Goal: Task Accomplishment & Management: Manage account settings

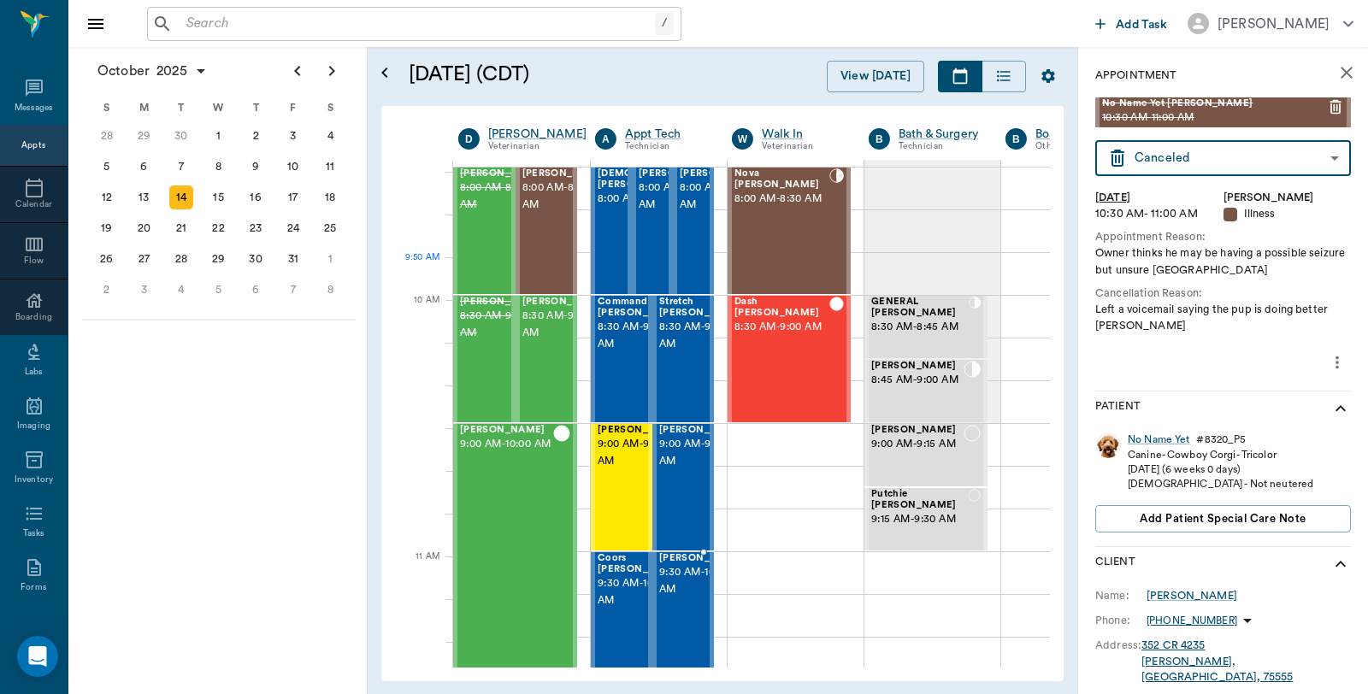
scroll to position [380, 1]
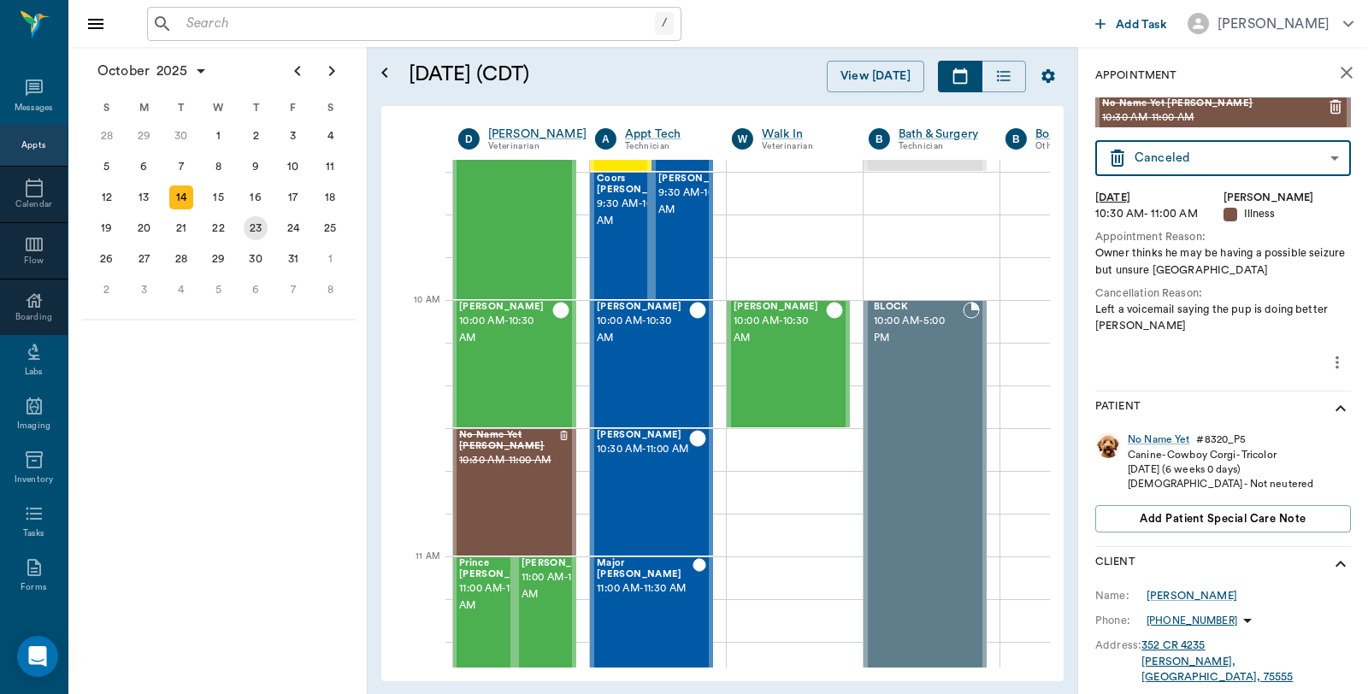
click at [246, 229] on div "23" at bounding box center [256, 228] width 24 height 24
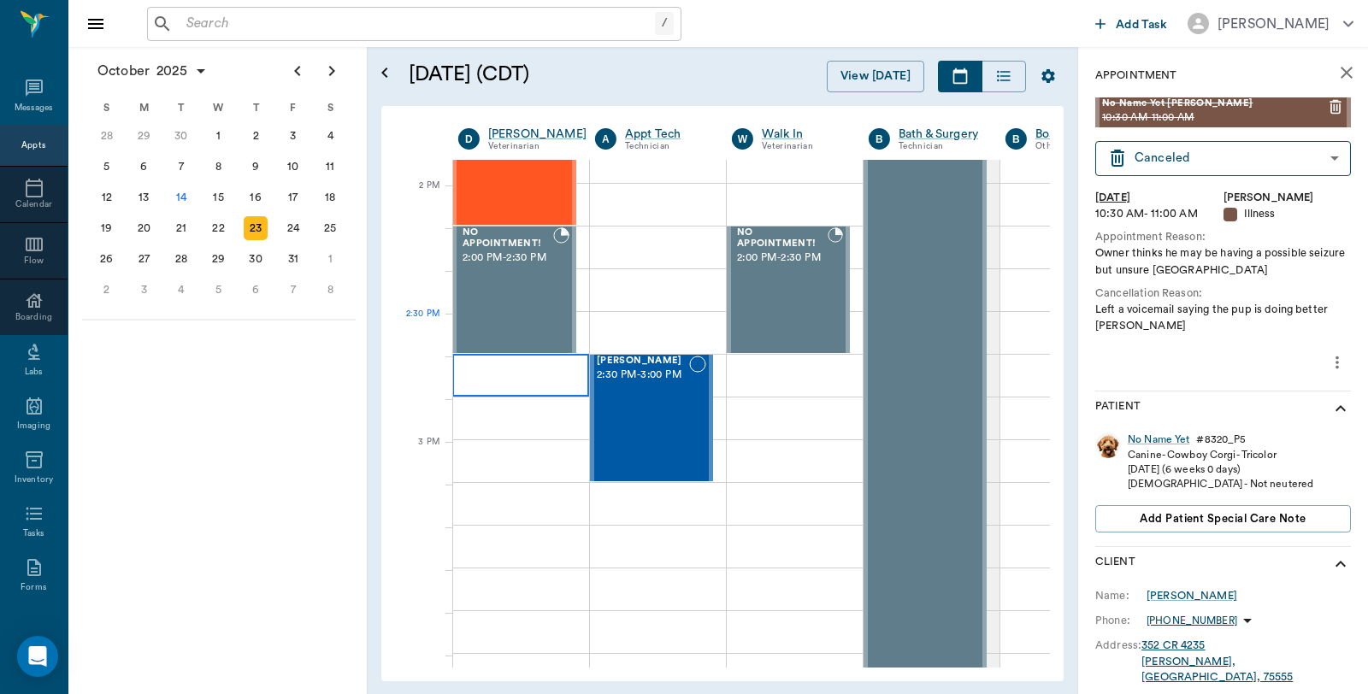
scroll to position [1519, 1]
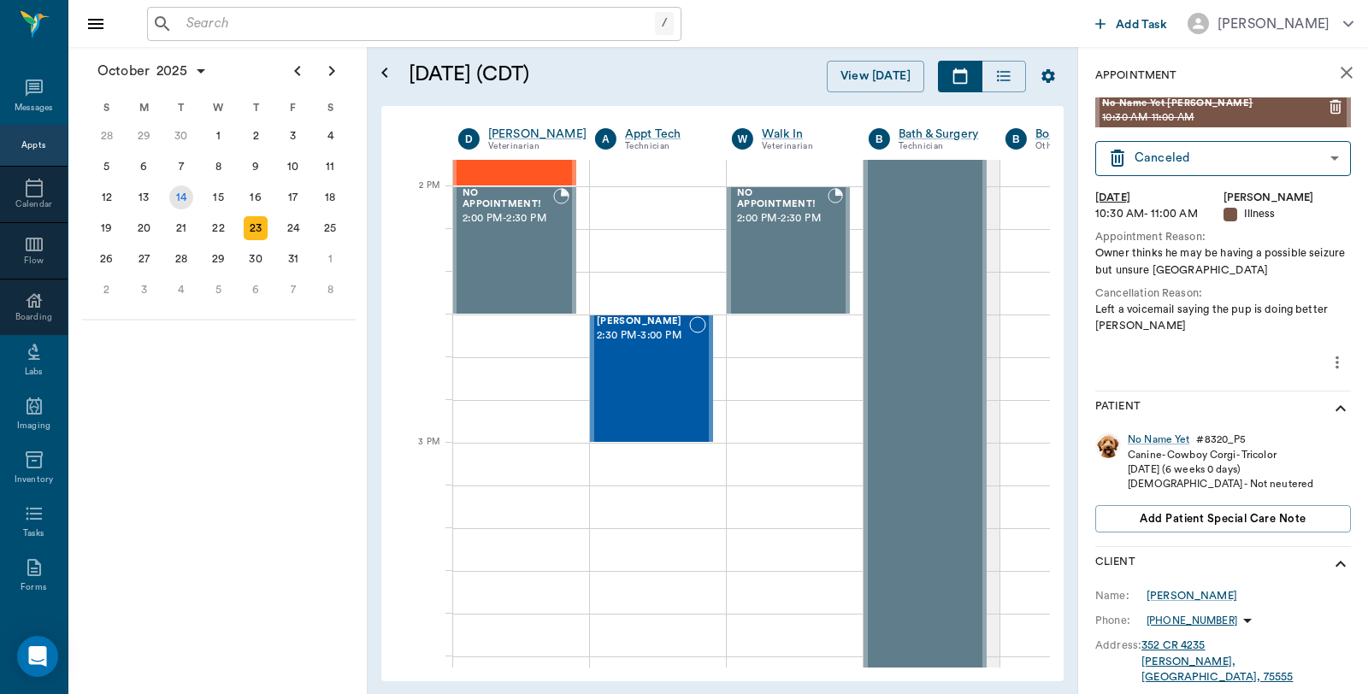
click at [177, 192] on div "14" at bounding box center [181, 198] width 24 height 24
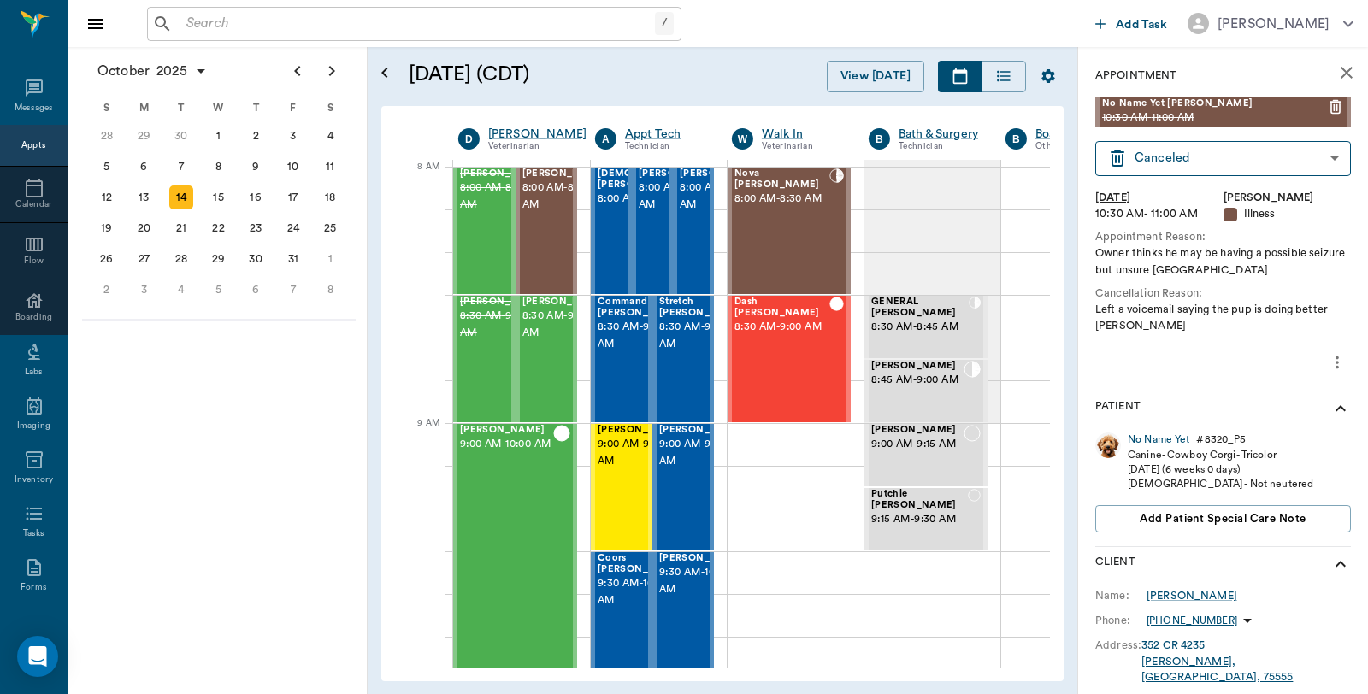
scroll to position [0, 1]
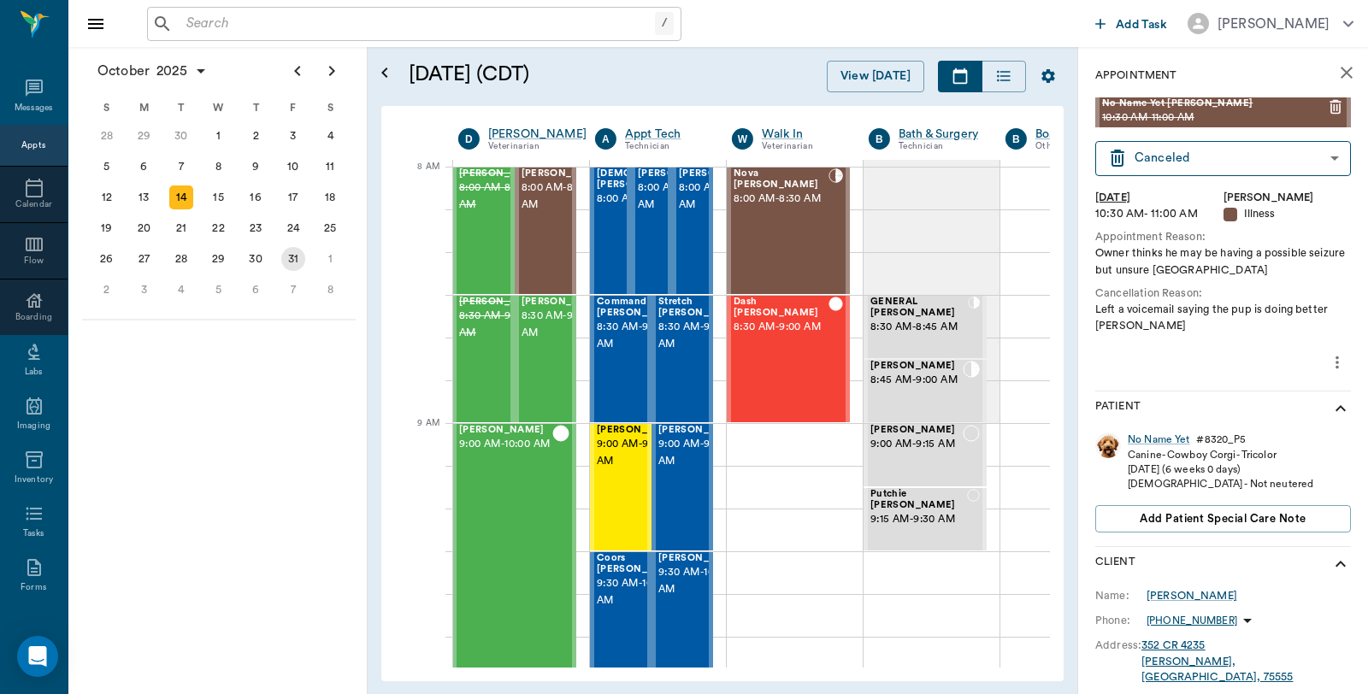
click at [293, 253] on div "31" at bounding box center [293, 259] width 24 height 24
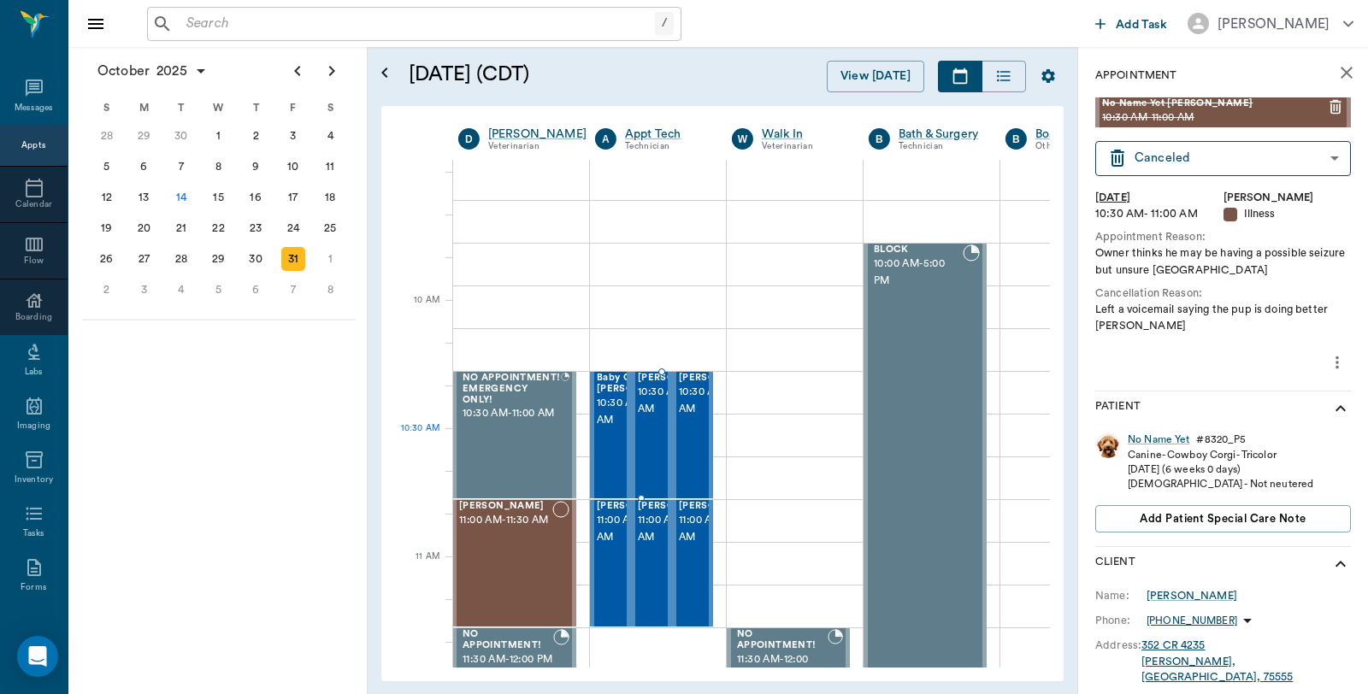
scroll to position [380, 1]
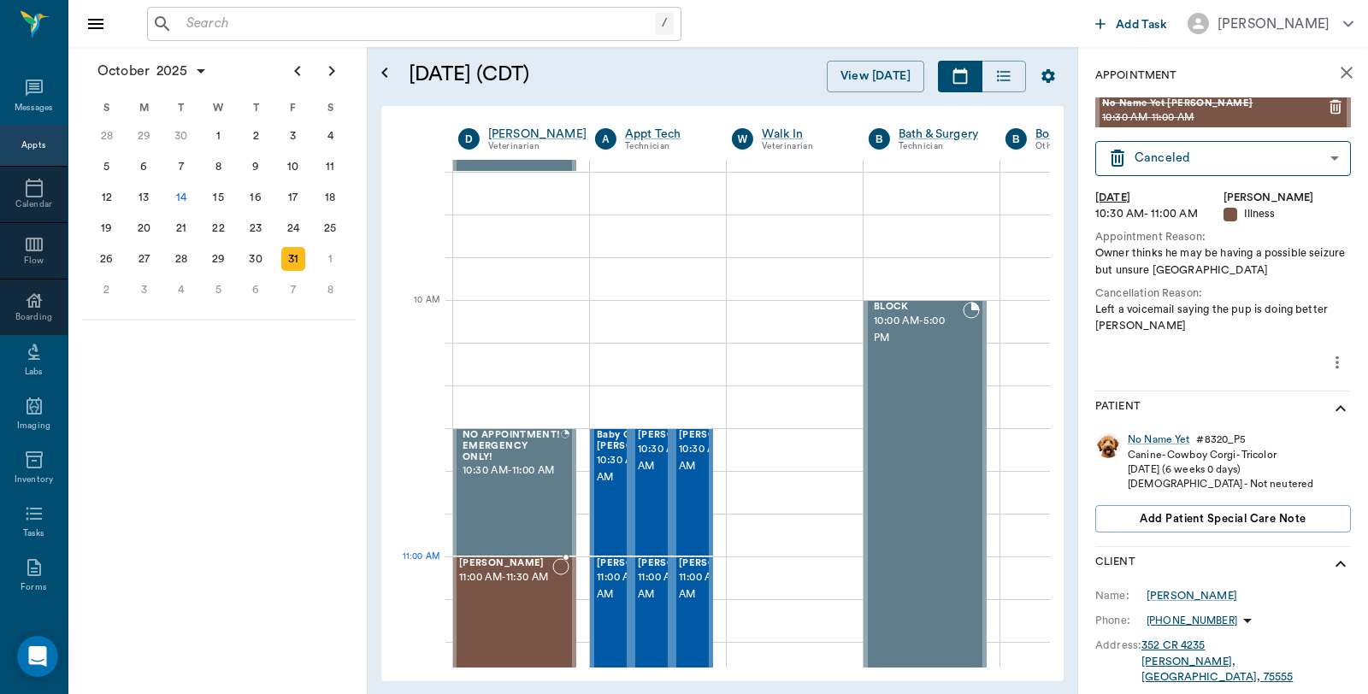
click at [502, 587] on span "11:00 AM - 11:30 AM" at bounding box center [505, 577] width 93 height 17
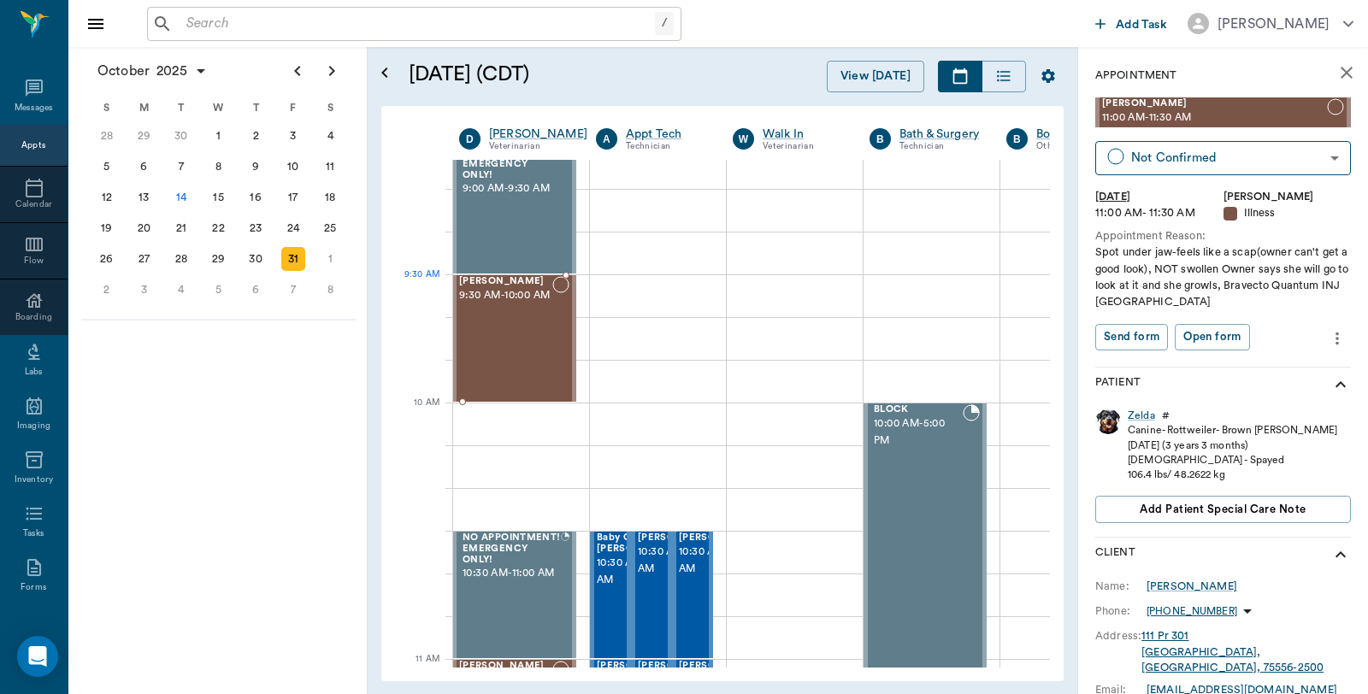
scroll to position [277, 0]
drag, startPoint x: 1206, startPoint y: 109, endPoint x: 455, endPoint y: 301, distance: 775.5
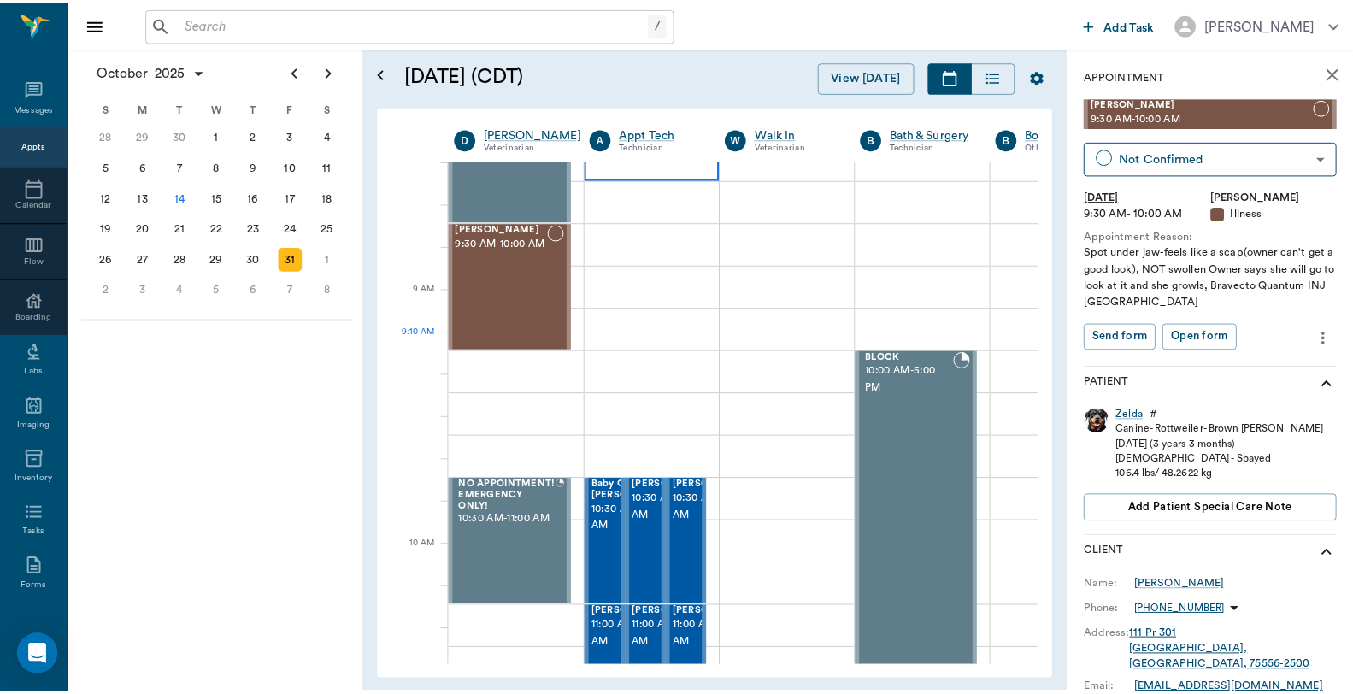
scroll to position [87, 0]
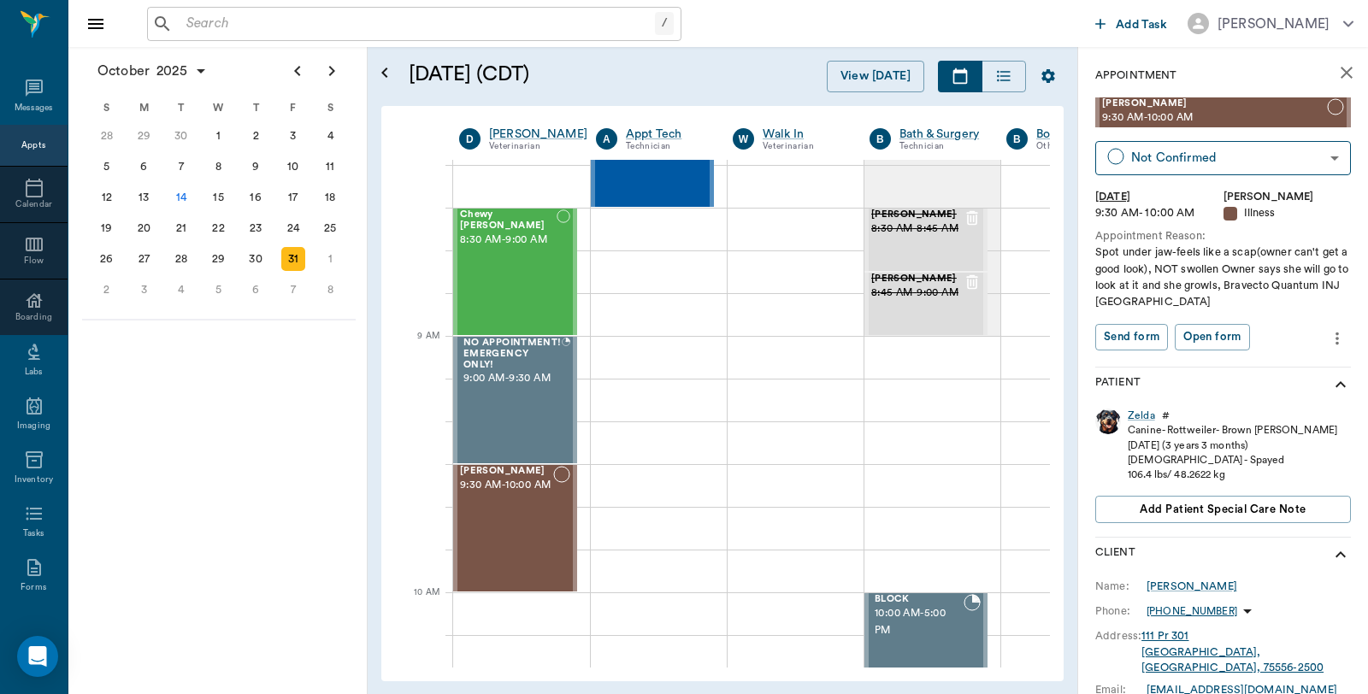
click at [1336, 73] on icon "close" at bounding box center [1346, 72] width 21 height 21
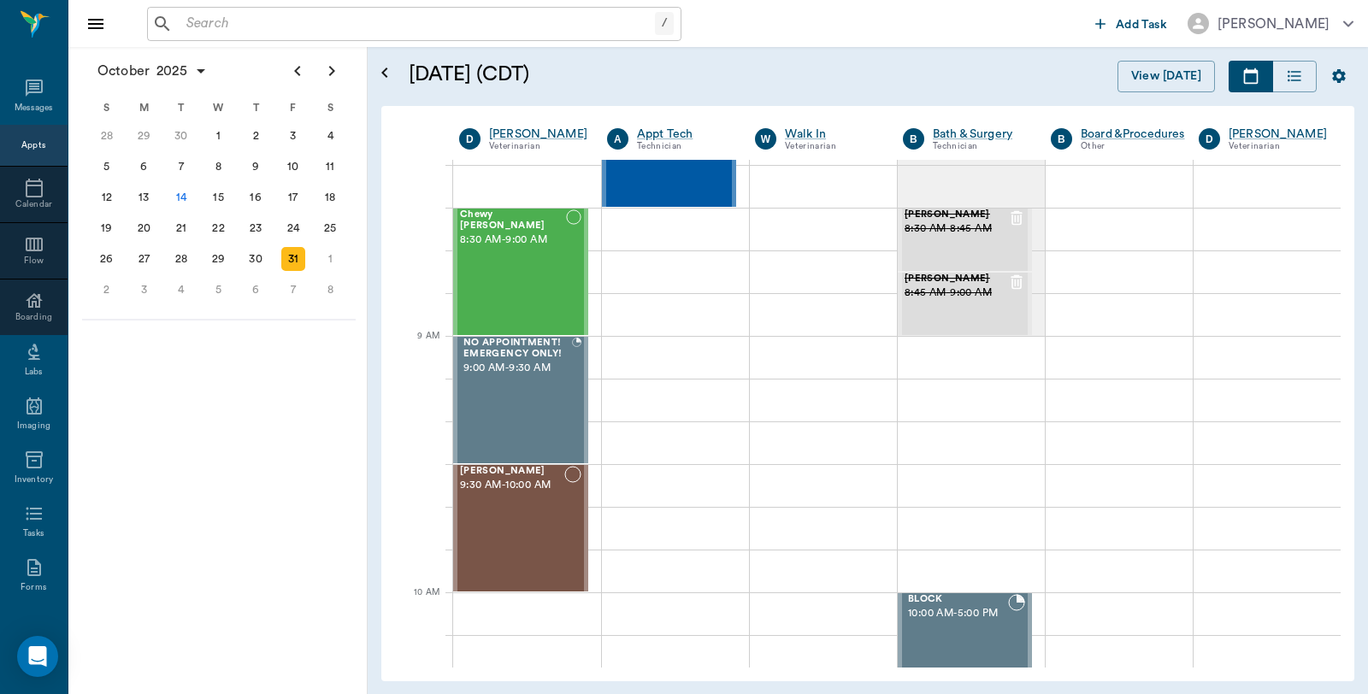
click at [336, 9] on div "/ ​" at bounding box center [414, 24] width 534 height 34
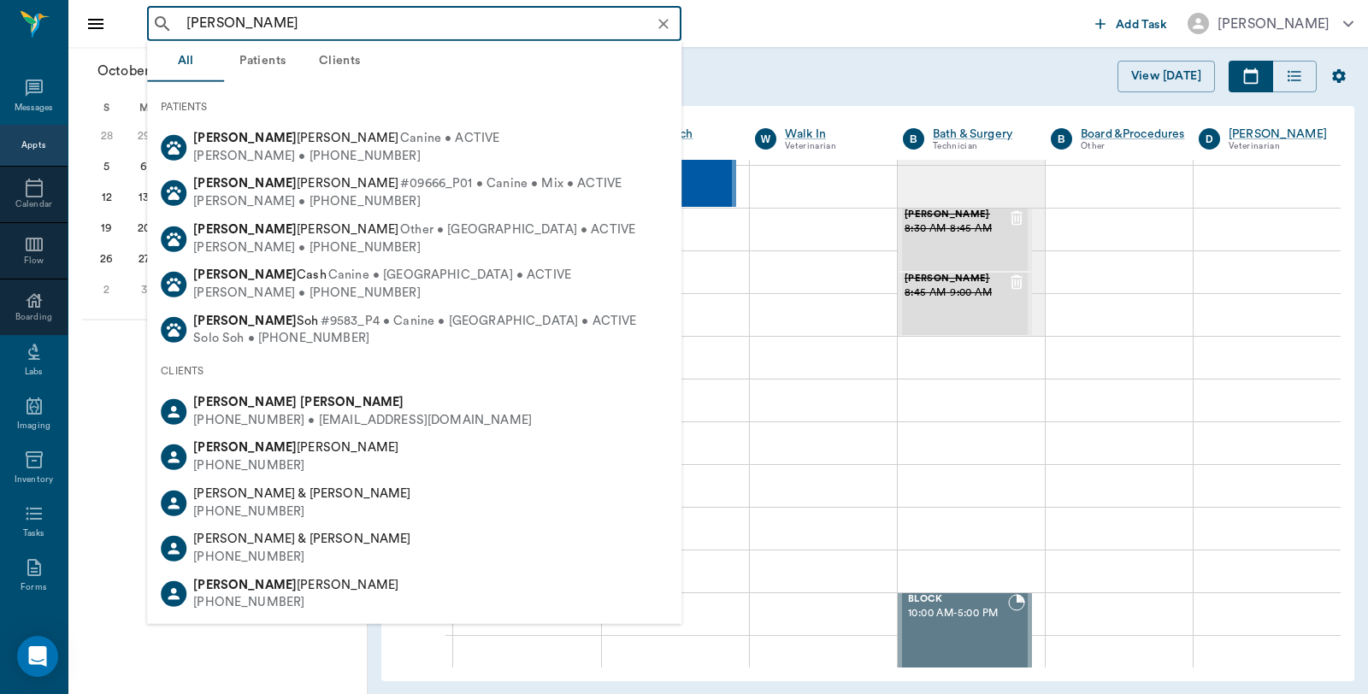
click at [300, 405] on b "Dreesen" at bounding box center [351, 402] width 103 height 13
type input "Jermy Dressen"
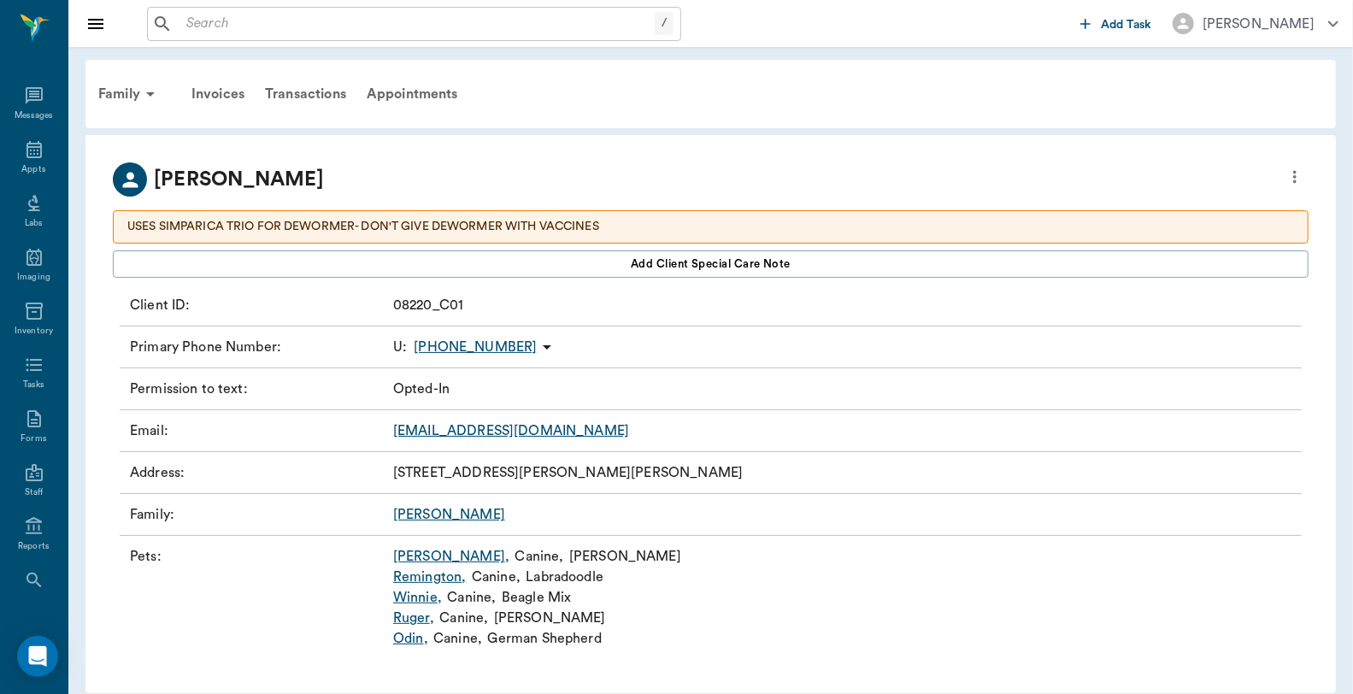
click at [440, 577] on link "Remington ," at bounding box center [430, 577] width 74 height 21
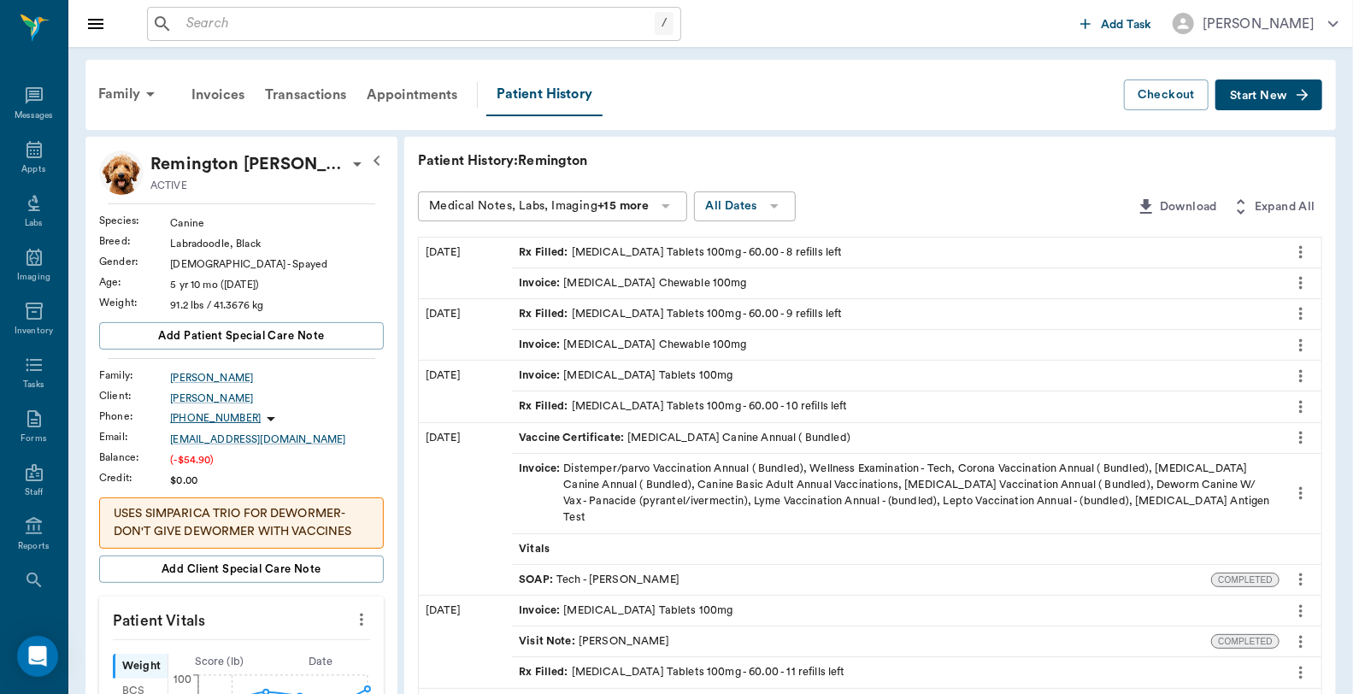
click at [634, 278] on div "Invoice : Carprofen Chewable 100mg" at bounding box center [633, 283] width 228 height 16
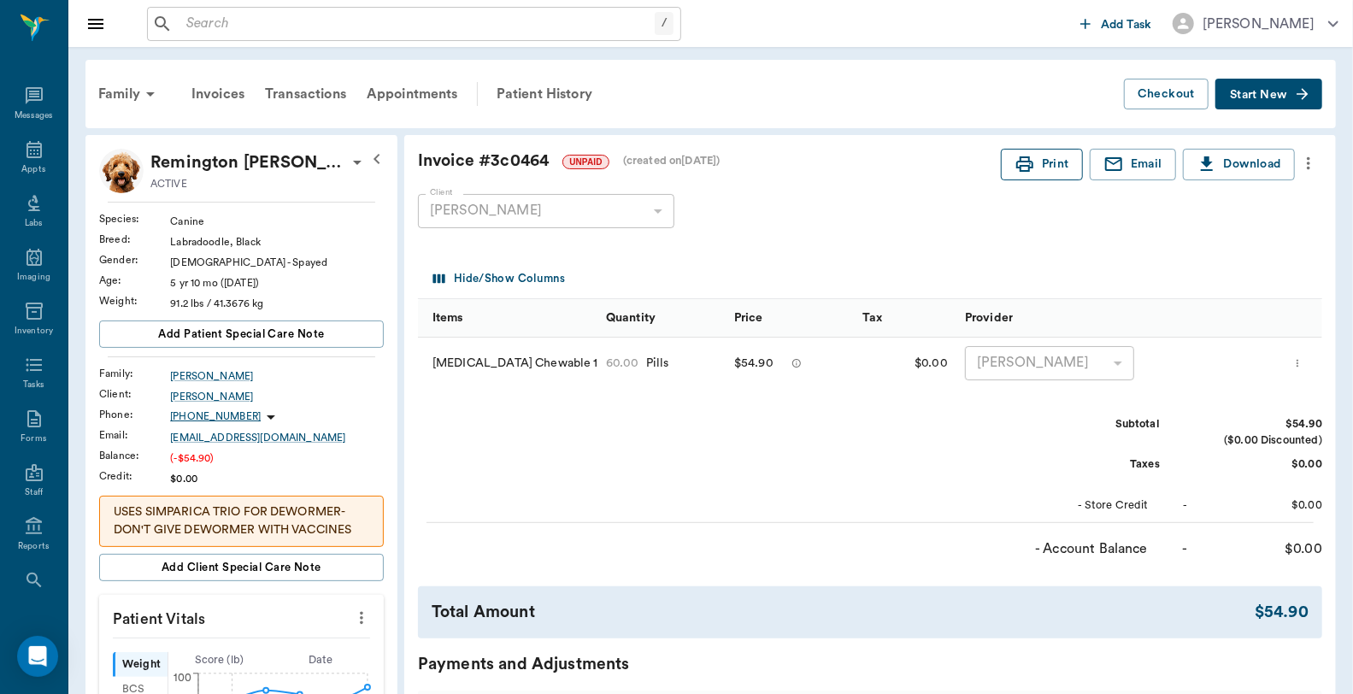
click at [1027, 157] on icon "button" at bounding box center [1025, 163] width 17 height 15
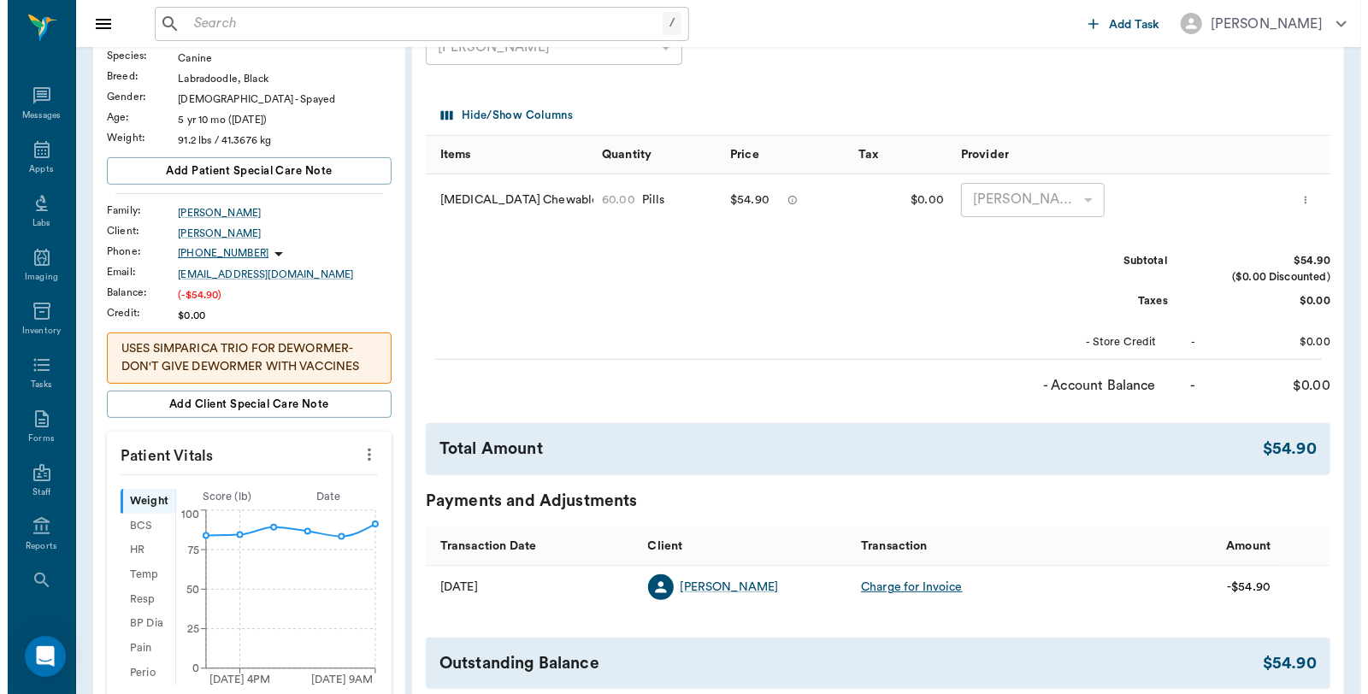
scroll to position [380, 0]
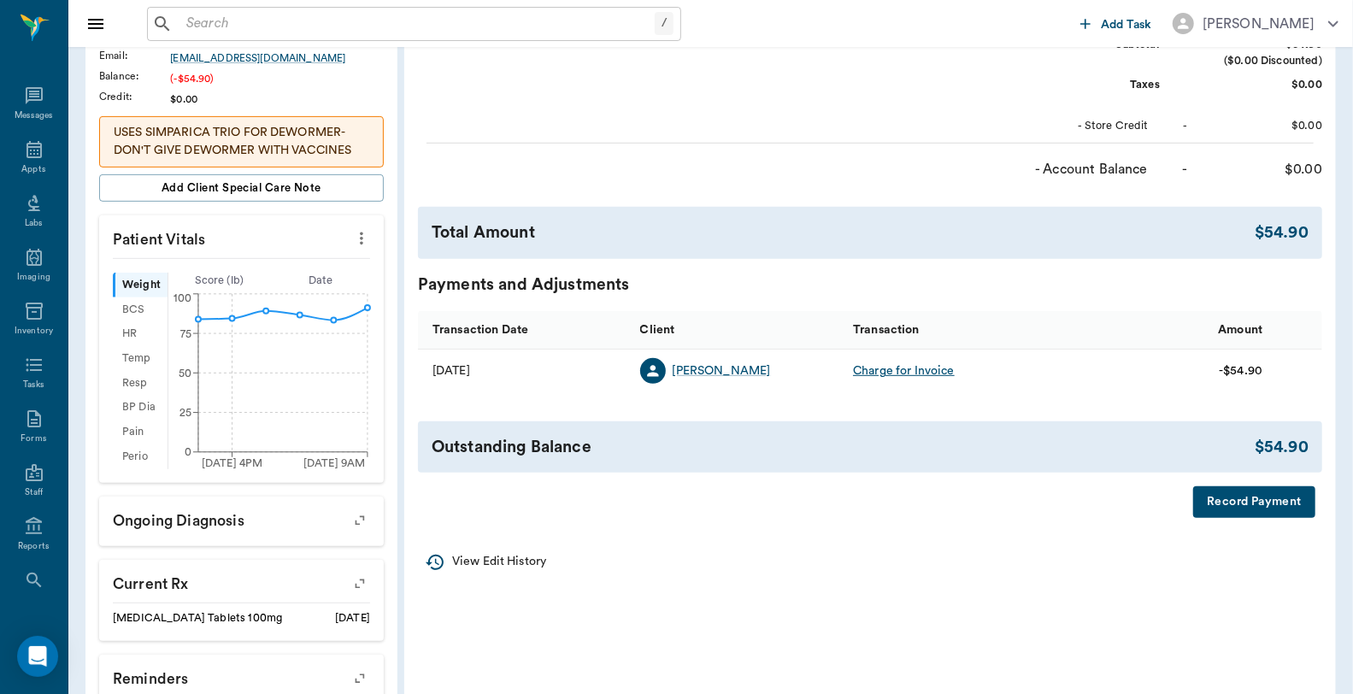
click at [1216, 501] on button "Record Payment" at bounding box center [1255, 502] width 122 height 32
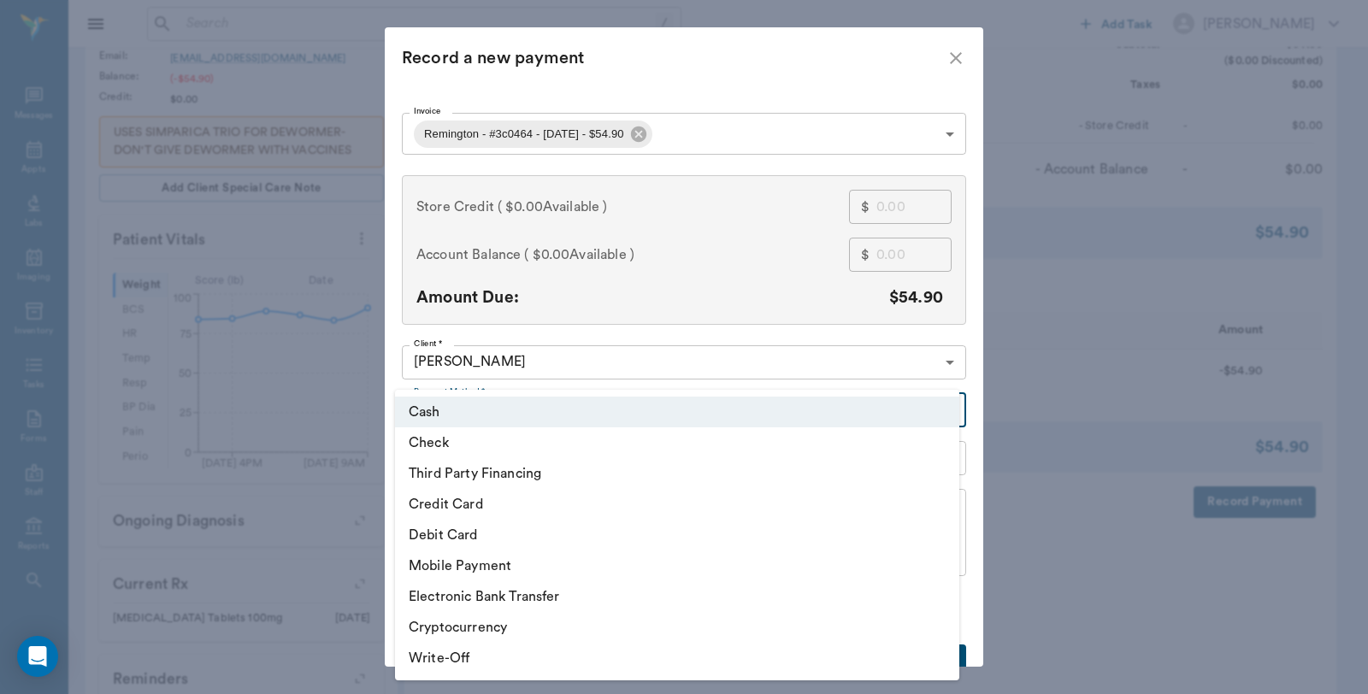
click at [552, 402] on body "/ ​ Add Task Dr. Bert Ellsworth Nectar Messages Appts Labs Imaging Inventory Ta…" at bounding box center [684, 302] width 1368 height 1365
click at [493, 468] on li "Third Party Financing" at bounding box center [677, 473] width 564 height 31
type input "CREDIT"
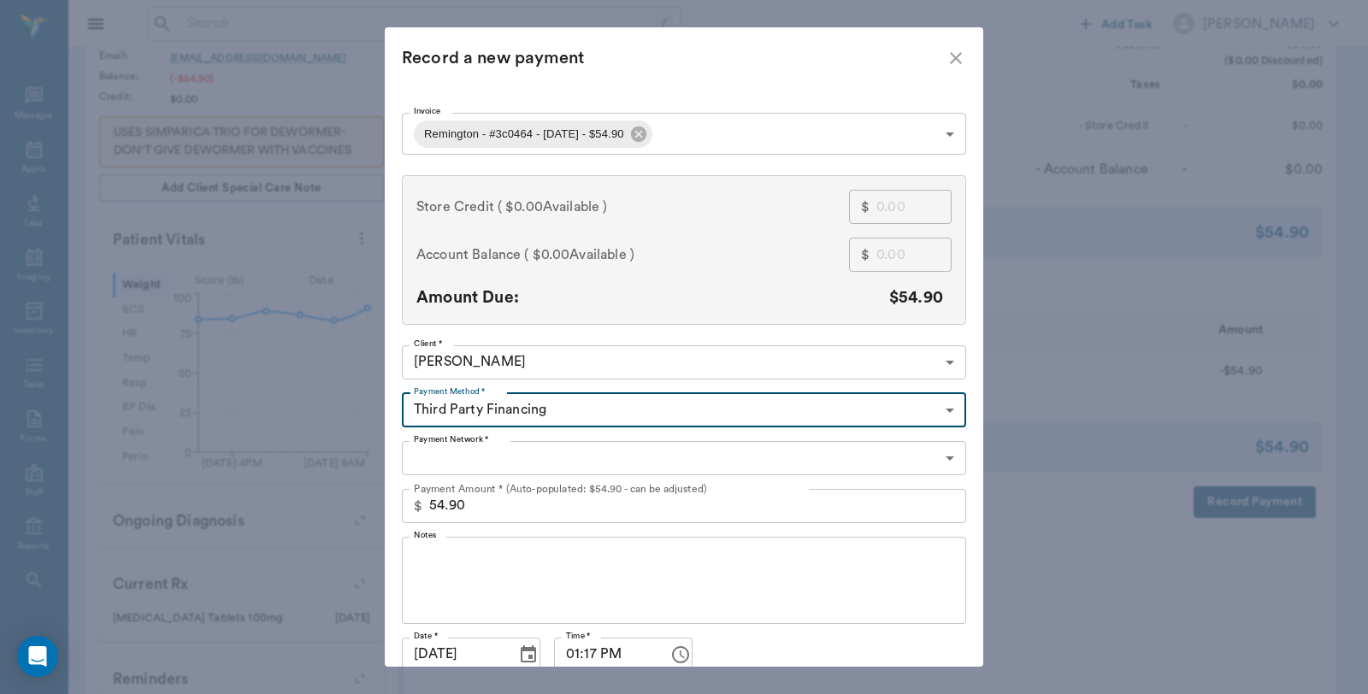
click at [498, 445] on body "/ ​ Add Task Dr. Bert Ellsworth Nectar Messages Appts Labs Imaging Inventory Ta…" at bounding box center [684, 302] width 1368 height 1365
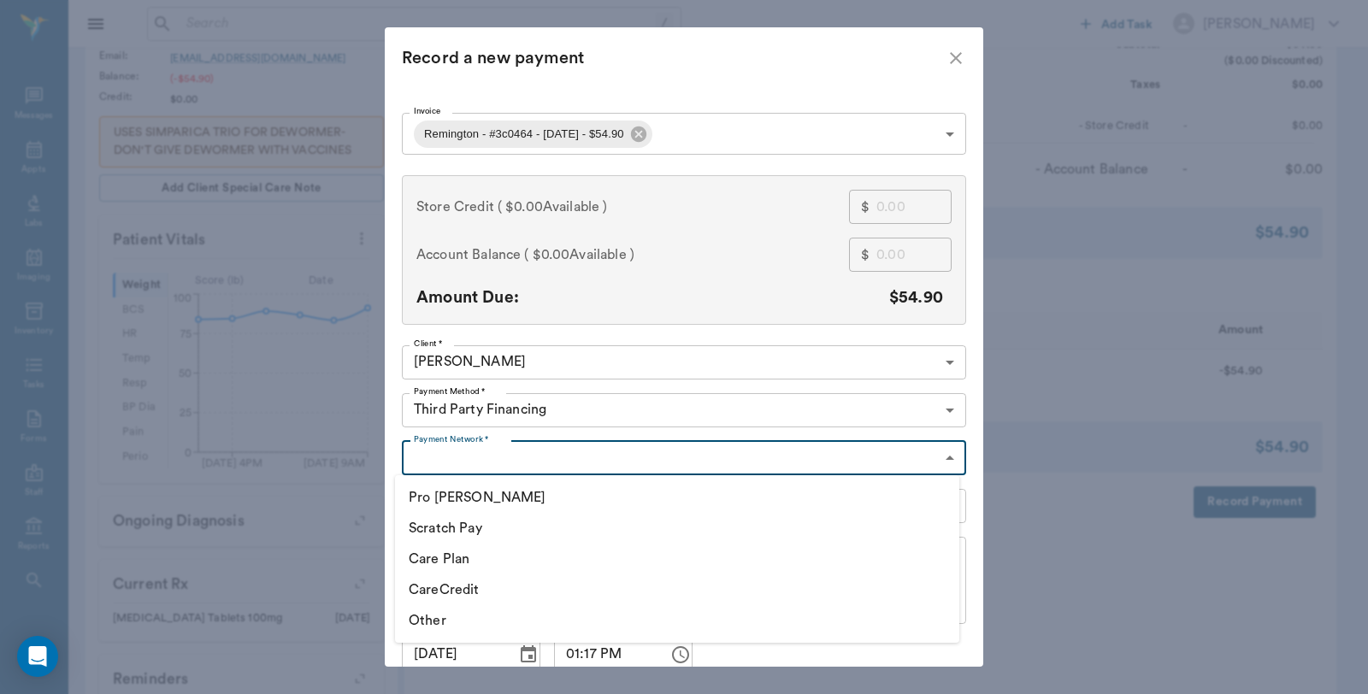
click at [475, 582] on li "CareCredit" at bounding box center [677, 590] width 564 height 31
type input "CARE_CREDIT"
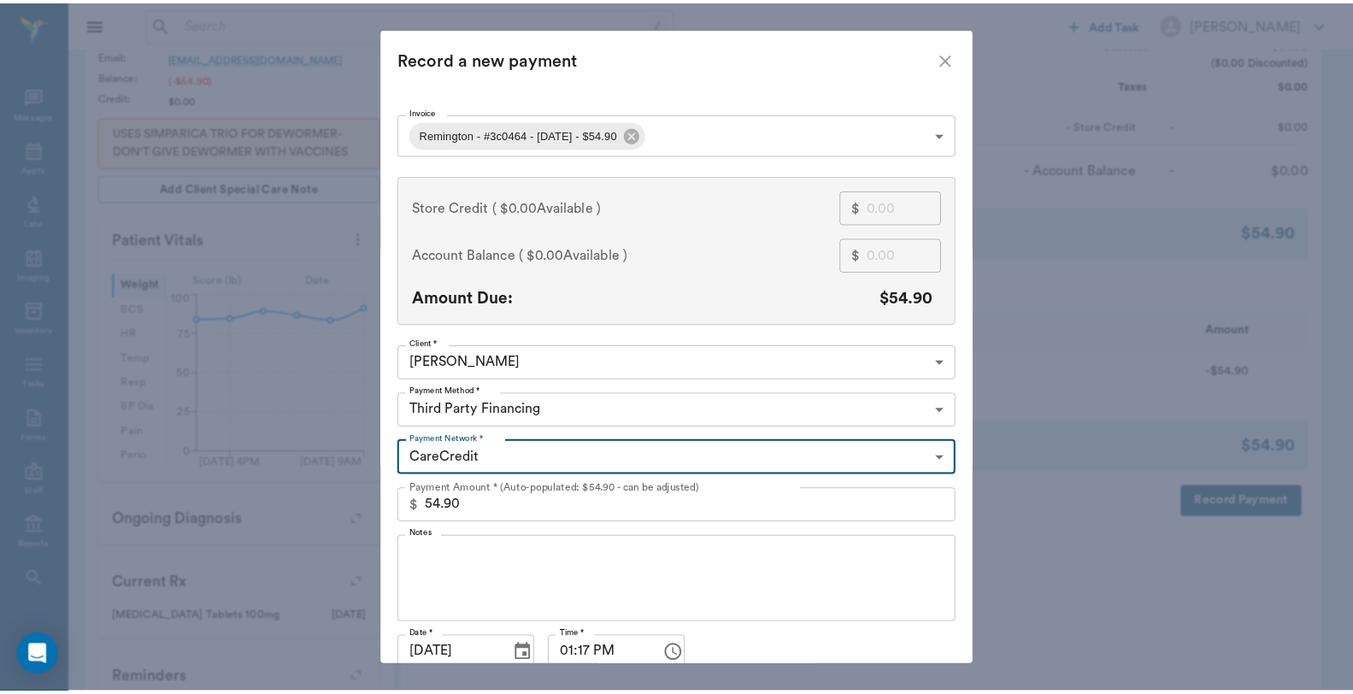
scroll to position [74, 0]
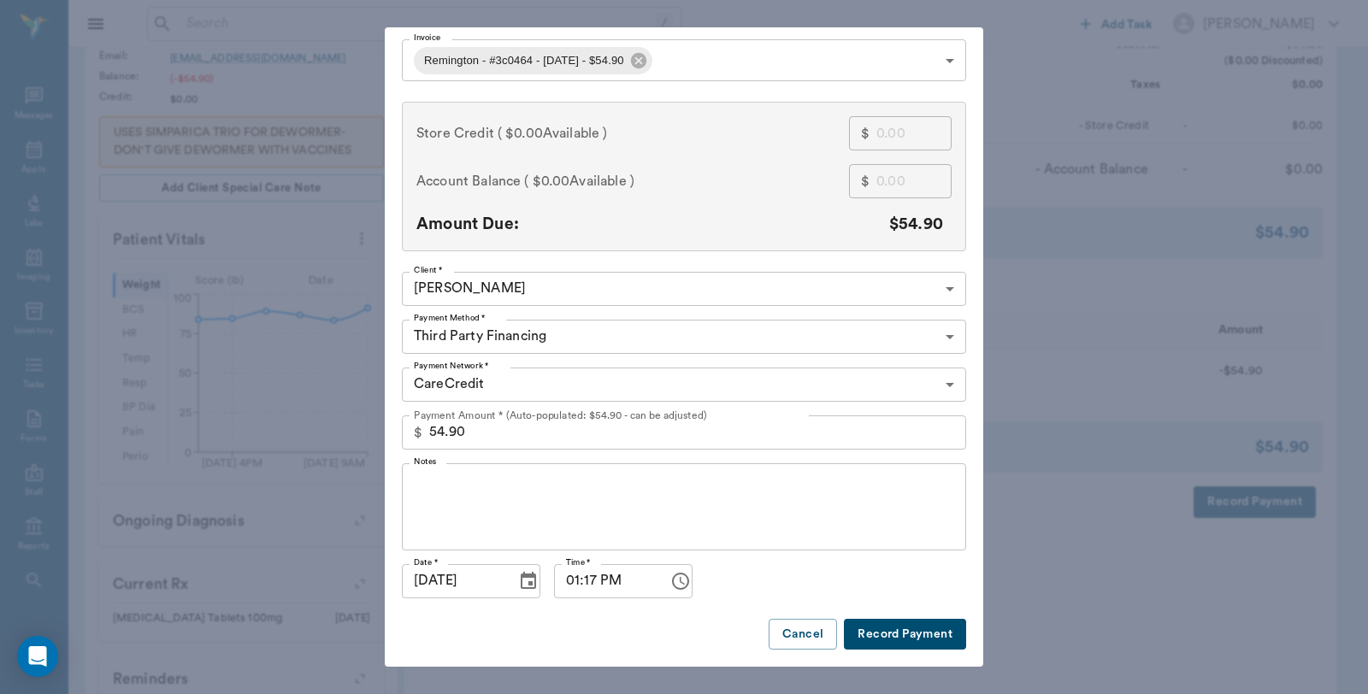
click at [904, 628] on button "Record Payment" at bounding box center [905, 635] width 122 height 32
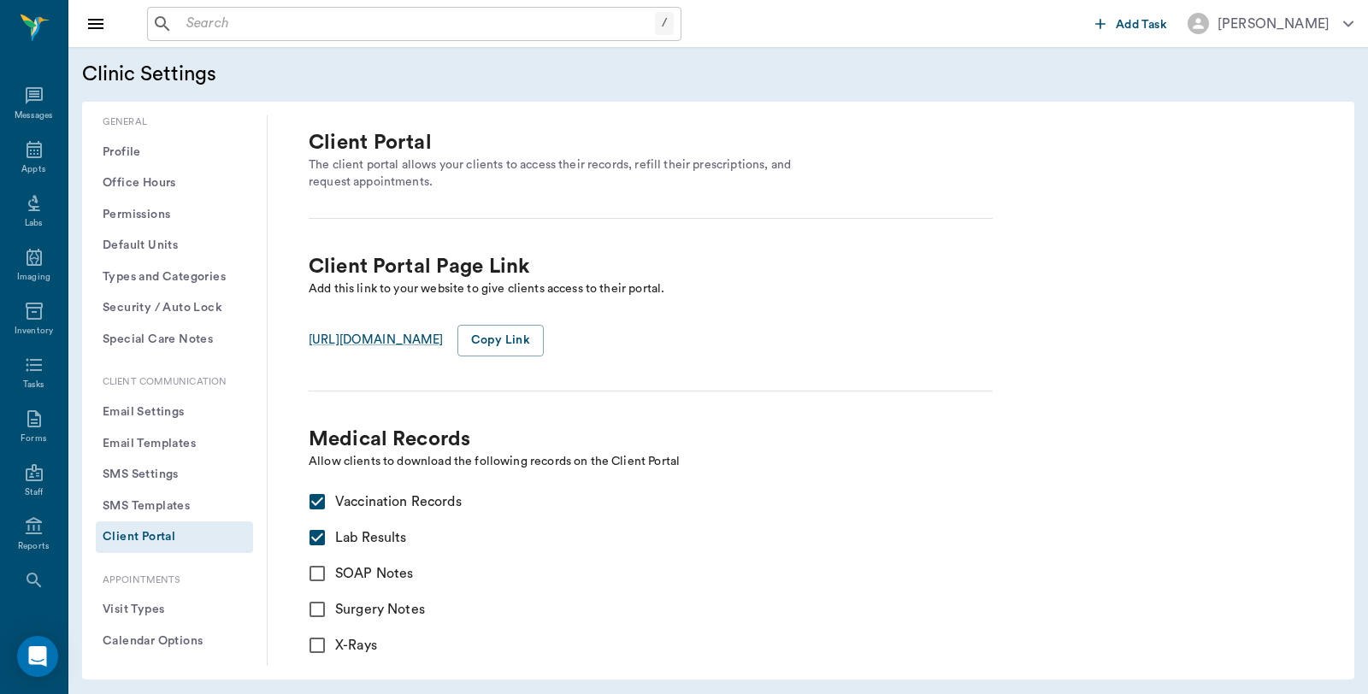
scroll to position [285, 0]
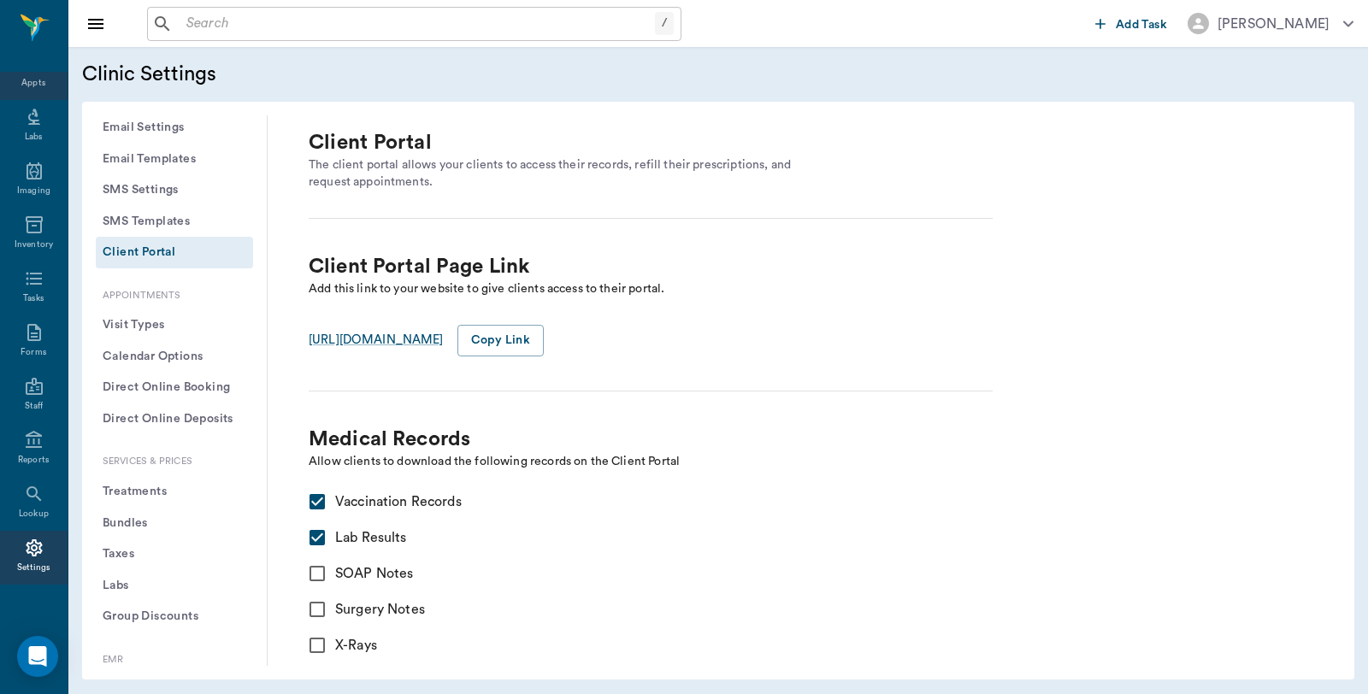
click at [30, 81] on div "Appts" at bounding box center [33, 83] width 24 height 13
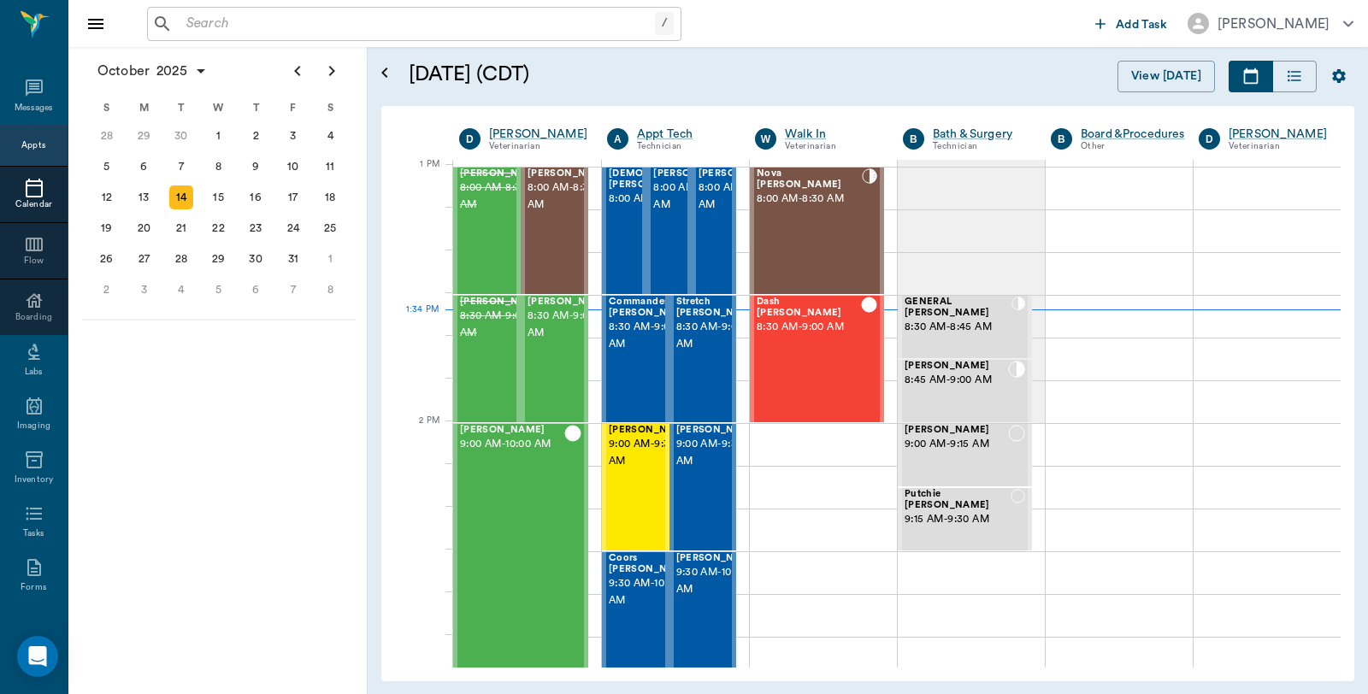
scroll to position [1285, 0]
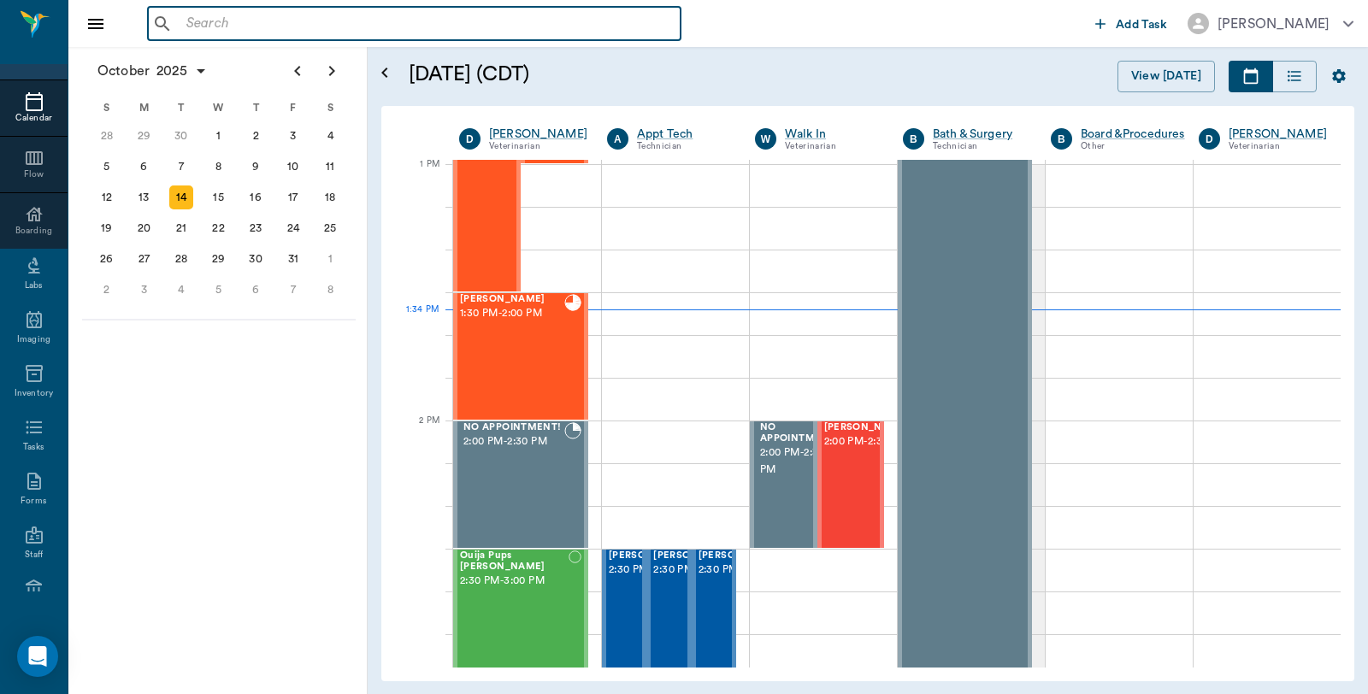
click at [486, 27] on input "text" at bounding box center [427, 24] width 494 height 24
click at [398, 28] on input "text" at bounding box center [427, 24] width 494 height 24
type input "B"
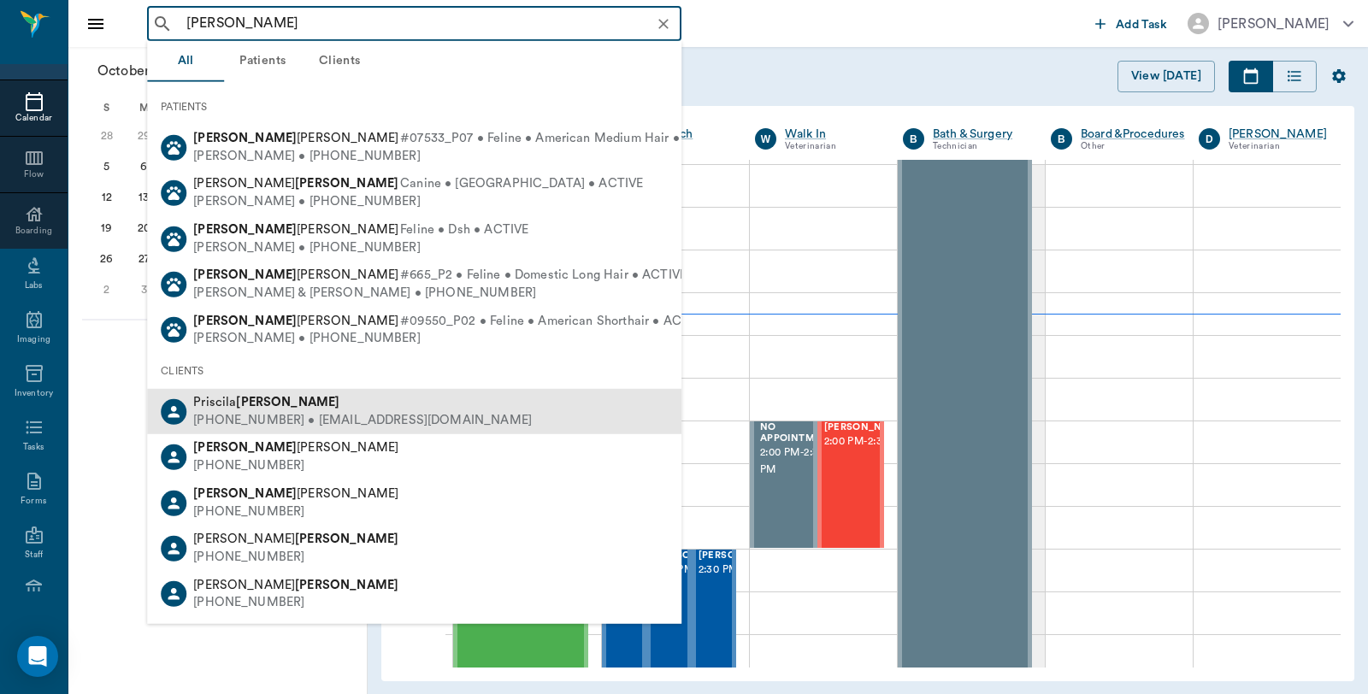
click at [251, 399] on b "Copley" at bounding box center [287, 402] width 103 height 13
type input "Pricilla Copley"
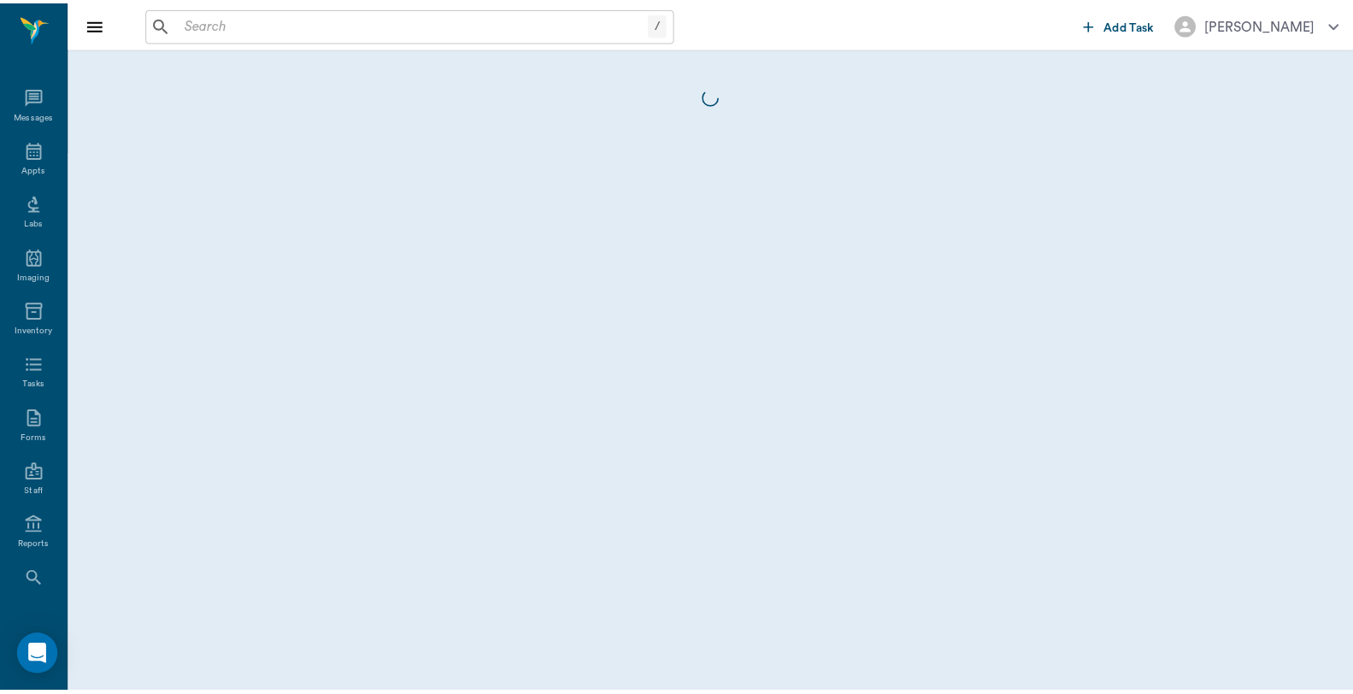
scroll to position [86, 0]
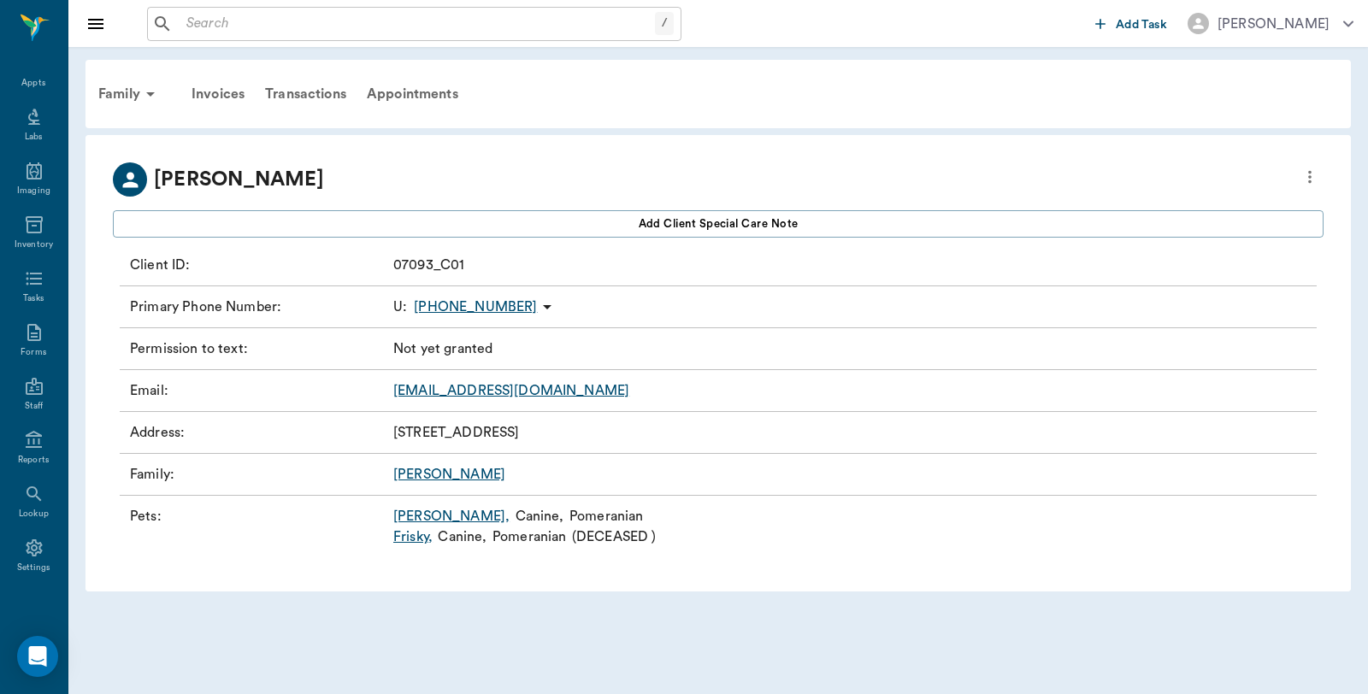
click at [451, 515] on link "Theodore ," at bounding box center [451, 516] width 116 height 21
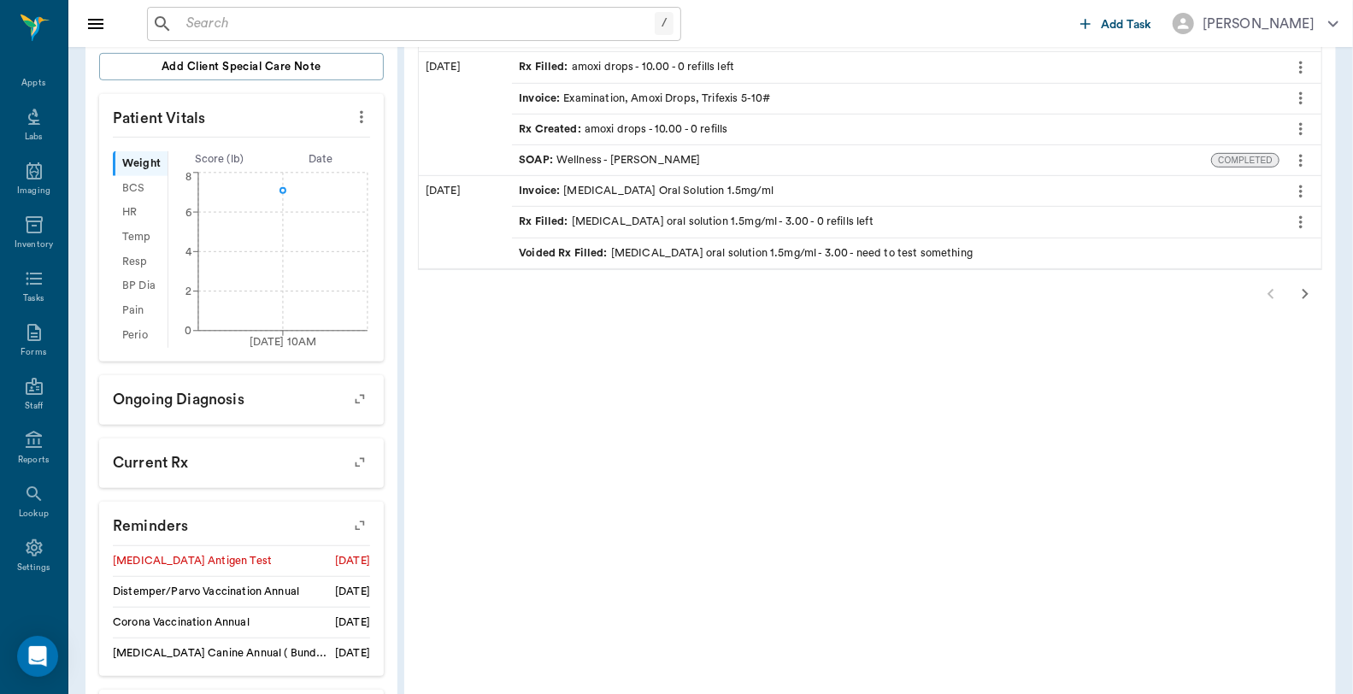
scroll to position [603, 0]
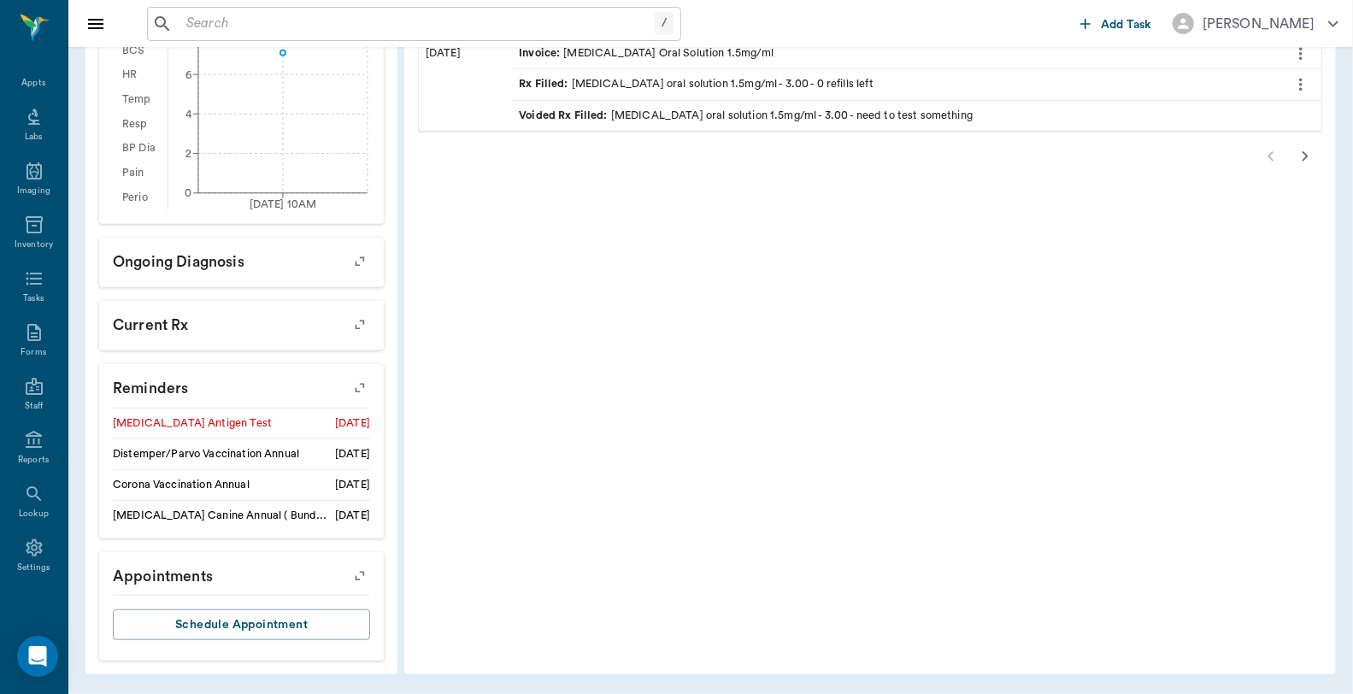
click at [363, 381] on icon "button" at bounding box center [360, 388] width 24 height 24
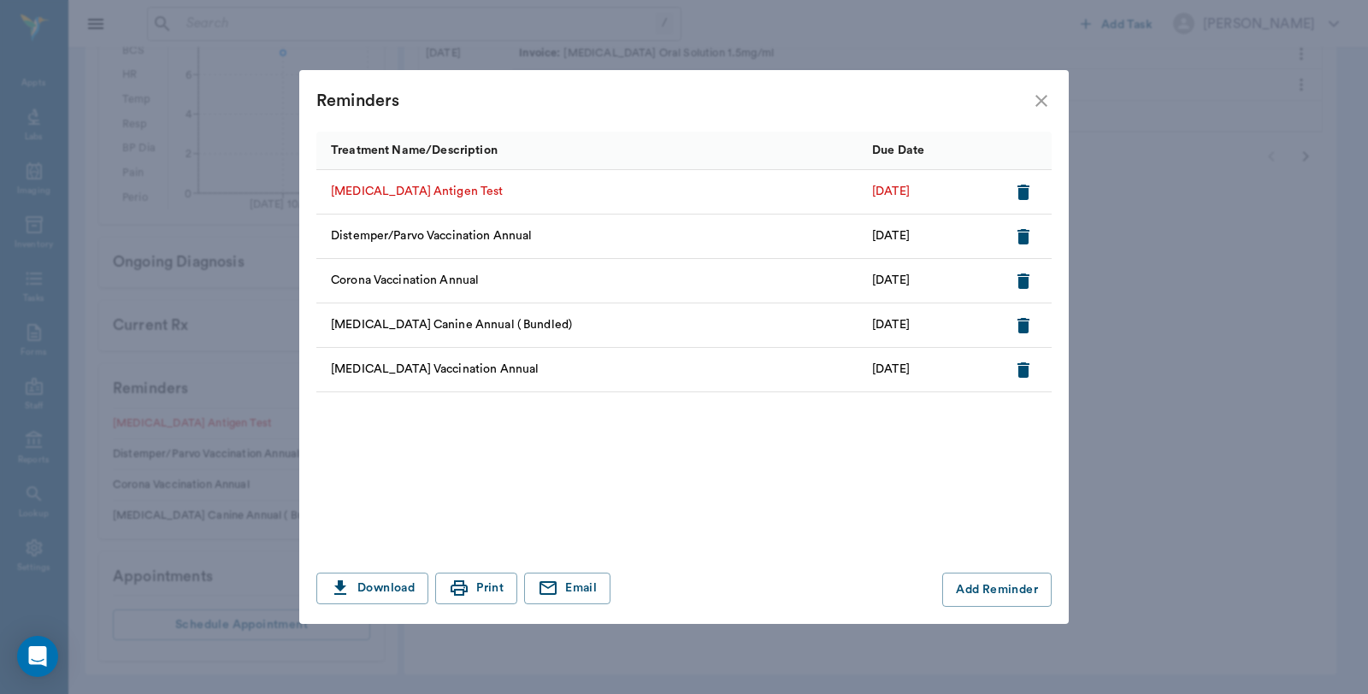
click at [1041, 99] on icon "close" at bounding box center [1041, 101] width 12 height 12
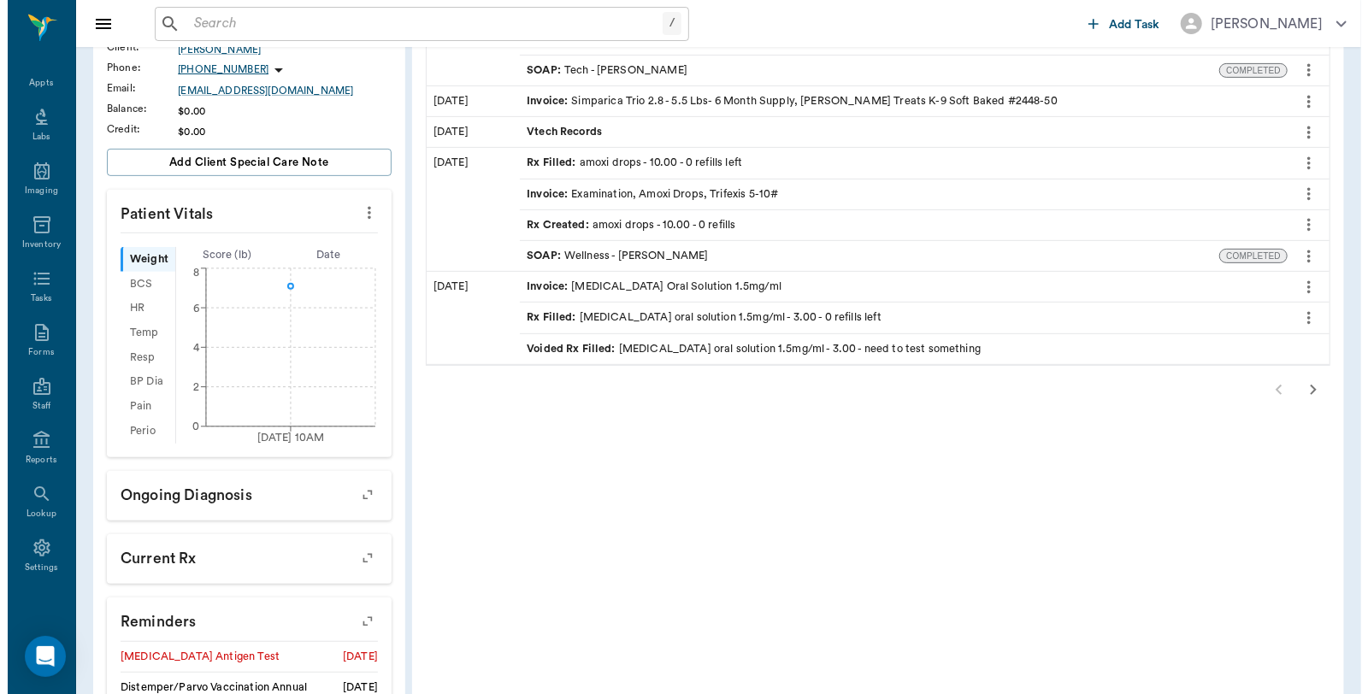
scroll to position [0, 0]
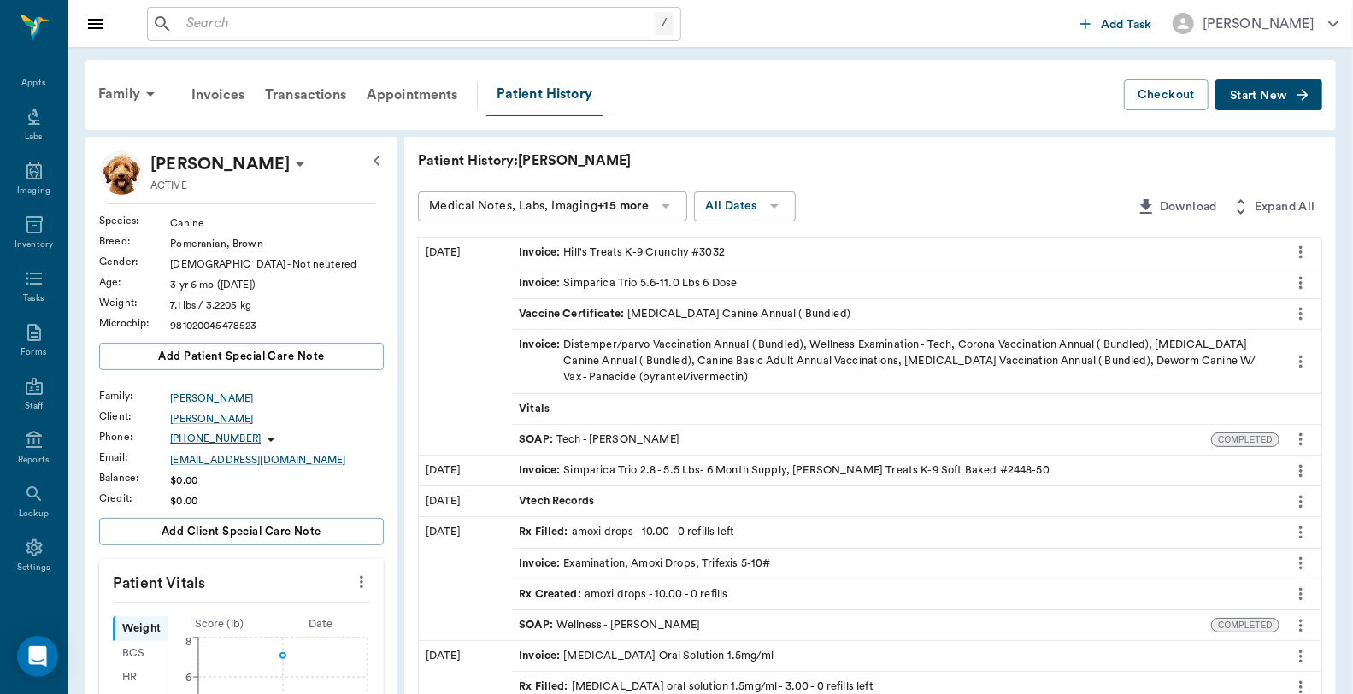
click at [339, 24] on input "text" at bounding box center [417, 24] width 475 height 24
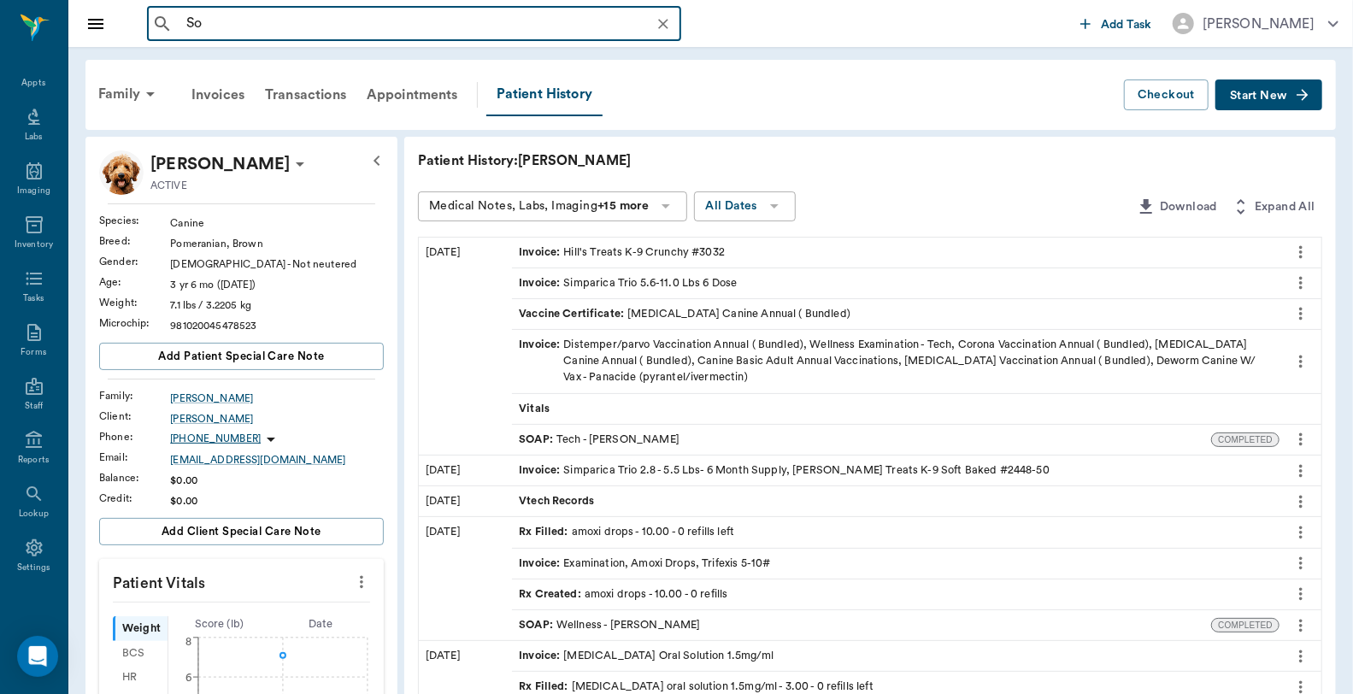
type input "S"
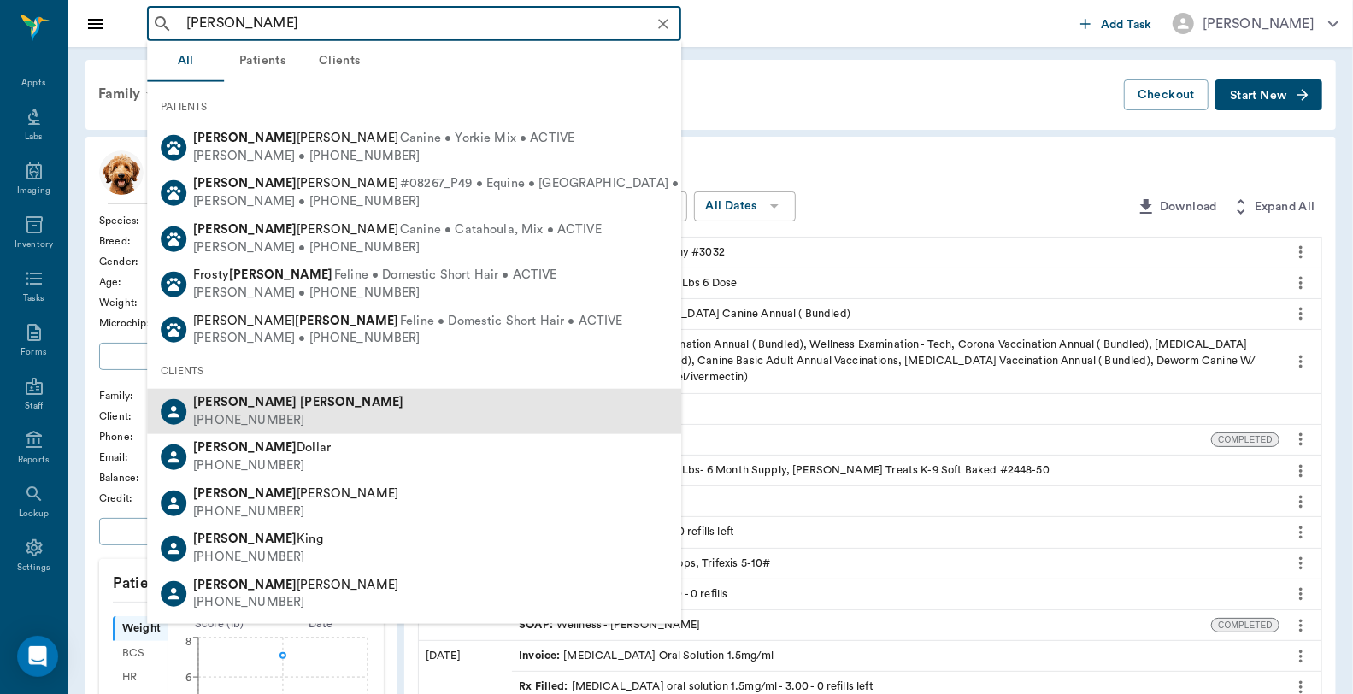
click at [251, 417] on div "(281) 460-8828" at bounding box center [298, 421] width 210 height 18
type input "Donnie Harvey"
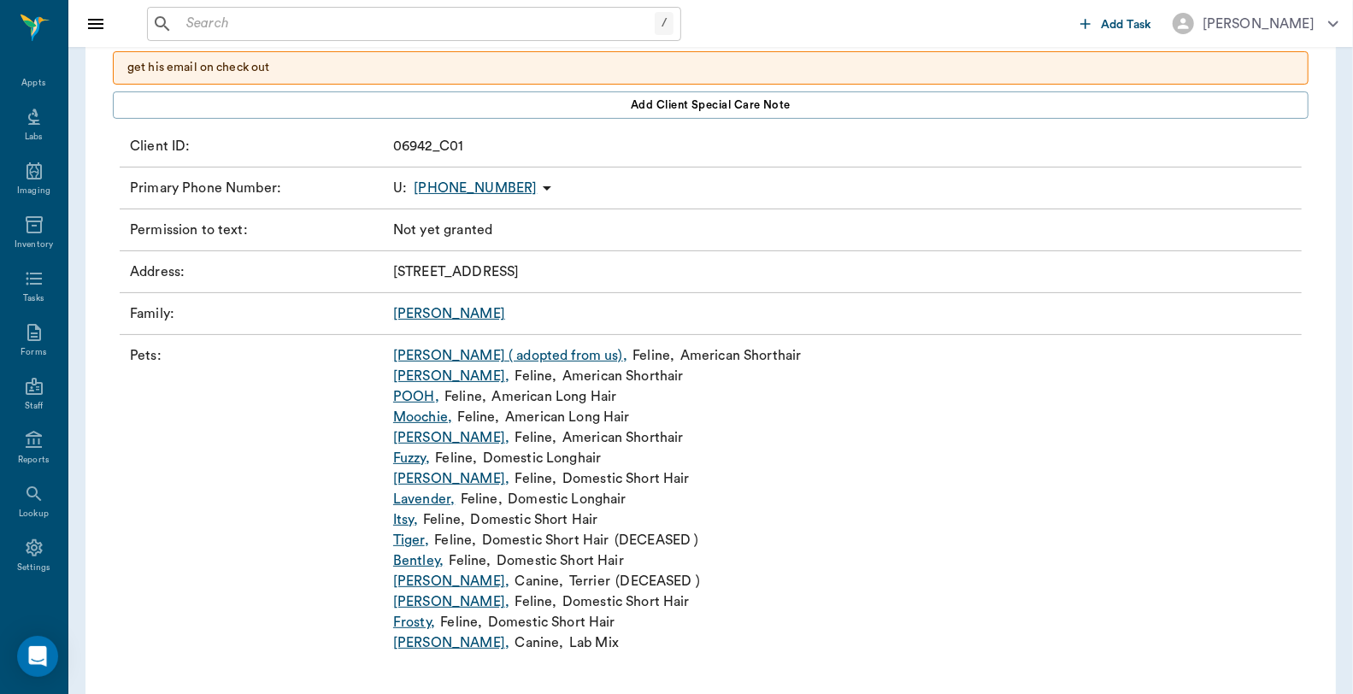
scroll to position [182, 0]
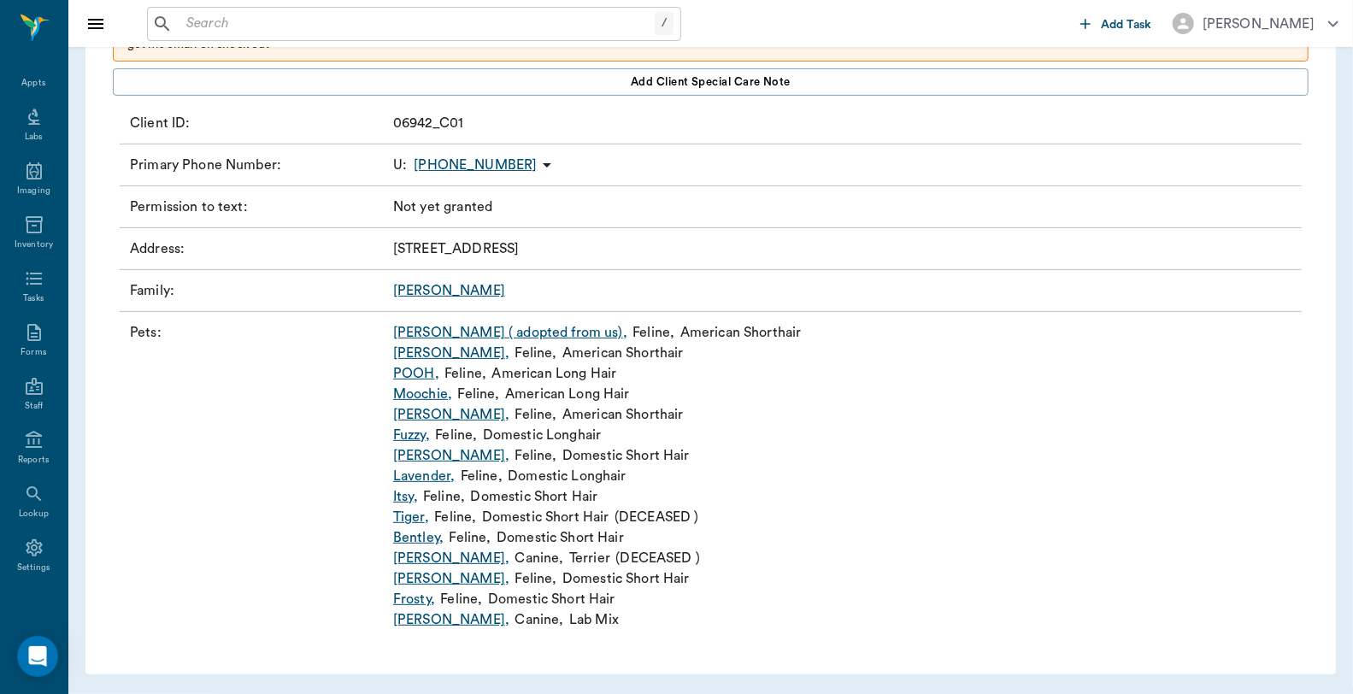
click at [416, 618] on link "Sammy ," at bounding box center [451, 620] width 116 height 21
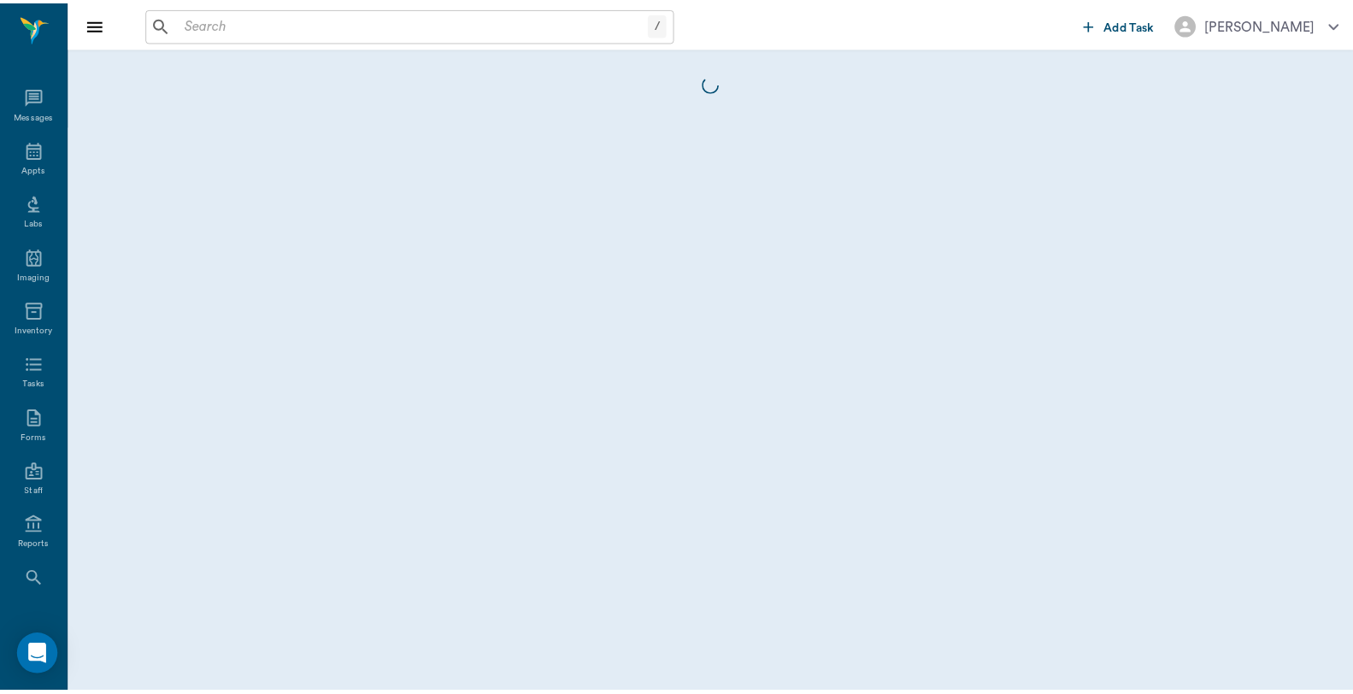
scroll to position [86, 0]
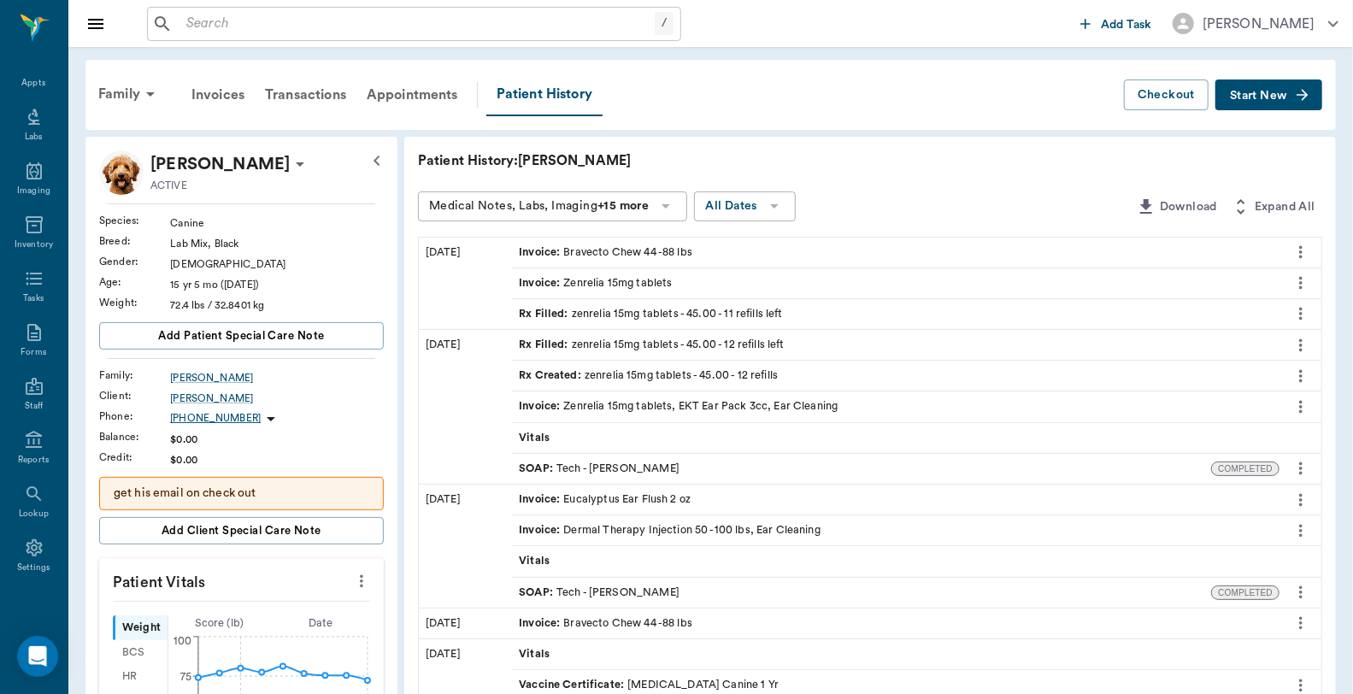
click at [1303, 311] on icon "more" at bounding box center [1301, 314] width 19 height 21
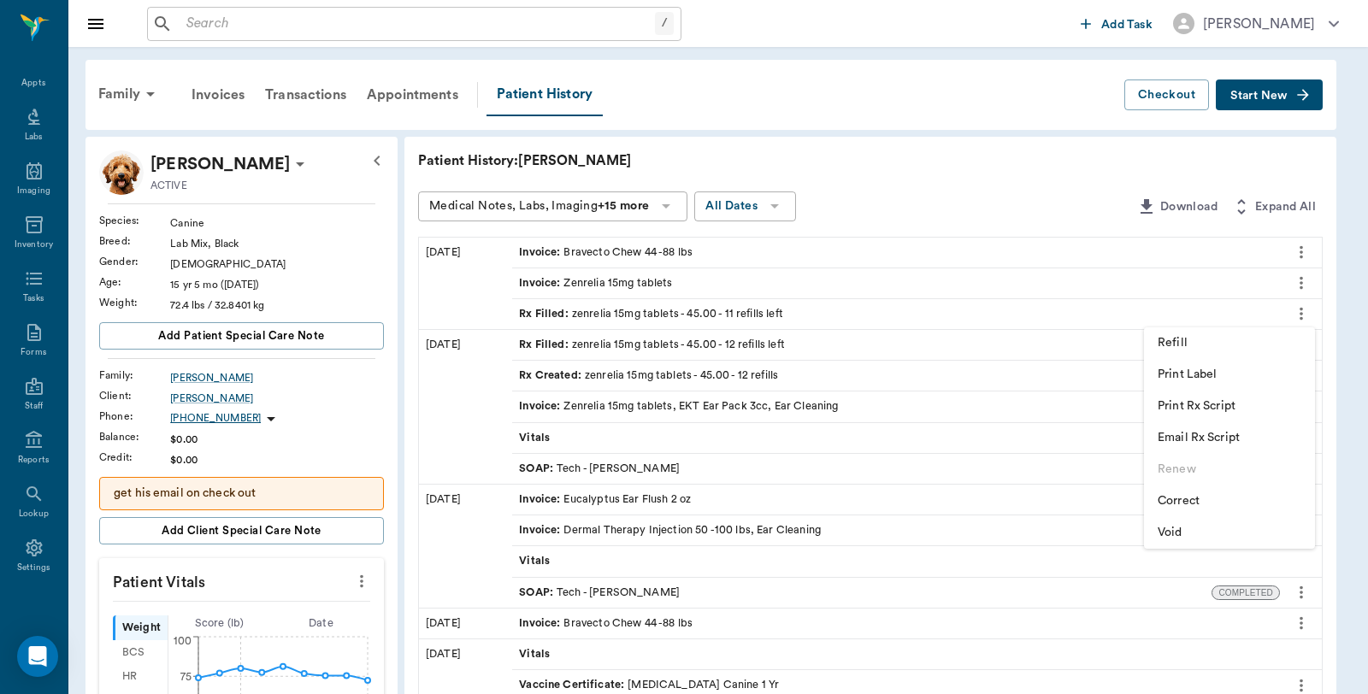
click at [1202, 338] on span "Refill" at bounding box center [1230, 343] width 144 height 18
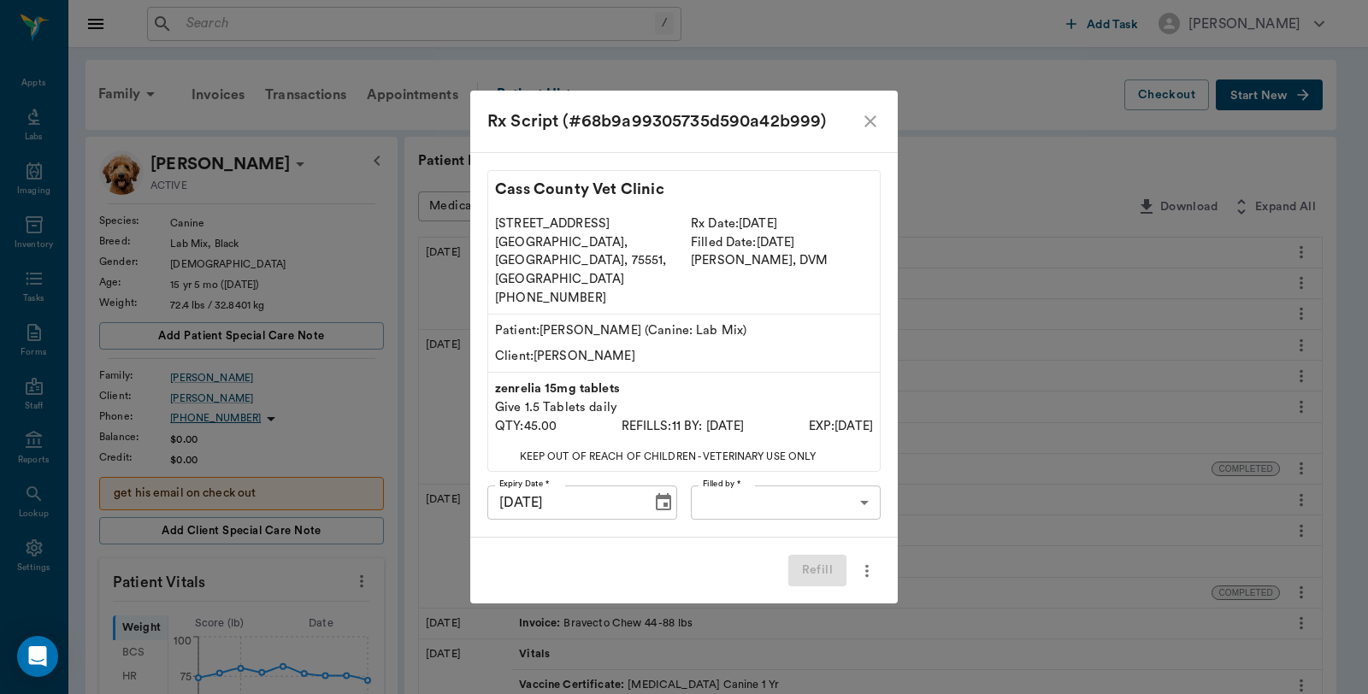
click at [781, 482] on body "/ ​ Add Task Dr. Bert Ellsworth Nectar Messages Appts Labs Imaging Inventory Ta…" at bounding box center [684, 679] width 1368 height 1359
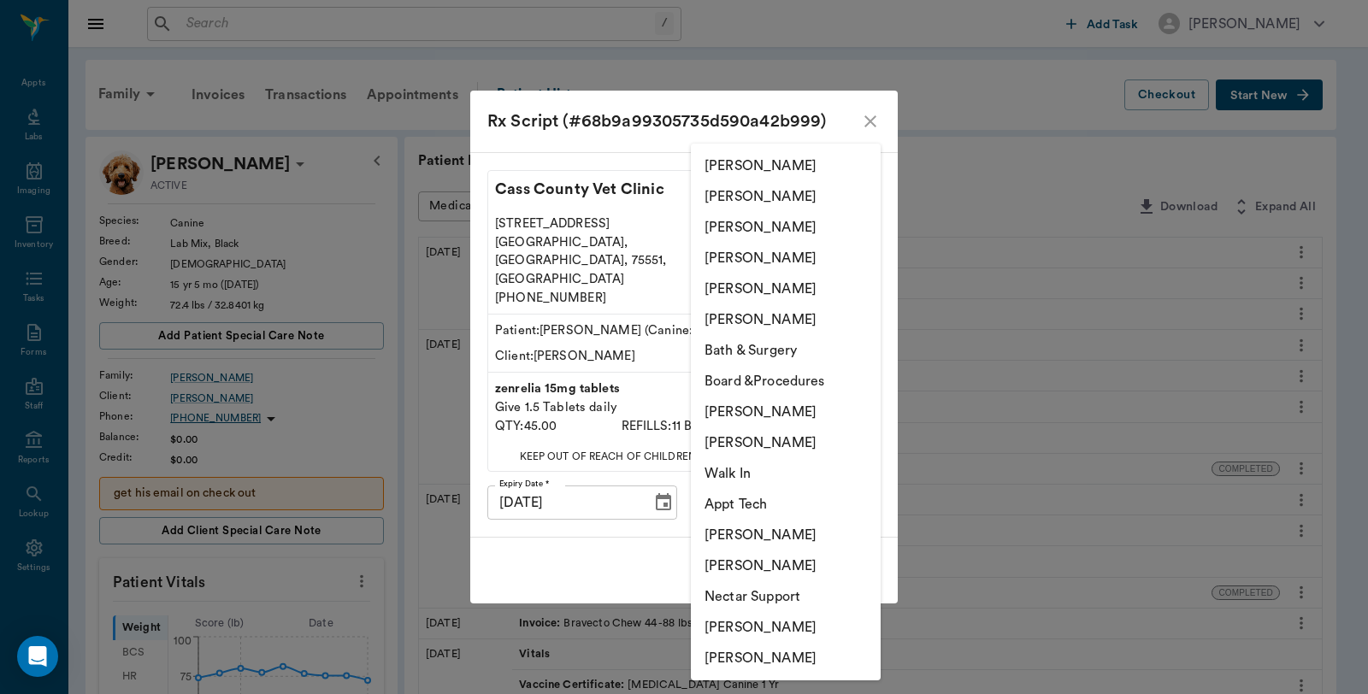
click at [771, 654] on li "Caryn Watson" at bounding box center [786, 658] width 190 height 31
type input "6899ea08ed37b777db10de45"
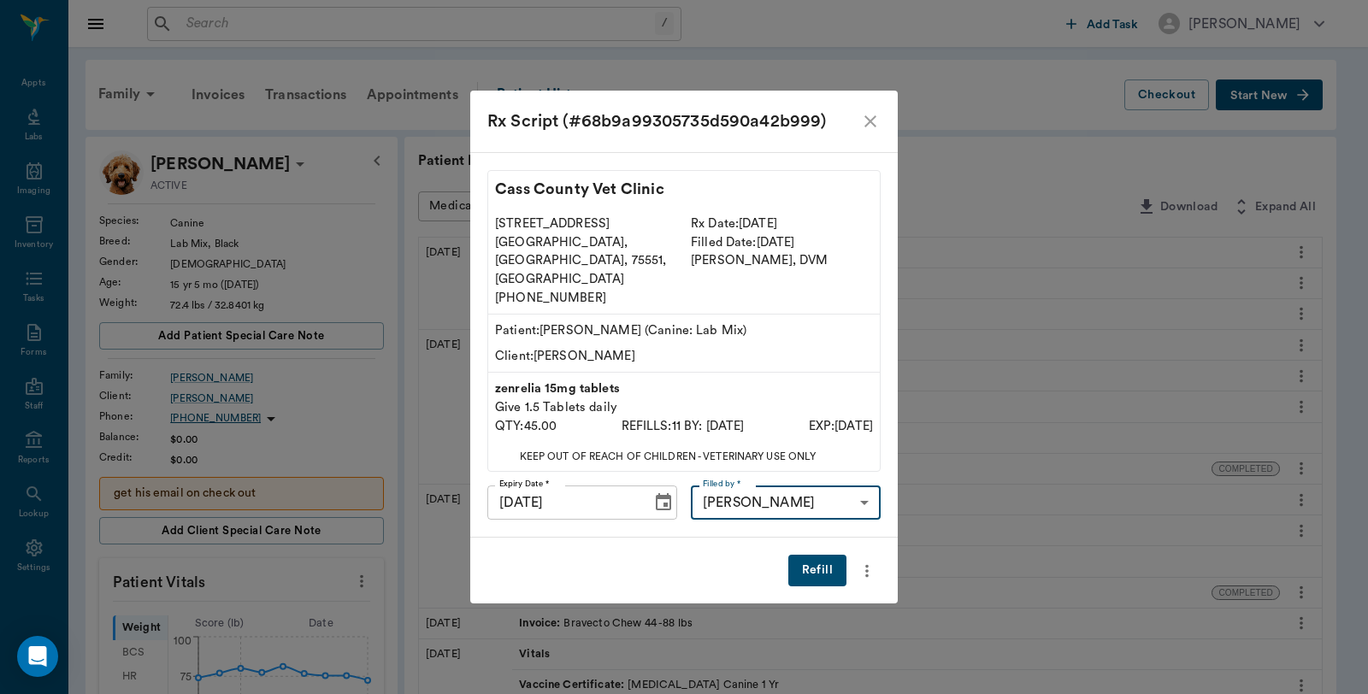
click at [814, 555] on button "Refill" at bounding box center [817, 571] width 58 height 32
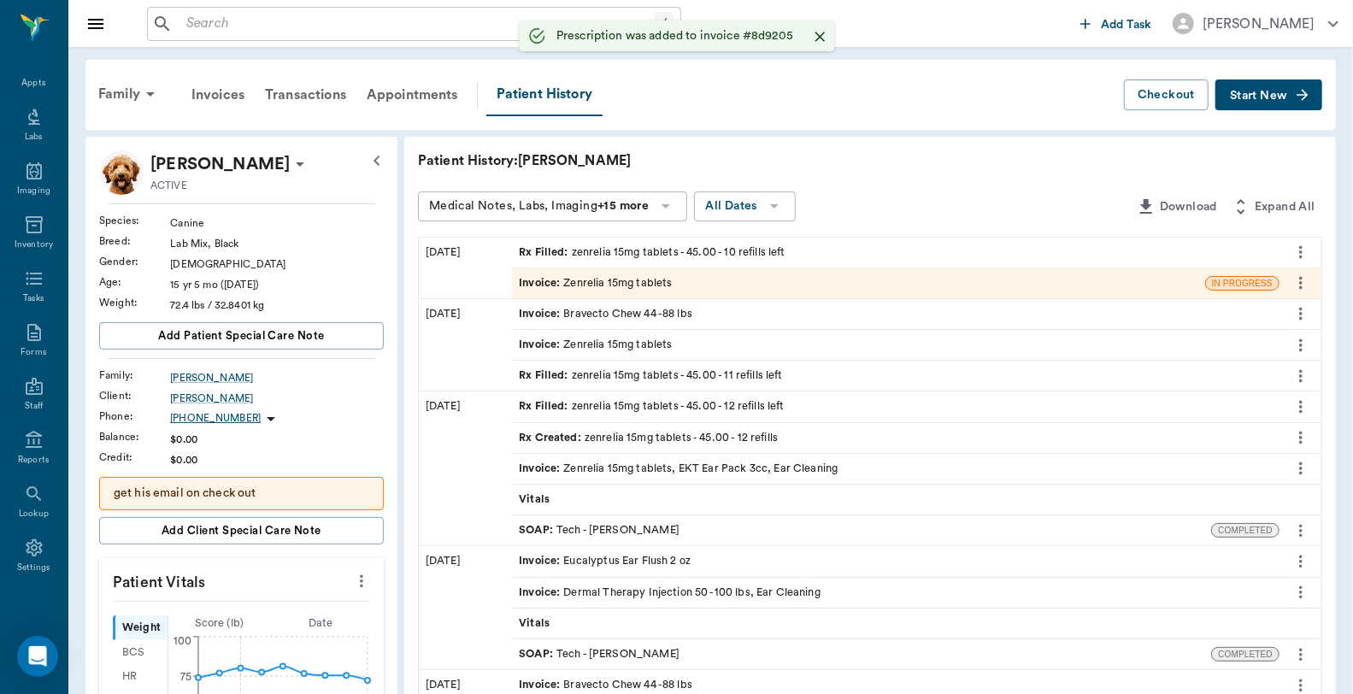
click at [696, 284] on div "Invoice : Zenrelia 15mg tablets" at bounding box center [858, 283] width 693 height 30
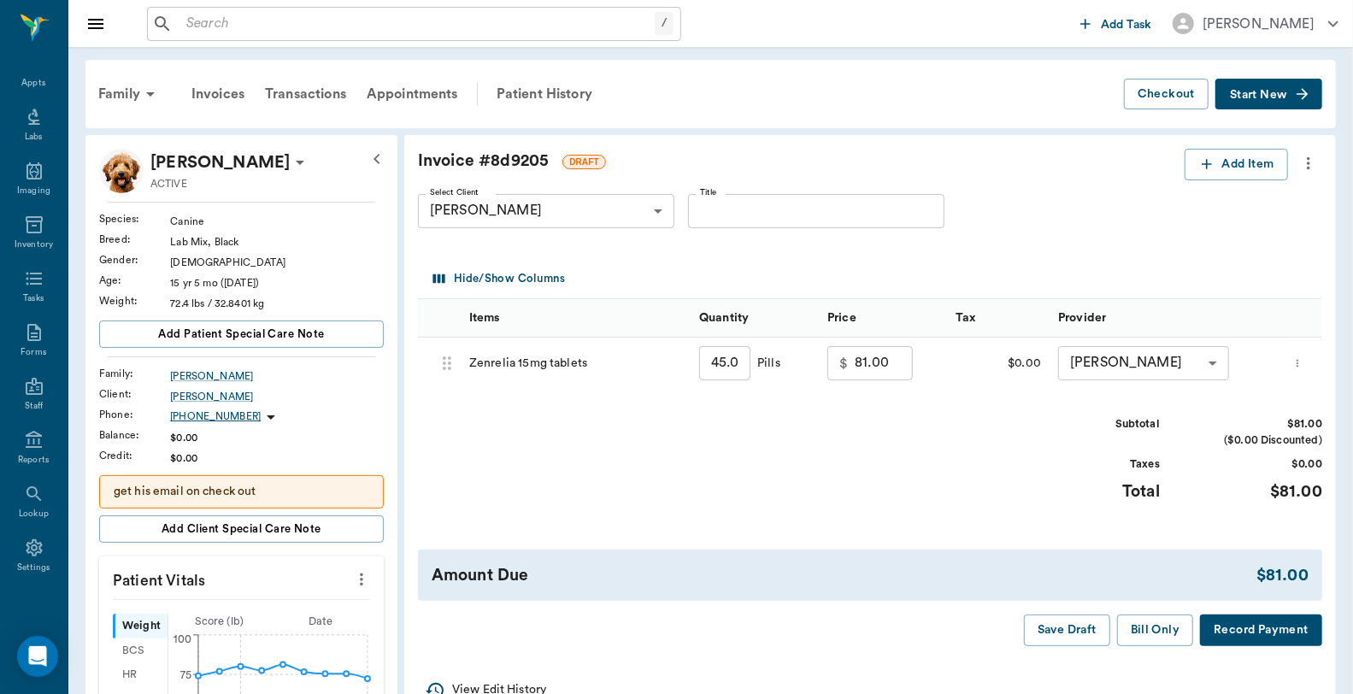
scroll to position [95, 0]
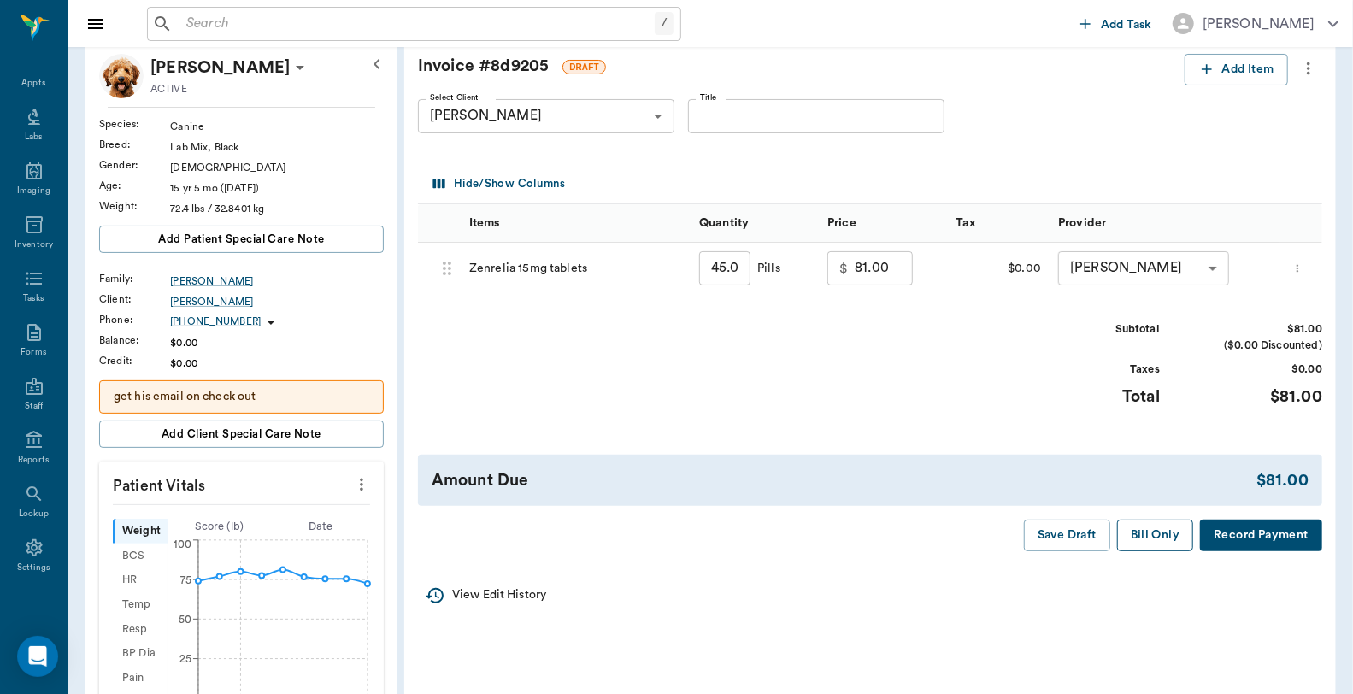
click at [1139, 533] on button "Bill Only" at bounding box center [1155, 536] width 77 height 32
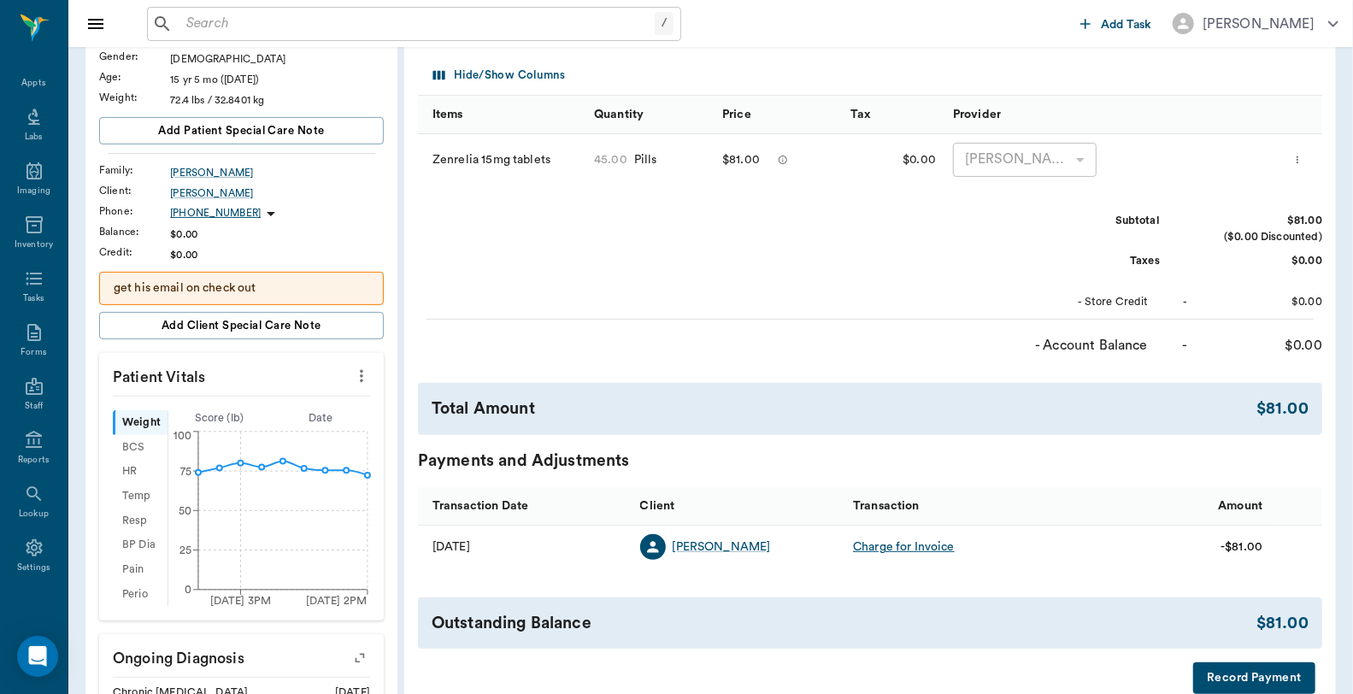
scroll to position [380, 0]
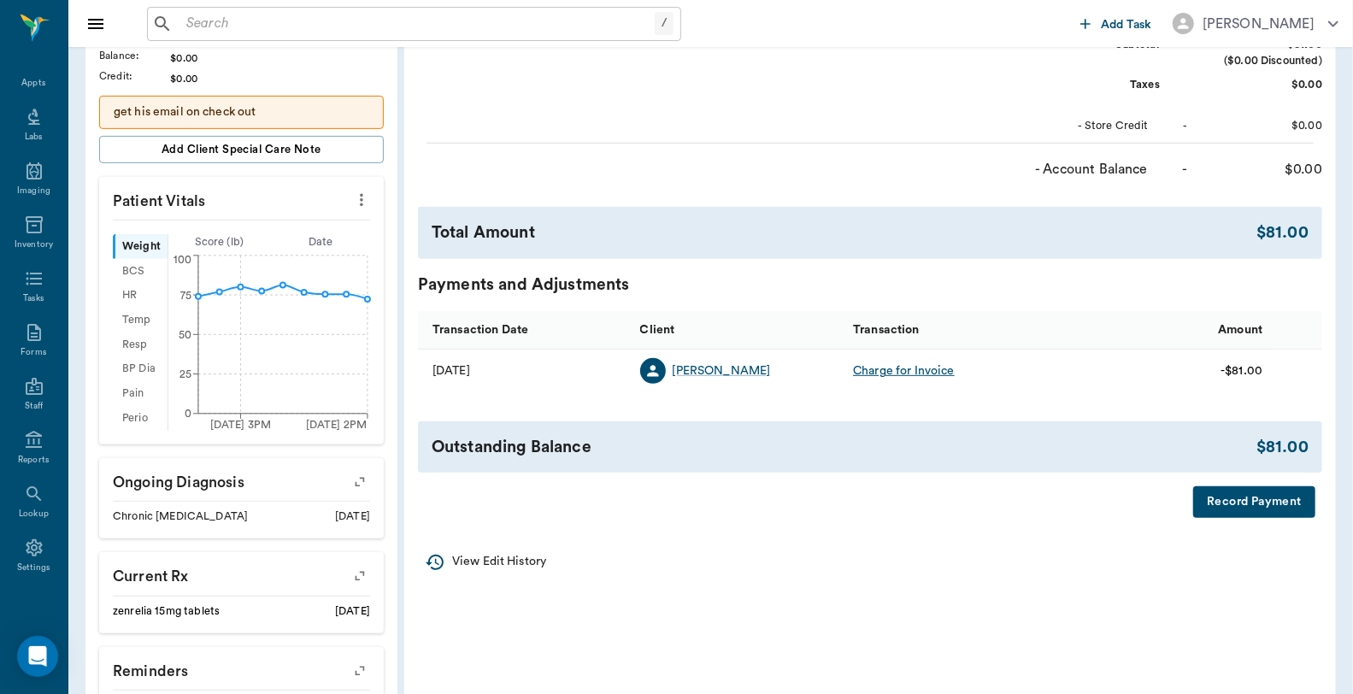
click at [1219, 493] on button "Record Payment" at bounding box center [1255, 502] width 122 height 32
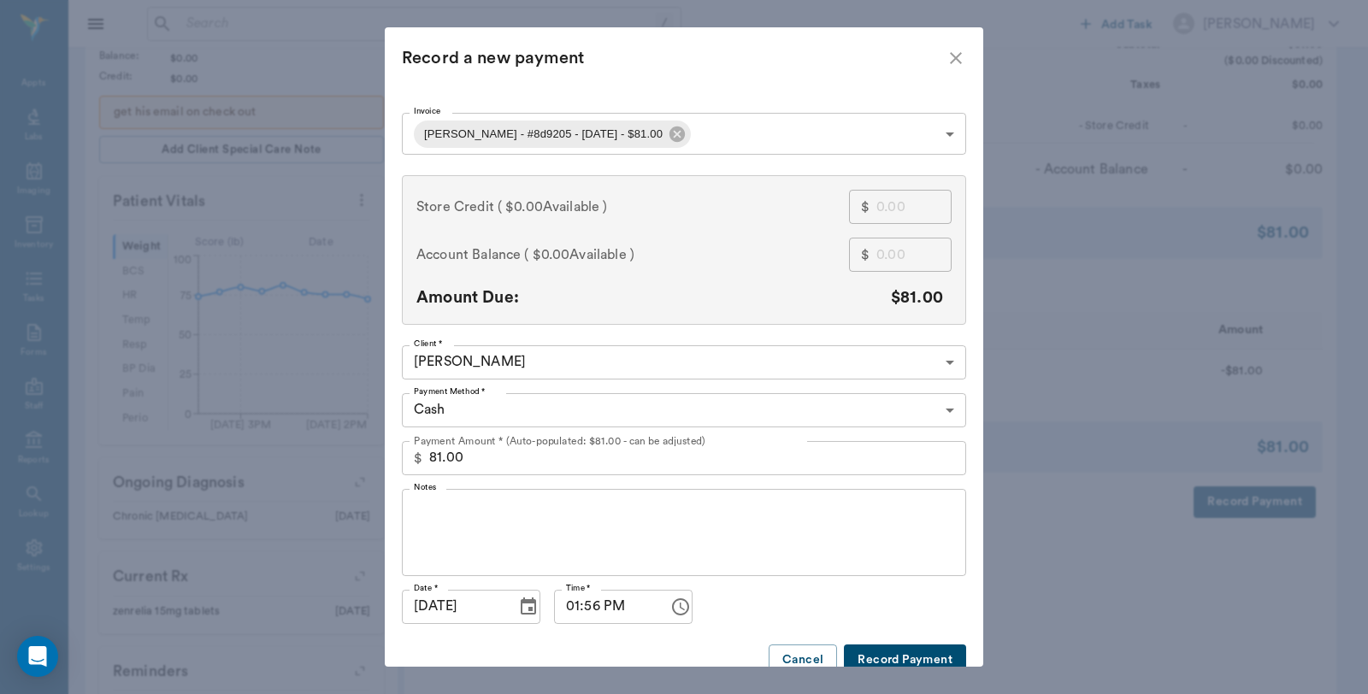
click at [622, 403] on body "/ ​ Add Task Dr. Bert Ellsworth Nectar Messages Appts Labs Imaging Inventory Ta…" at bounding box center [684, 298] width 1368 height 1357
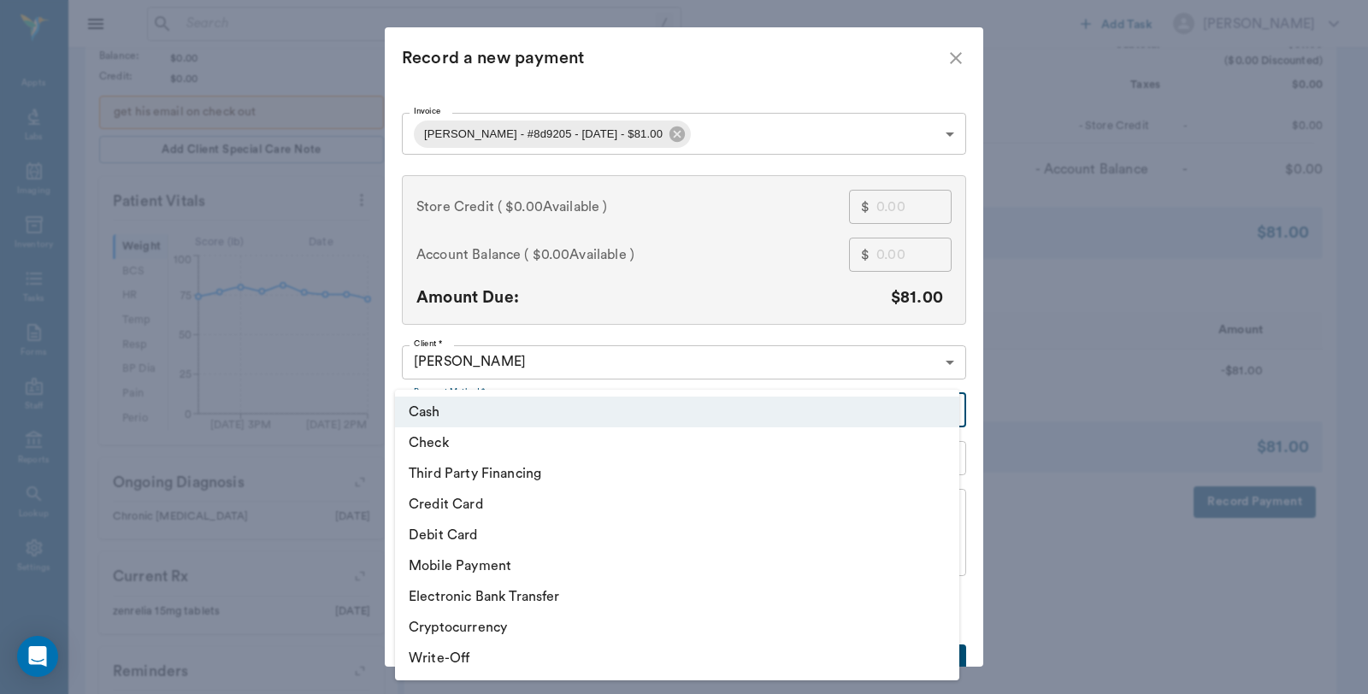
click at [551, 527] on li "Debit Card" at bounding box center [677, 535] width 564 height 31
type input "DEBIT_CARD"
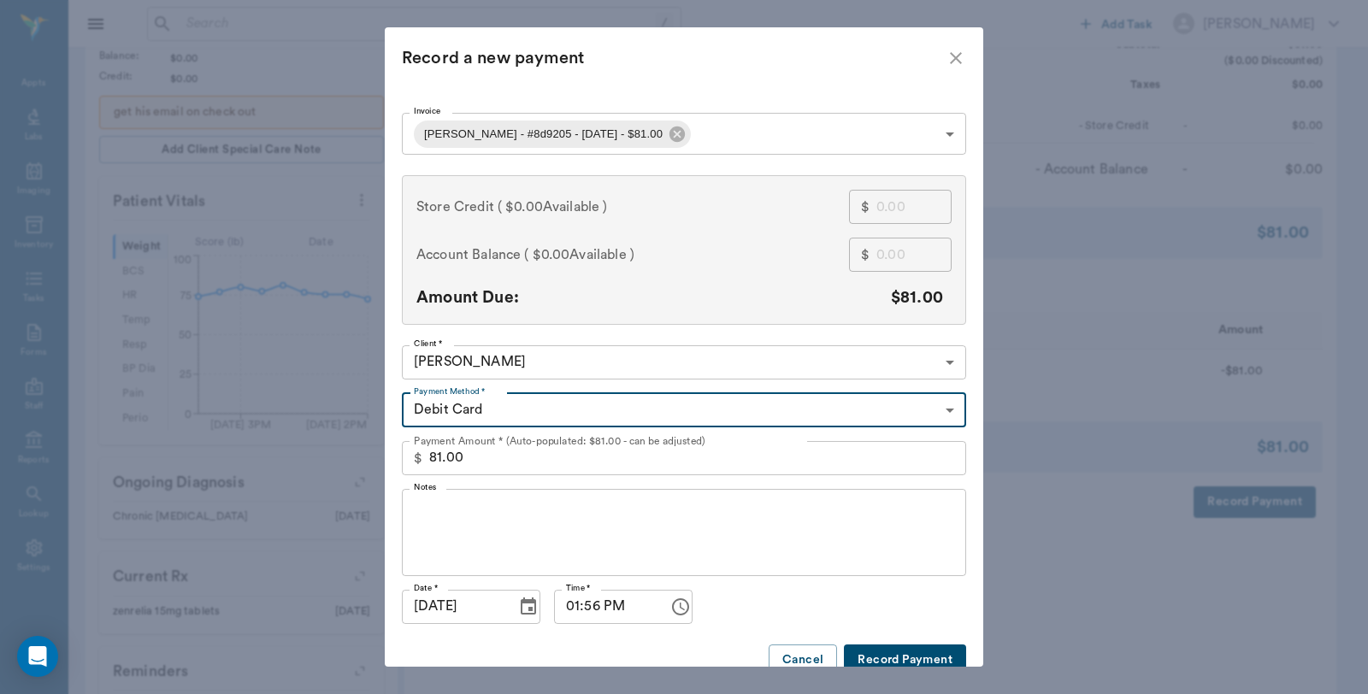
click at [938, 651] on button "Record Payment" at bounding box center [905, 661] width 122 height 32
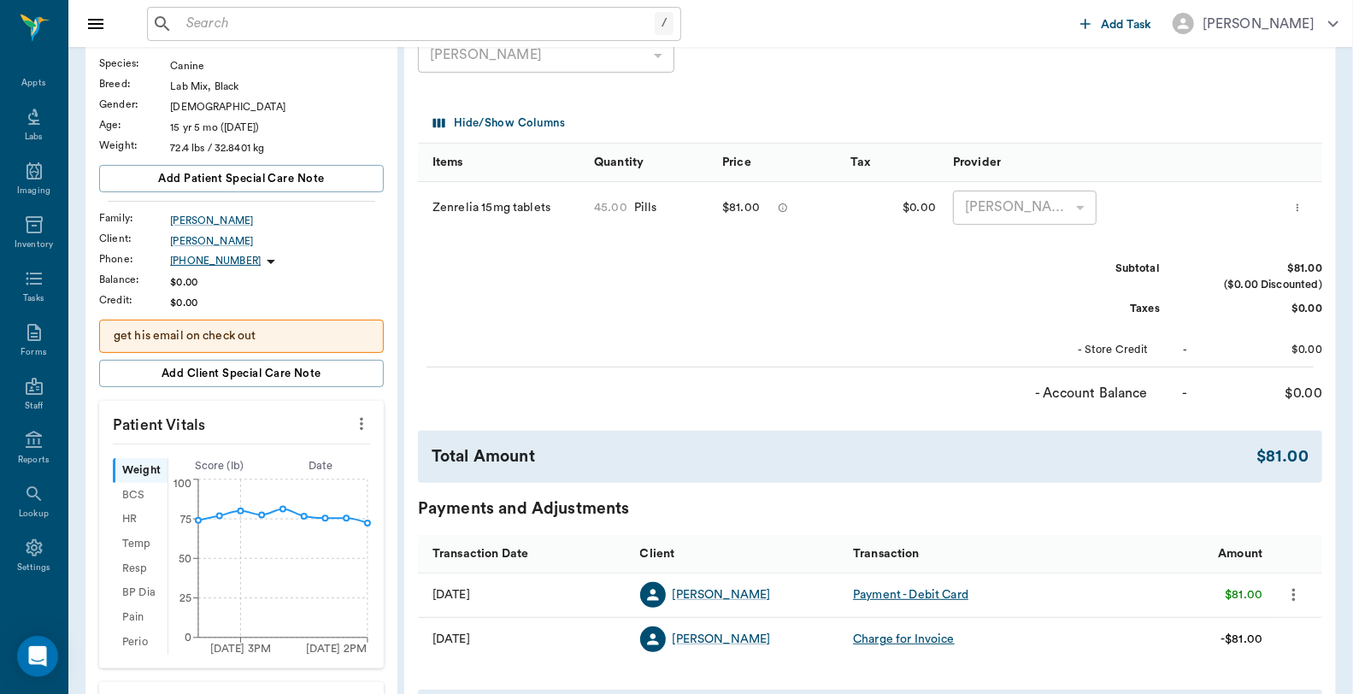
scroll to position [0, 0]
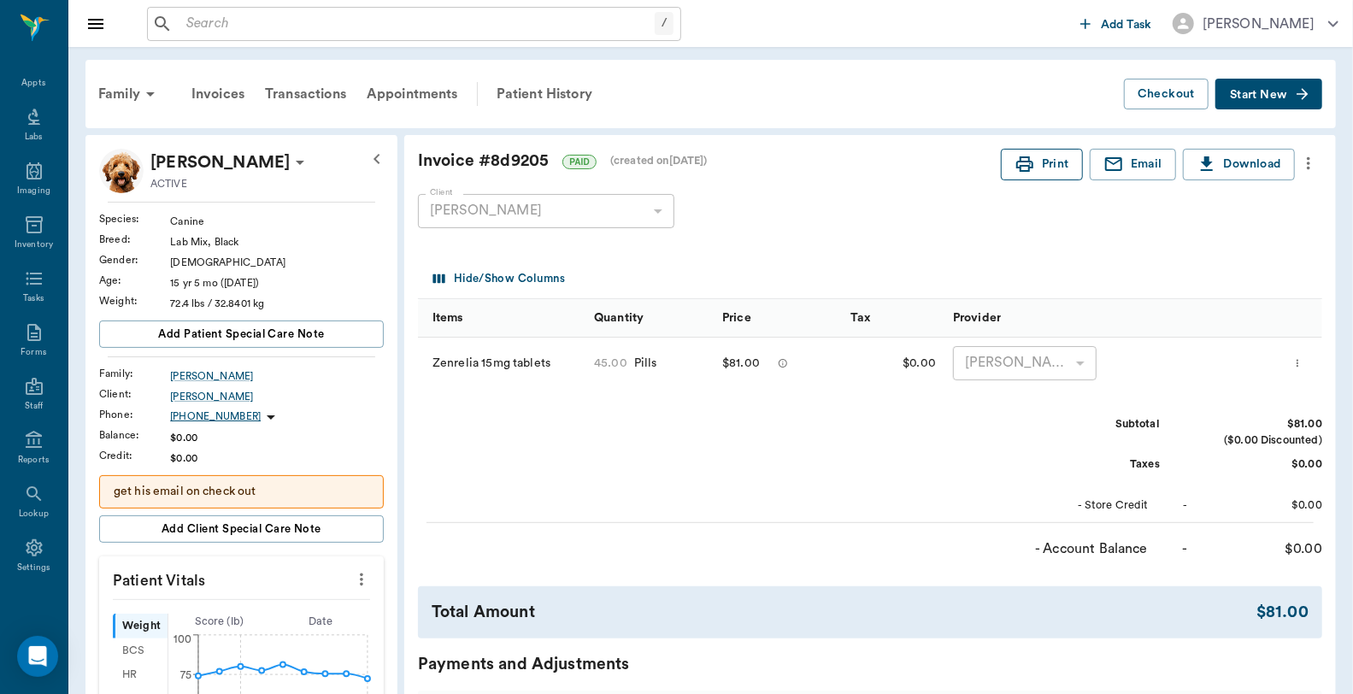
click at [1039, 168] on button "Print" at bounding box center [1042, 165] width 82 height 32
click at [27, 157] on icon at bounding box center [34, 149] width 15 height 17
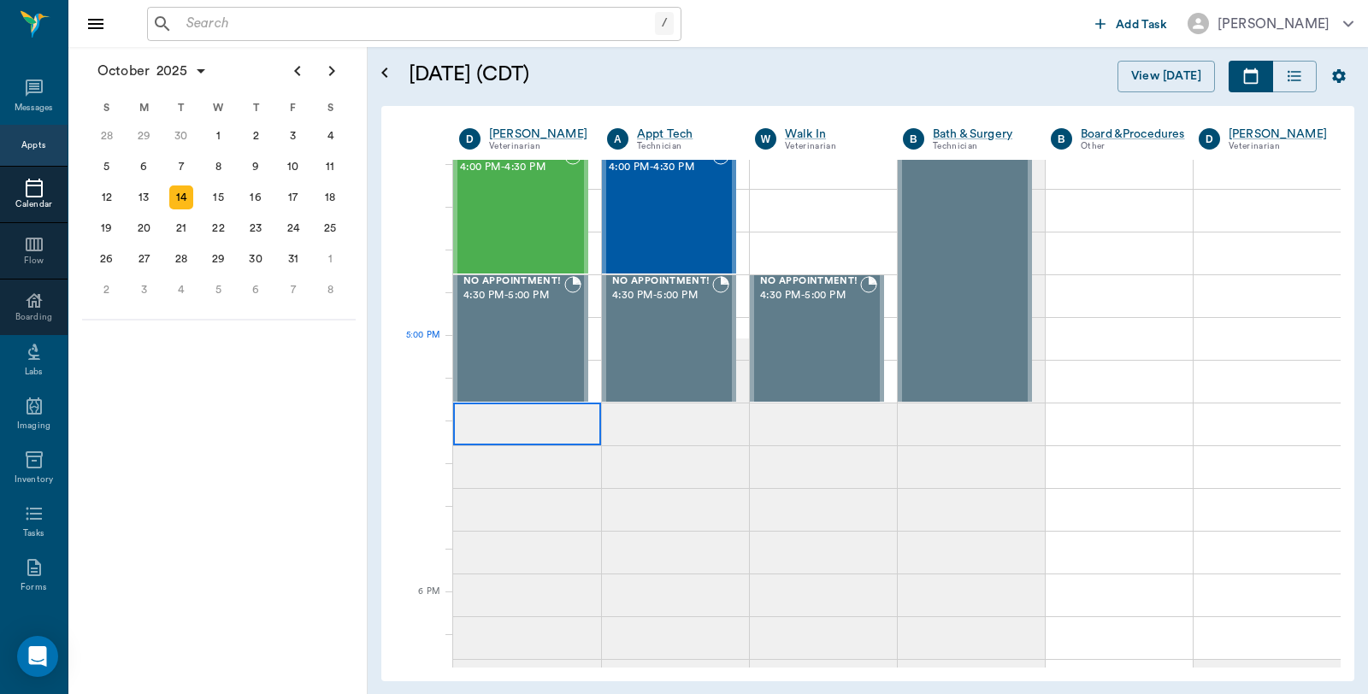
scroll to position [2140, 0]
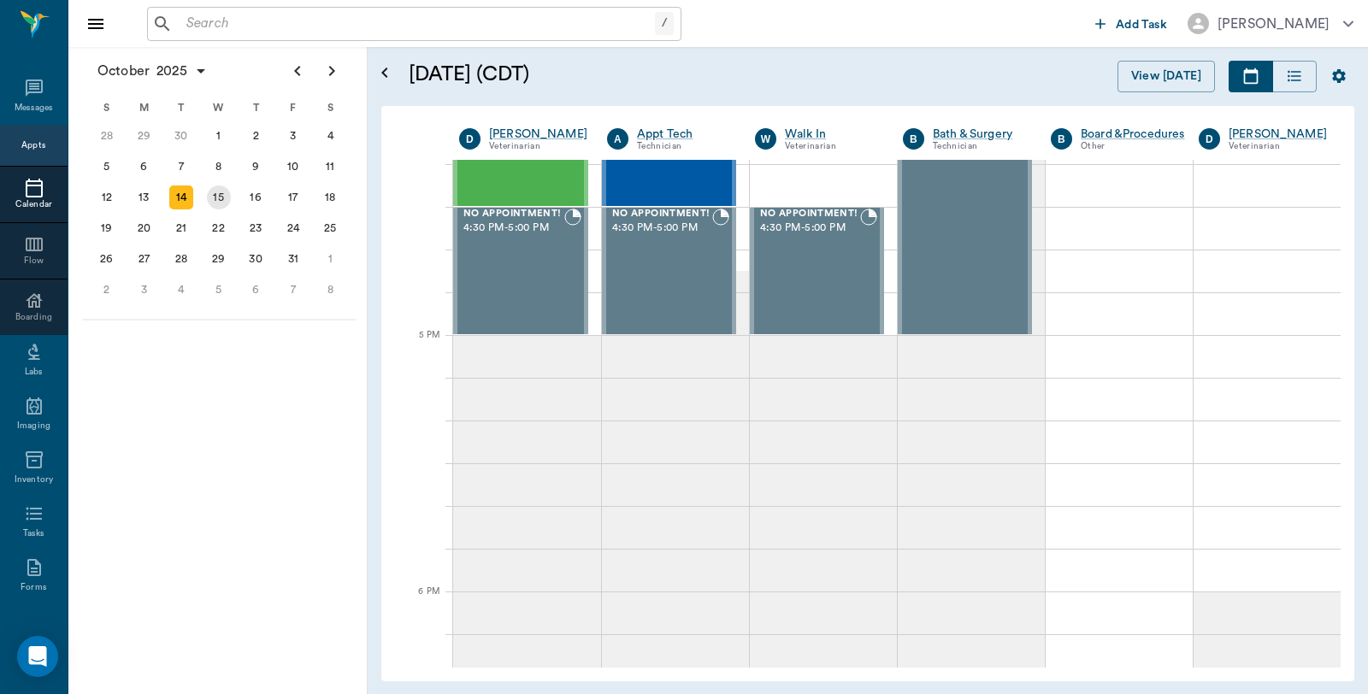
click at [219, 198] on div "15" at bounding box center [219, 198] width 24 height 24
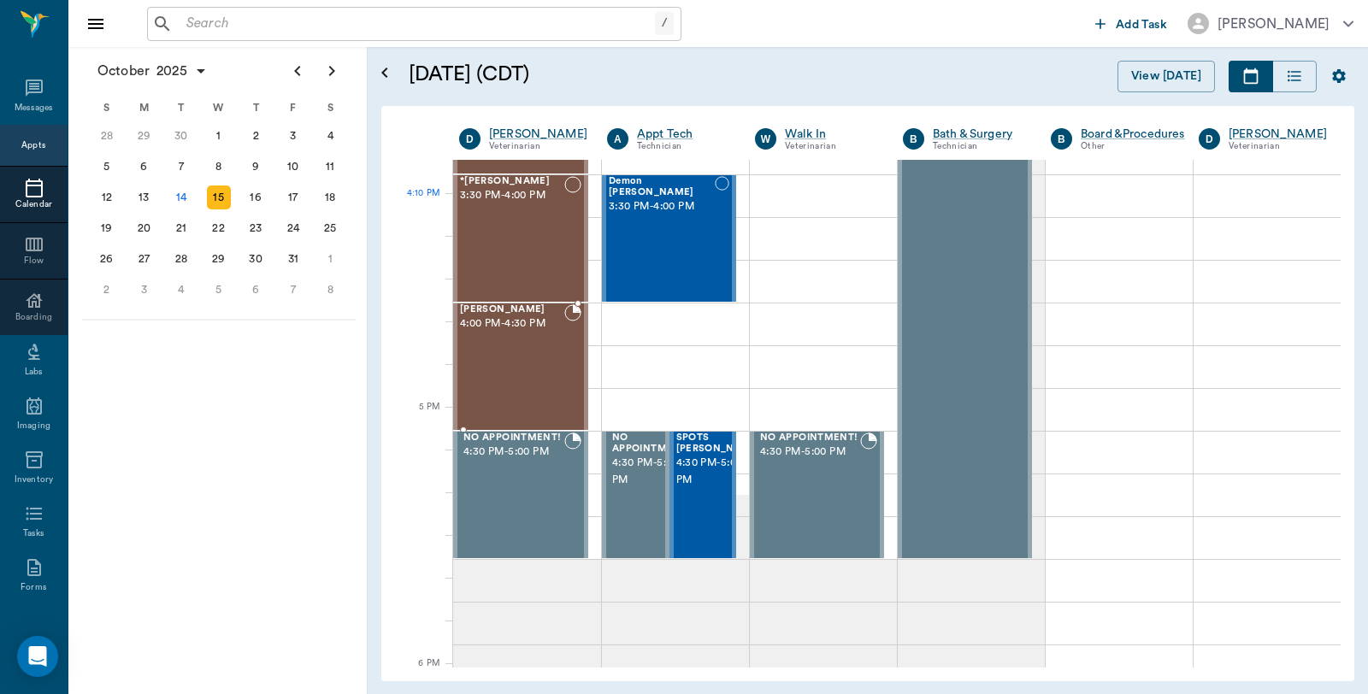
scroll to position [2090, 0]
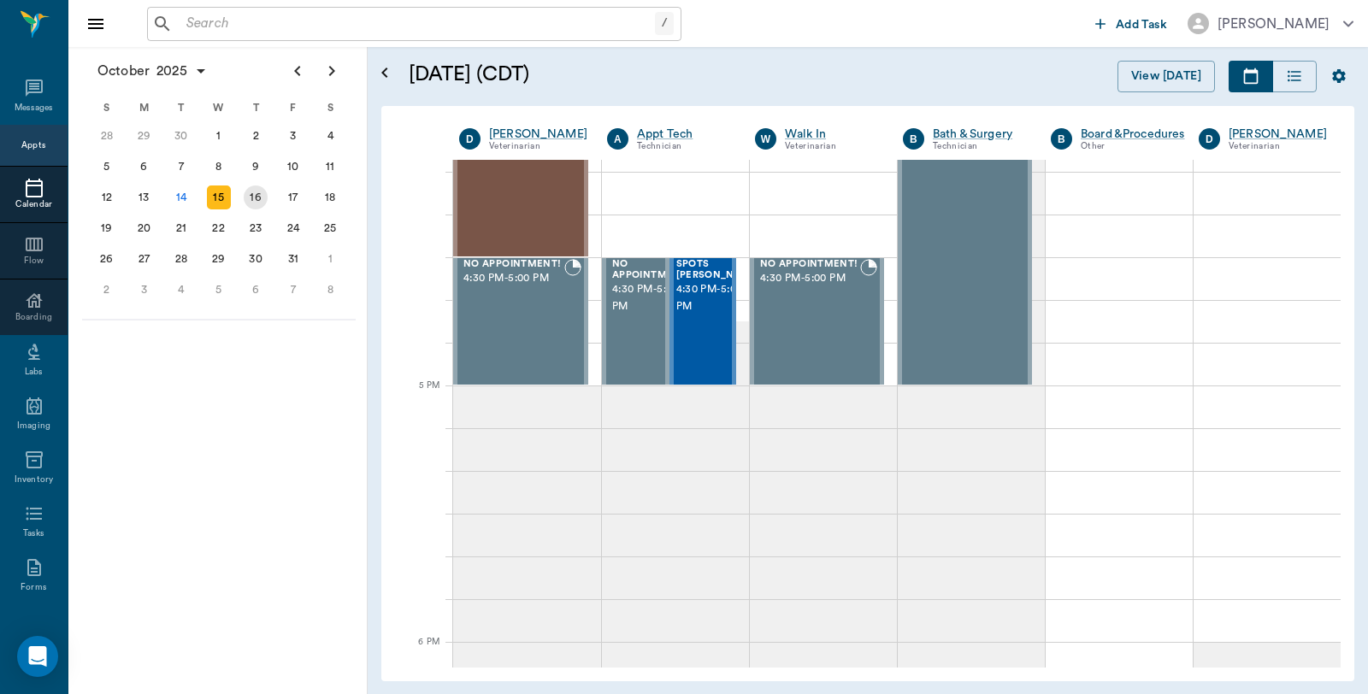
click at [254, 197] on div "16" at bounding box center [256, 198] width 24 height 24
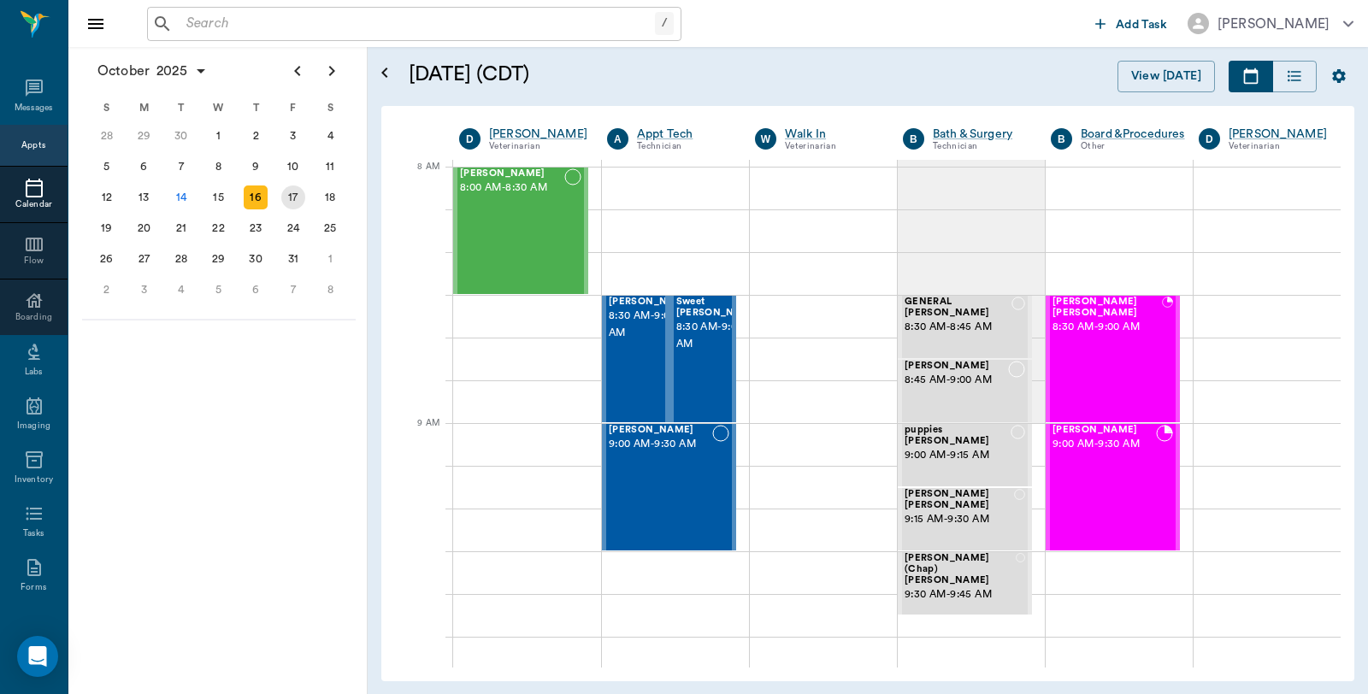
click at [300, 189] on div "17" at bounding box center [293, 198] width 24 height 24
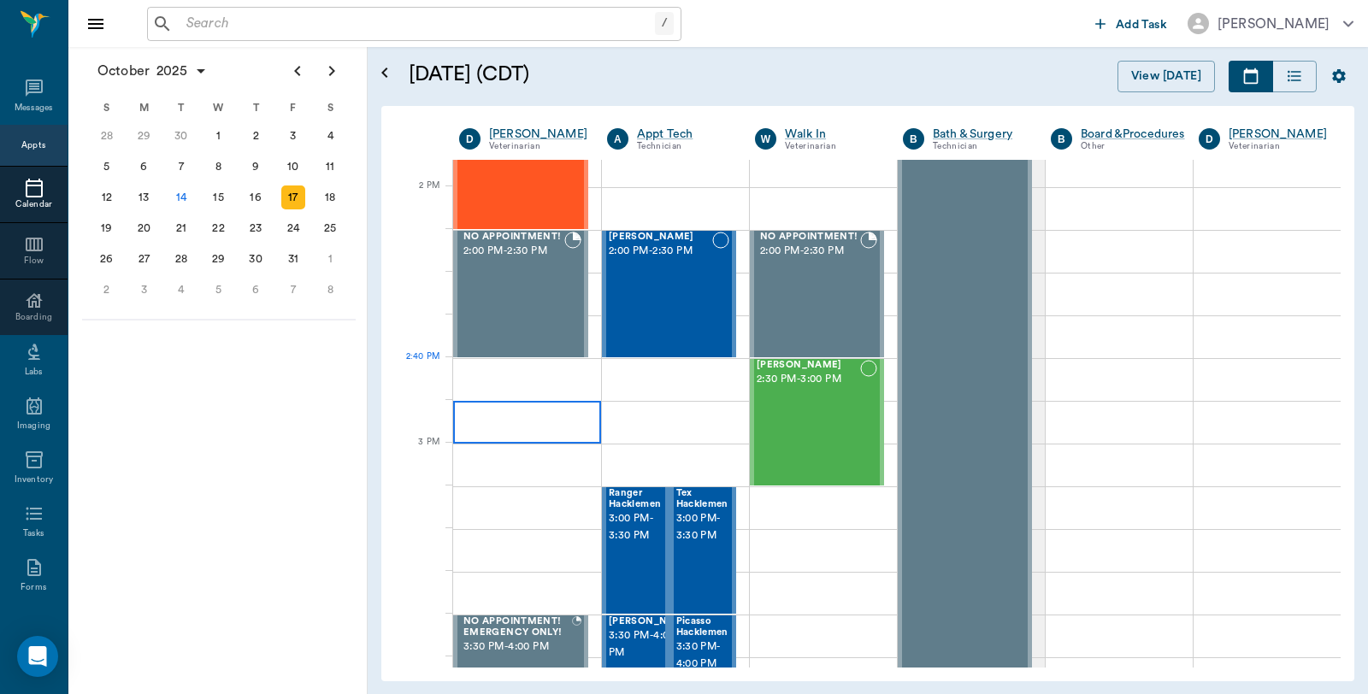
scroll to position [1519, 0]
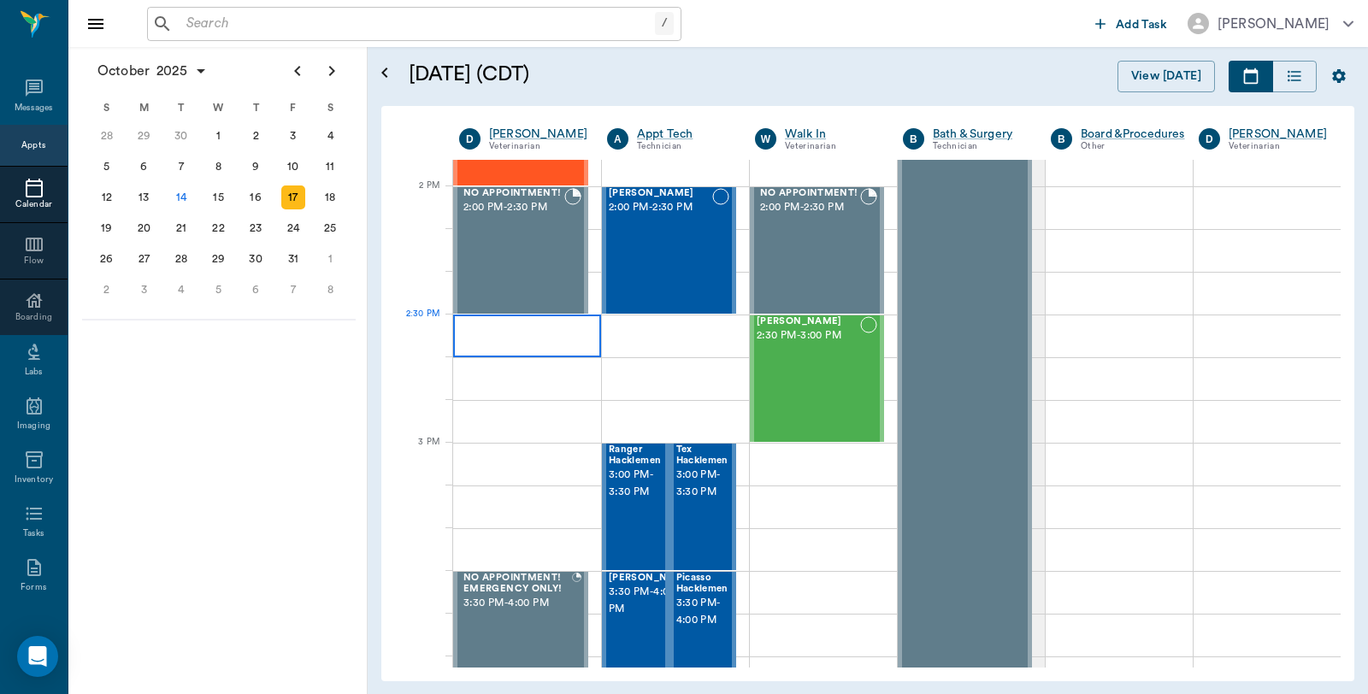
click at [497, 328] on div at bounding box center [527, 336] width 148 height 43
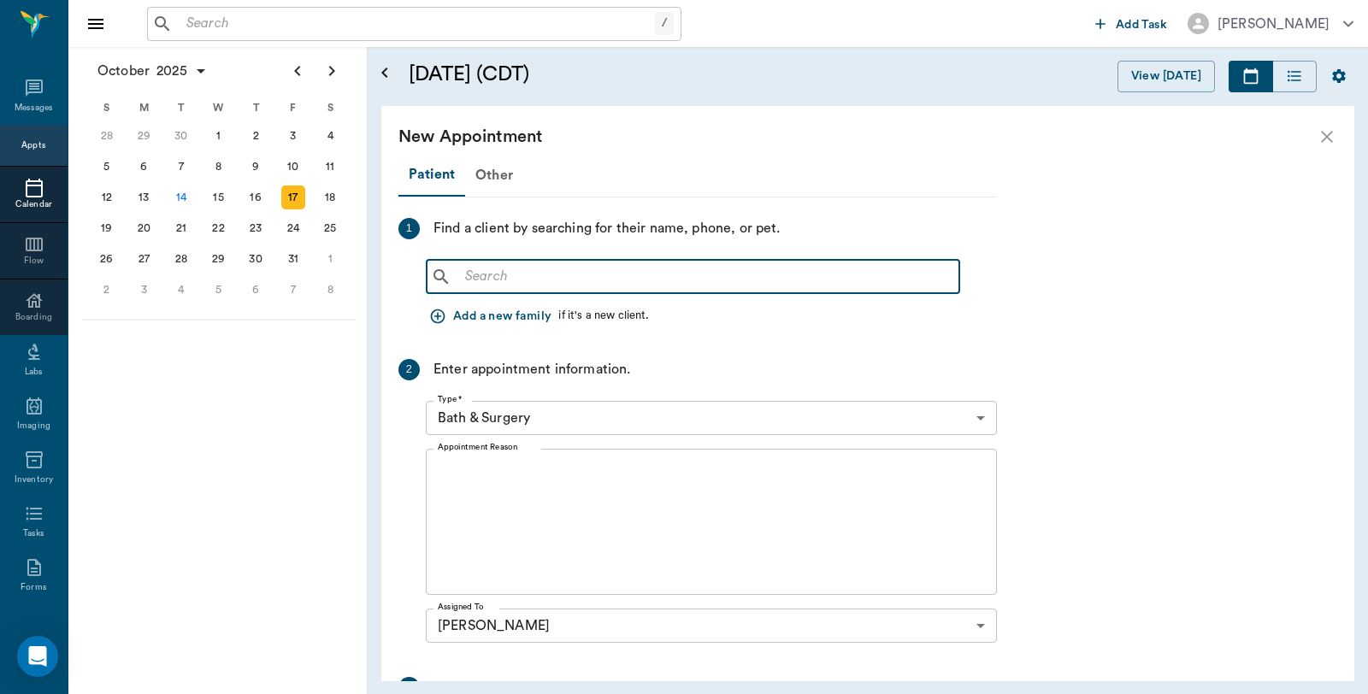
click at [551, 272] on input "text" at bounding box center [705, 277] width 494 height 24
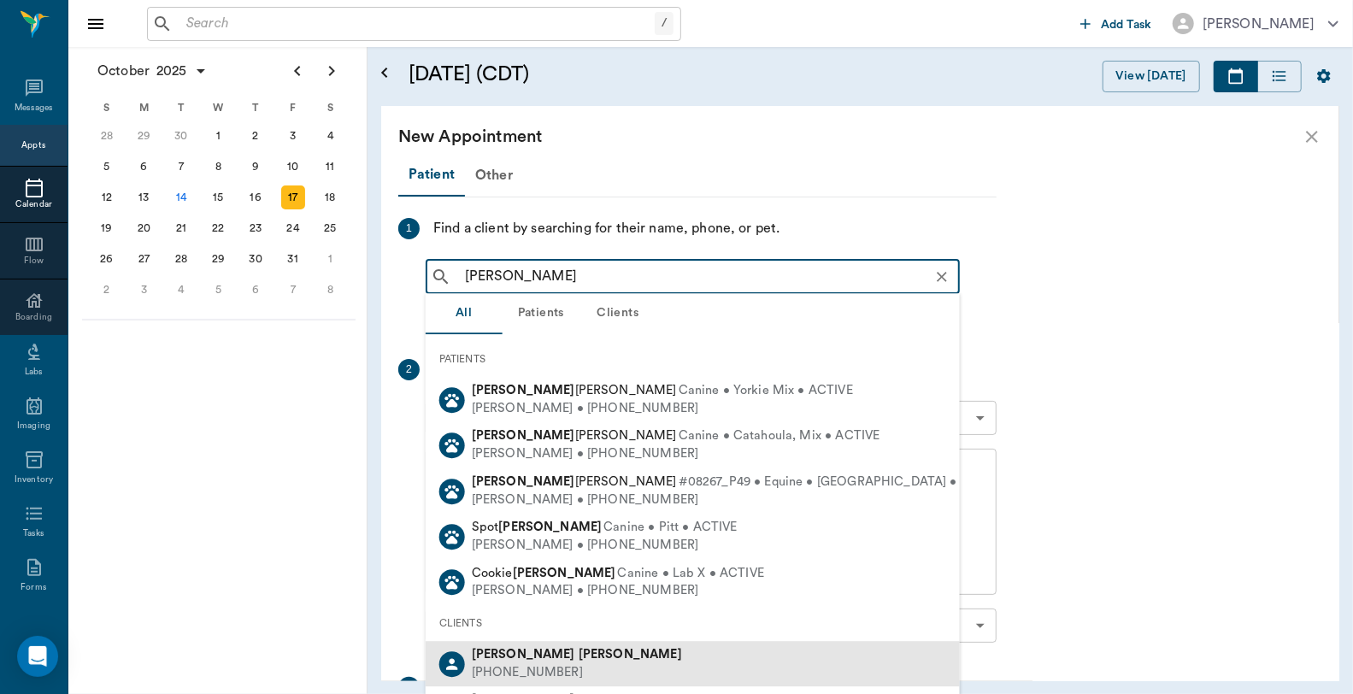
click at [579, 655] on b "Harvey" at bounding box center [630, 654] width 103 height 13
type input "Donnie Harvey"
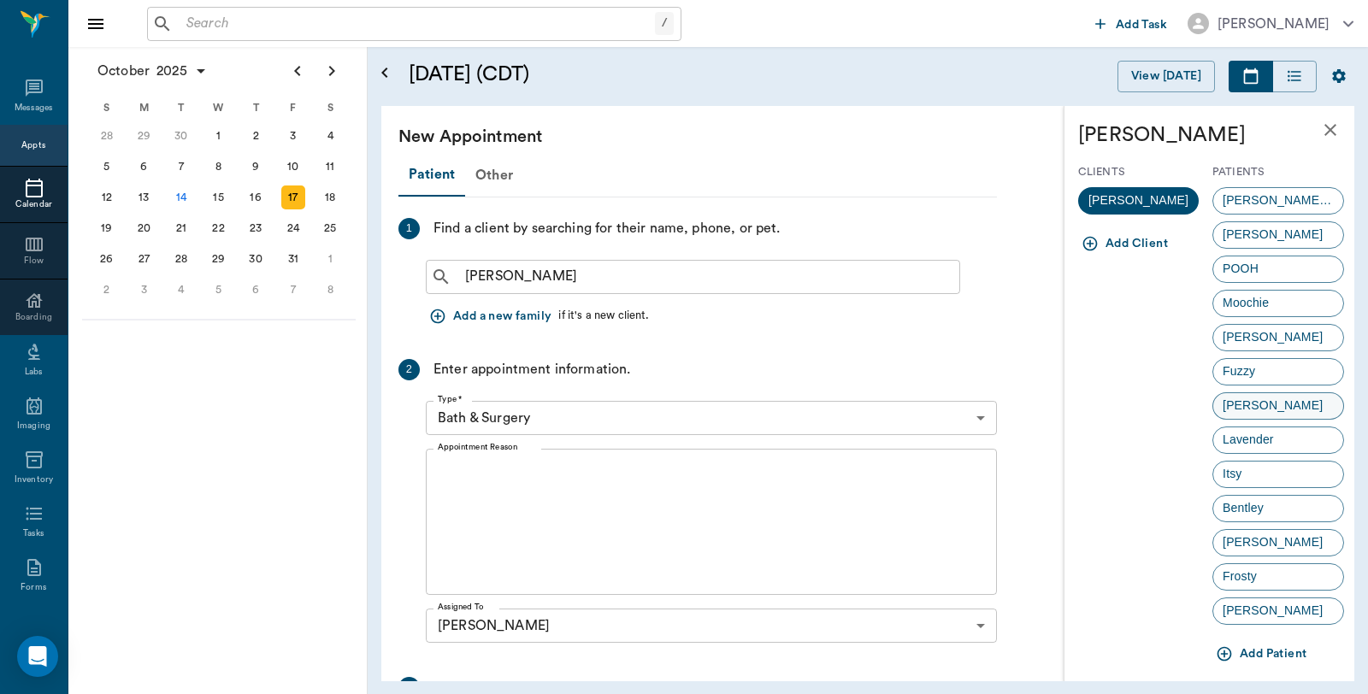
click at [1270, 403] on div "Hazel" at bounding box center [1278, 405] width 132 height 27
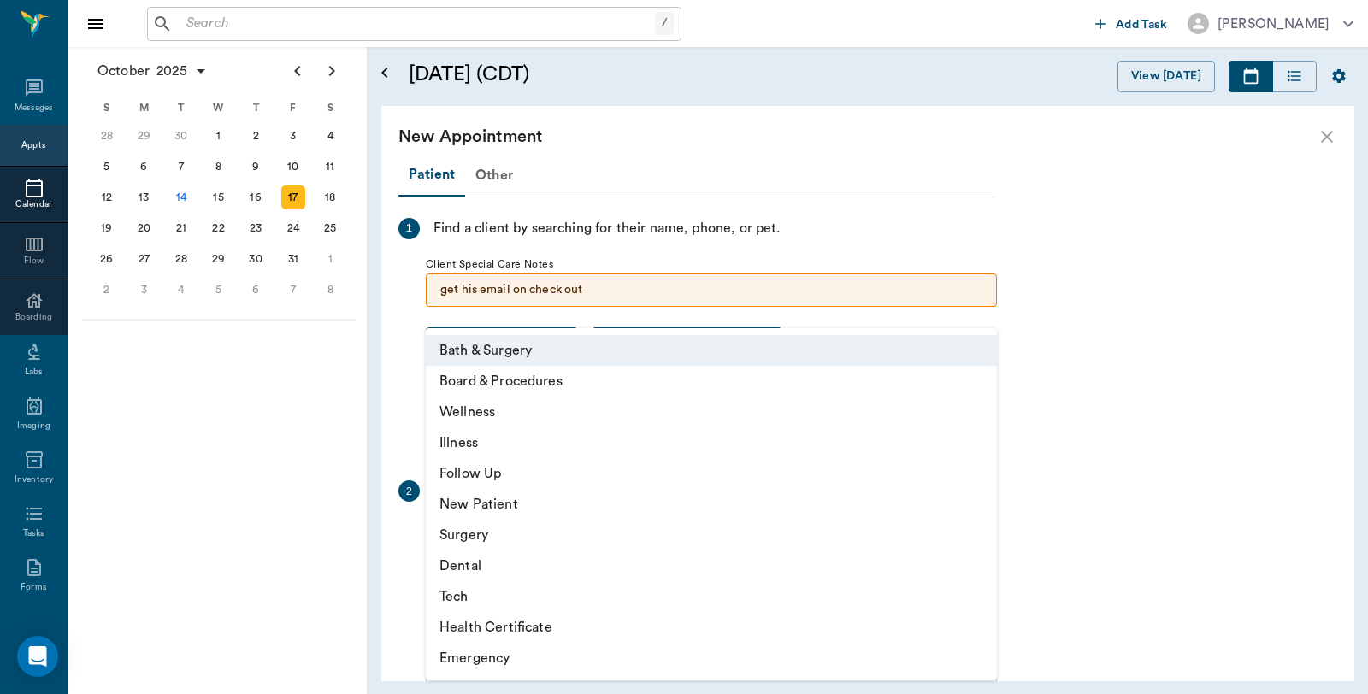
click at [616, 528] on body "/ ​ Add Task Dr. Bert Ellsworth Nectar Messages Appts Calendar Flow Boarding La…" at bounding box center [684, 347] width 1368 height 694
click at [488, 441] on li "Illness" at bounding box center [711, 442] width 571 height 31
type input "65d2be4f46e3a538d89b8c15"
type input "03:00 PM"
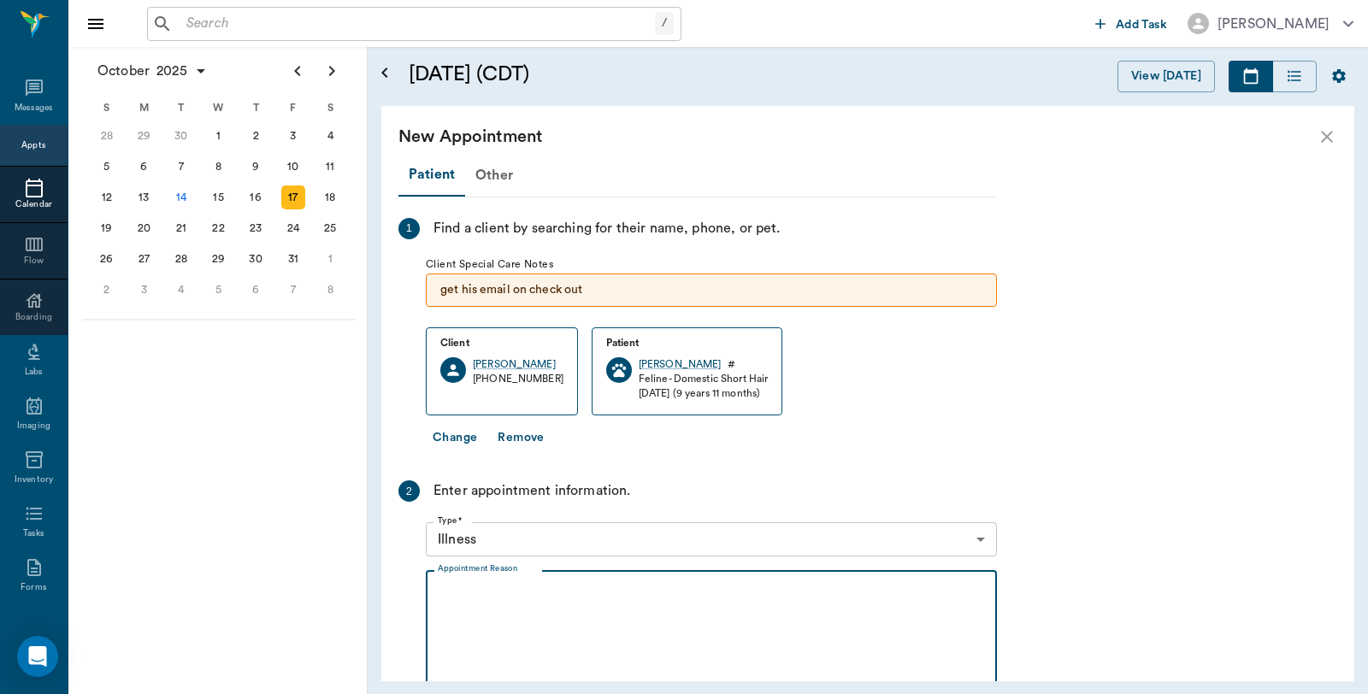
click at [539, 617] on textarea "Appointment Reason" at bounding box center [711, 644] width 547 height 118
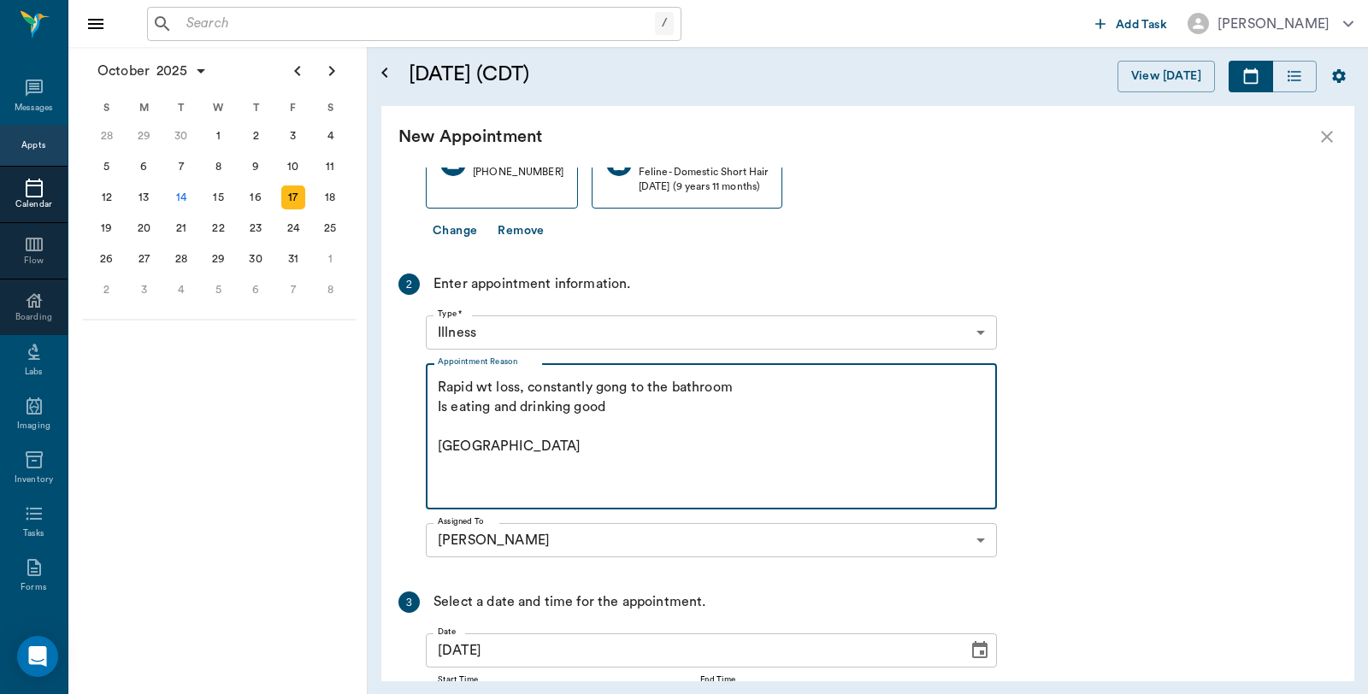
scroll to position [369, 0]
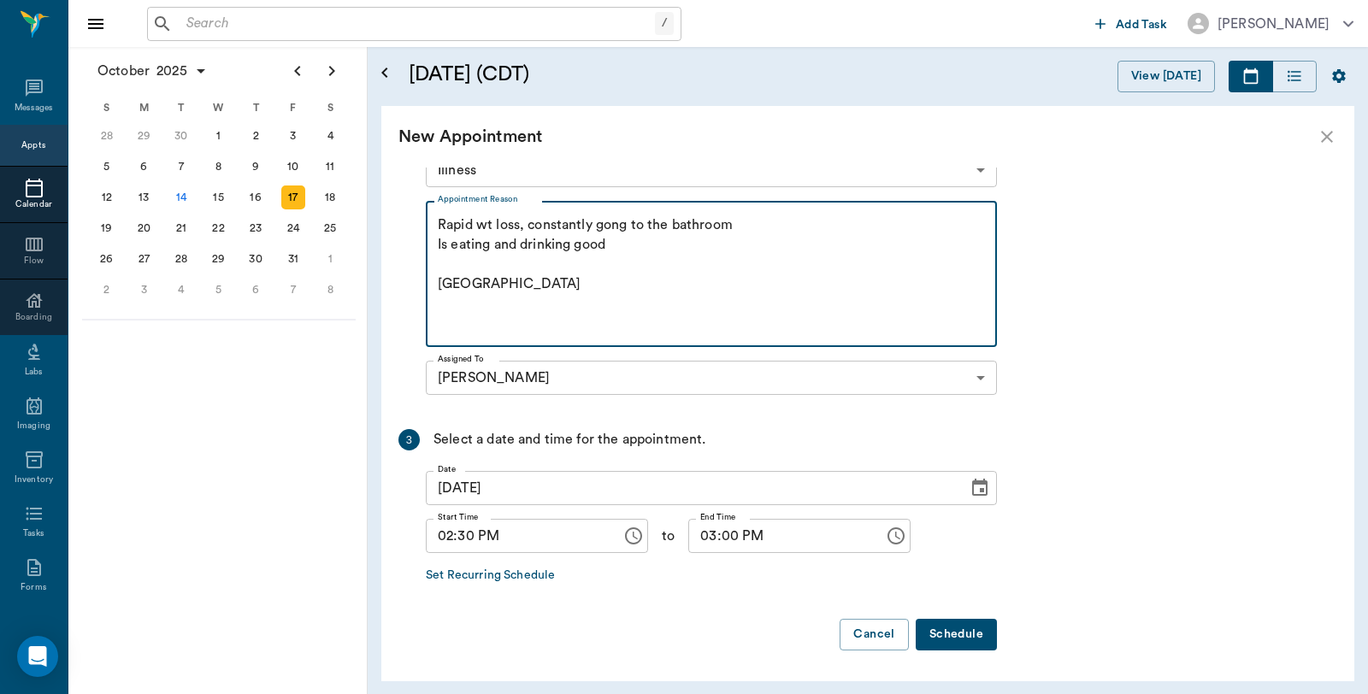
type textarea "Rapid wt loss, constantly gong to the bathroom Is eating and drinking good Caryn"
click at [964, 616] on div "Patient Other 1 Find a client by searching for their name, phone, or pet. Clien…" at bounding box center [697, 225] width 598 height 880
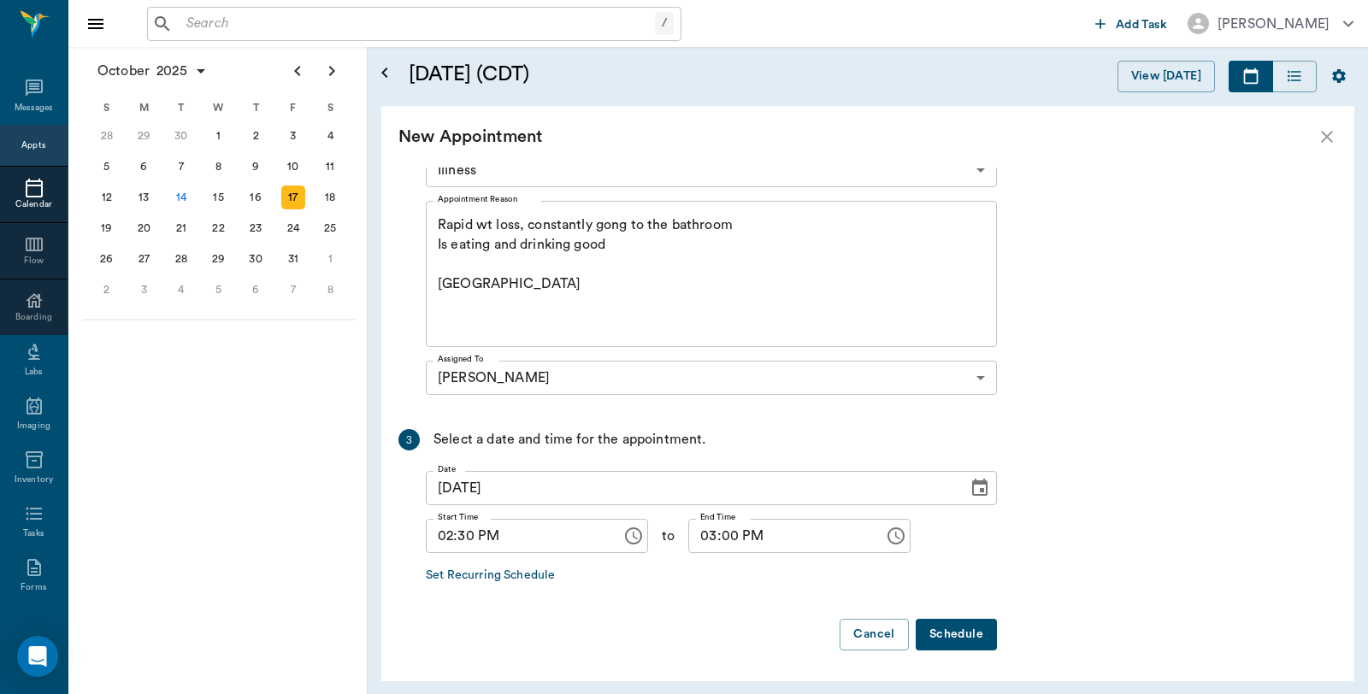
click at [966, 621] on button "Schedule" at bounding box center [956, 635] width 81 height 32
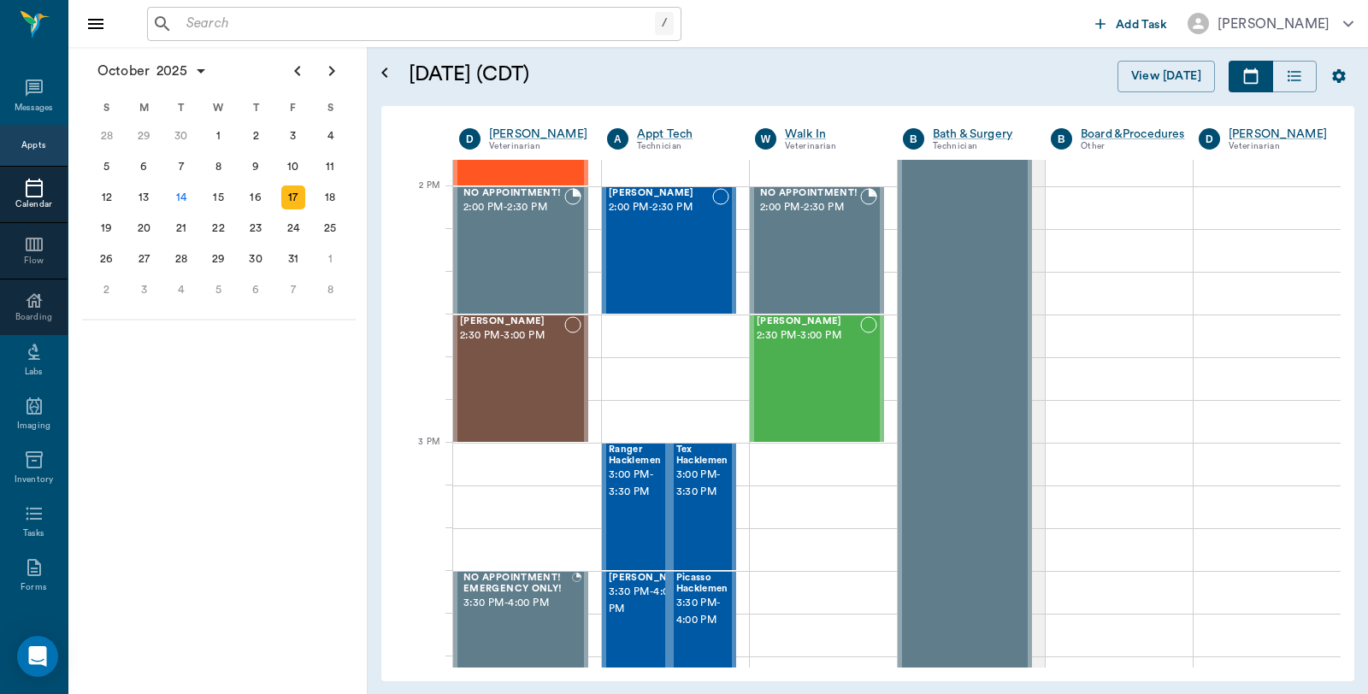
click at [421, 27] on input "text" at bounding box center [417, 24] width 475 height 24
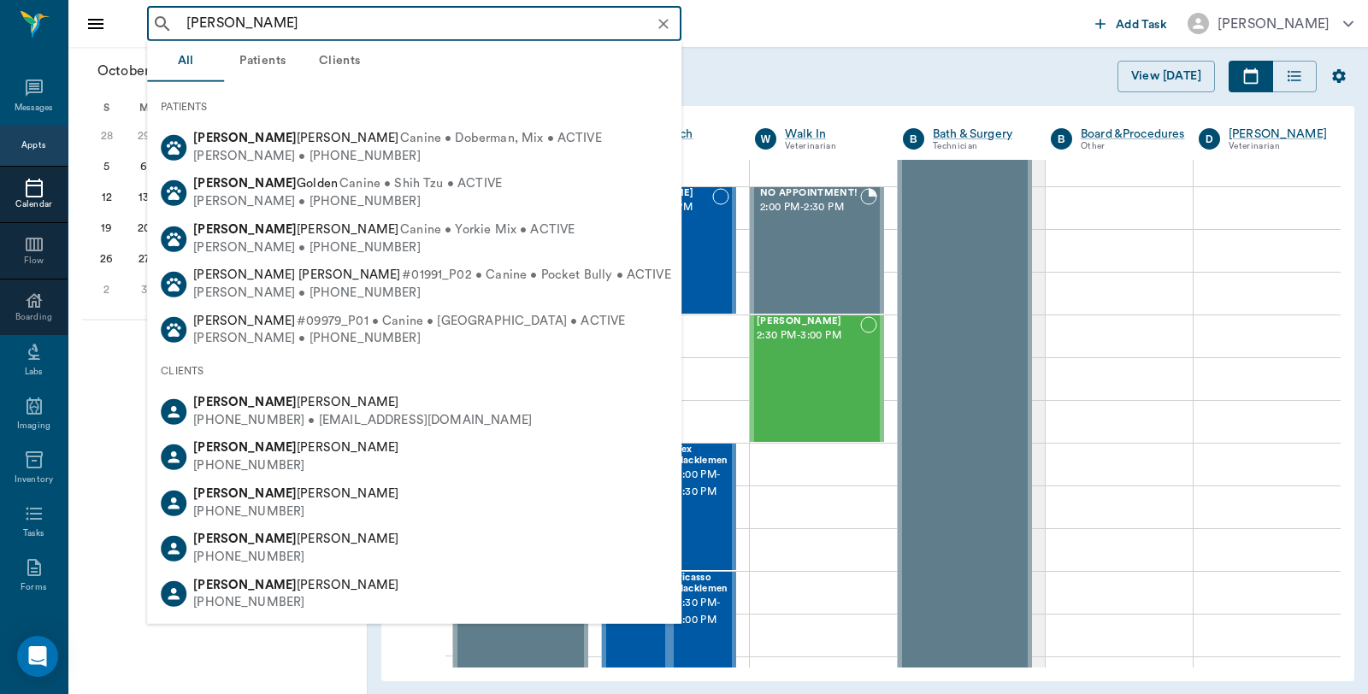
type input "Lisa Carter"
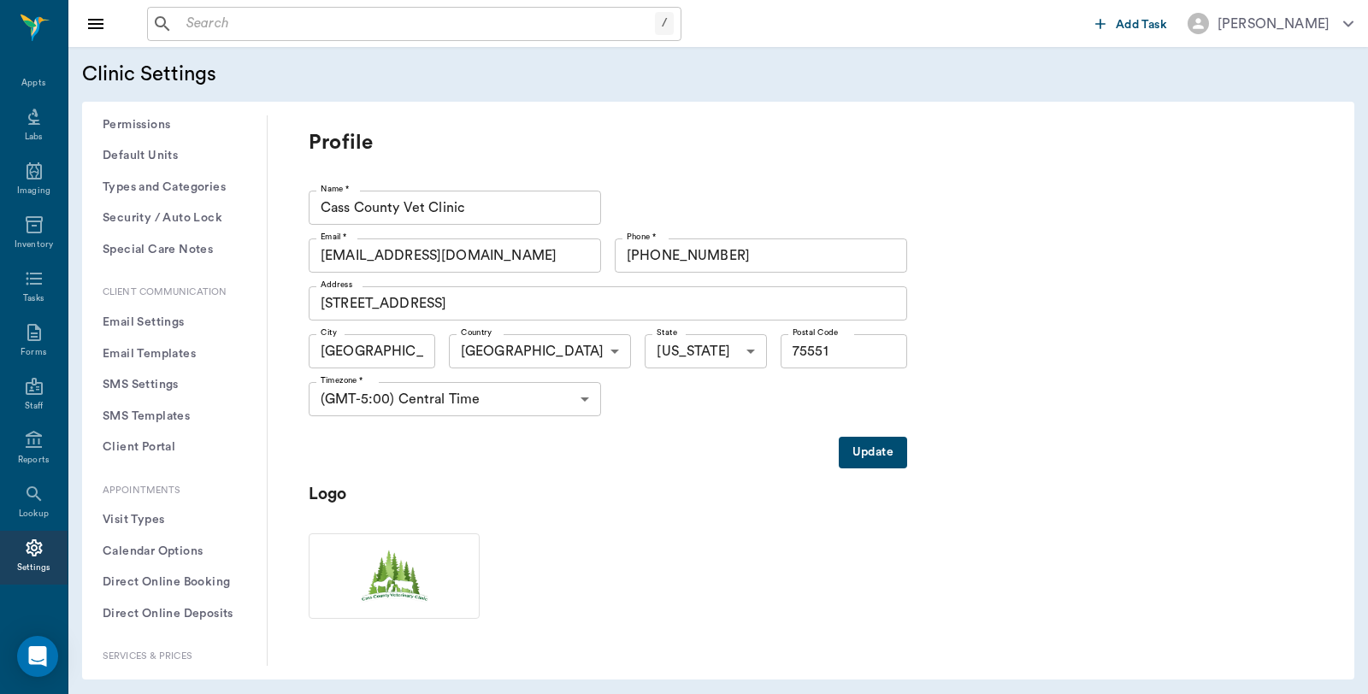
scroll to position [285, 0]
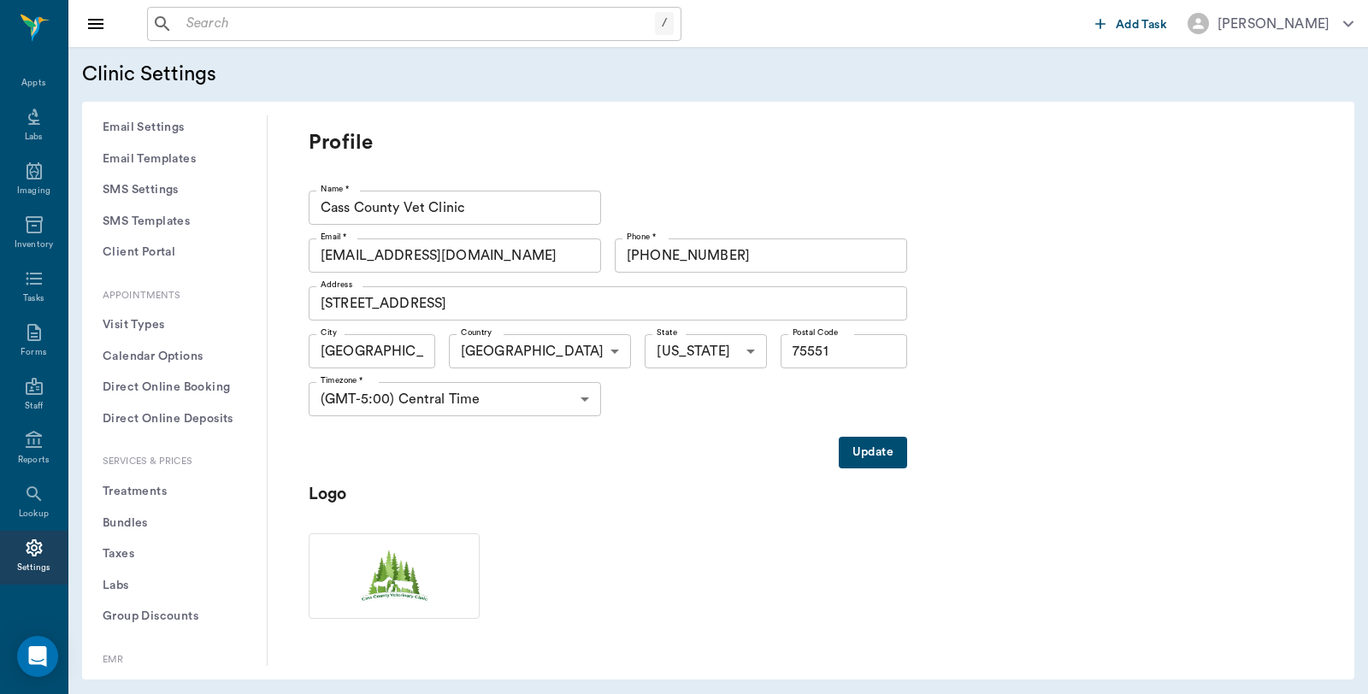
click at [186, 493] on button "Treatments" at bounding box center [174, 492] width 157 height 32
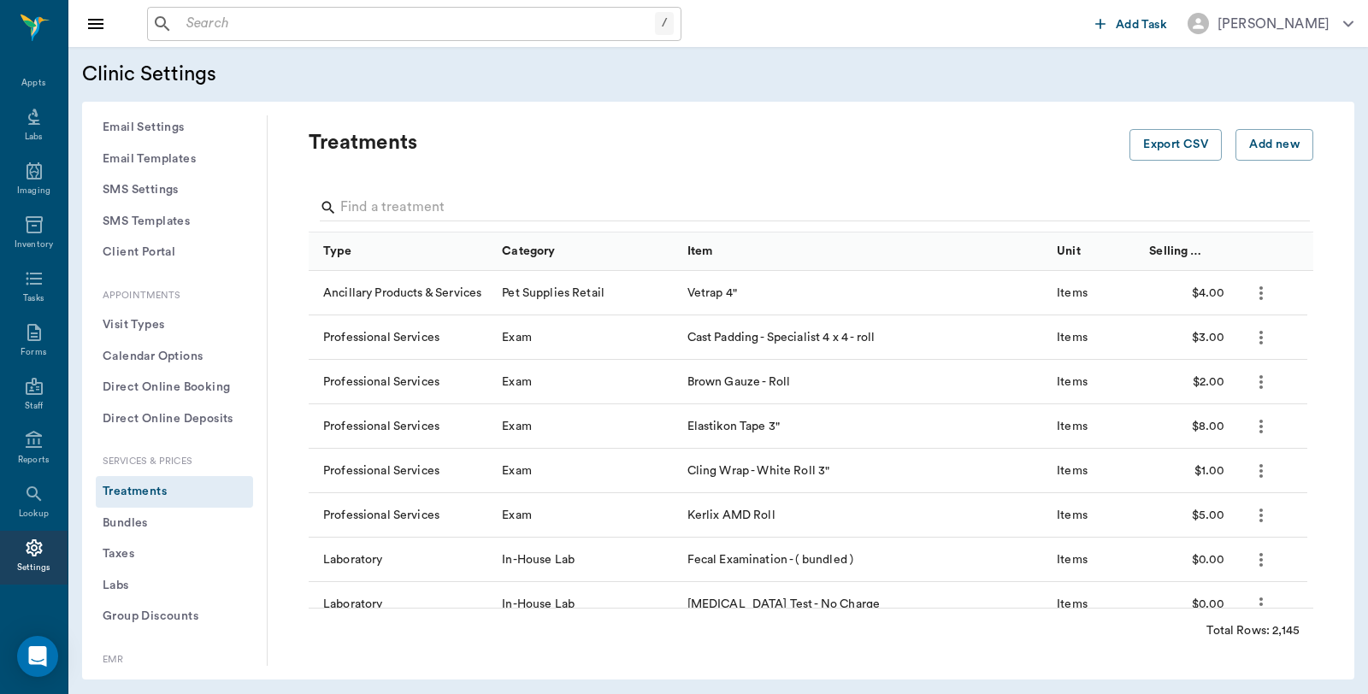
click at [150, 489] on button "Treatments" at bounding box center [174, 492] width 157 height 32
click at [533, 197] on input "Search" at bounding box center [812, 207] width 944 height 27
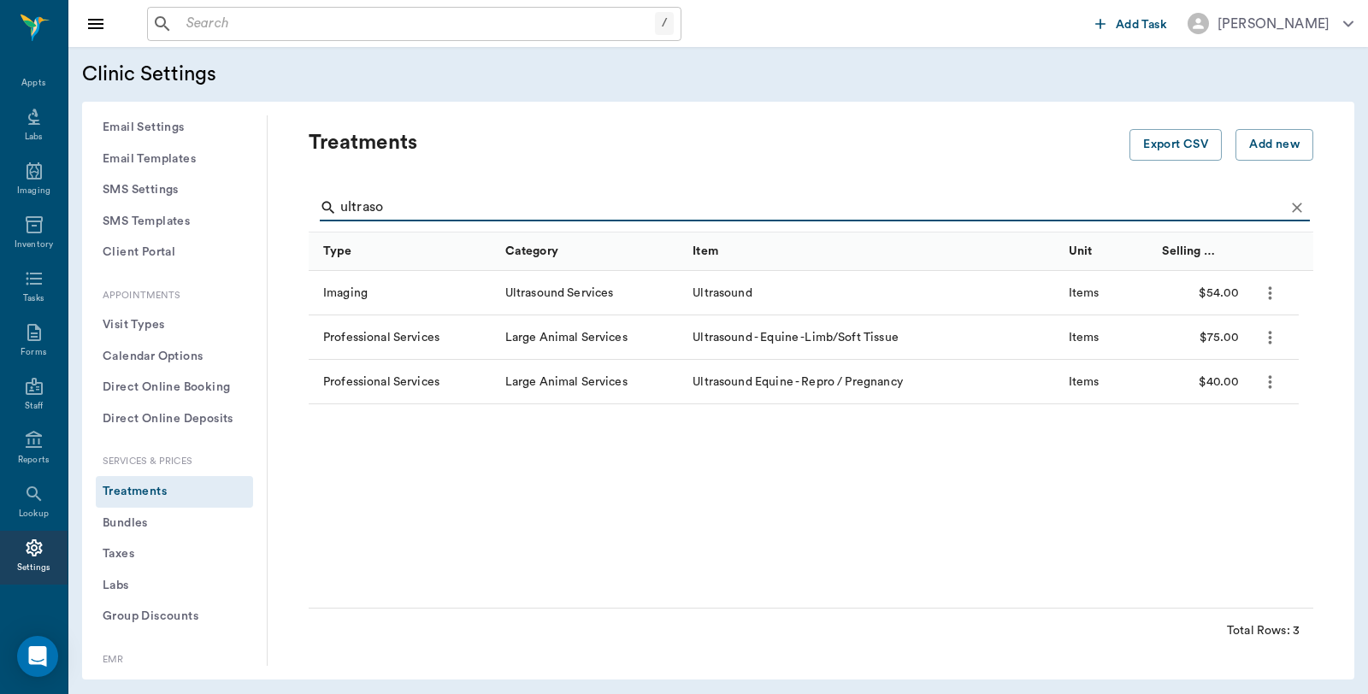
type input "ultraso"
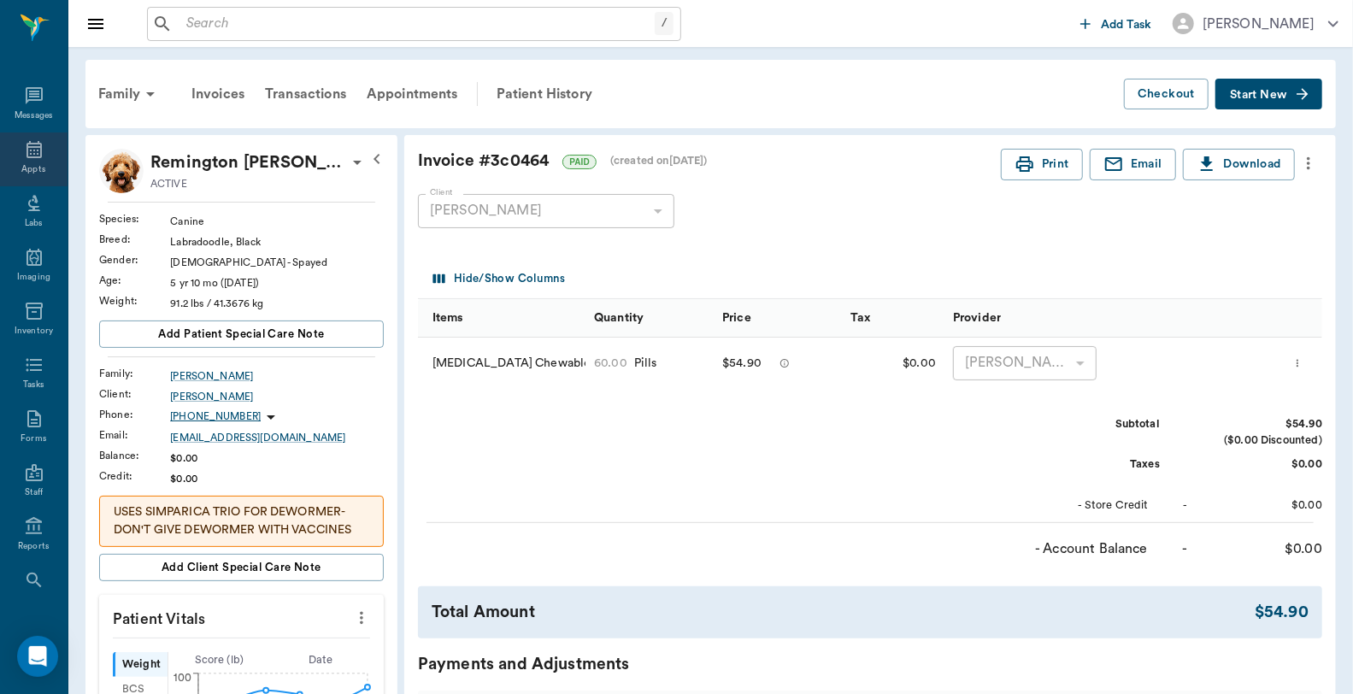
click at [24, 145] on icon at bounding box center [34, 149] width 21 height 21
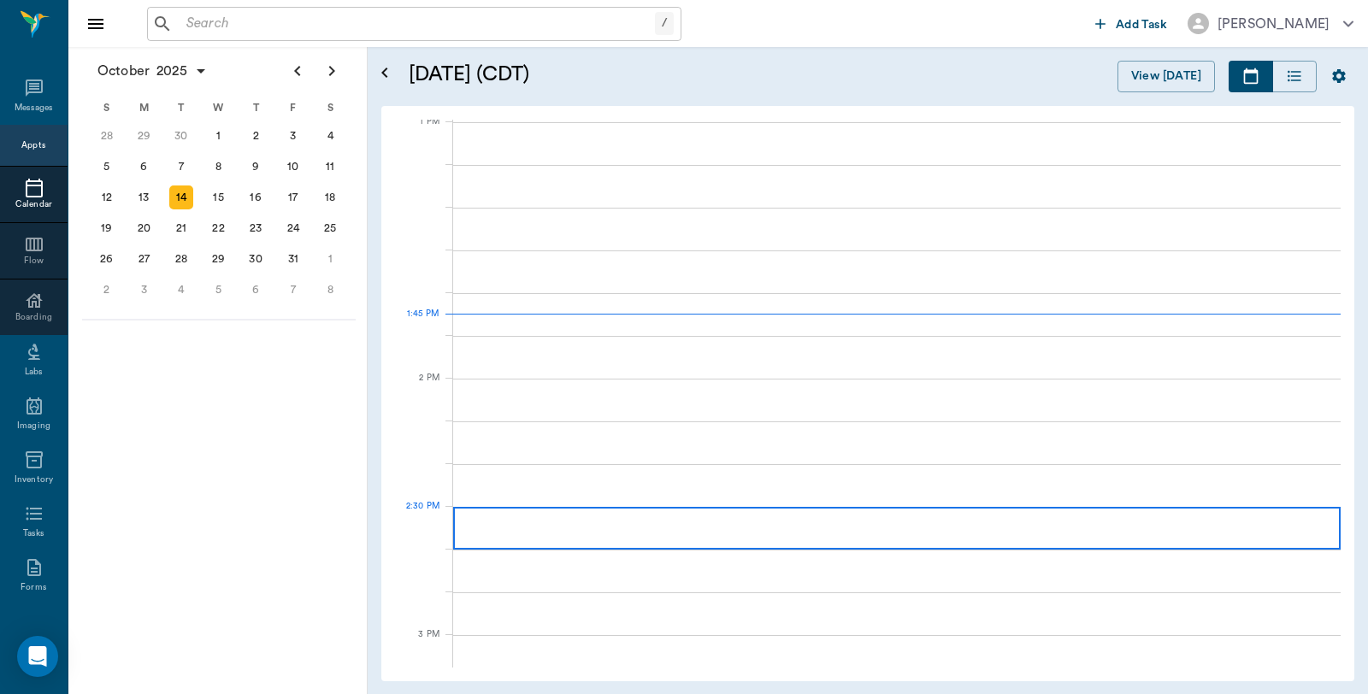
scroll to position [1285, 0]
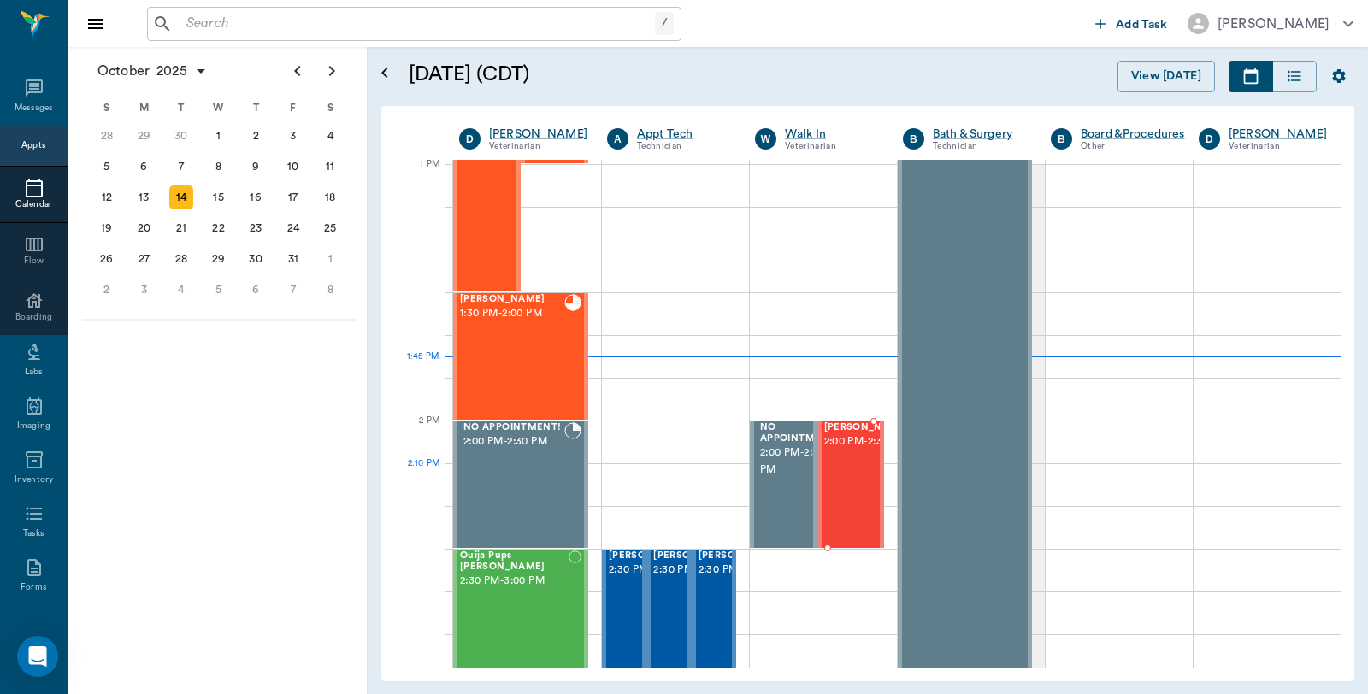
click at [848, 451] on span "2:00 PM - 2:30 PM" at bounding box center [866, 441] width 85 height 17
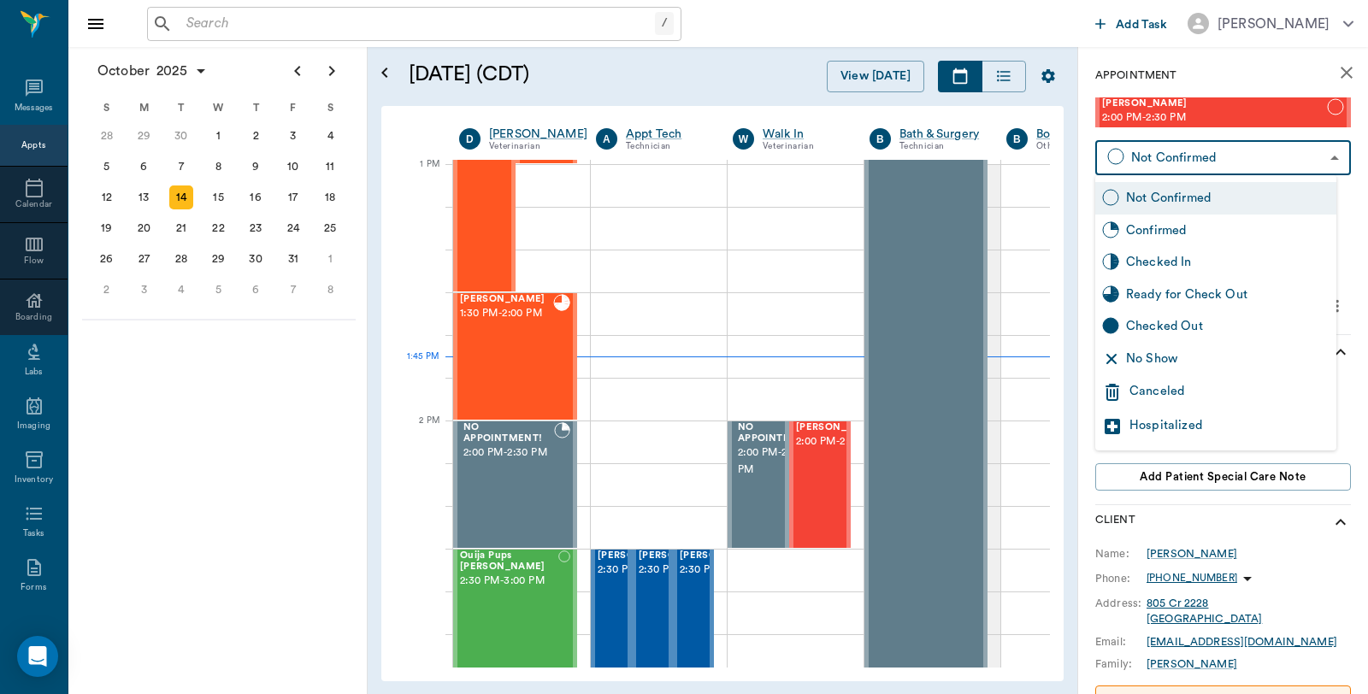
click at [1172, 152] on body "/ ​ Add Task Dr. Bert Ellsworth Nectar Messages Appts Calendar Flow Boarding La…" at bounding box center [684, 347] width 1368 height 694
click at [1158, 262] on div "Checked In" at bounding box center [1227, 262] width 203 height 19
type input "CHECKED_IN"
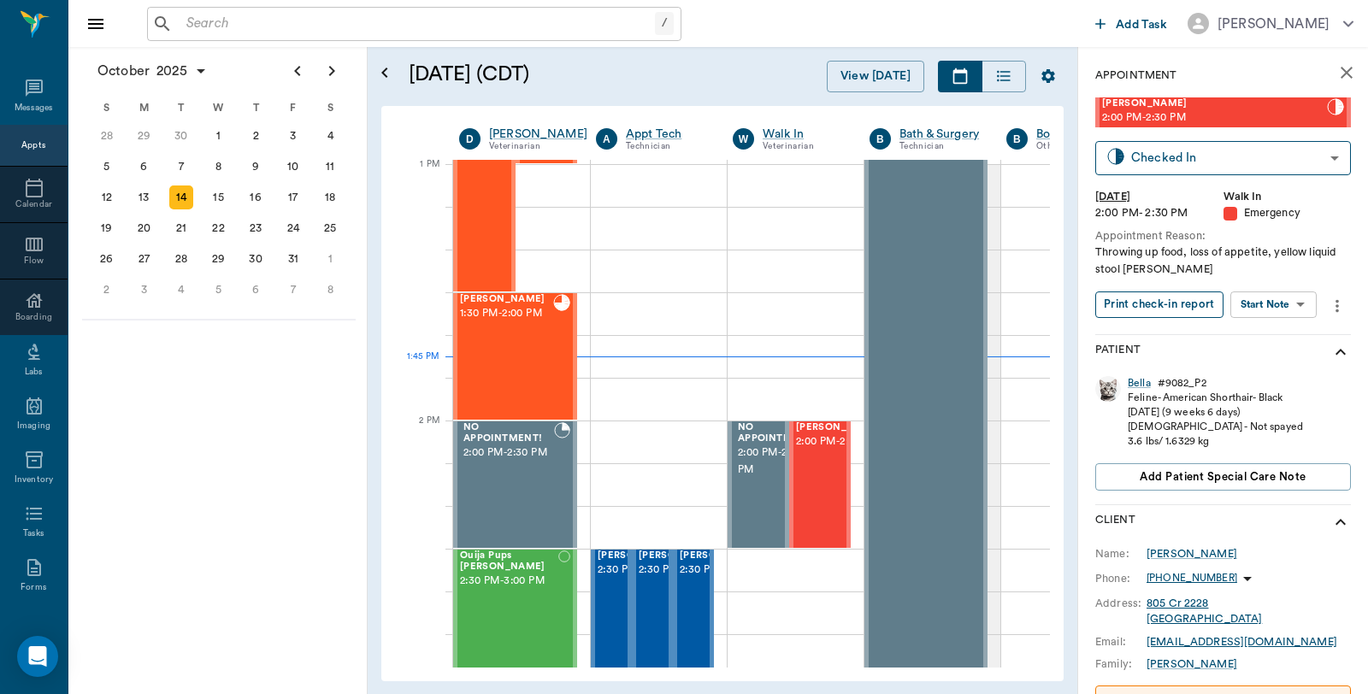
click at [1152, 305] on button "Print check-in report" at bounding box center [1159, 305] width 128 height 27
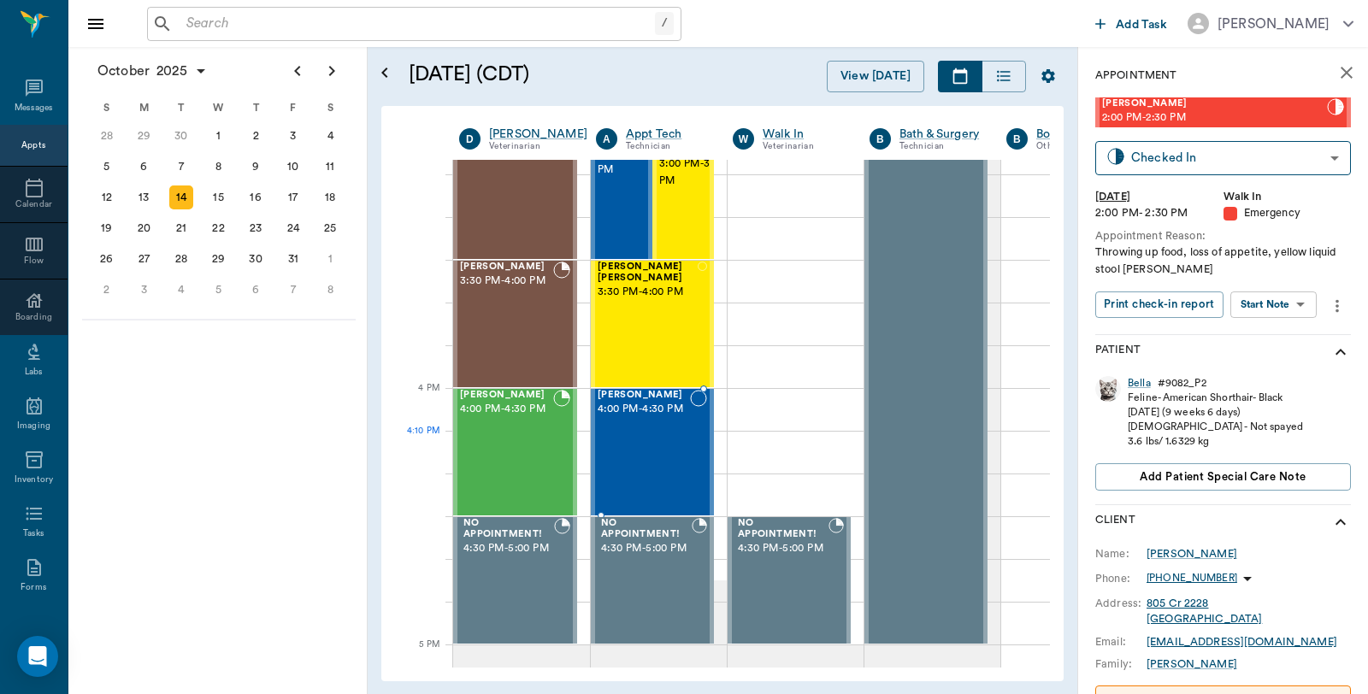
scroll to position [1855, 0]
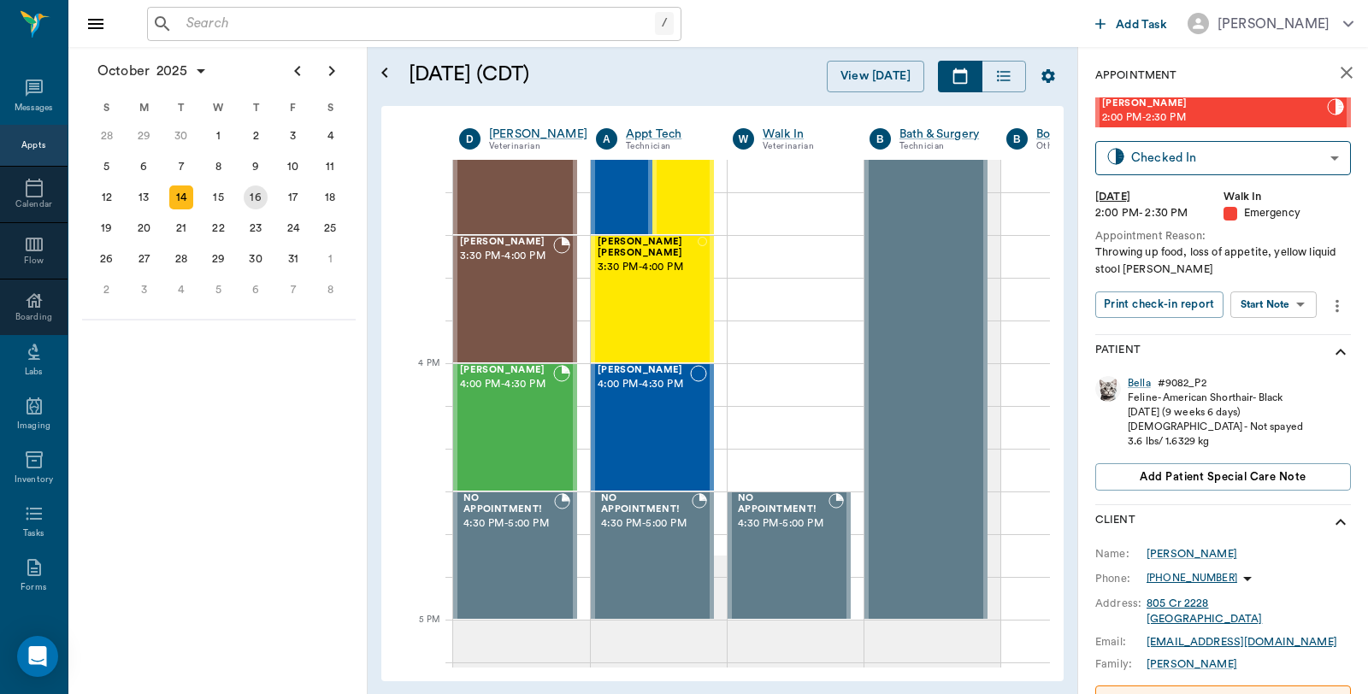
click at [249, 192] on div "16" at bounding box center [256, 198] width 24 height 24
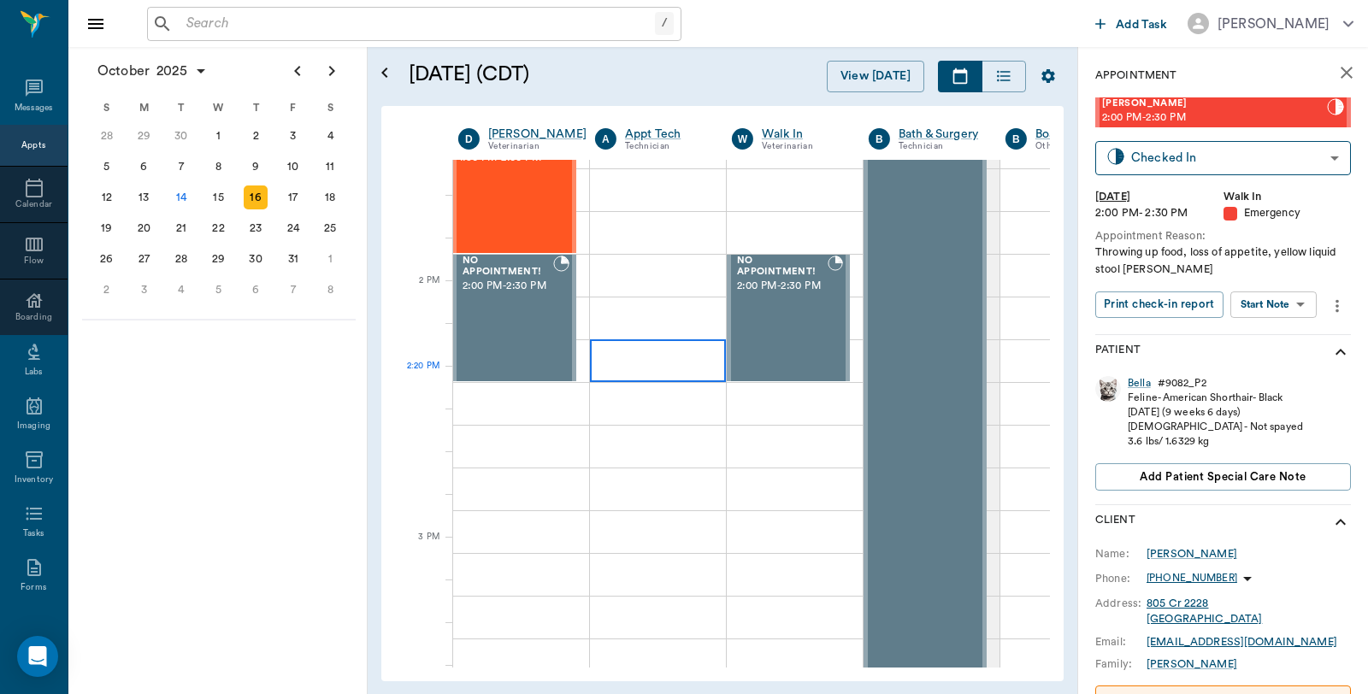
scroll to position [1424, 1]
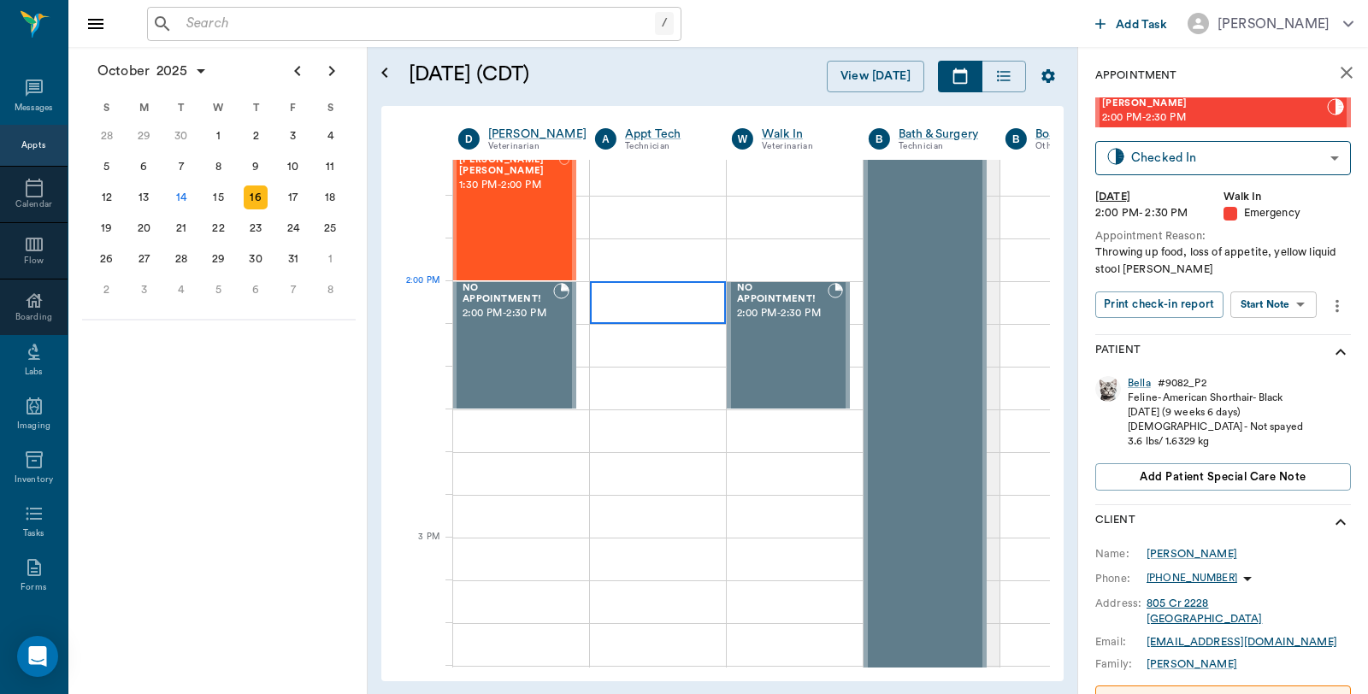
click at [663, 309] on div at bounding box center [658, 302] width 136 height 43
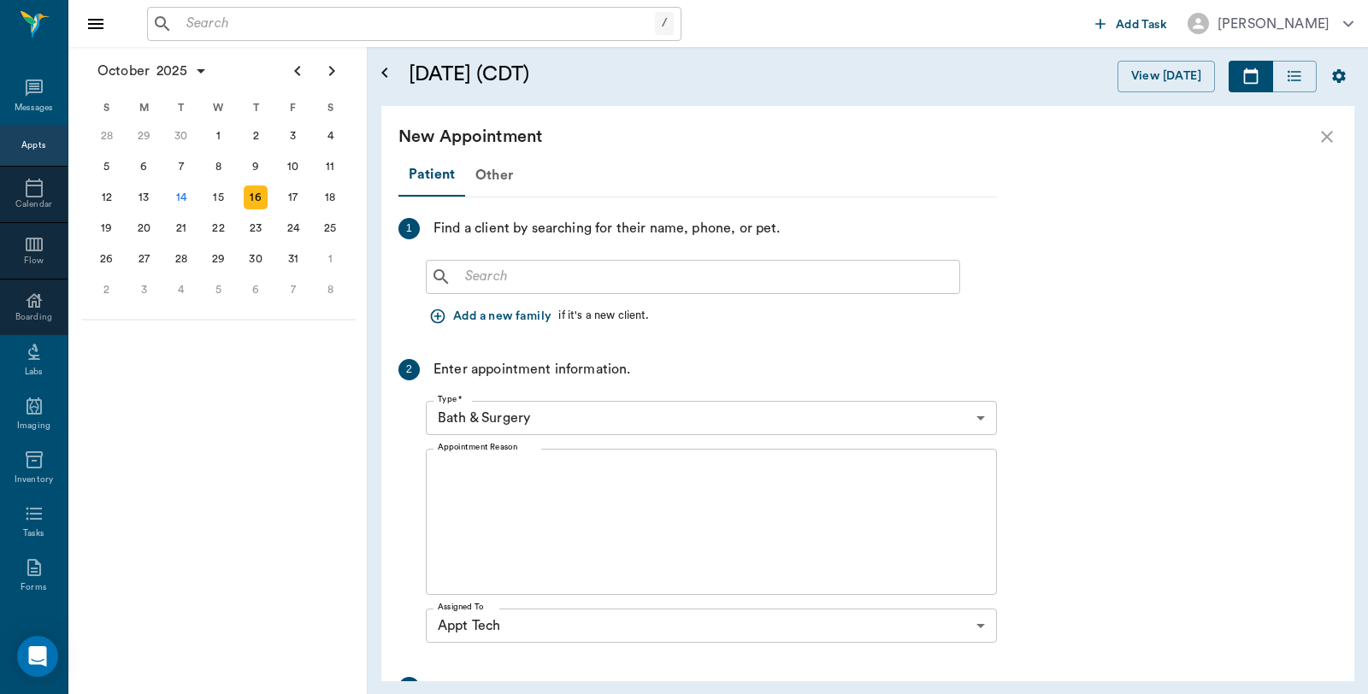
scroll to position [1424, 0]
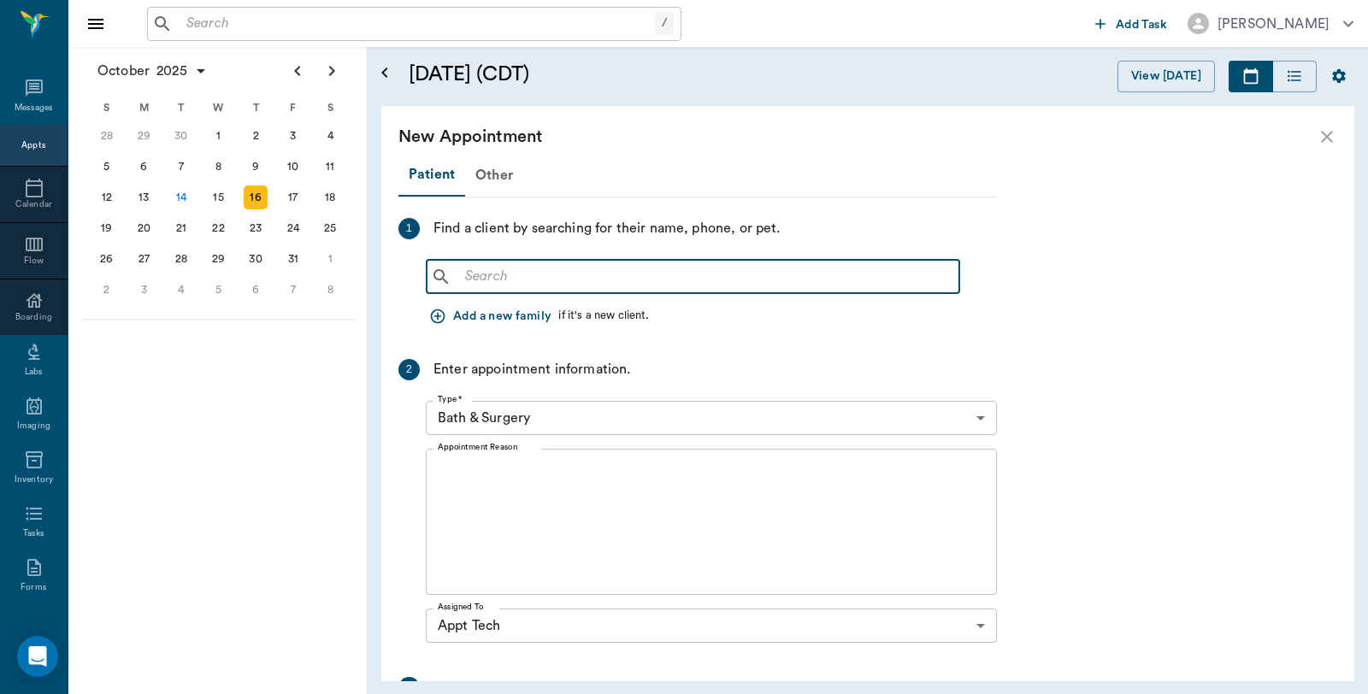
click at [642, 270] on input "text" at bounding box center [705, 277] width 494 height 24
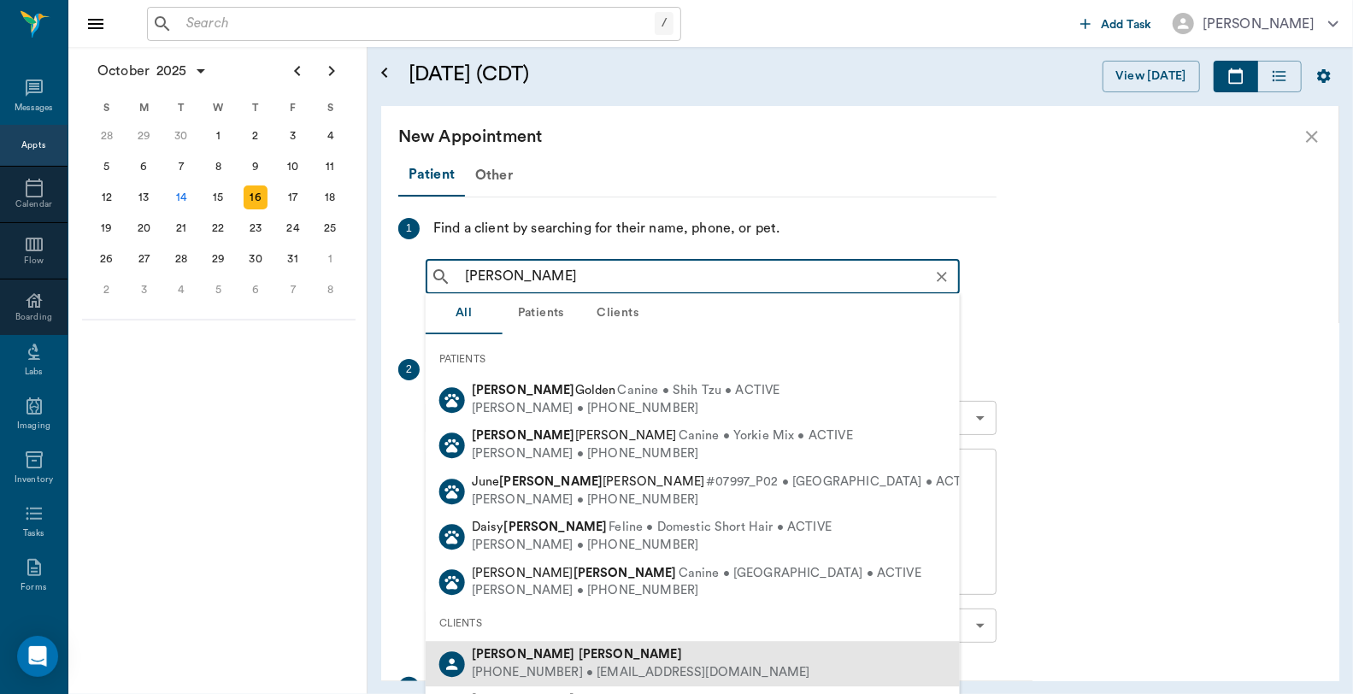
click at [510, 672] on div "(903) 799-8216 • LINDENBAKERY1@gmail.com" at bounding box center [641, 673] width 339 height 18
type input "[PERSON_NAME]"
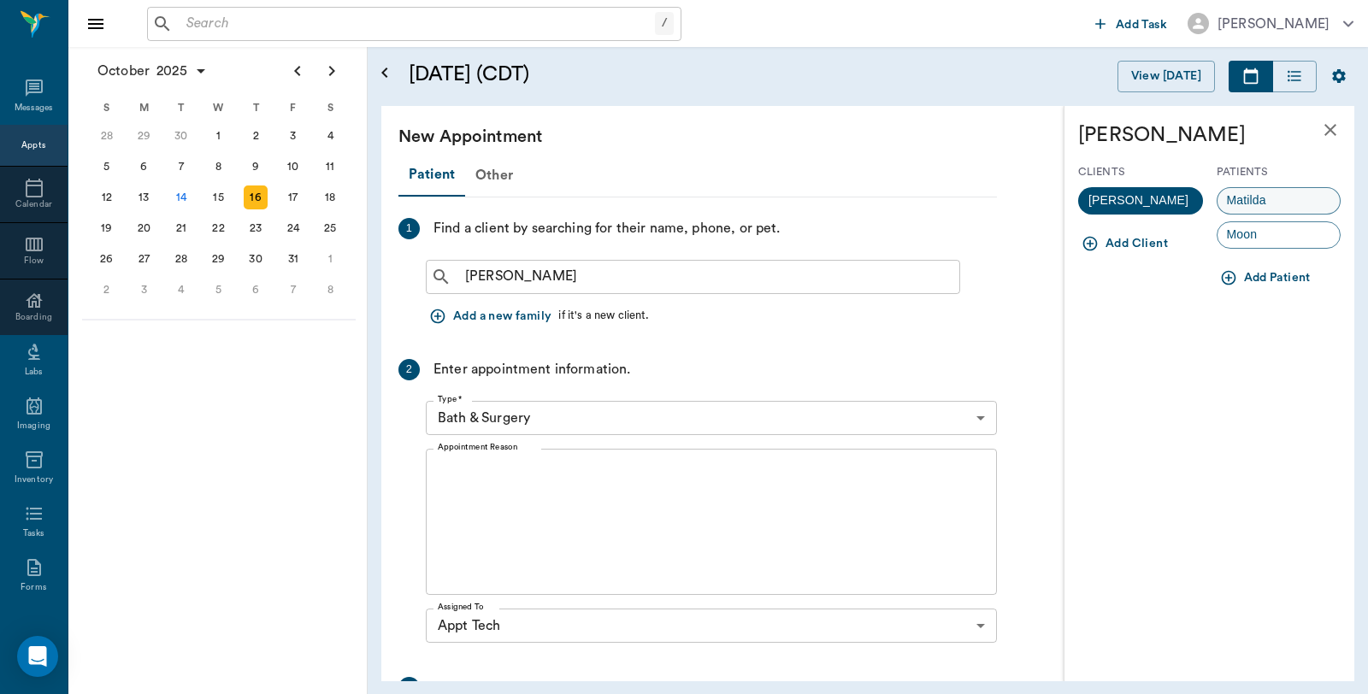
click at [1264, 194] on span "Matilda" at bounding box center [1246, 201] width 58 height 18
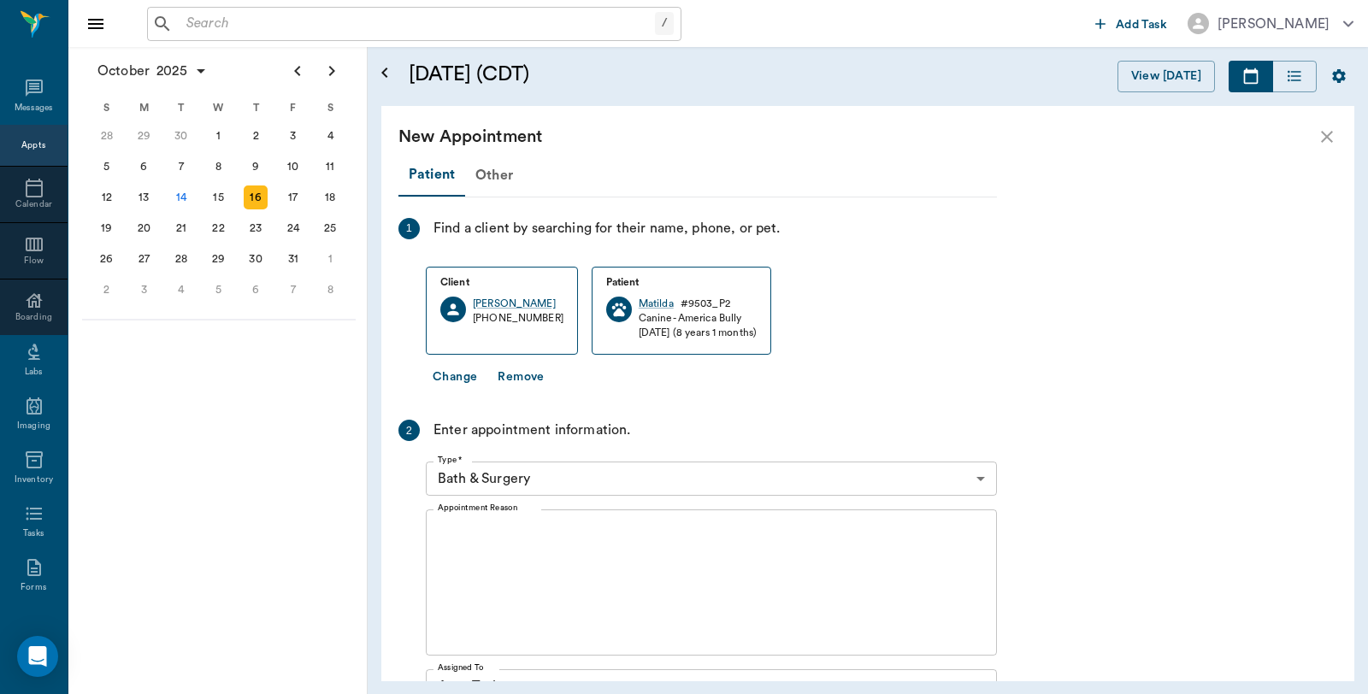
click at [586, 480] on body "/ ​ Add Task Dr. Bert Ellsworth Nectar Messages Appts Calendar Flow Boarding La…" at bounding box center [684, 347] width 1368 height 694
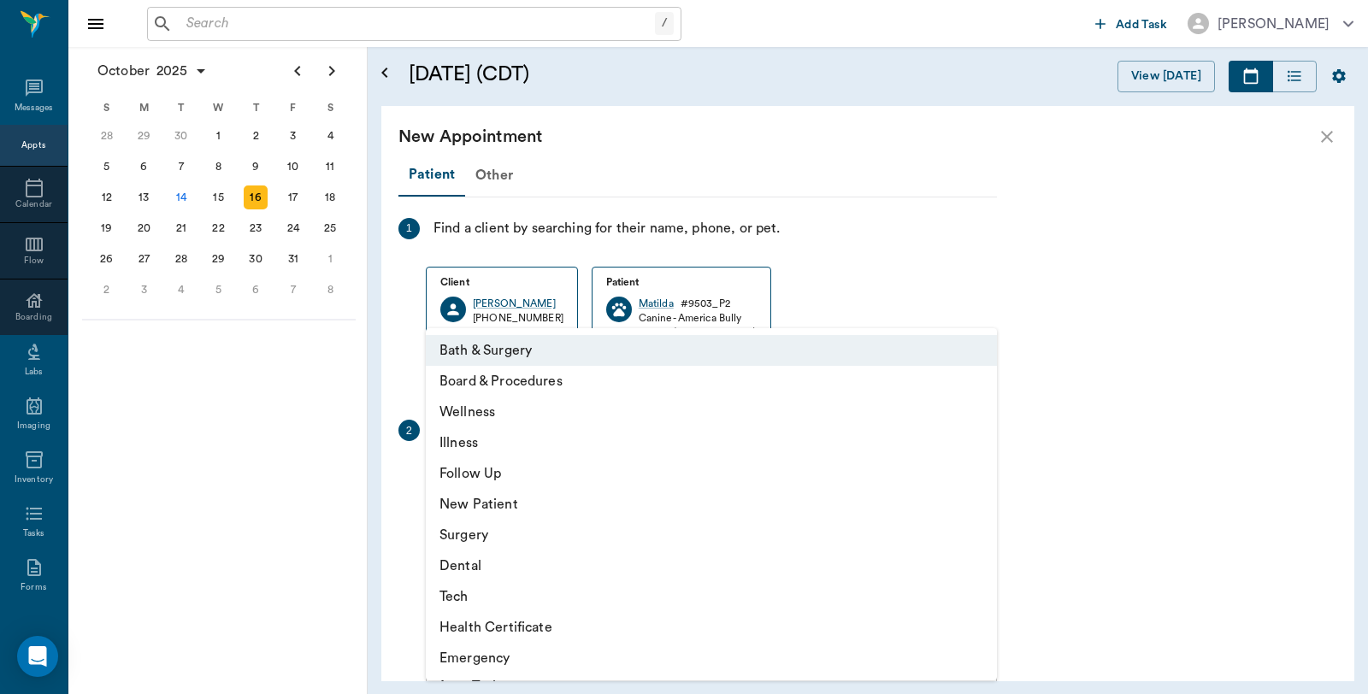
click at [468, 600] on li "Tech" at bounding box center [711, 596] width 571 height 31
type input "65d2be4f46e3a538d89b8c1a"
type input "02:30 PM"
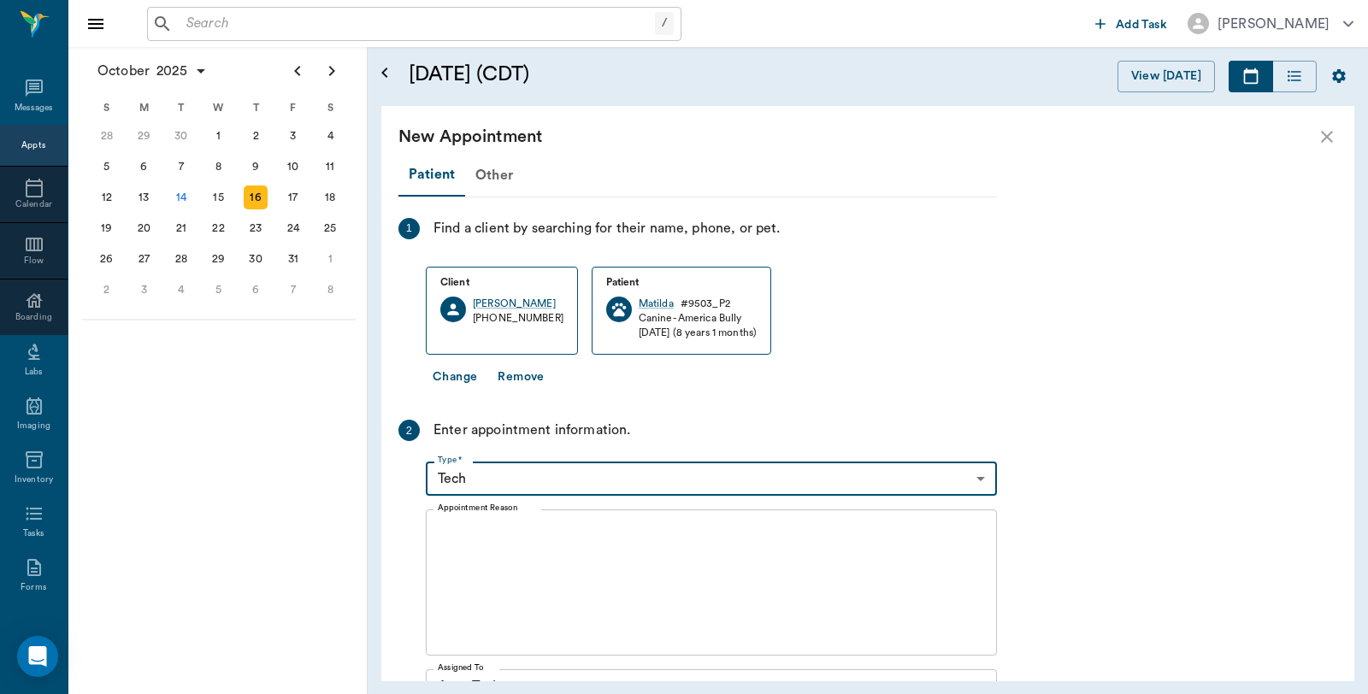
click at [510, 551] on textarea "Appointment Reason" at bounding box center [711, 583] width 547 height 118
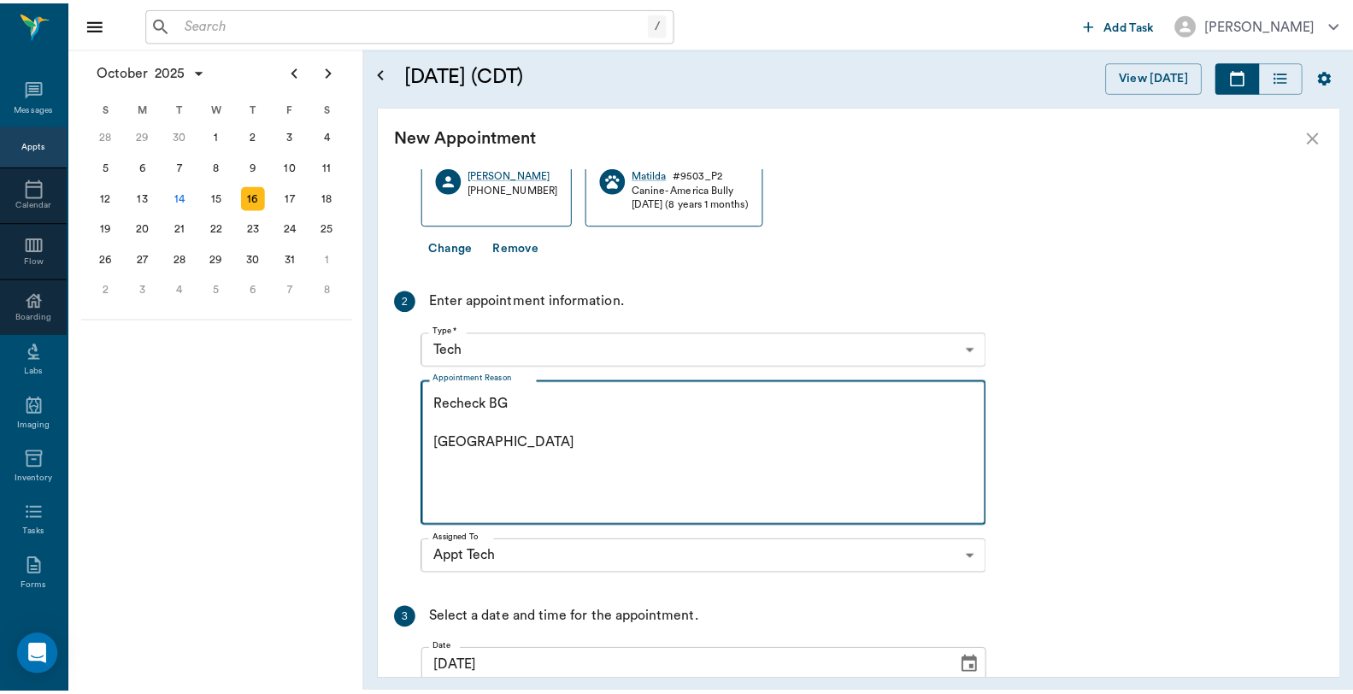
scroll to position [308, 0]
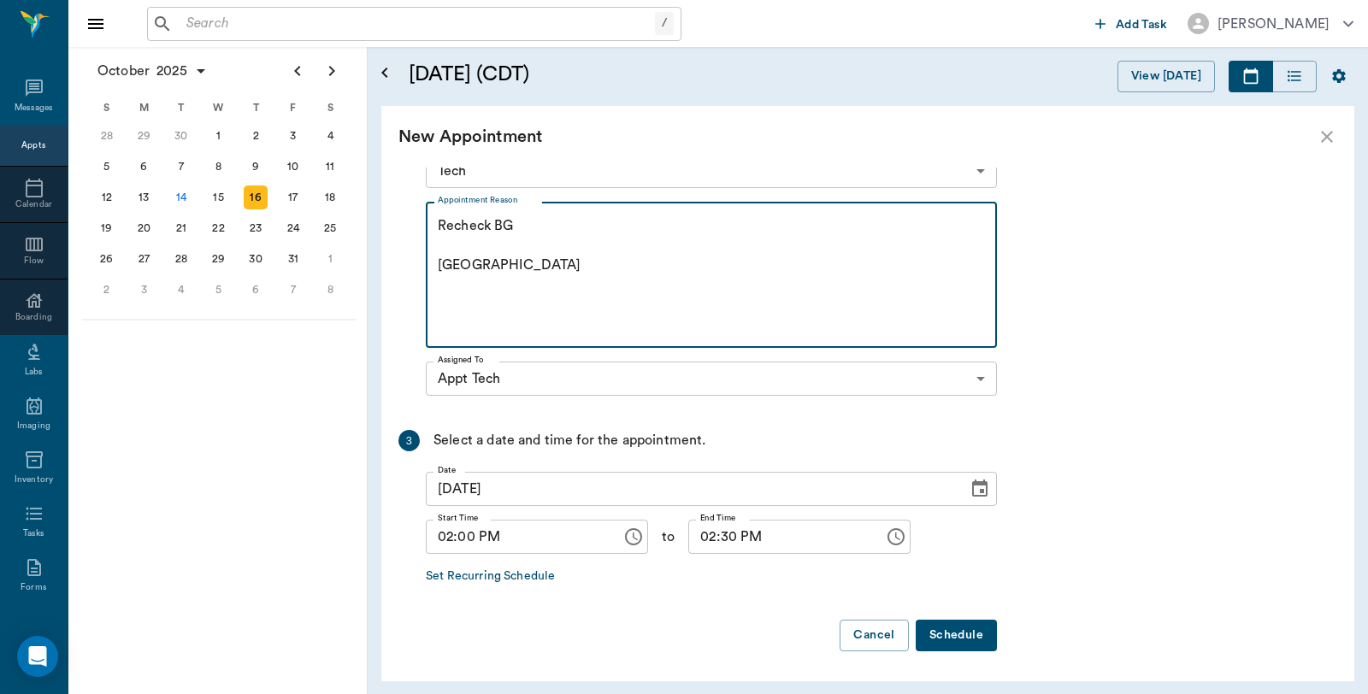
type textarea "Recheck BG Caryn"
click at [1000, 638] on div "Patient Other 1 Find a client by searching for their name, phone, or pet. Clien…" at bounding box center [867, 425] width 973 height 514
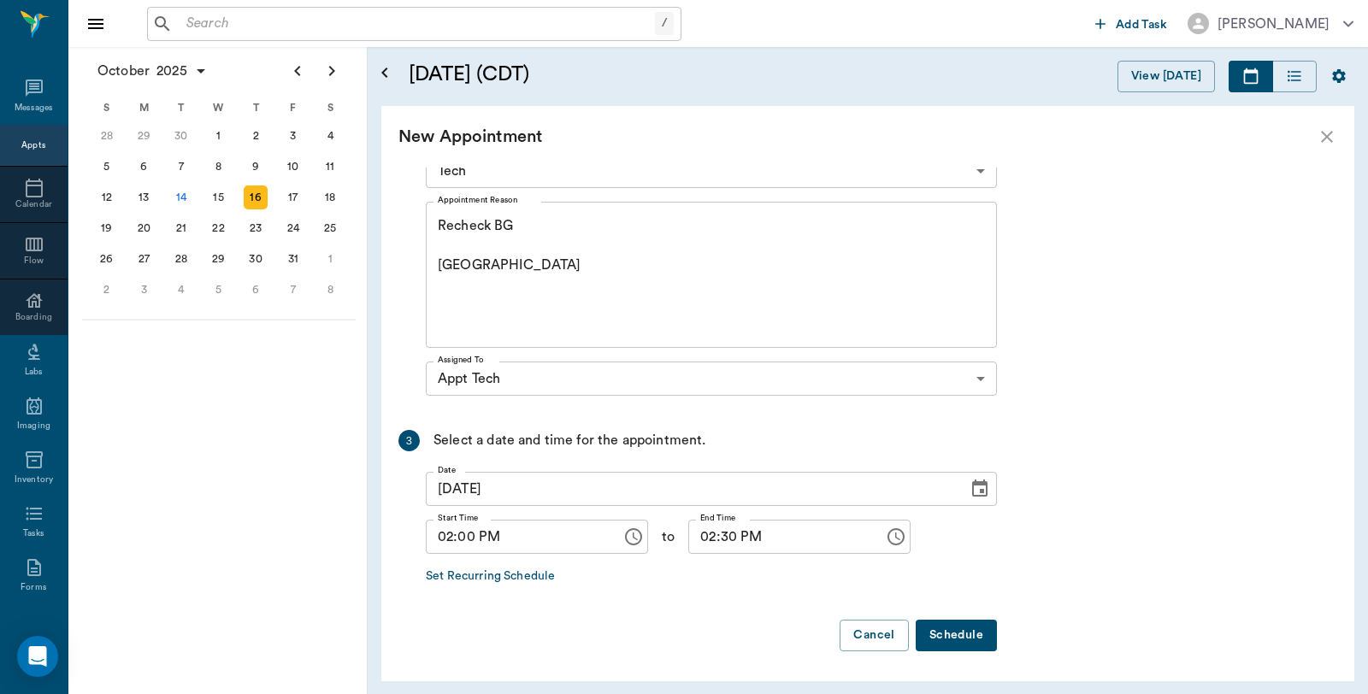
click at [952, 638] on button "Schedule" at bounding box center [956, 636] width 81 height 32
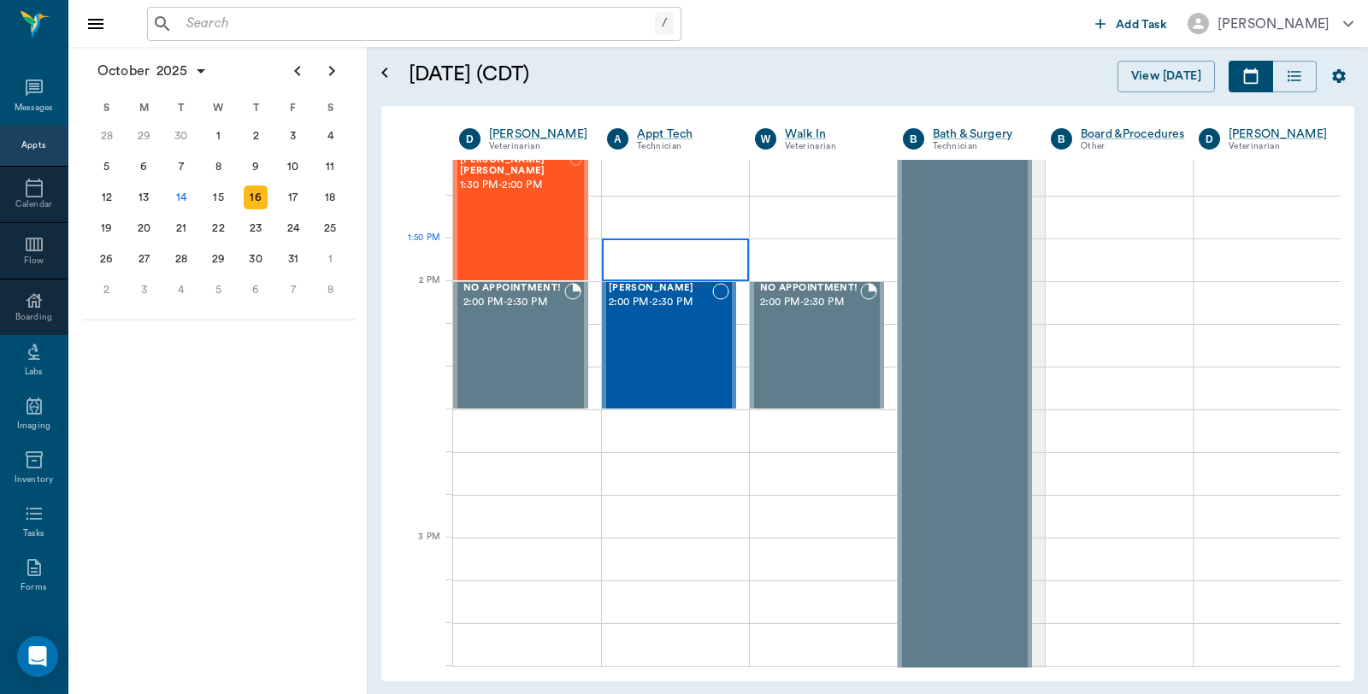
click at [680, 250] on div at bounding box center [675, 260] width 147 height 43
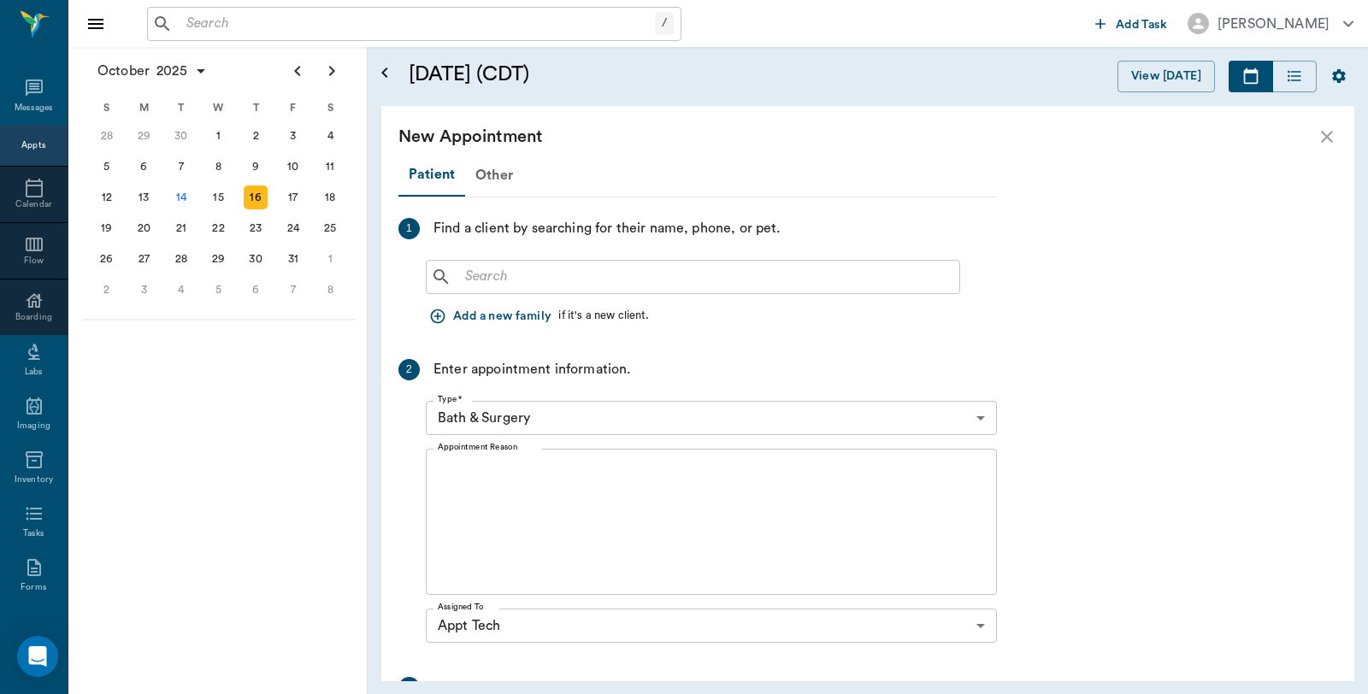
click at [1317, 134] on icon "close" at bounding box center [1327, 137] width 21 height 21
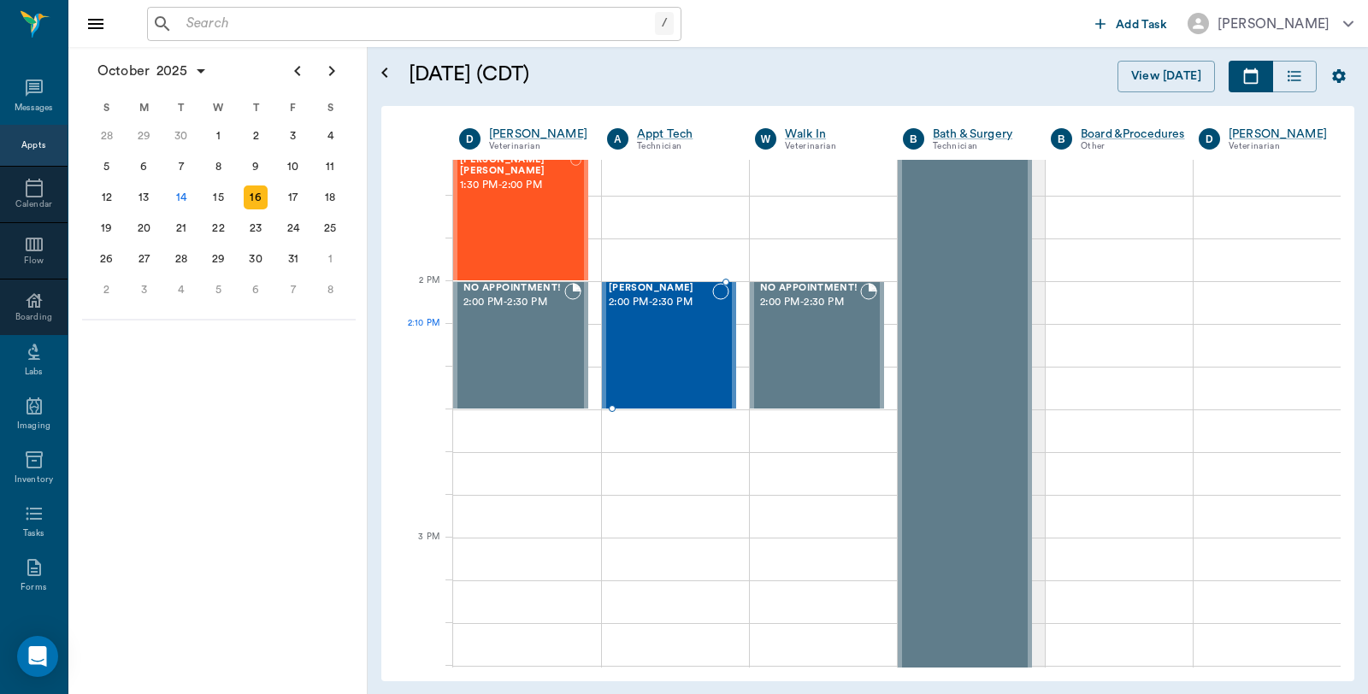
click at [653, 344] on div "Matilda Carter 2:00 PM - 2:30 PM" at bounding box center [660, 345] width 103 height 125
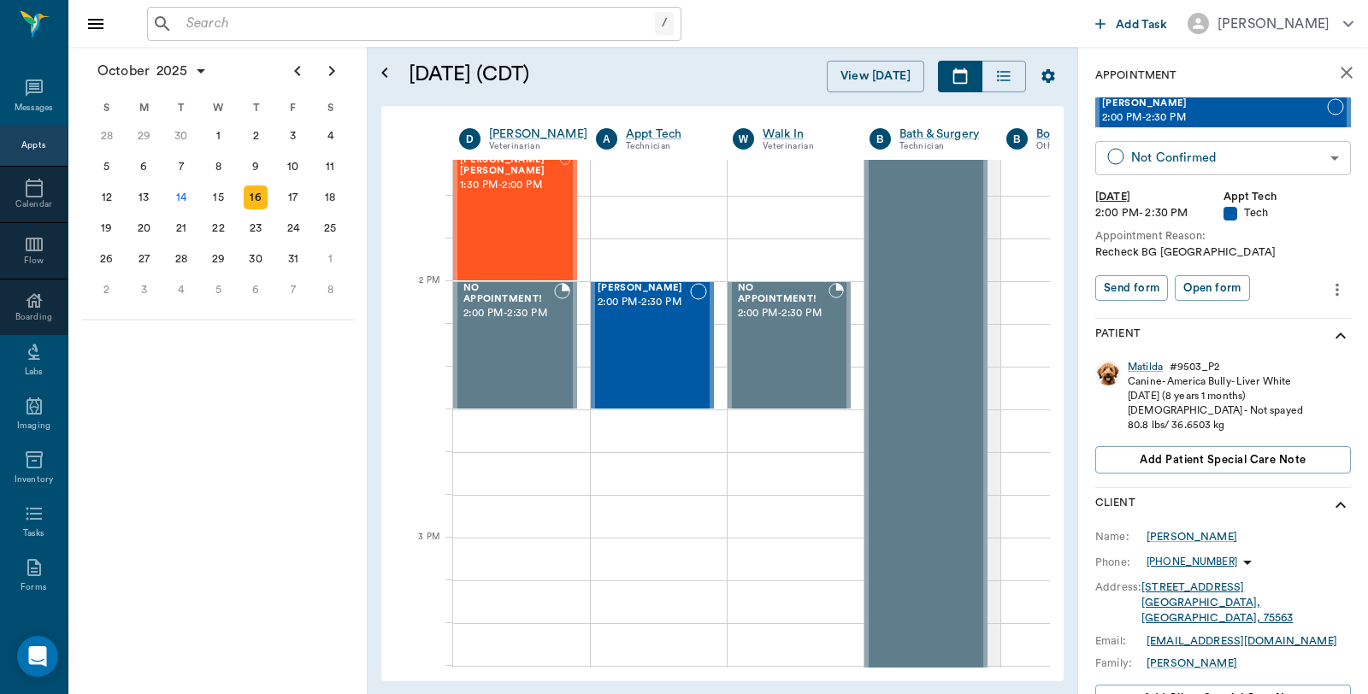
click at [1328, 161] on body "/ ​ Add Task Dr. Bert Ellsworth Nectar Messages Appts Calendar Flow Boarding La…" at bounding box center [684, 347] width 1368 height 694
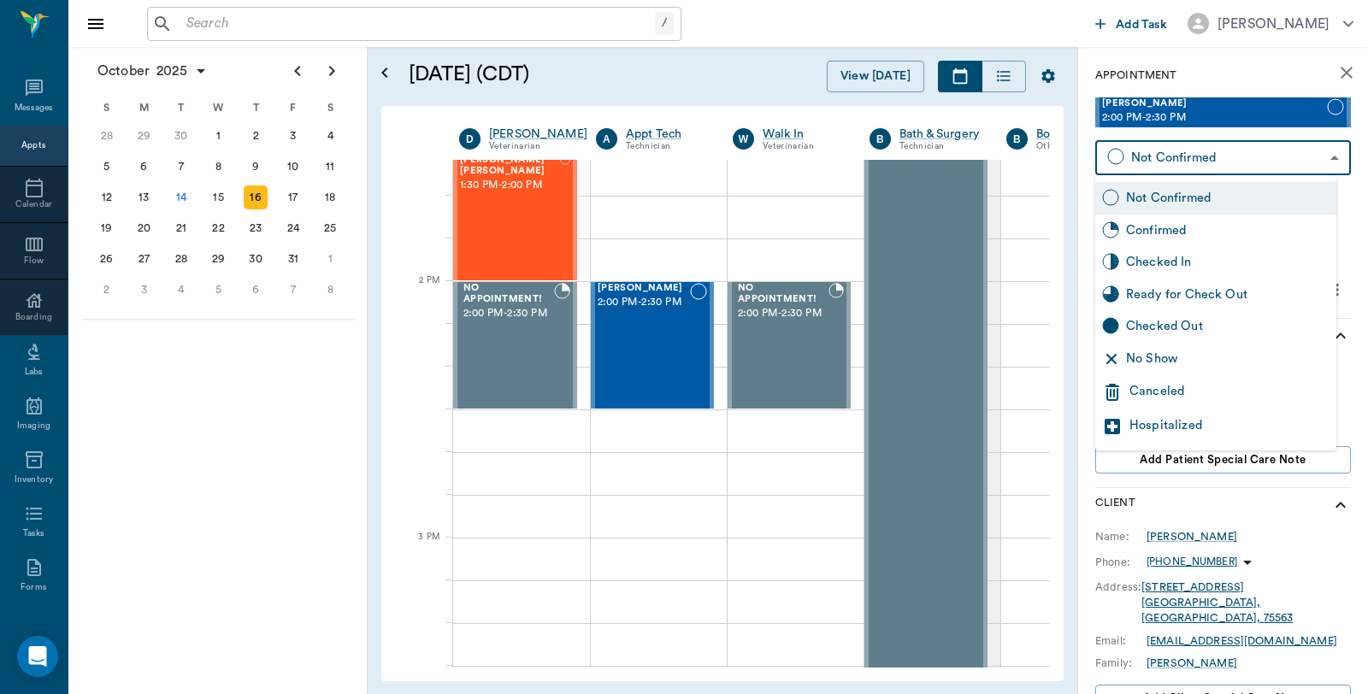
click at [1192, 239] on div "Confirmed" at bounding box center [1227, 230] width 203 height 19
type input "BOOKED"
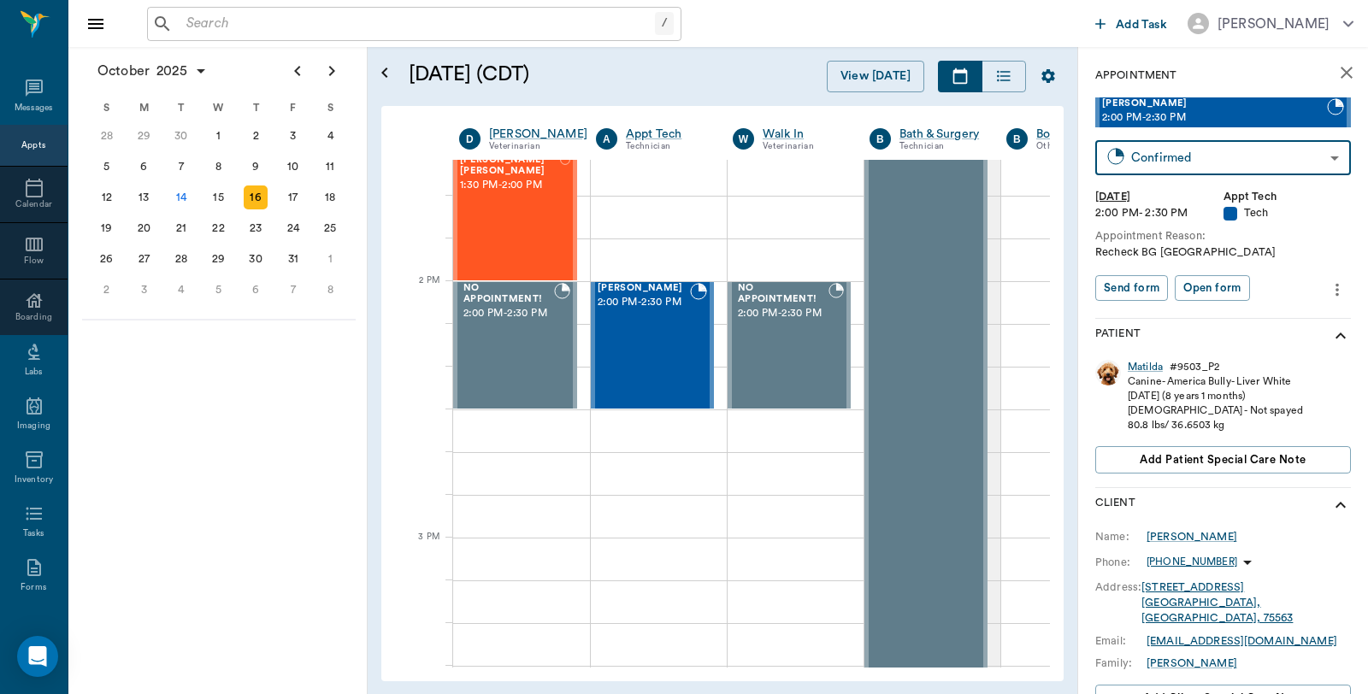
click at [314, 21] on input "text" at bounding box center [417, 24] width 475 height 24
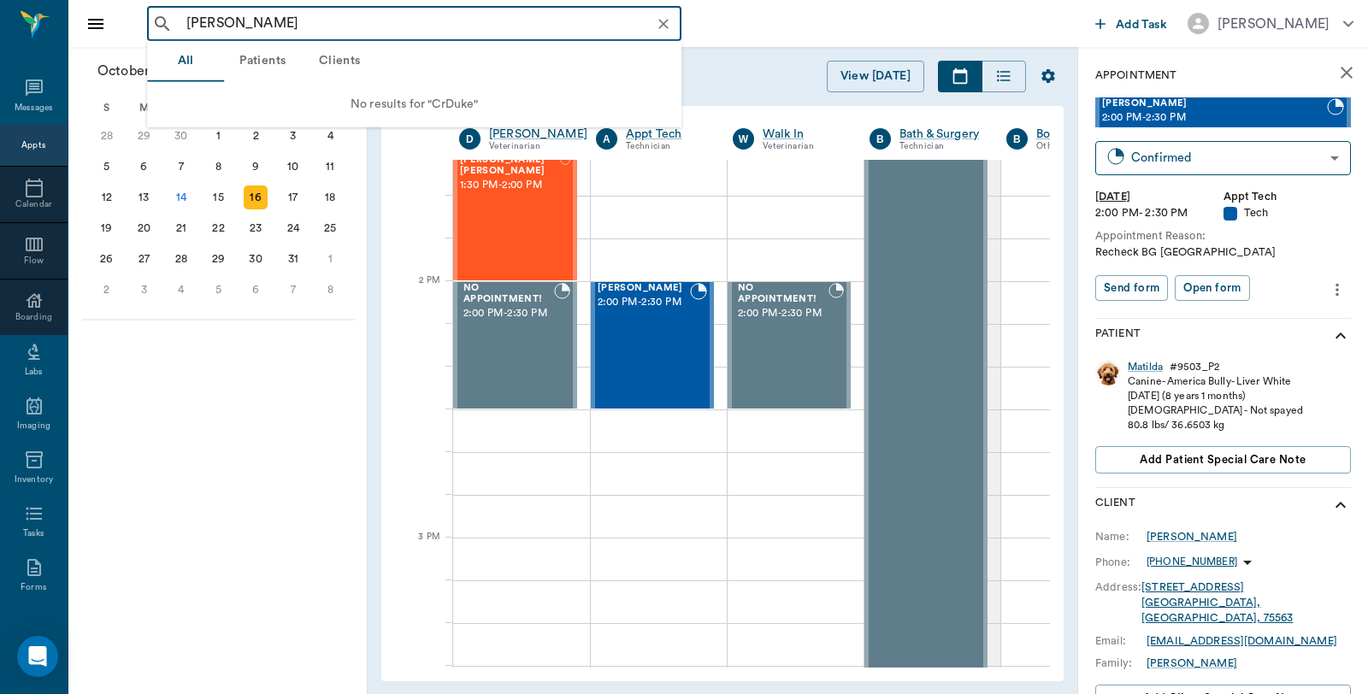
type input "Craig Duke"
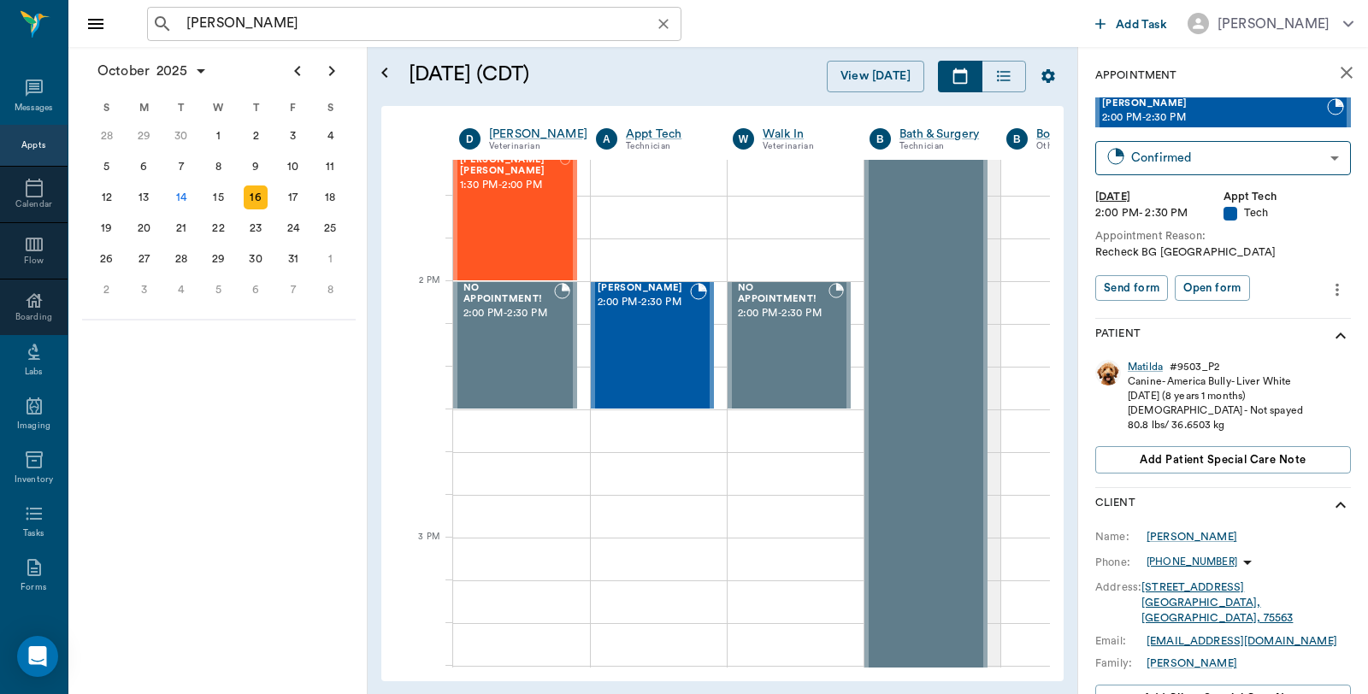
click at [314, 21] on input "Craig Duke" at bounding box center [428, 24] width 497 height 24
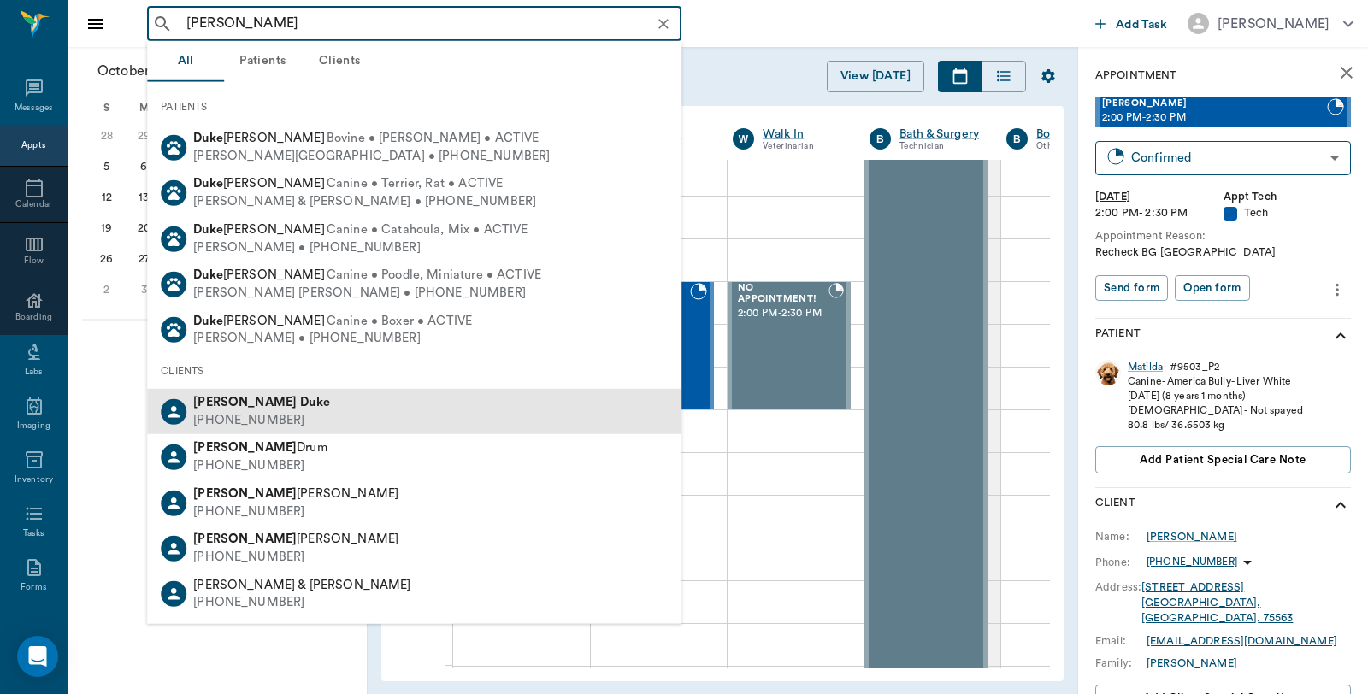
click at [228, 421] on div "(318) 453-0483" at bounding box center [261, 421] width 137 height 18
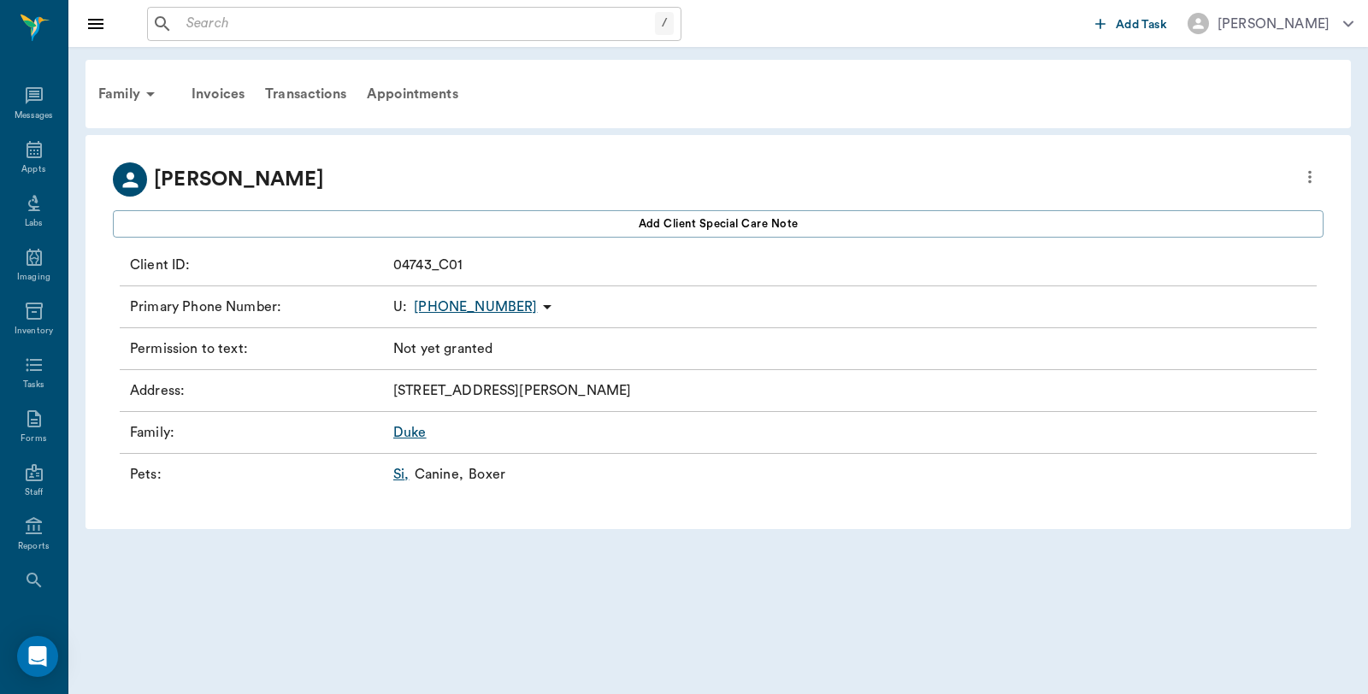
click at [399, 474] on link "Si ," at bounding box center [400, 474] width 15 height 21
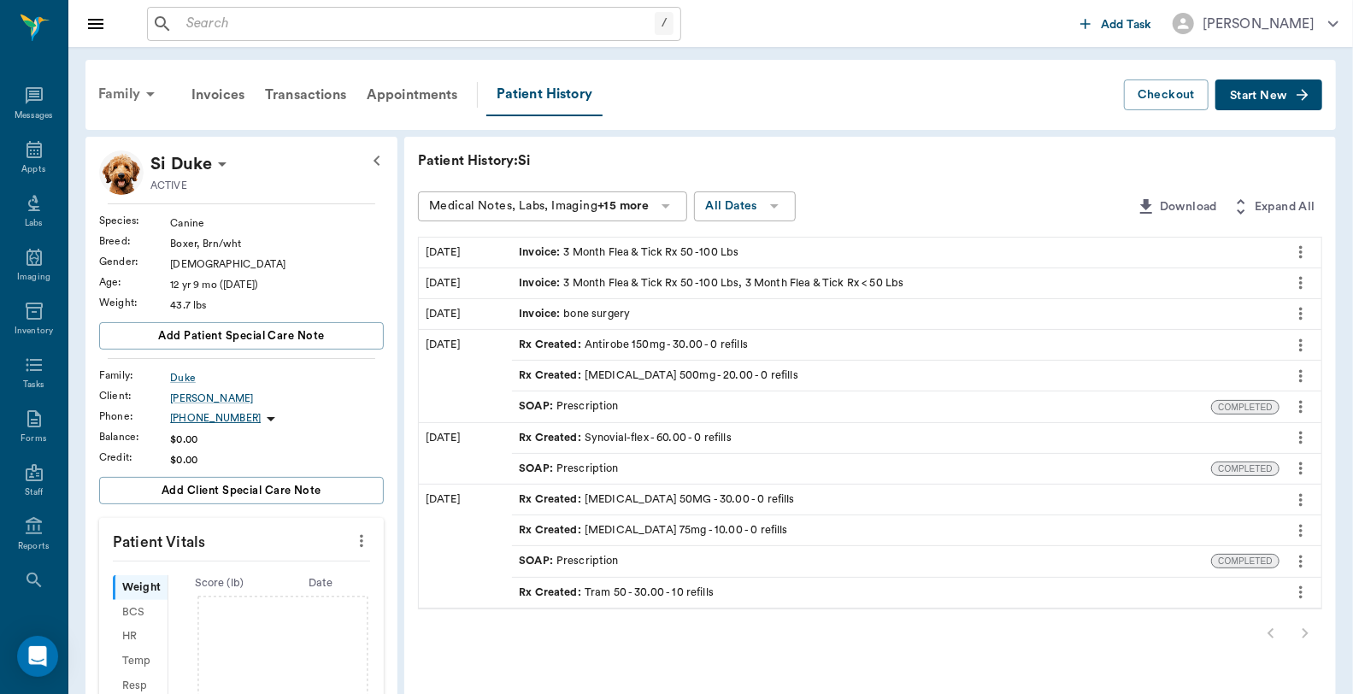
click at [106, 89] on div "Family" at bounding box center [129, 94] width 83 height 41
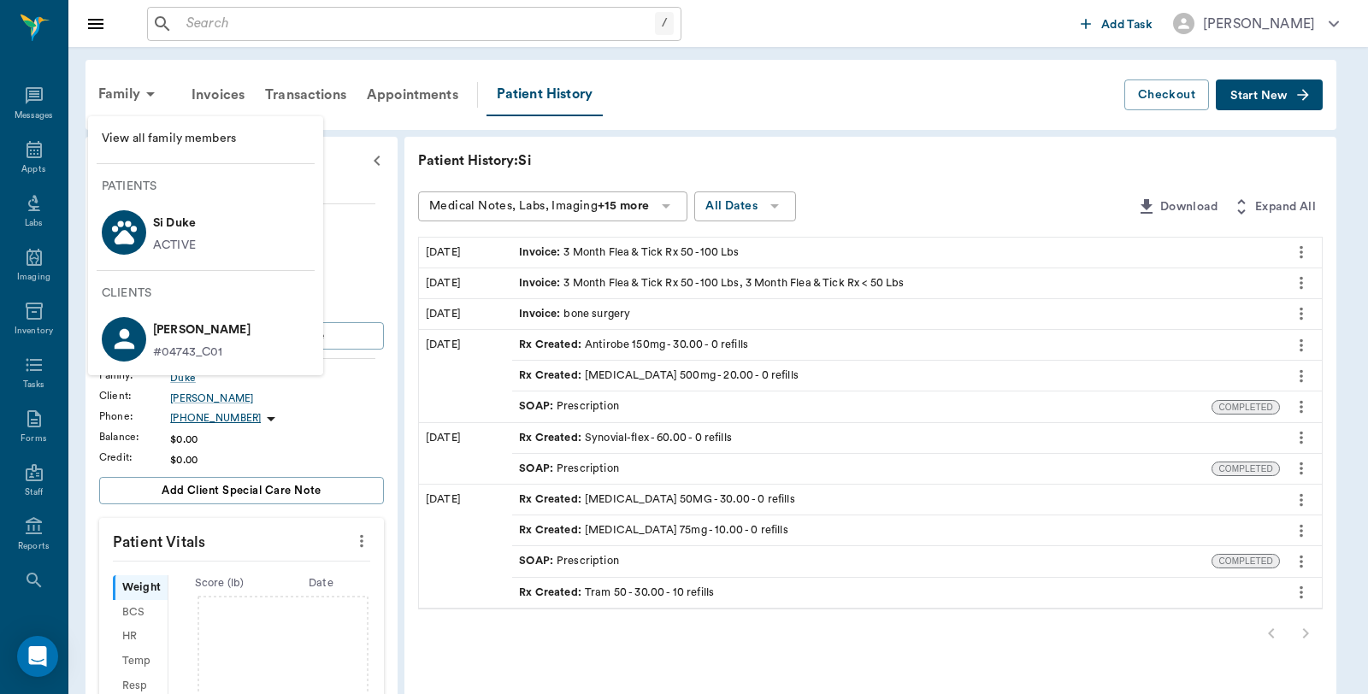
click at [190, 135] on span "View all family members" at bounding box center [206, 139] width 208 height 18
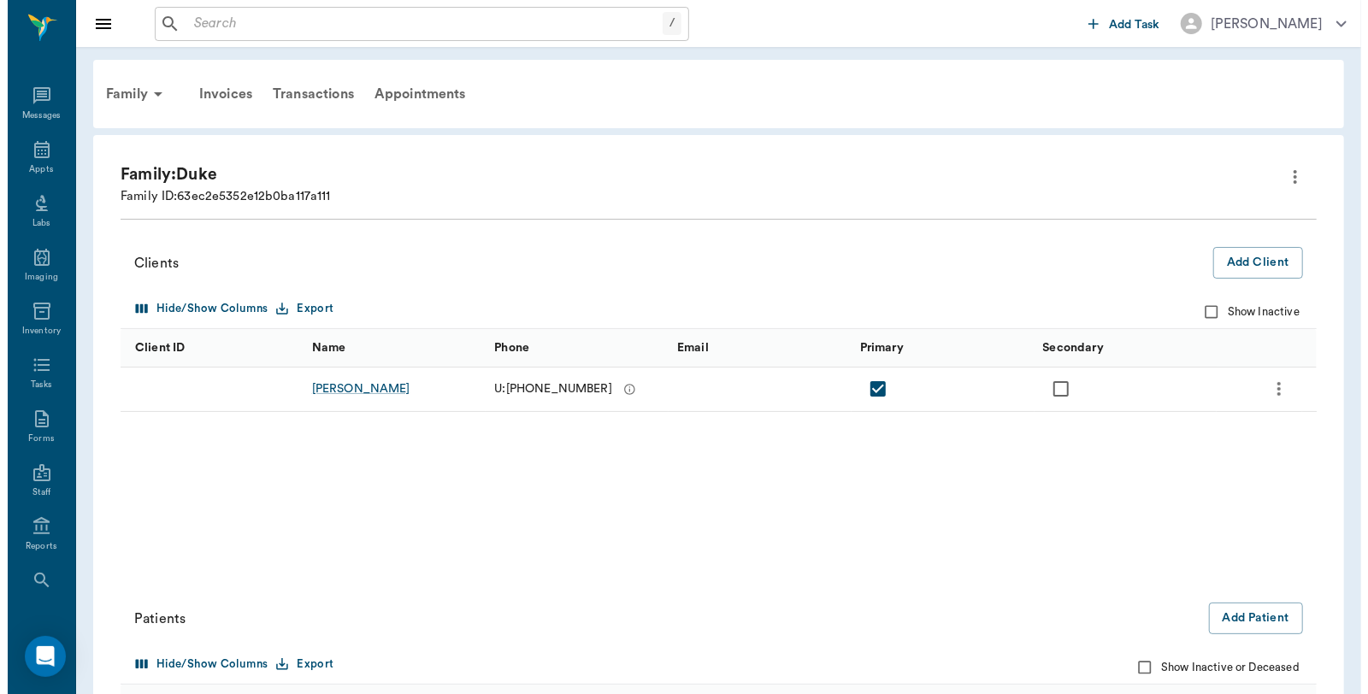
scroll to position [270, 0]
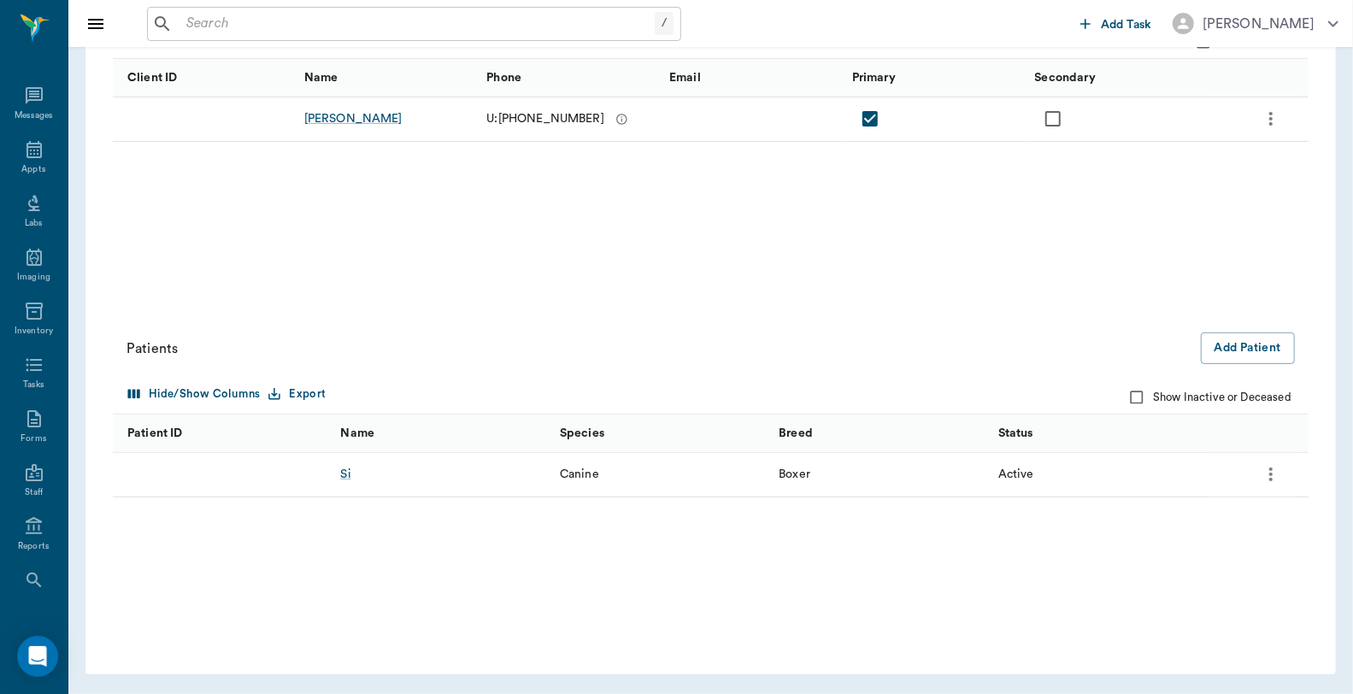
click at [1270, 477] on icon "more" at bounding box center [1271, 474] width 21 height 21
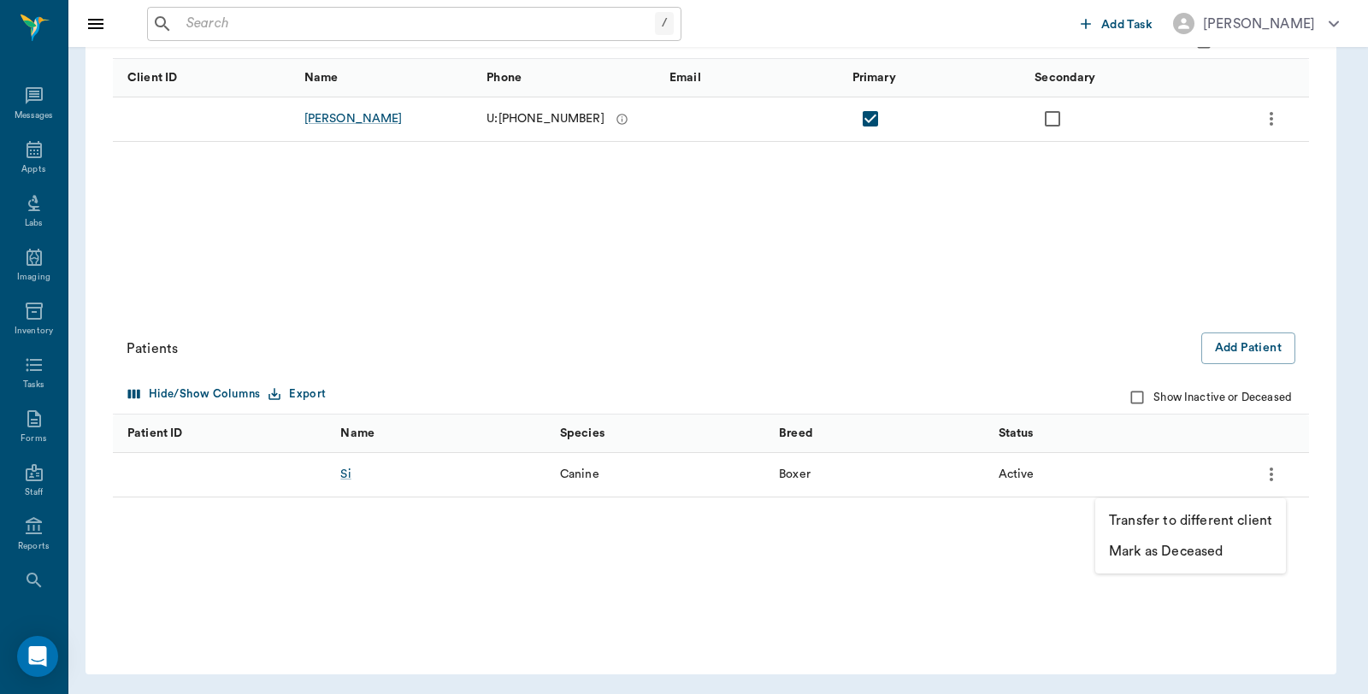
click at [1210, 551] on p "Mark as Deceased" at bounding box center [1166, 551] width 114 height 21
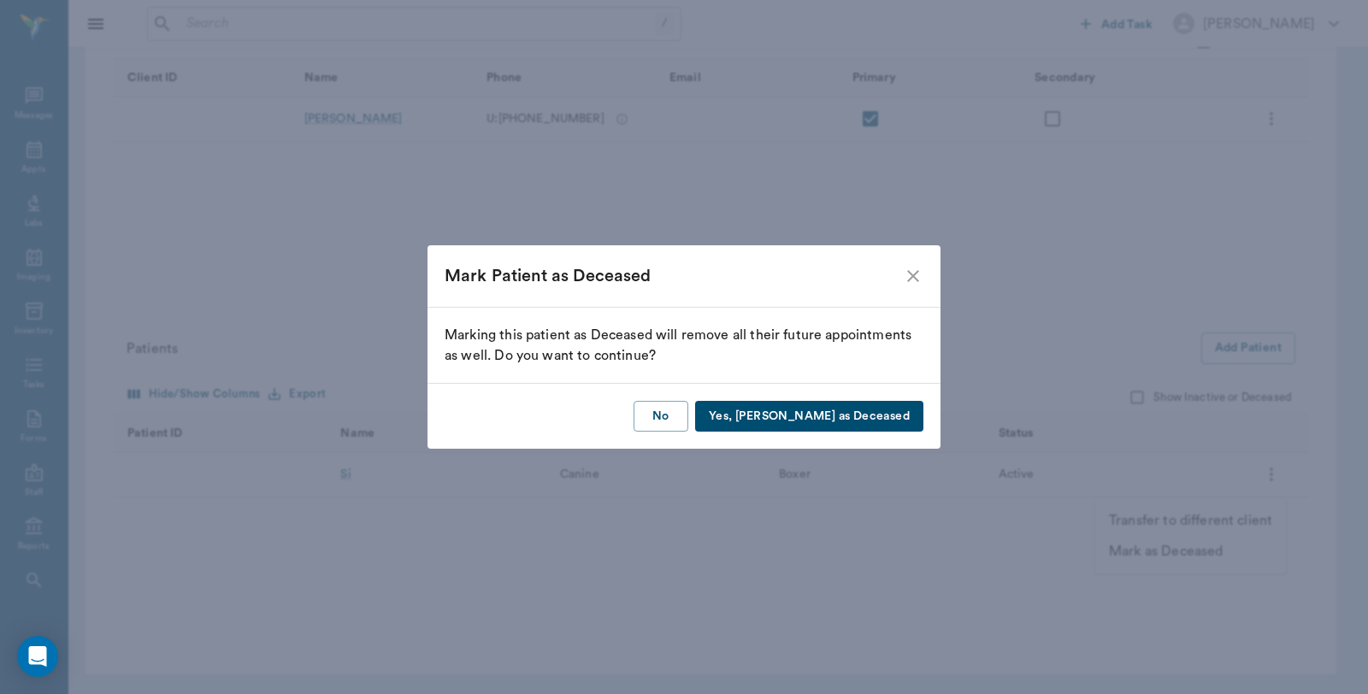
click at [824, 414] on button "Yes, Mark as Deceased" at bounding box center [809, 417] width 228 height 32
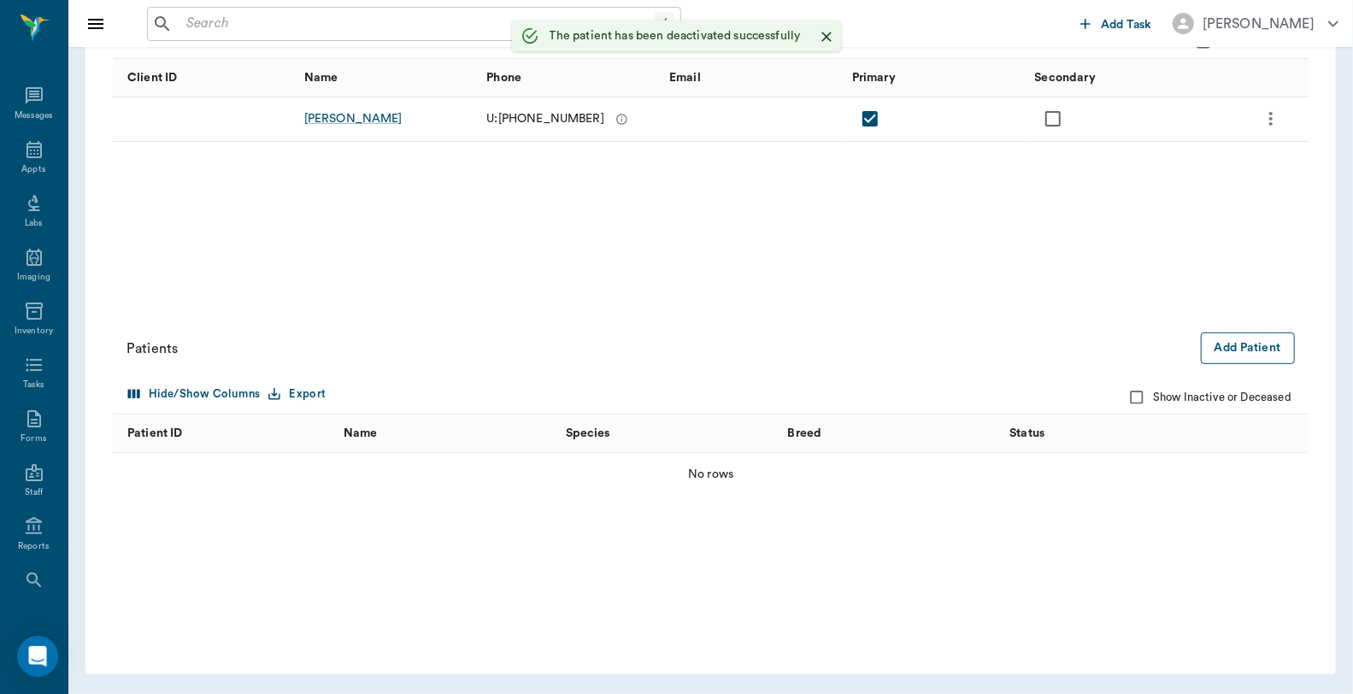
click at [1242, 356] on button "Add Patient" at bounding box center [1248, 349] width 94 height 32
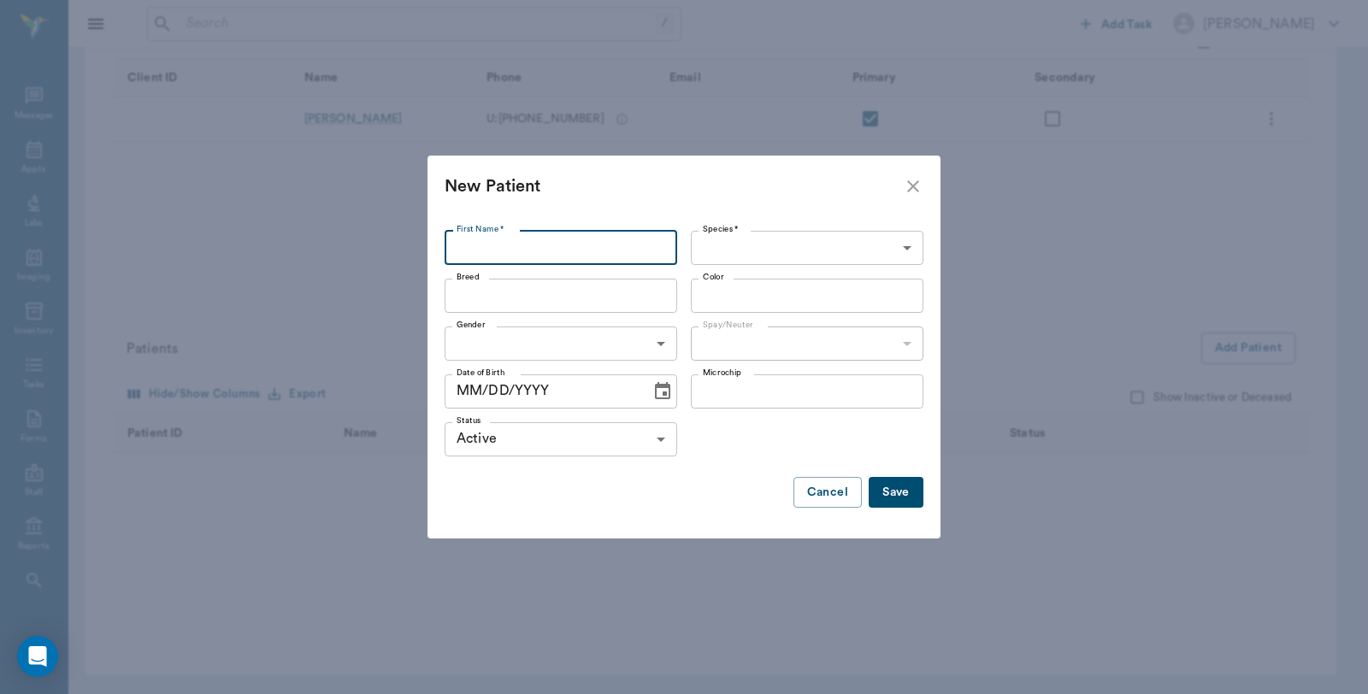
click at [591, 233] on input "First Name *" at bounding box center [561, 248] width 233 height 34
type input "Dally"
click at [718, 243] on body "/ ​ Add Task Dr. Bert Ellsworth Nectar Messages Appts Labs Imaging Inventory Ta…" at bounding box center [684, 212] width 1368 height 964
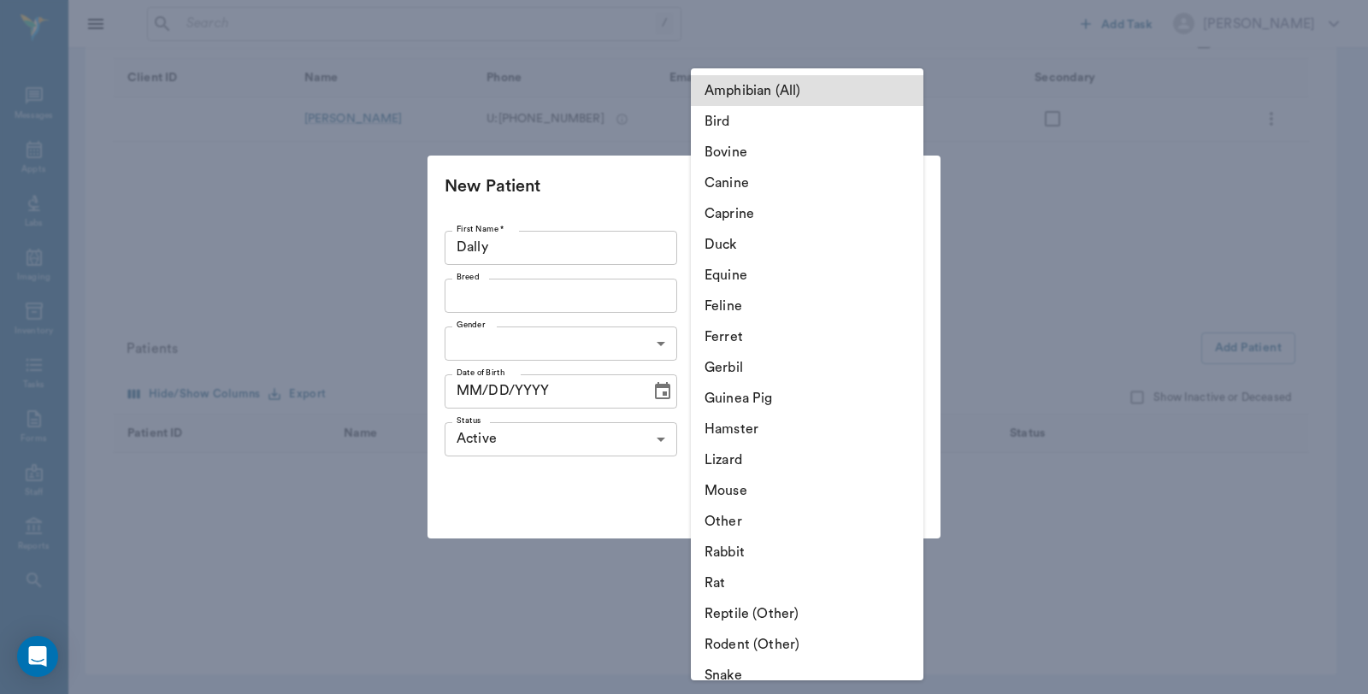
click at [790, 186] on li "Canine" at bounding box center [807, 183] width 233 height 31
type input "Canine"
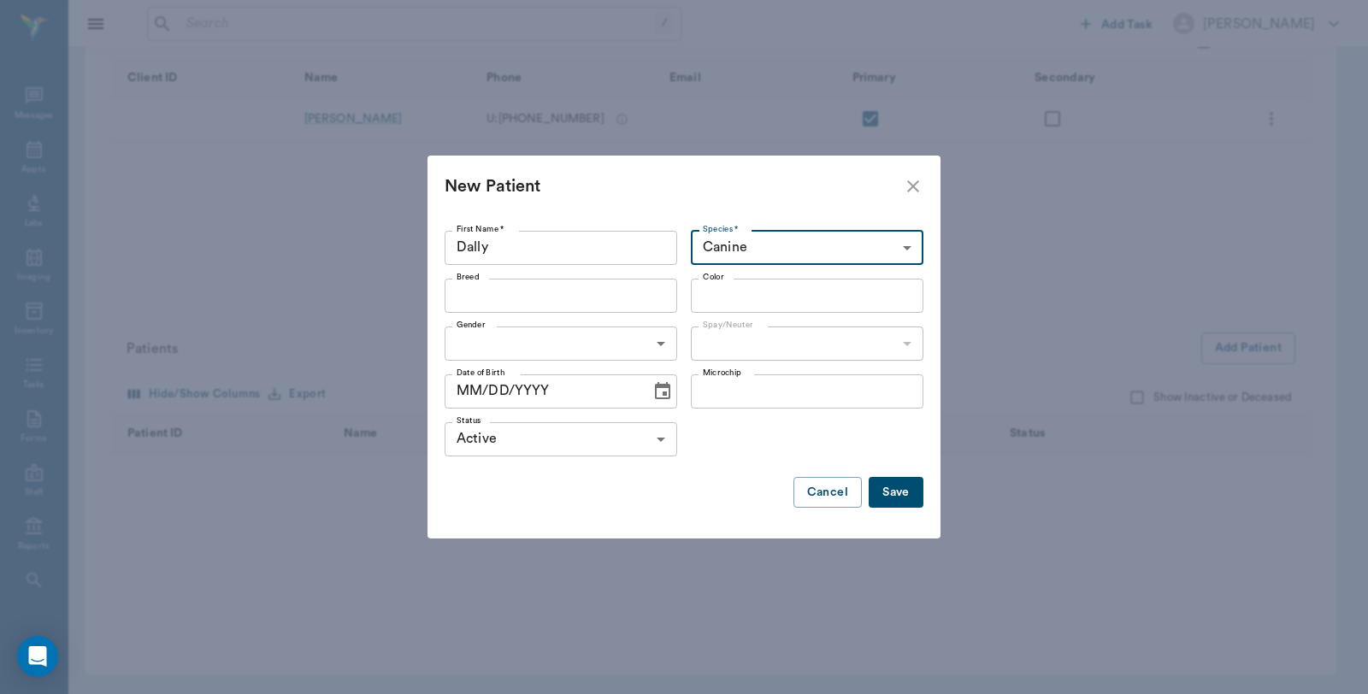
click at [602, 295] on input "Breed" at bounding box center [547, 296] width 194 height 24
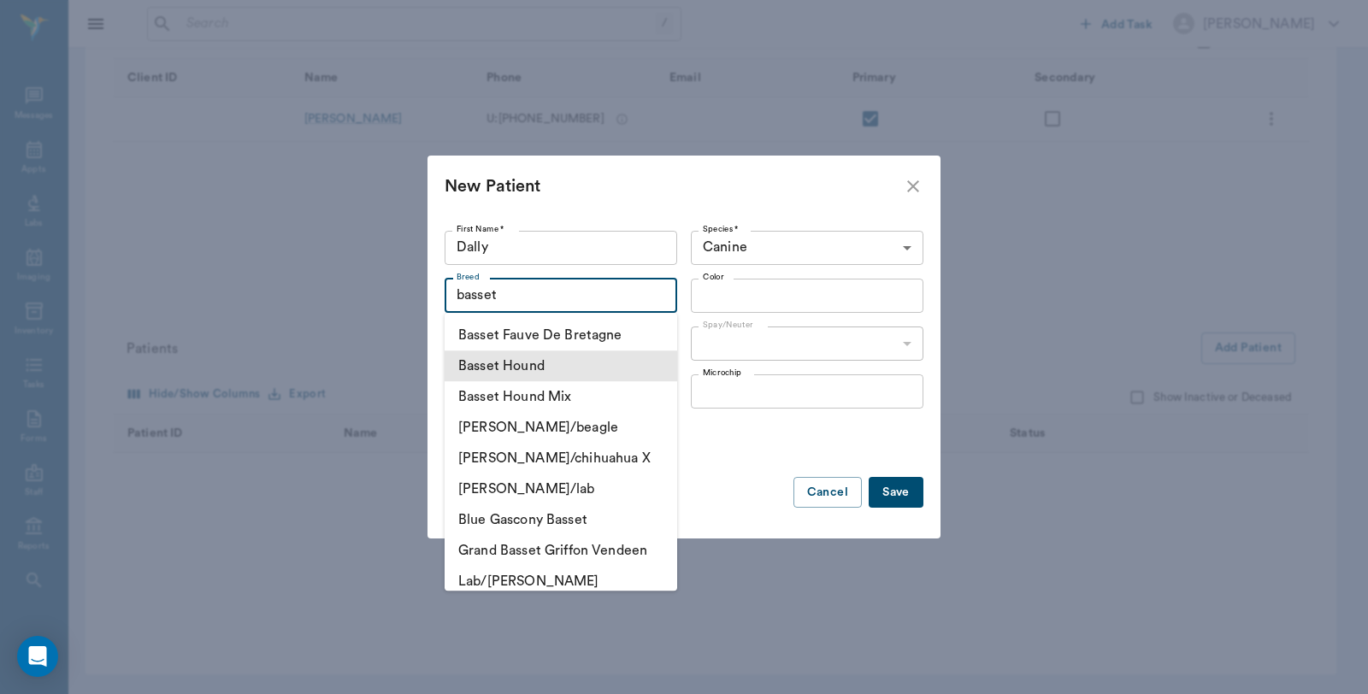
click at [506, 372] on li "Basset Hound" at bounding box center [561, 366] width 233 height 31
type input "Basset Hound"
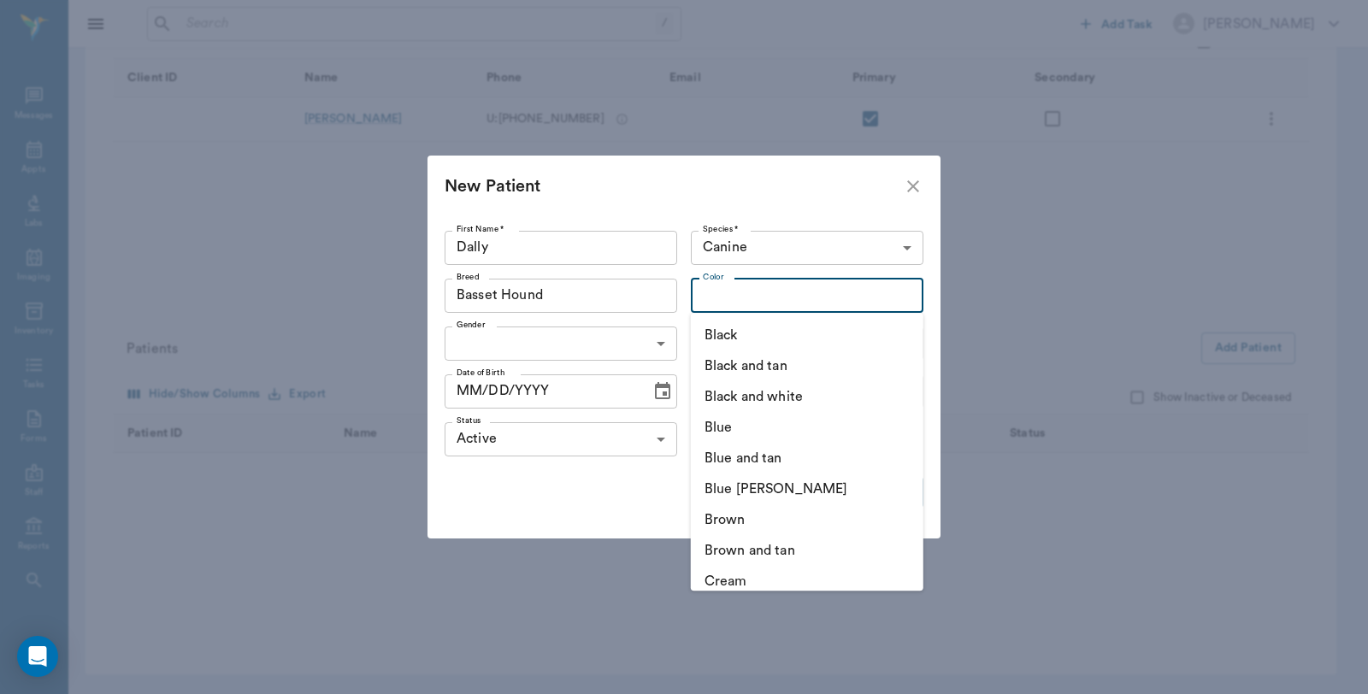
click at [787, 298] on input "Color" at bounding box center [793, 296] width 194 height 24
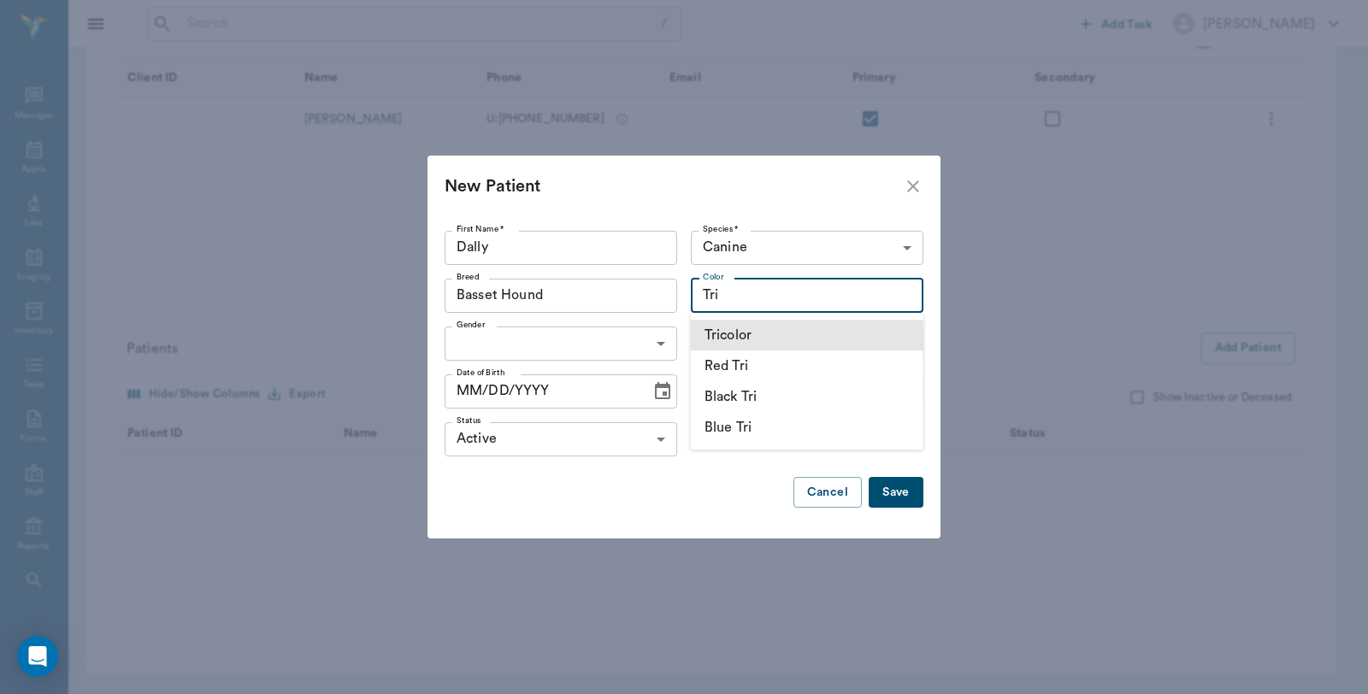
click at [756, 336] on li "Tricolor" at bounding box center [807, 335] width 233 height 31
type input "Tricolor"
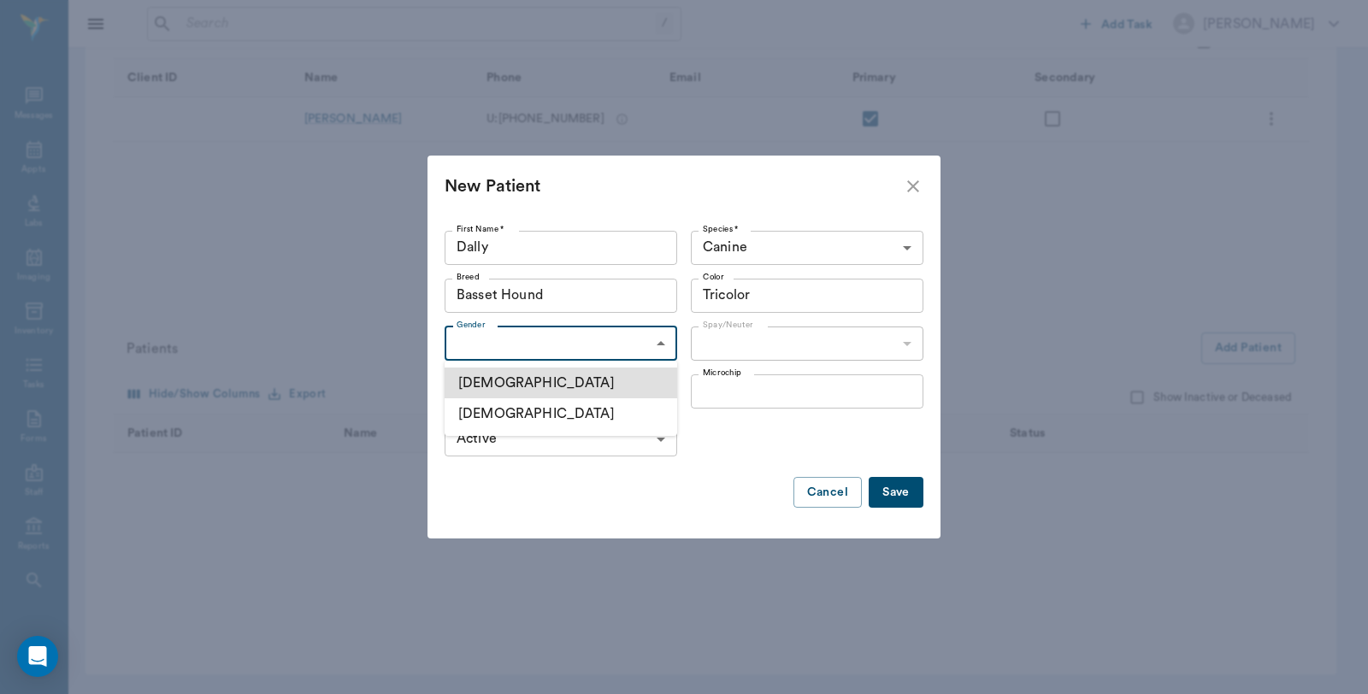
click at [617, 339] on body "/ ​ Add Task Dr. Bert Ellsworth Nectar Messages Appts Labs Imaging Inventory Ta…" at bounding box center [684, 212] width 1368 height 964
click at [584, 420] on li "Female" at bounding box center [561, 413] width 233 height 31
type input "FEMALE"
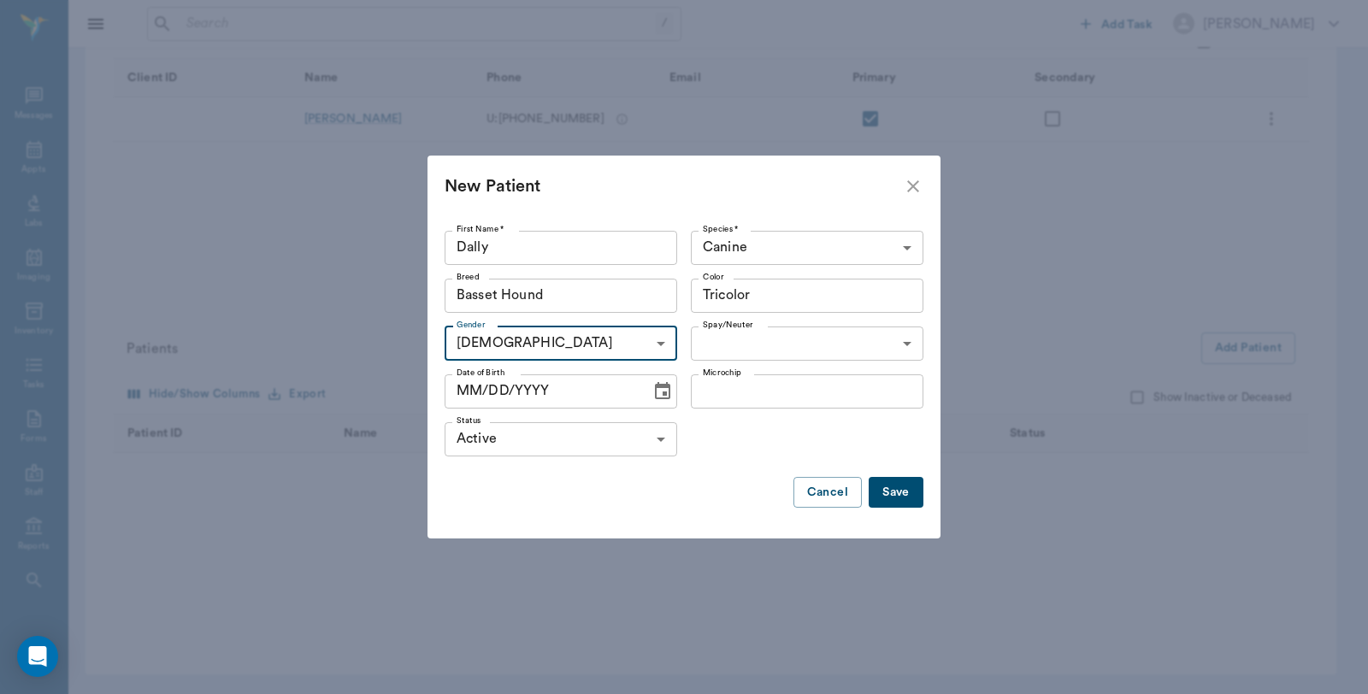
click at [795, 331] on body "/ ​ Add Task Dr. Bert Ellsworth Nectar Messages Appts Labs Imaging Inventory Ta…" at bounding box center [684, 212] width 1368 height 964
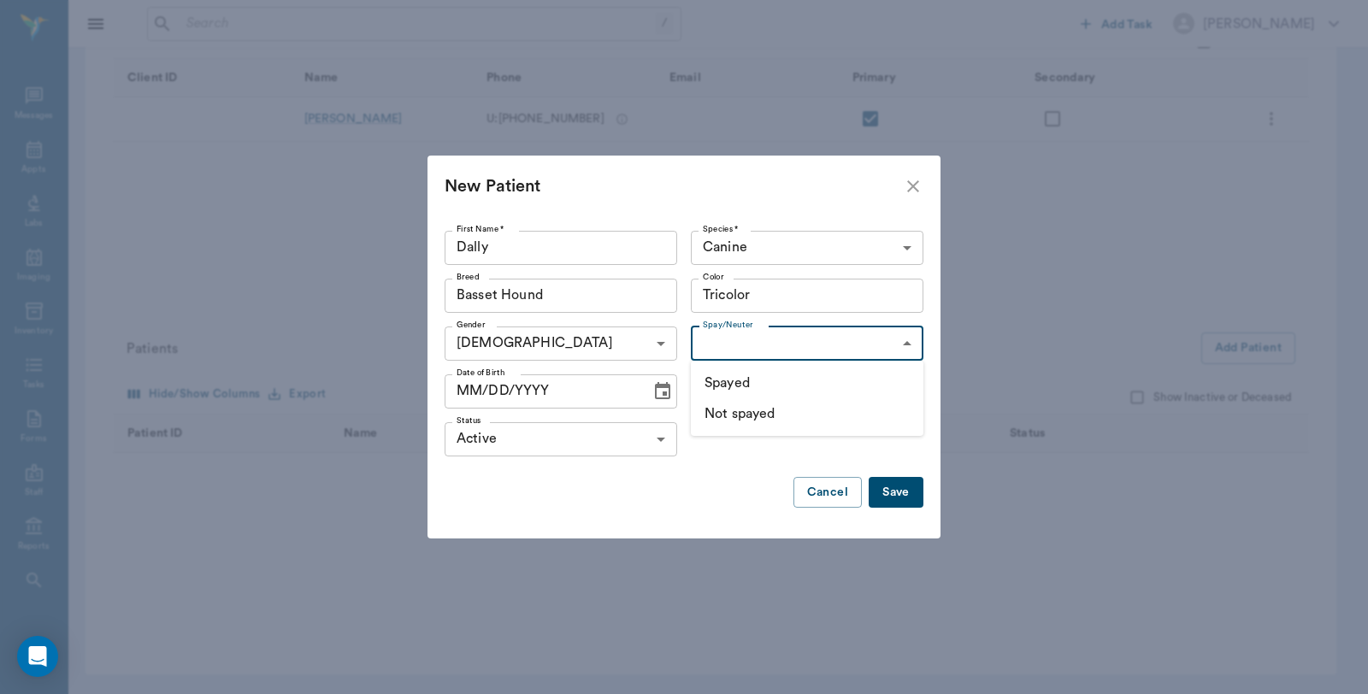
click at [787, 380] on li "Spayed" at bounding box center [807, 383] width 233 height 31
type input "true"
click at [659, 388] on icon "Choose date" at bounding box center [662, 391] width 21 height 21
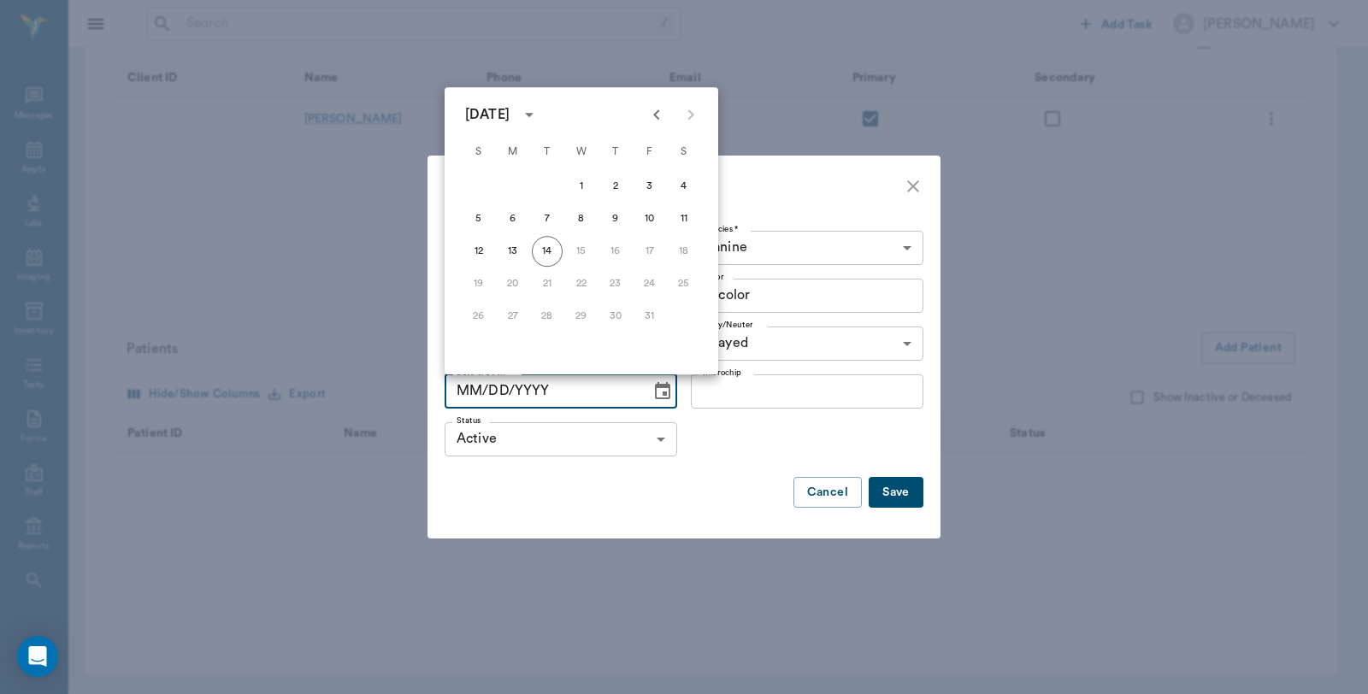
click at [539, 112] on icon "calendar view is open, switch to year view" at bounding box center [529, 114] width 21 height 21
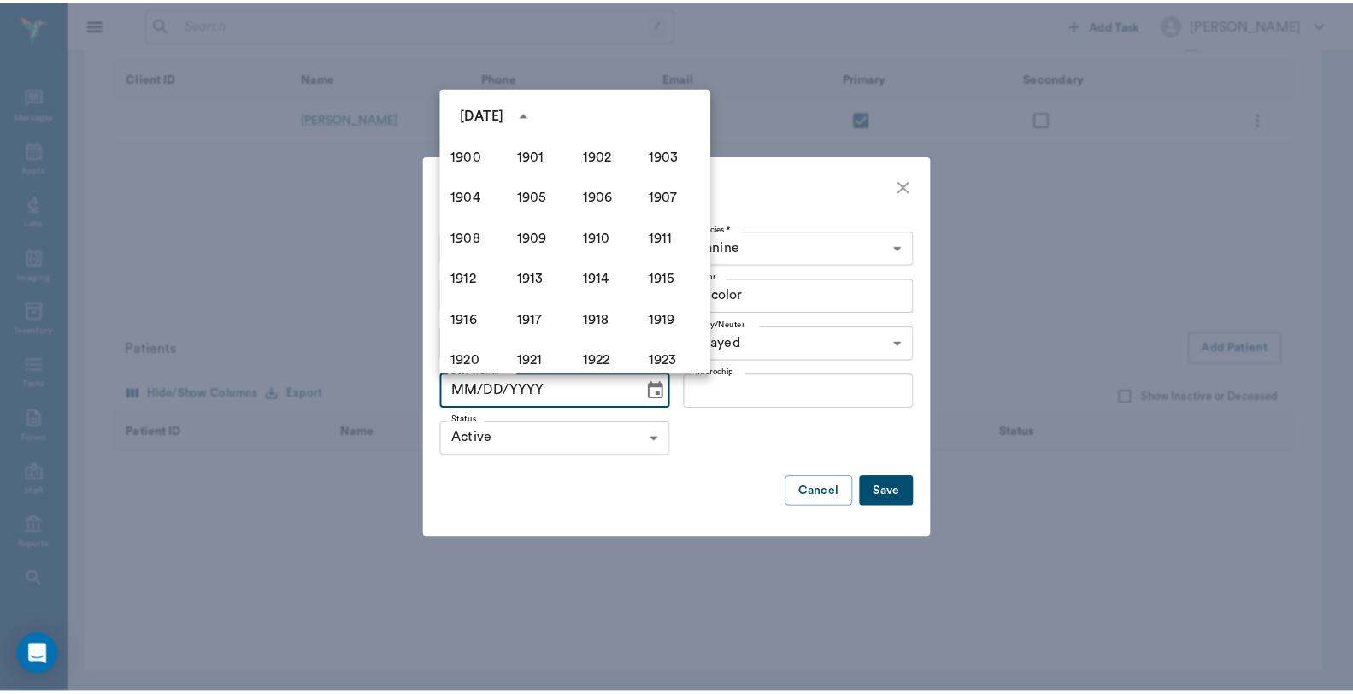
scroll to position [1172, 0]
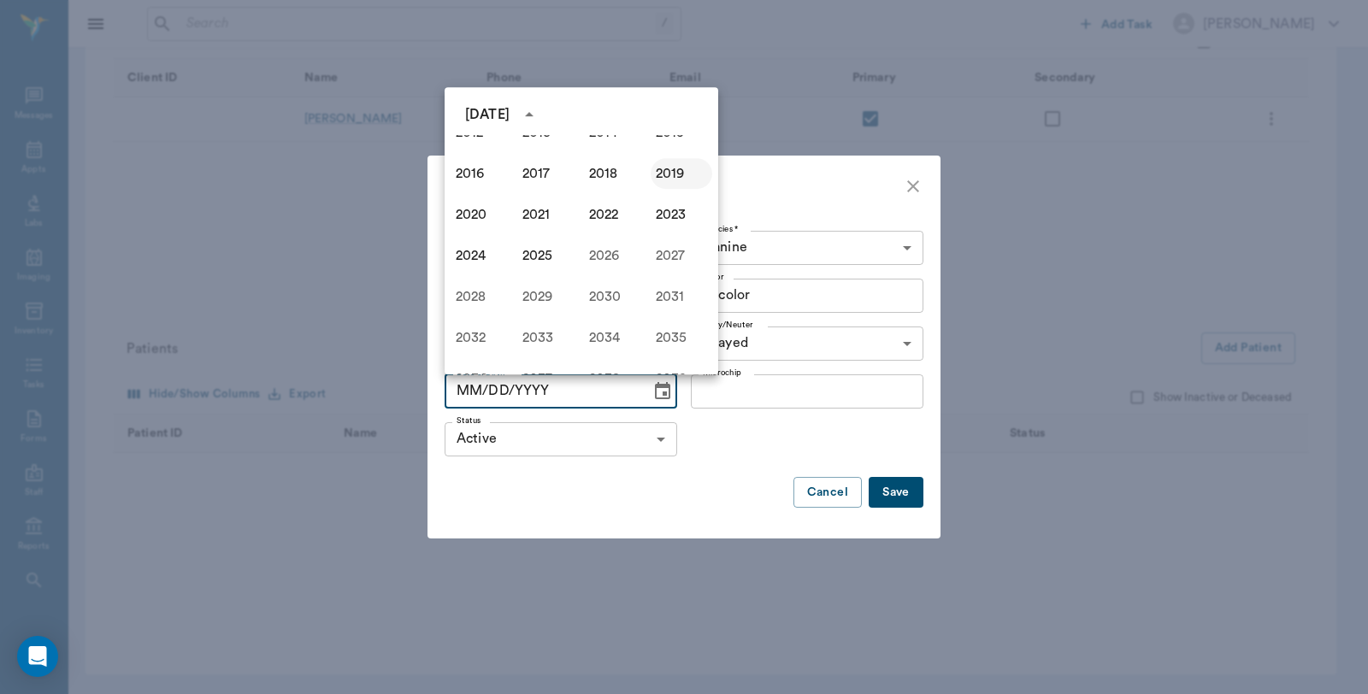
click at [663, 174] on button "2019" at bounding box center [682, 173] width 62 height 31
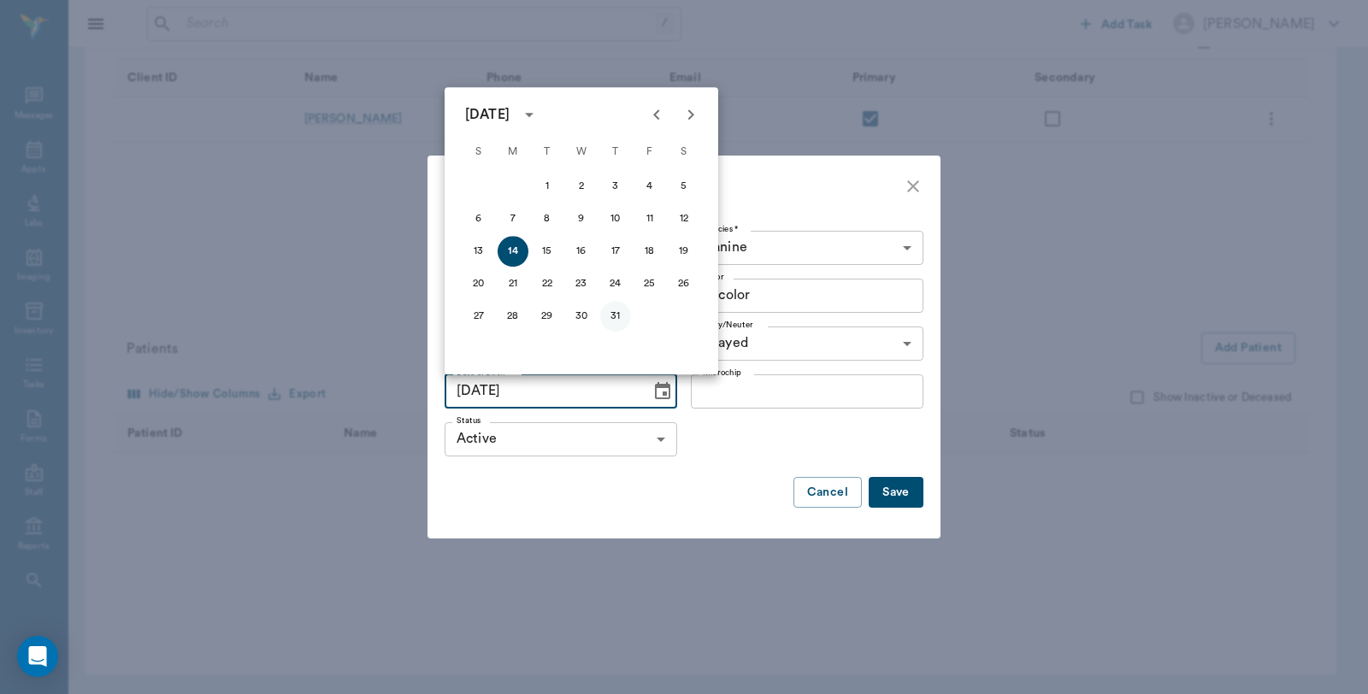
click at [618, 309] on button "31" at bounding box center [615, 316] width 31 height 31
type input "10/31/2019"
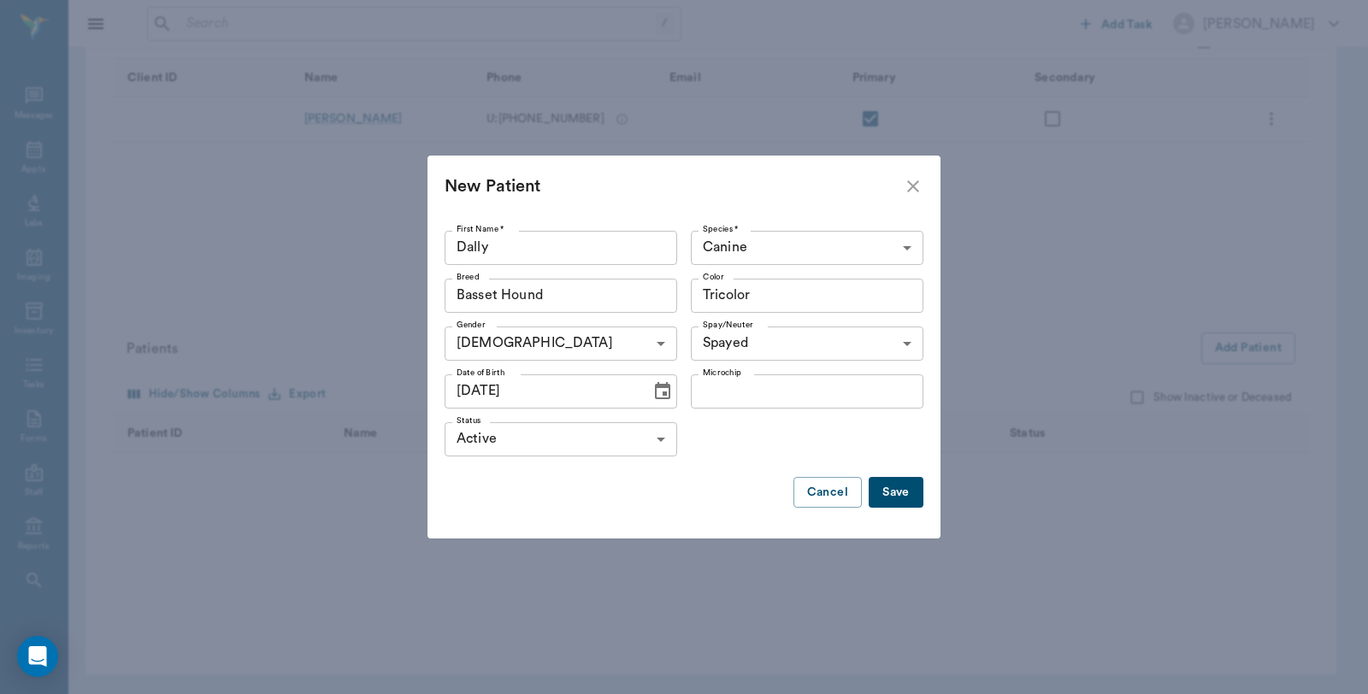
click at [898, 498] on button "Save" at bounding box center [896, 493] width 55 height 32
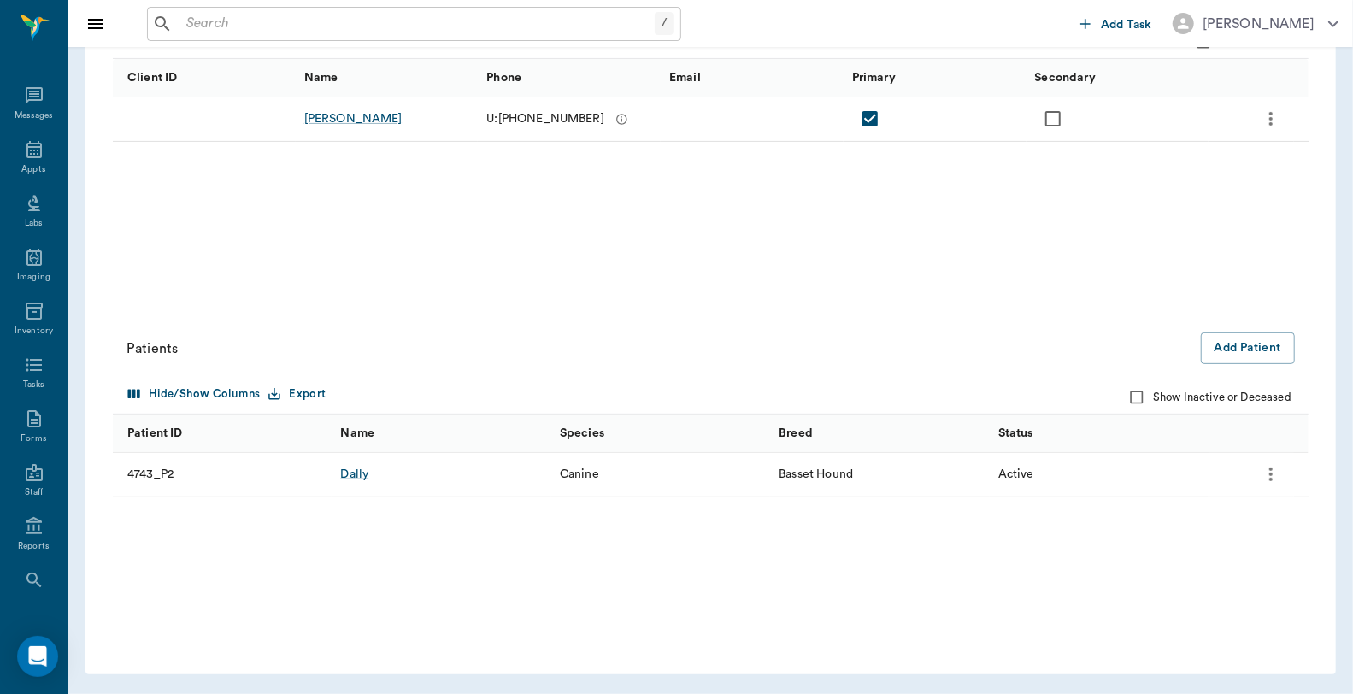
click at [353, 480] on div "Dally" at bounding box center [354, 474] width 28 height 17
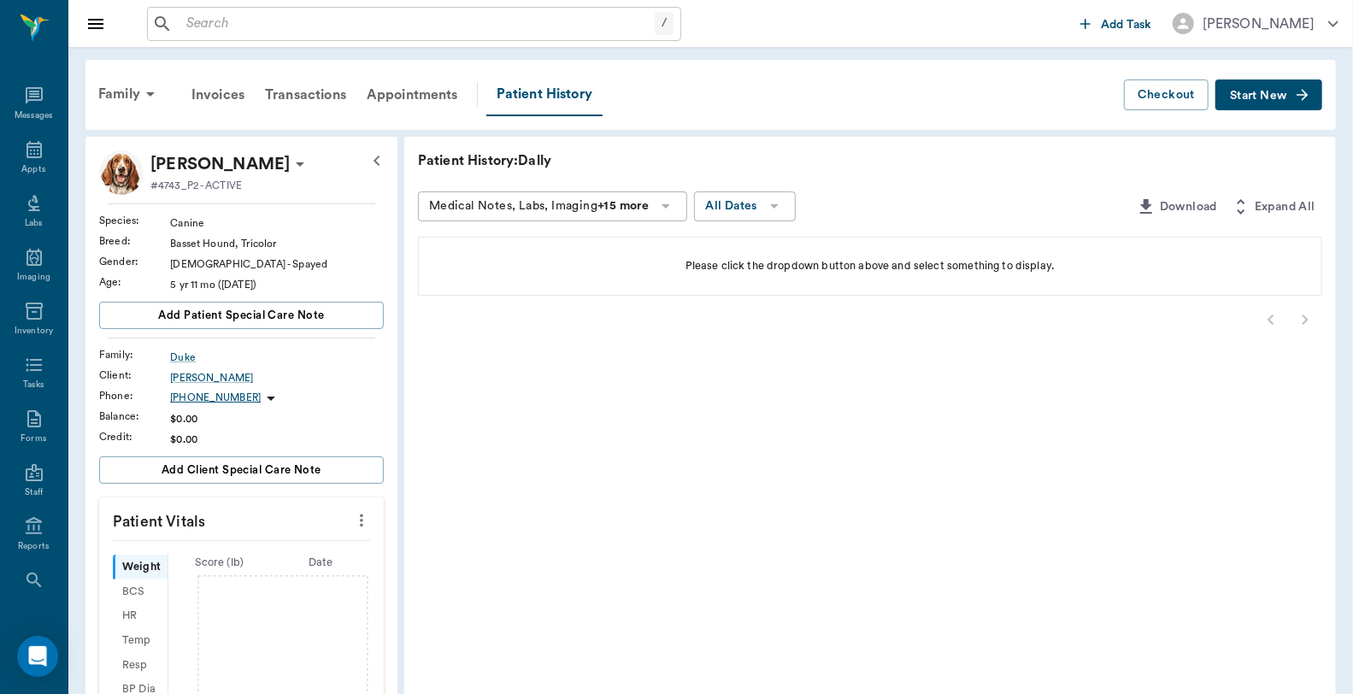
click at [1265, 96] on span "Start New" at bounding box center [1258, 96] width 57 height 0
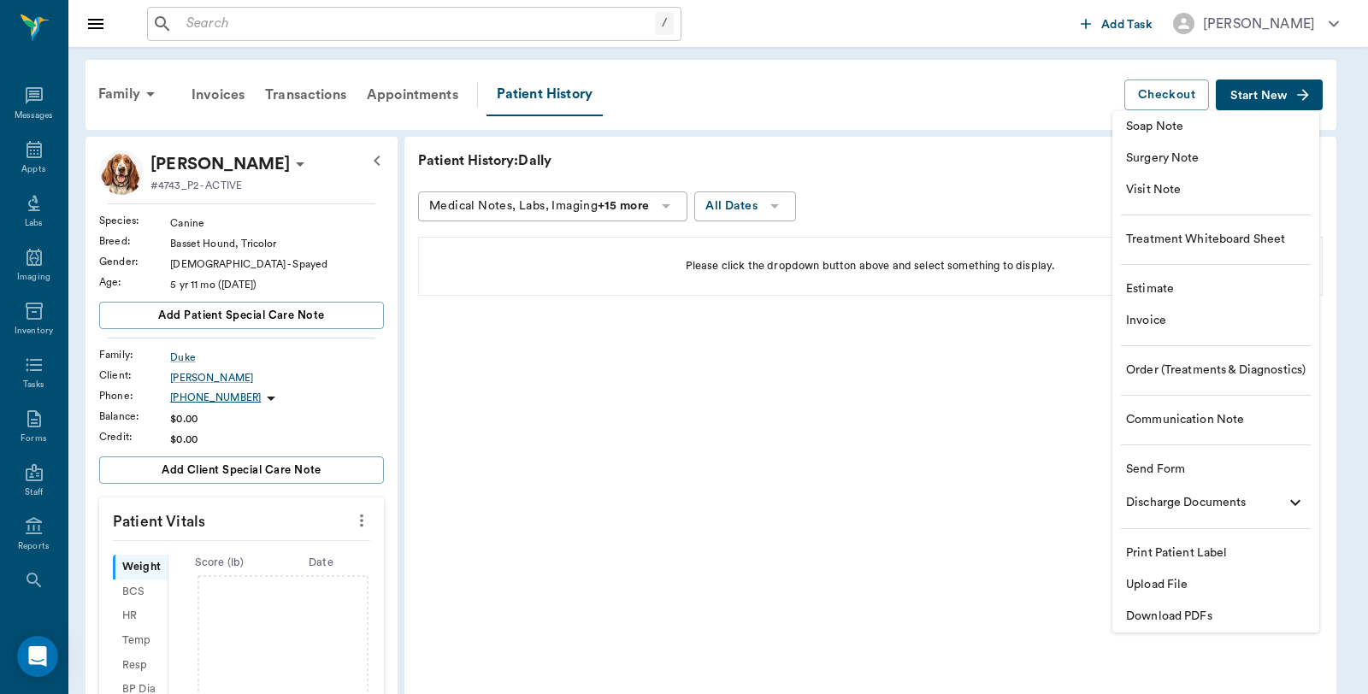
click at [1165, 327] on span "Invoice" at bounding box center [1216, 321] width 180 height 18
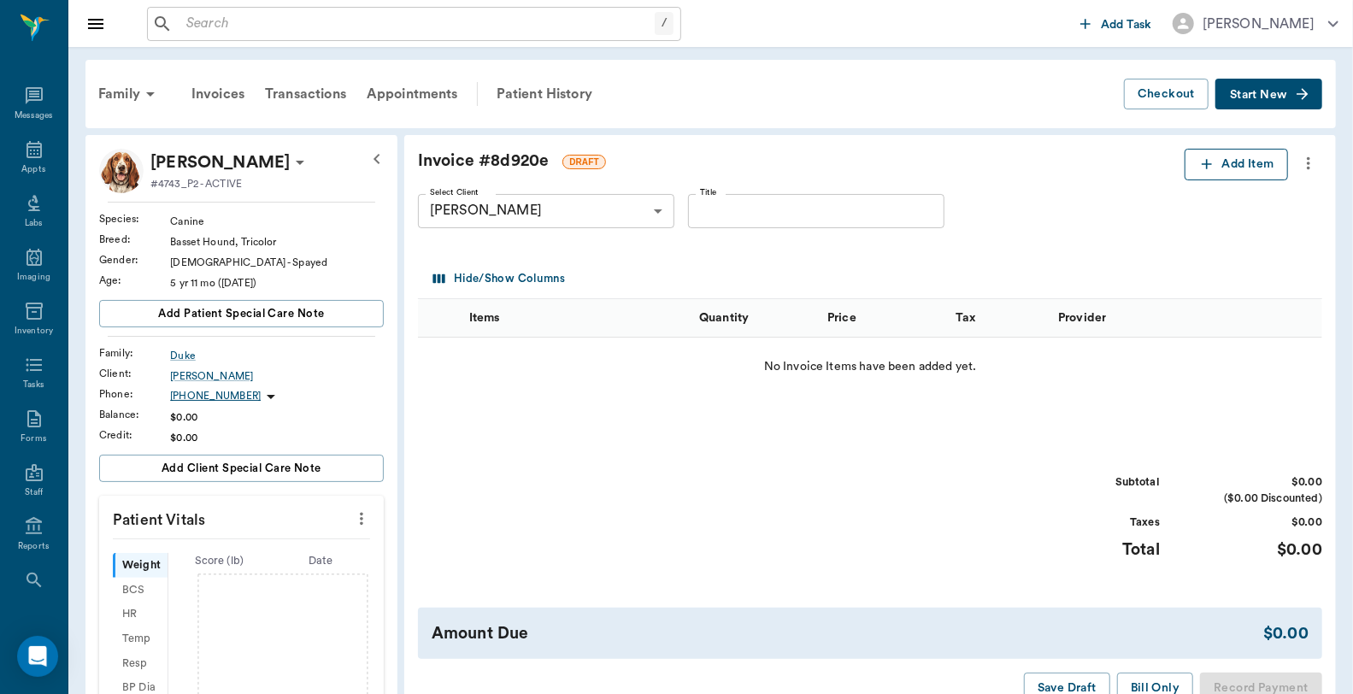
click at [1200, 162] on icon "button" at bounding box center [1207, 164] width 17 height 17
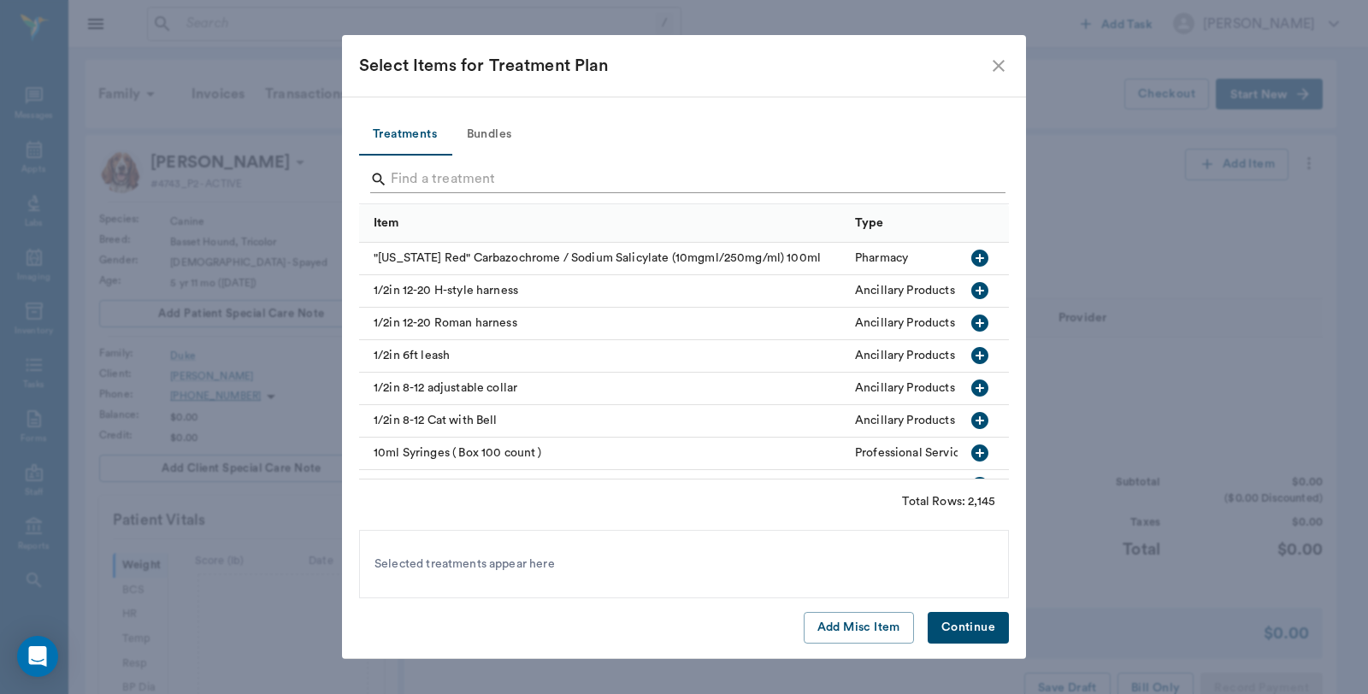
click at [624, 168] on input "Search" at bounding box center [685, 179] width 589 height 27
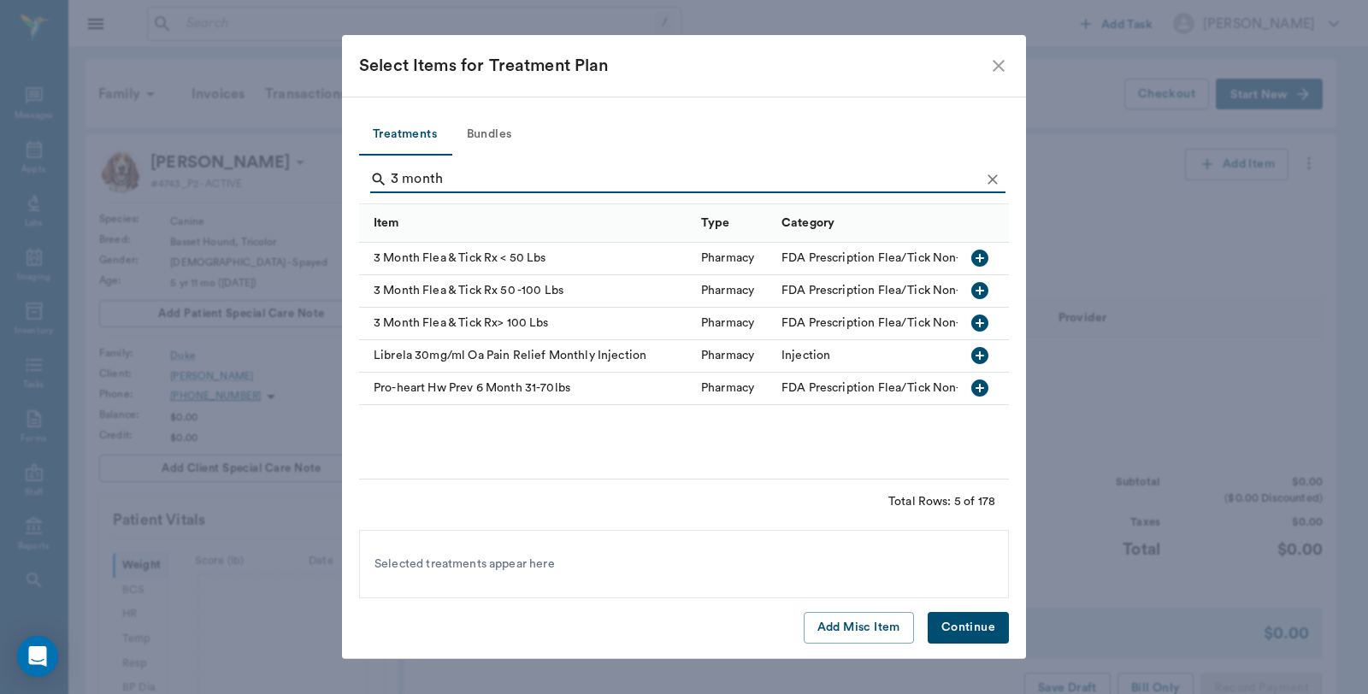
type input "3 month"
click at [976, 261] on icon "button" at bounding box center [979, 258] width 17 height 17
click at [976, 288] on icon "button" at bounding box center [979, 290] width 17 height 17
click at [555, 559] on icon at bounding box center [564, 564] width 19 height 19
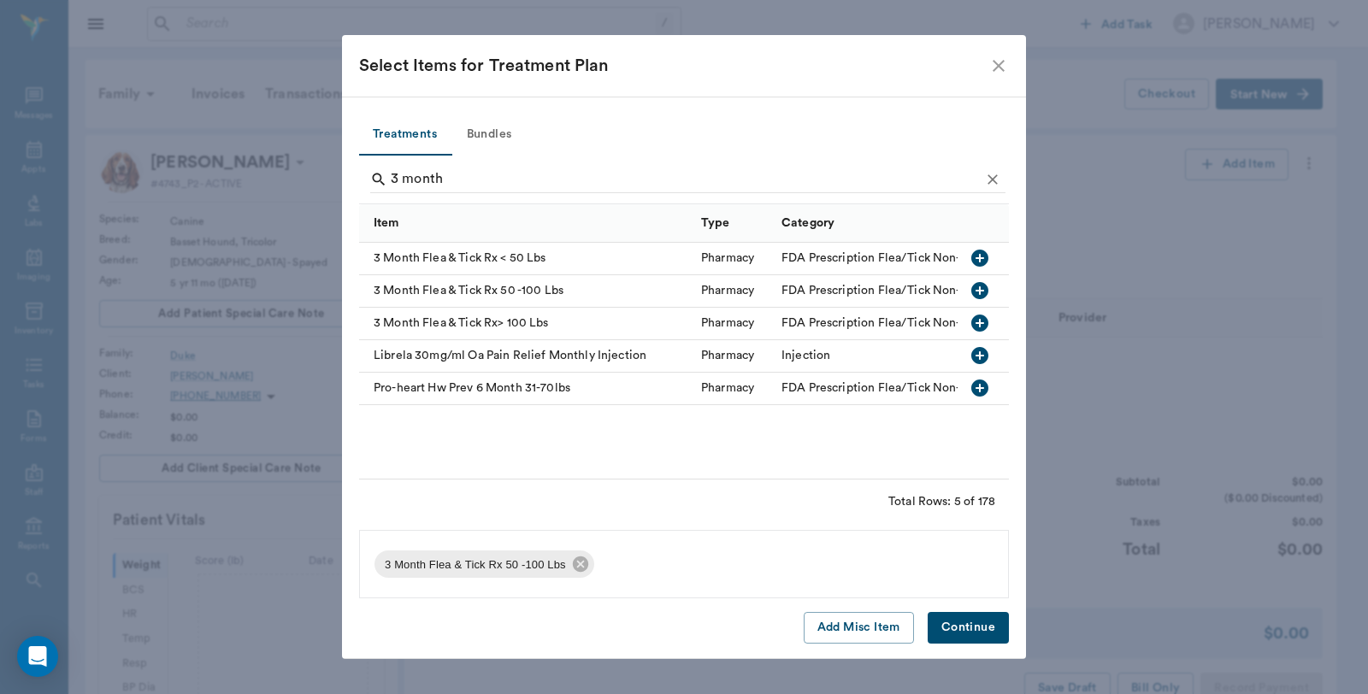
click at [976, 626] on button "Continue" at bounding box center [968, 628] width 81 height 32
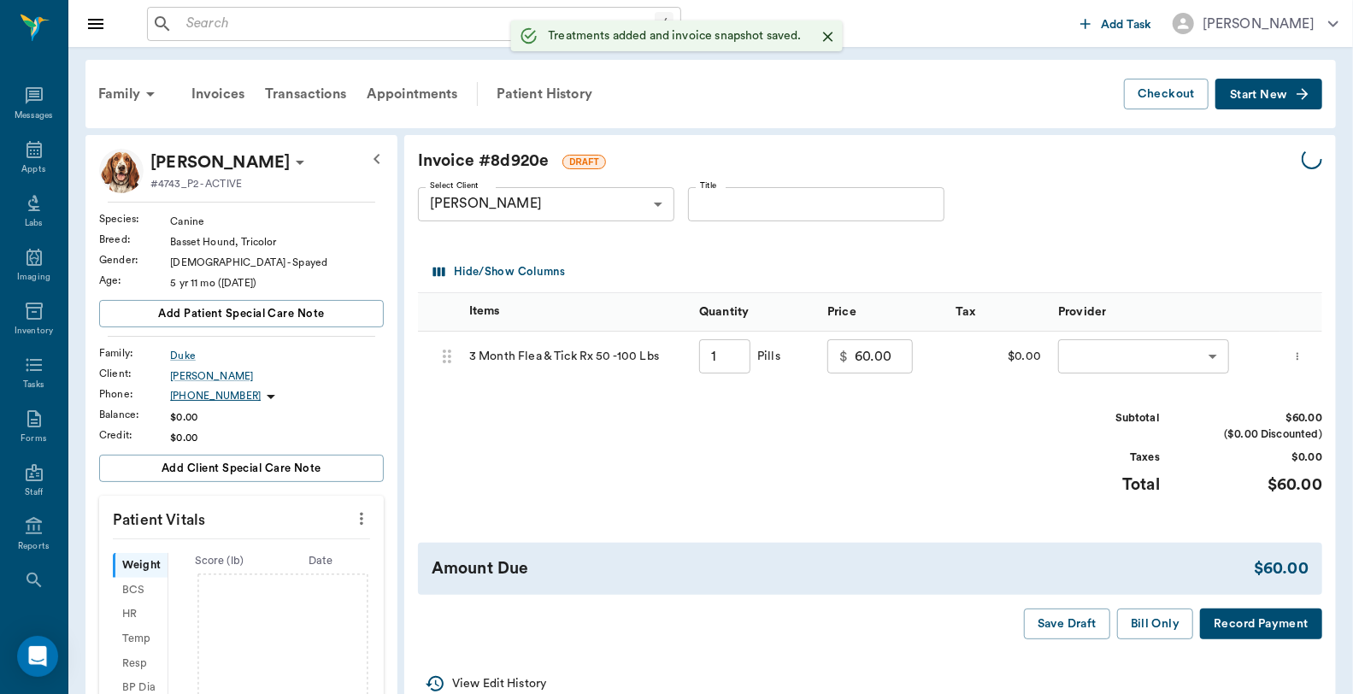
type input "1.00"
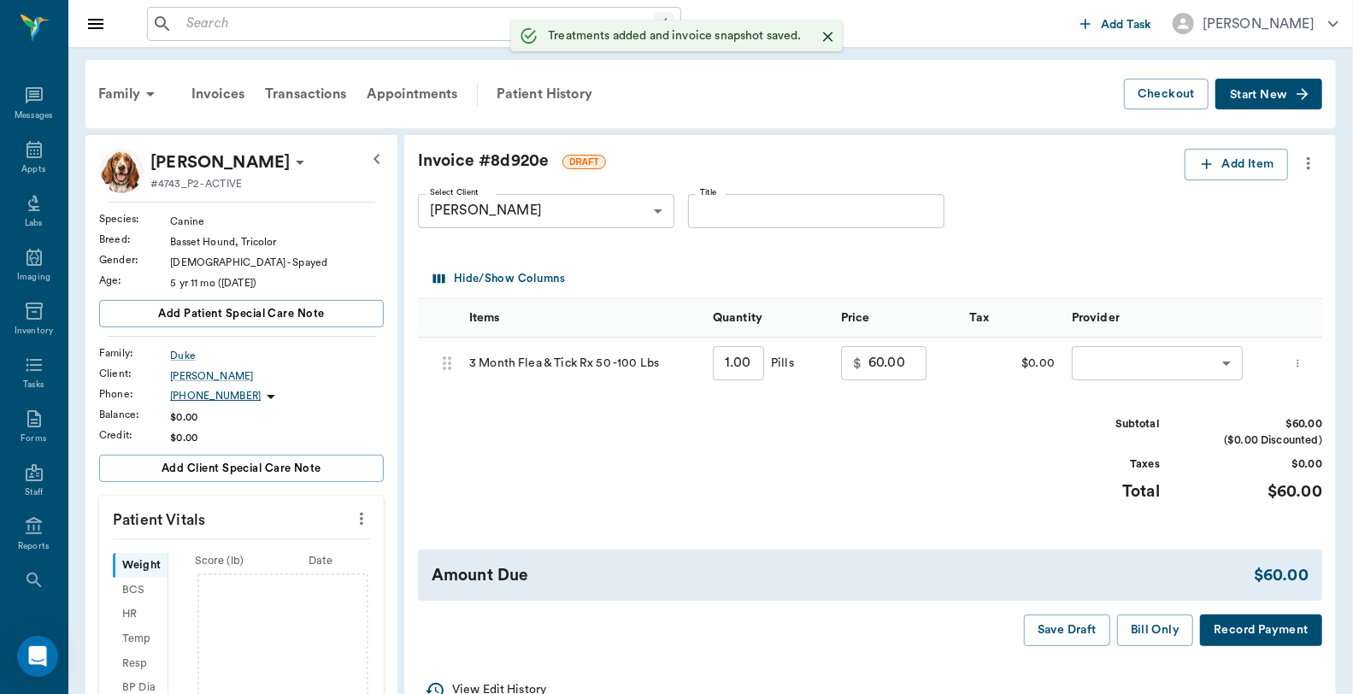
click at [1163, 364] on body "/ ​ Add Task Dr. Bert Ellsworth Nectar Messages Appts Labs Imaging Inventory Ta…" at bounding box center [676, 555] width 1353 height 1111
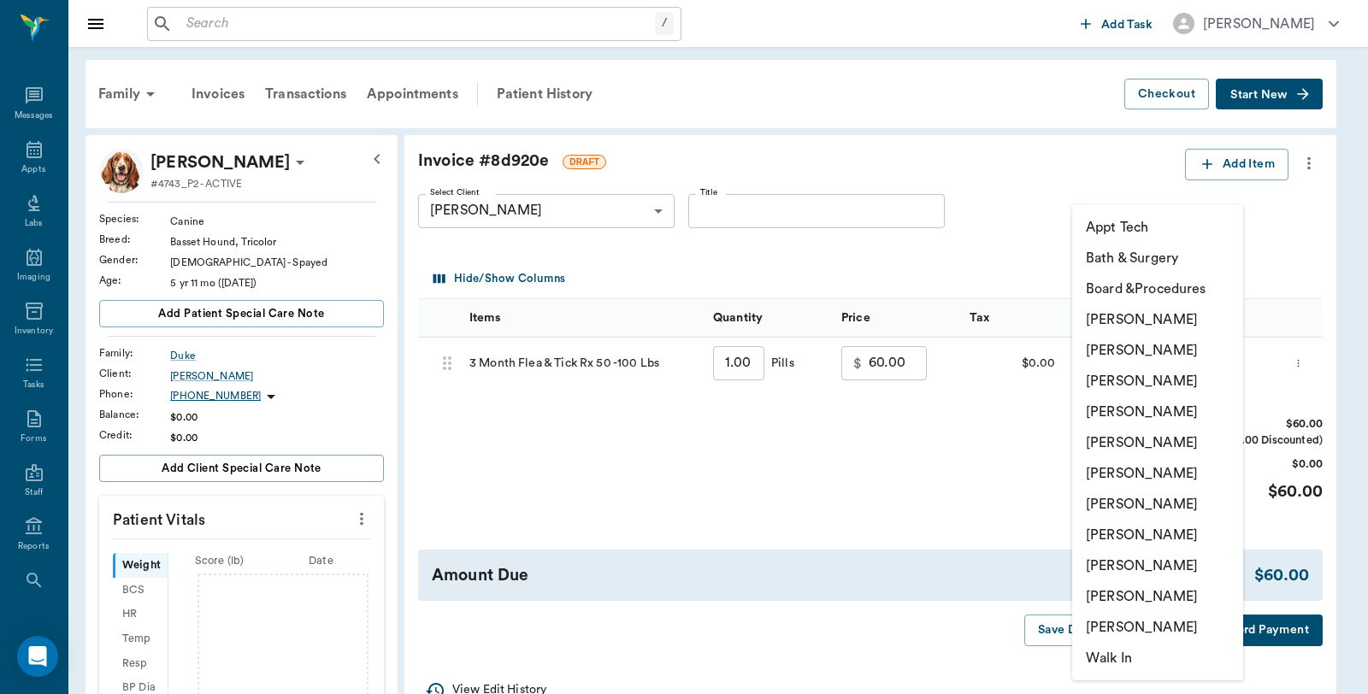
click at [1165, 312] on li "Caryn Watson" at bounding box center [1157, 319] width 171 height 31
type input "none-6899ea08ed37b777db10de45"
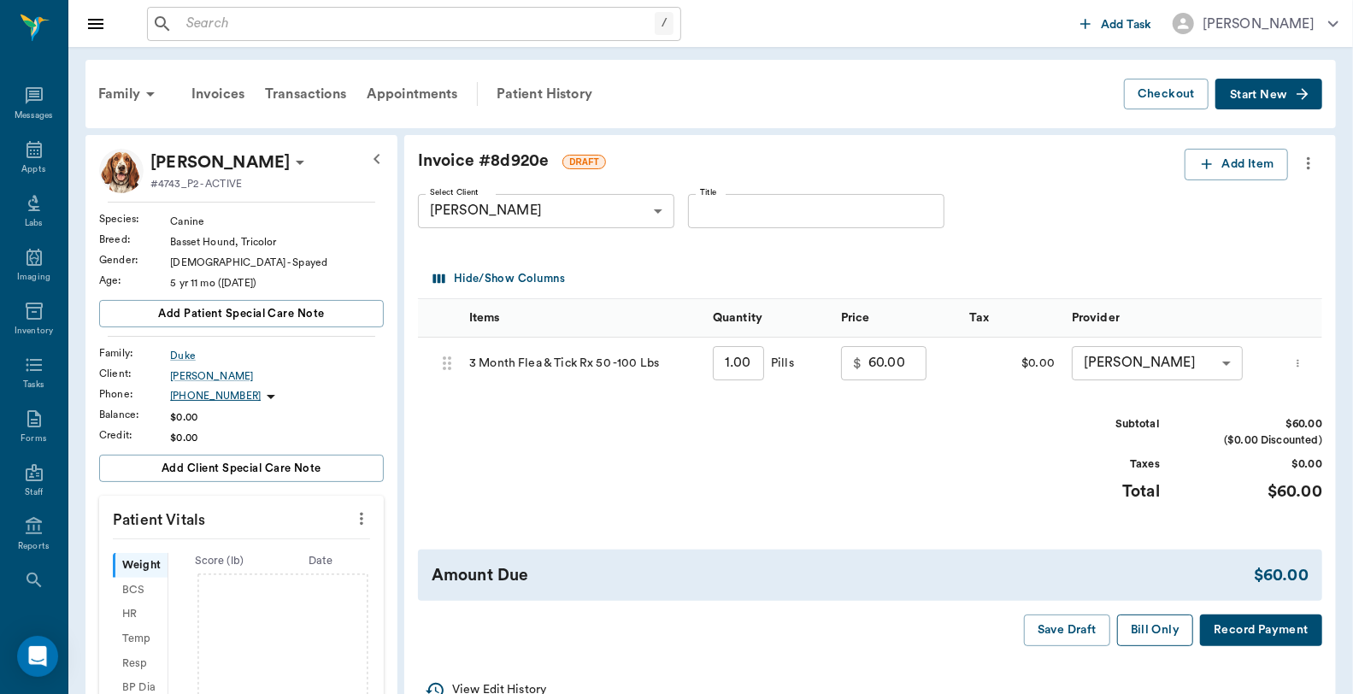
click at [1154, 638] on button "Bill Only" at bounding box center [1155, 631] width 77 height 32
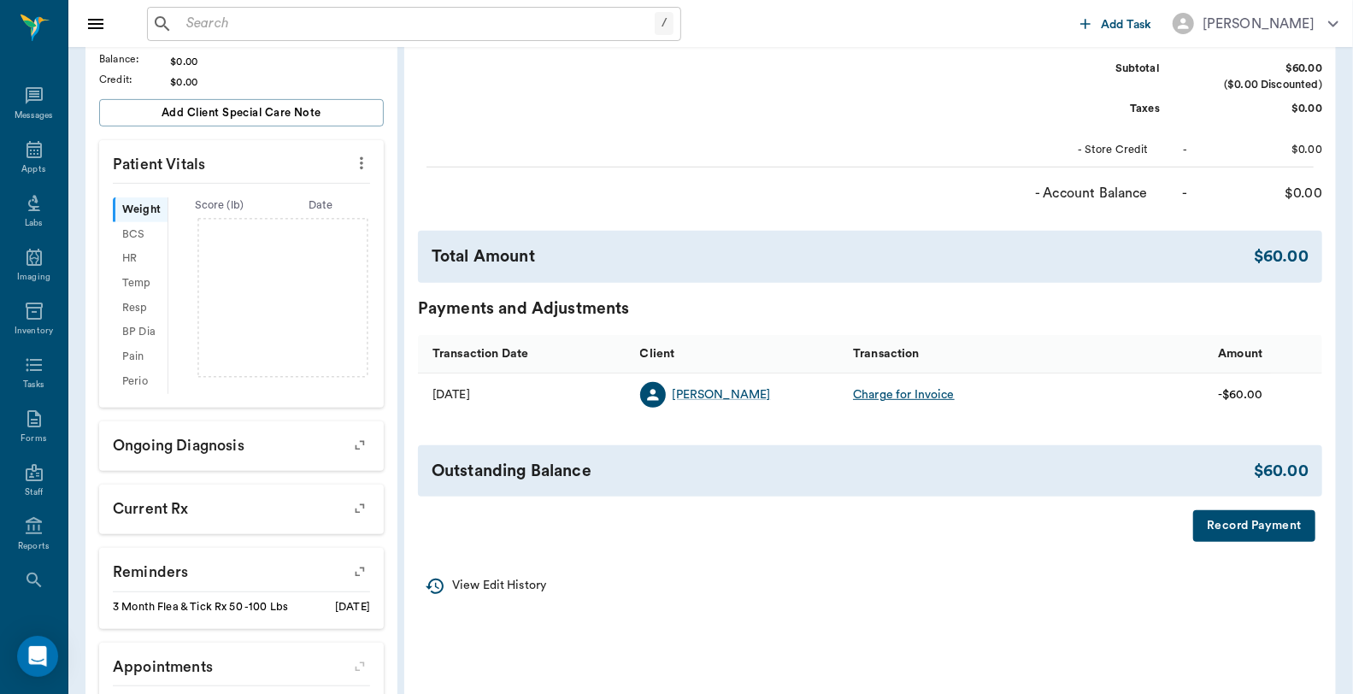
scroll to position [380, 0]
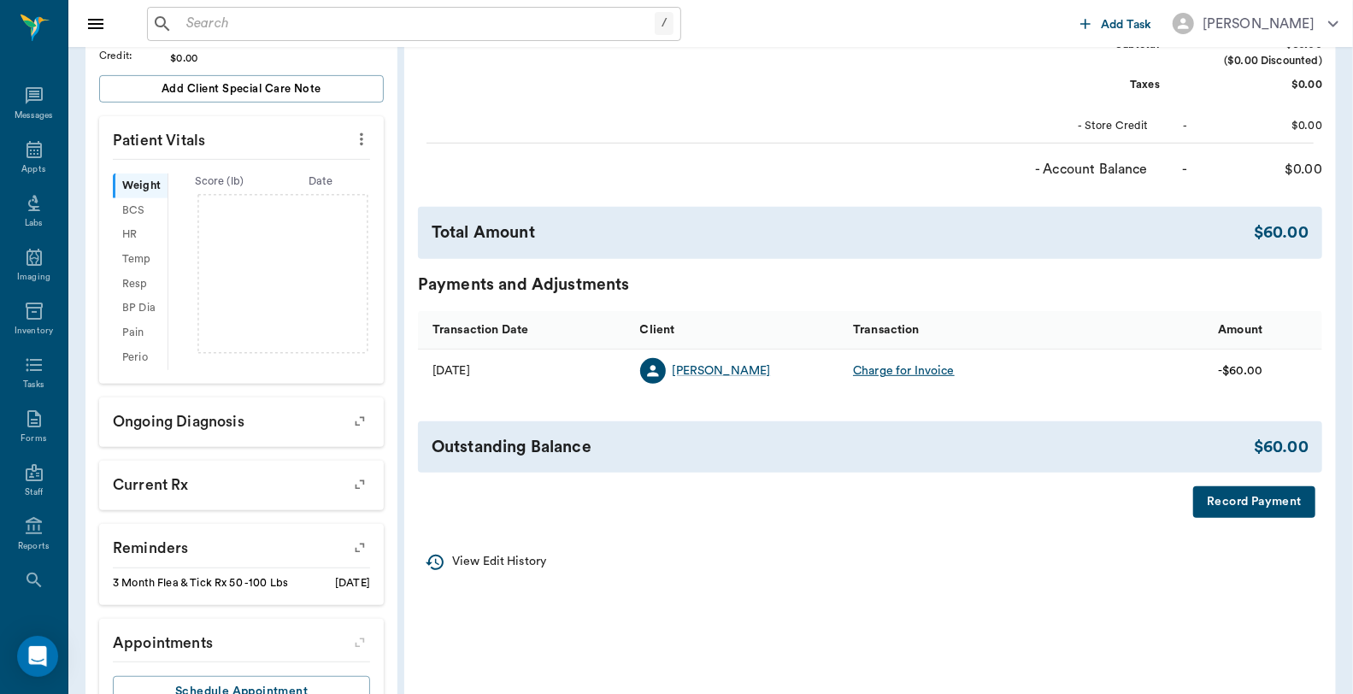
click at [1251, 506] on button "Record Payment" at bounding box center [1255, 502] width 122 height 32
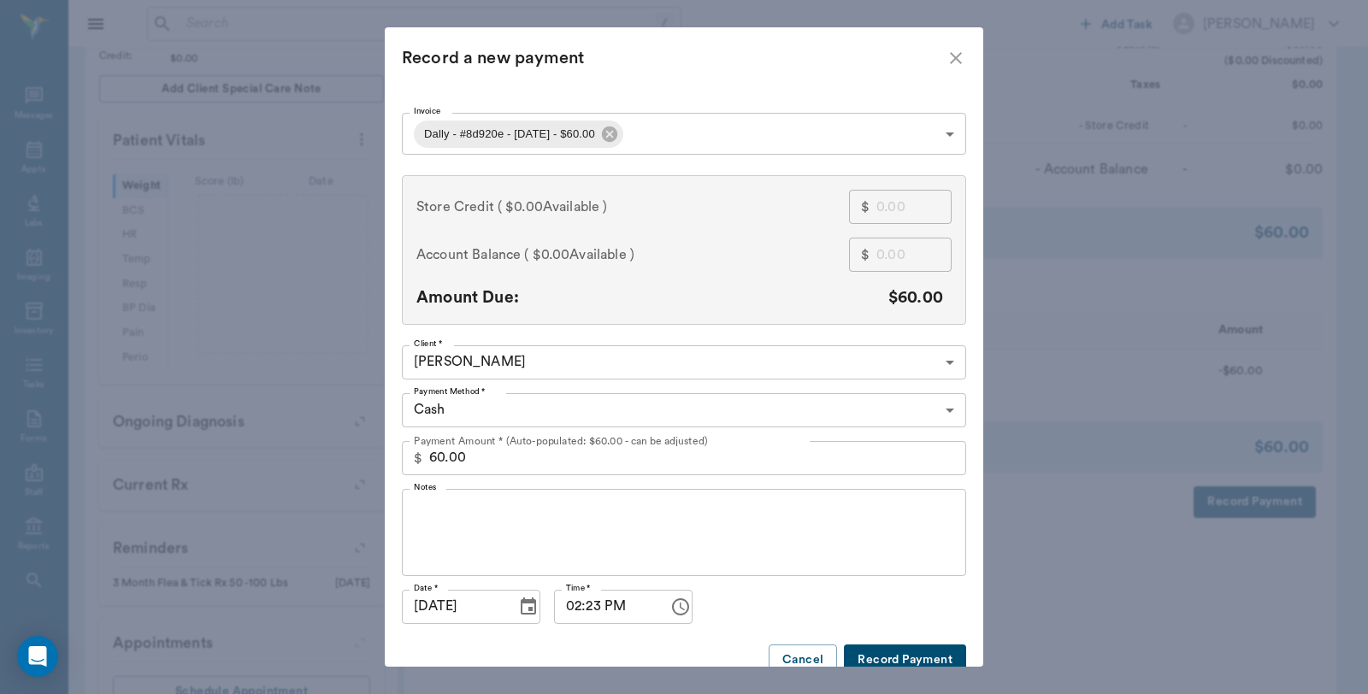
click at [522, 419] on body "/ ​ Add Task Dr. Bert Ellsworth Nectar Messages Appts Labs Imaging Inventory Ta…" at bounding box center [684, 190] width 1368 height 1141
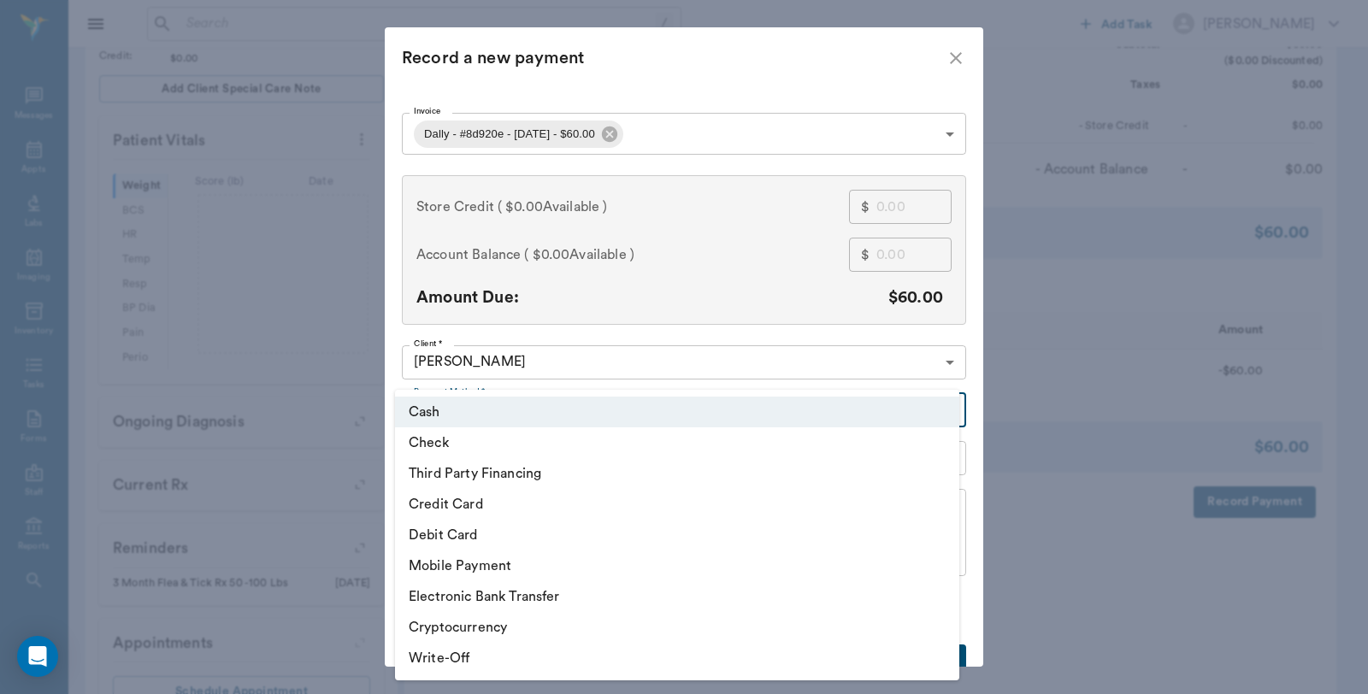
click at [475, 527] on li "Debit Card" at bounding box center [677, 535] width 564 height 31
type input "DEBIT_CARD"
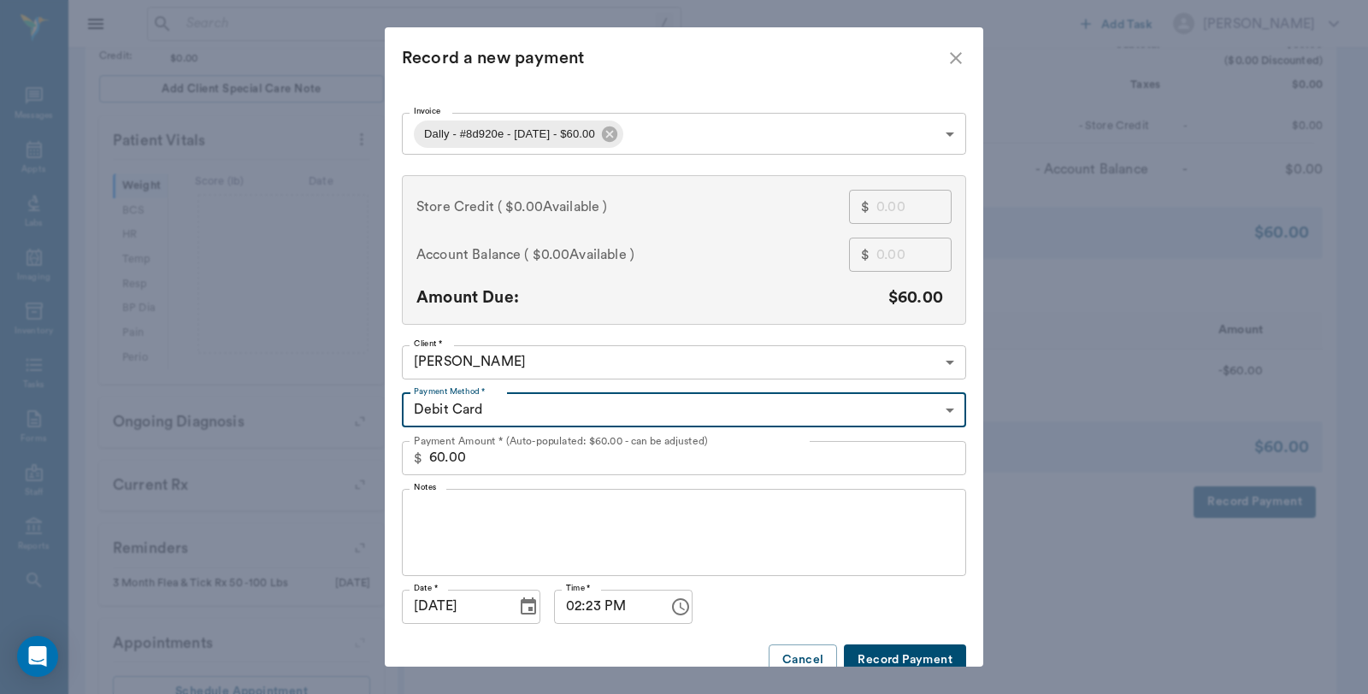
click at [927, 648] on button "Record Payment" at bounding box center [905, 661] width 122 height 32
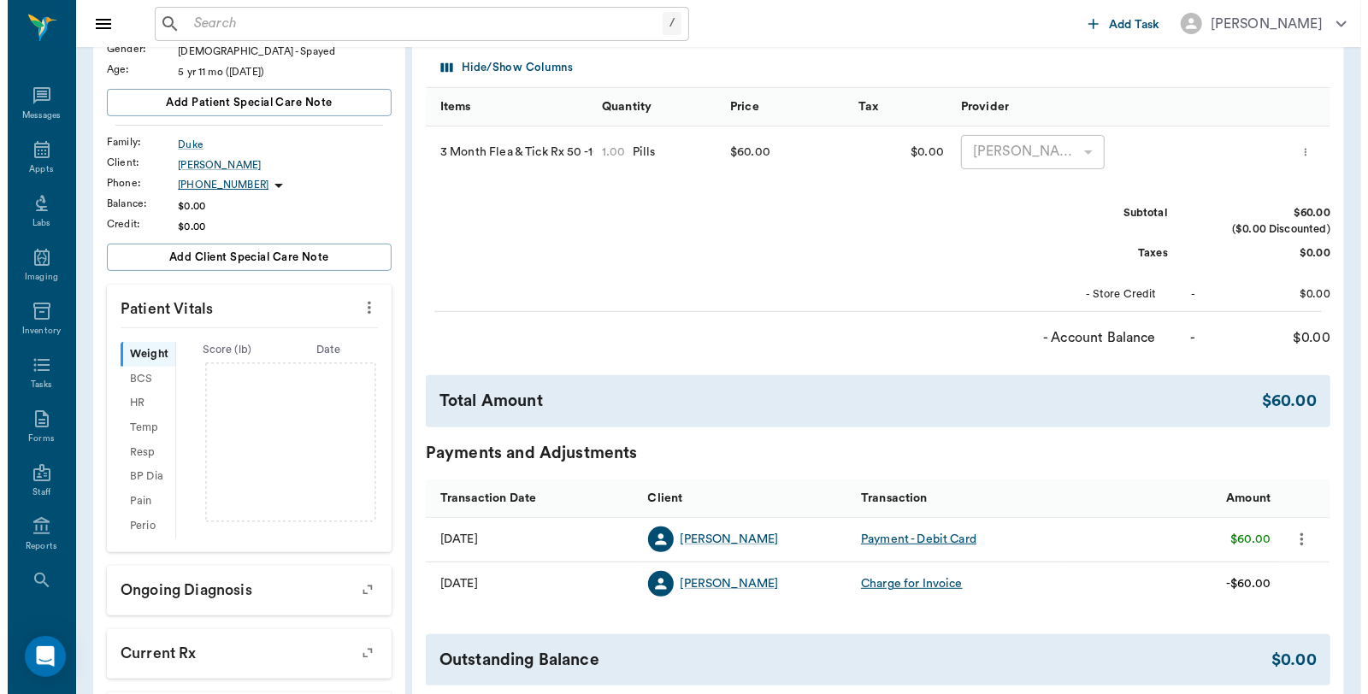
scroll to position [0, 0]
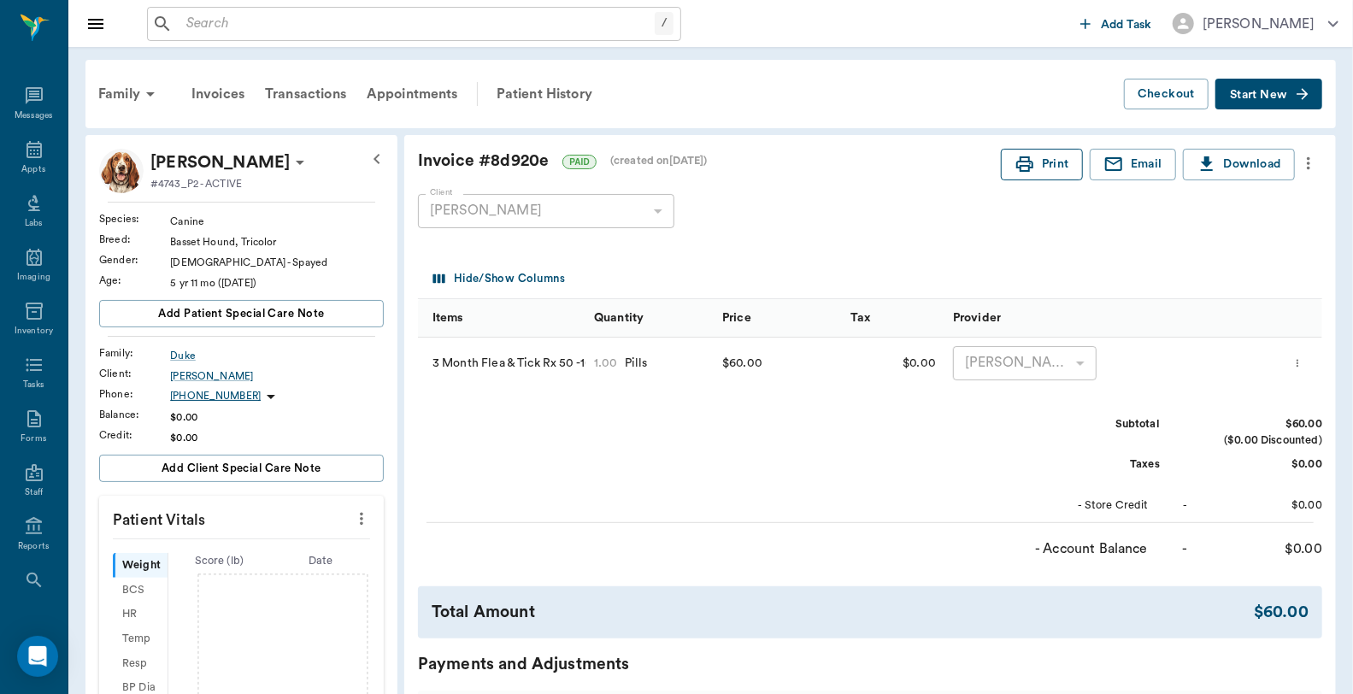
click at [1047, 168] on button "Print" at bounding box center [1042, 165] width 82 height 32
click at [21, 164] on div "Appts" at bounding box center [33, 169] width 24 height 13
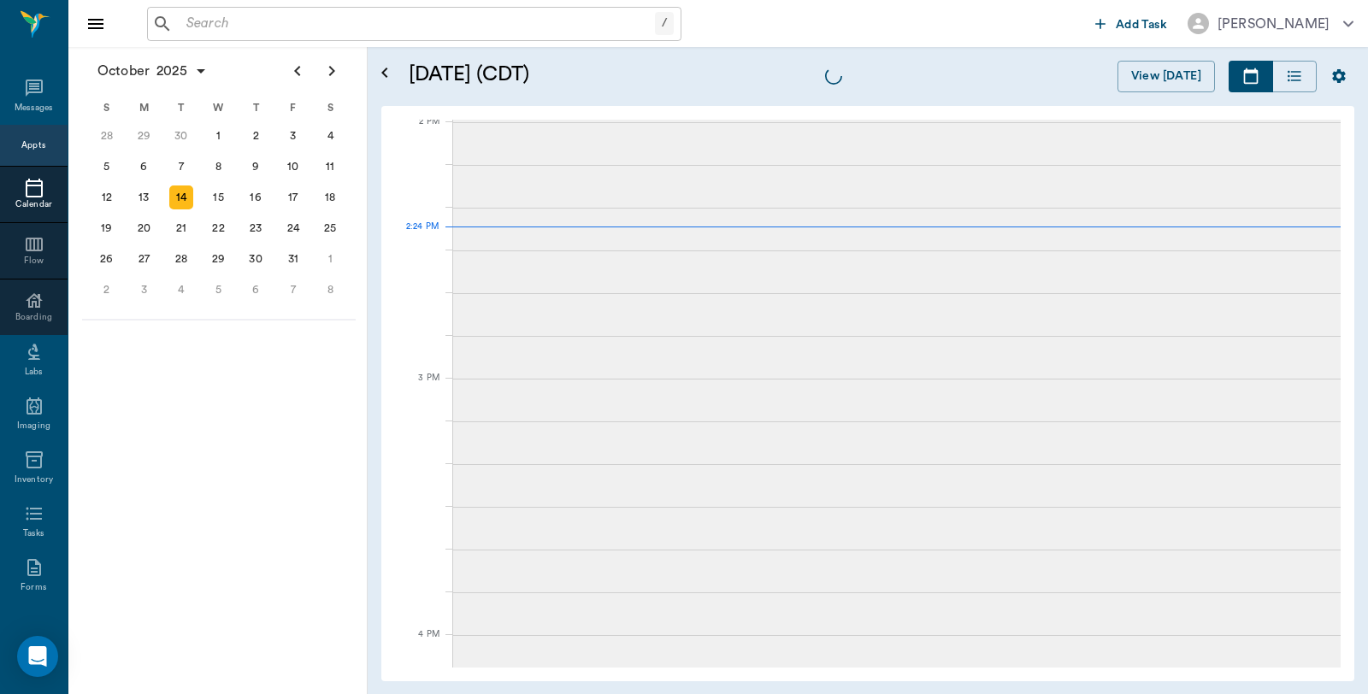
scroll to position [1541, 0]
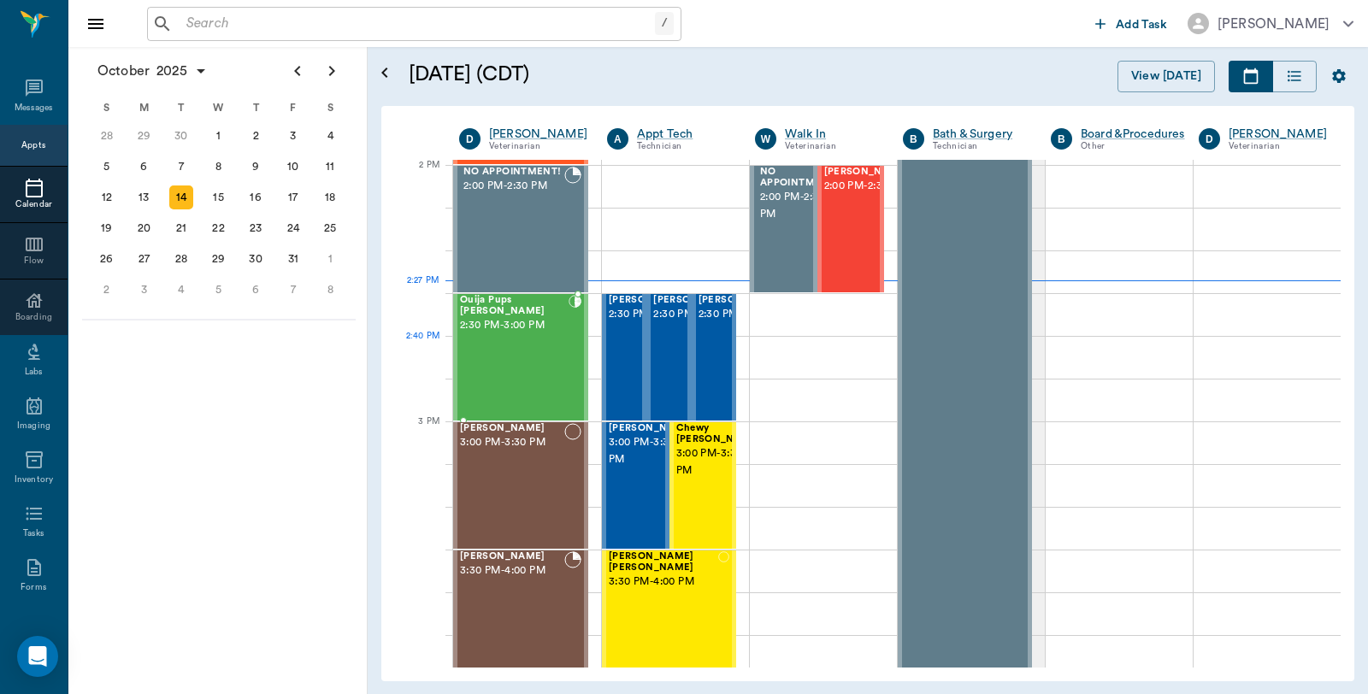
click at [533, 361] on div "Ouija Pups Pate 2:30 PM - 3:00 PM" at bounding box center [514, 357] width 109 height 125
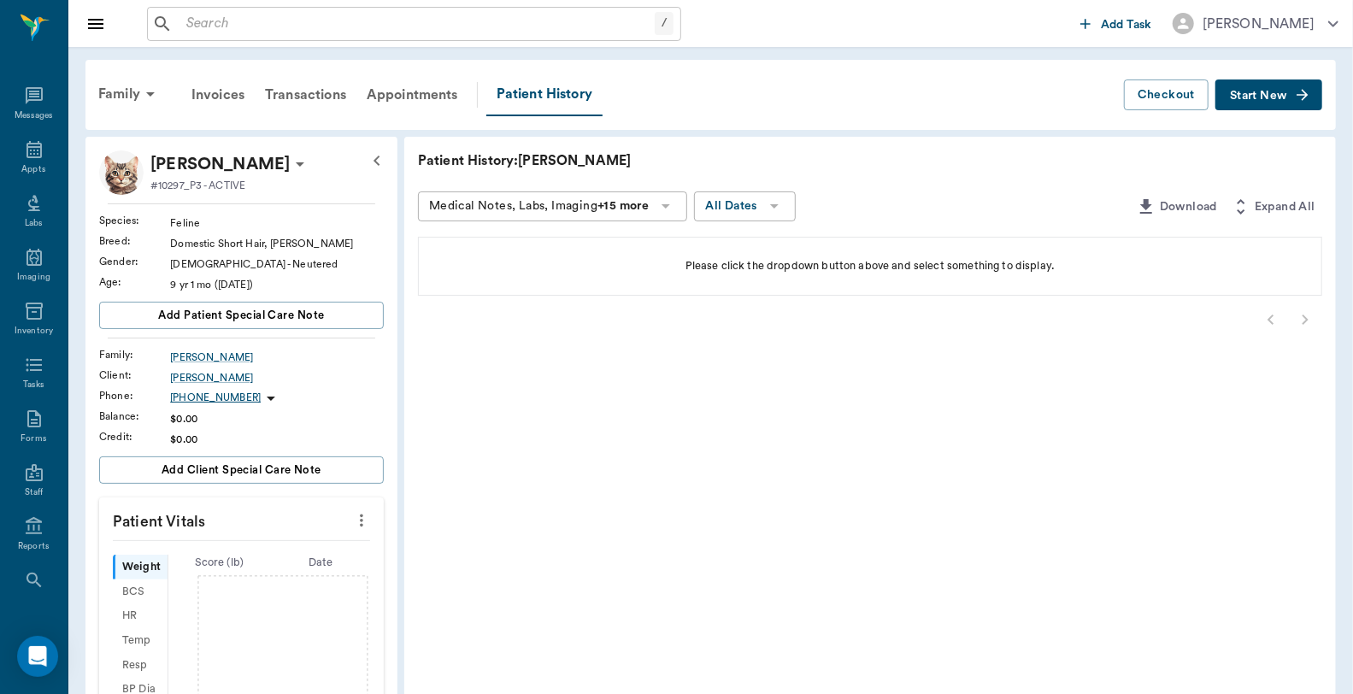
scroll to position [86, 0]
click at [254, 163] on p "[PERSON_NAME]" at bounding box center [219, 163] width 139 height 27
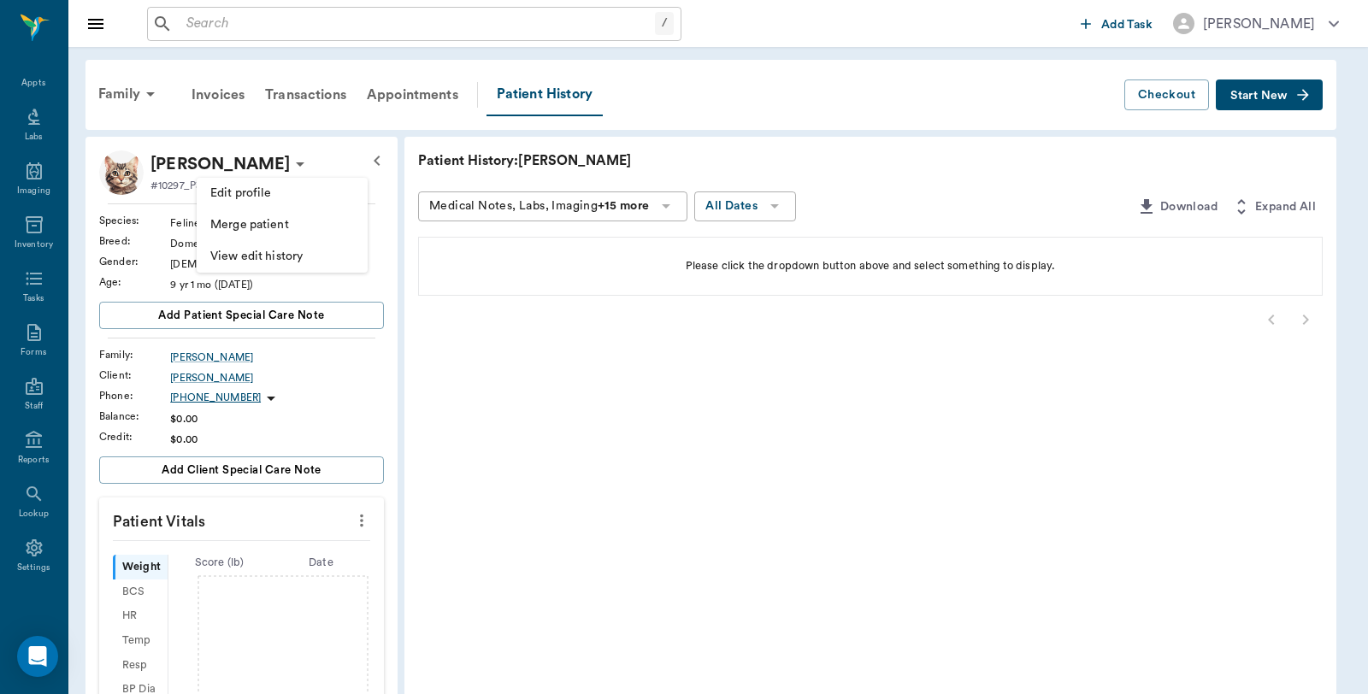
click at [113, 86] on div at bounding box center [684, 347] width 1368 height 694
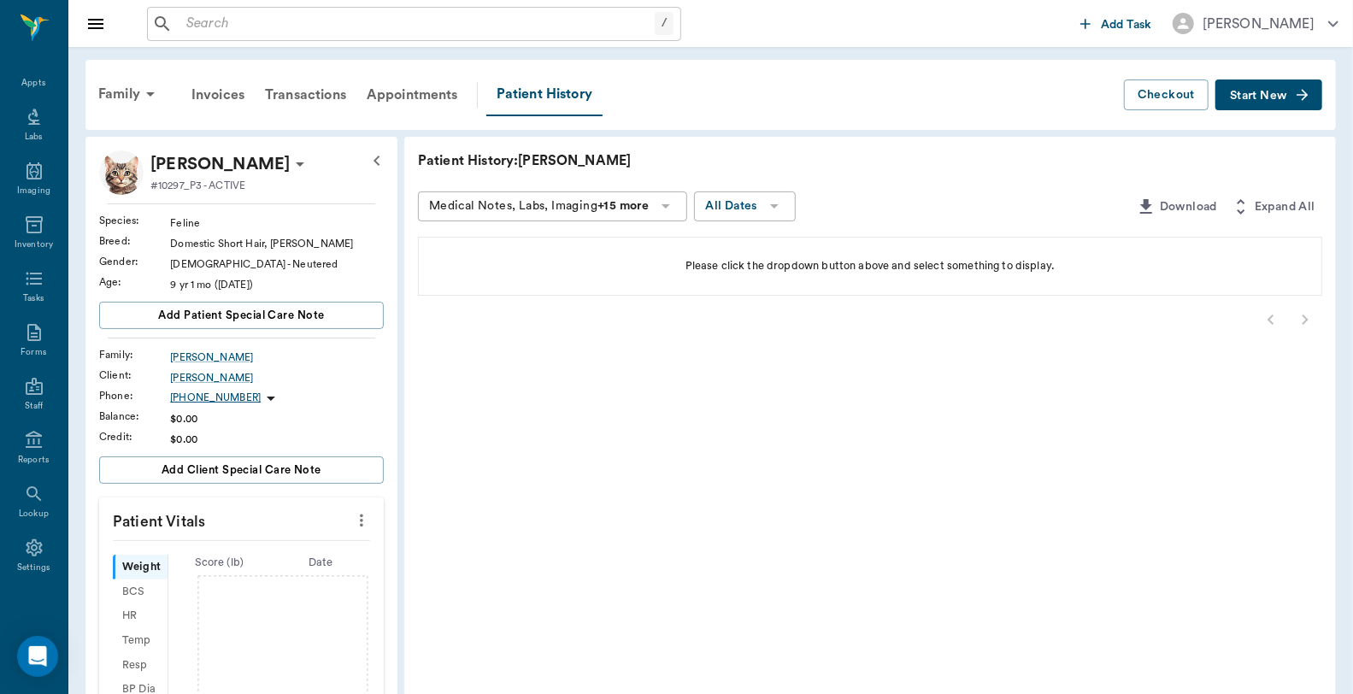
click at [116, 96] on div at bounding box center [676, 347] width 1353 height 694
click at [115, 97] on div at bounding box center [676, 347] width 1353 height 694
click at [127, 91] on div "Family" at bounding box center [129, 94] width 83 height 41
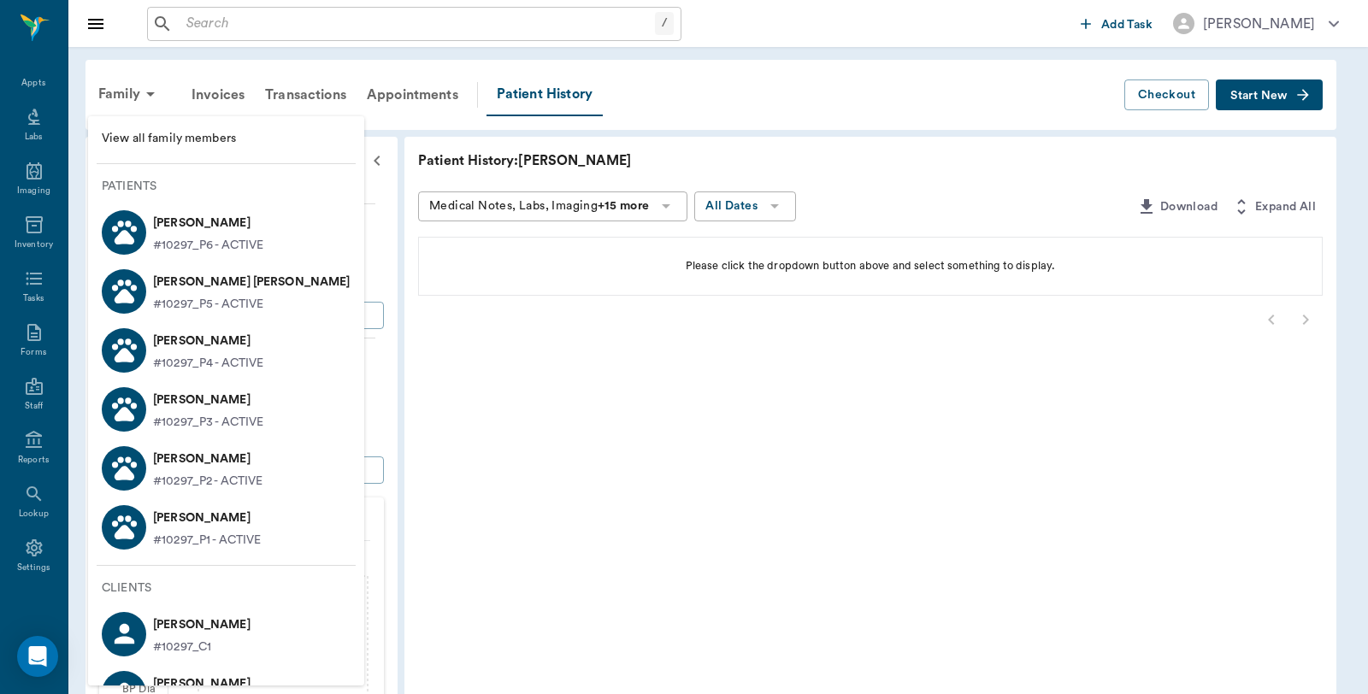
click at [131, 140] on span "View all family members" at bounding box center [226, 139] width 249 height 18
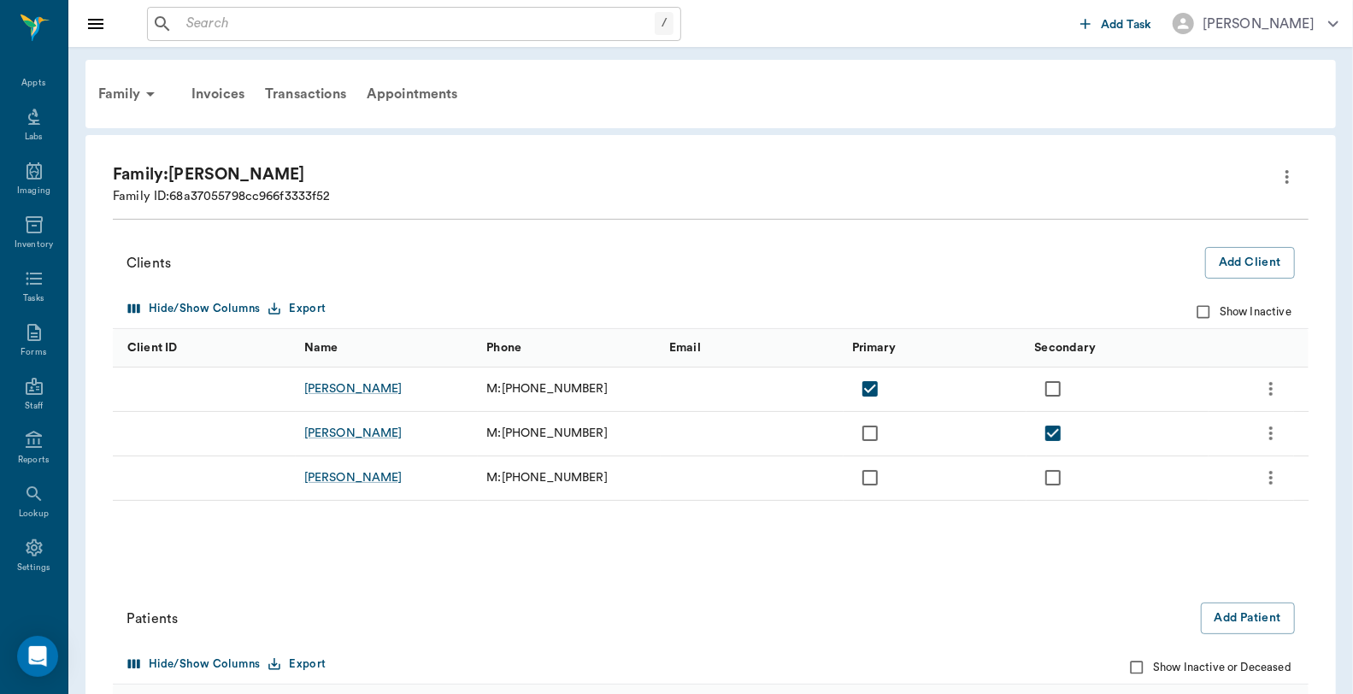
scroll to position [285, 0]
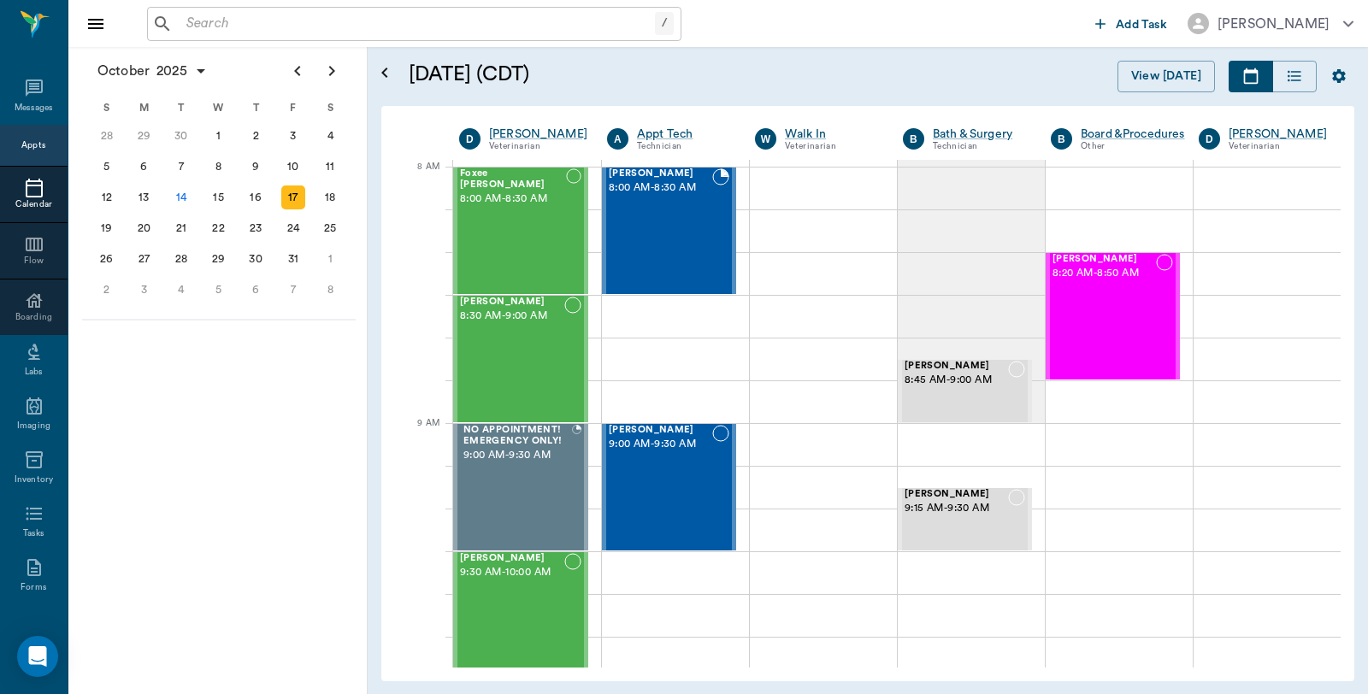
click at [312, 29] on input "text" at bounding box center [417, 24] width 475 height 24
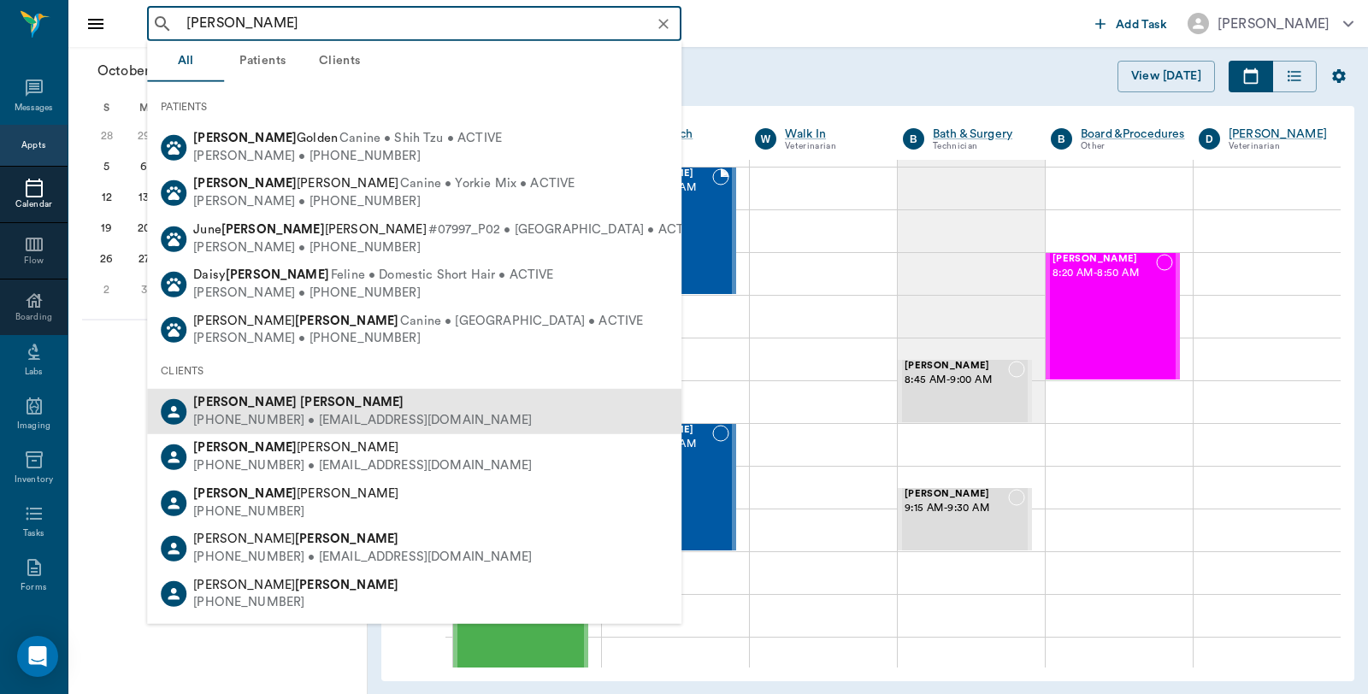
click at [217, 407] on b "[PERSON_NAME]" at bounding box center [244, 402] width 103 height 13
type input "[PERSON_NAME]"
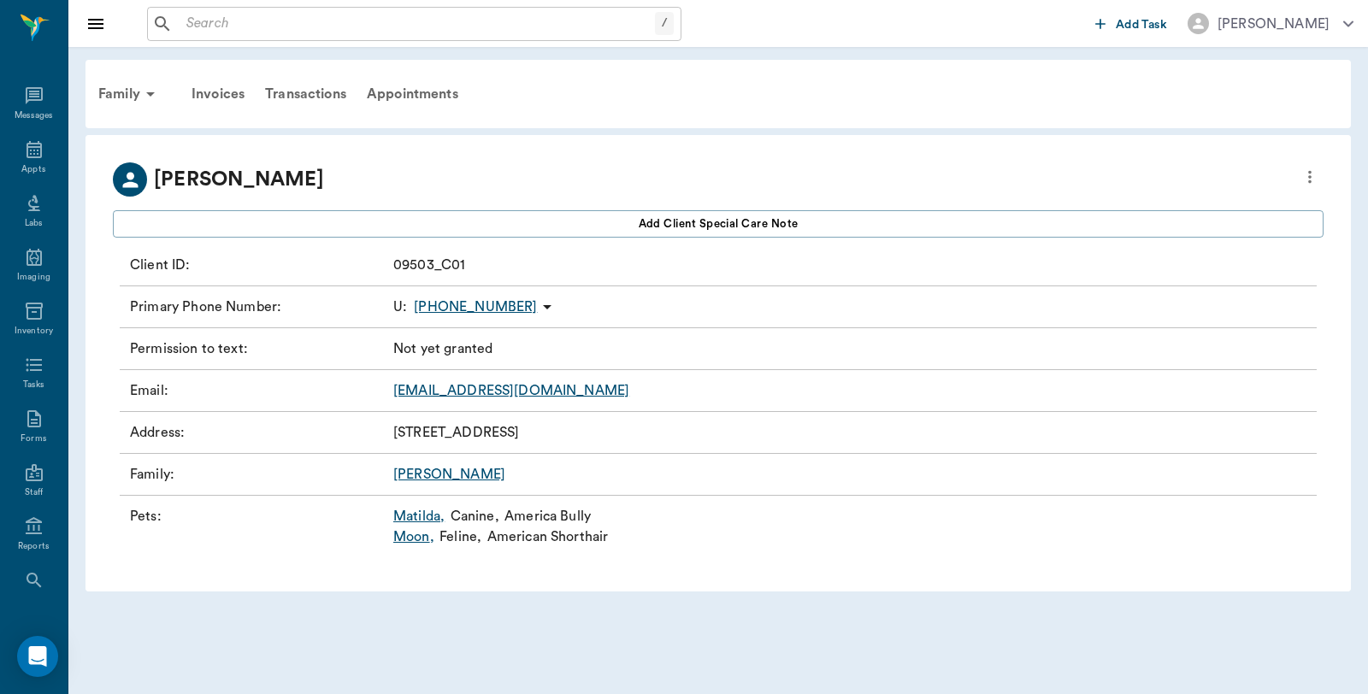
click at [428, 519] on link "[PERSON_NAME] ," at bounding box center [418, 516] width 51 height 21
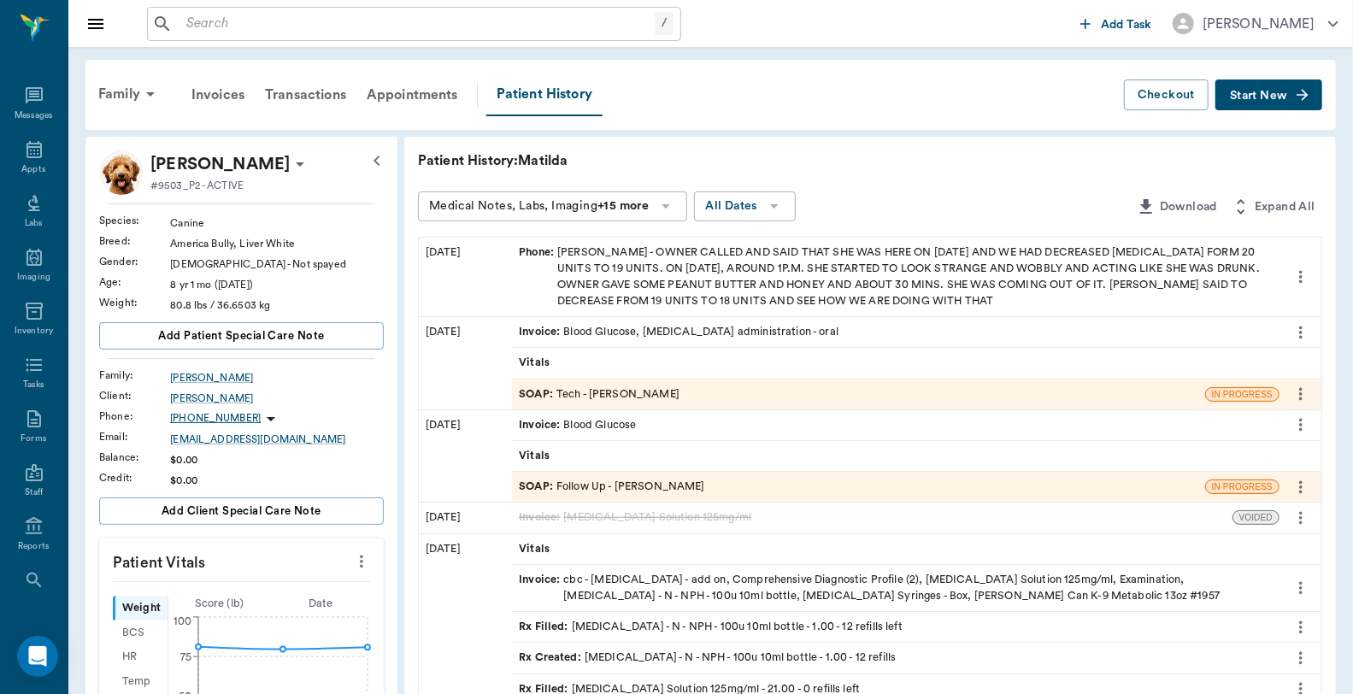
click at [616, 392] on div "SOAP : Tech - [PERSON_NAME]" at bounding box center [599, 394] width 161 height 16
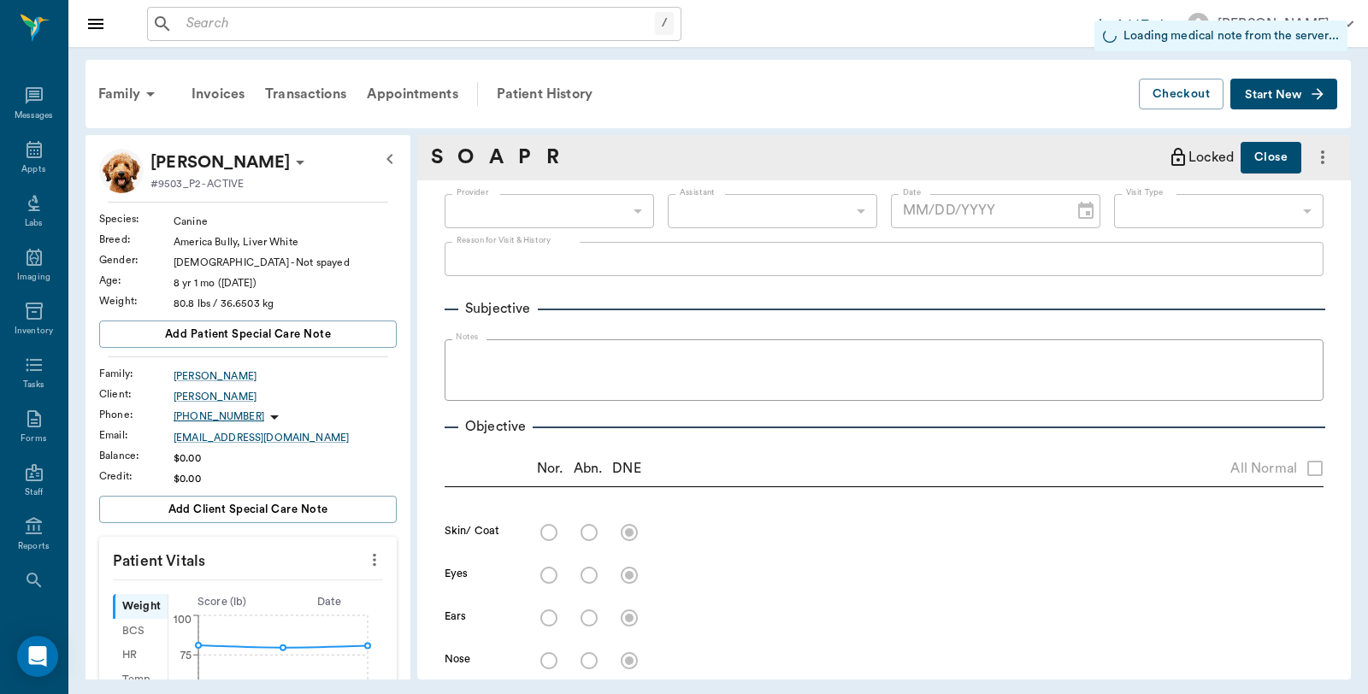
type input "642ef10e332a41444de2bad1"
type input "63ec2f075fda476ae8351a4c"
type input "65d2be4f46e3a538d89b8c1a"
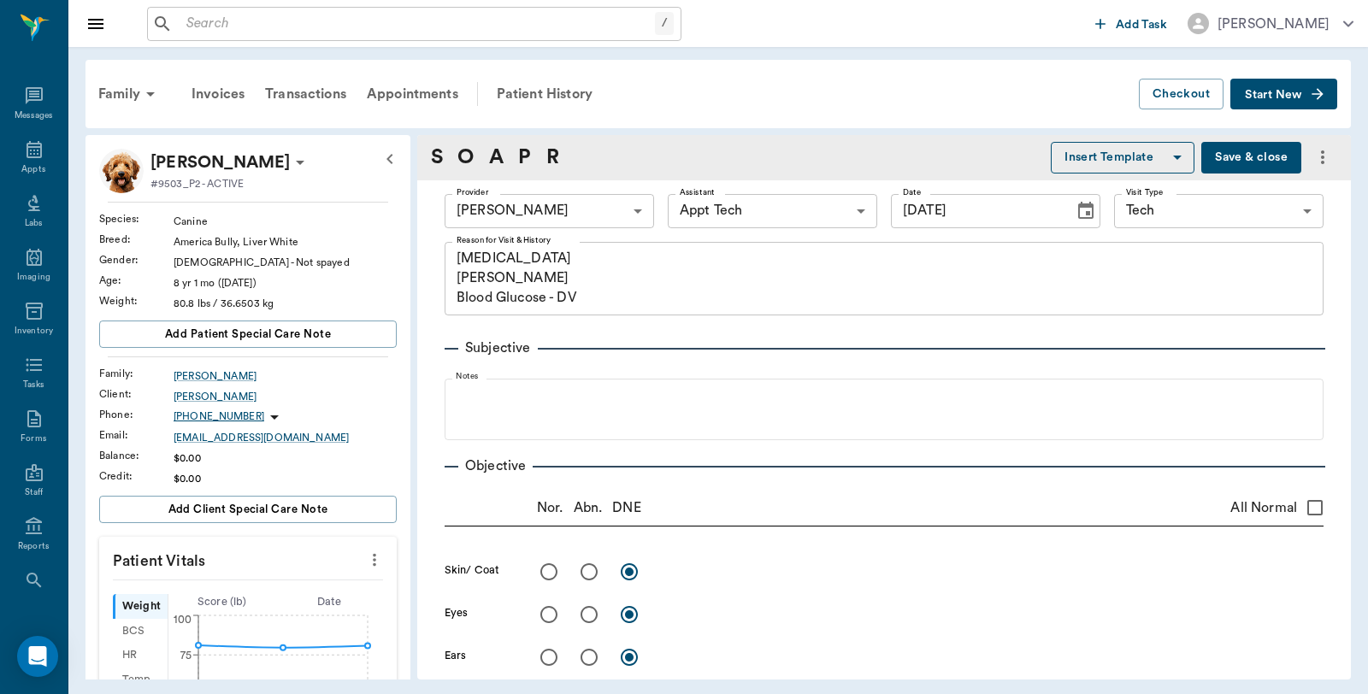
type input "[DATE]"
type textarea "[MEDICAL_DATA] [PERSON_NAME] Blood Glucose - DV"
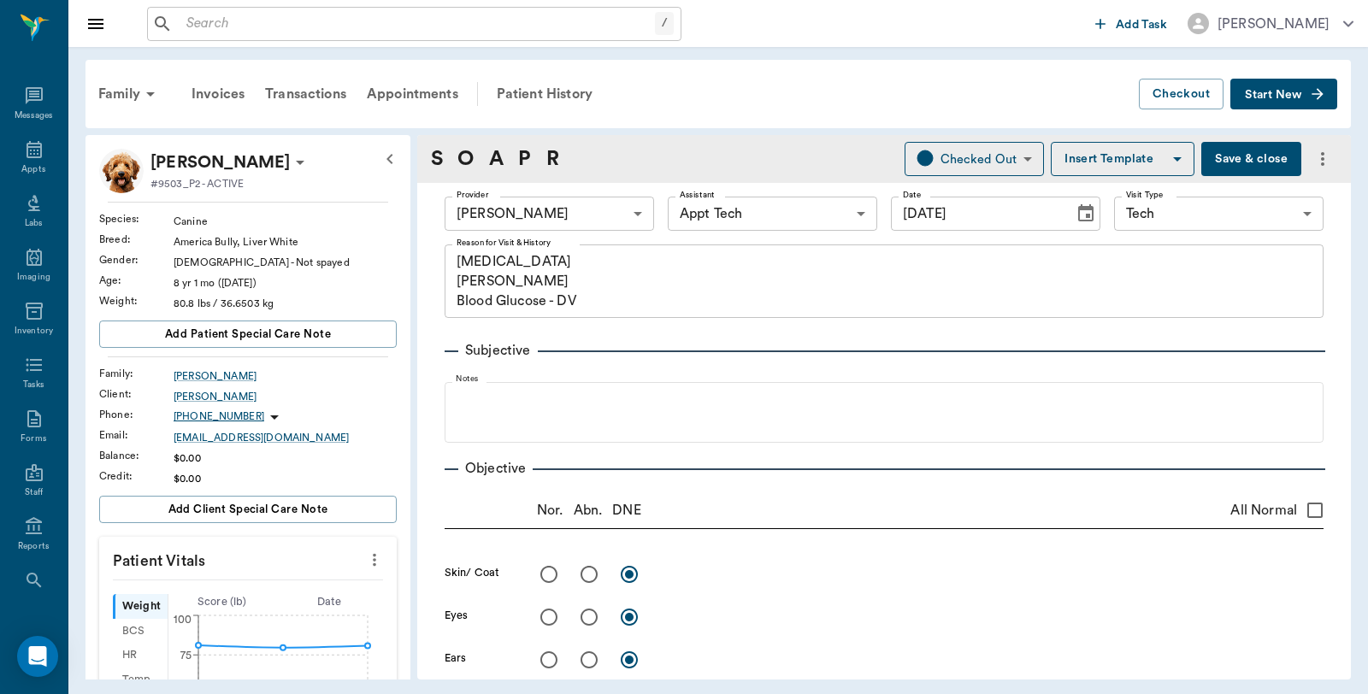
click at [1264, 161] on button "Save & close" at bounding box center [1251, 159] width 100 height 34
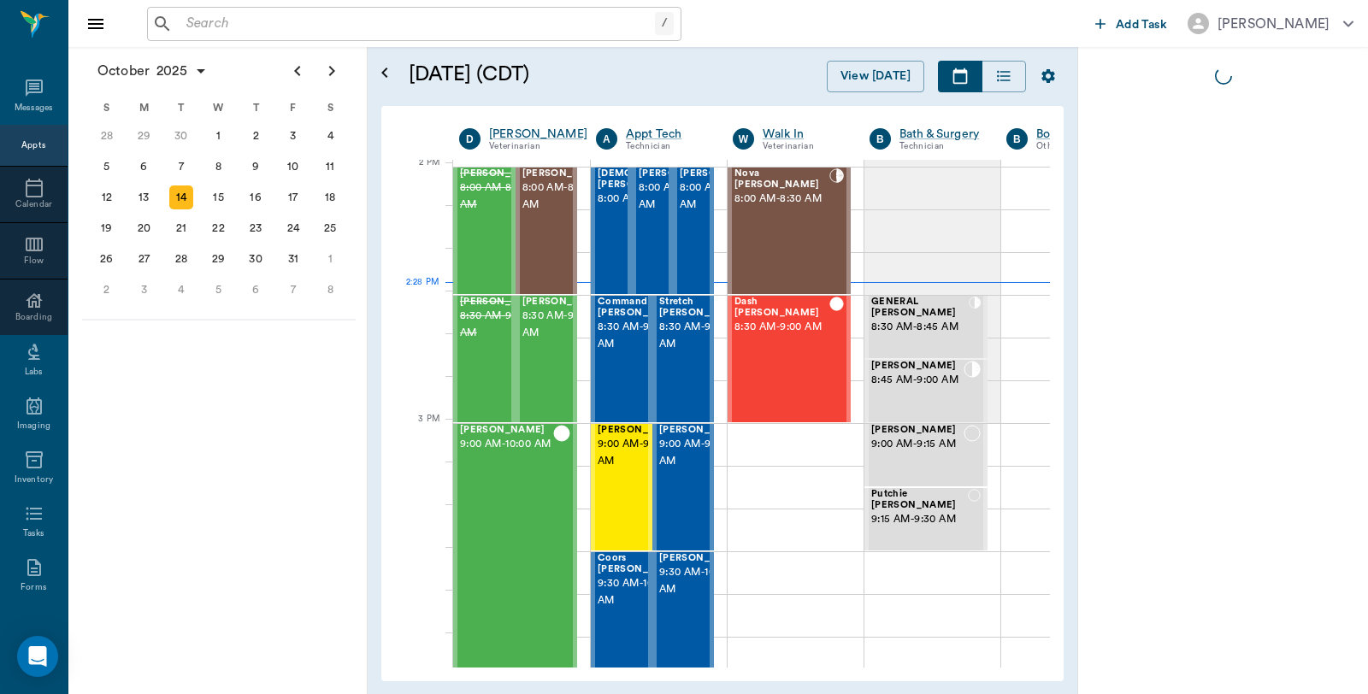
scroll to position [1541, 1]
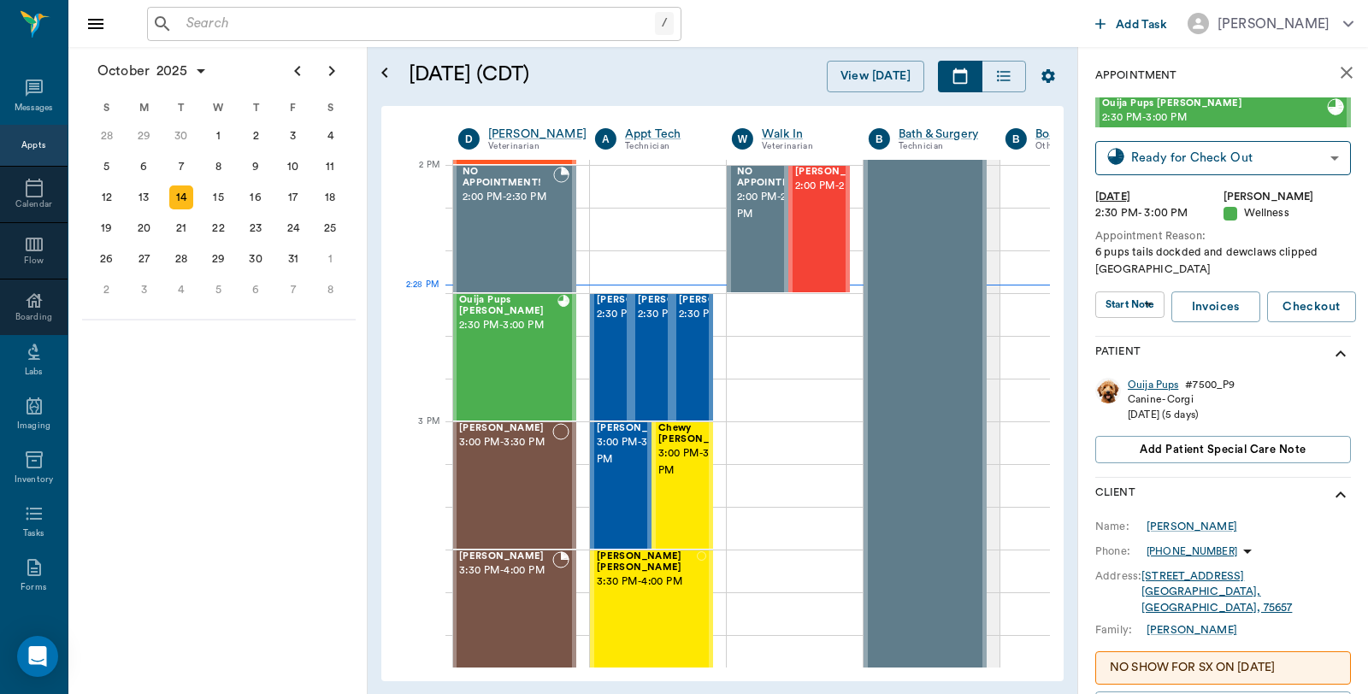
click at [1158, 390] on div "Ouija Pups" at bounding box center [1153, 385] width 50 height 15
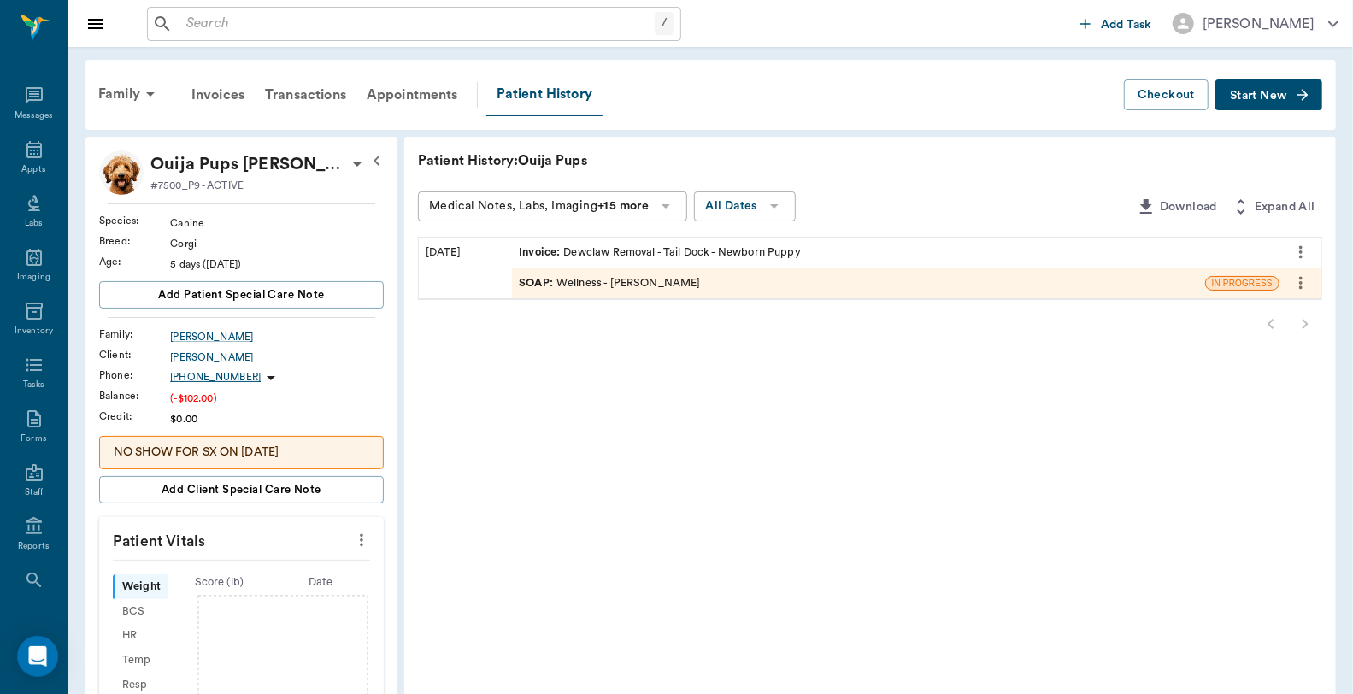
click at [799, 245] on div "Invoice : Dewclaw Removal - Tail Dock - Newborn Puppy" at bounding box center [660, 253] width 282 height 16
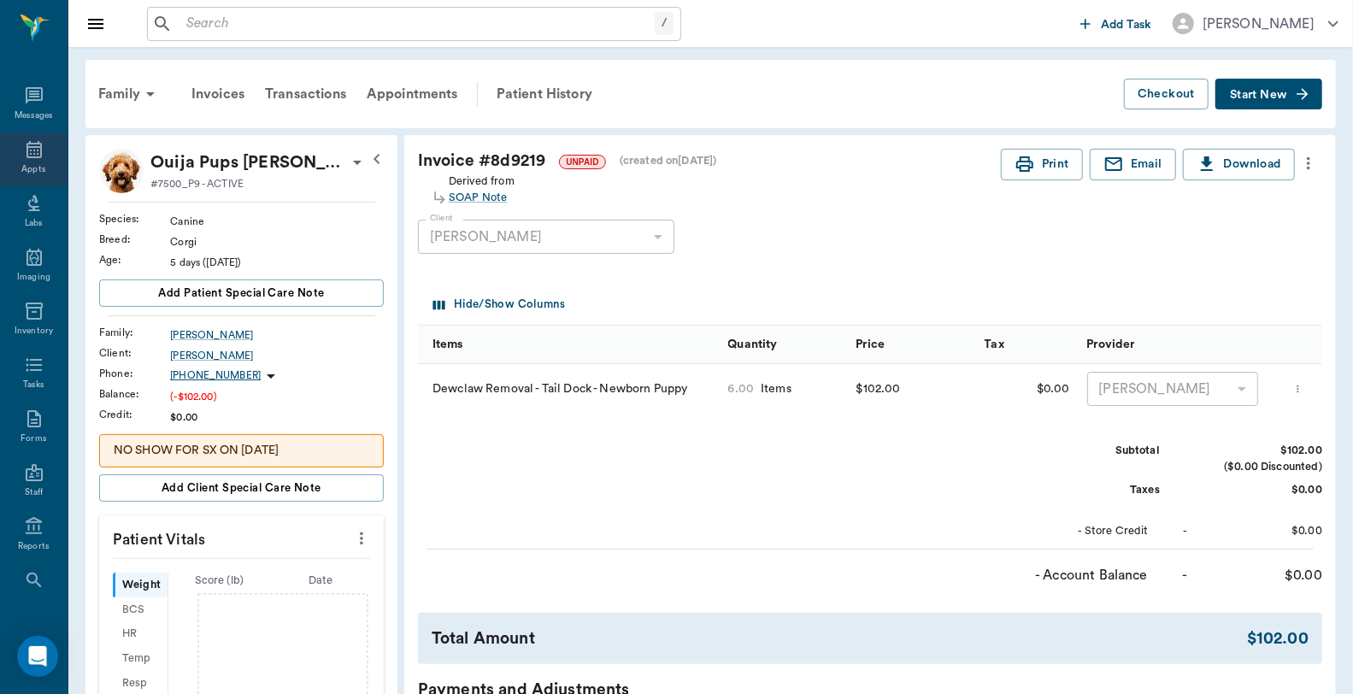
click at [24, 150] on icon at bounding box center [34, 149] width 21 height 21
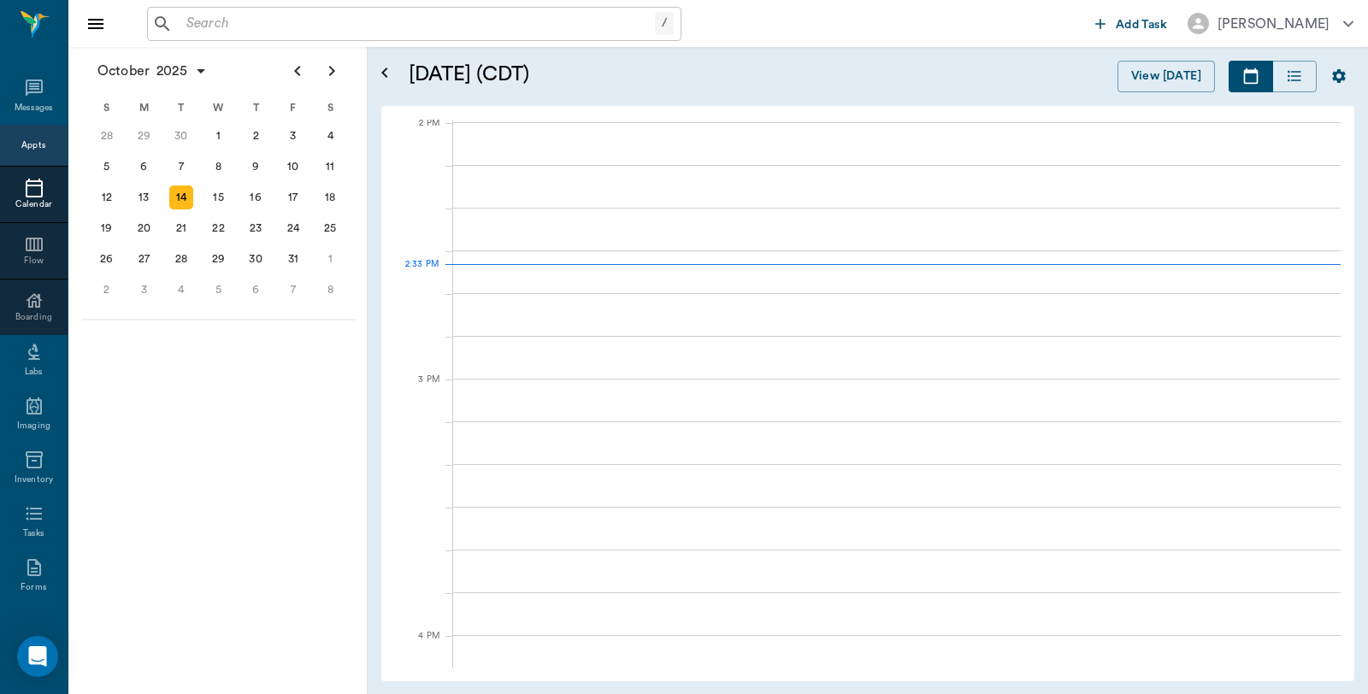
scroll to position [1541, 0]
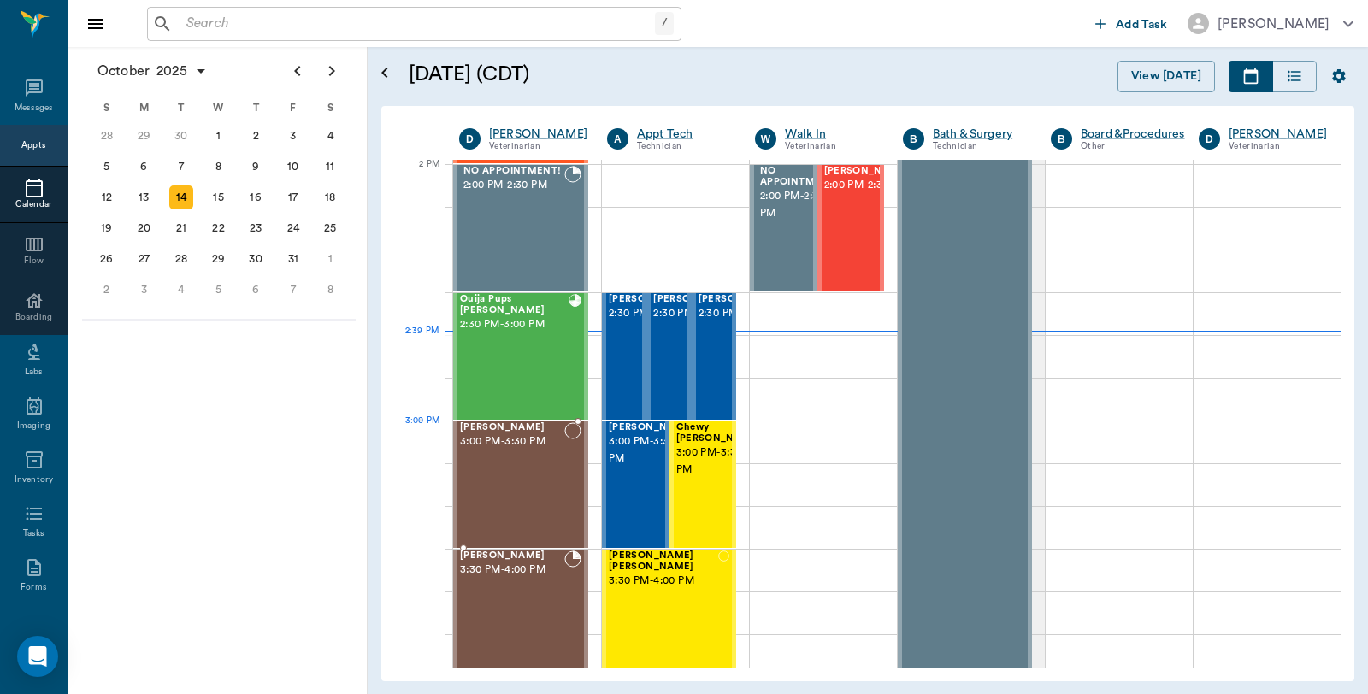
click at [522, 454] on div "[PERSON_NAME] 3:00 PM - 3:30 PM" at bounding box center [512, 484] width 104 height 125
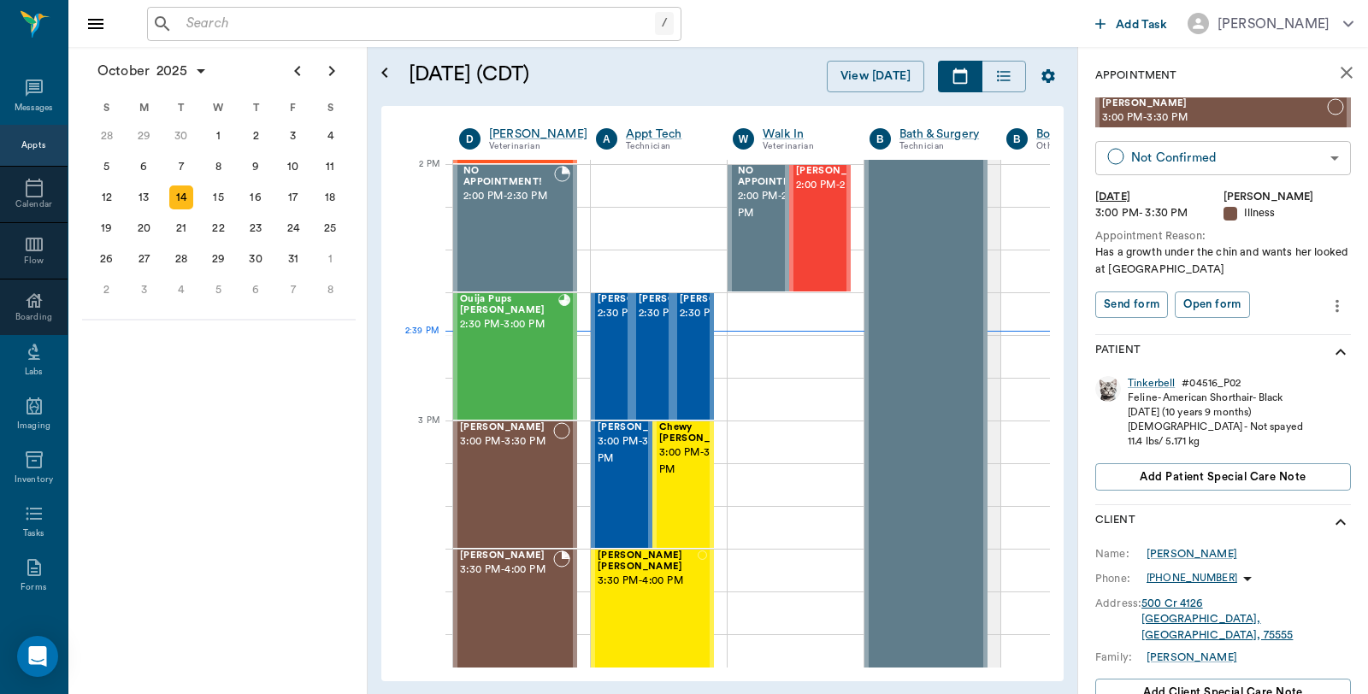
click at [1258, 164] on body "/ ​ Add Task Dr. Bert Ellsworth Nectar Messages Appts Calendar Flow Boarding La…" at bounding box center [684, 347] width 1368 height 694
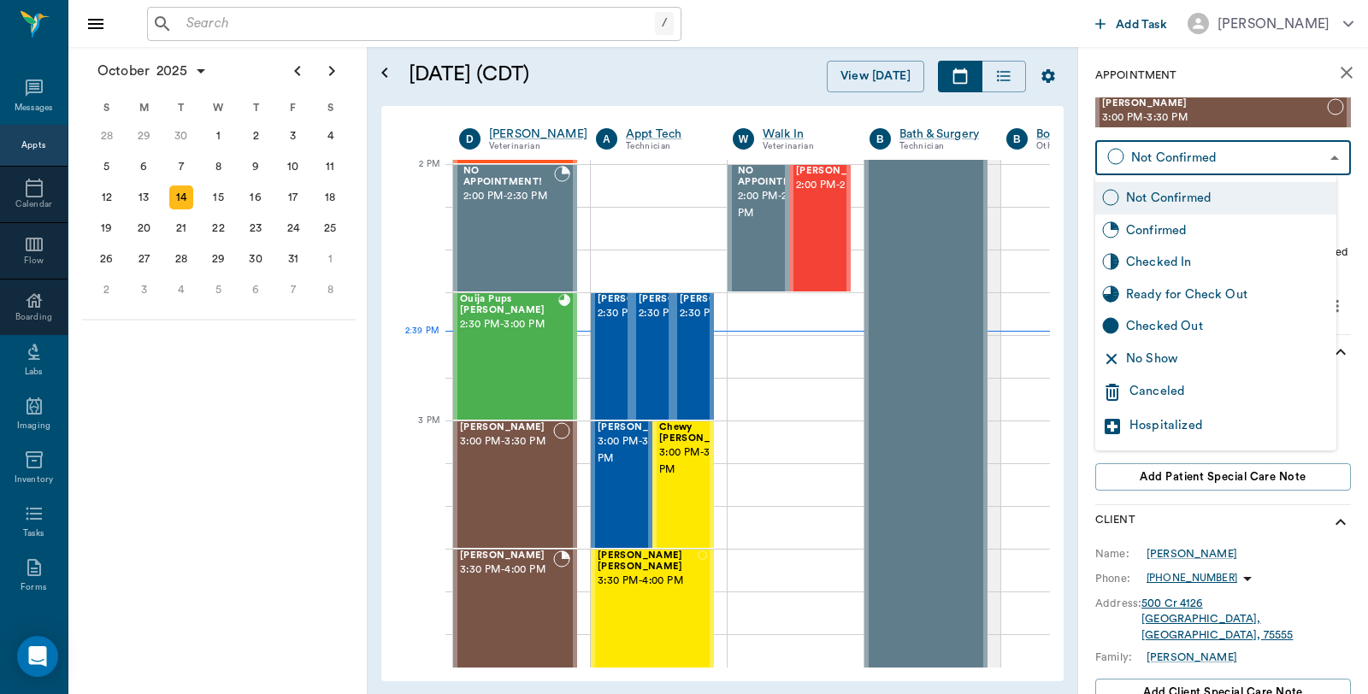
click at [1182, 262] on div "Checked In" at bounding box center [1227, 262] width 203 height 19
type input "CHECKED_IN"
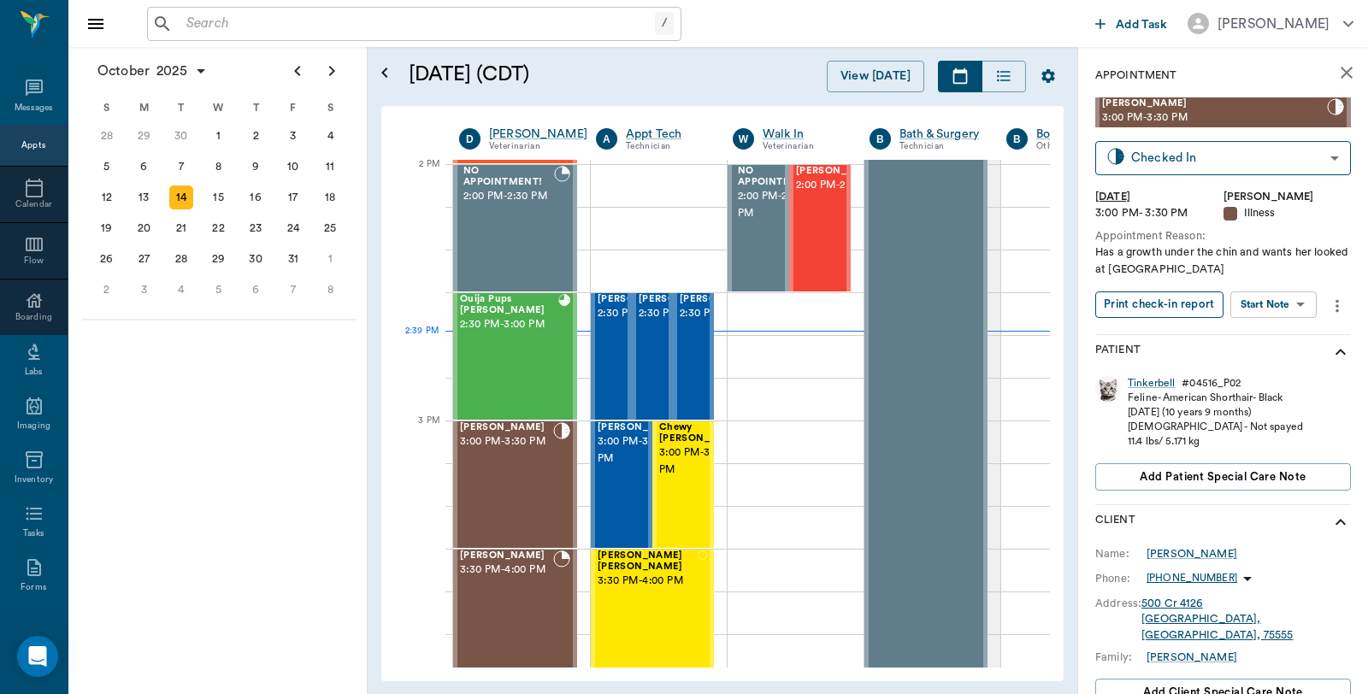
click at [1160, 313] on button "Print check-in report" at bounding box center [1159, 305] width 128 height 27
click at [829, 194] on span "2:00 PM - 2:30 PM" at bounding box center [838, 185] width 85 height 17
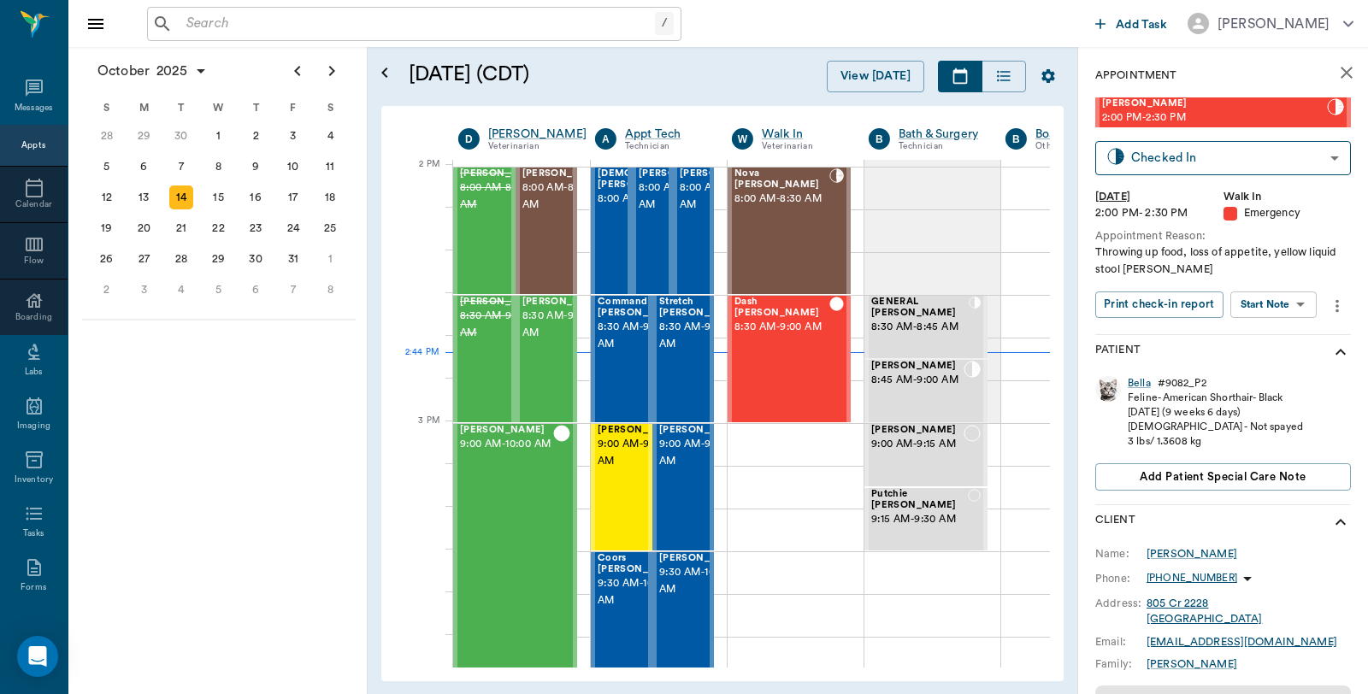
scroll to position [1541, 1]
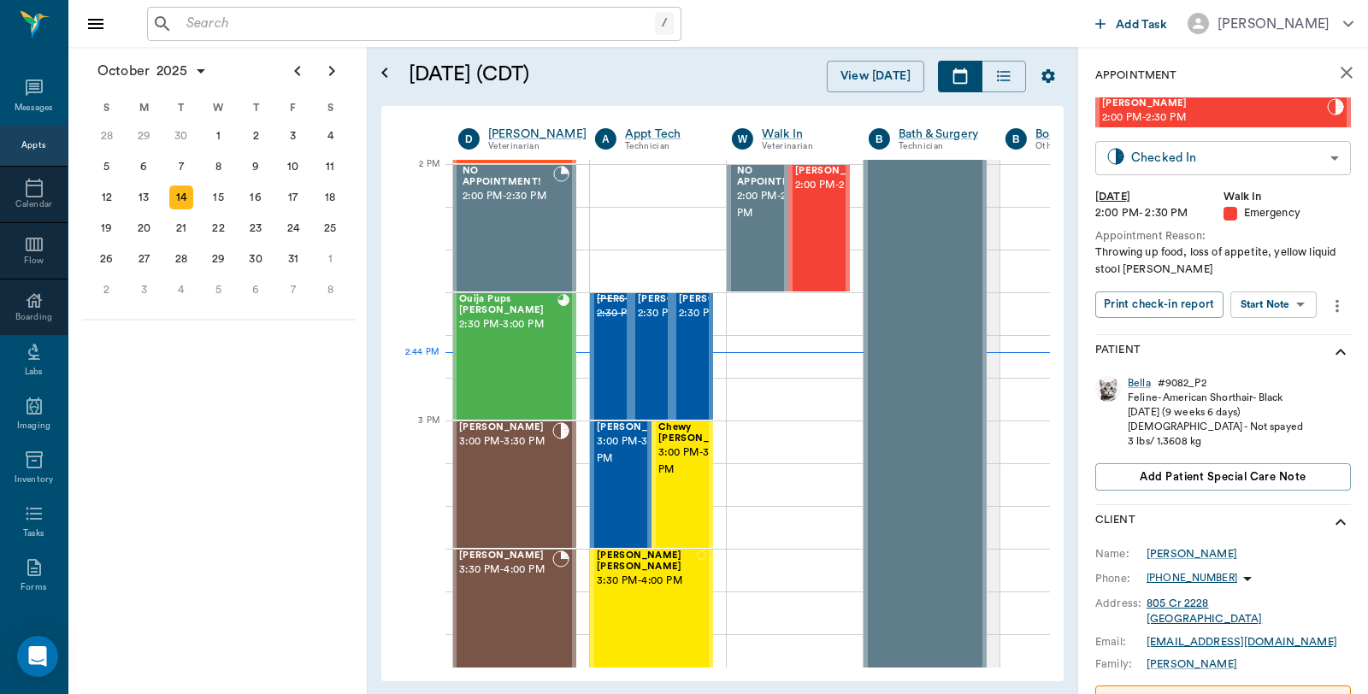
click at [1224, 164] on body "/ ​ Add Task [PERSON_NAME] Nectar Messages Appts Calendar Flow Boarding Labs Im…" at bounding box center [684, 347] width 1368 height 694
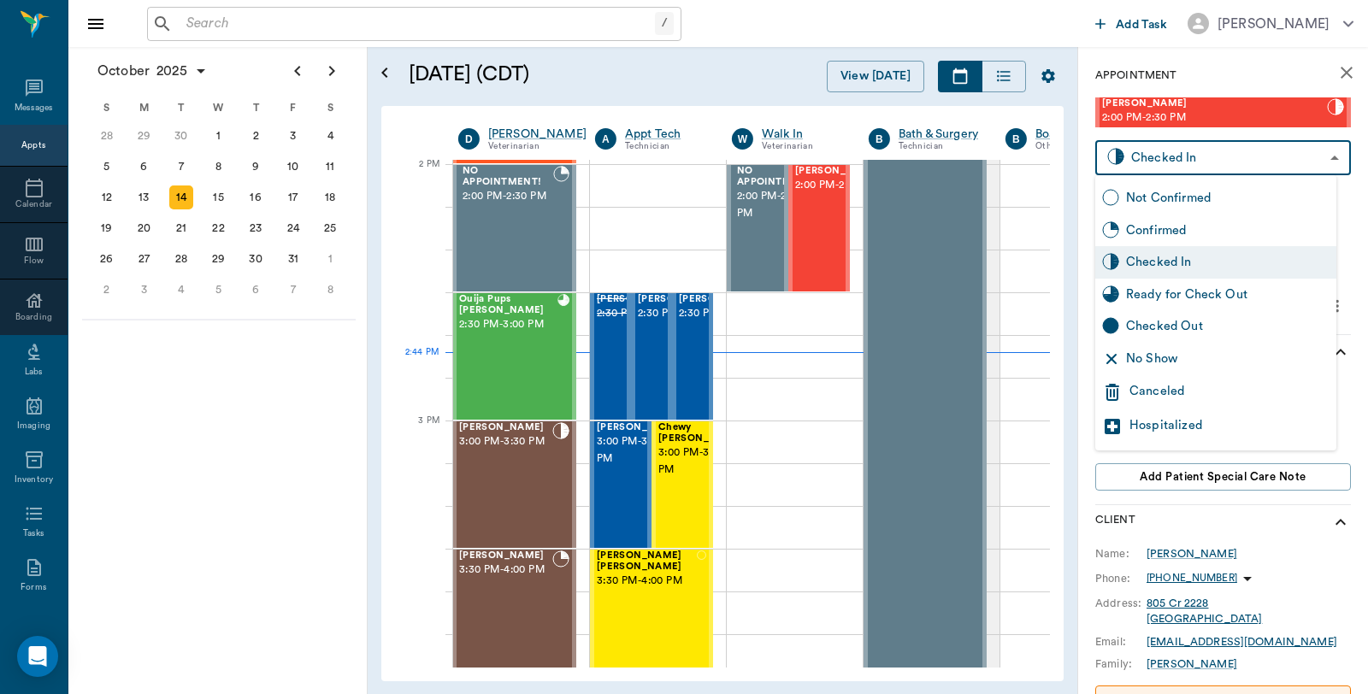
click at [1187, 327] on div "Checked Out" at bounding box center [1227, 326] width 203 height 19
type input "CHECKED_OUT"
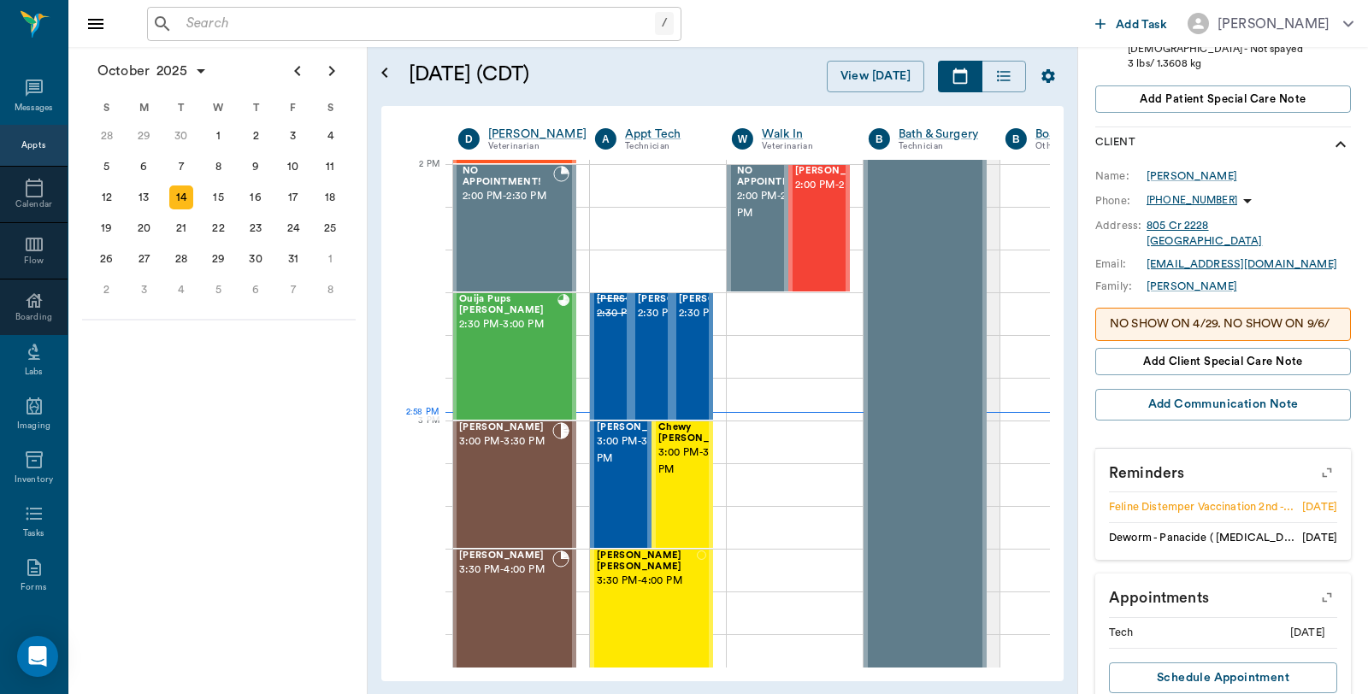
scroll to position [380, 0]
click at [610, 502] on div "[PERSON_NAME] 3:00 PM - 3:30 PM" at bounding box center [639, 484] width 85 height 125
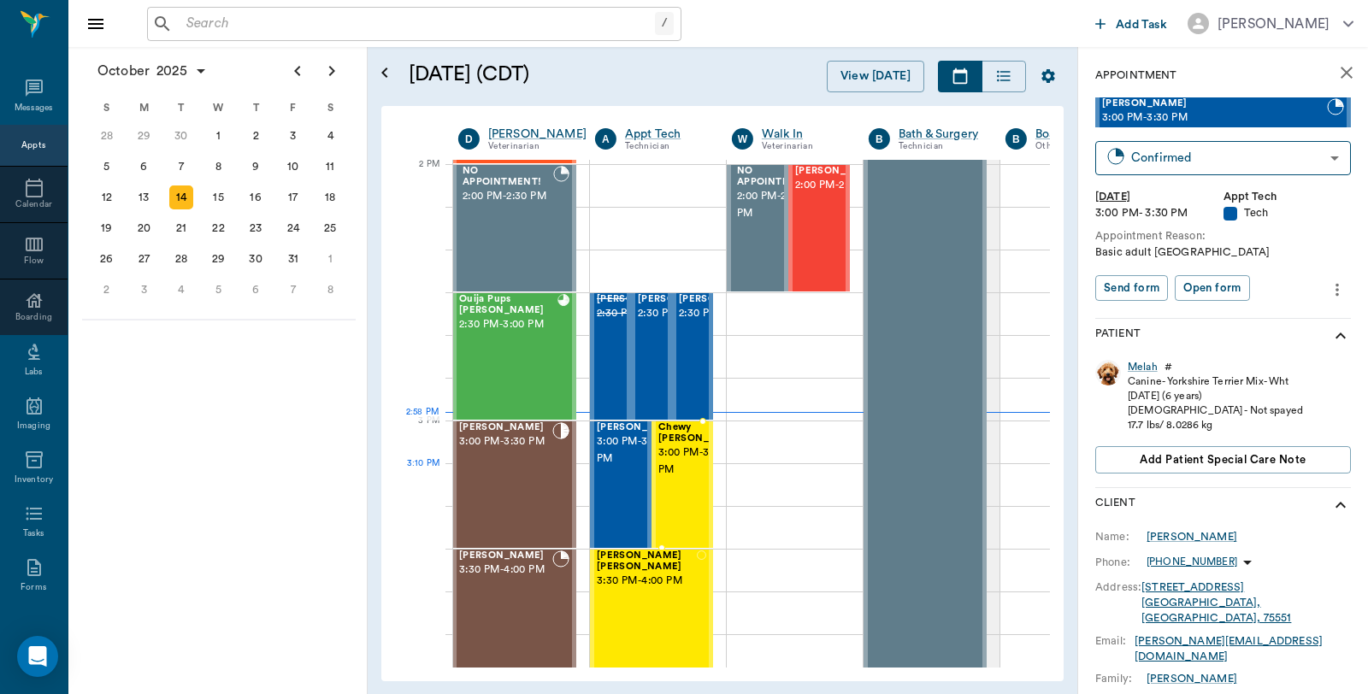
click at [684, 493] on div "Chewy [PERSON_NAME] 3:00 PM - 3:30 PM" at bounding box center [700, 484] width 85 height 125
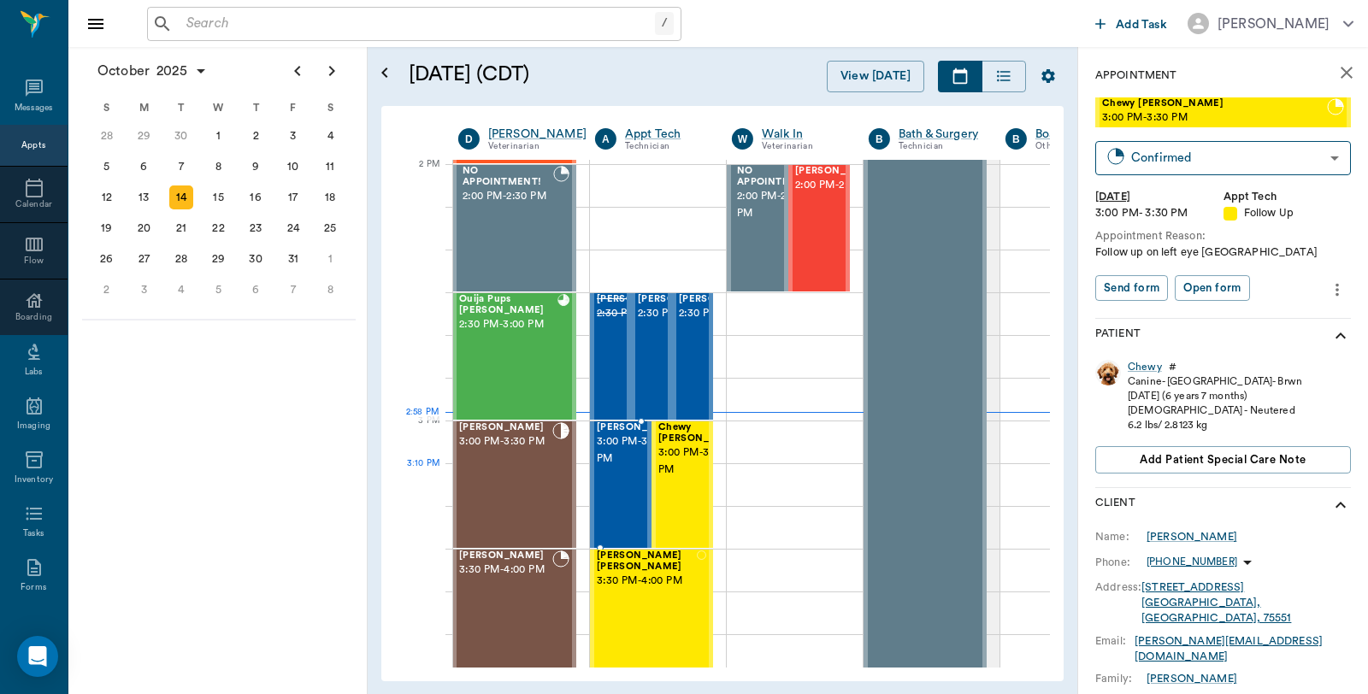
click at [614, 488] on div "[PERSON_NAME] 3:00 PM - 3:30 PM" at bounding box center [639, 484] width 85 height 125
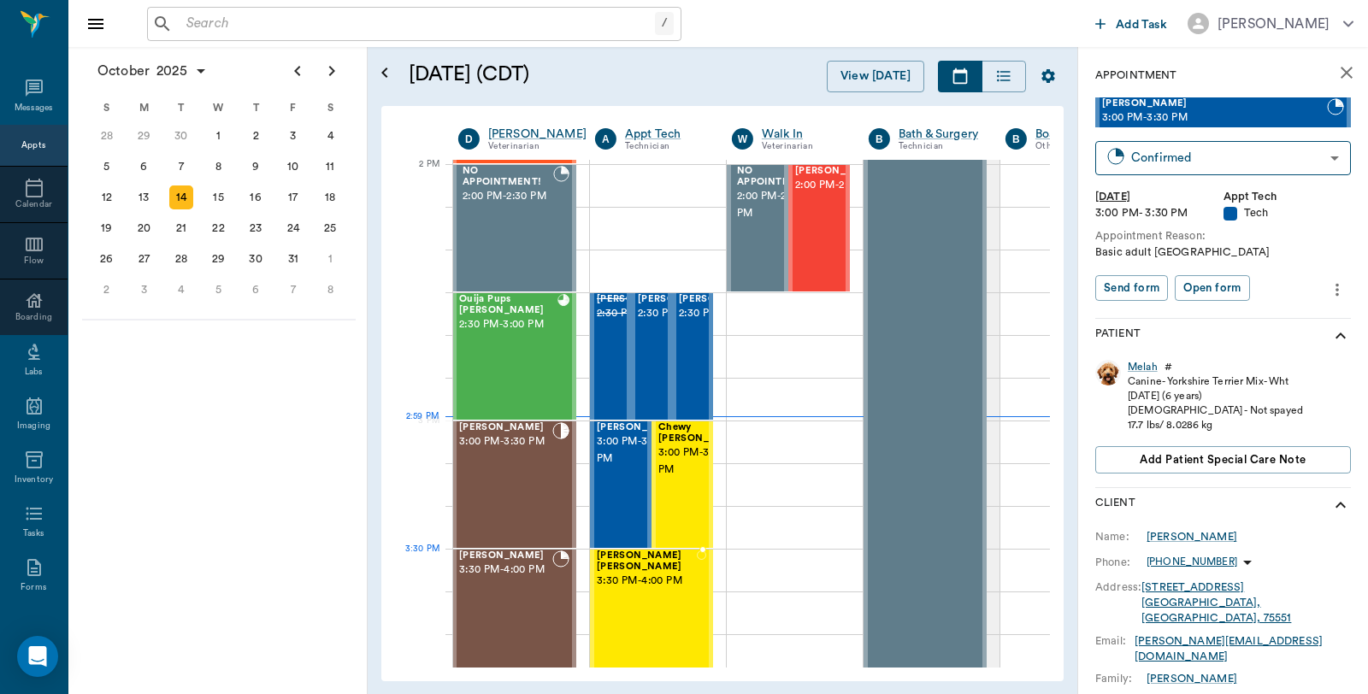
click at [646, 573] on span "3:30 PM - 4:00 PM" at bounding box center [647, 581] width 100 height 17
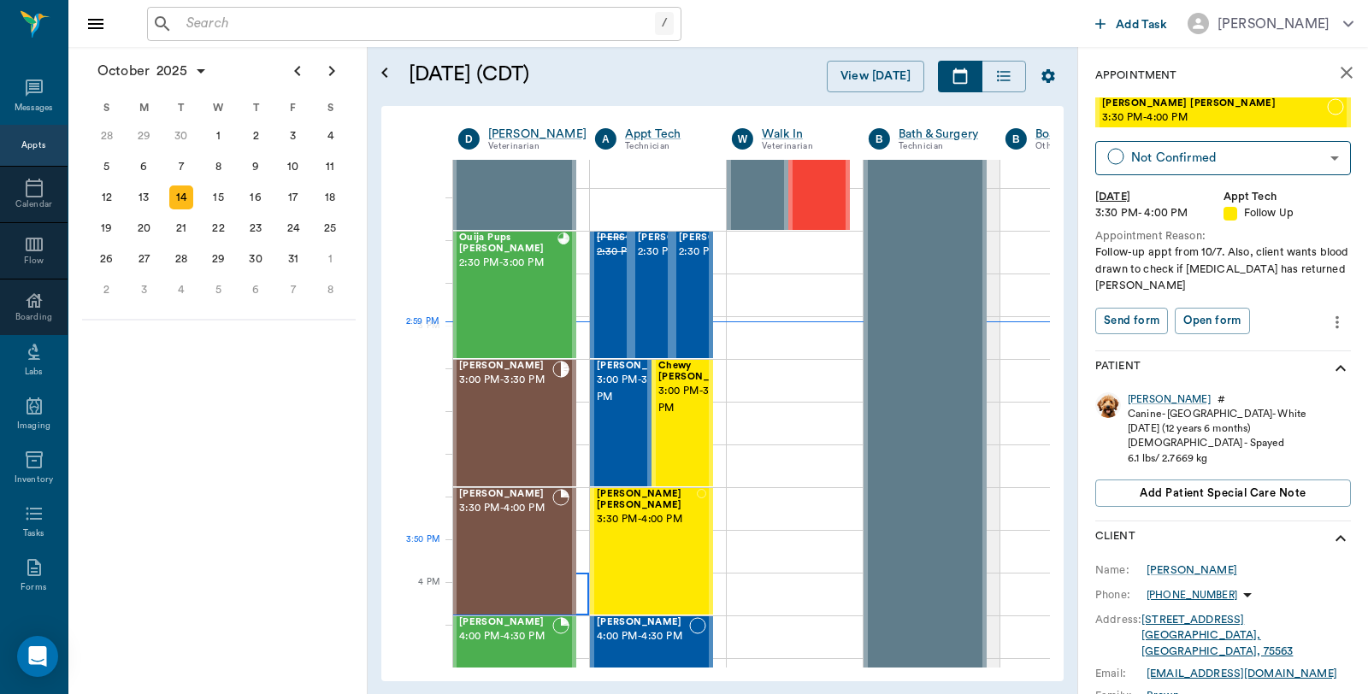
scroll to position [1636, 1]
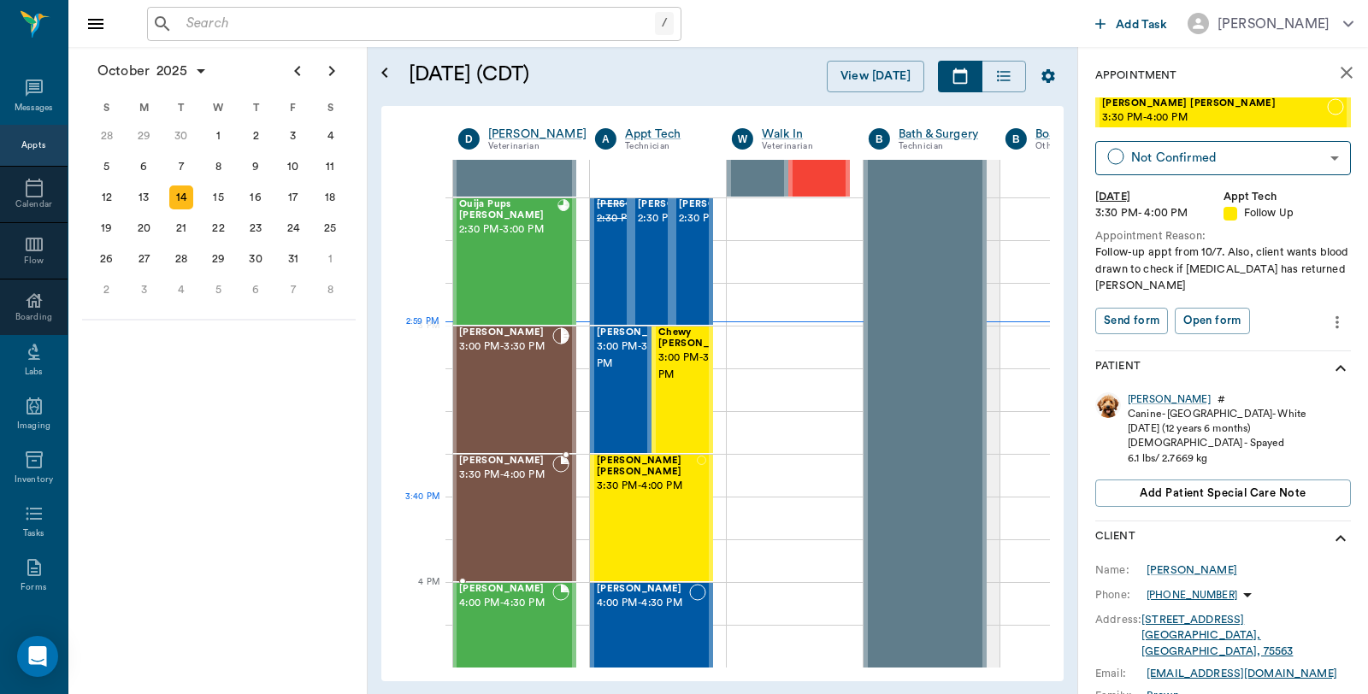
click at [516, 510] on div "[PERSON_NAME] 3:30 PM - 4:00 PM" at bounding box center [505, 518] width 93 height 125
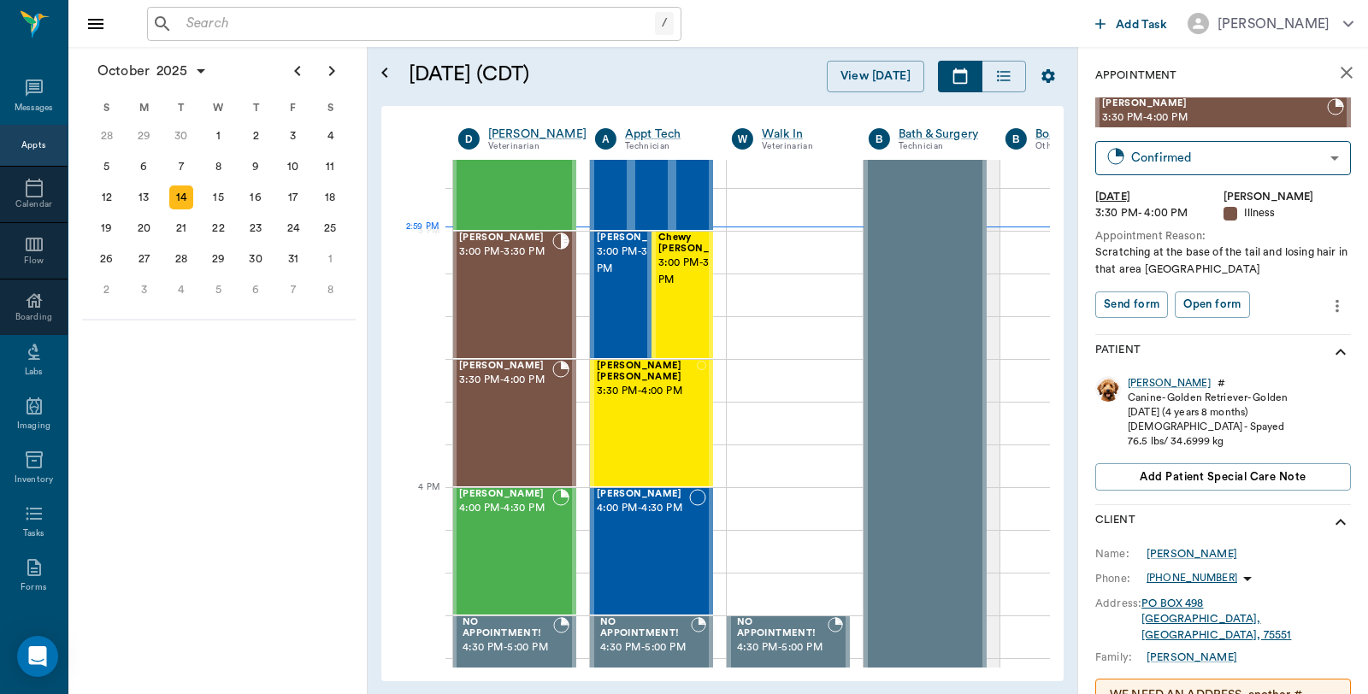
scroll to position [95, 0]
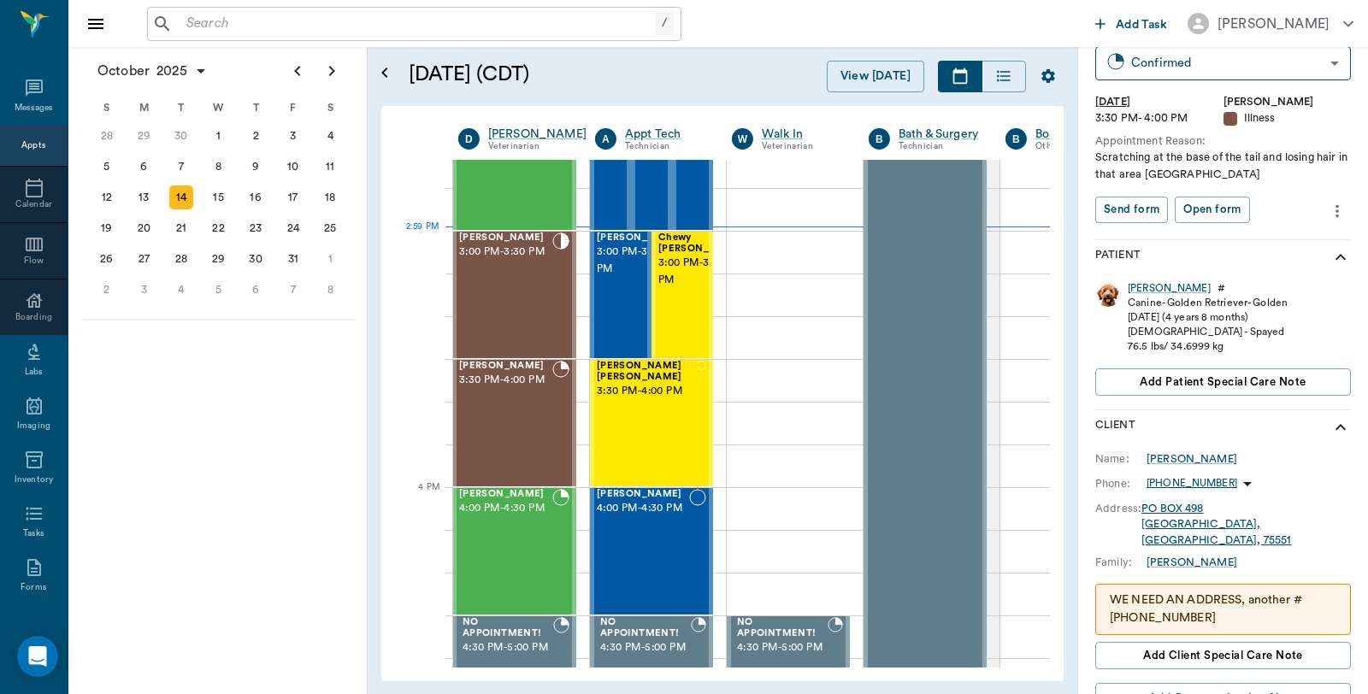
click at [1330, 421] on icon "show more" at bounding box center [1340, 427] width 21 height 21
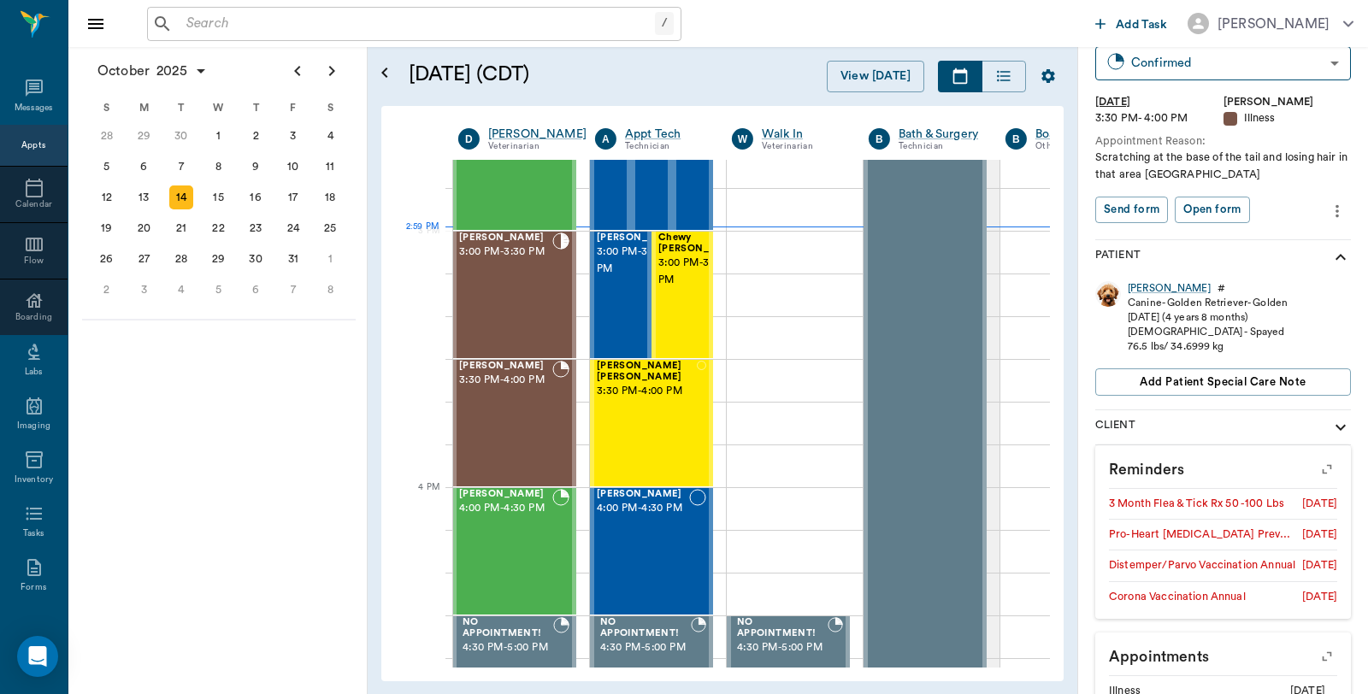
click at [1330, 421] on icon "show more" at bounding box center [1340, 427] width 21 height 21
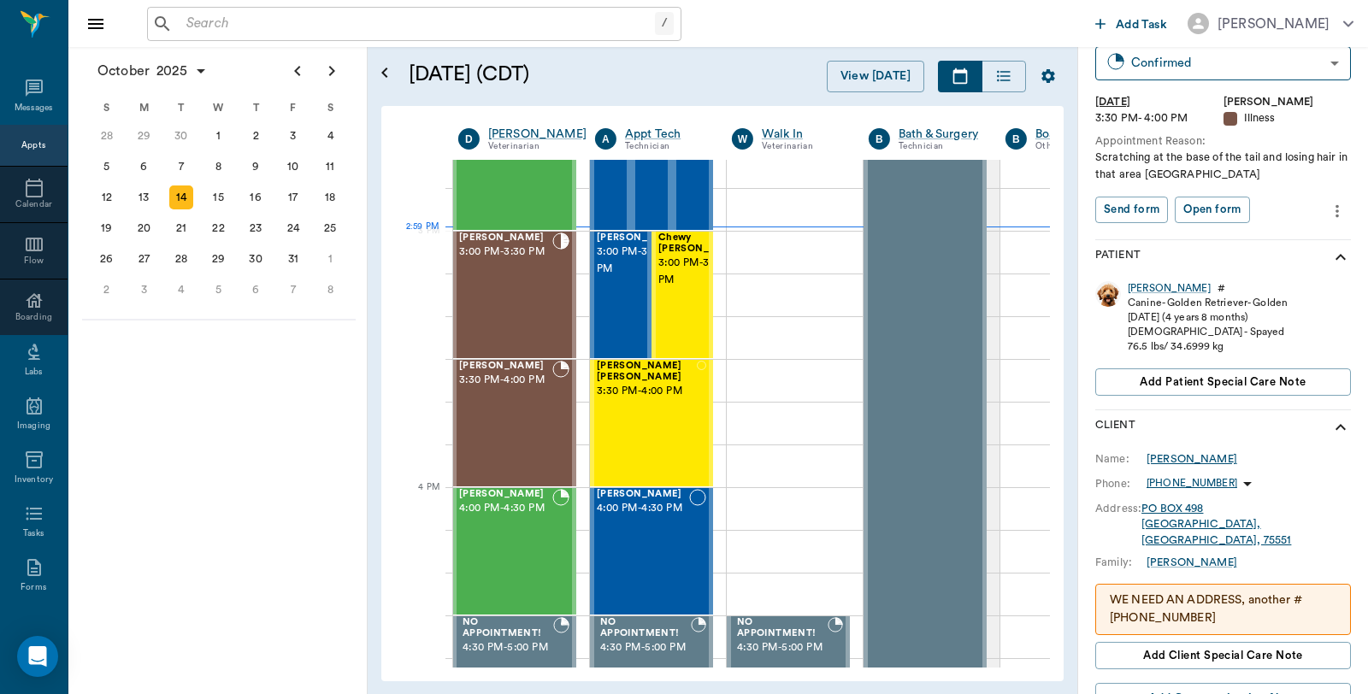
click at [1165, 451] on div "[PERSON_NAME]" at bounding box center [1192, 458] width 91 height 15
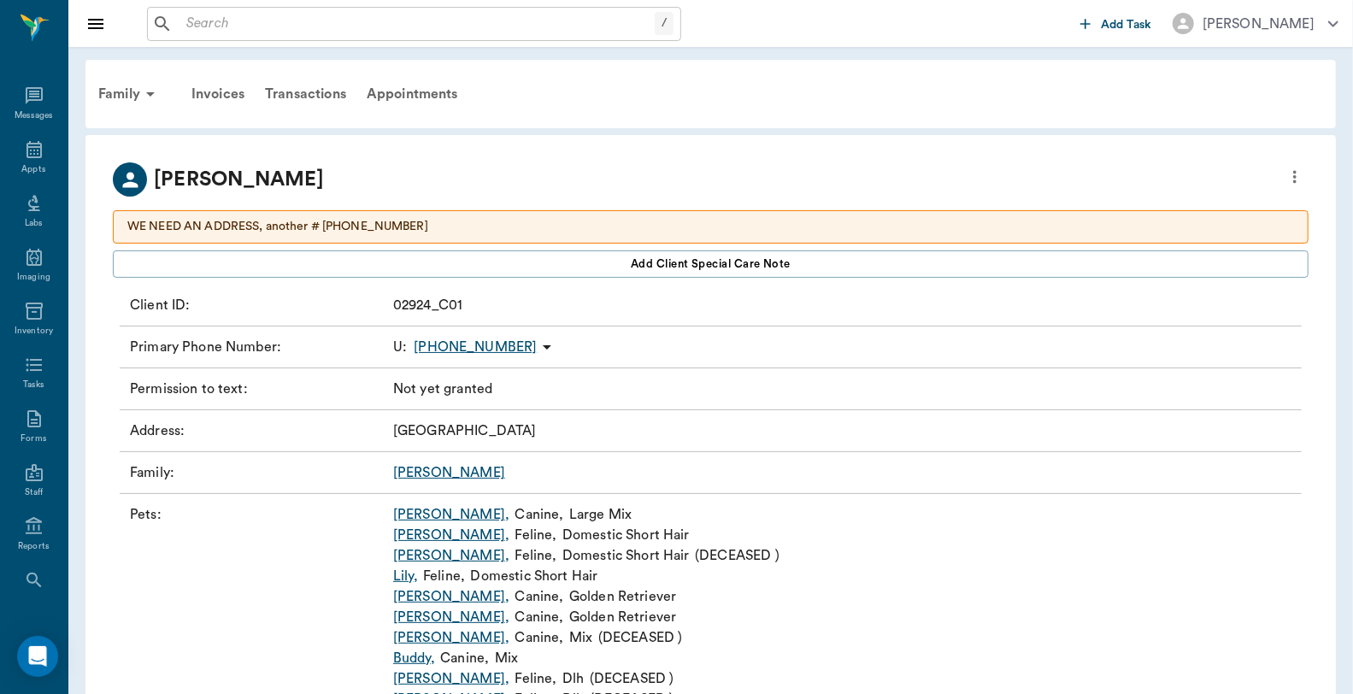
click at [1125, 222] on p "WE NEED AN ADDRESS, another # 903-293-0336" at bounding box center [710, 227] width 1167 height 18
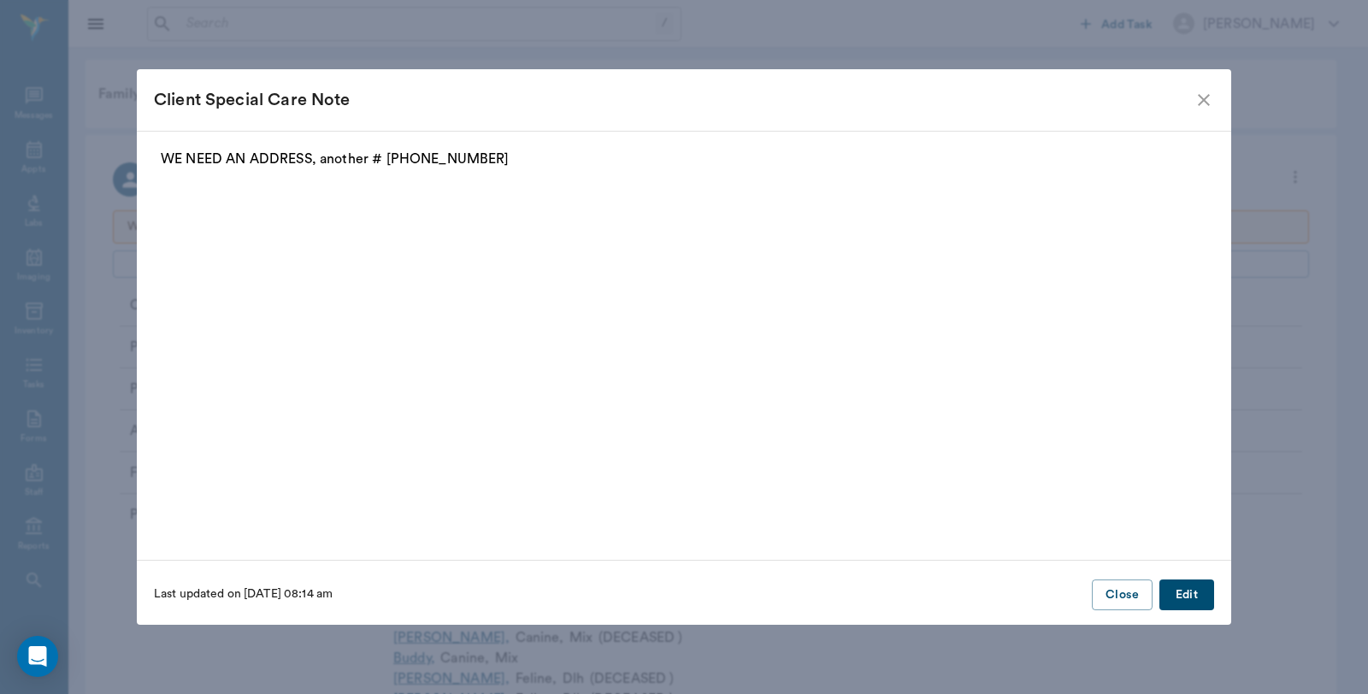
click at [1182, 601] on button "Edit" at bounding box center [1186, 596] width 55 height 32
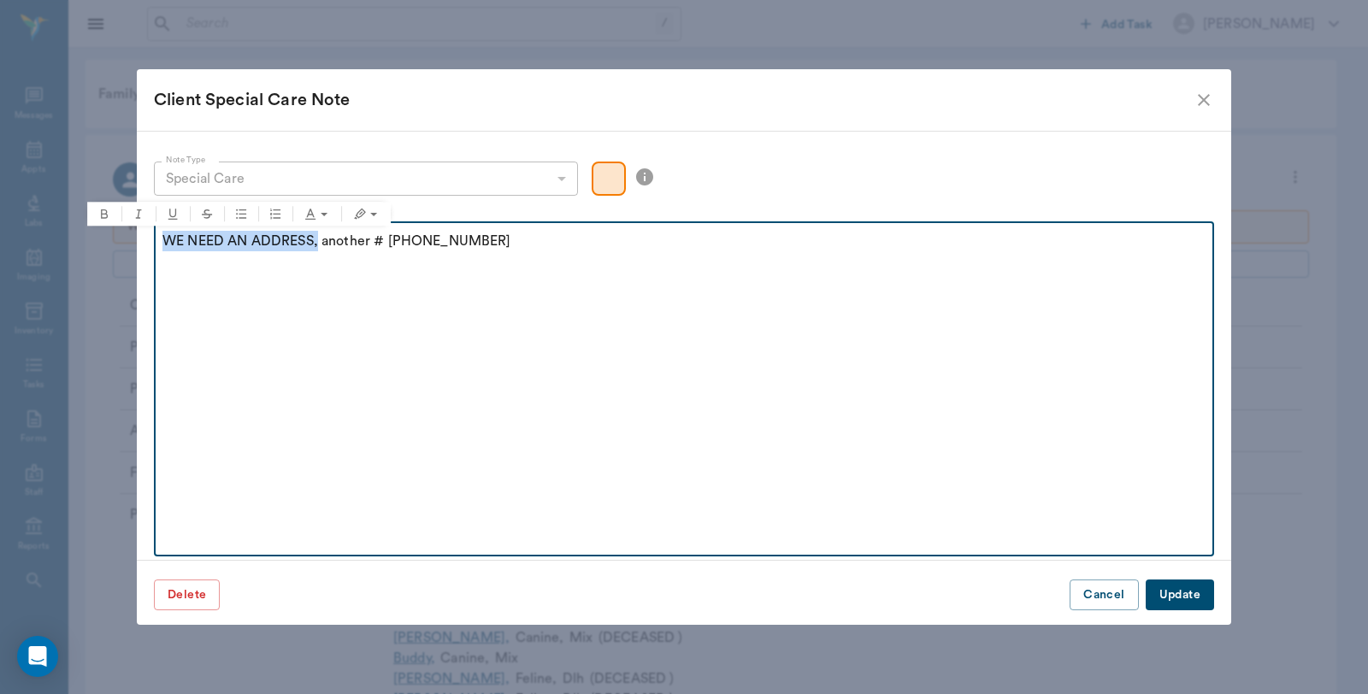
drag, startPoint x: 318, startPoint y: 243, endPoint x: 107, endPoint y: 242, distance: 211.2
click at [107, 242] on div "Client Special Care Note Note Type Special Care special_care Note Type Note WE …" at bounding box center [684, 347] width 1368 height 694
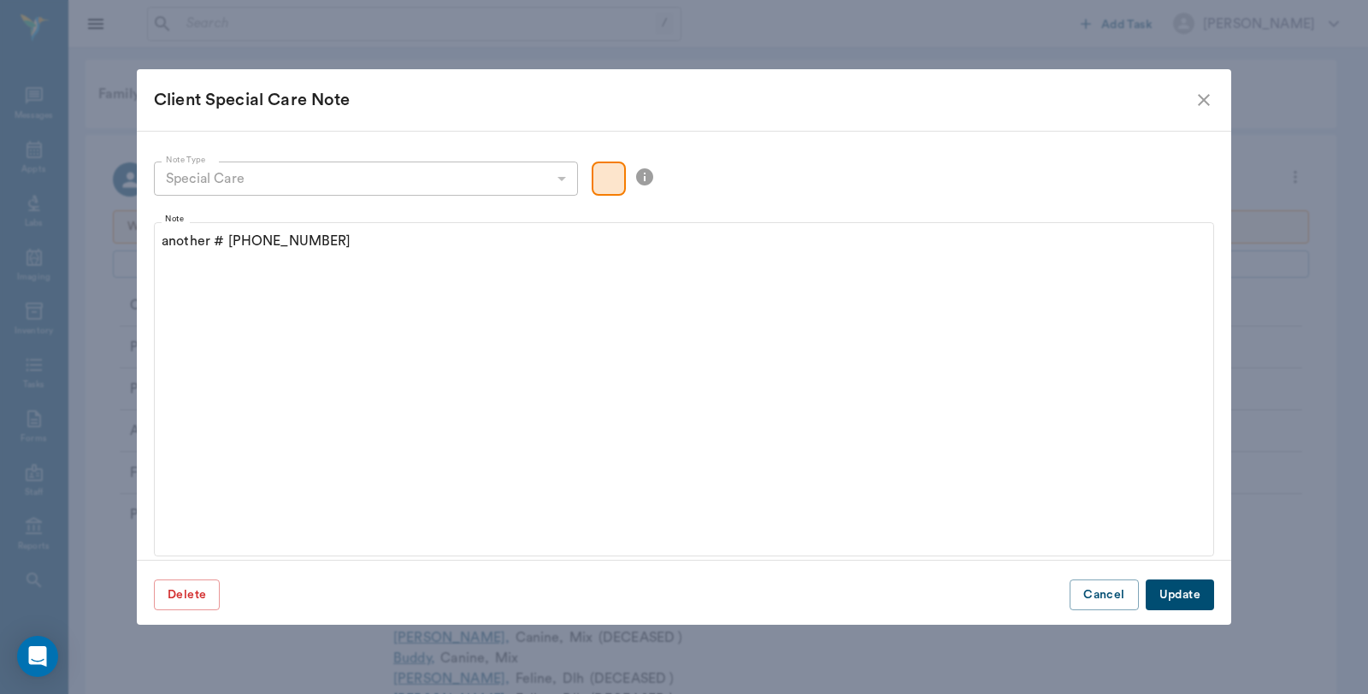
click at [1188, 596] on button "Update" at bounding box center [1180, 596] width 68 height 32
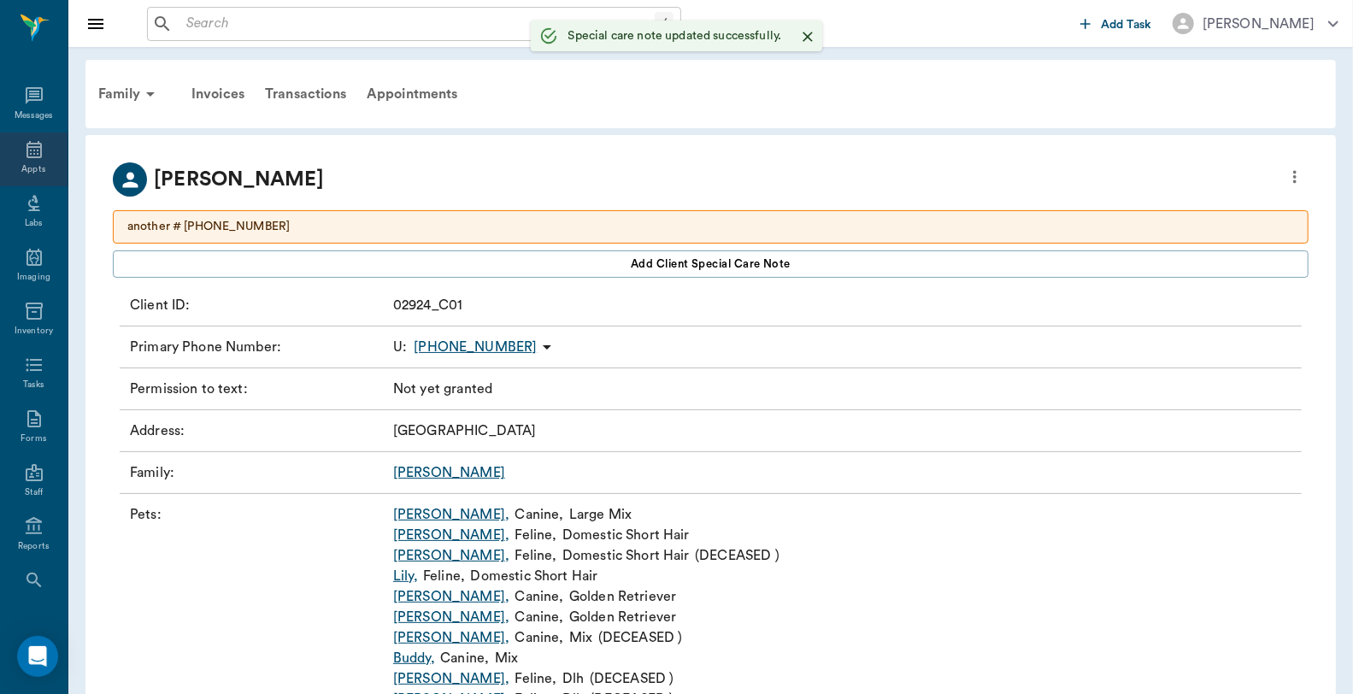
click at [23, 163] on div "Appts" at bounding box center [33, 169] width 24 height 13
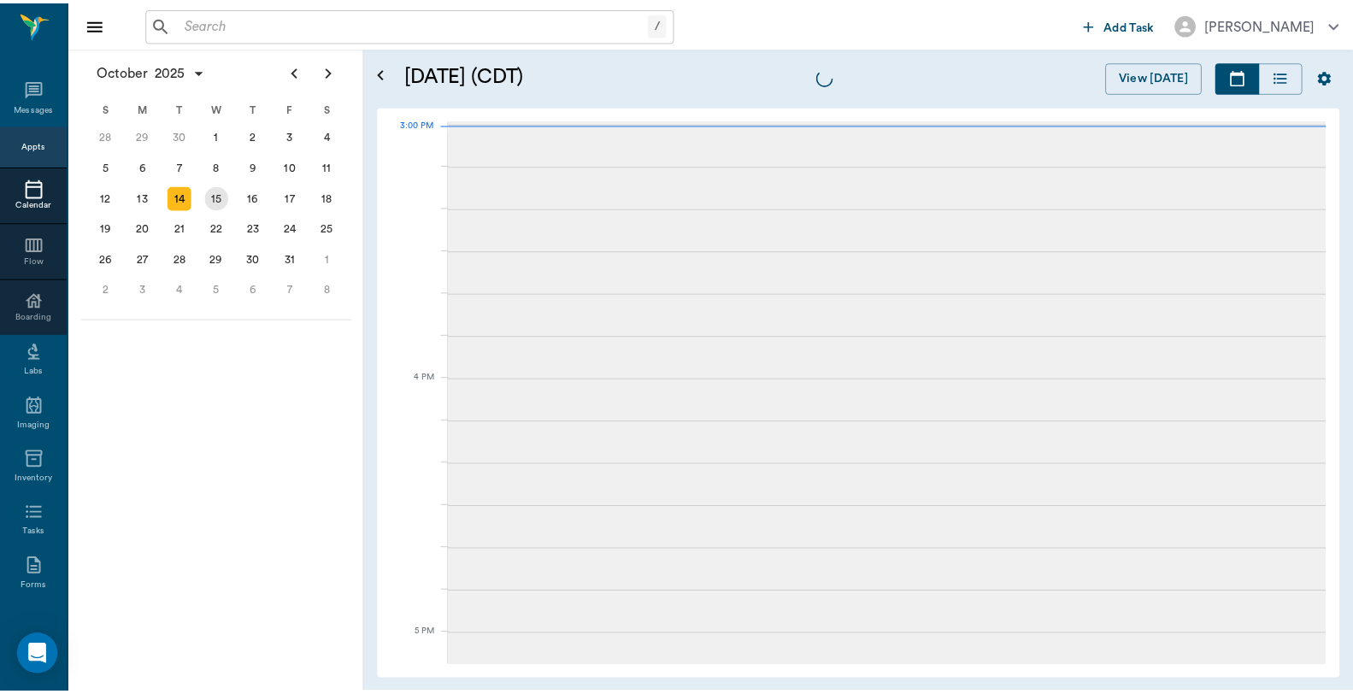
scroll to position [1798, 0]
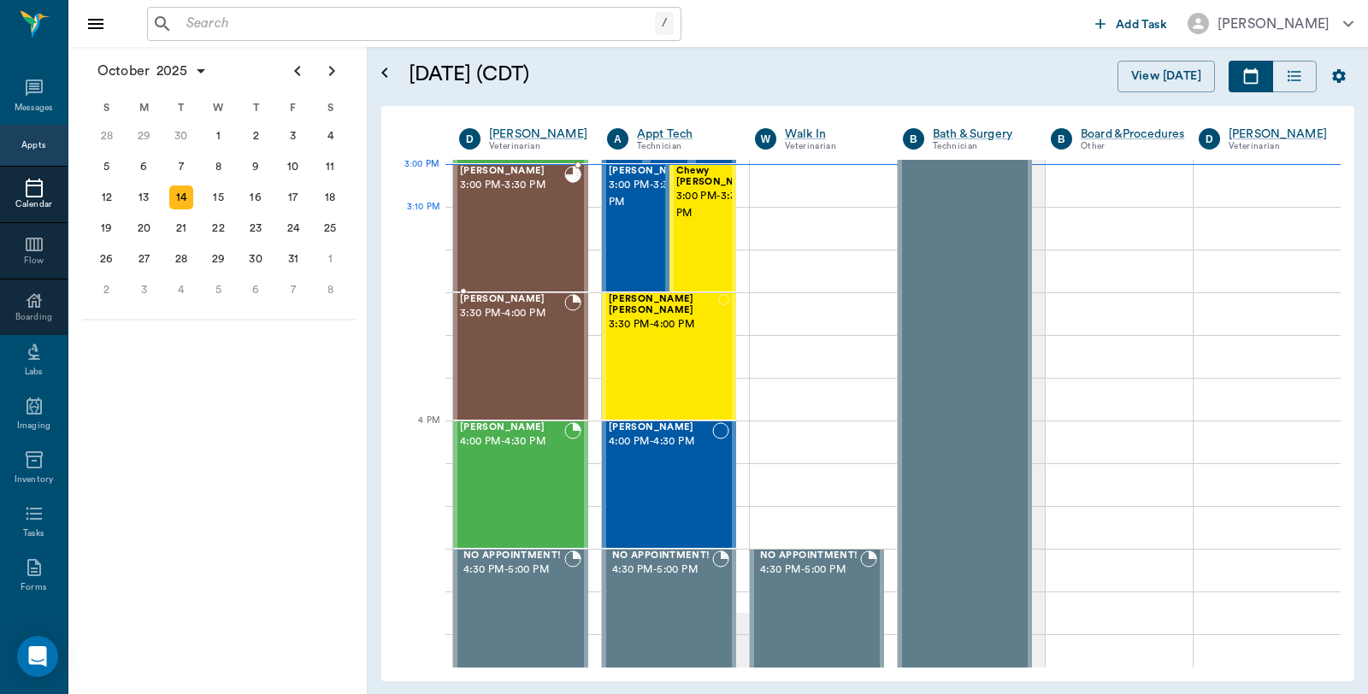
click at [487, 209] on div "Tinkerbell Jones 3:00 PM - 3:30 PM" at bounding box center [512, 228] width 104 height 125
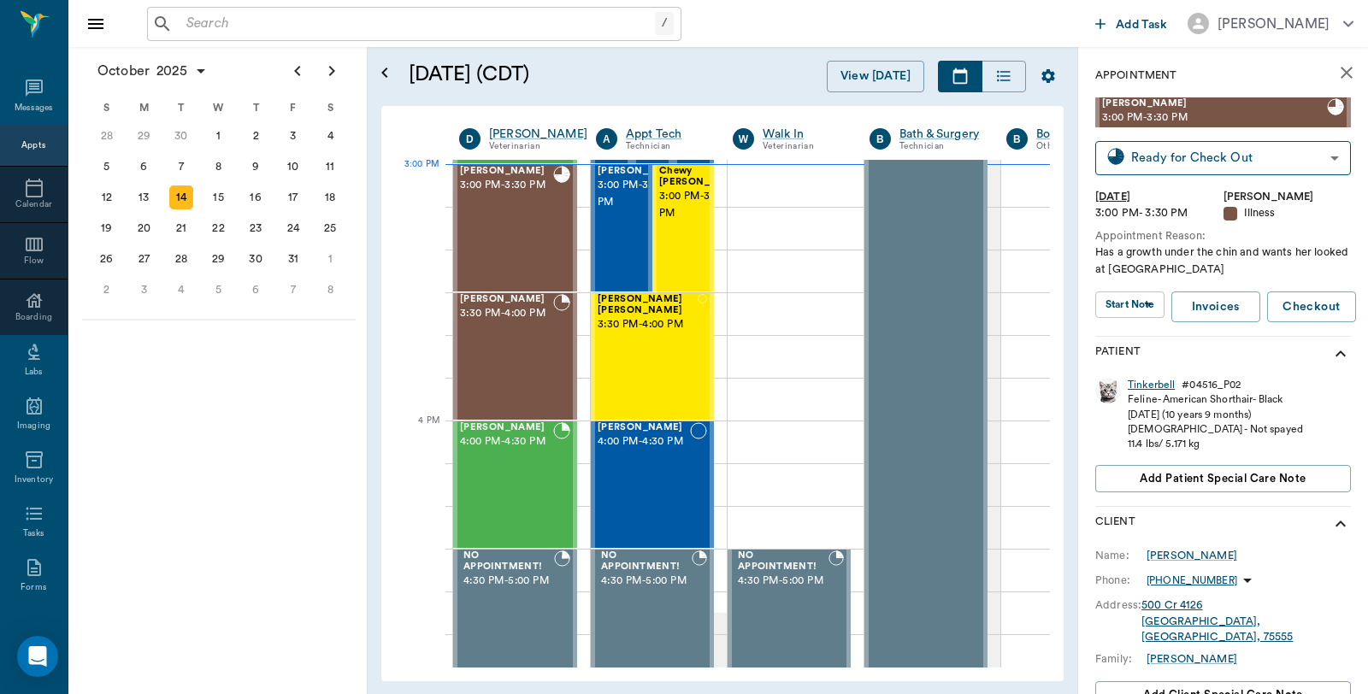
click at [1139, 385] on div "Tinkerbell" at bounding box center [1151, 385] width 47 height 15
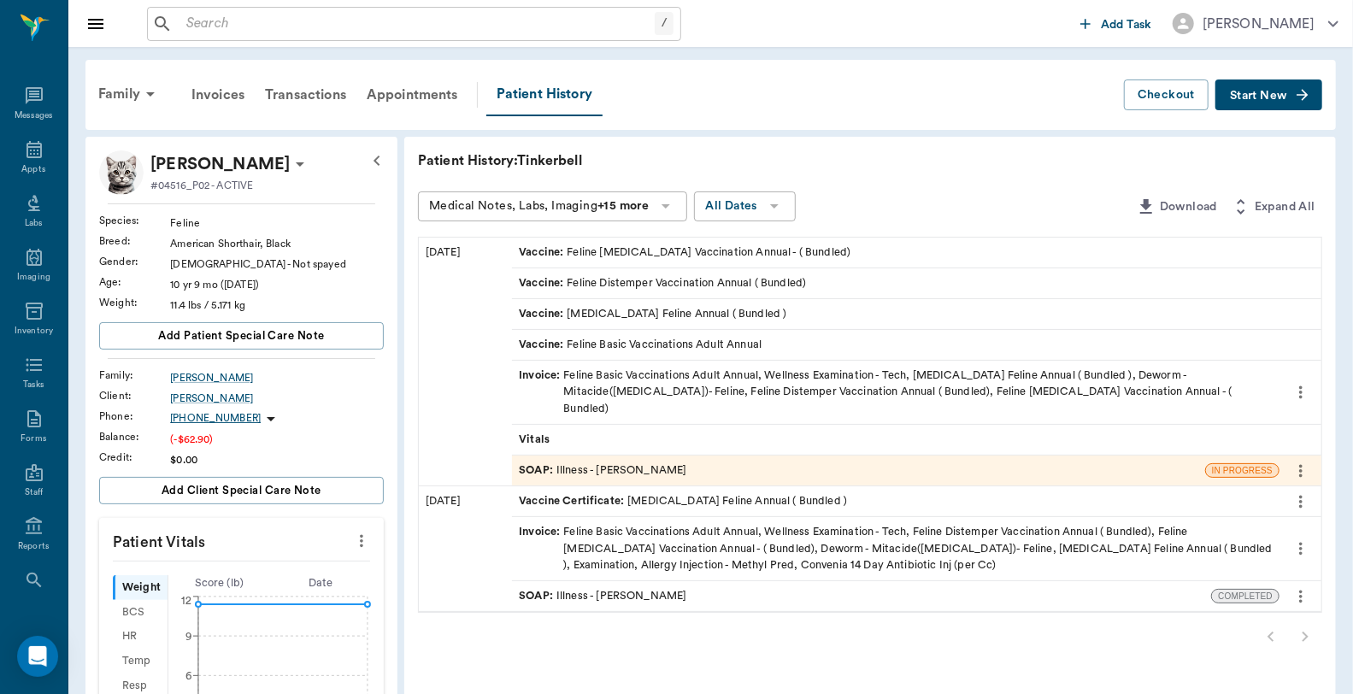
click at [735, 457] on div "SOAP : Illness - [PERSON_NAME]" at bounding box center [858, 471] width 693 height 30
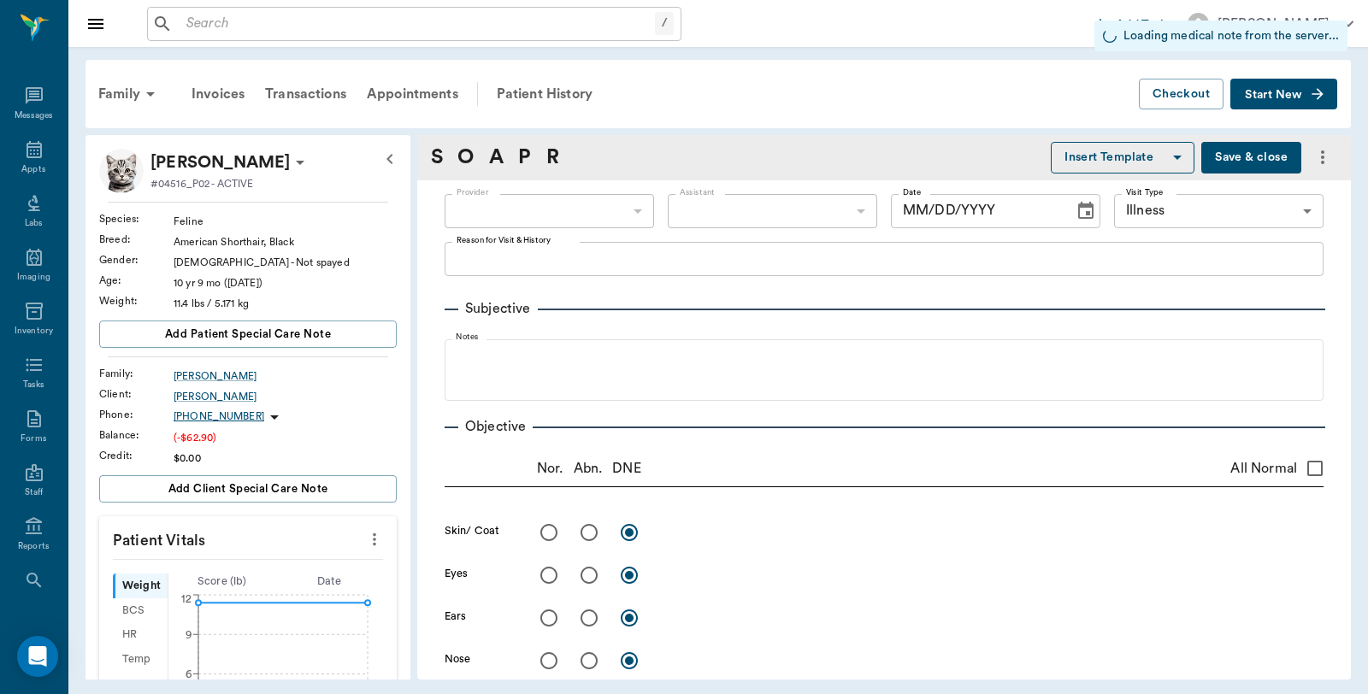
type input "63ec2f075fda476ae8351a4d"
type input "6740bf97de10e07744acf1eb"
type input "65d2be4f46e3a538d89b8c15"
type input "[DATE]"
type textarea "Has a growth under the chin and wants her looked at [GEOGRAPHIC_DATA]"
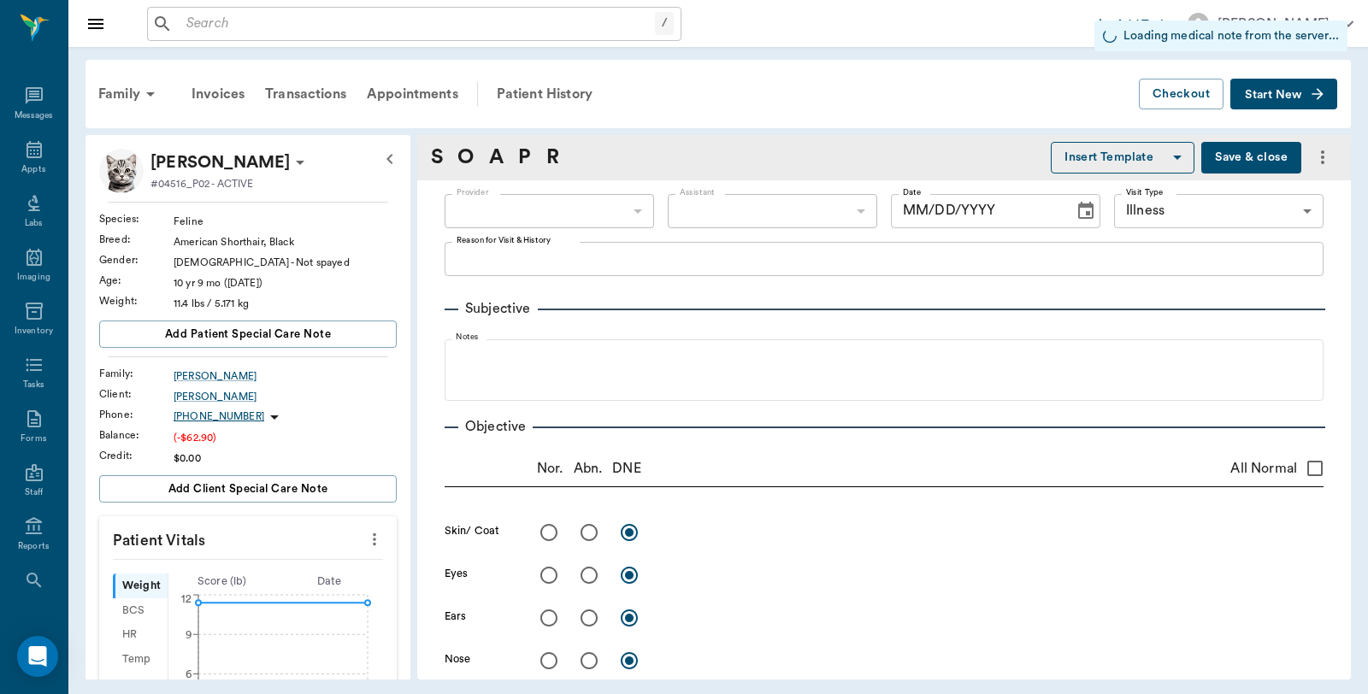
type input "1.00"
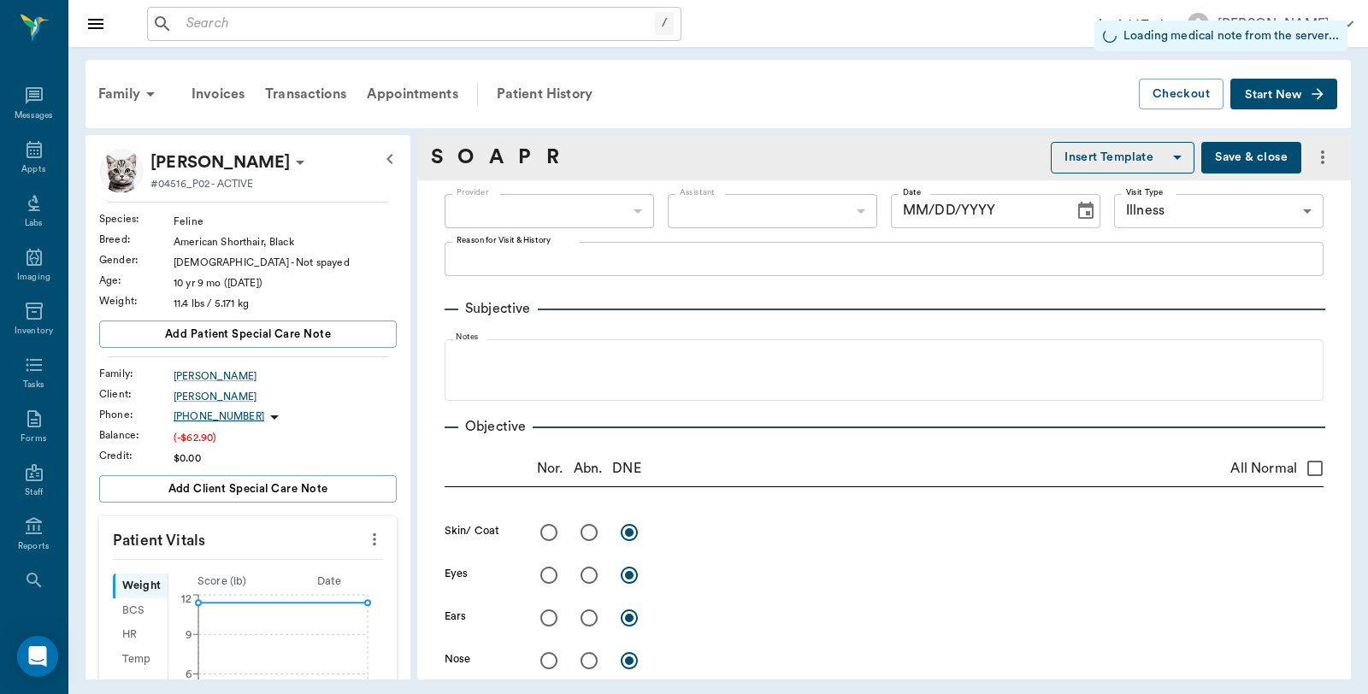
type input "1.00"
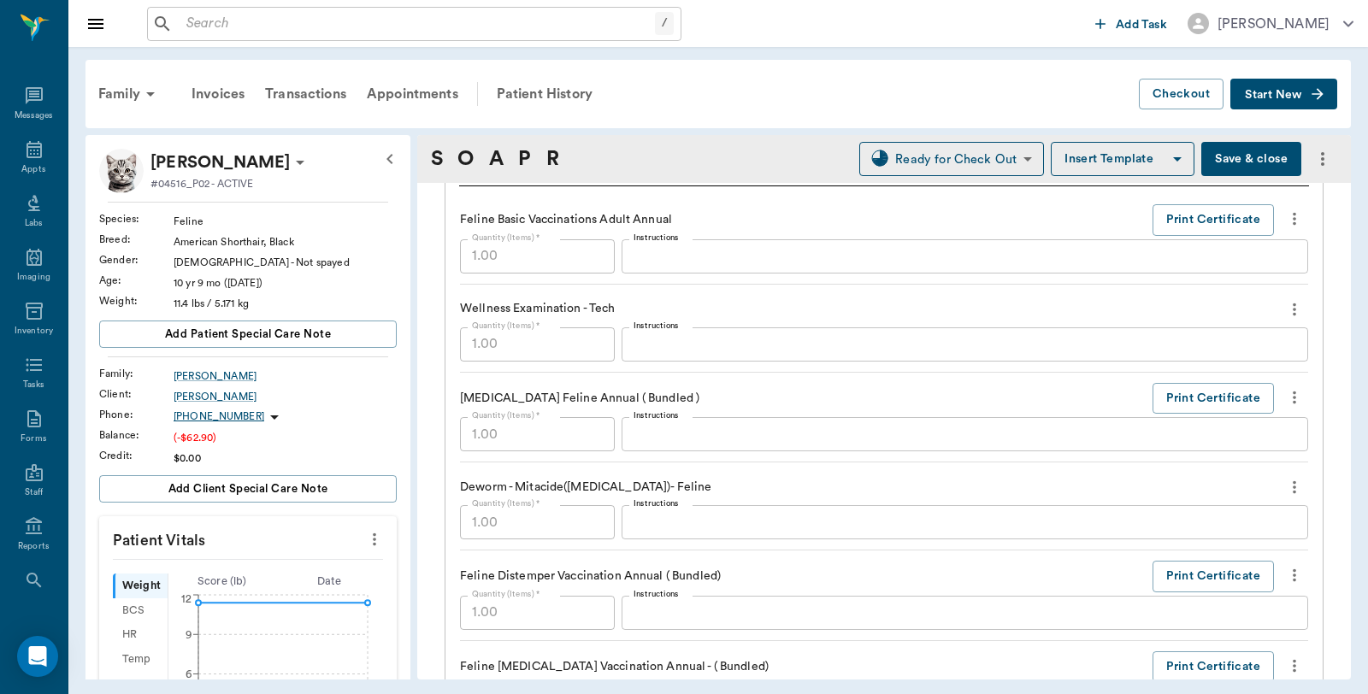
scroll to position [1329, 0]
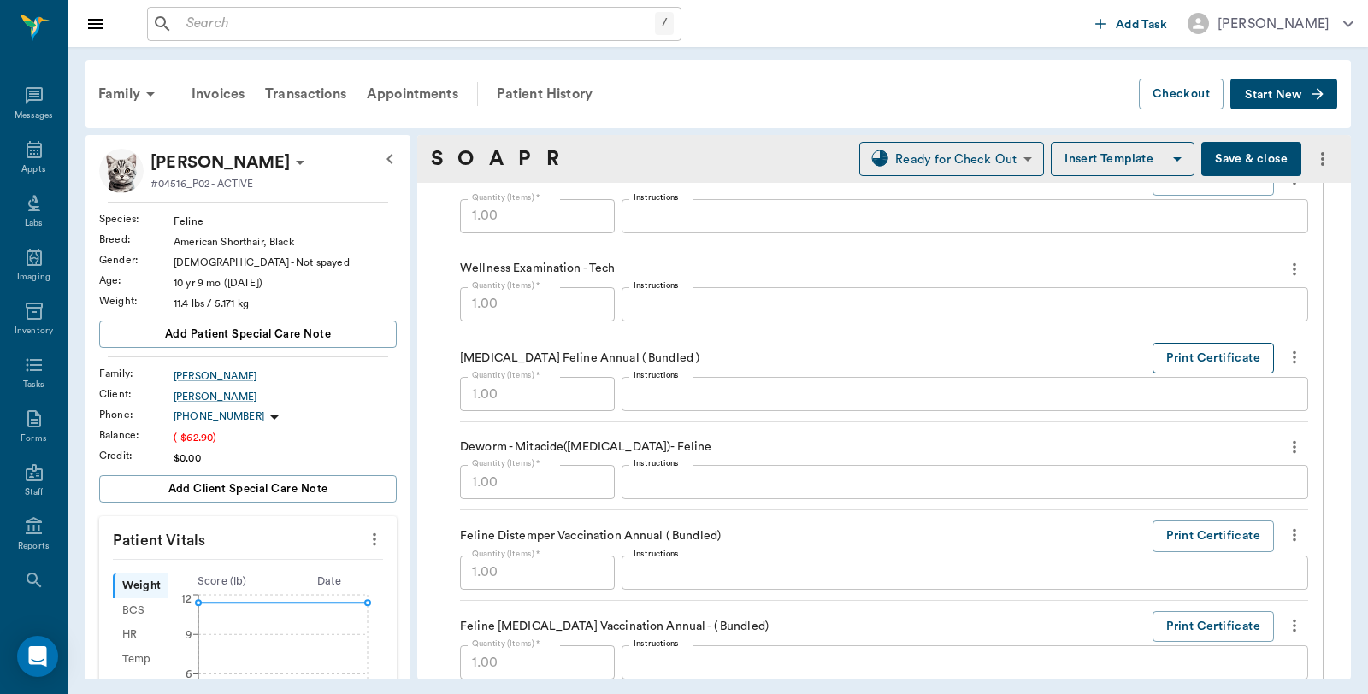
click at [1195, 356] on button "Print Certificate" at bounding box center [1212, 359] width 121 height 32
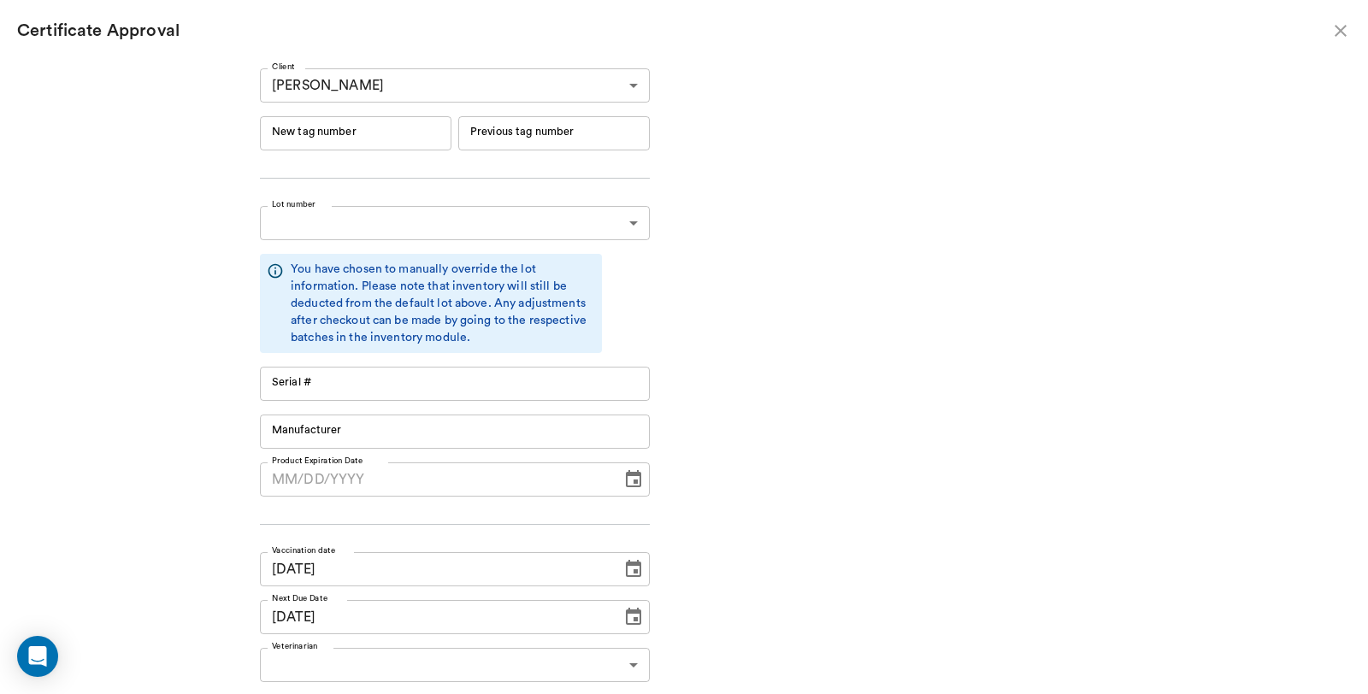
type input "RM384R9"
type input "11148"
type input "Boehringer Ingelheim"
type input "RM384R9"
type input "11148"
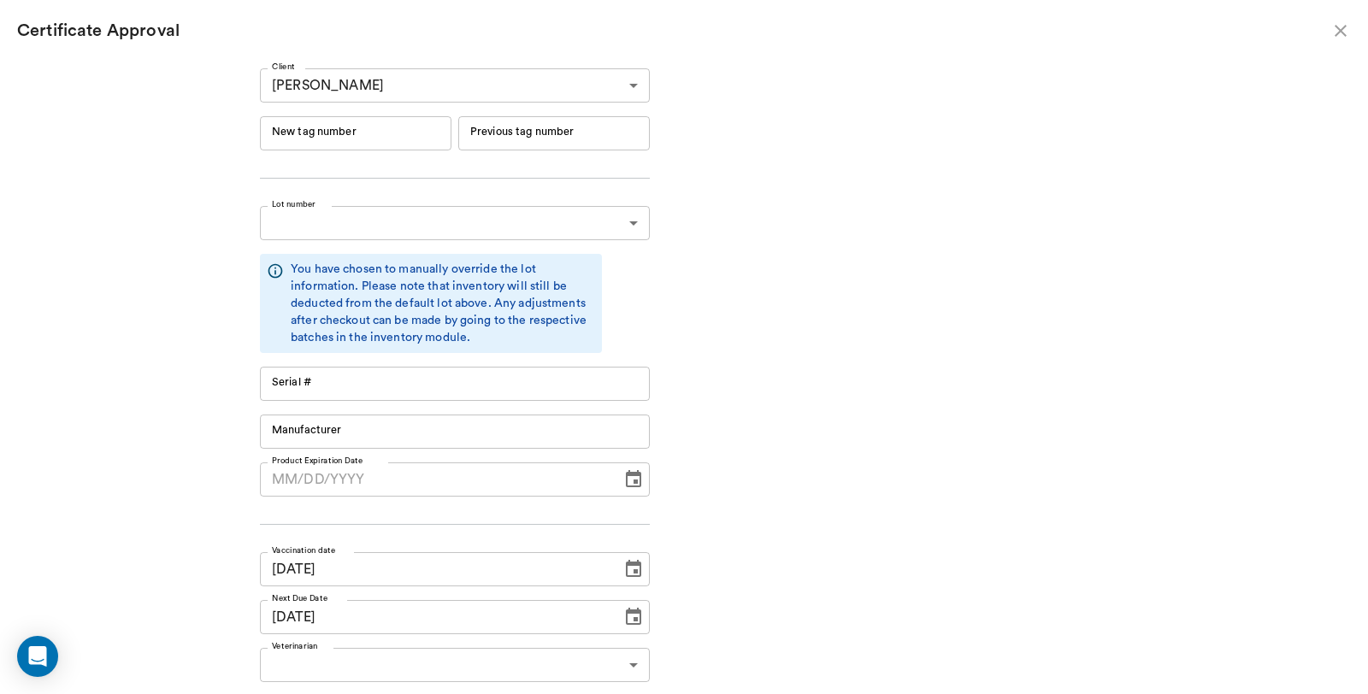
type input "Boehringer Ingelheim"
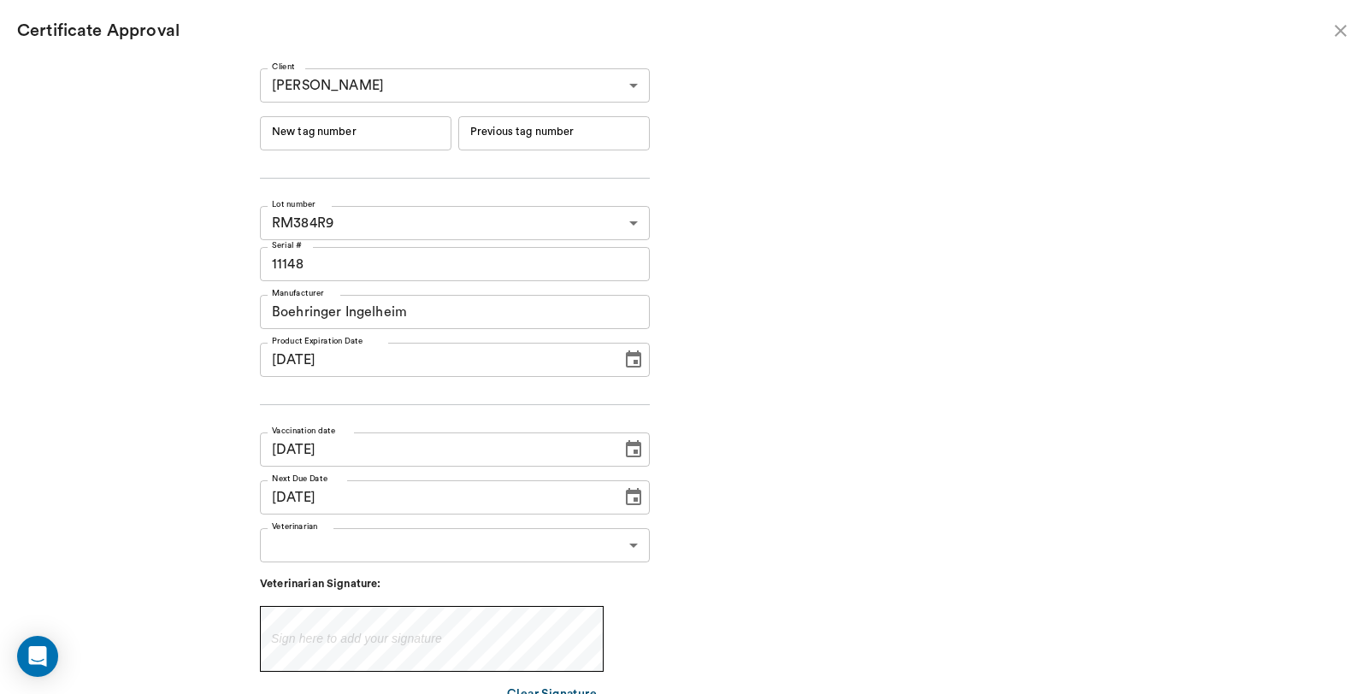
type input "[DATE]"
type input "10/13/2026"
click at [342, 138] on input "New tag number" at bounding box center [356, 133] width 192 height 34
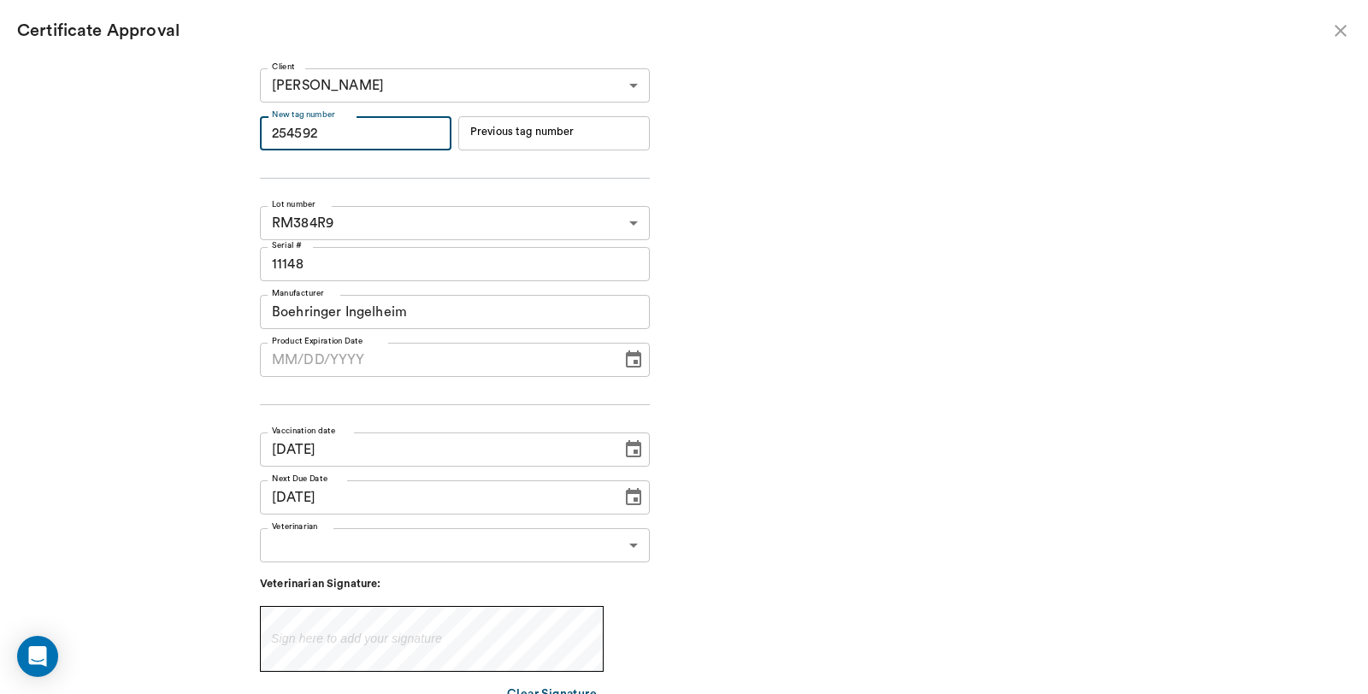
type input "254592"
click at [421, 539] on body "/ ​ Add Task Dr. Bert Ellsworth Nectar Messages Appts Labs Imaging Inventory Ta…" at bounding box center [684, 347] width 1368 height 694
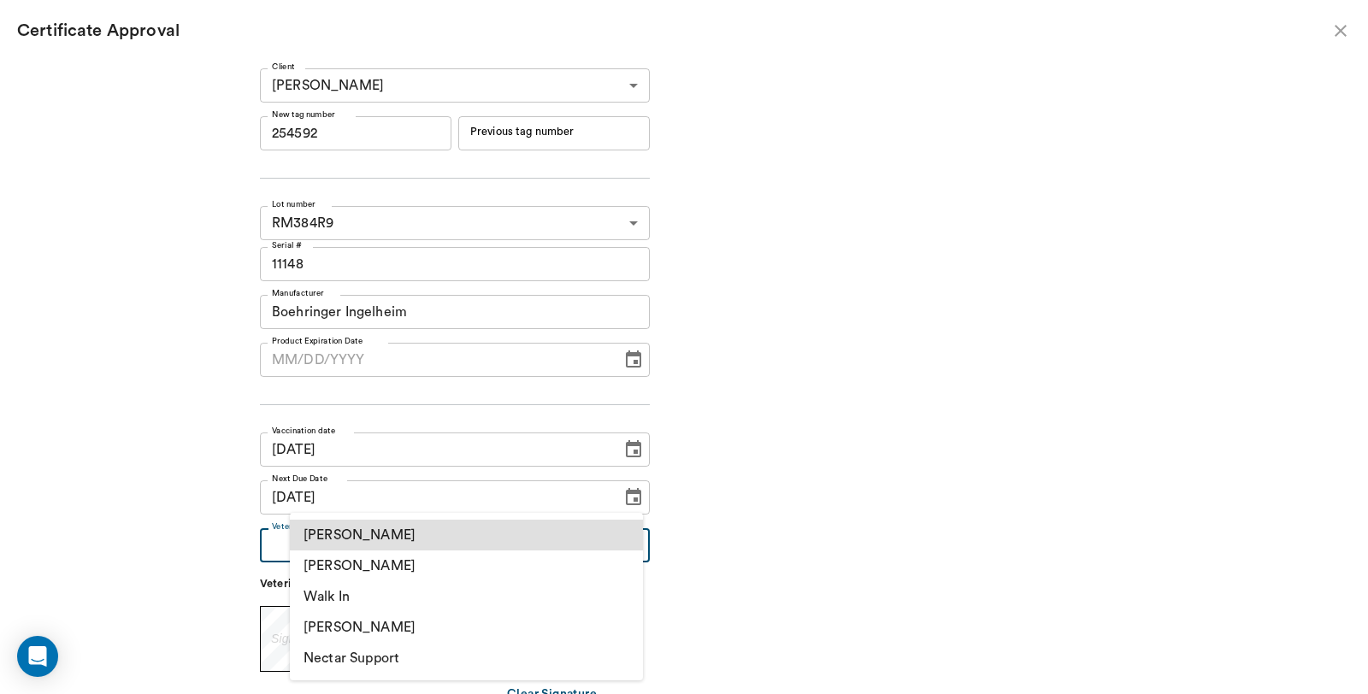
click at [417, 562] on li "[PERSON_NAME]" at bounding box center [466, 566] width 353 height 31
type input "63ec2f075fda476ae8351a4d"
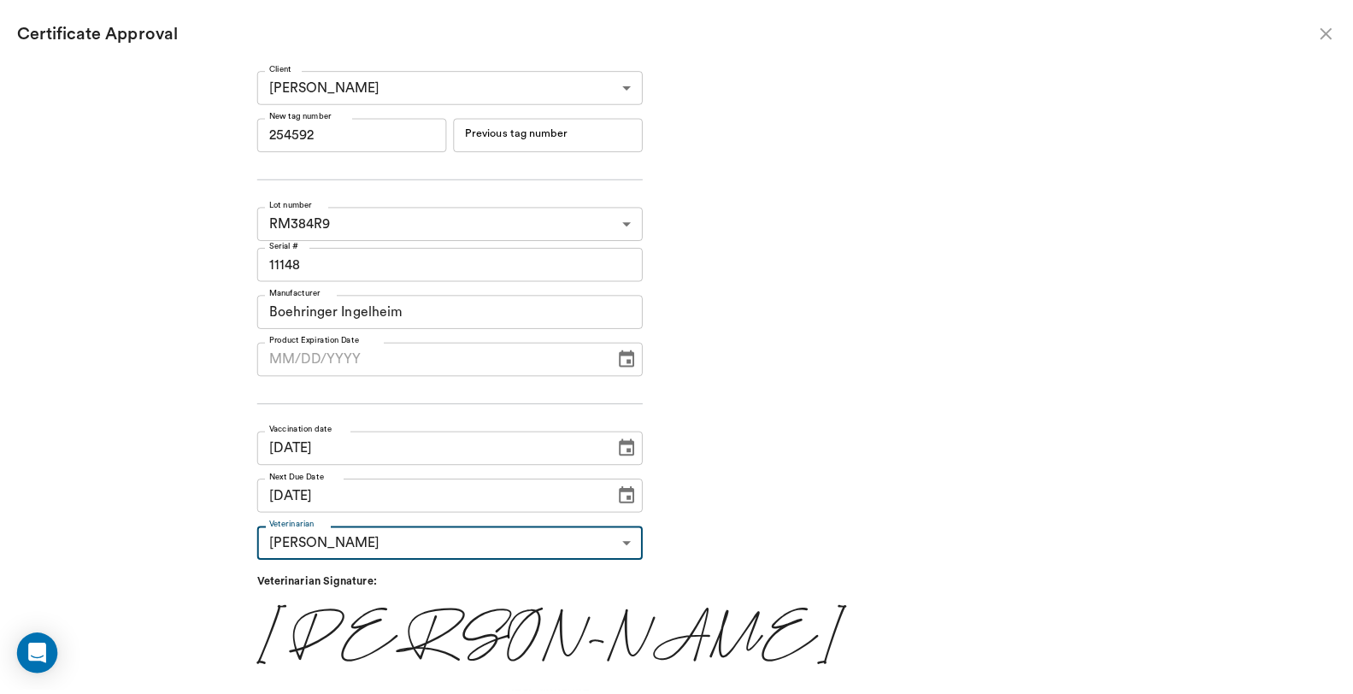
scroll to position [36, 0]
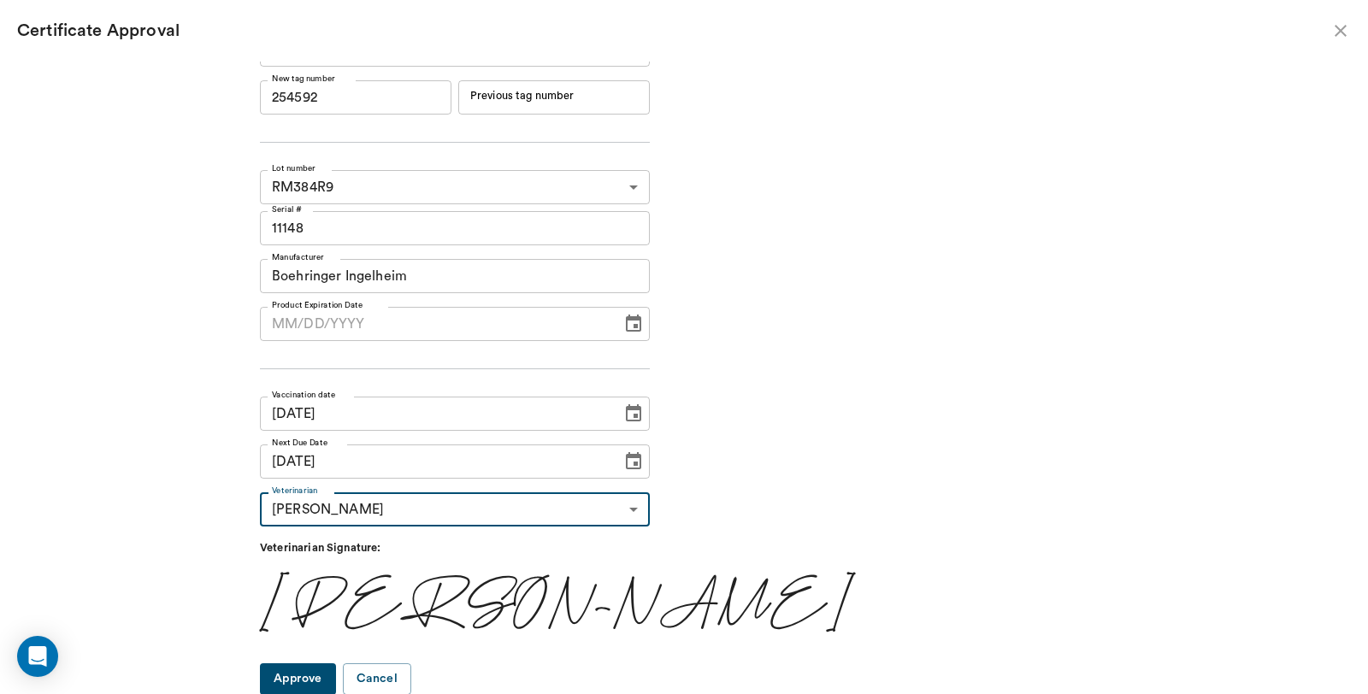
click at [318, 682] on button "Approve" at bounding box center [298, 679] width 76 height 32
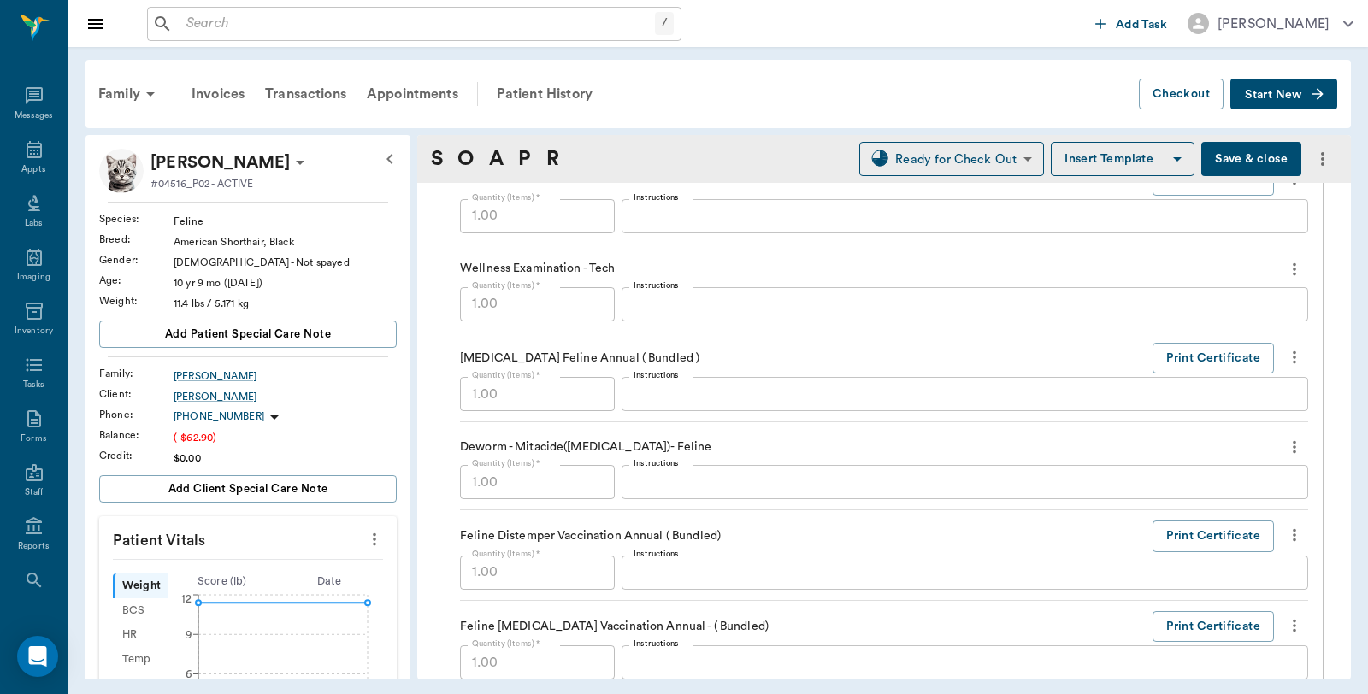
click at [1211, 152] on button "Save & close" at bounding box center [1251, 159] width 100 height 34
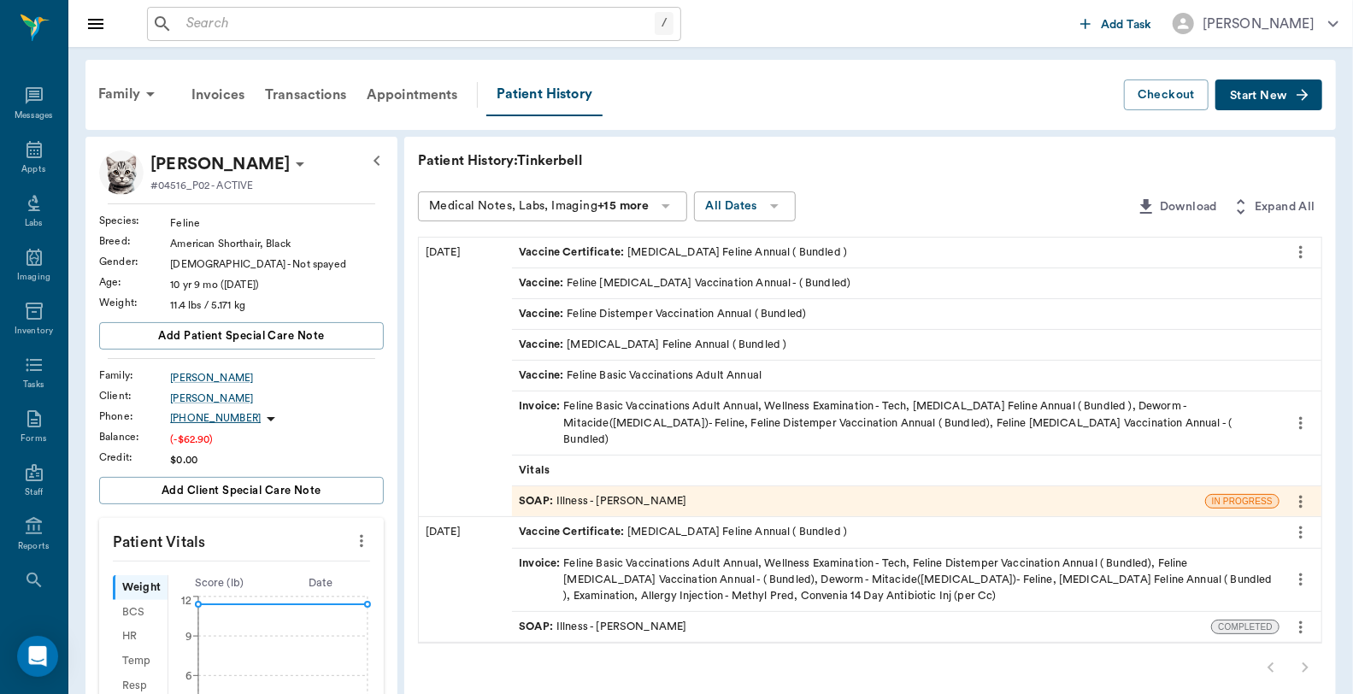
click at [672, 413] on div "Invoice : Feline Basic Vaccinations Adult Annual, Wellness Examination - Tech, …" at bounding box center [896, 423] width 754 height 50
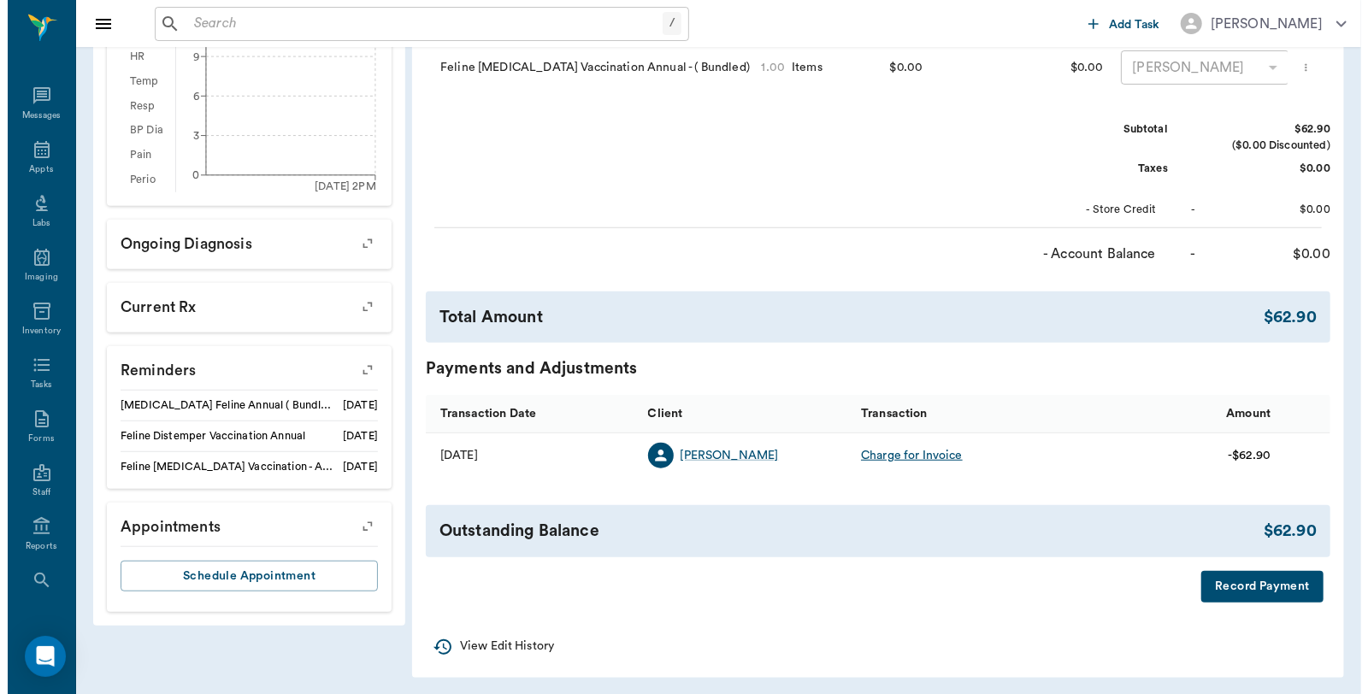
scroll to position [594, 0]
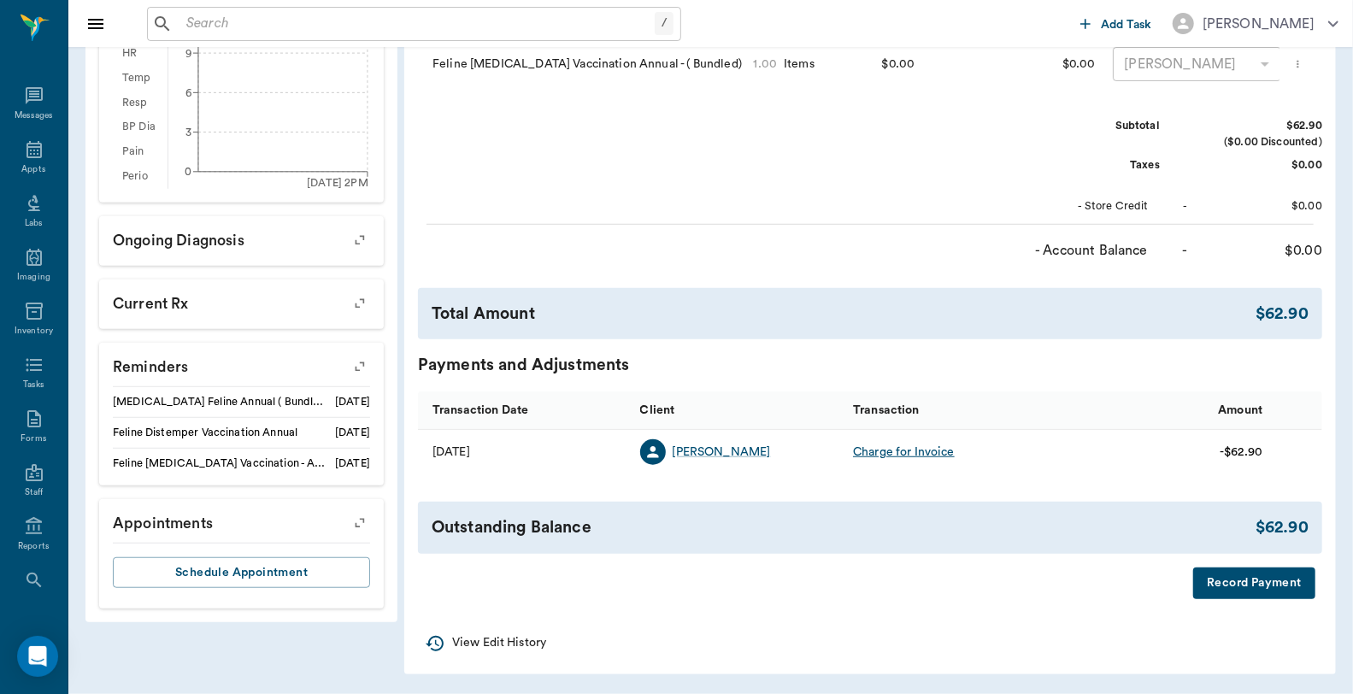
click at [1236, 582] on button "Record Payment" at bounding box center [1255, 584] width 122 height 32
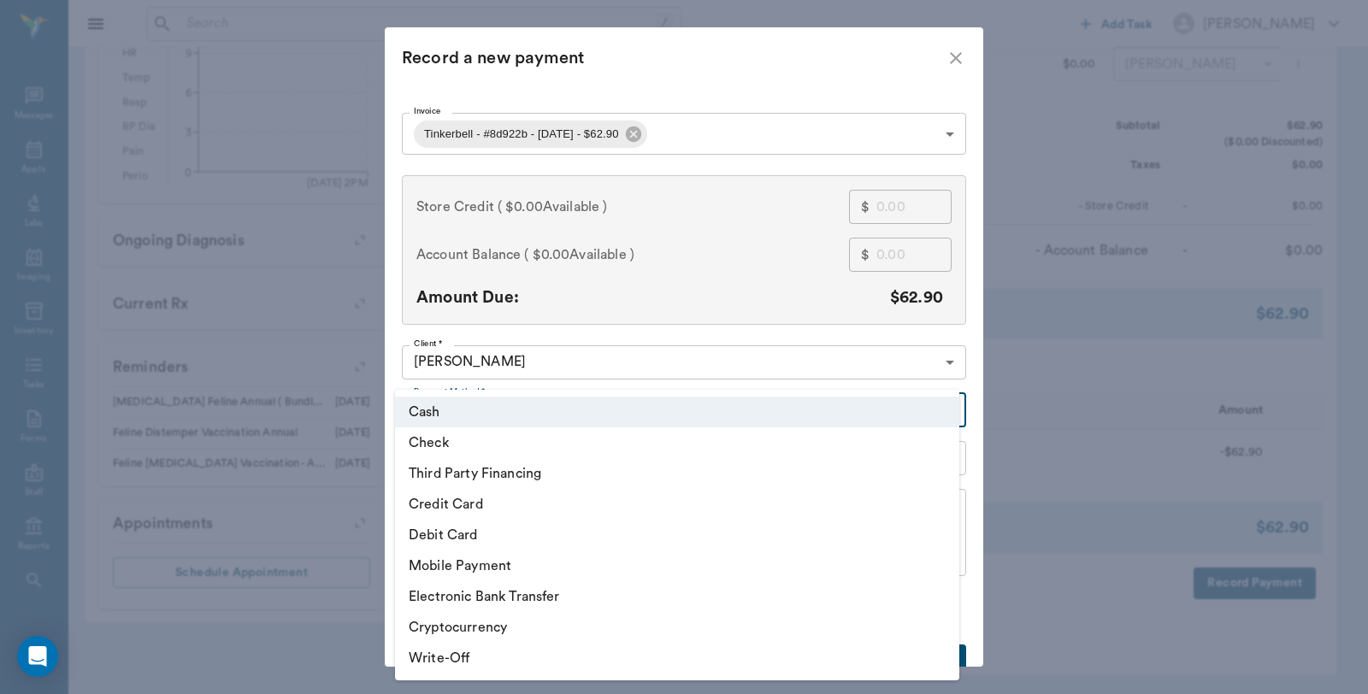
click at [579, 407] on body "/ ​ Add Task Dr. Bert Ellsworth Nectar Messages Appts Labs Imaging Inventory Ta…" at bounding box center [684, 57] width 1368 height 1276
click at [484, 534] on li "Debit Card" at bounding box center [677, 535] width 564 height 31
type input "DEBIT_CARD"
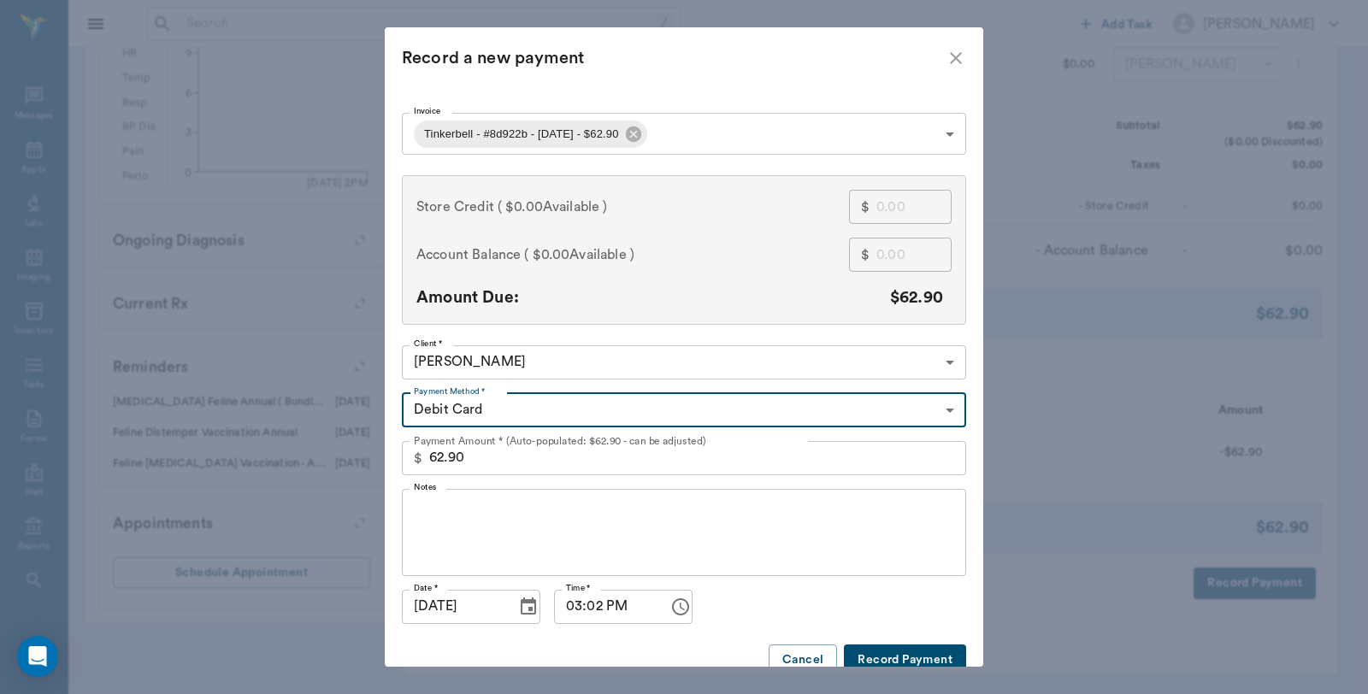
click at [893, 646] on button "Record Payment" at bounding box center [905, 661] width 122 height 32
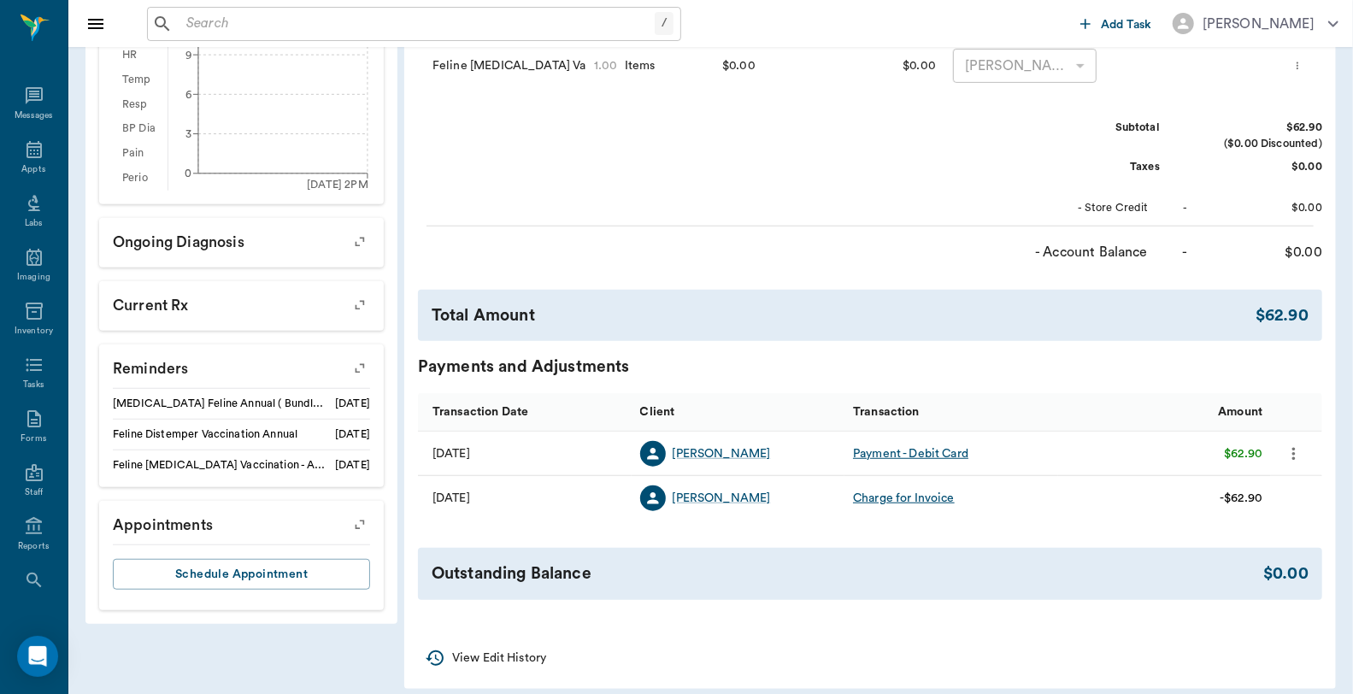
scroll to position [10, 0]
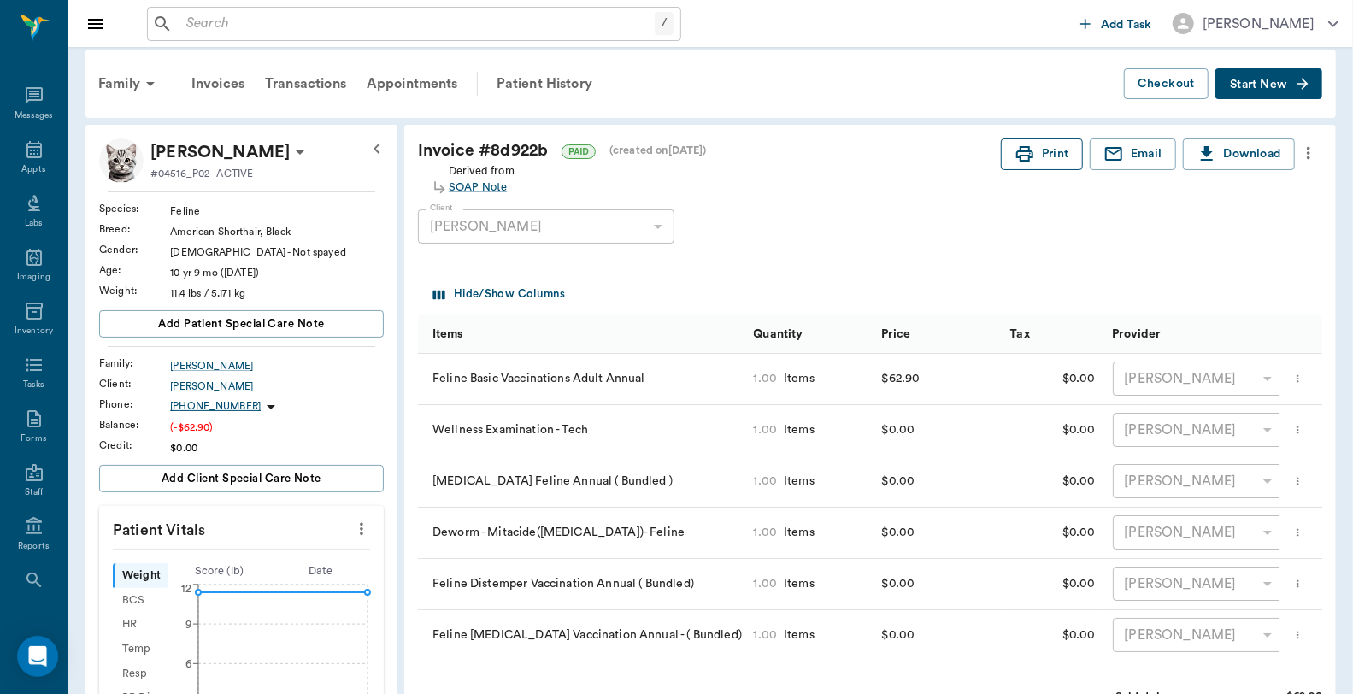
click at [1052, 161] on button "Print" at bounding box center [1042, 155] width 82 height 32
click at [29, 152] on icon at bounding box center [34, 149] width 15 height 17
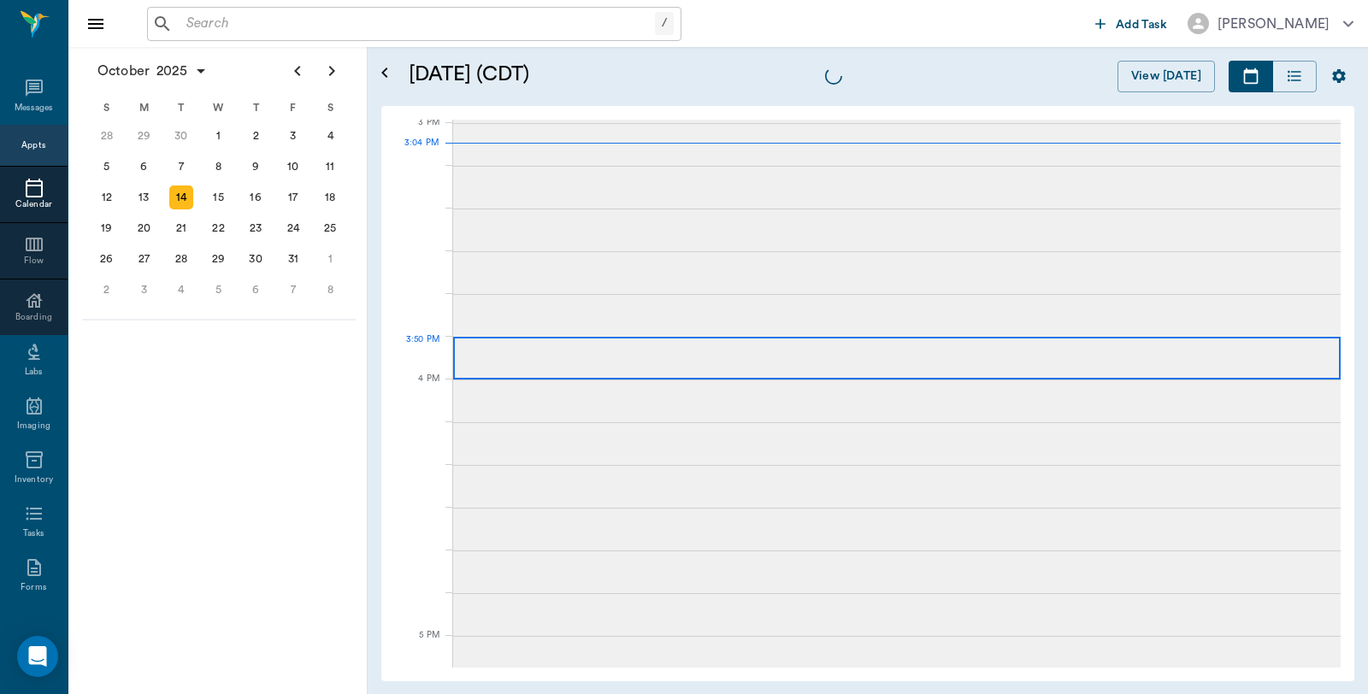
scroll to position [1795, 0]
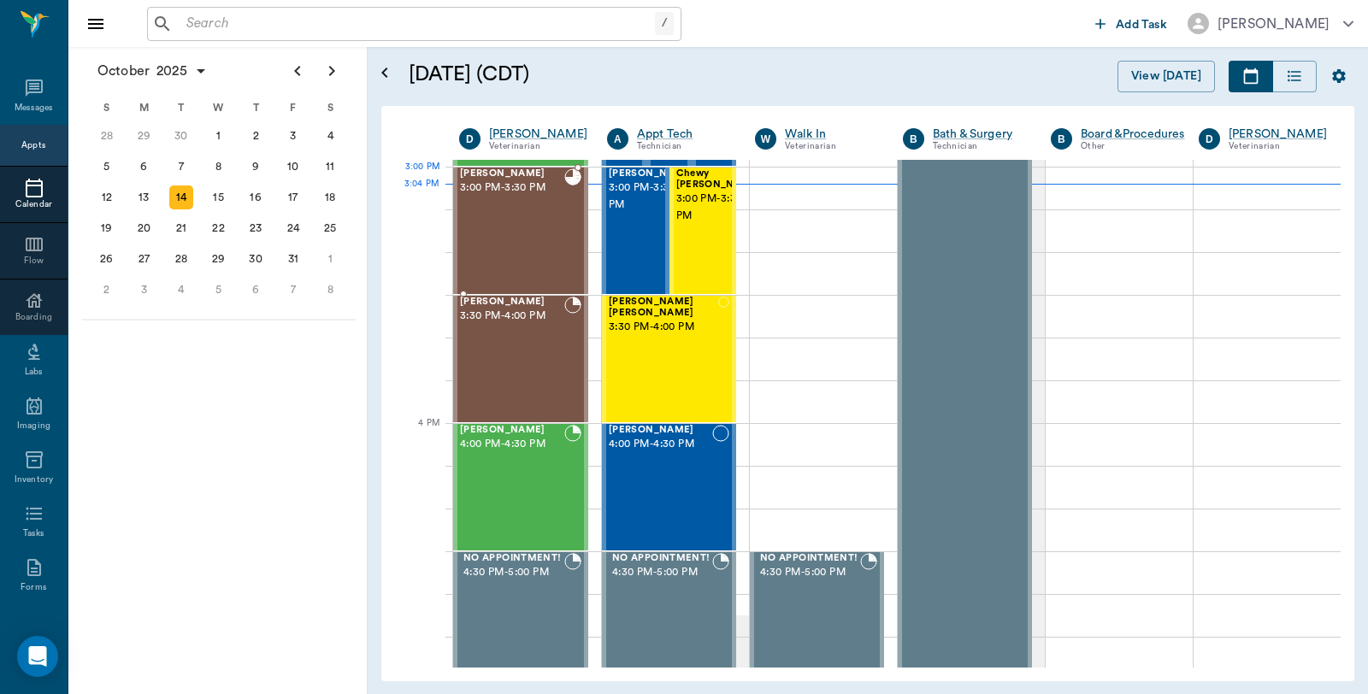
click at [503, 209] on div "Tinkerbell Jones 3:00 PM - 3:30 PM" at bounding box center [512, 230] width 104 height 125
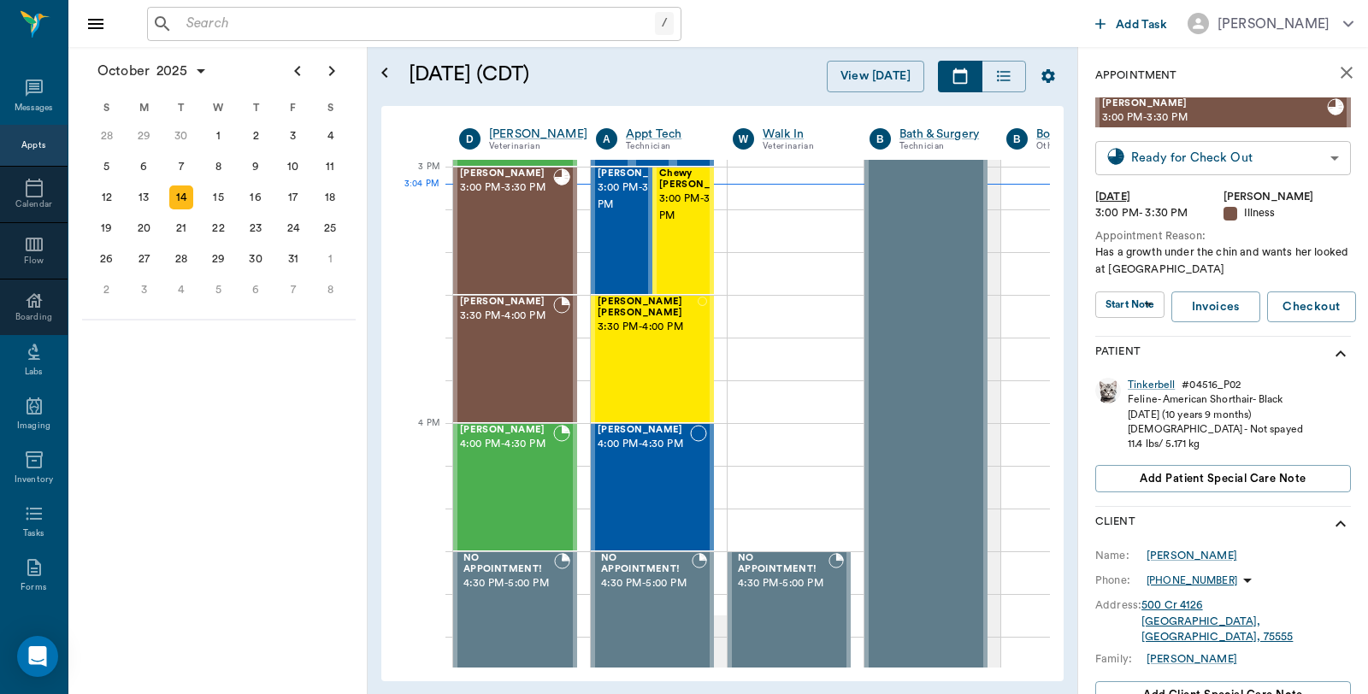
click at [1295, 159] on body "/ ​ Add Task Dr. Bert Ellsworth Nectar Messages Appts Calendar Flow Boarding La…" at bounding box center [684, 347] width 1368 height 694
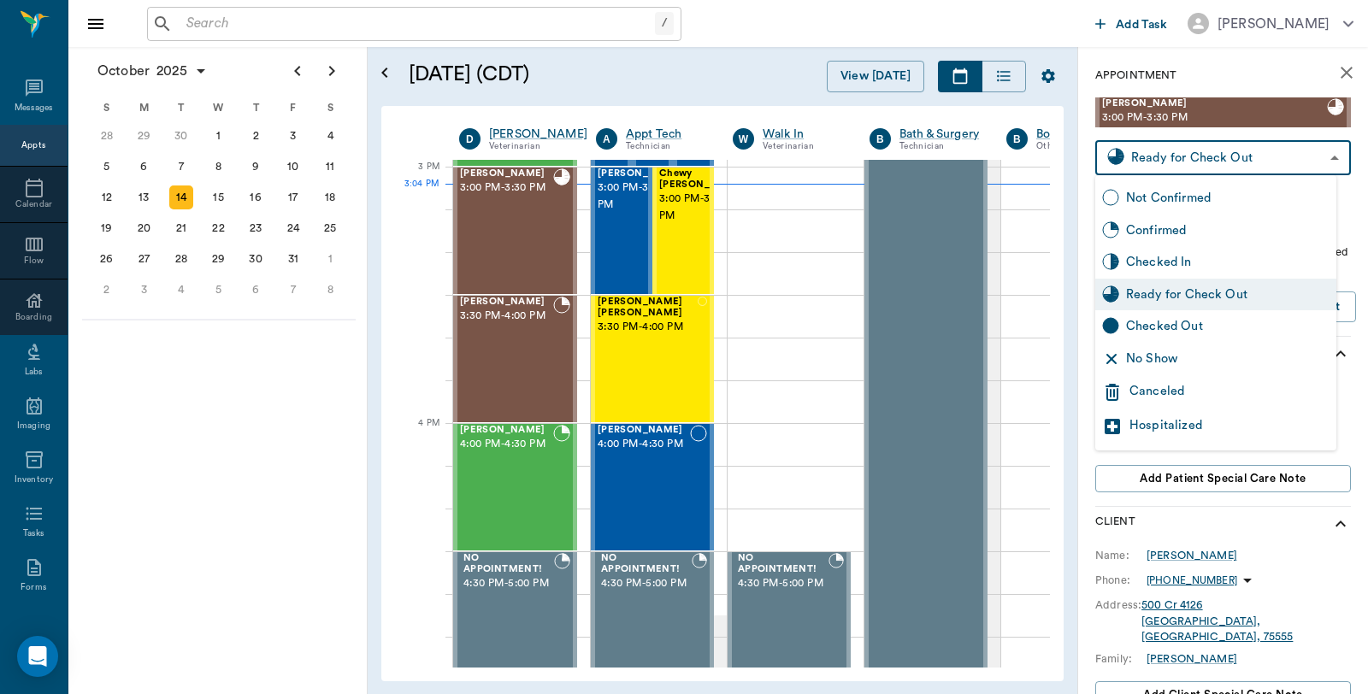
click at [1201, 322] on div "Checked Out" at bounding box center [1227, 326] width 203 height 19
type input "CHECKED_OUT"
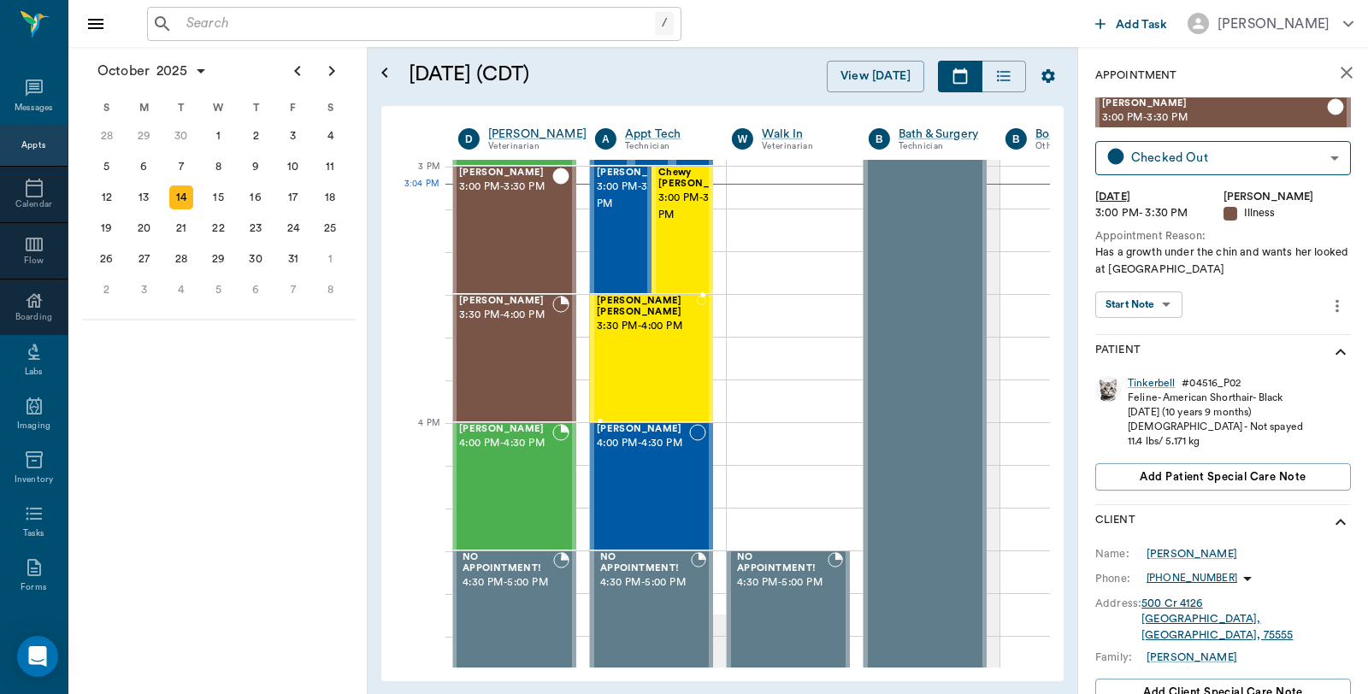
scroll to position [1795, 1]
click at [681, 200] on span "3:00 PM - 3:30 PM" at bounding box center [700, 208] width 85 height 34
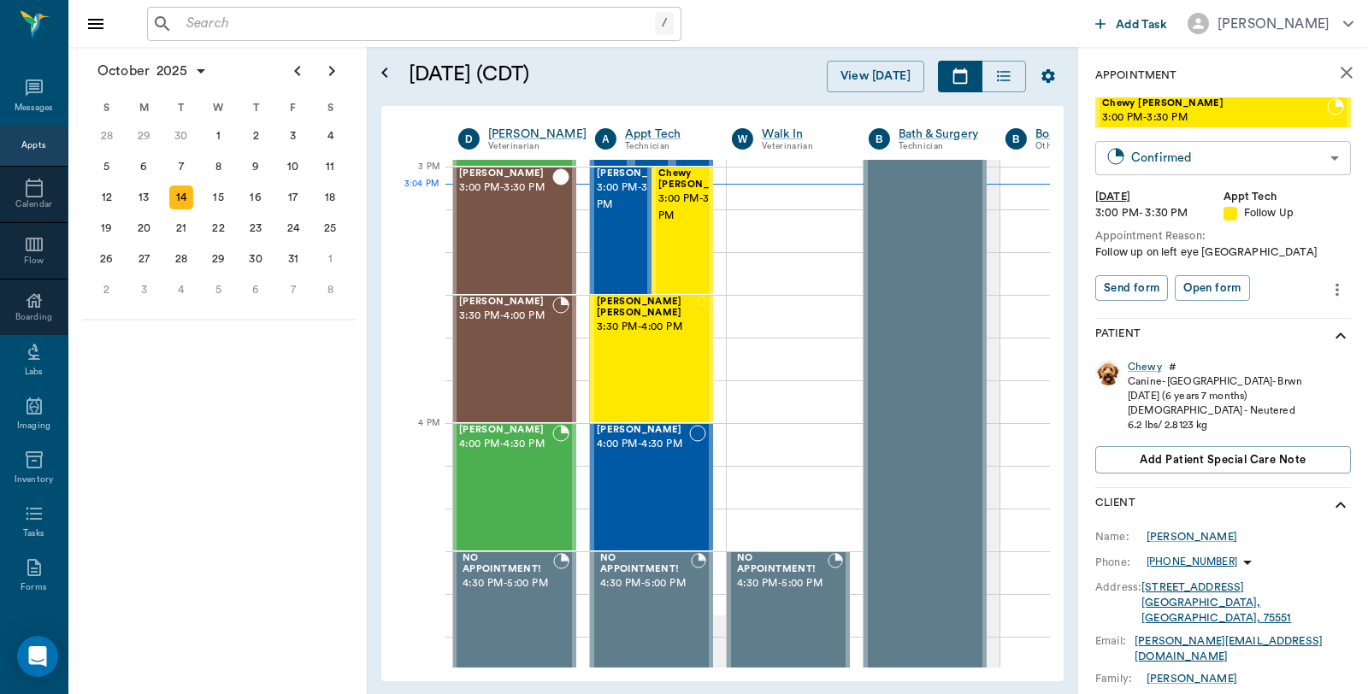
click at [1200, 161] on body "/ ​ Add Task [PERSON_NAME] Nectar Messages Appts Calendar Flow Boarding Labs Im…" at bounding box center [684, 347] width 1368 height 694
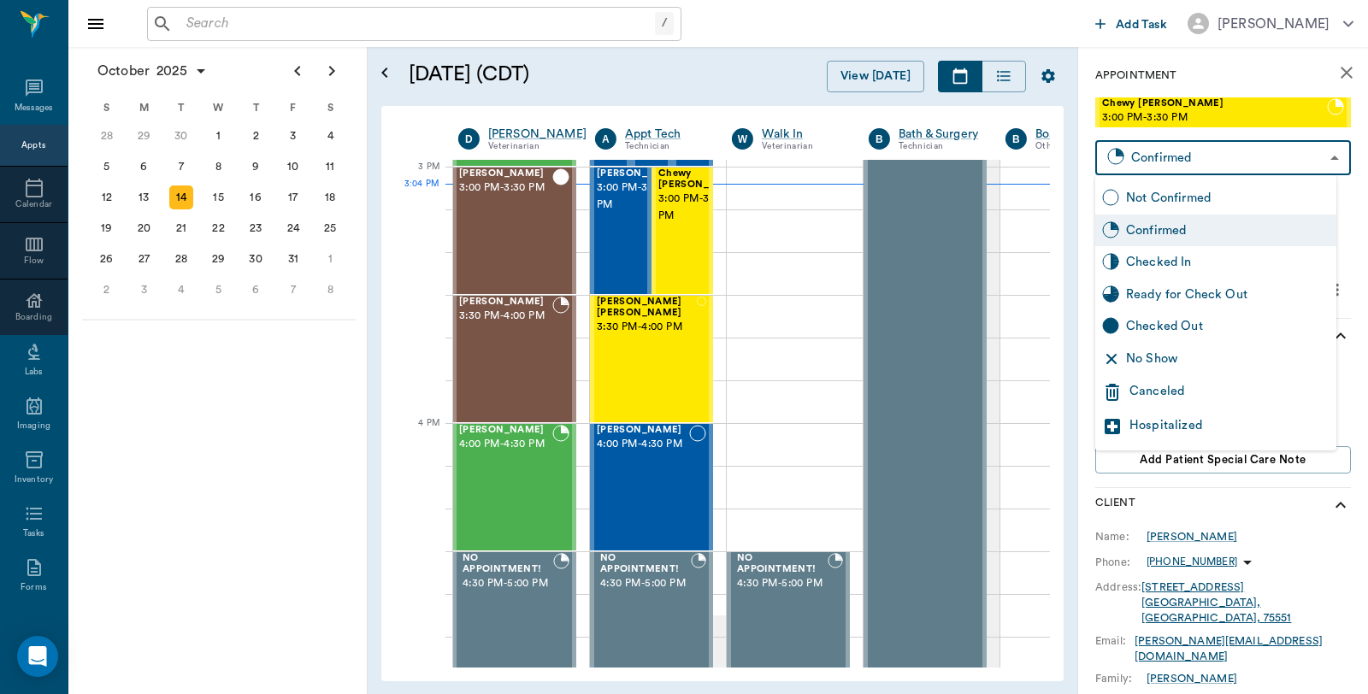
click at [1189, 269] on div "Checked In" at bounding box center [1227, 262] width 203 height 19
type input "CHECKED_IN"
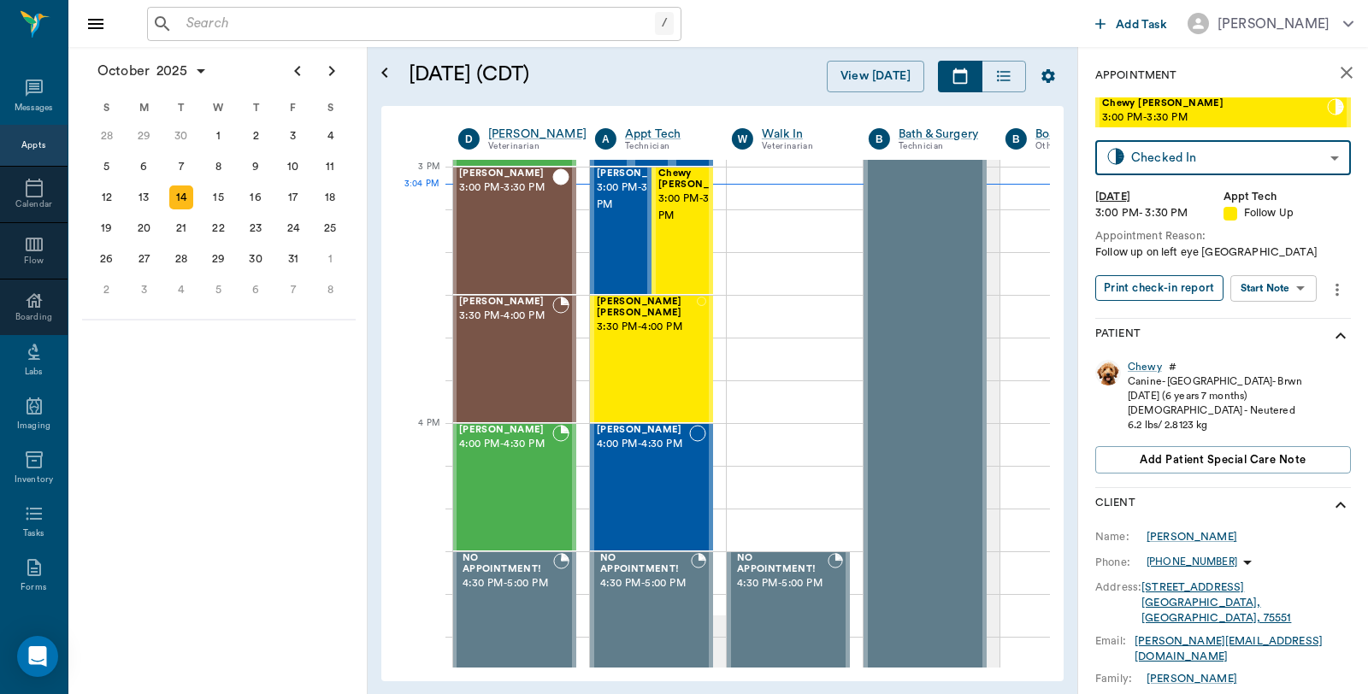
click at [1160, 288] on button "Print check-in report" at bounding box center [1159, 288] width 128 height 27
click at [619, 198] on span "3:00 PM - 3:30 PM" at bounding box center [639, 197] width 85 height 34
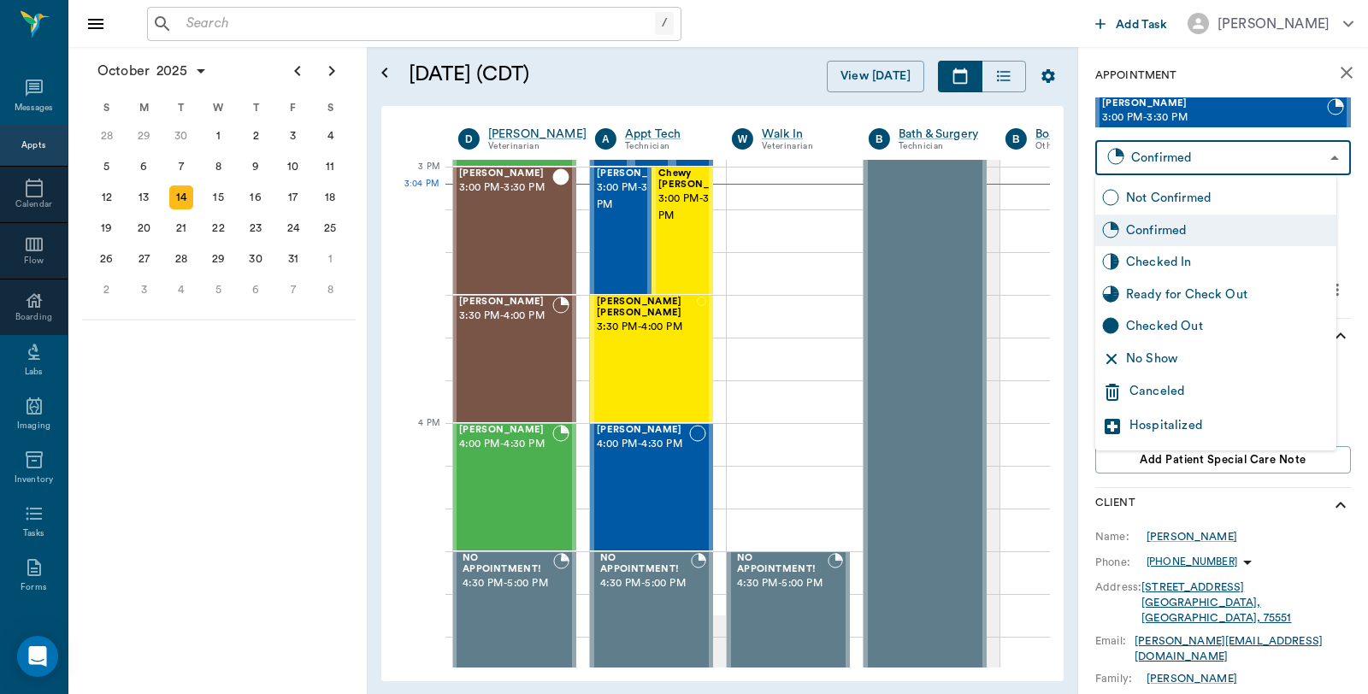
click at [1248, 149] on body "/ ​ Add Task [PERSON_NAME] Nectar Messages Appts Calendar Flow Boarding Labs Im…" at bounding box center [684, 347] width 1368 height 694
click at [1175, 257] on div "Checked In" at bounding box center [1227, 262] width 203 height 19
type input "CHECKED_IN"
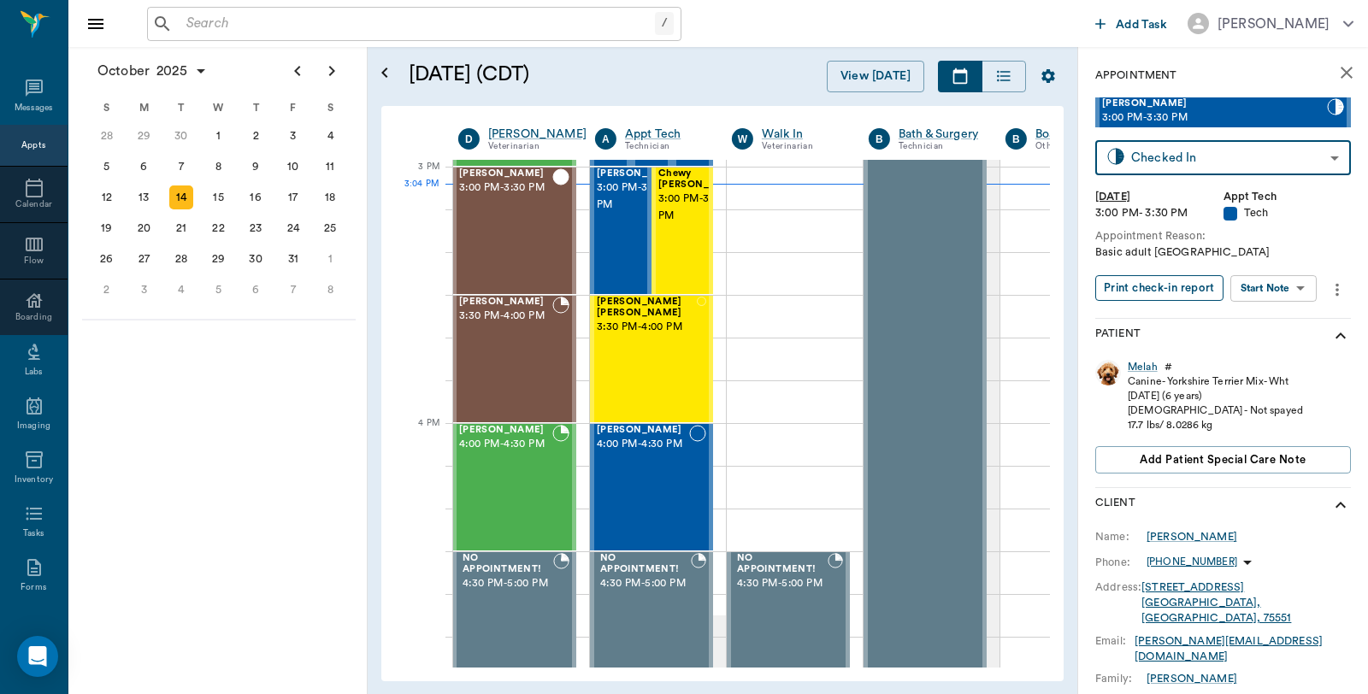
click at [1134, 277] on button "Print check-in report" at bounding box center [1159, 288] width 128 height 27
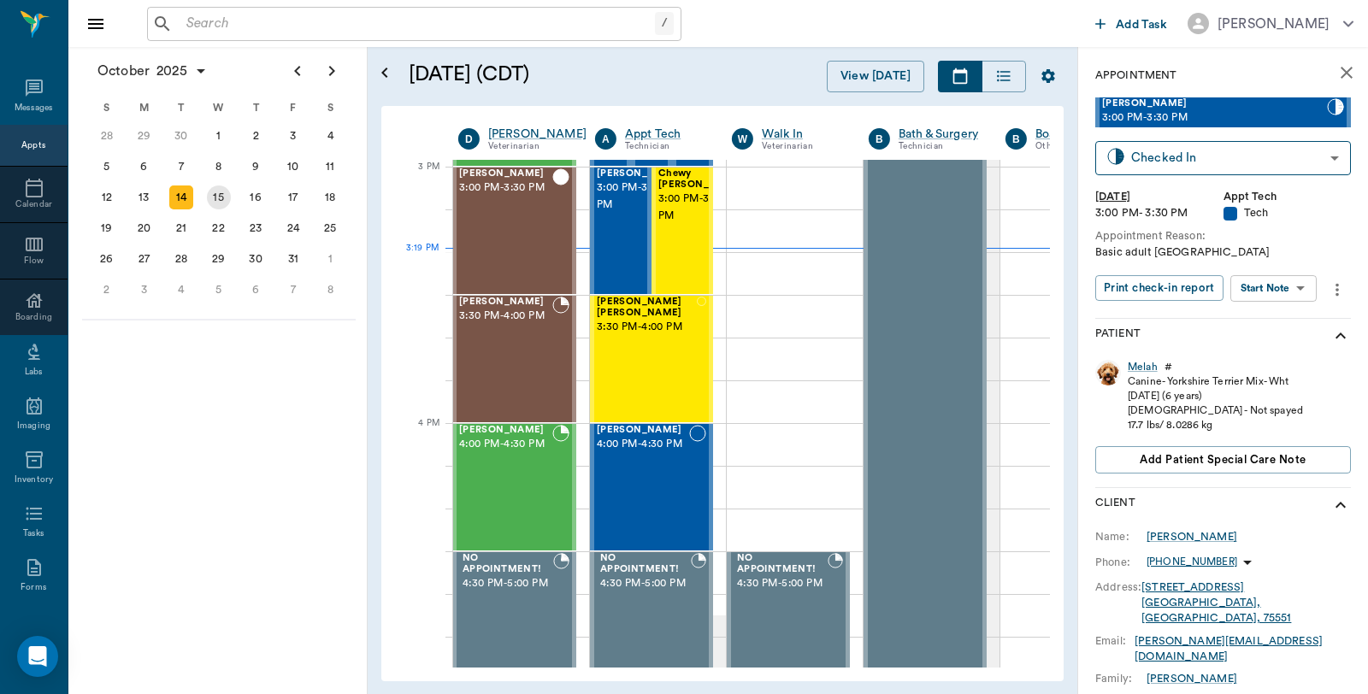
click at [210, 199] on div "15" at bounding box center [219, 198] width 24 height 24
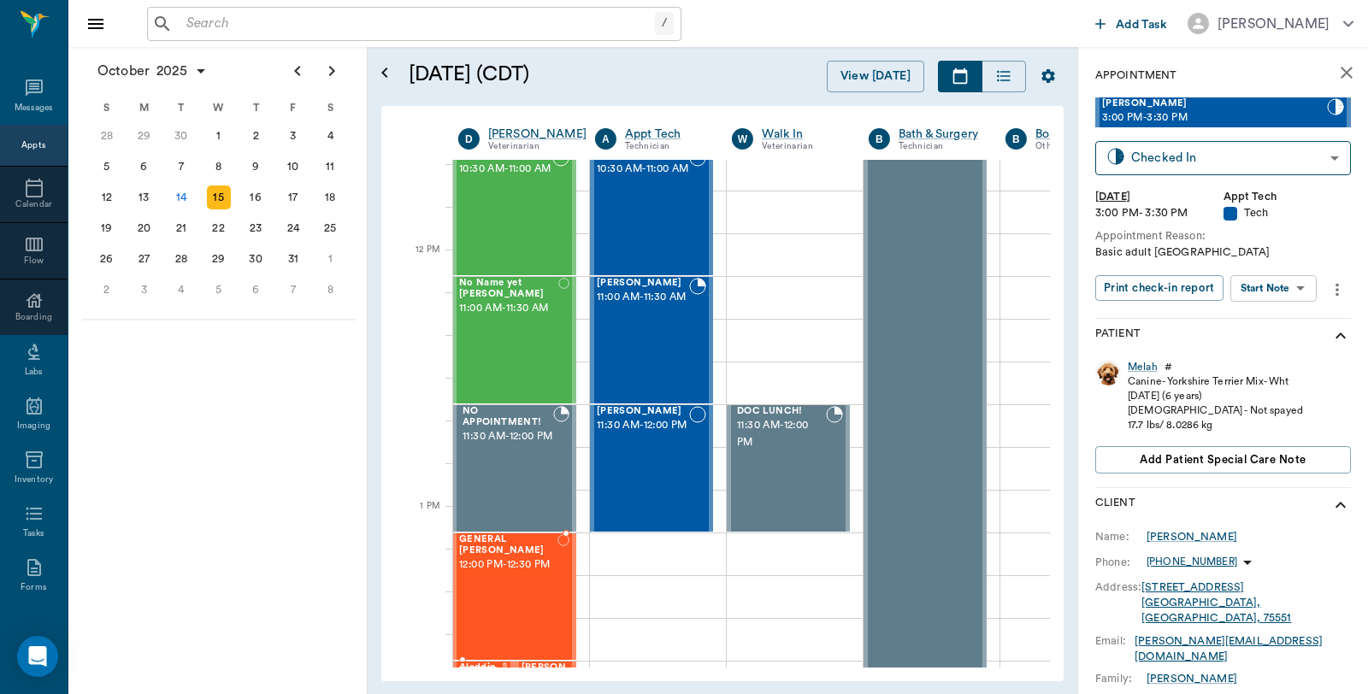
scroll to position [950, 1]
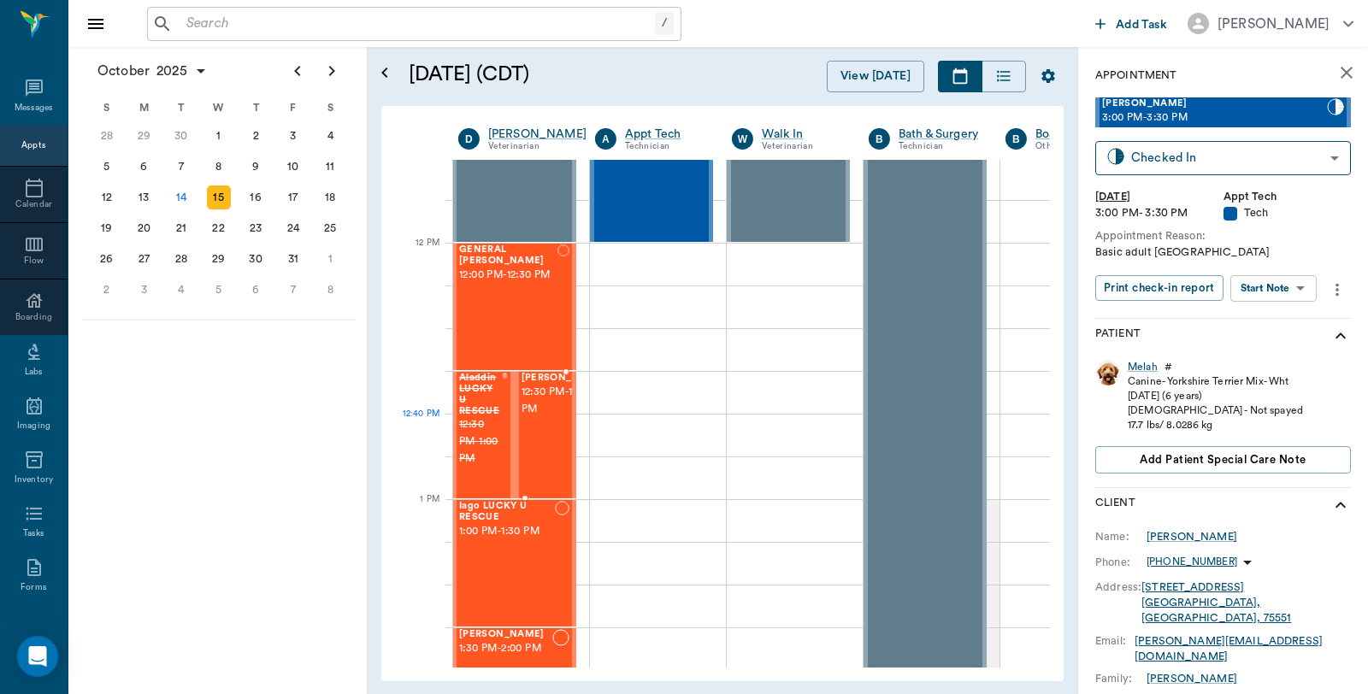
click at [556, 418] on span "12:30 PM - 1:00 PM" at bounding box center [564, 401] width 85 height 34
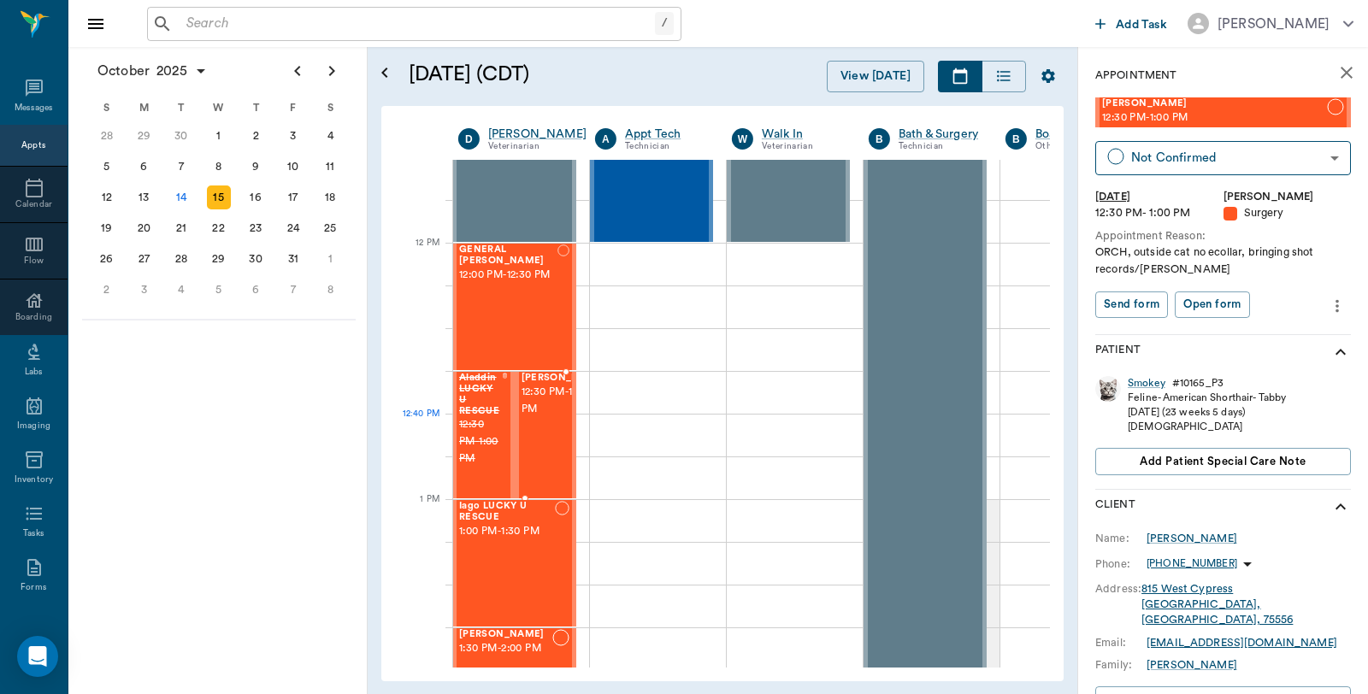
click at [557, 453] on div "Smokey Scott 12:30 PM - 1:00 PM" at bounding box center [564, 435] width 85 height 125
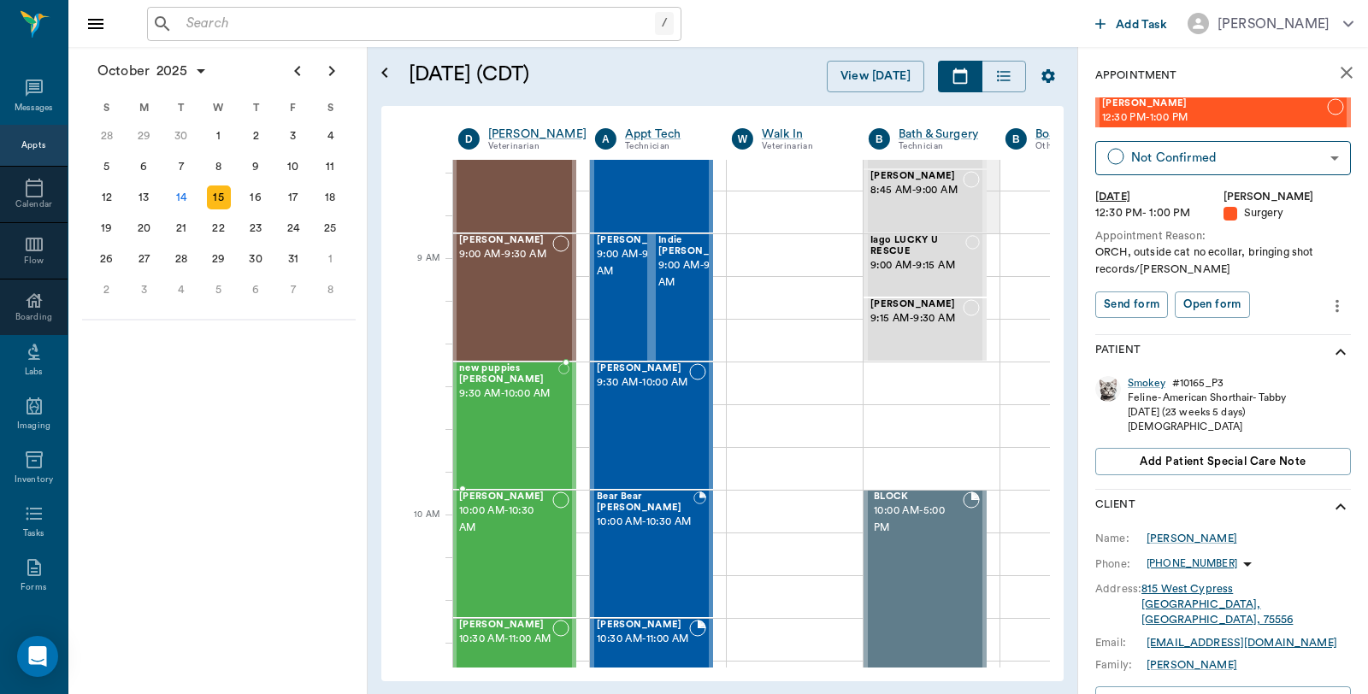
scroll to position [0, 1]
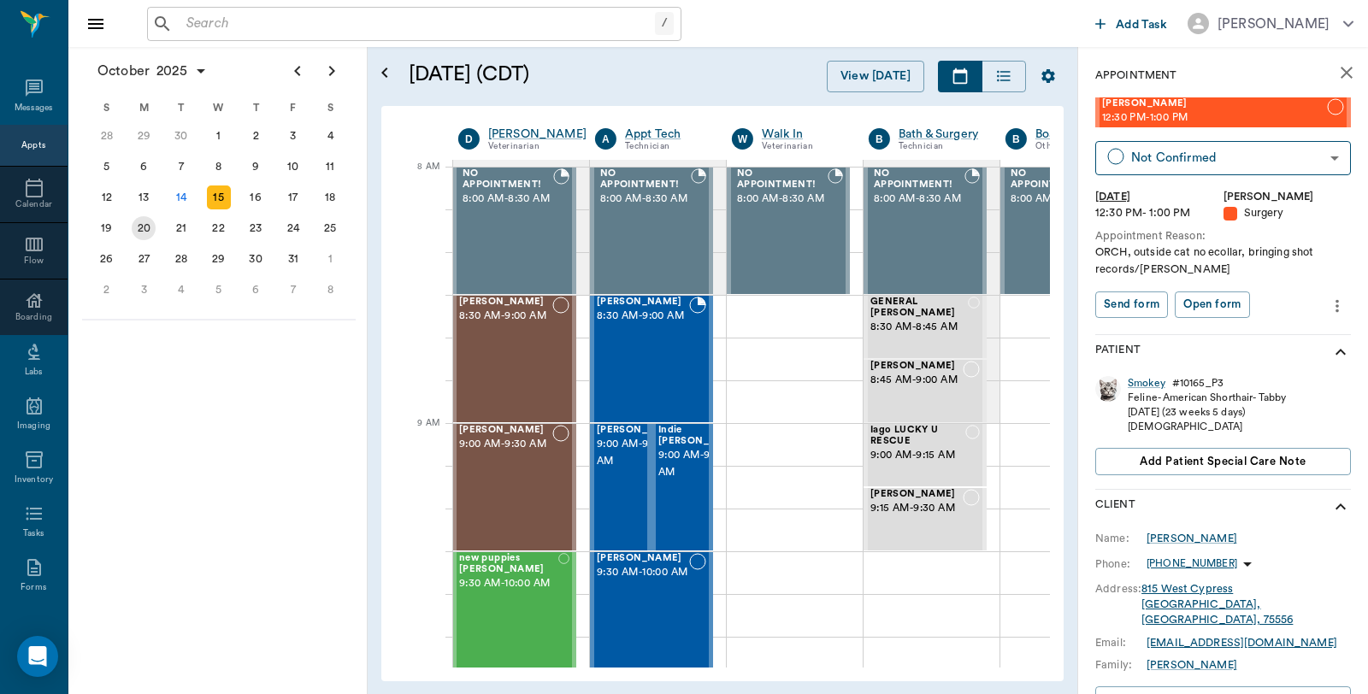
click at [146, 226] on div "20" at bounding box center [144, 228] width 24 height 24
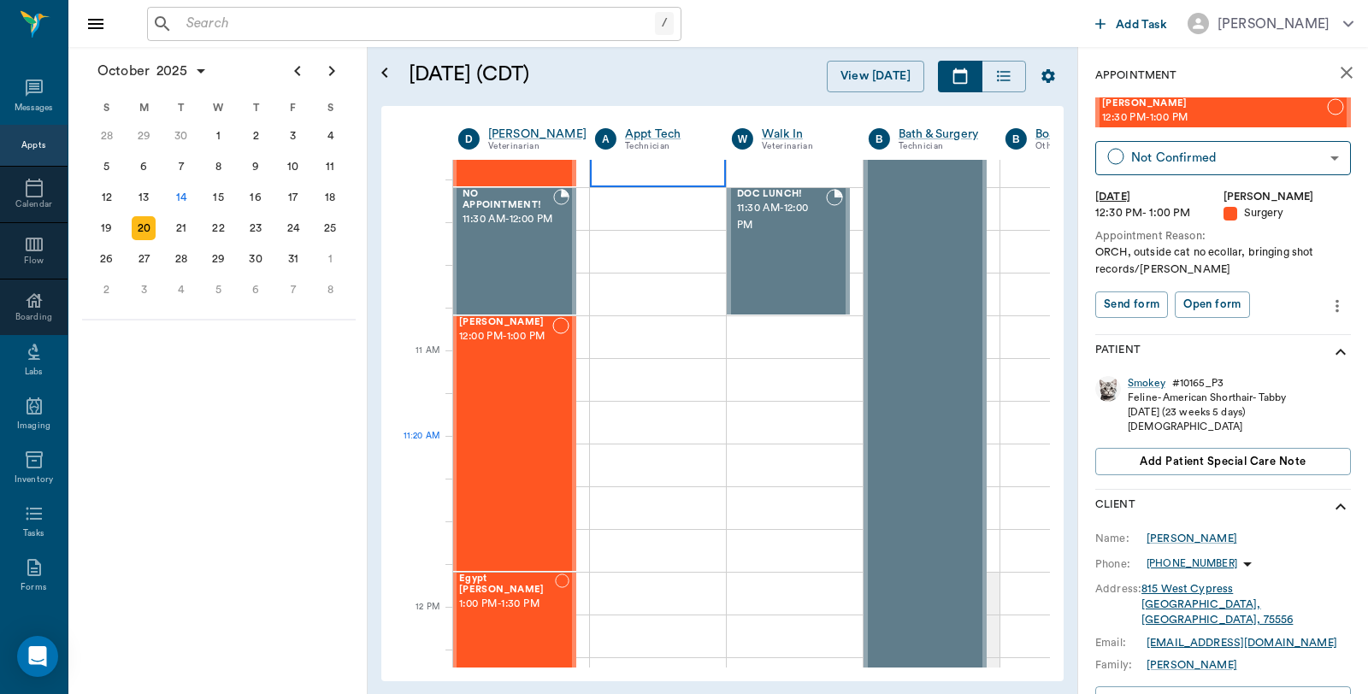
scroll to position [950, 1]
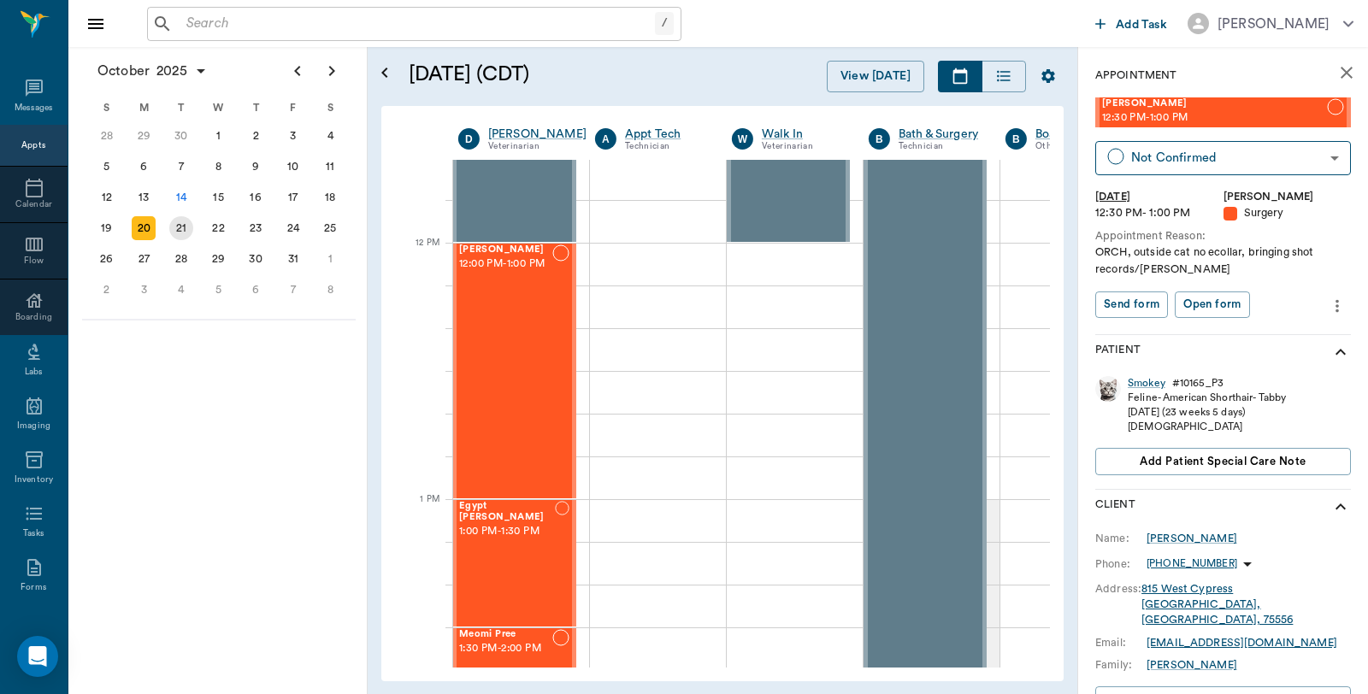
click at [193, 227] on div "21" at bounding box center [181, 228] width 38 height 31
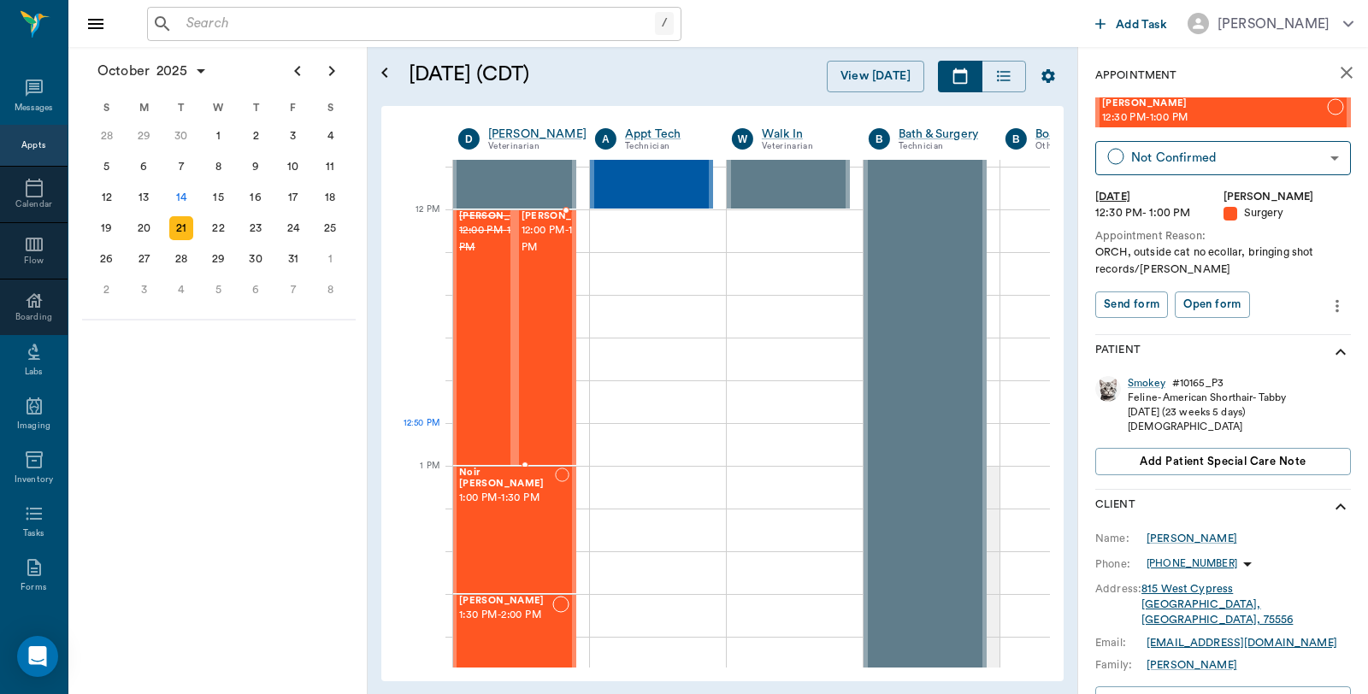
scroll to position [950, 1]
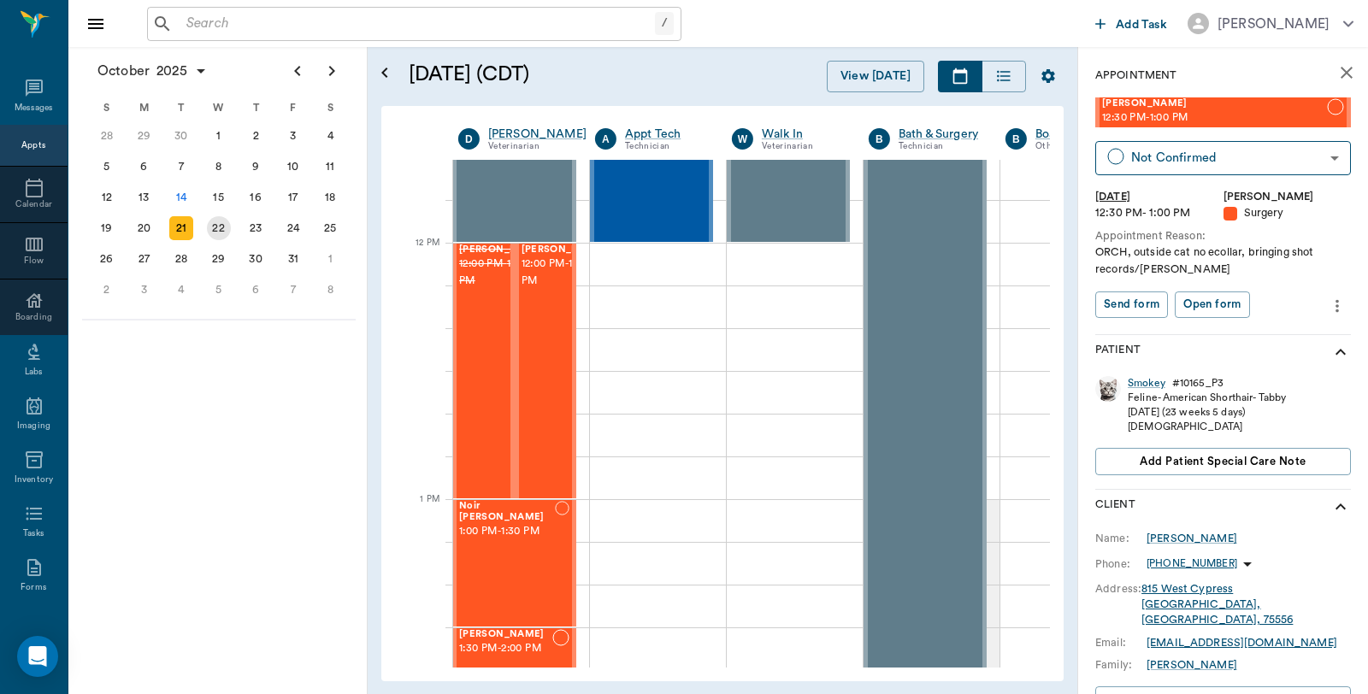
click at [214, 221] on div "22" at bounding box center [219, 228] width 24 height 24
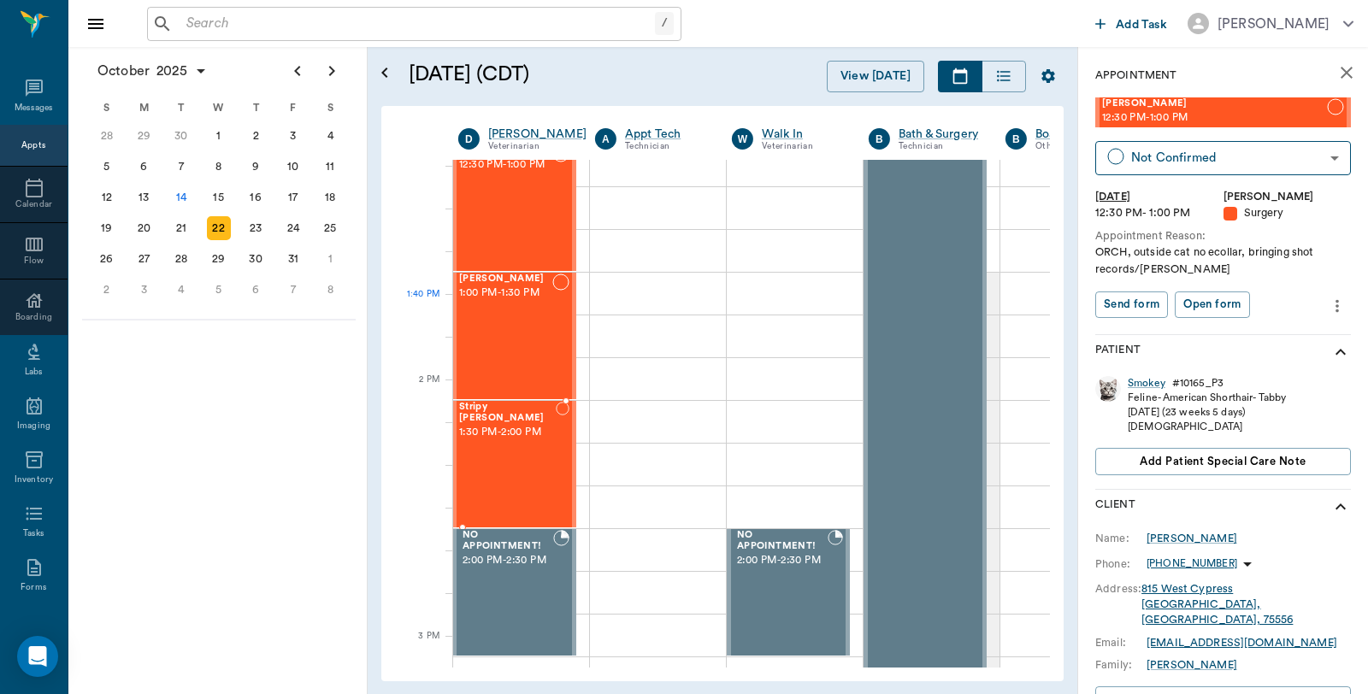
scroll to position [1329, 1]
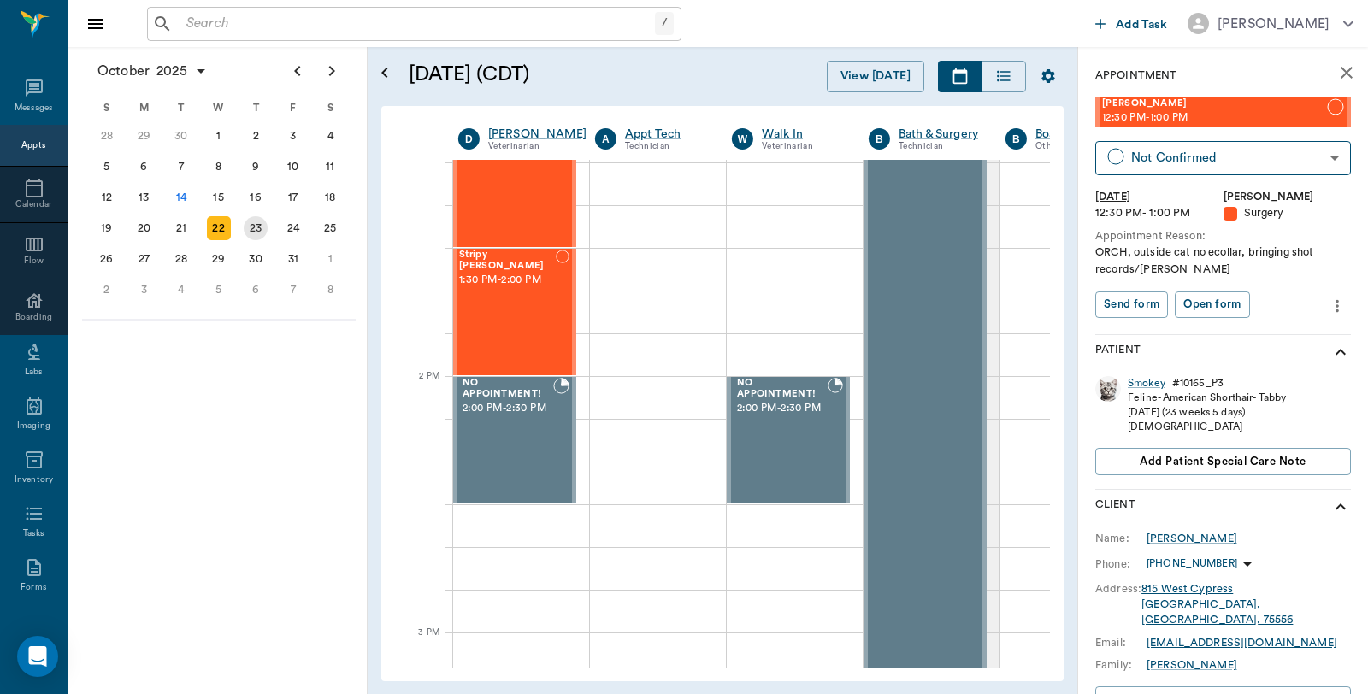
click at [261, 216] on div "23" at bounding box center [256, 228] width 24 height 24
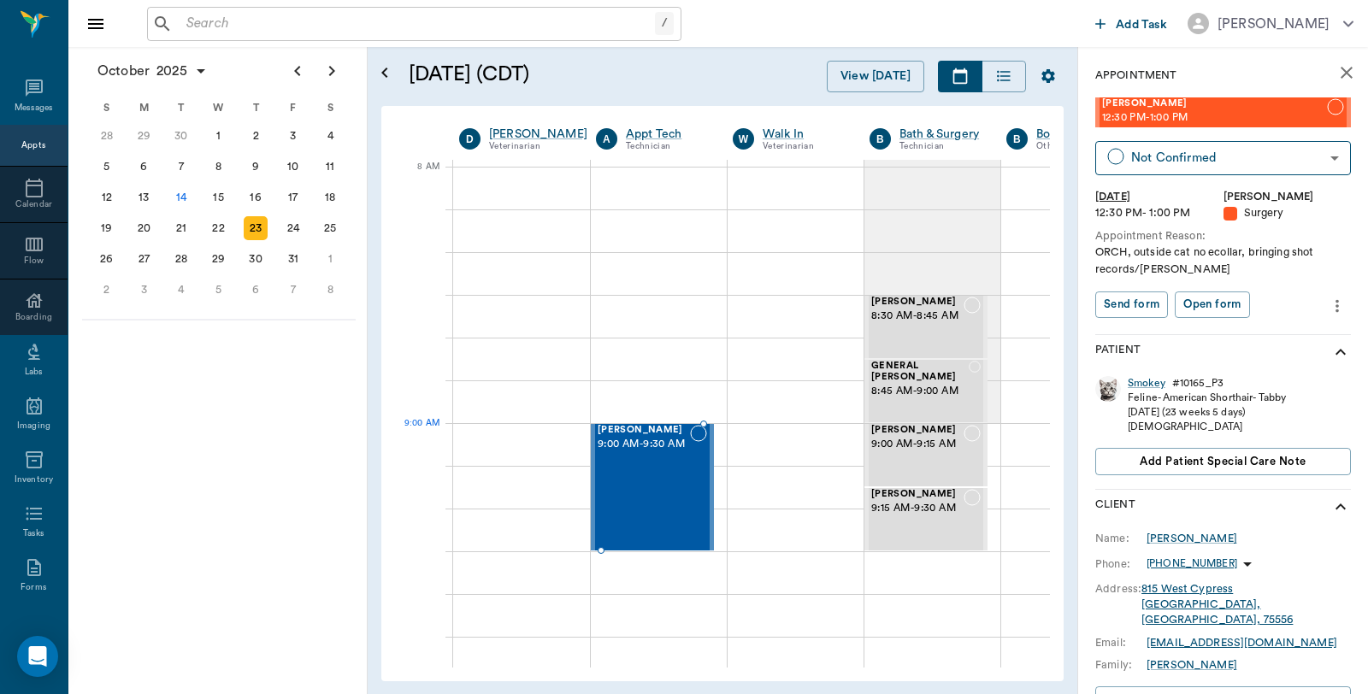
scroll to position [0, 1]
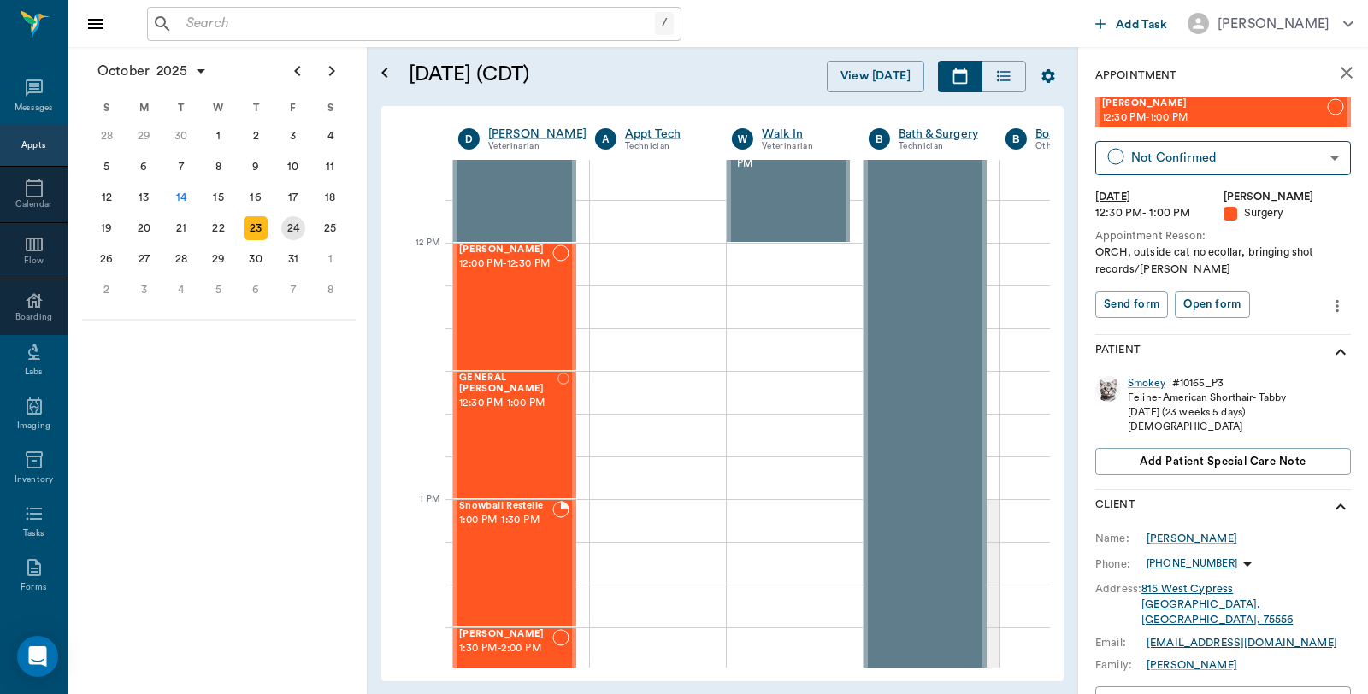
click at [284, 217] on div "24" at bounding box center [293, 228] width 24 height 24
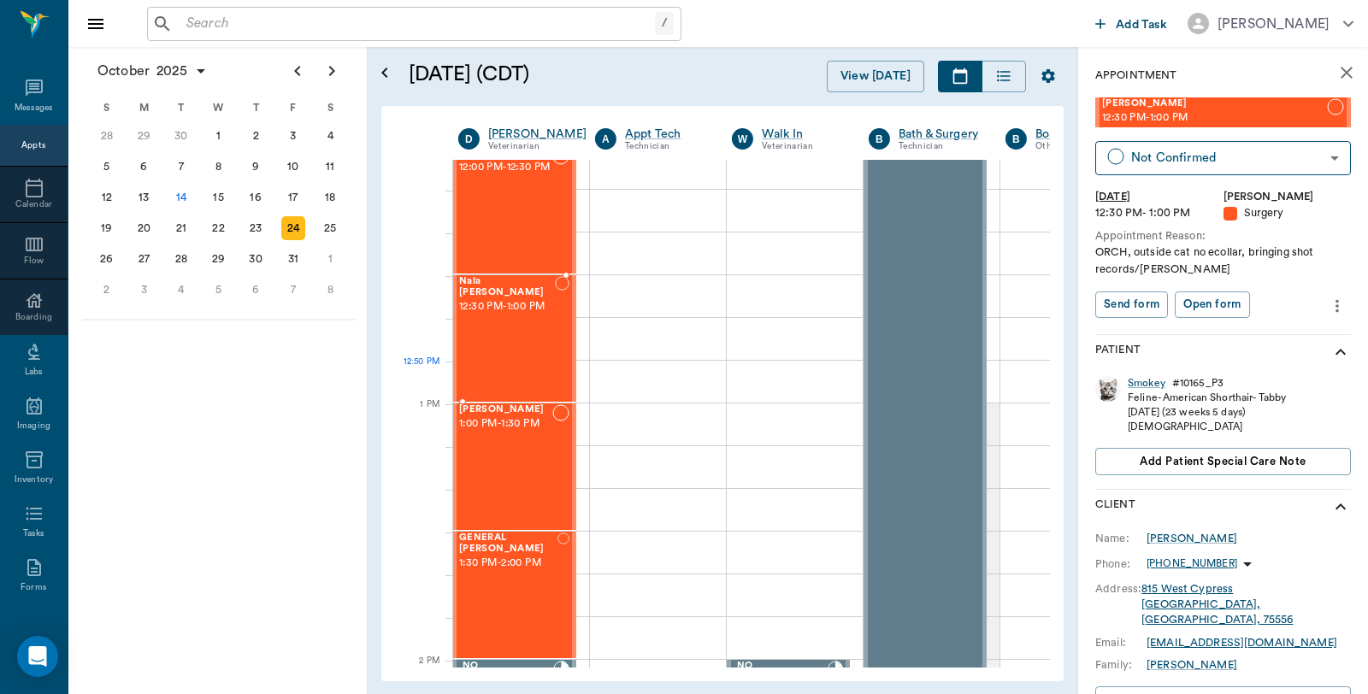
scroll to position [1045, 1]
click at [140, 252] on div "27" at bounding box center [144, 259] width 24 height 24
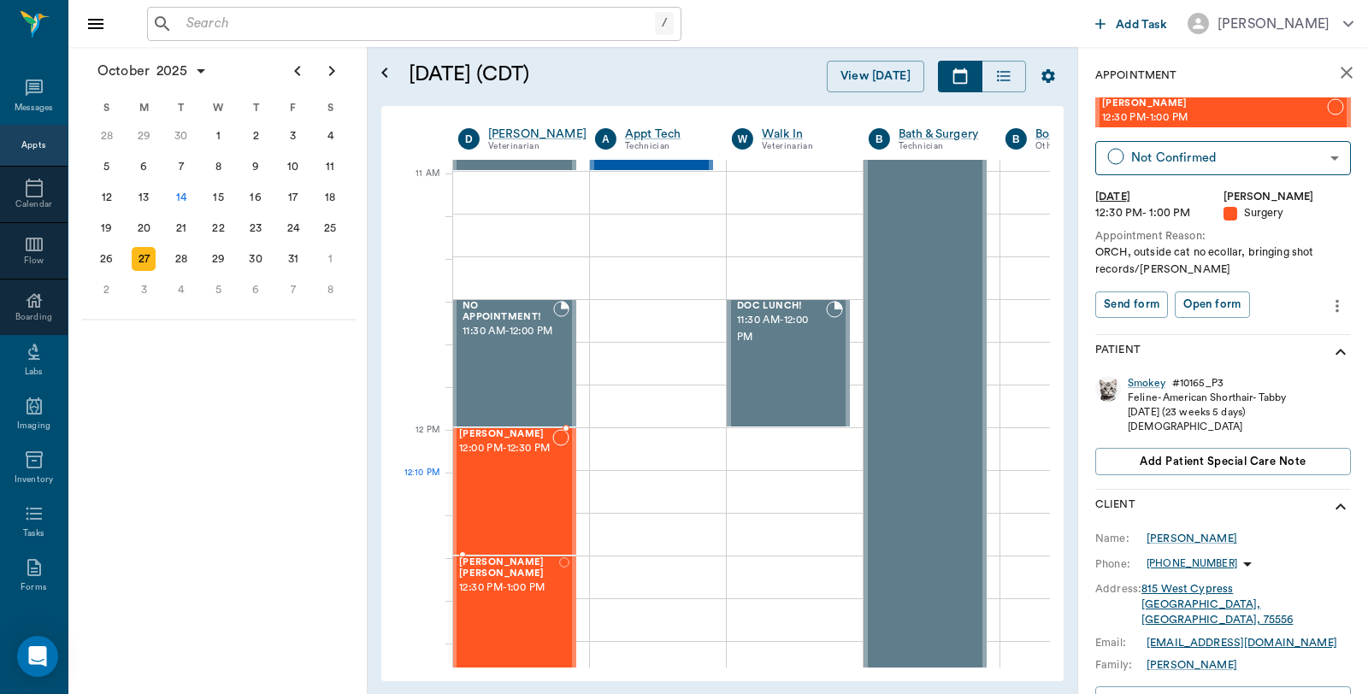
scroll to position [759, 1]
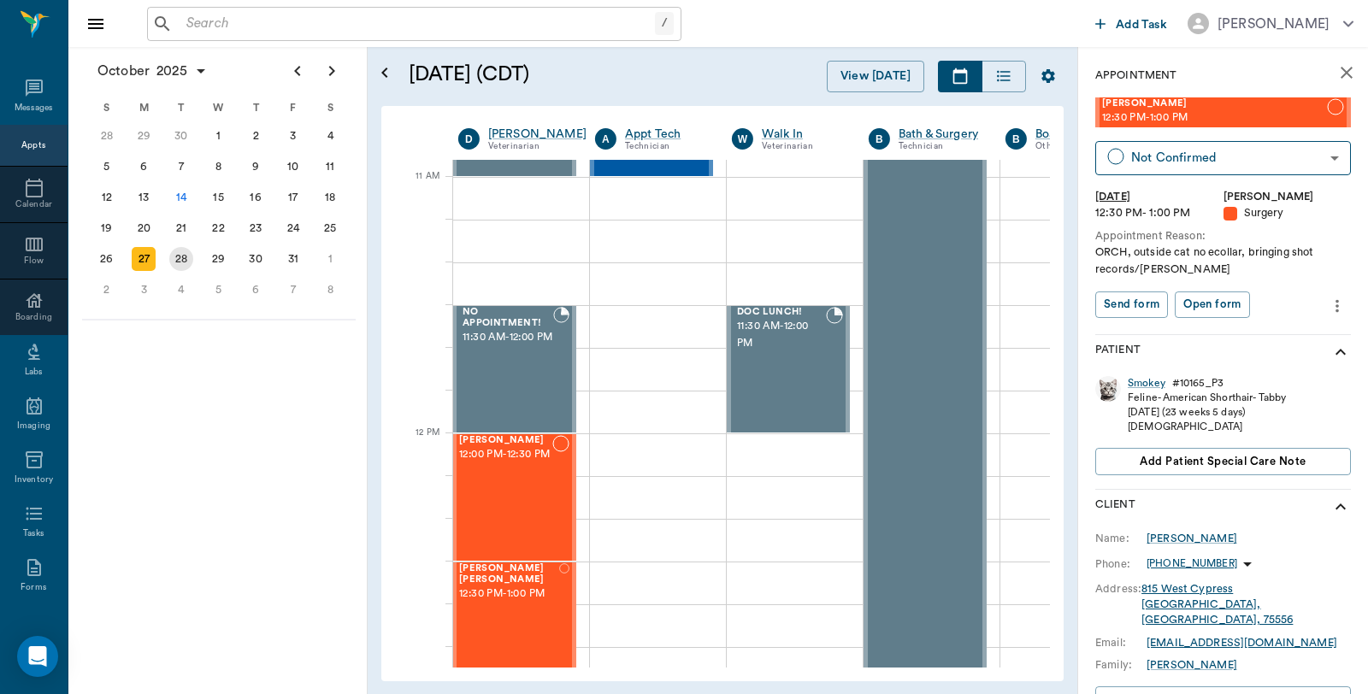
click at [169, 249] on div "28" at bounding box center [181, 259] width 38 height 31
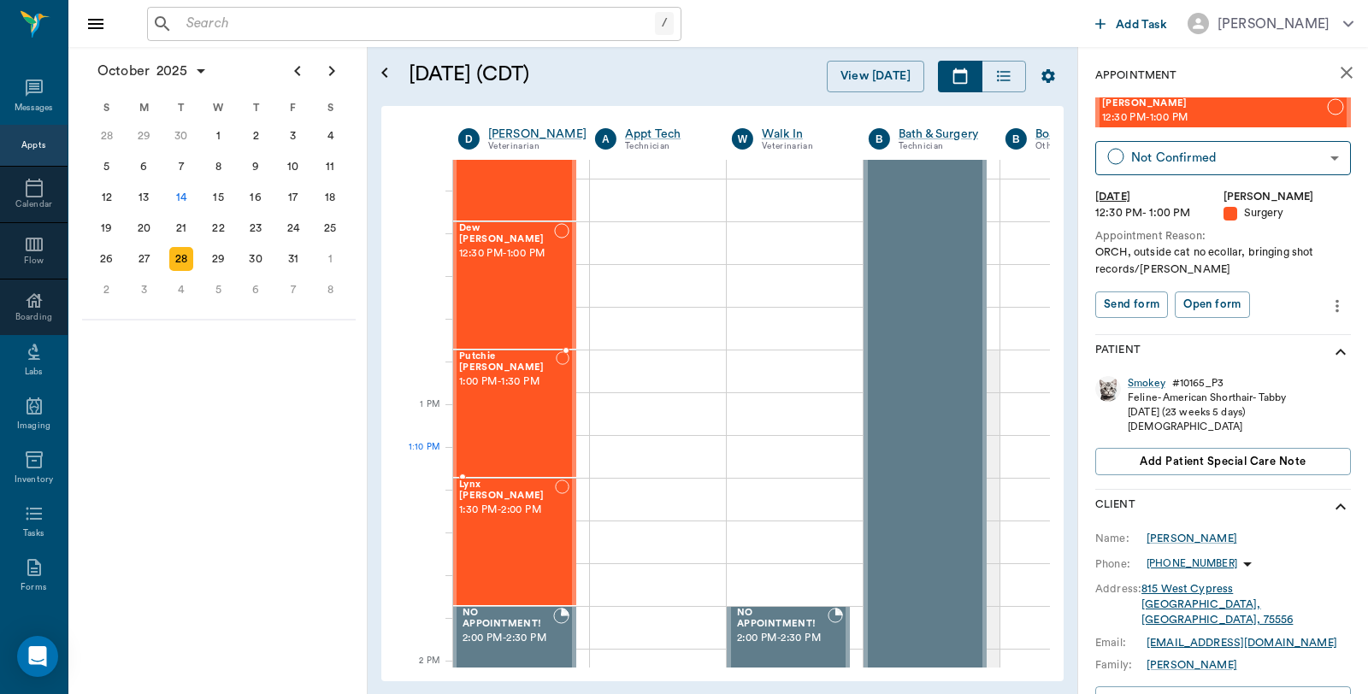
scroll to position [1045, 1]
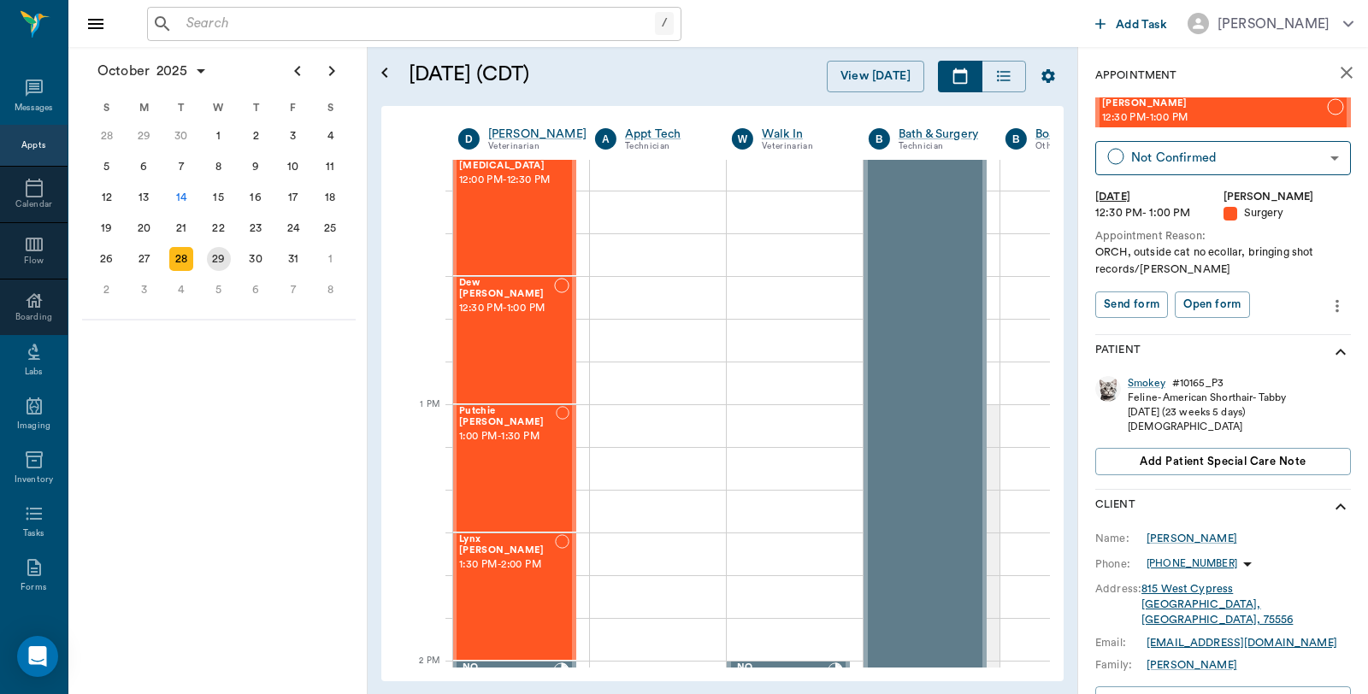
click at [222, 251] on div "29" at bounding box center [219, 259] width 24 height 24
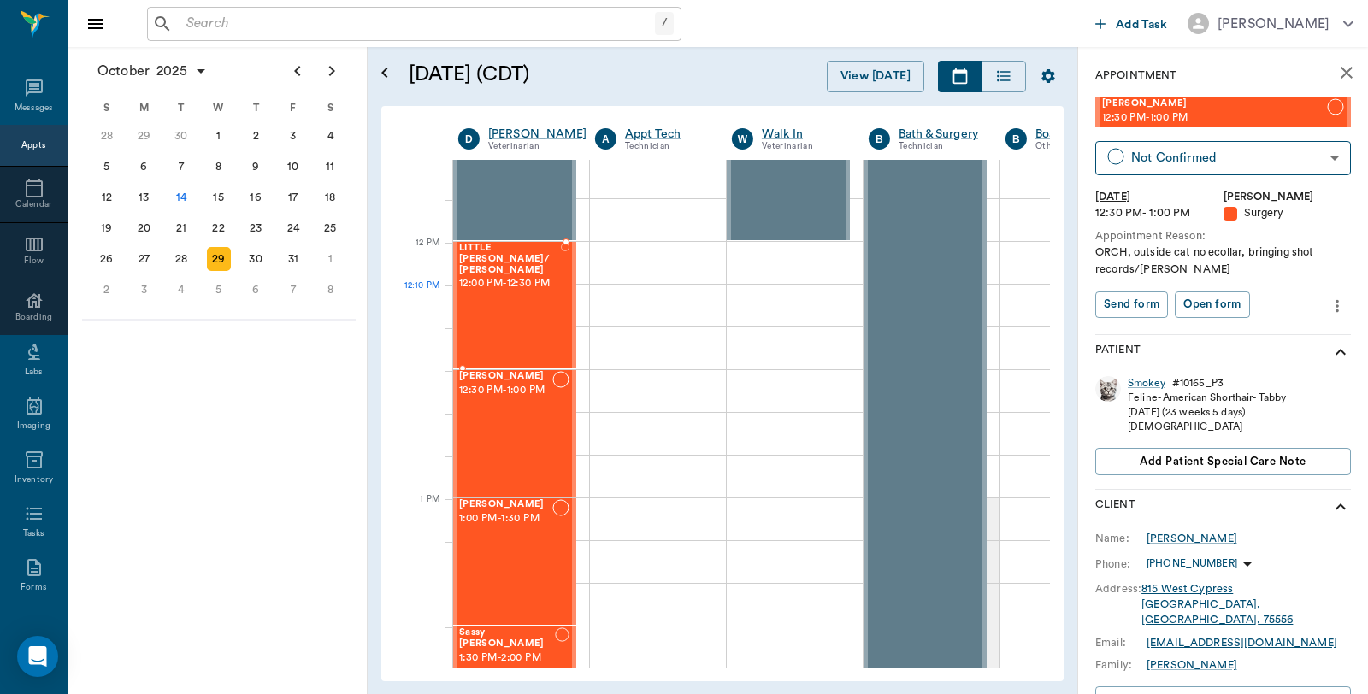
scroll to position [950, 1]
click at [267, 250] on div "30" at bounding box center [256, 259] width 38 height 31
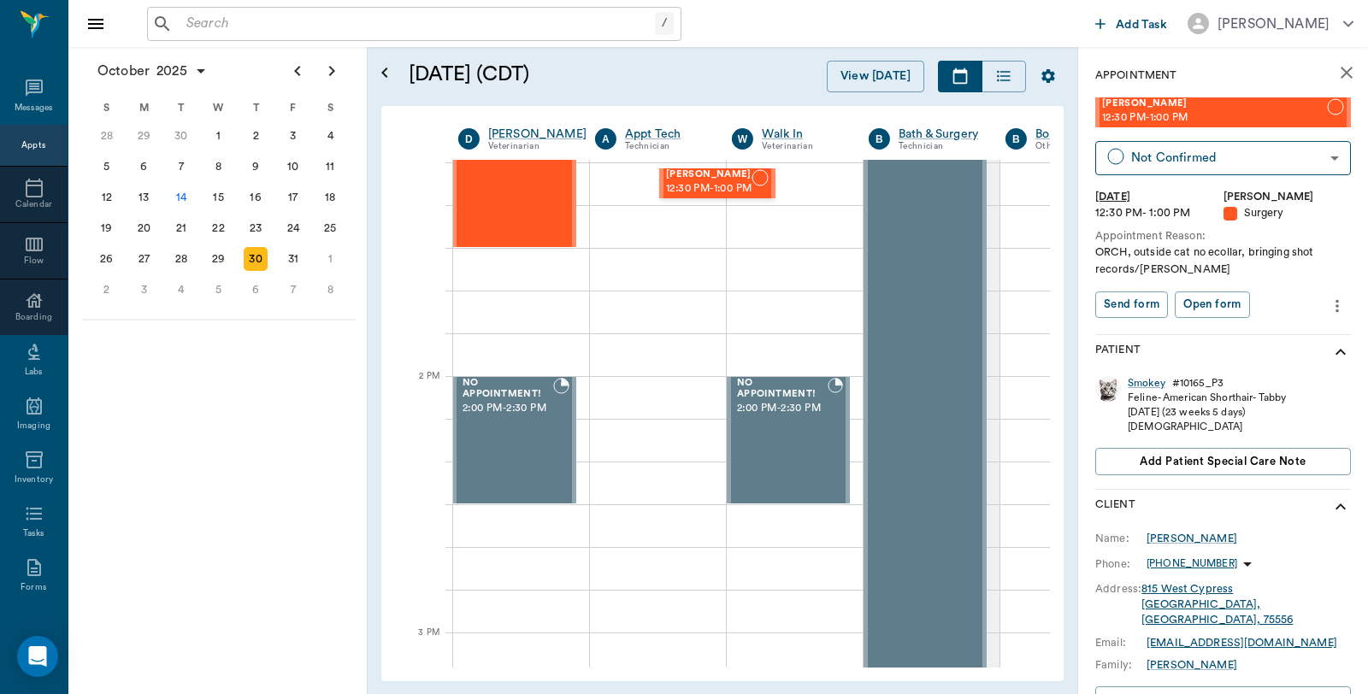
scroll to position [1314, 0]
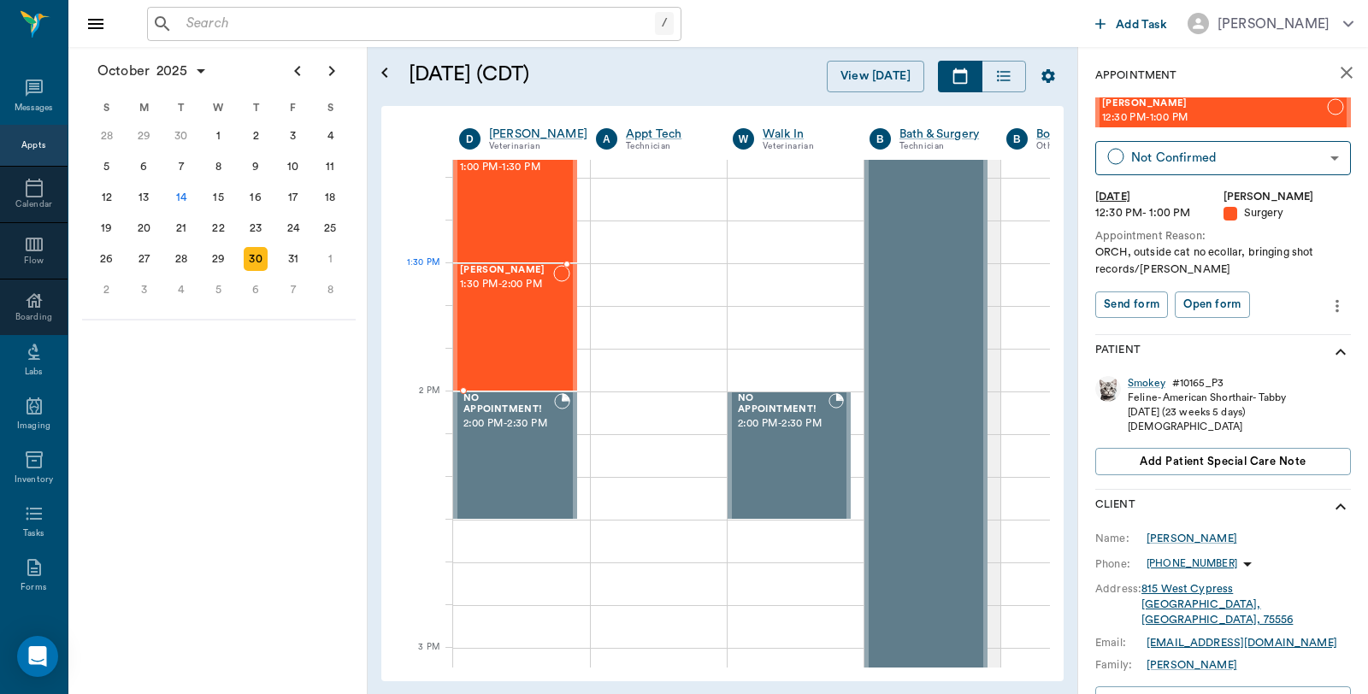
drag, startPoint x: 1219, startPoint y: 113, endPoint x: 474, endPoint y: 283, distance: 764.7
click at [177, 197] on div "14" at bounding box center [181, 198] width 24 height 24
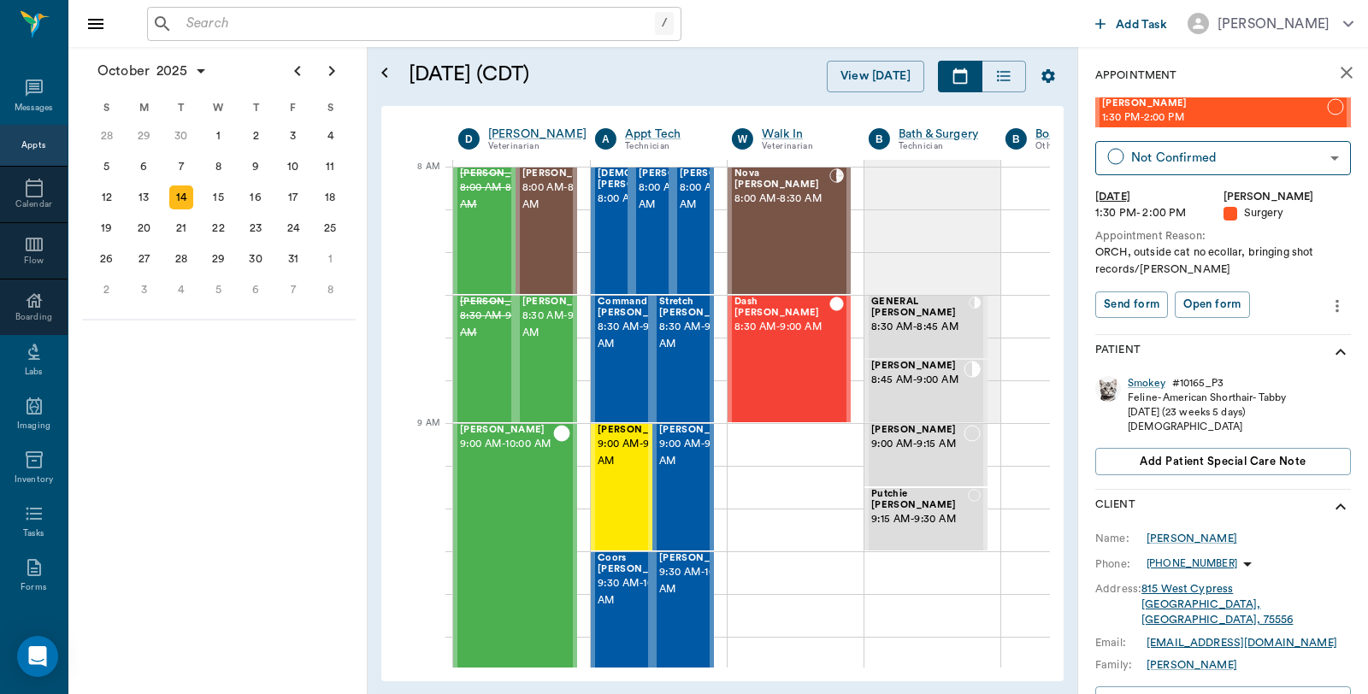
scroll to position [0, 1]
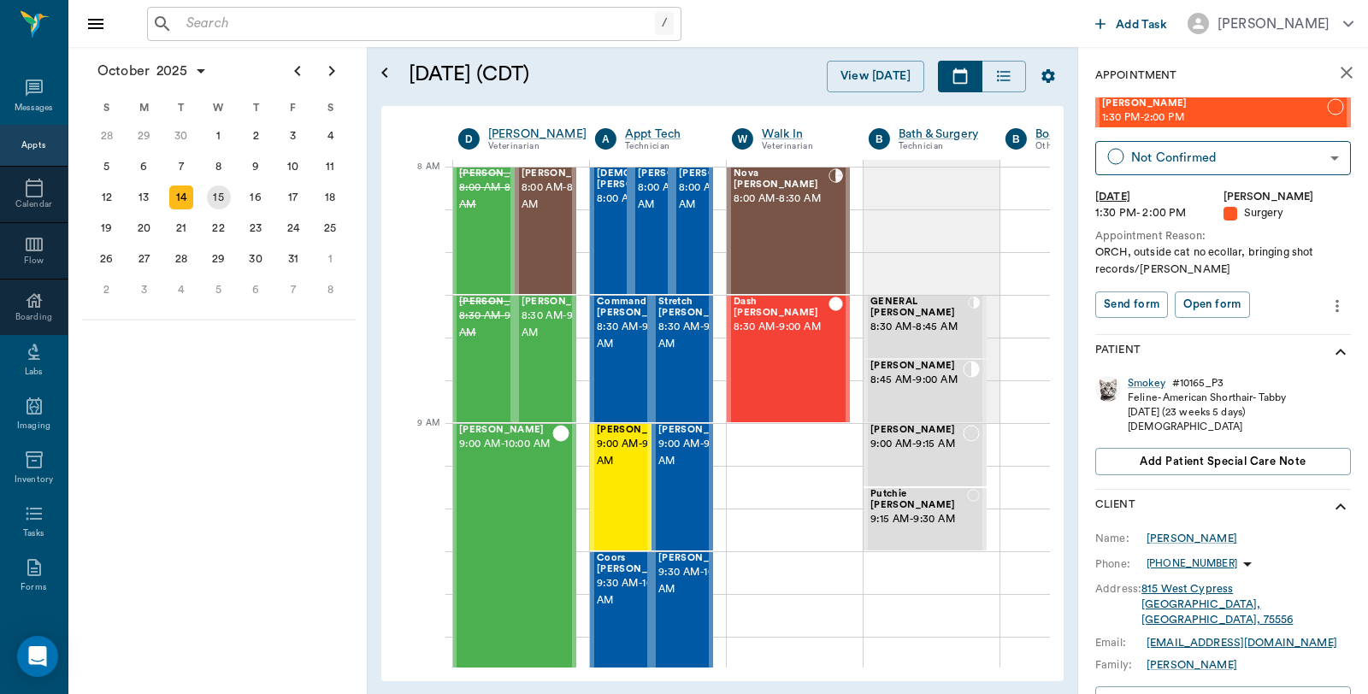
click at [217, 197] on div "15" at bounding box center [219, 198] width 24 height 24
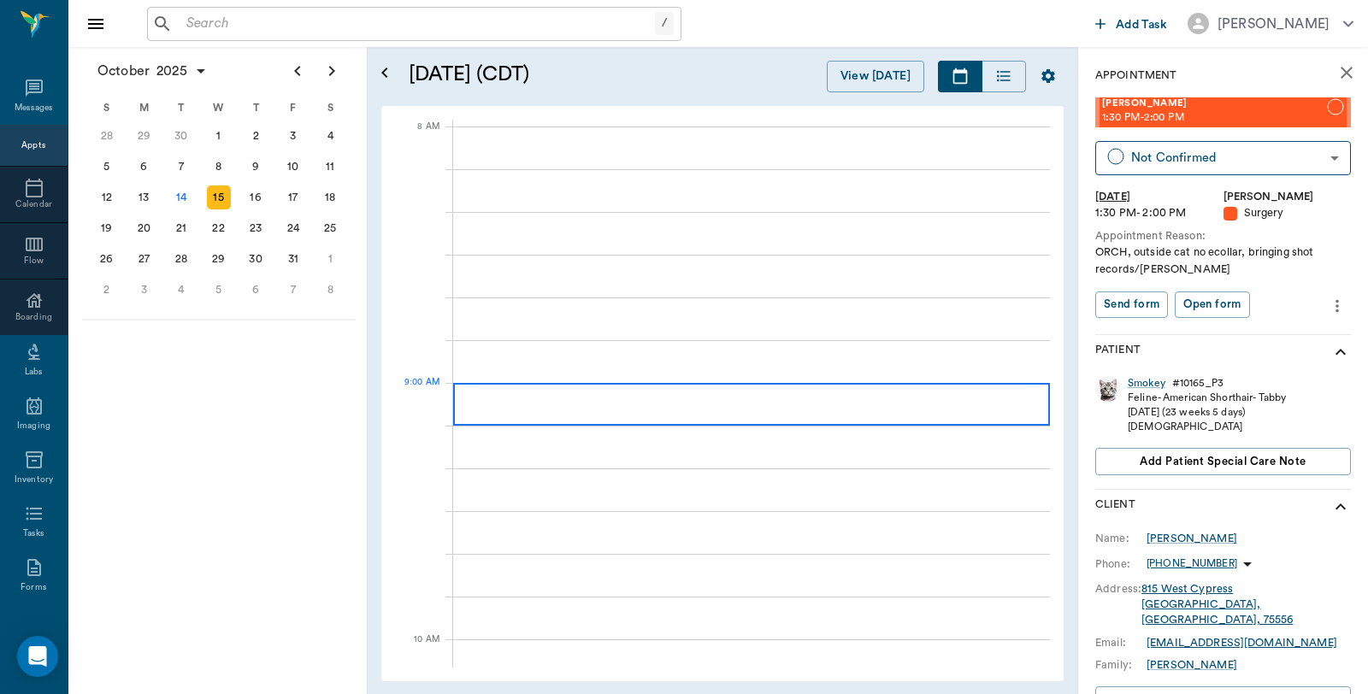
scroll to position [0, 1]
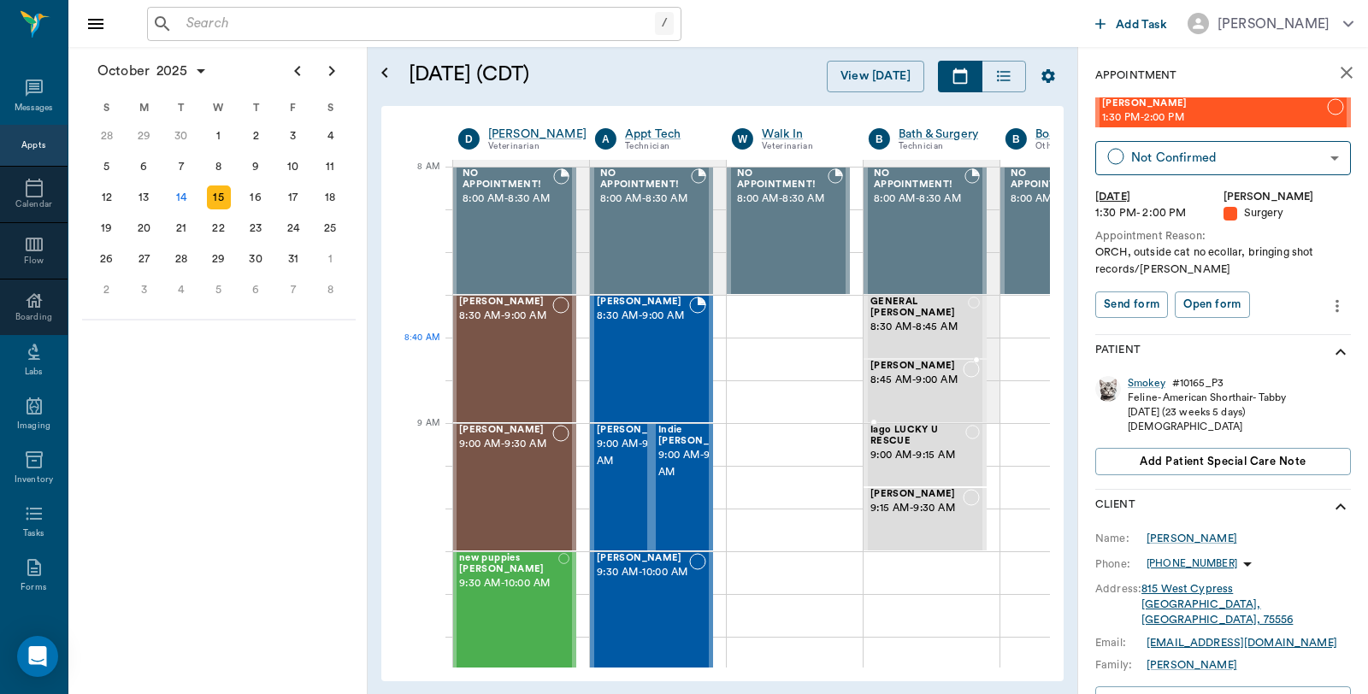
click at [907, 379] on span "8:45 AM - 9:00 AM" at bounding box center [916, 380] width 92 height 17
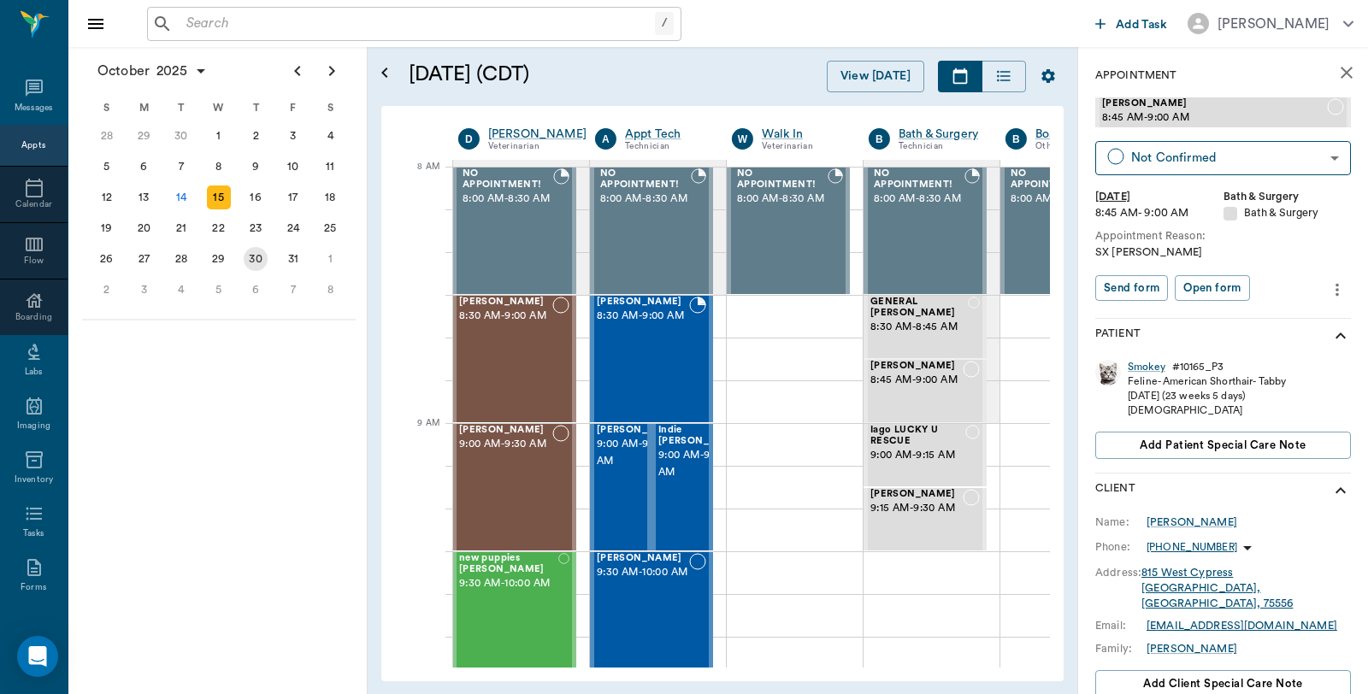
click at [265, 256] on div "30" at bounding box center [256, 259] width 24 height 24
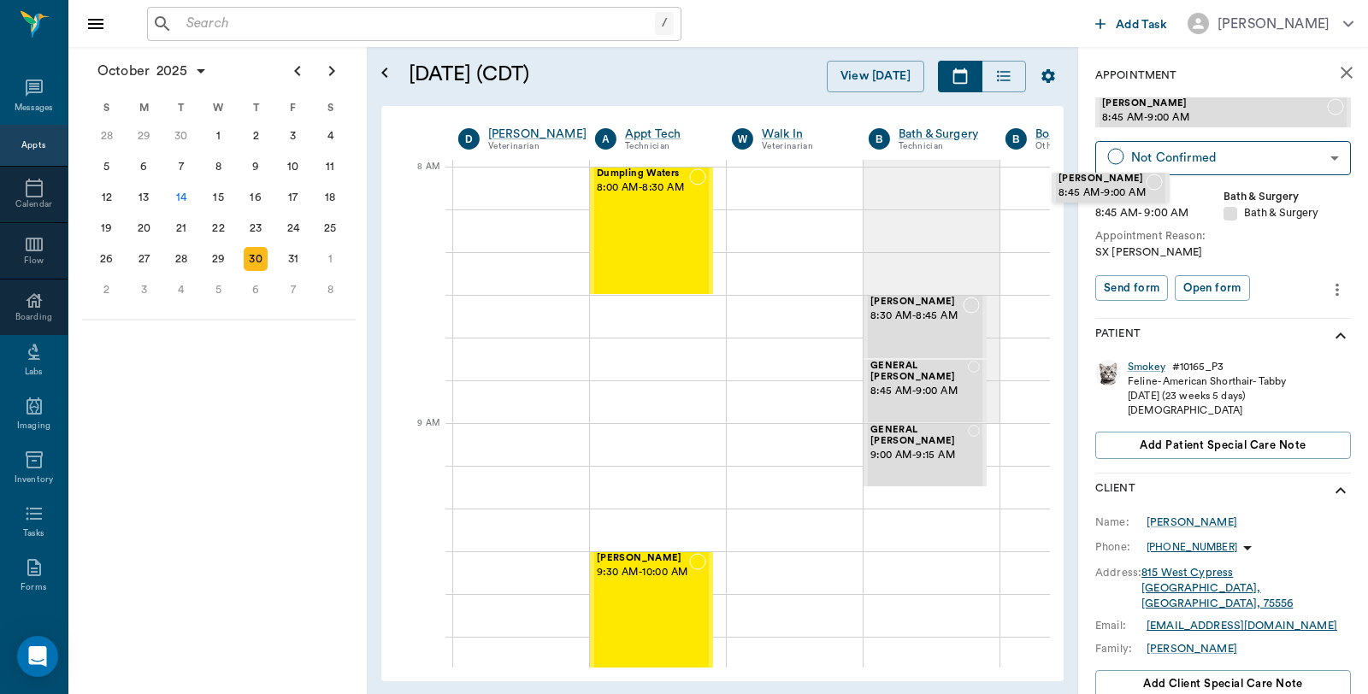
scroll to position [0, 5]
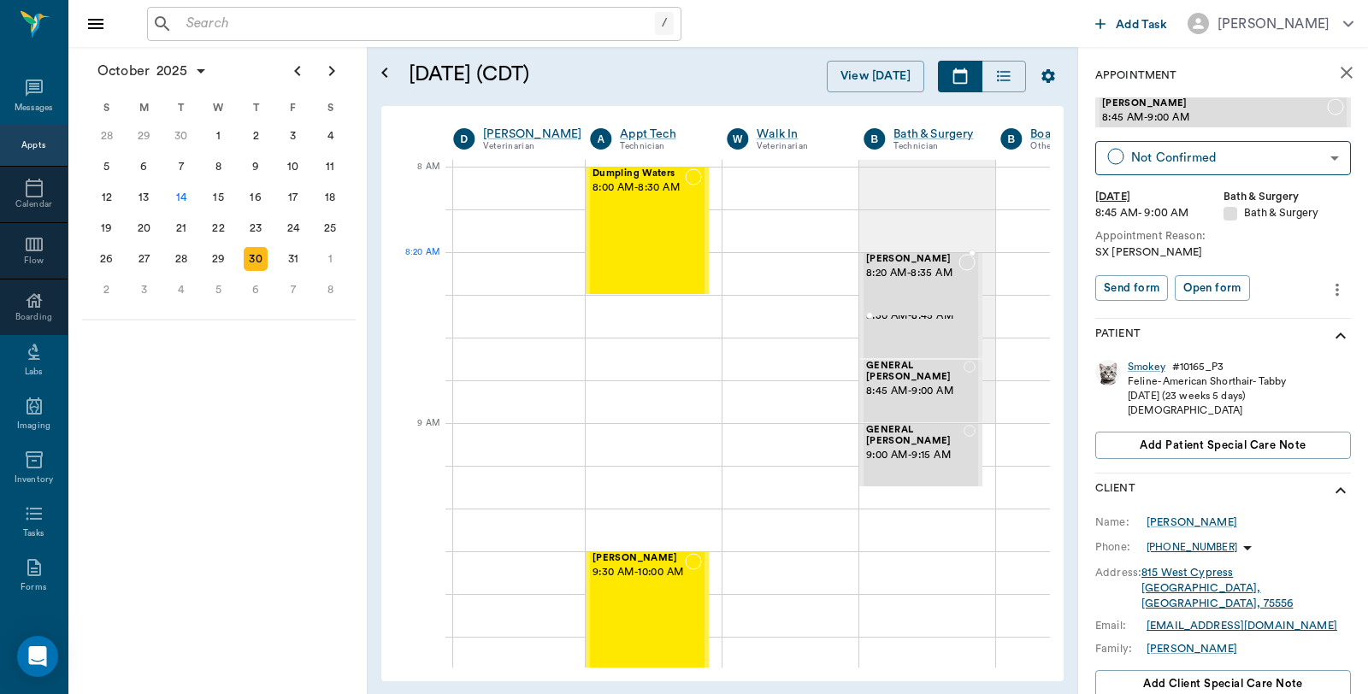
drag, startPoint x: 1185, startPoint y: 114, endPoint x: 923, endPoint y: 256, distance: 298.0
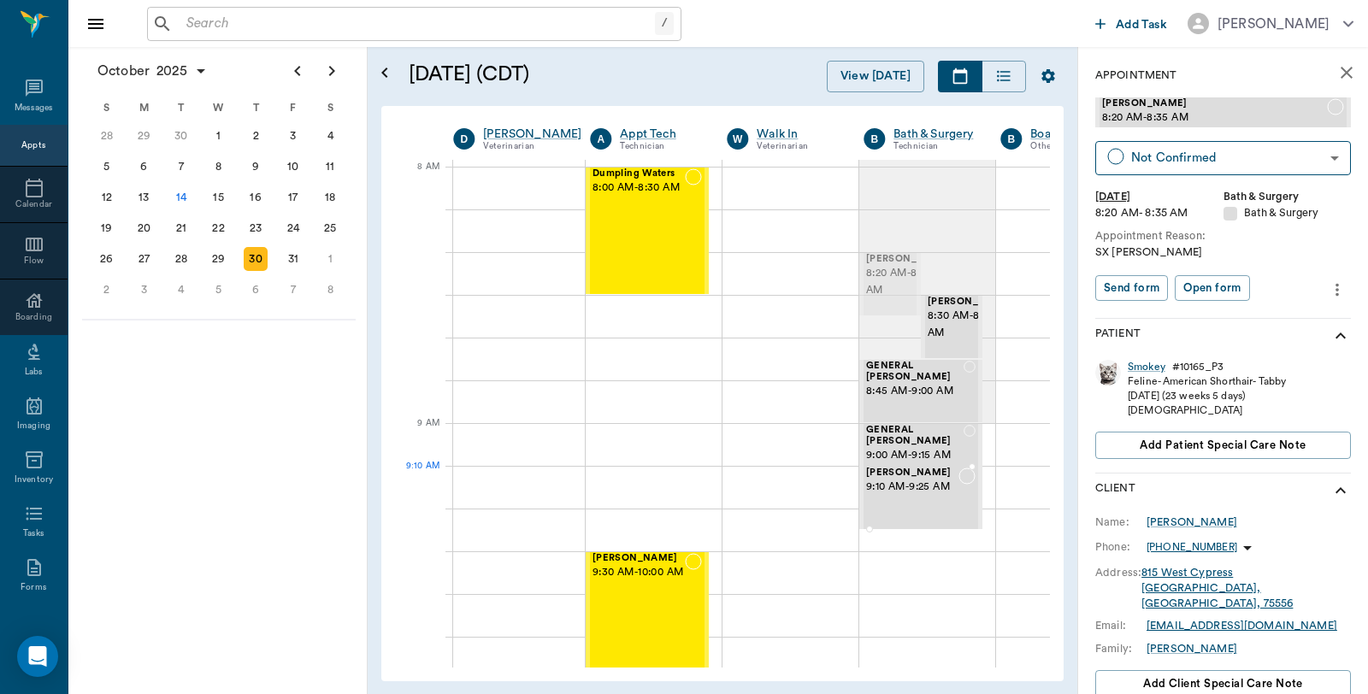
drag, startPoint x: 889, startPoint y: 265, endPoint x: 925, endPoint y: 493, distance: 231.1
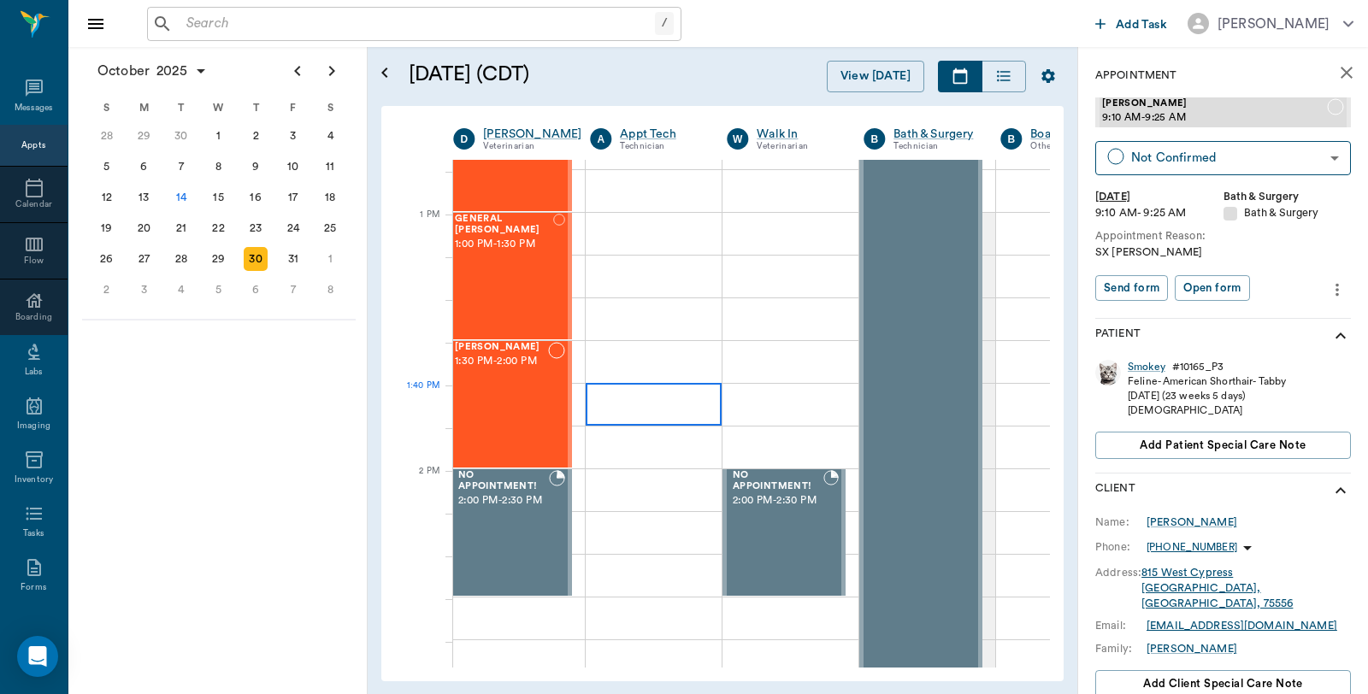
scroll to position [1235, 5]
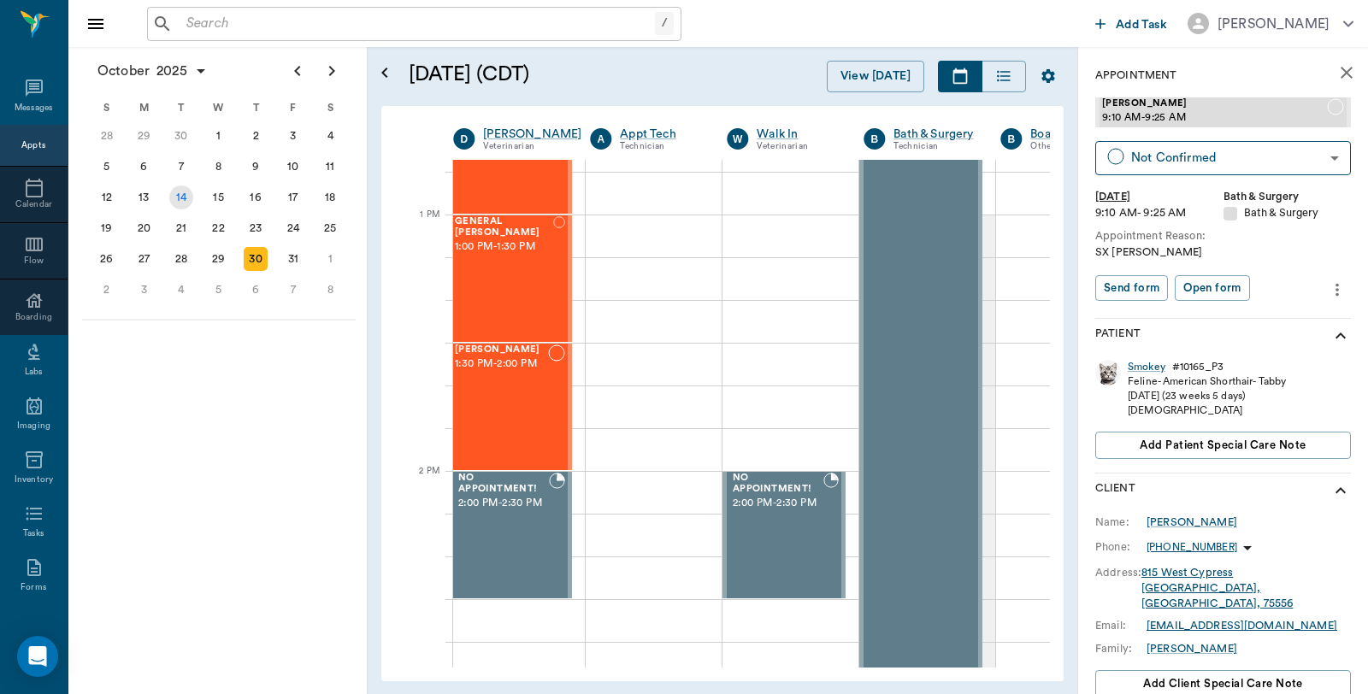
click at [174, 191] on div "14" at bounding box center [181, 198] width 24 height 24
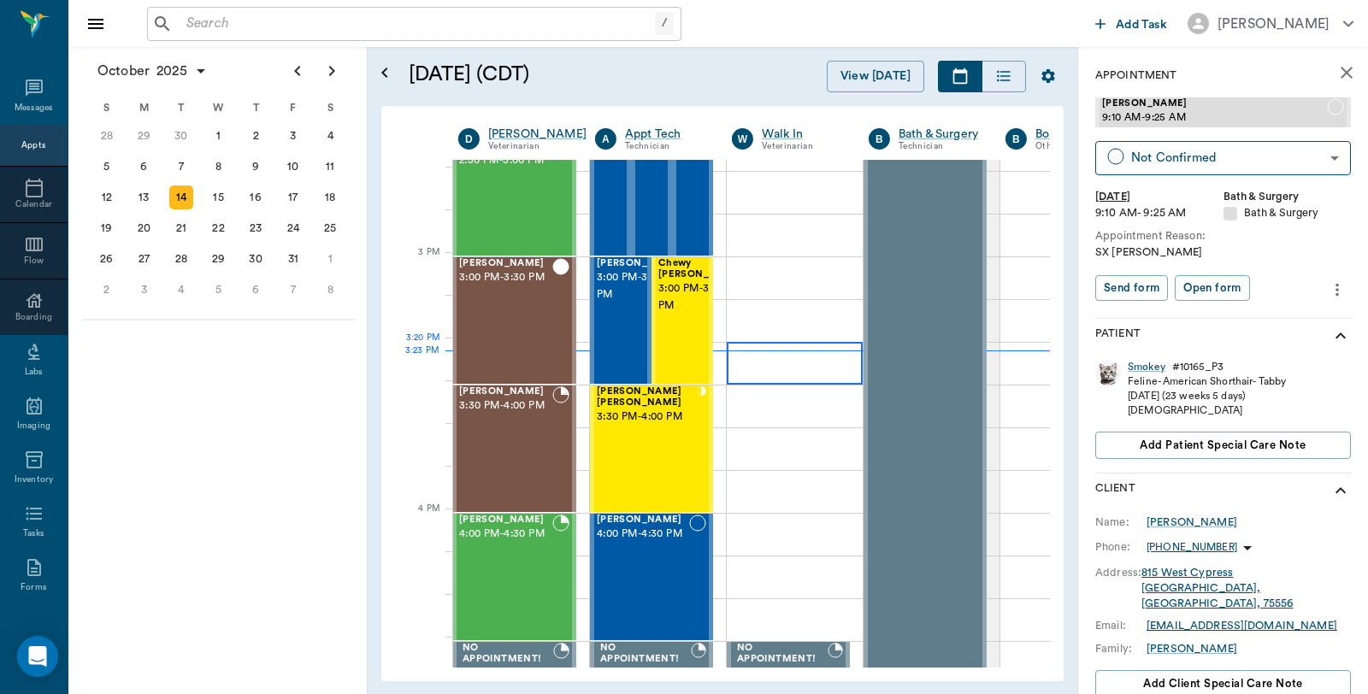
scroll to position [1710, 1]
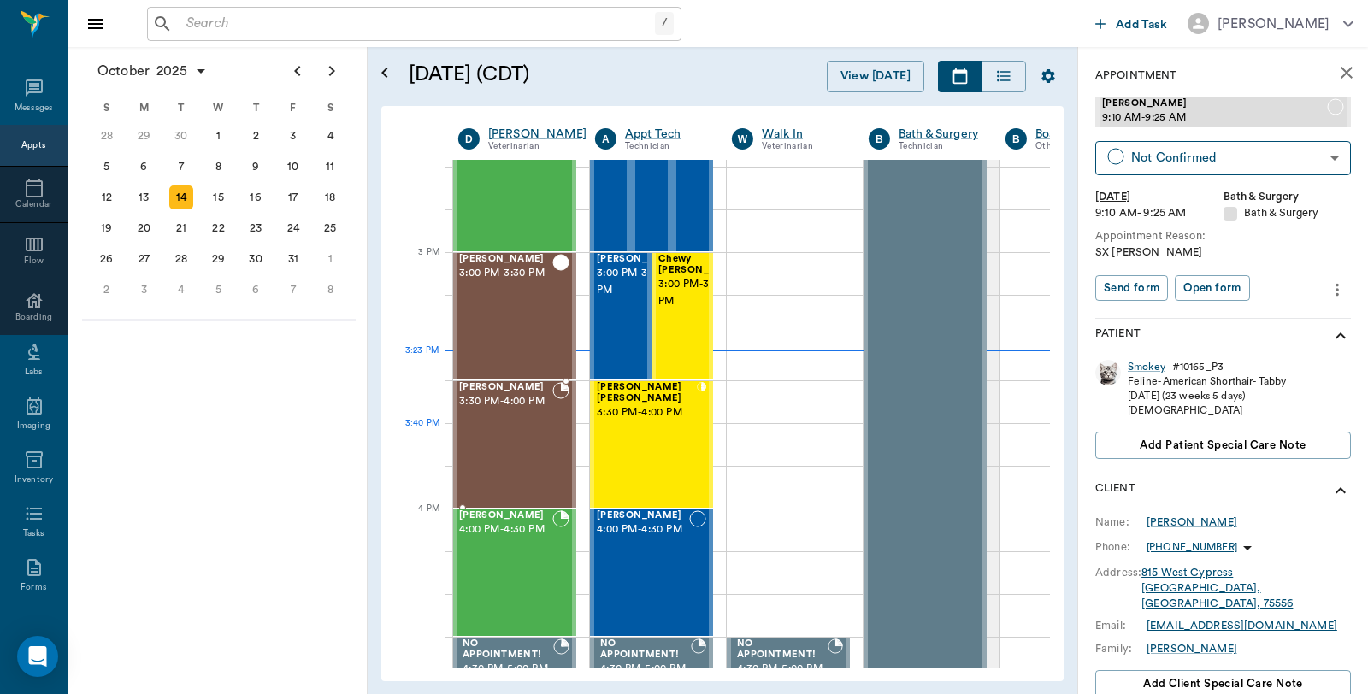
click at [470, 430] on div "Molley Aguirre 3:30 PM - 4:00 PM" at bounding box center [505, 444] width 93 height 125
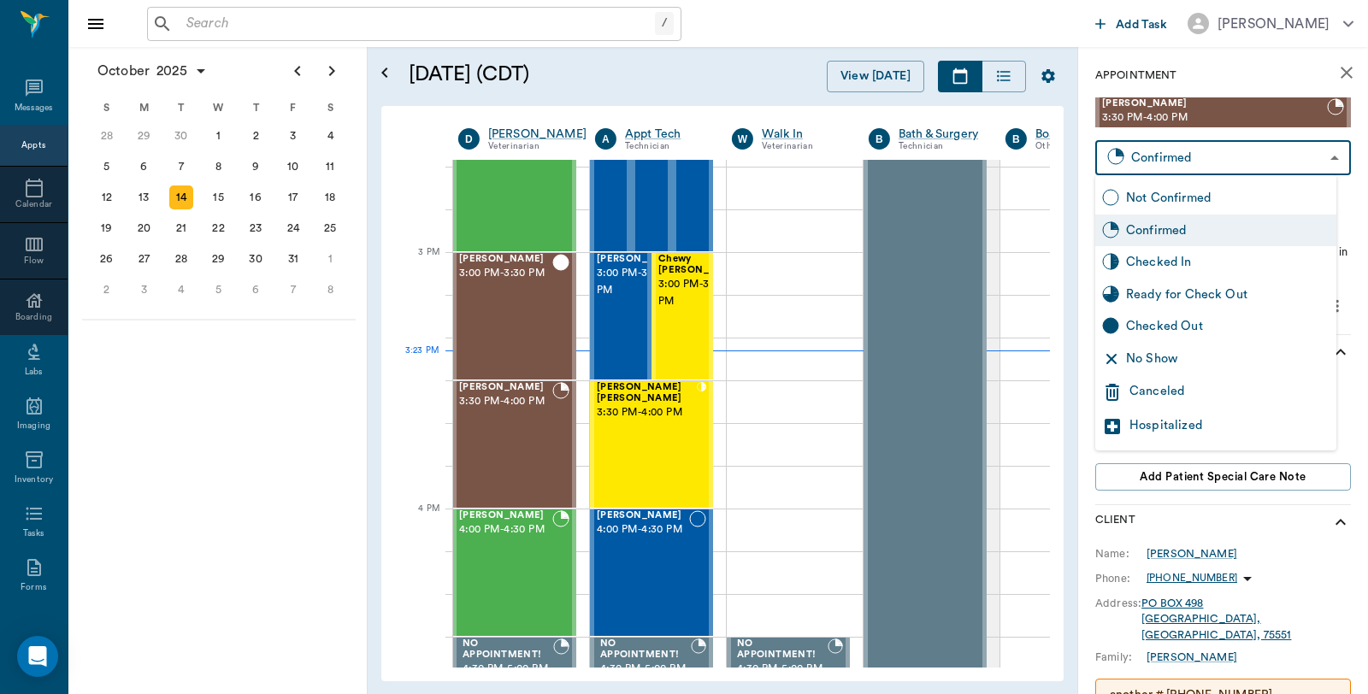
click at [1241, 161] on body "/ ​ Add Task Dr. Bert Ellsworth Nectar Messages Appts Calendar Flow Boarding La…" at bounding box center [684, 347] width 1368 height 694
click at [1210, 265] on div "Checked In" at bounding box center [1227, 262] width 203 height 19
type input "CHECKED_IN"
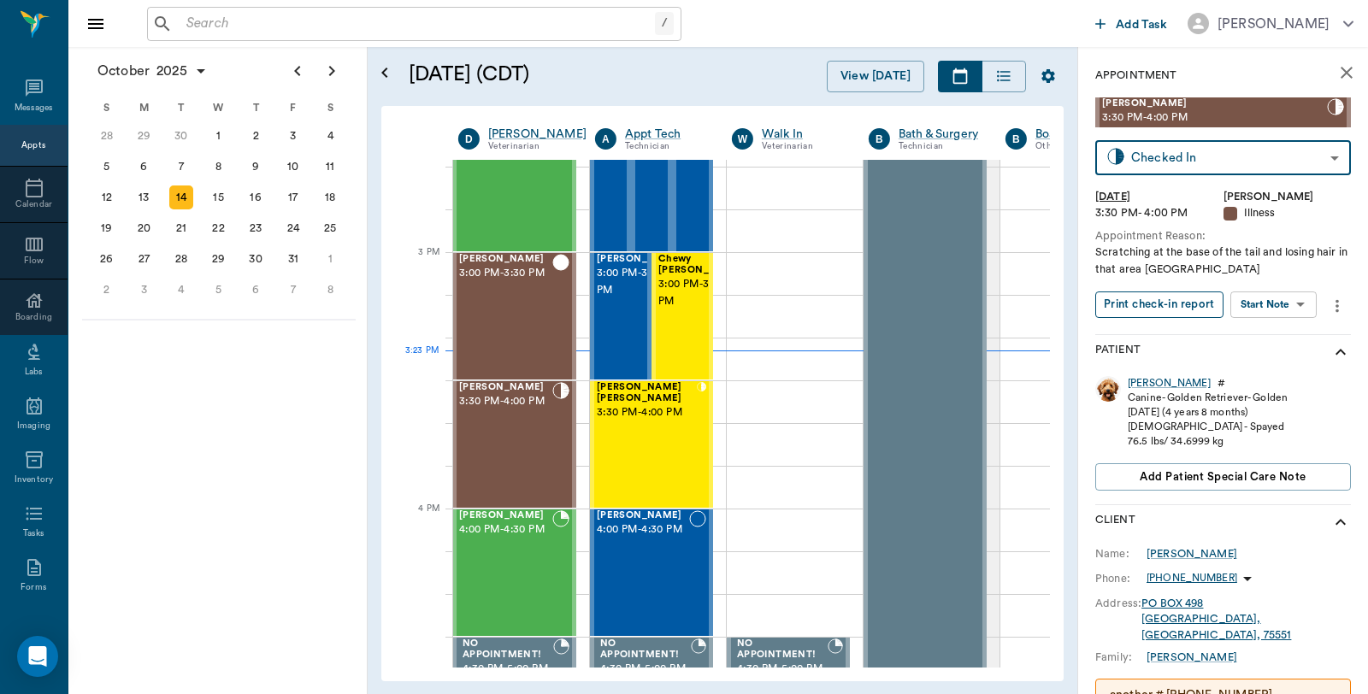
click at [1175, 304] on button "Print check-in report" at bounding box center [1159, 305] width 128 height 27
click at [637, 457] on div "Shivers Brown 3:30 PM - 4:00 PM" at bounding box center [647, 444] width 100 height 125
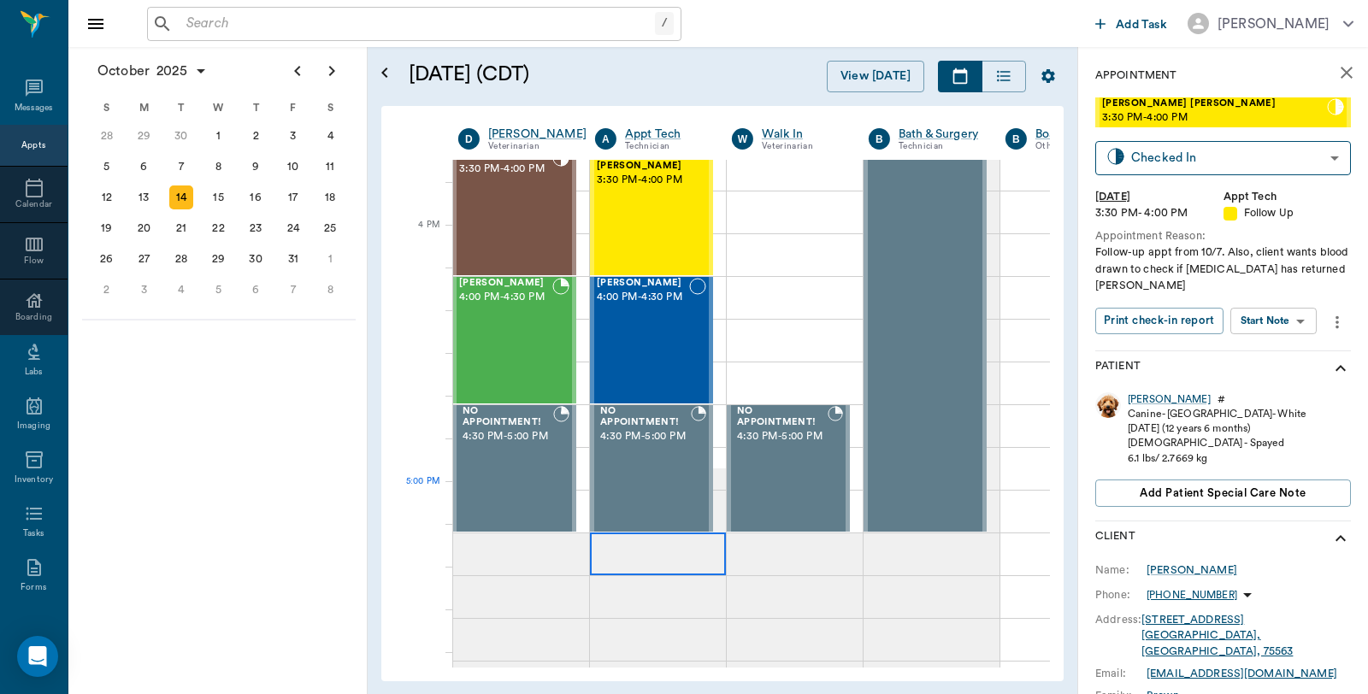
scroll to position [1995, 1]
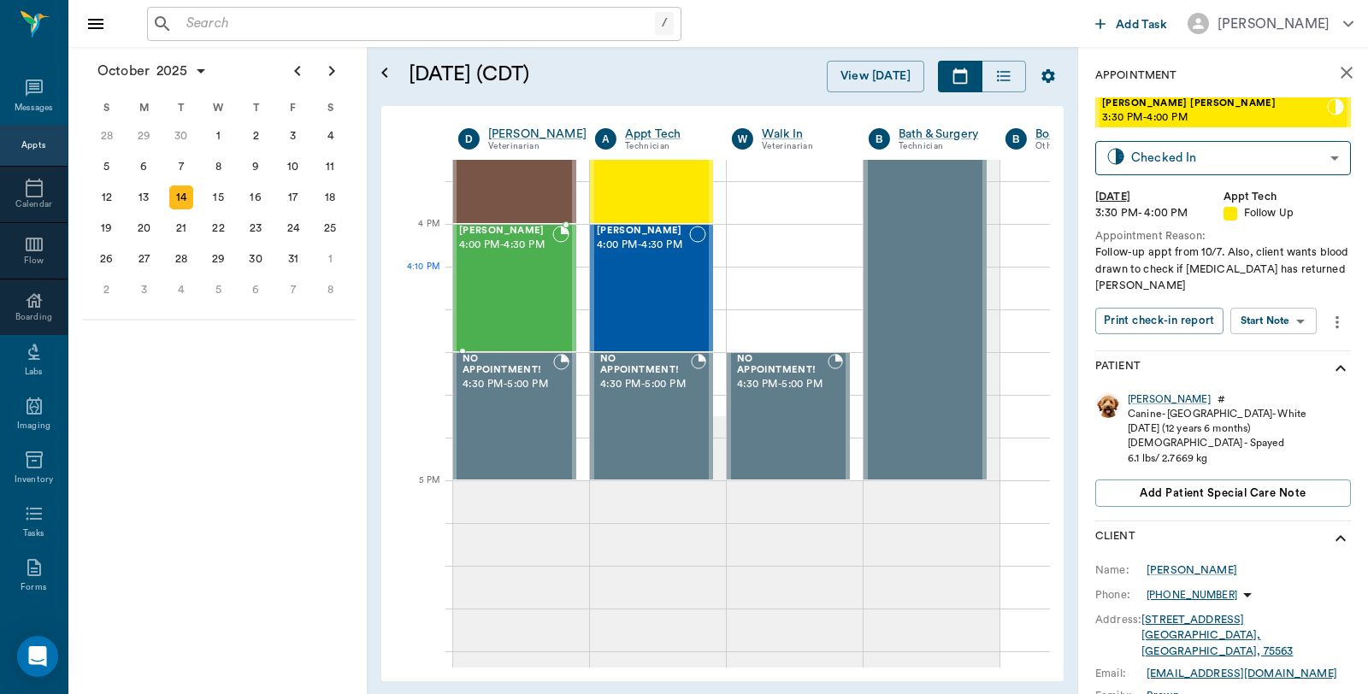
click at [535, 287] on div "Winston Leverett 4:00 PM - 4:30 PM" at bounding box center [505, 288] width 93 height 125
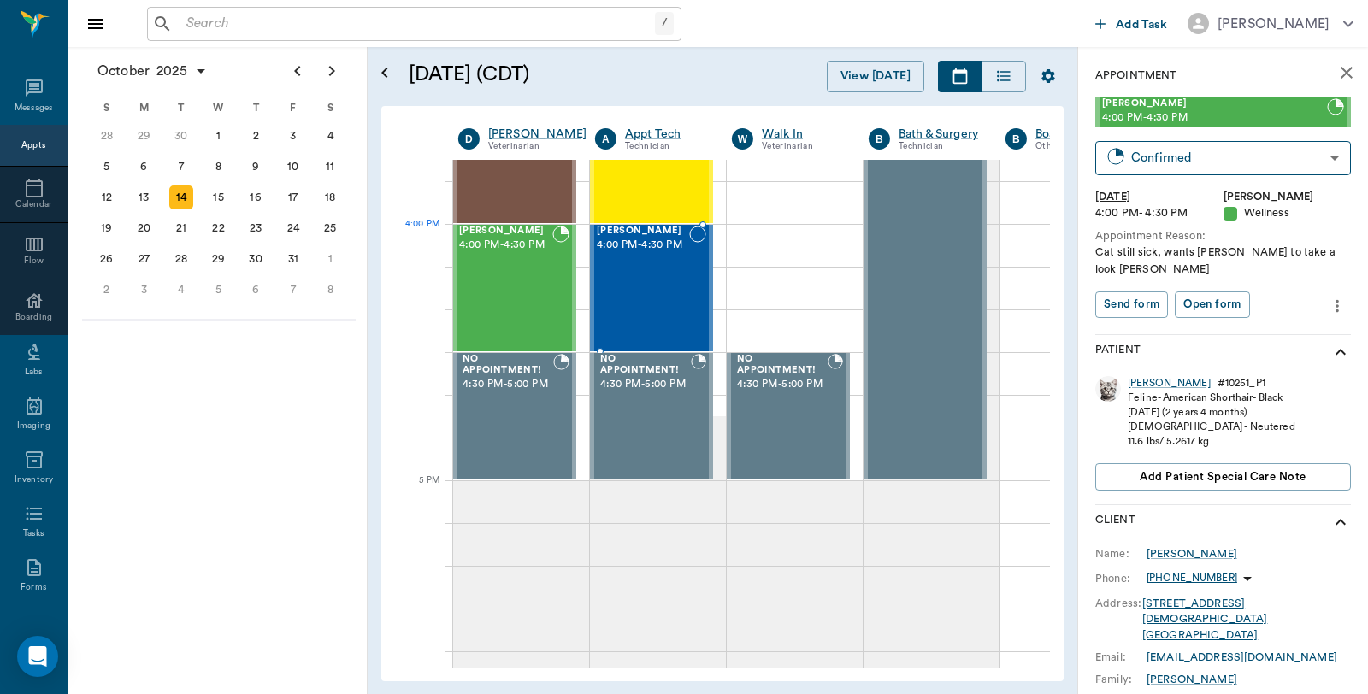
click at [655, 251] on span "4:00 PM - 4:30 PM" at bounding box center [643, 245] width 92 height 17
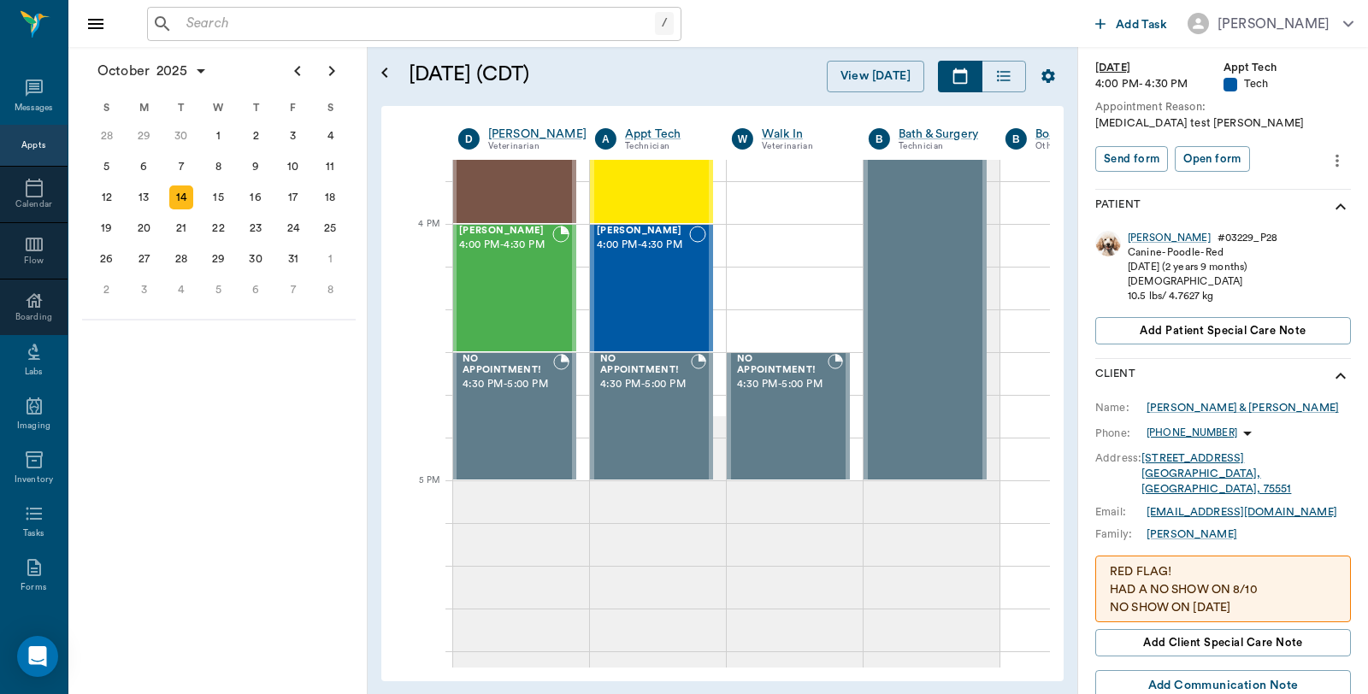
scroll to position [95, 0]
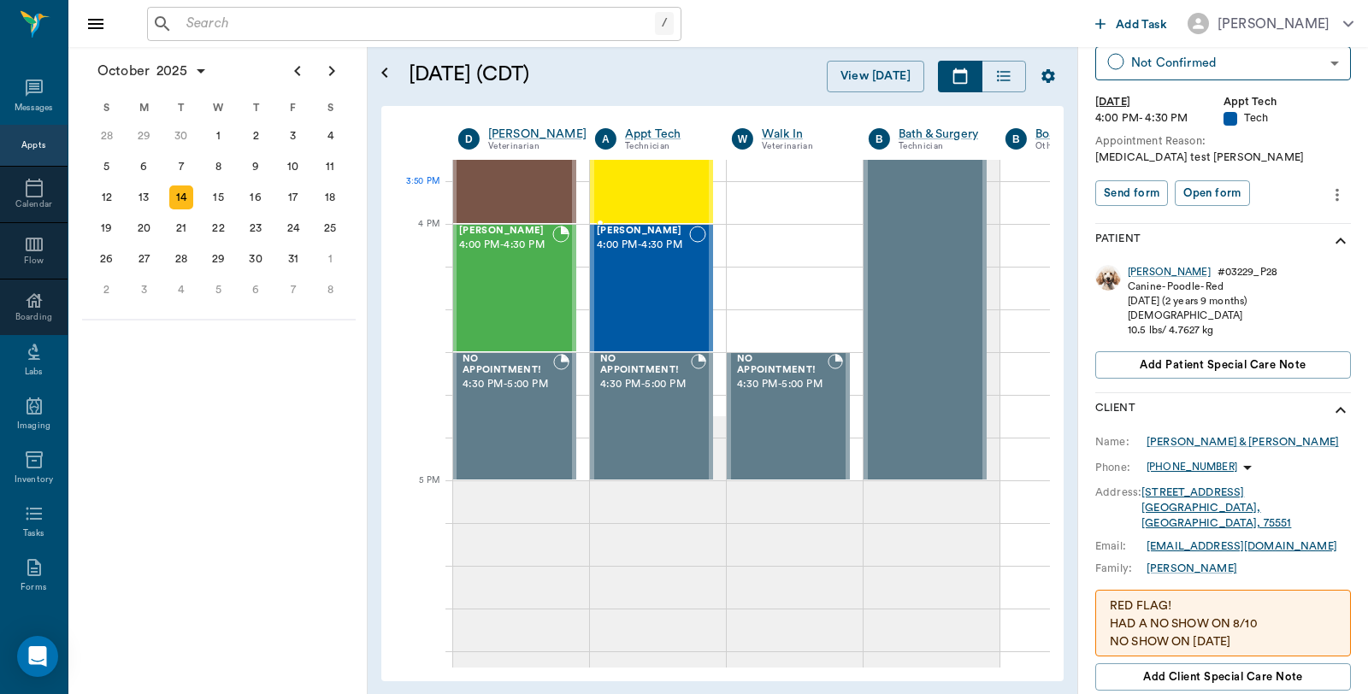
click at [648, 197] on div "Shivers Brown 3:30 PM - 4:00 PM" at bounding box center [647, 159] width 100 height 125
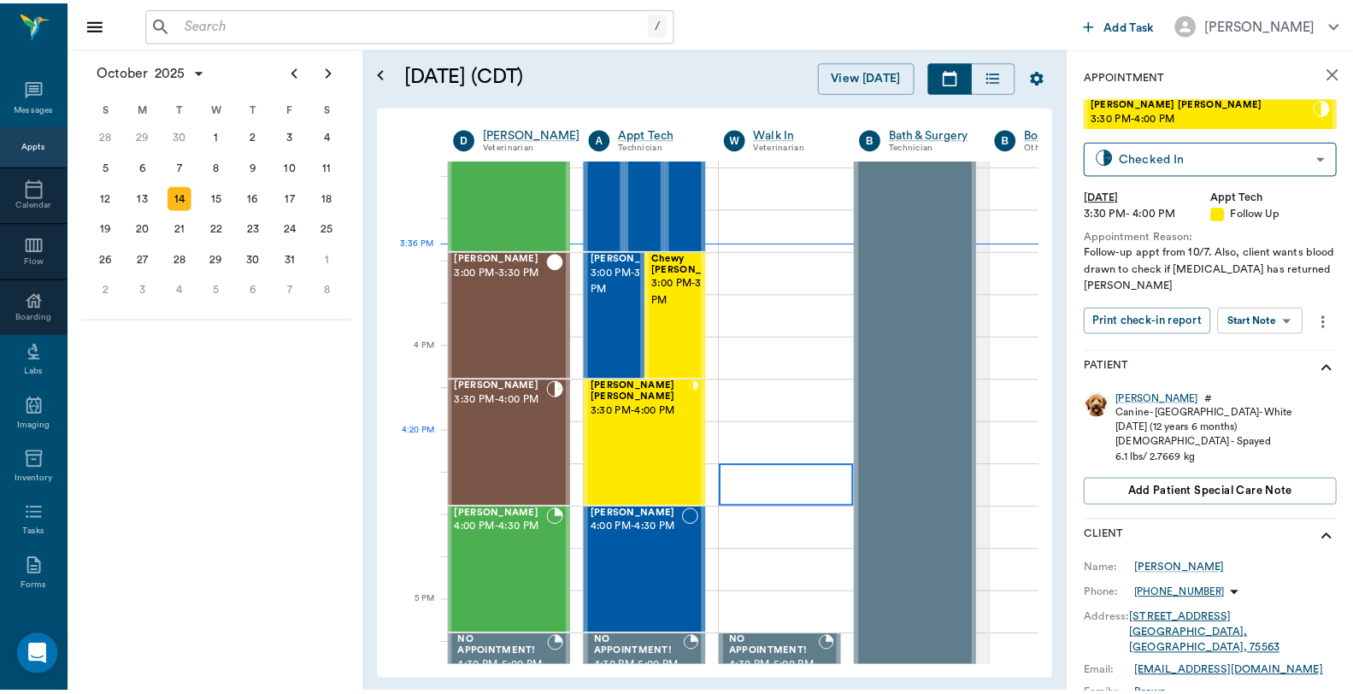
scroll to position [1710, 1]
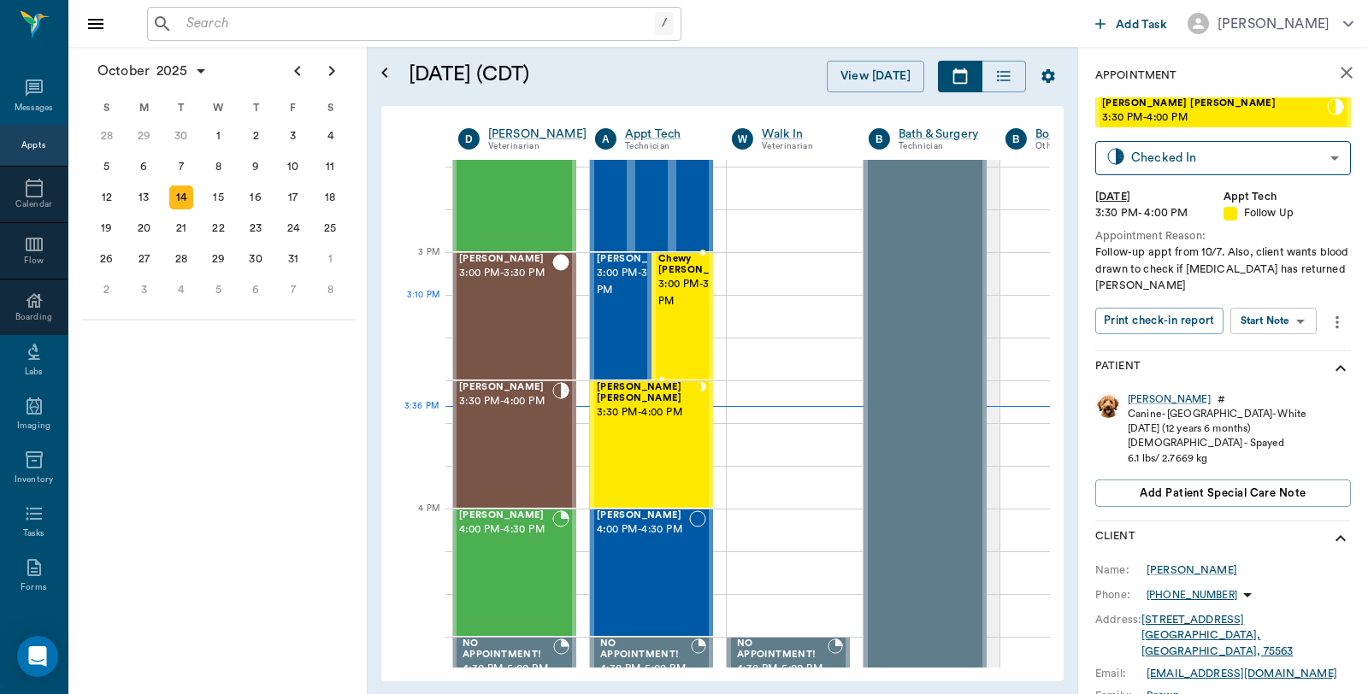
click at [665, 321] on div "Chewy McCasland 3:00 PM - 3:30 PM" at bounding box center [700, 316] width 85 height 125
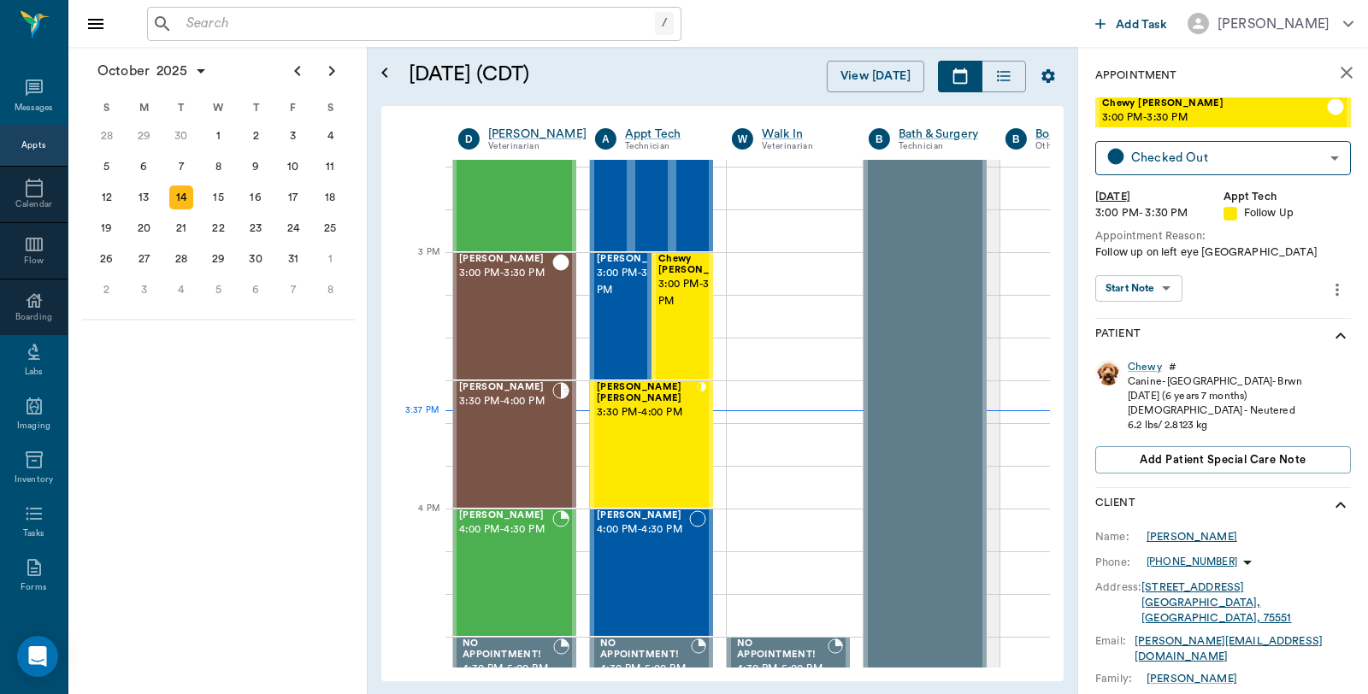
click at [1170, 531] on div "Kevin McCasland" at bounding box center [1192, 536] width 91 height 15
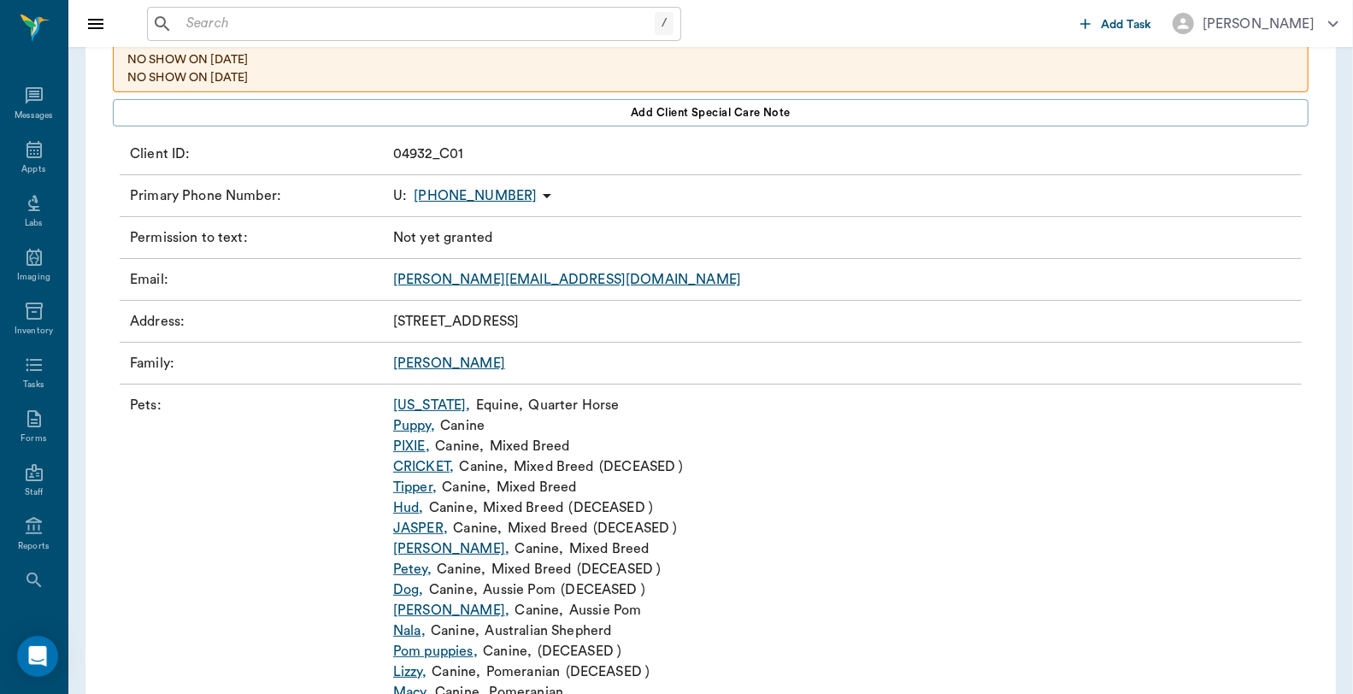
scroll to position [190, 0]
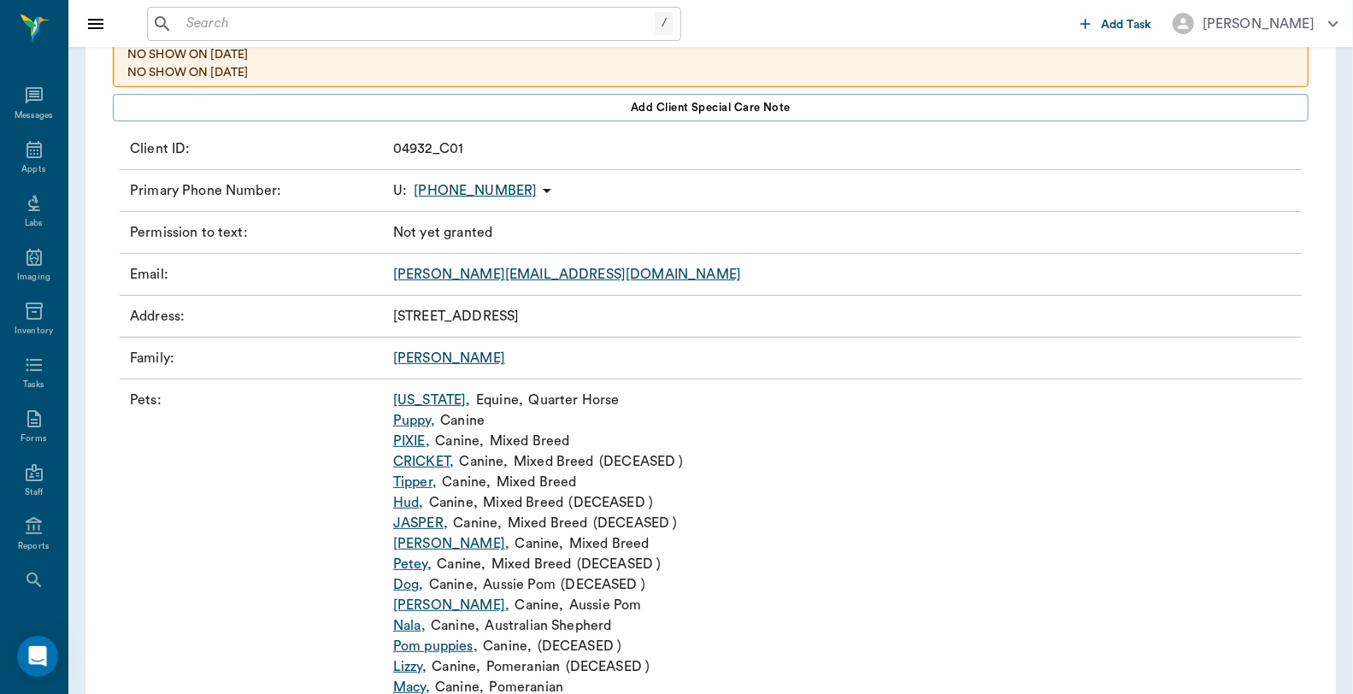
click at [409, 486] on link "Tipper ," at bounding box center [415, 482] width 44 height 21
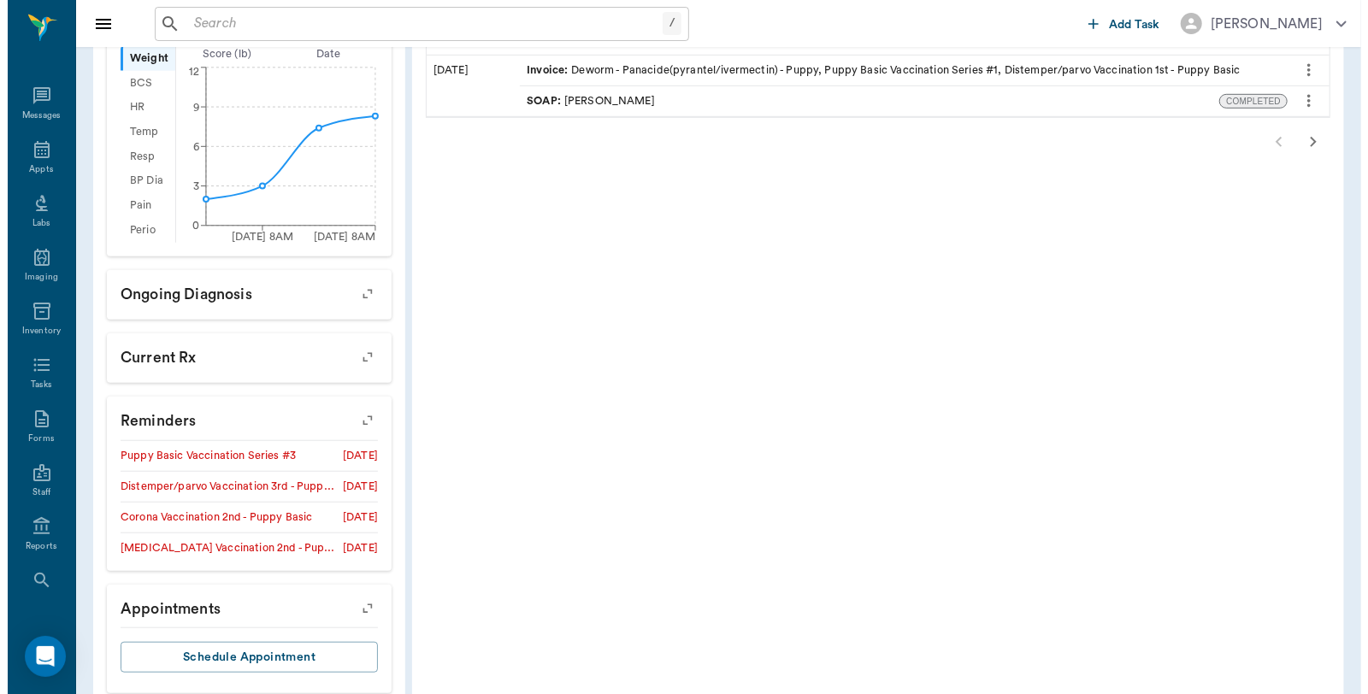
scroll to position [656, 0]
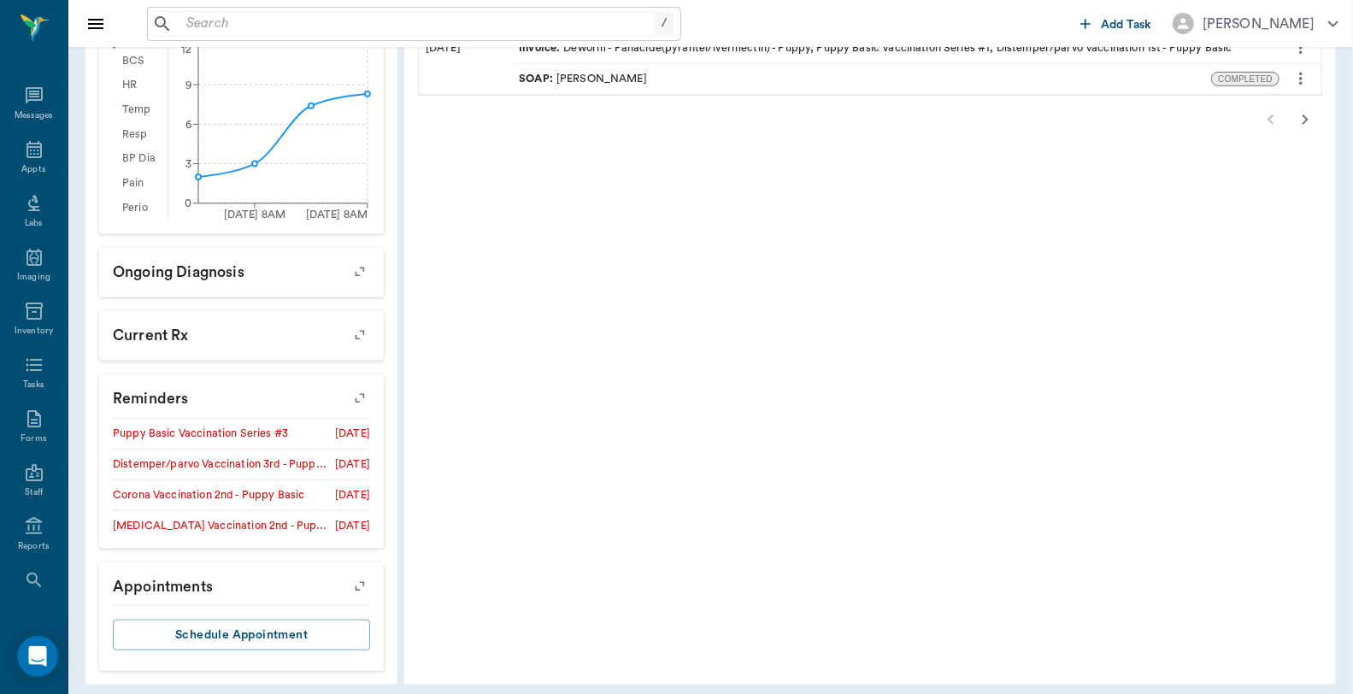
click at [351, 386] on icon "button" at bounding box center [360, 398] width 24 height 24
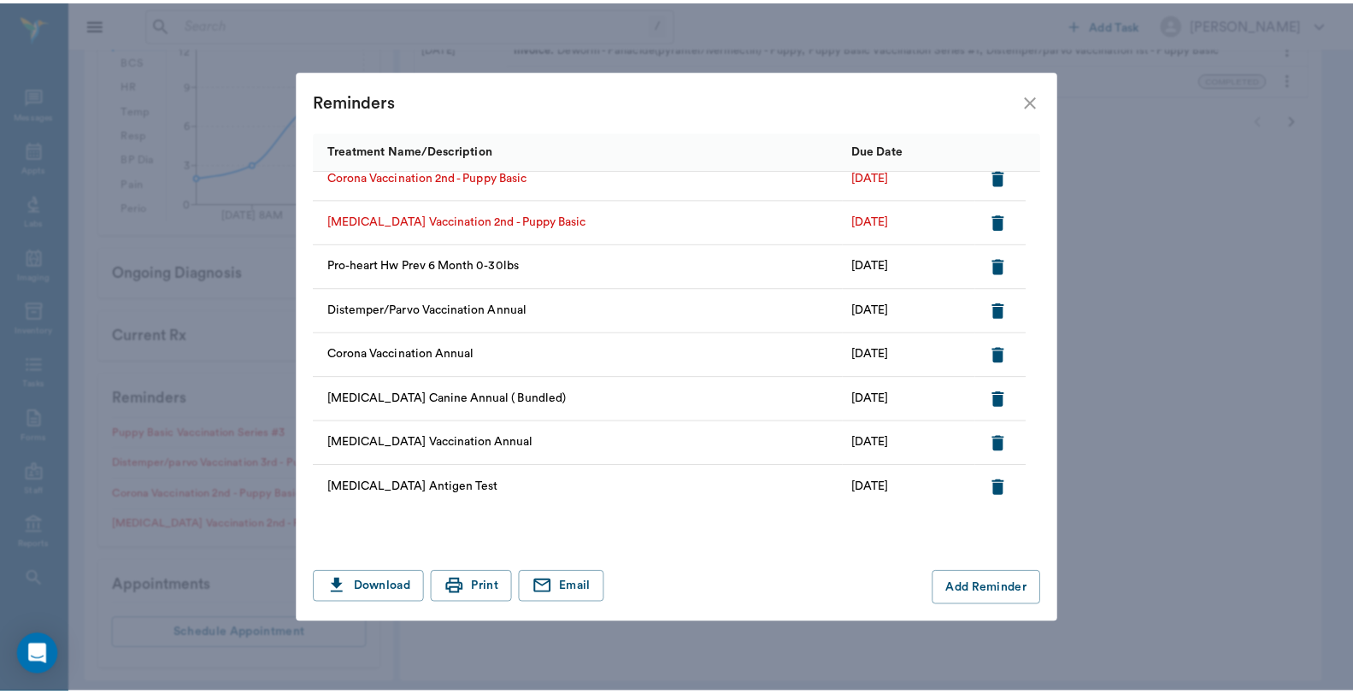
scroll to position [0, 0]
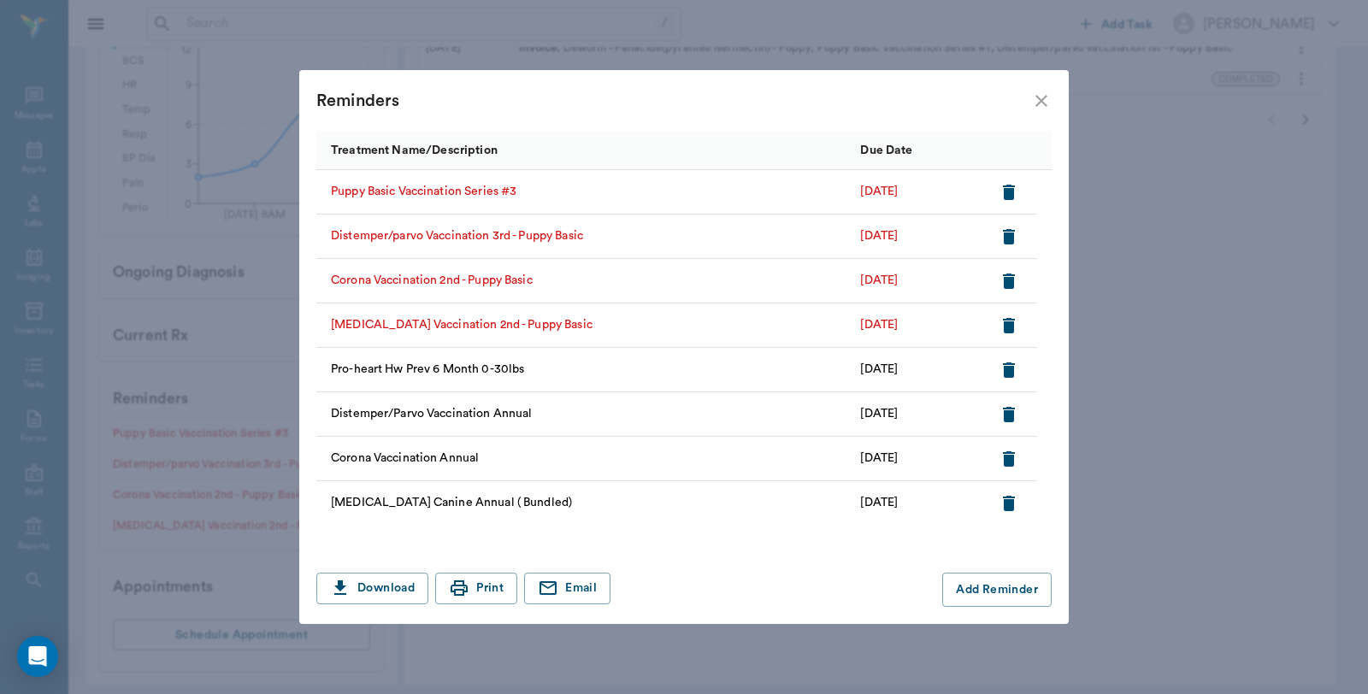
click at [1012, 186] on icon "button" at bounding box center [1009, 192] width 21 height 21
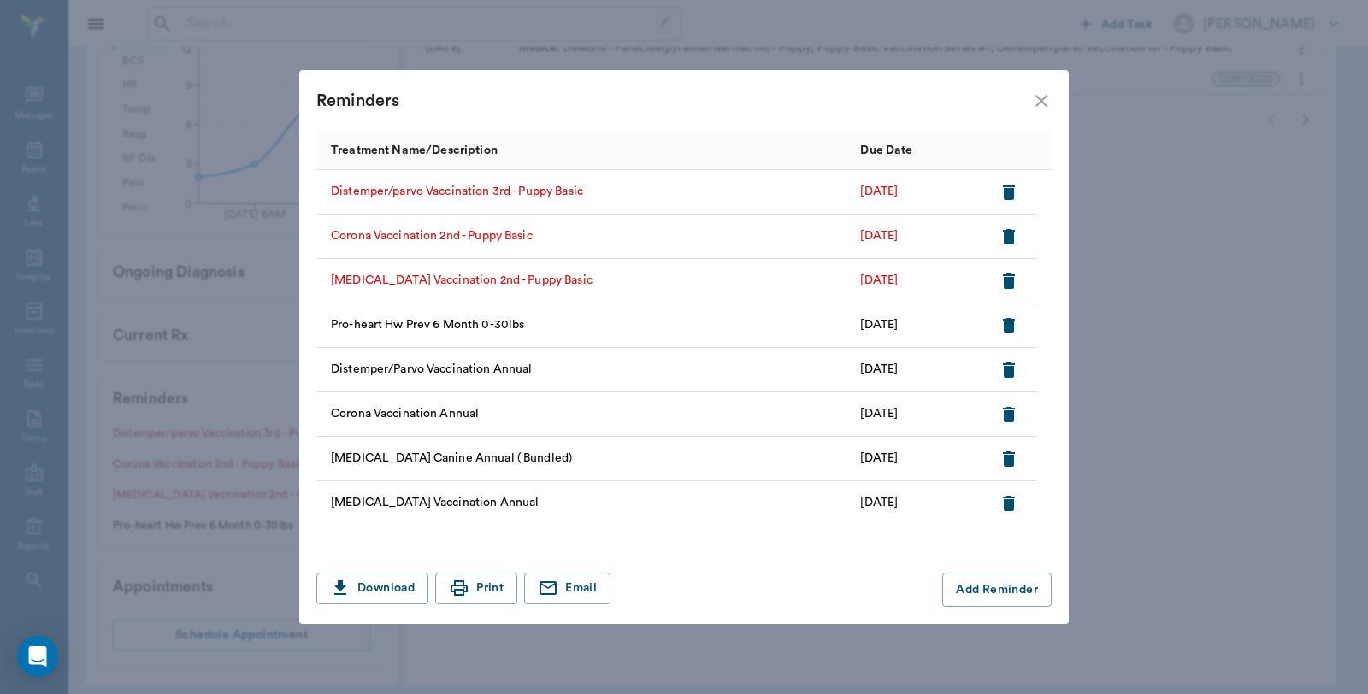
click at [1012, 186] on icon "button" at bounding box center [1009, 192] width 21 height 21
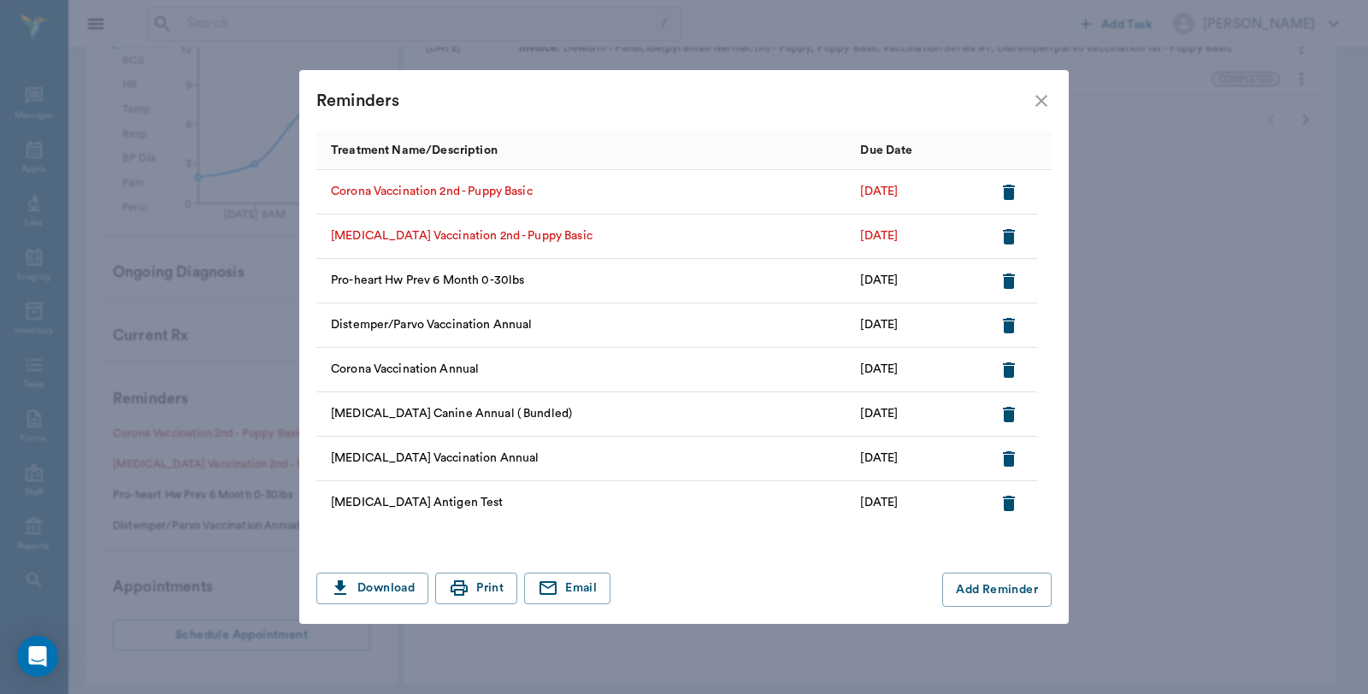
click at [1012, 186] on icon "button" at bounding box center [1009, 192] width 21 height 21
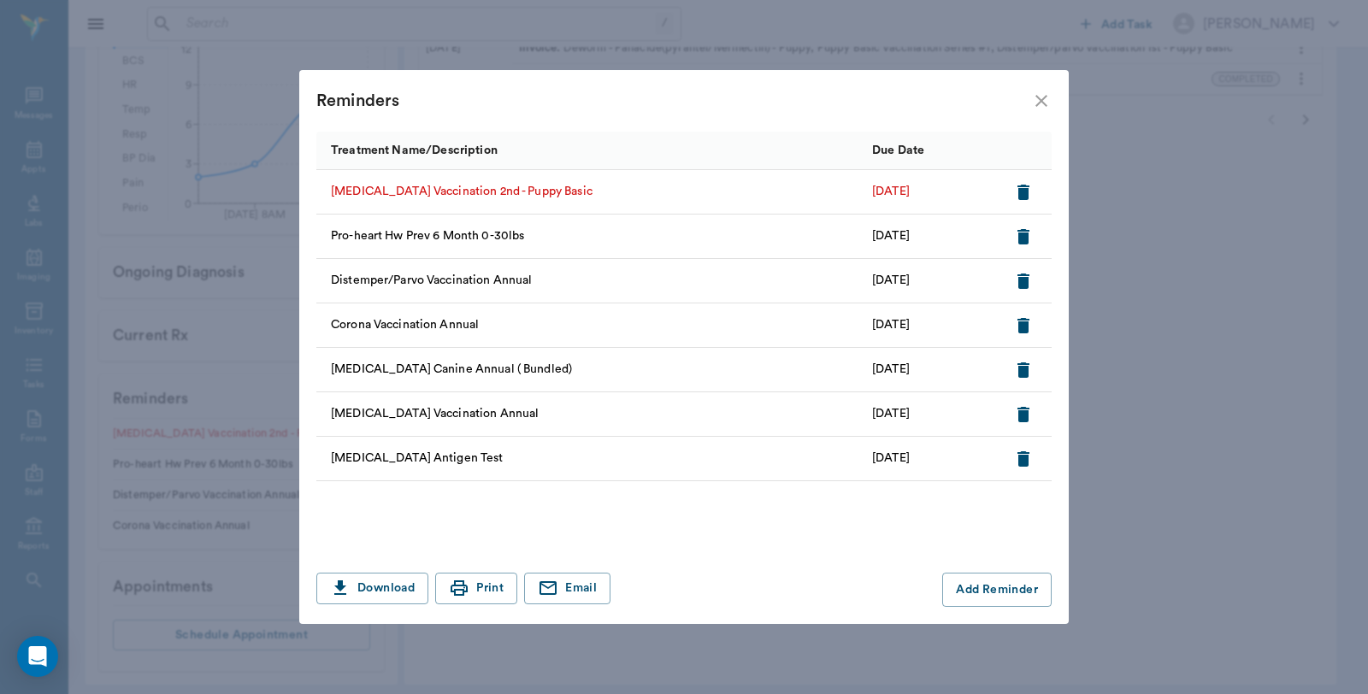
click at [1017, 186] on icon "button" at bounding box center [1023, 192] width 21 height 21
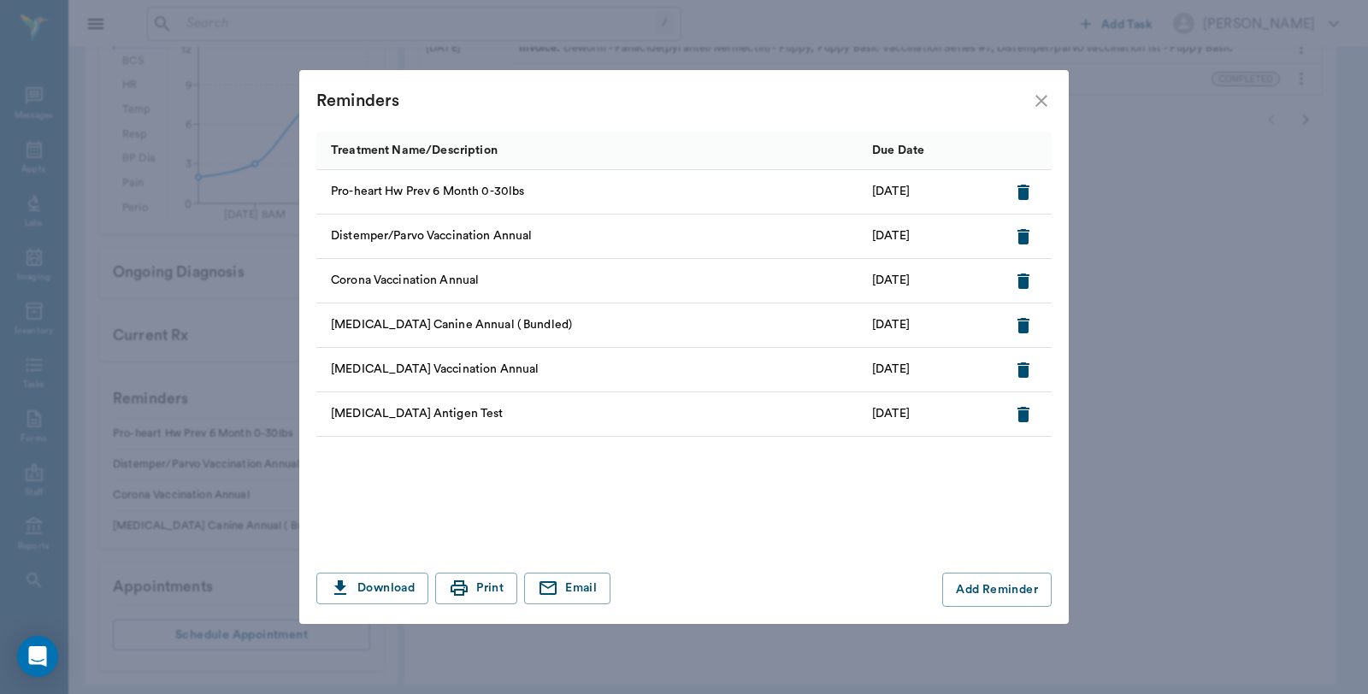
click at [1043, 103] on icon "close" at bounding box center [1041, 101] width 12 height 12
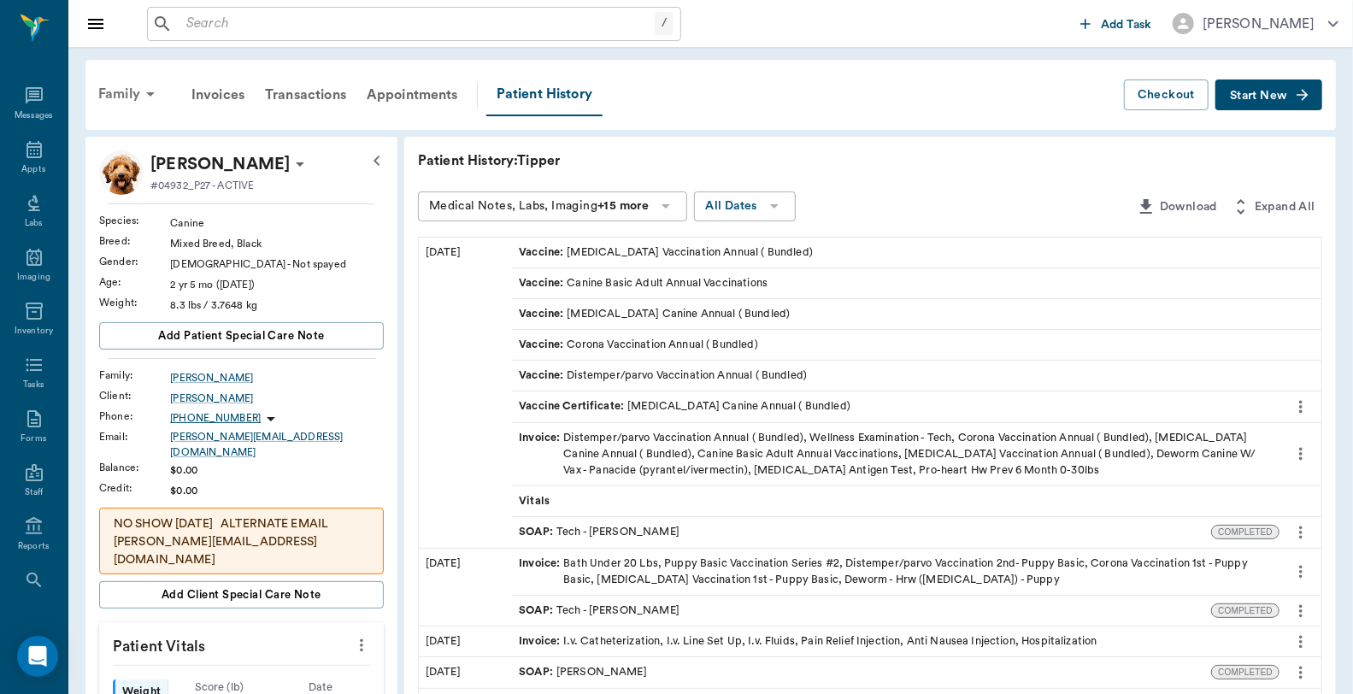
click at [127, 89] on div "Family" at bounding box center [129, 94] width 83 height 41
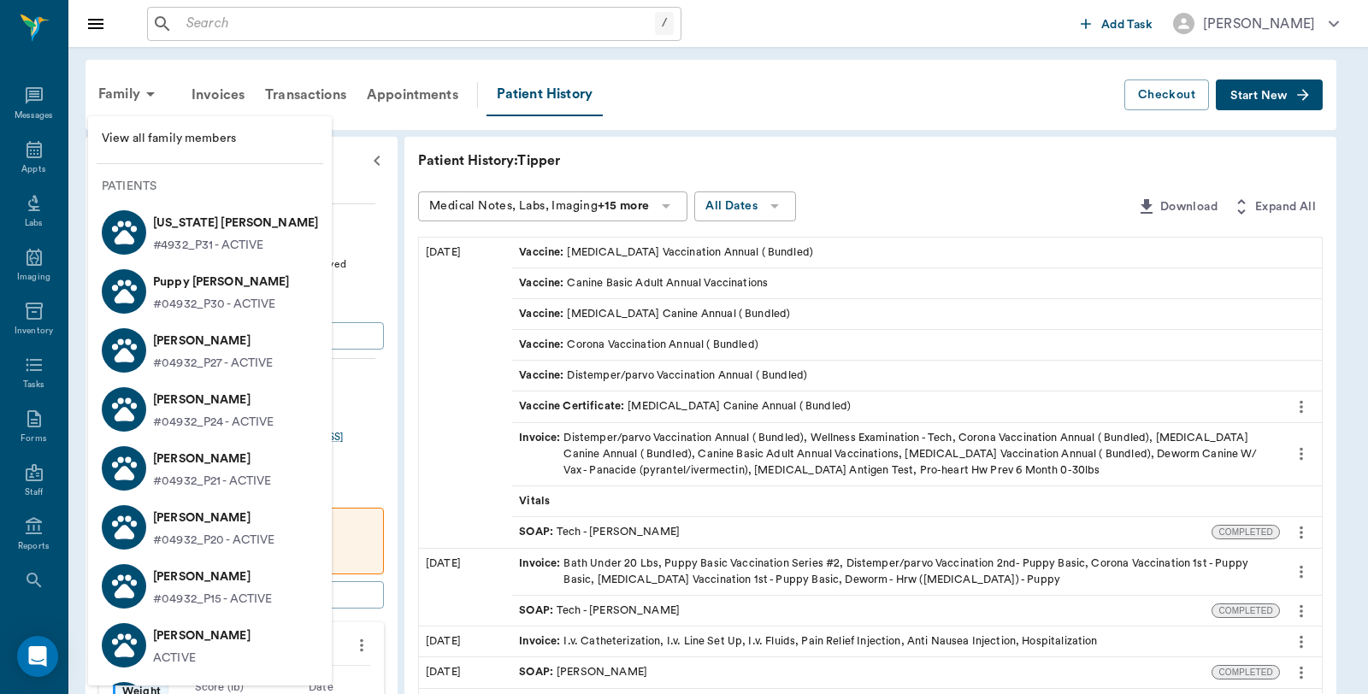
click at [193, 403] on p "Quinn McCasland" at bounding box center [213, 399] width 121 height 27
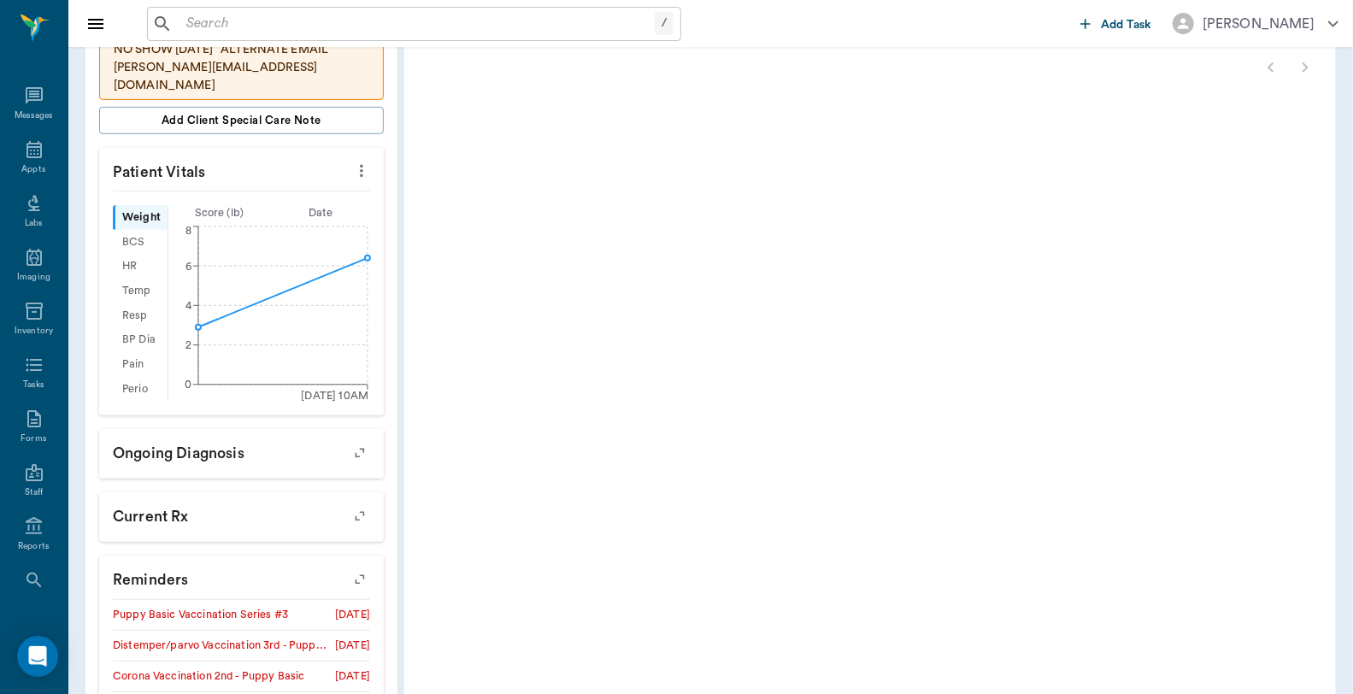
scroll to position [656, 0]
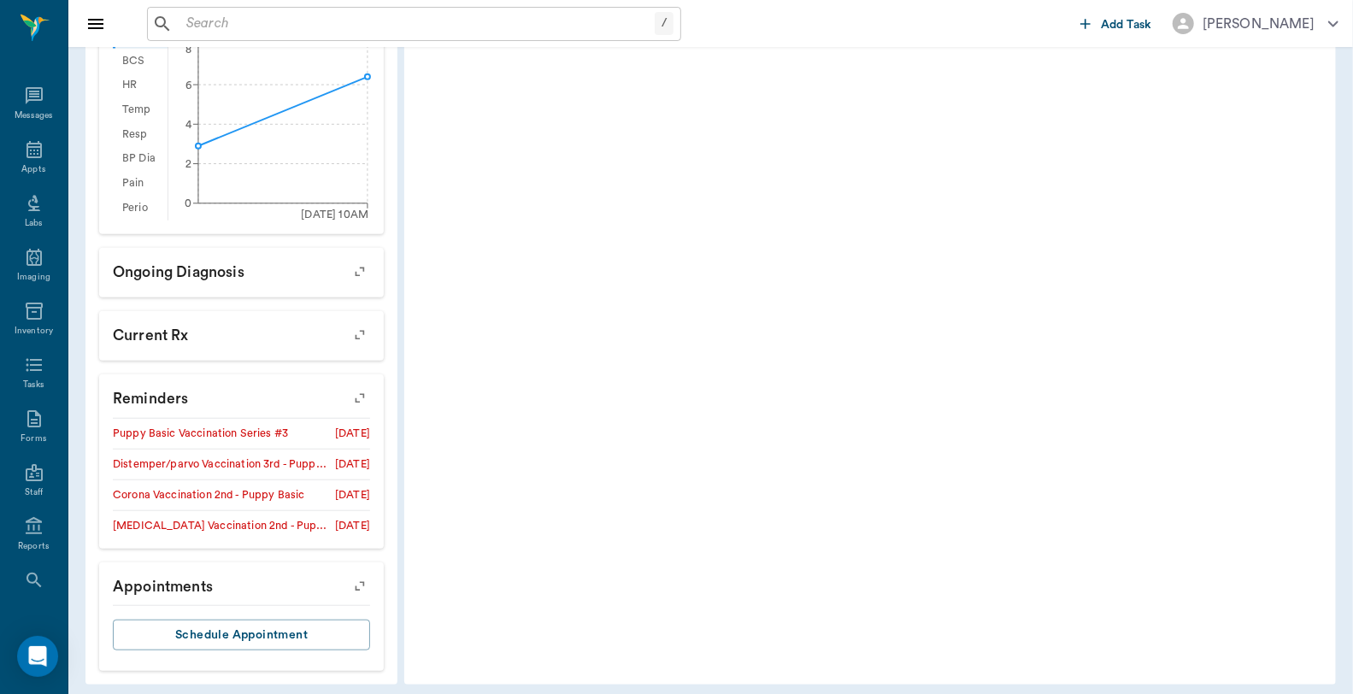
click at [357, 386] on icon "button" at bounding box center [360, 398] width 24 height 24
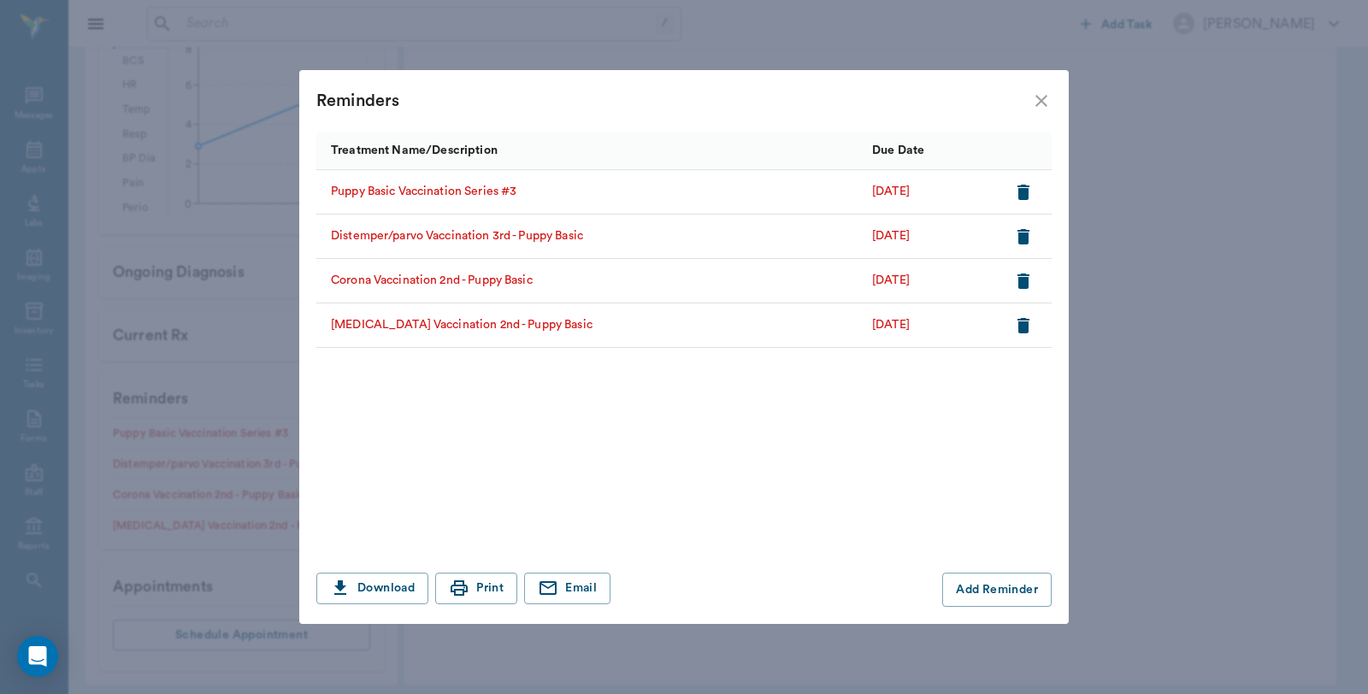
click at [1035, 103] on icon "close" at bounding box center [1041, 101] width 21 height 21
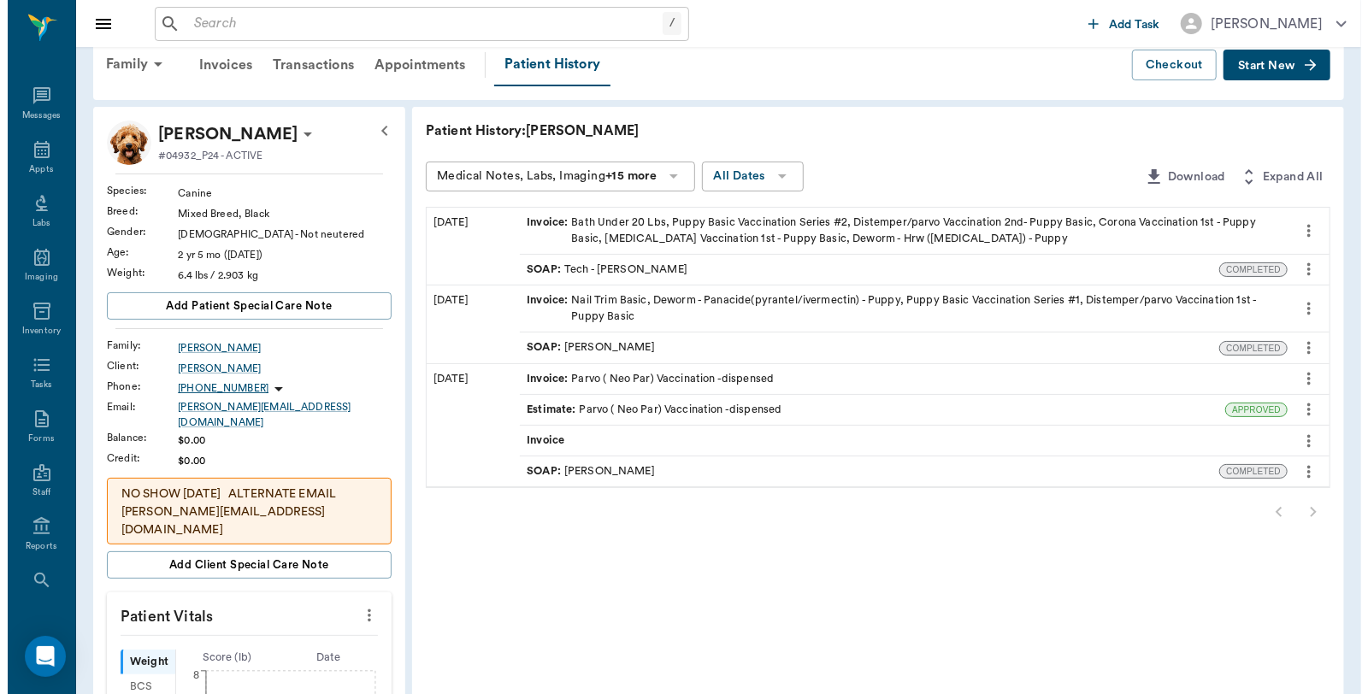
scroll to position [0, 0]
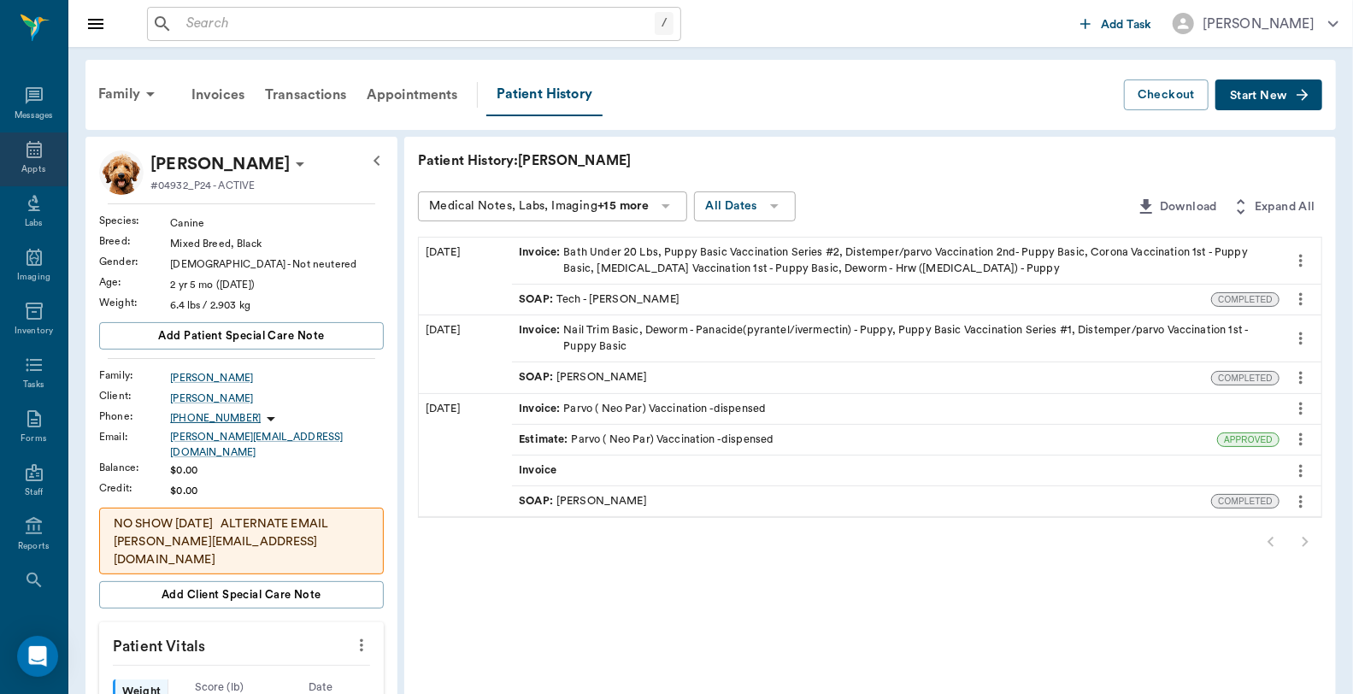
click at [24, 145] on icon at bounding box center [34, 149] width 21 height 21
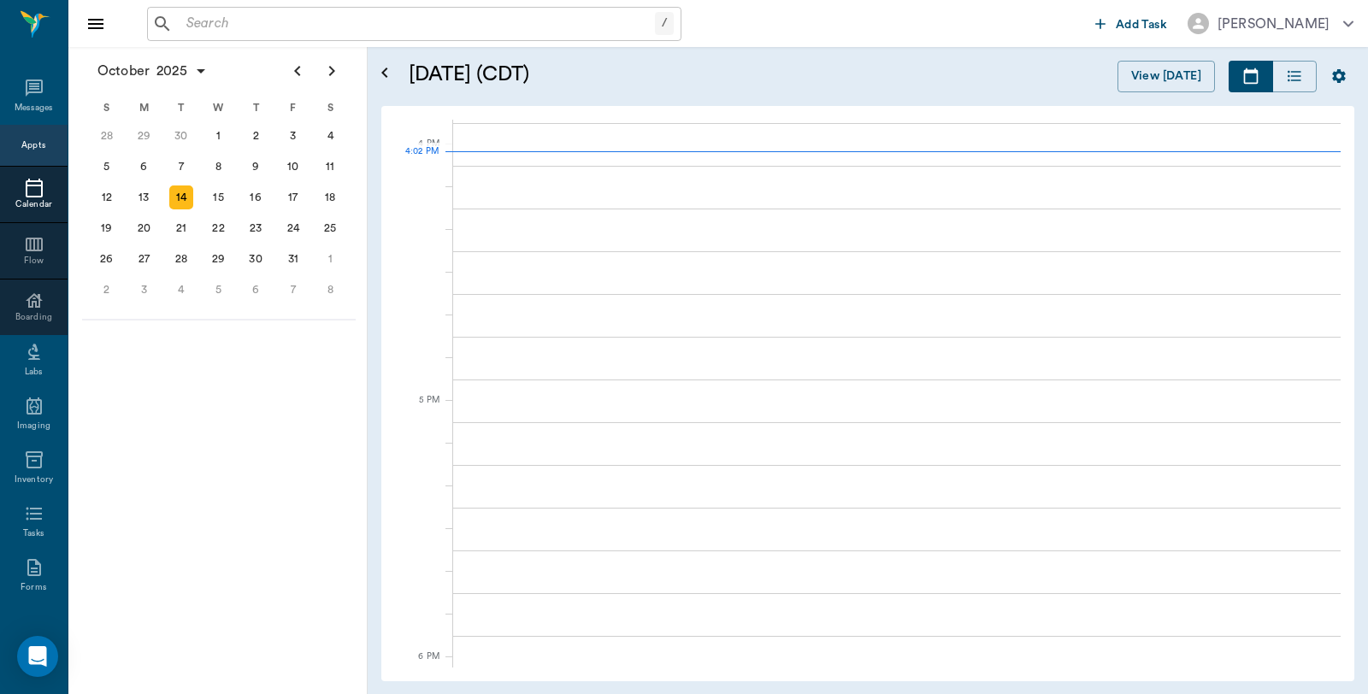
scroll to position [2055, 0]
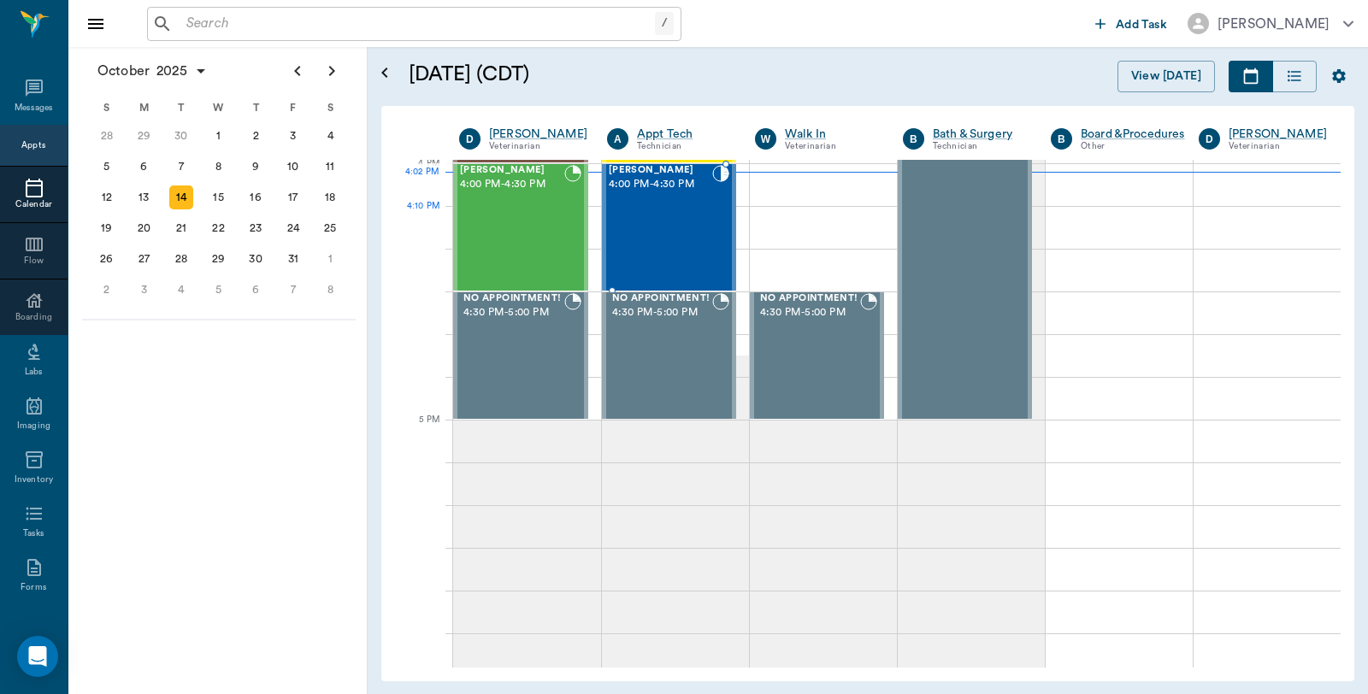
click at [680, 226] on div "Ariel Avalos 4:00 PM - 4:30 PM" at bounding box center [660, 227] width 103 height 125
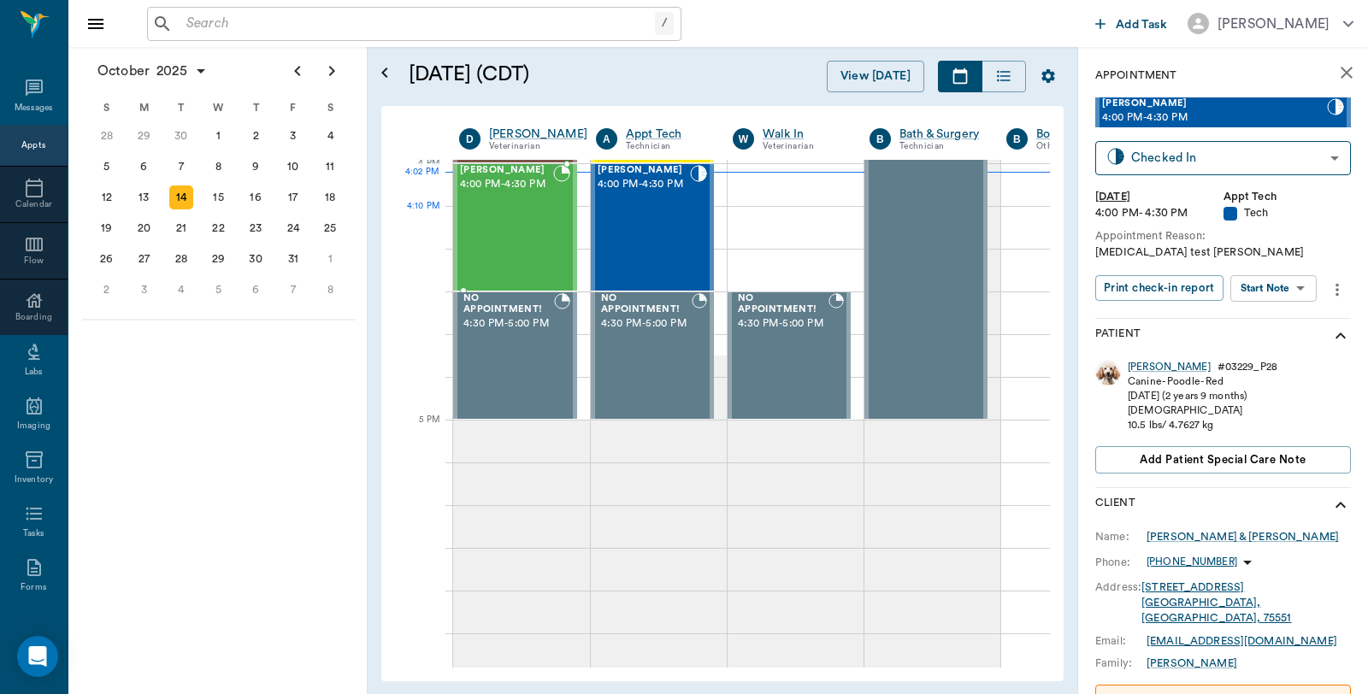
click at [487, 212] on div "[PERSON_NAME] 4:00 PM - 4:30 PM" at bounding box center [506, 227] width 93 height 125
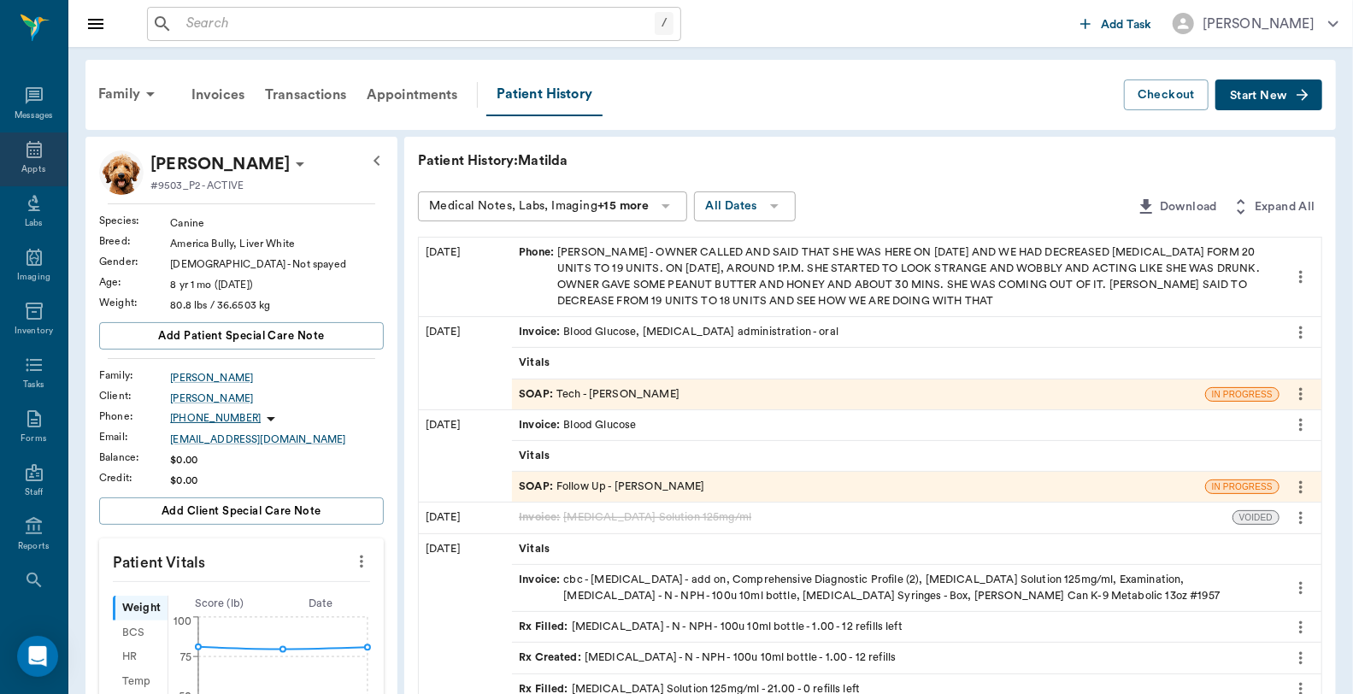
click at [28, 149] on icon at bounding box center [34, 149] width 21 height 21
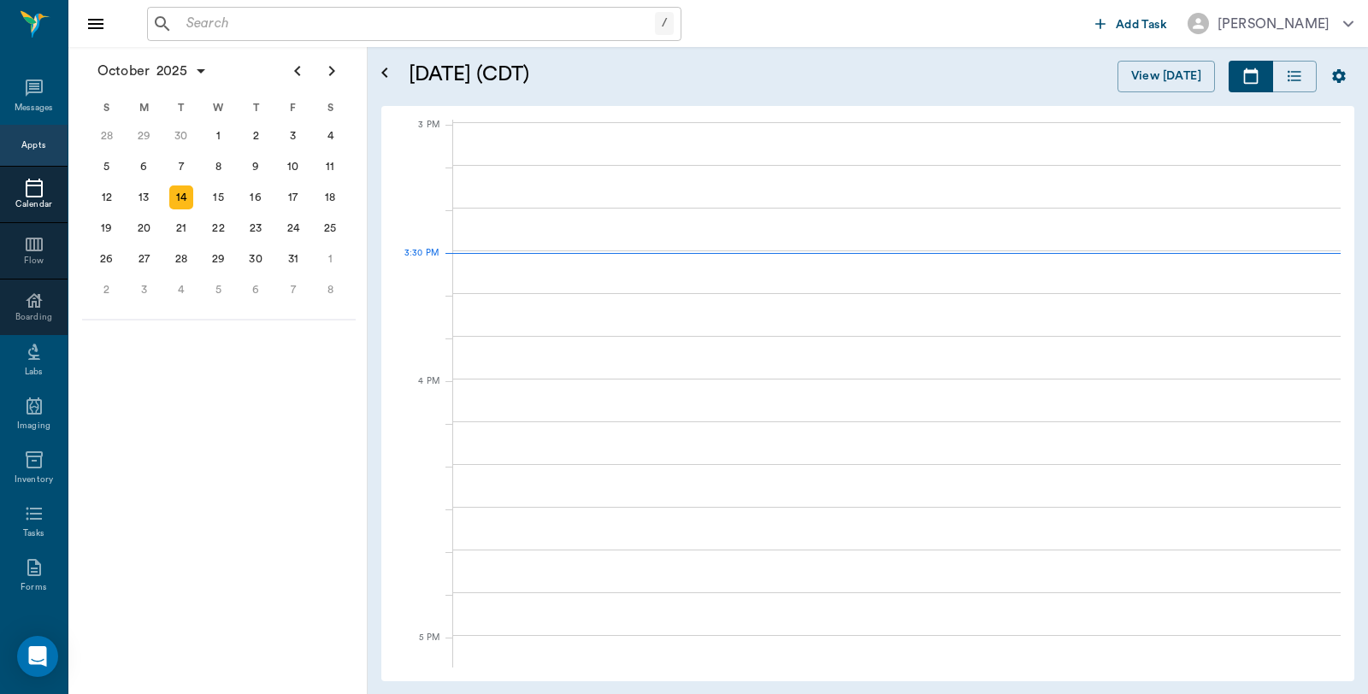
scroll to position [1796, 0]
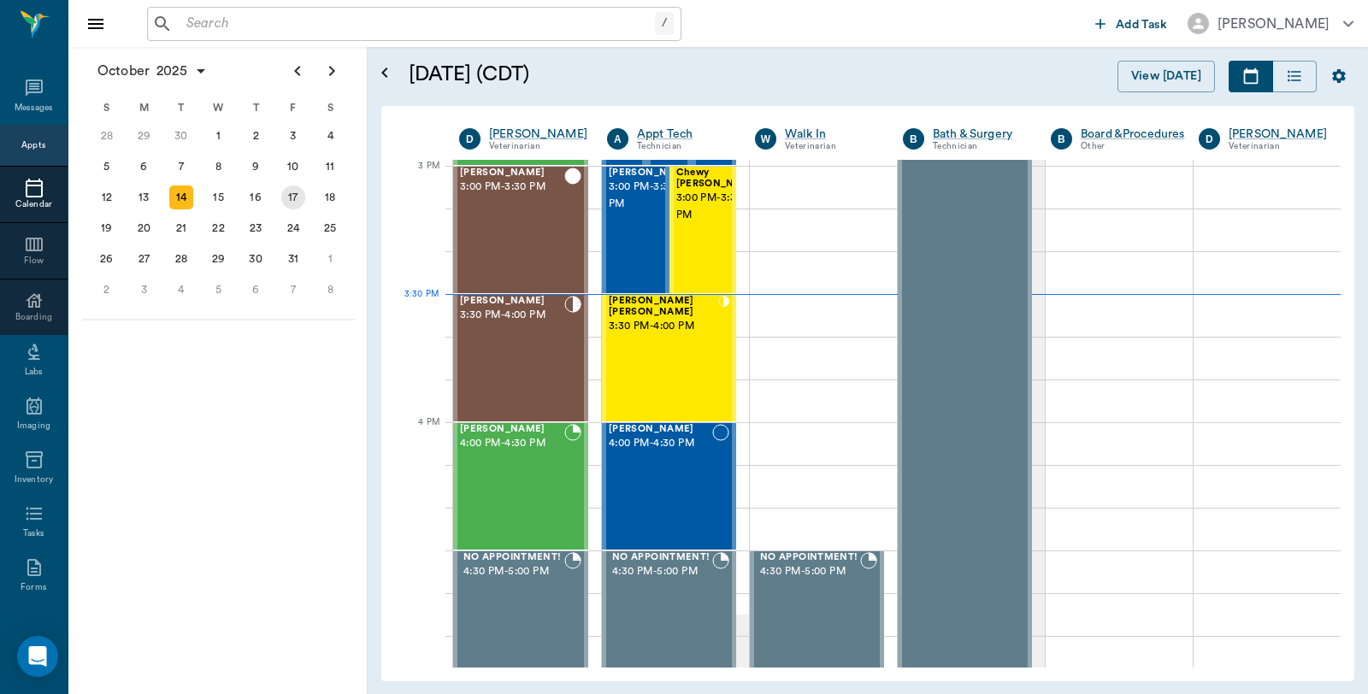
click at [299, 200] on div "17" at bounding box center [293, 198] width 24 height 24
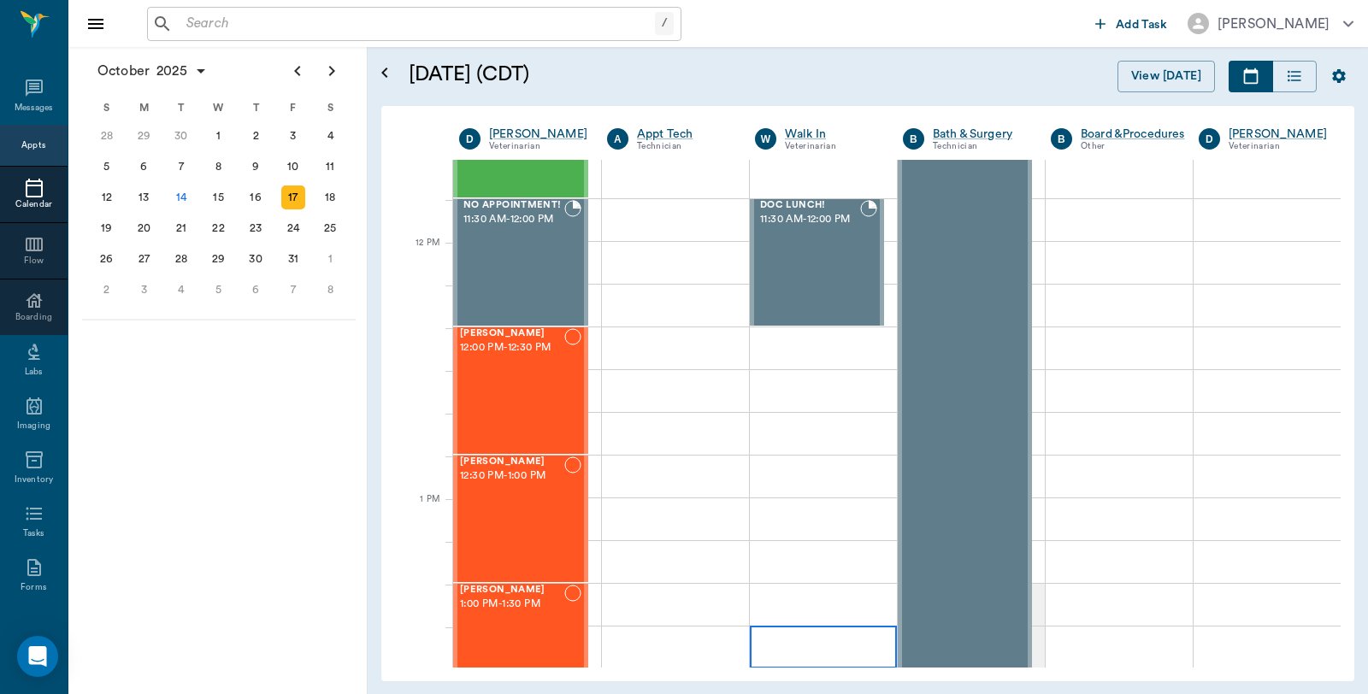
scroll to position [759, 0]
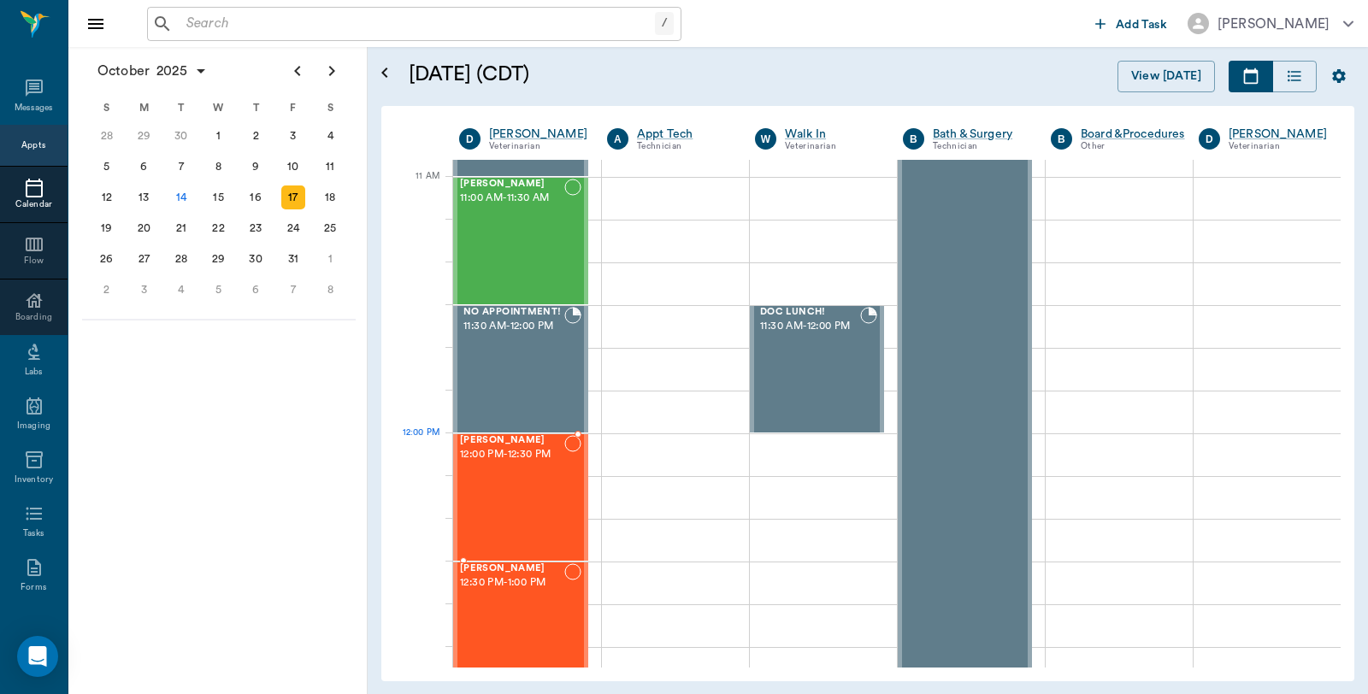
click at [541, 470] on div "[PERSON_NAME] 12:00 PM - 12:30 PM" at bounding box center [512, 497] width 104 height 125
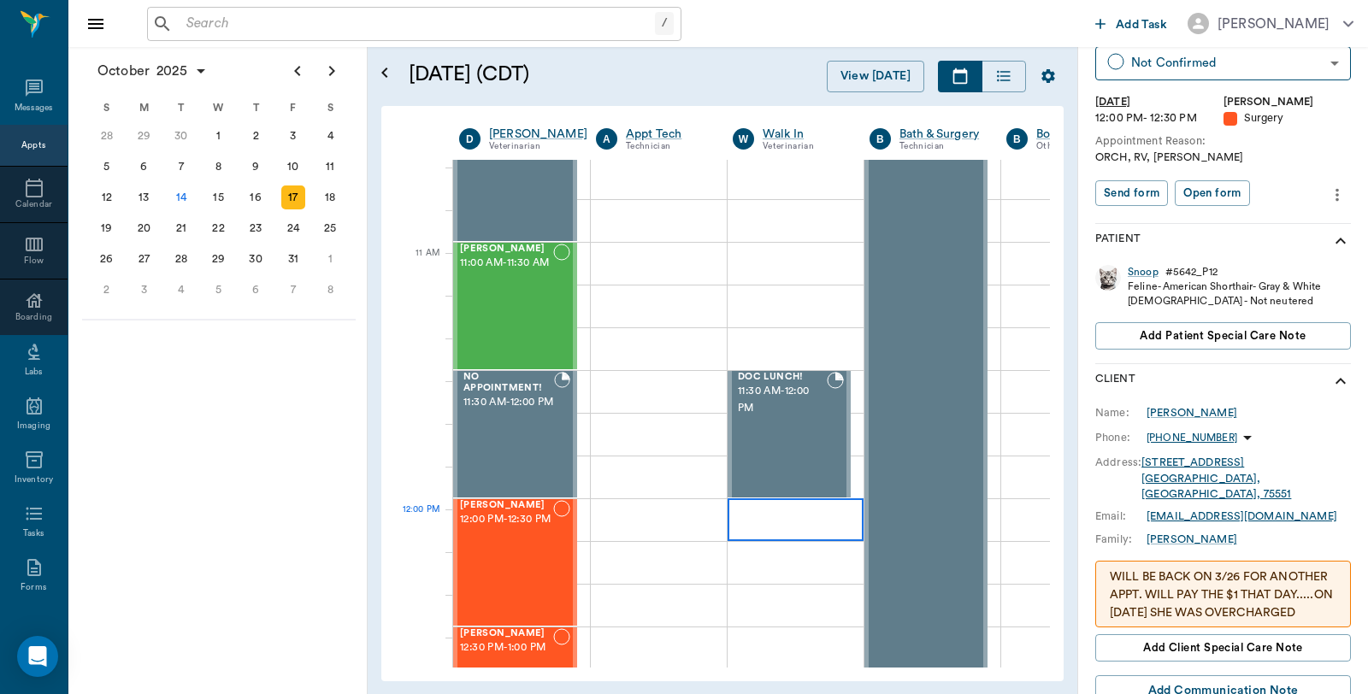
scroll to position [664, 0]
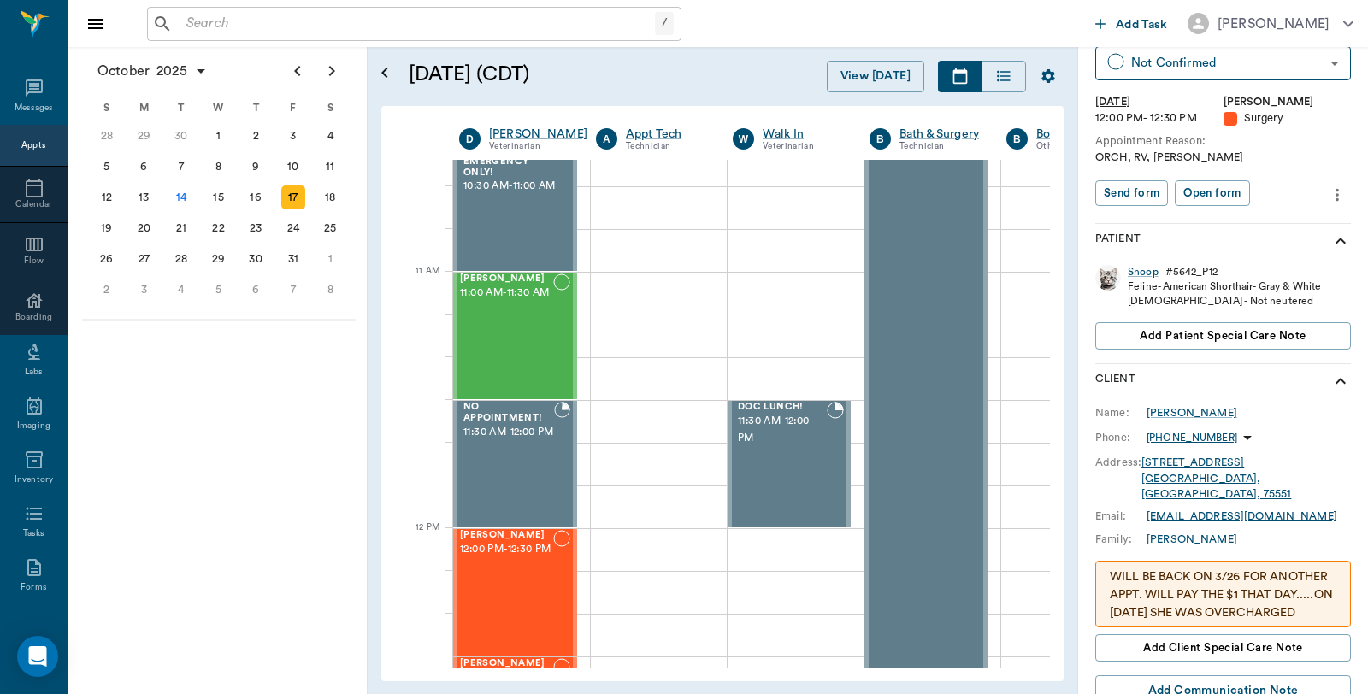
click at [1236, 575] on p "WILL BE BACK ON 3/26 FOR ANOTHER APPT. WILL PAY THE $1 THAT DAY.....ON [DATE] S…" at bounding box center [1223, 623] width 227 height 108
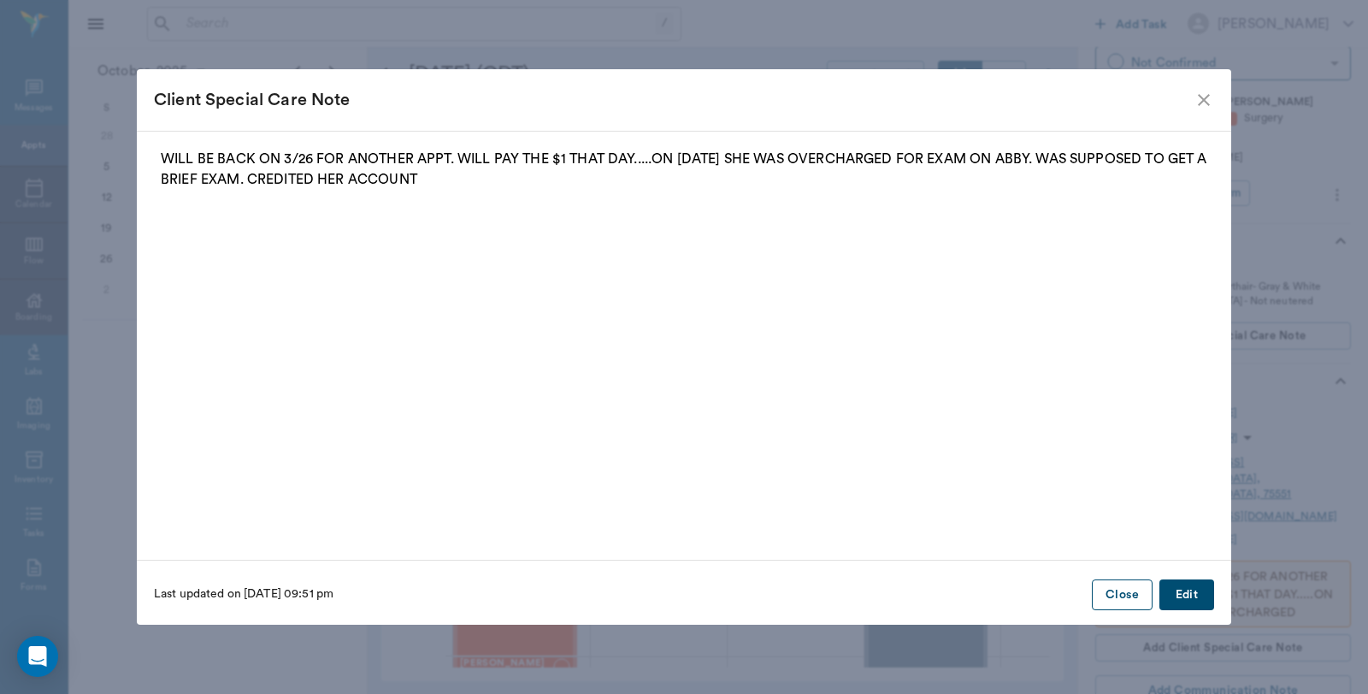
click at [1133, 591] on button "Close" at bounding box center [1122, 596] width 61 height 32
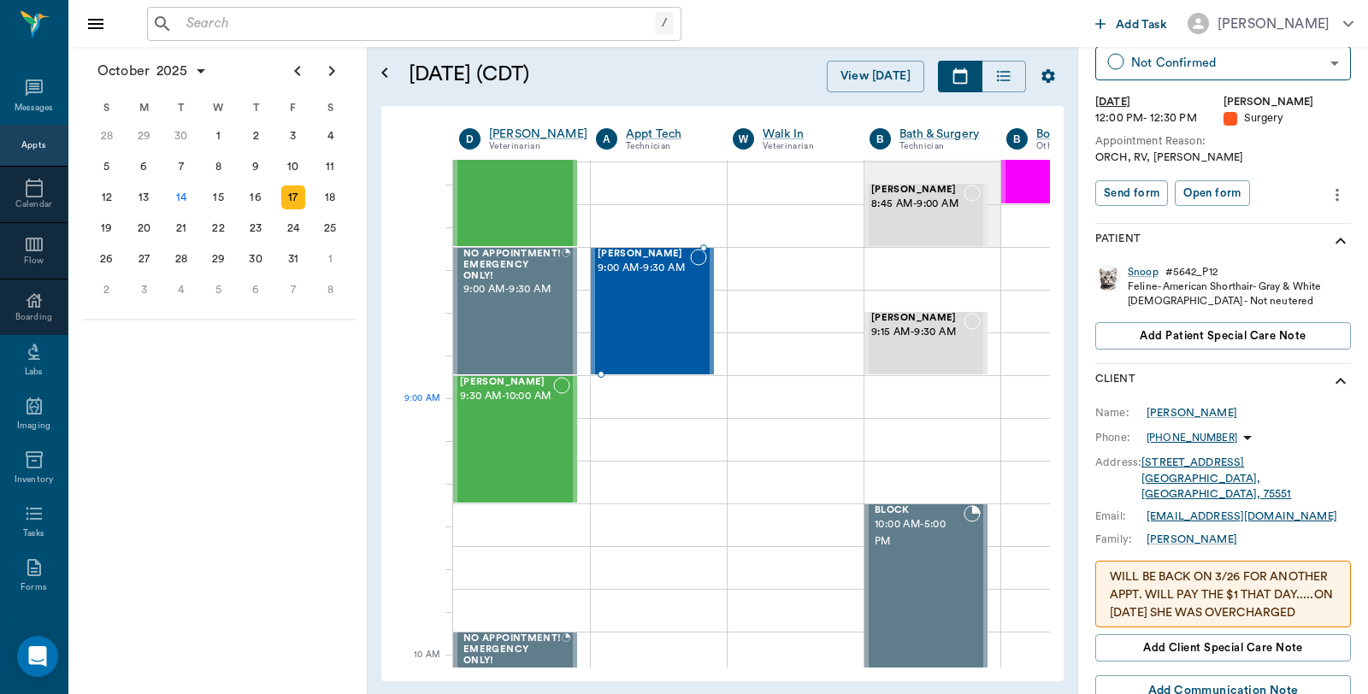
scroll to position [0, 0]
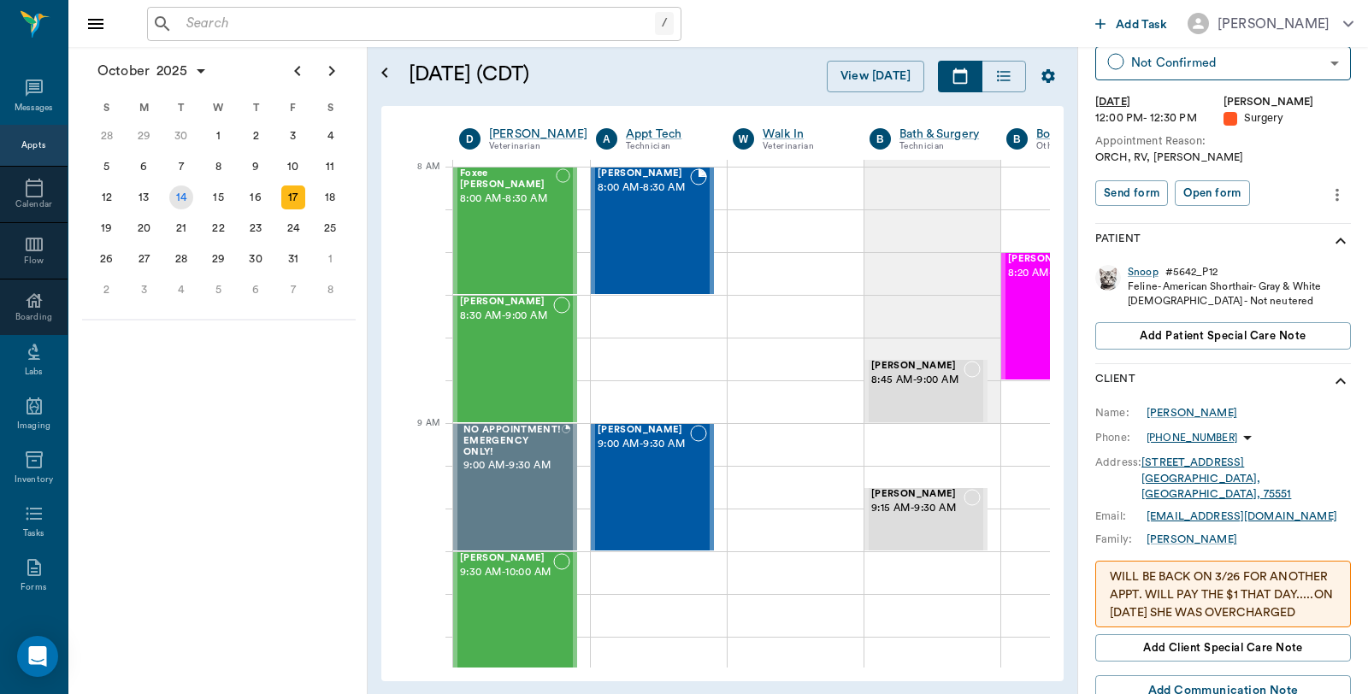
click at [190, 190] on div "14" at bounding box center [181, 198] width 24 height 24
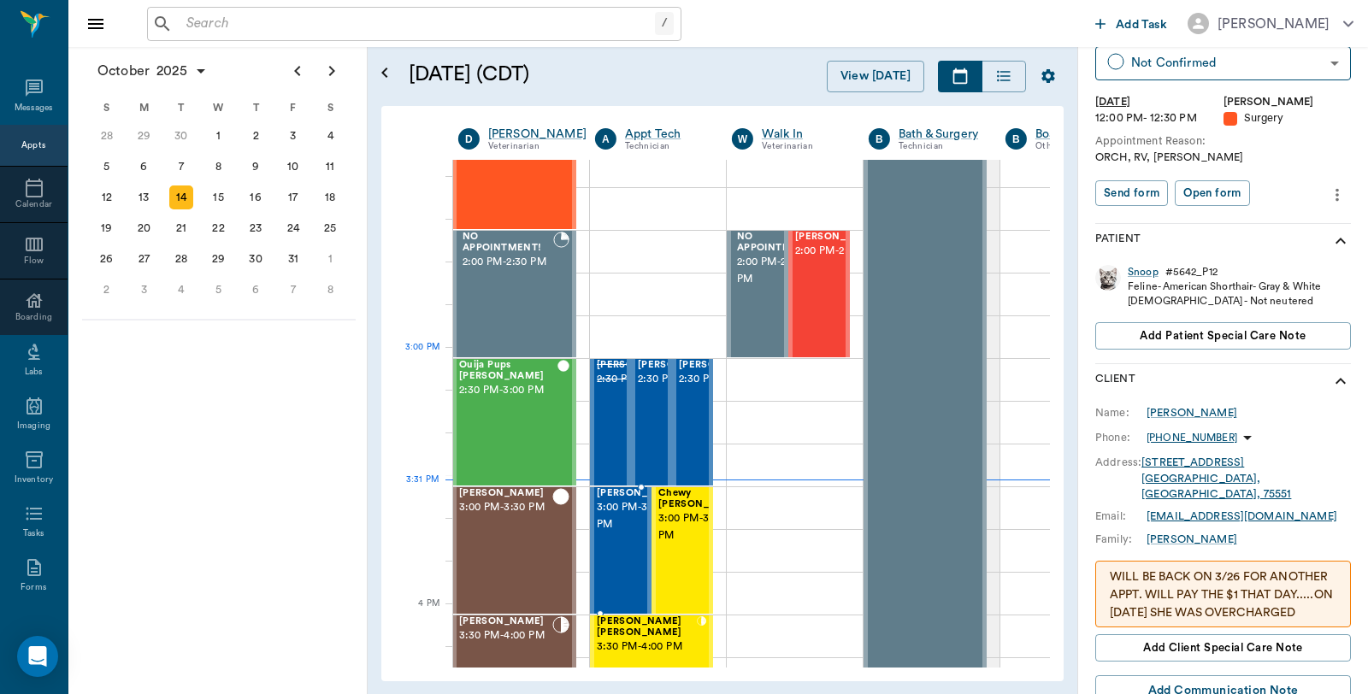
scroll to position [1614, 1]
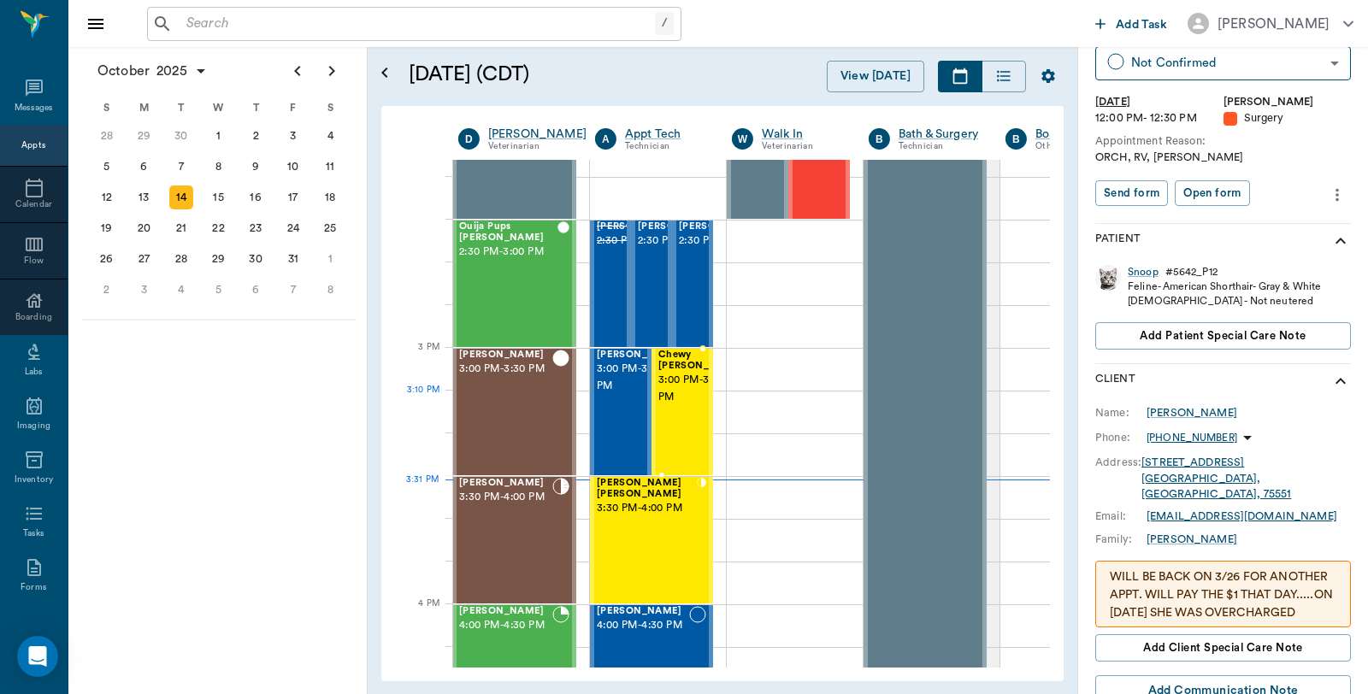
click at [681, 405] on div "Chewy McCasland 3:00 PM - 3:30 PM" at bounding box center [700, 412] width 85 height 125
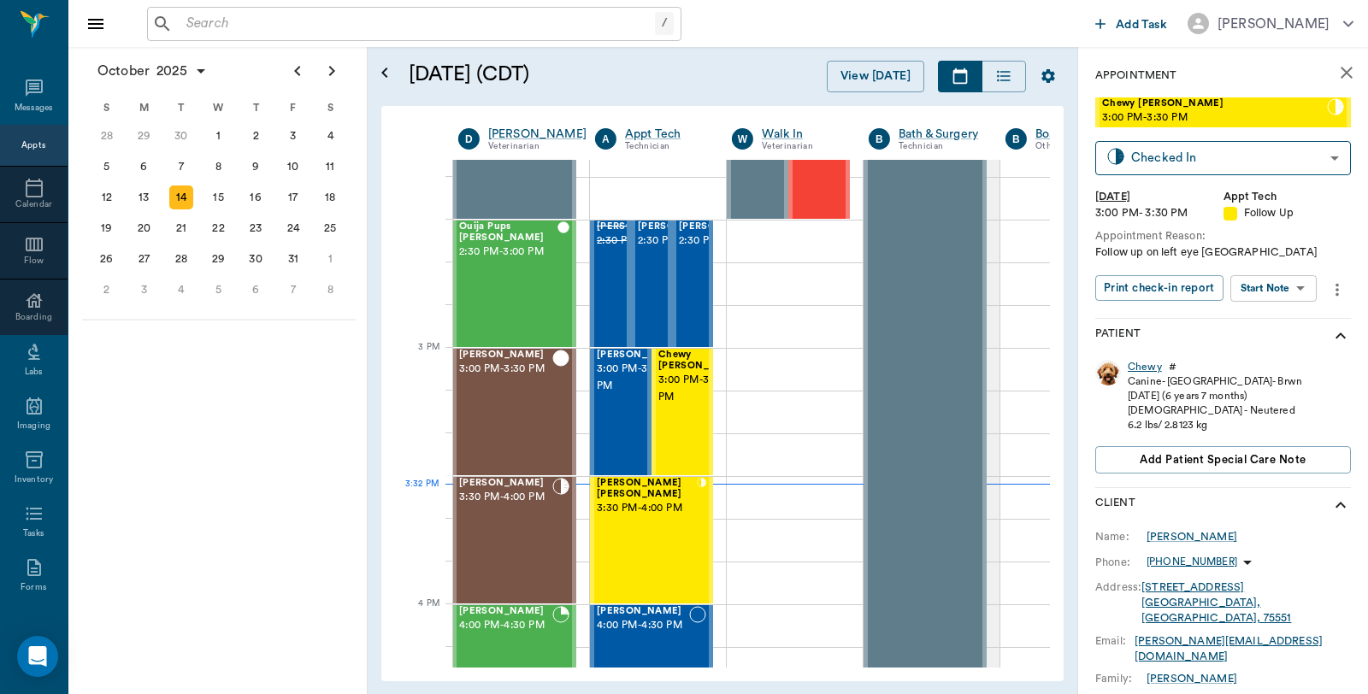
click at [1146, 369] on div "Chewy" at bounding box center [1145, 367] width 34 height 15
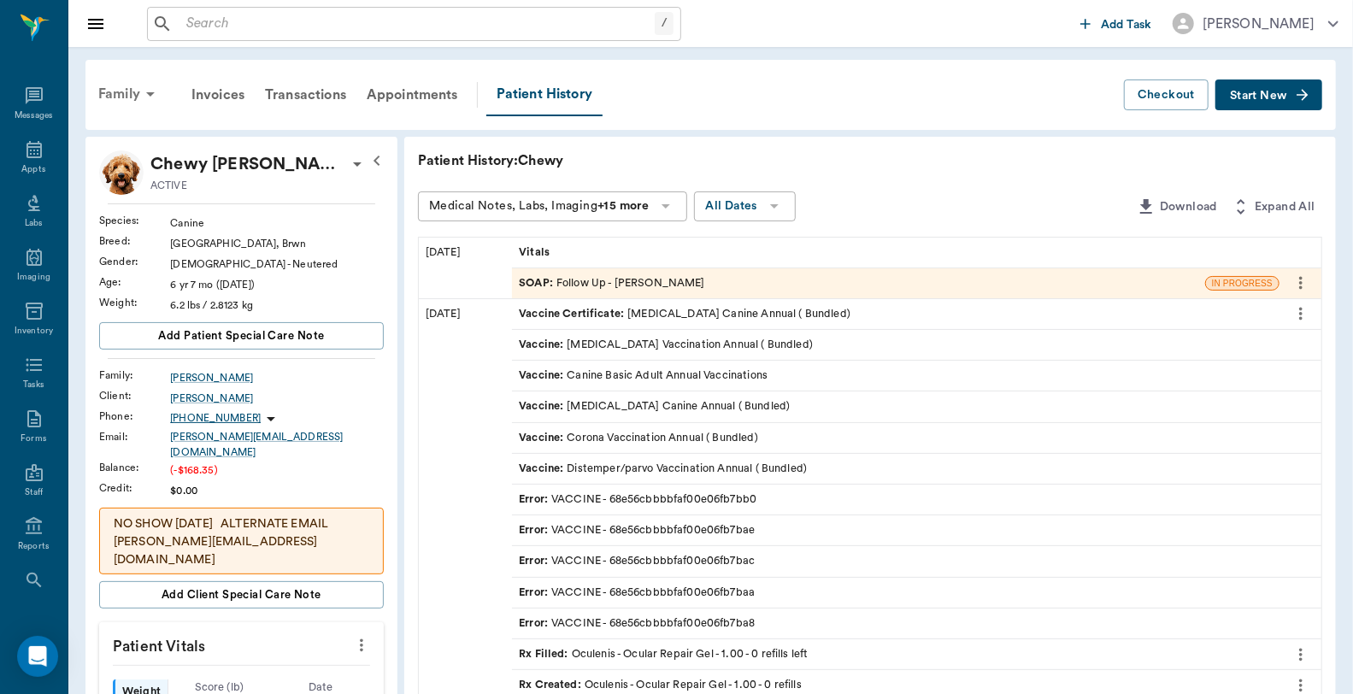
click at [116, 86] on div "Family" at bounding box center [129, 94] width 83 height 41
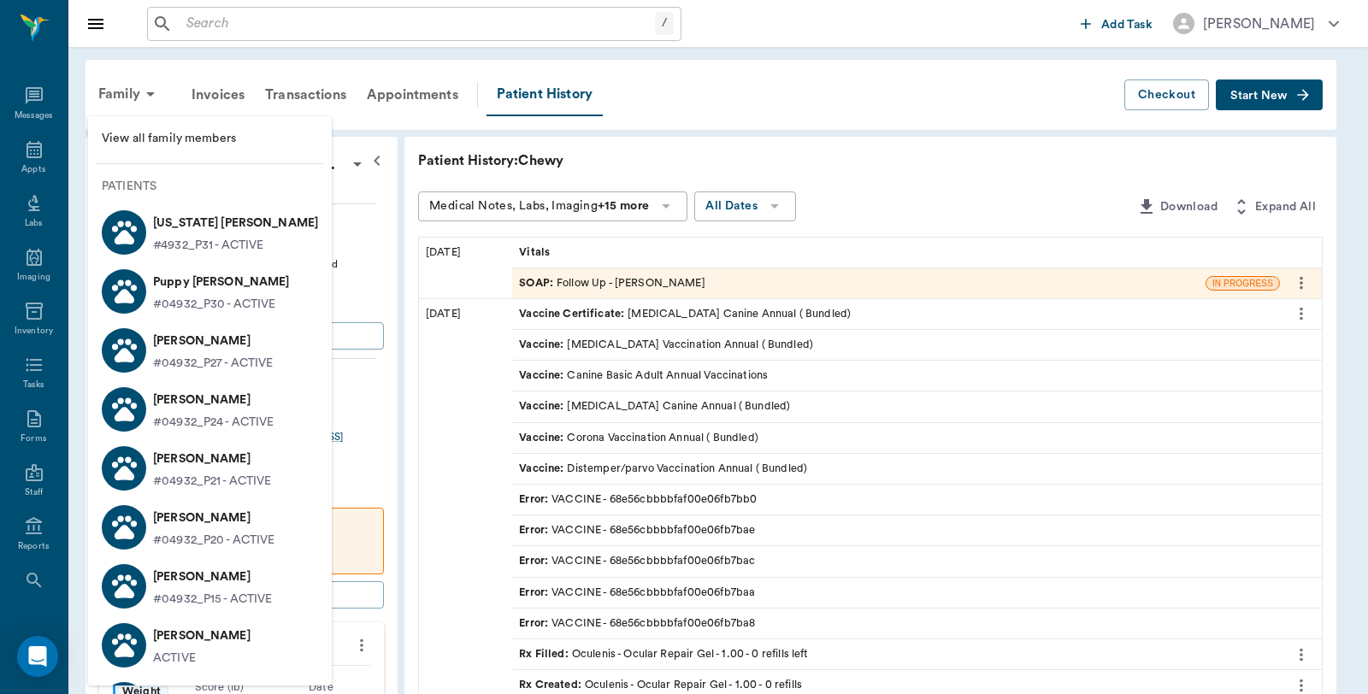
scroll to position [190, 0]
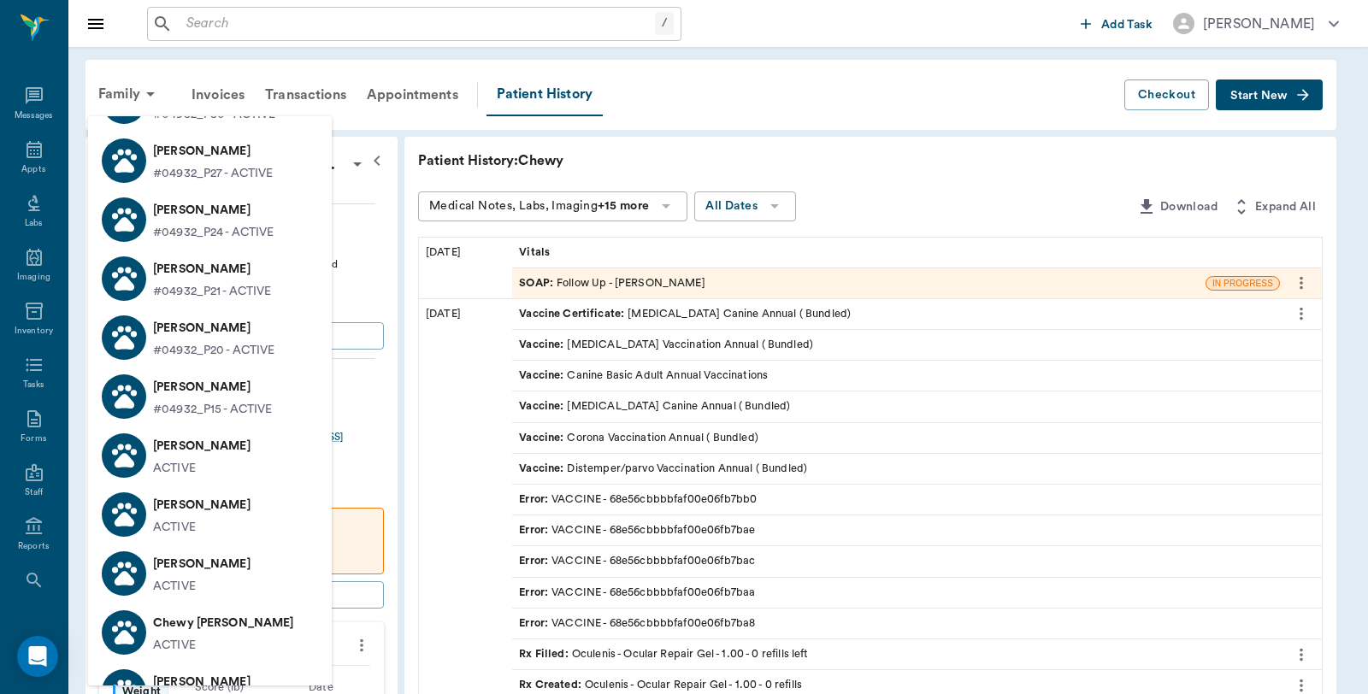
click at [195, 573] on p "[PERSON_NAME]" at bounding box center [201, 564] width 97 height 27
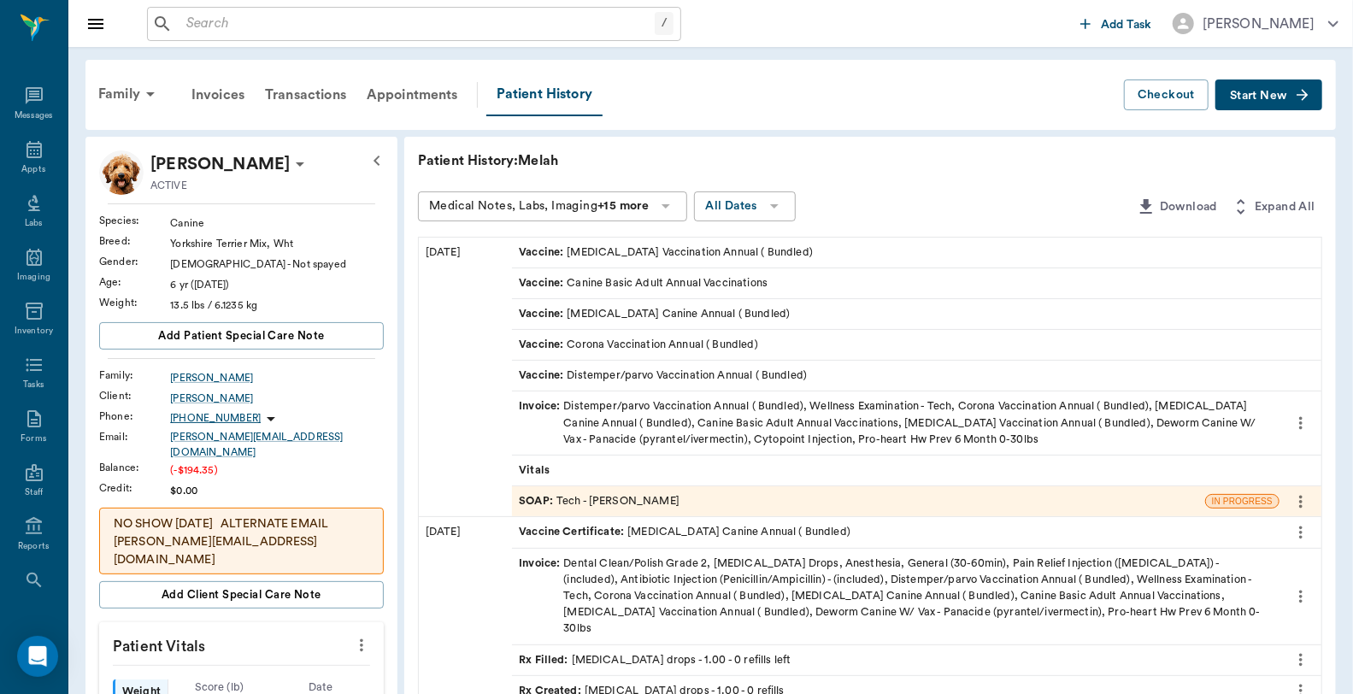
click at [669, 431] on div "Invoice : Distemper/parvo Vaccination Annual ( Bundled), Wellness Examination -…" at bounding box center [896, 423] width 754 height 50
click at [714, 498] on div "SOAP : Tech - Dr. Bert Ellsworth" at bounding box center [858, 501] width 693 height 30
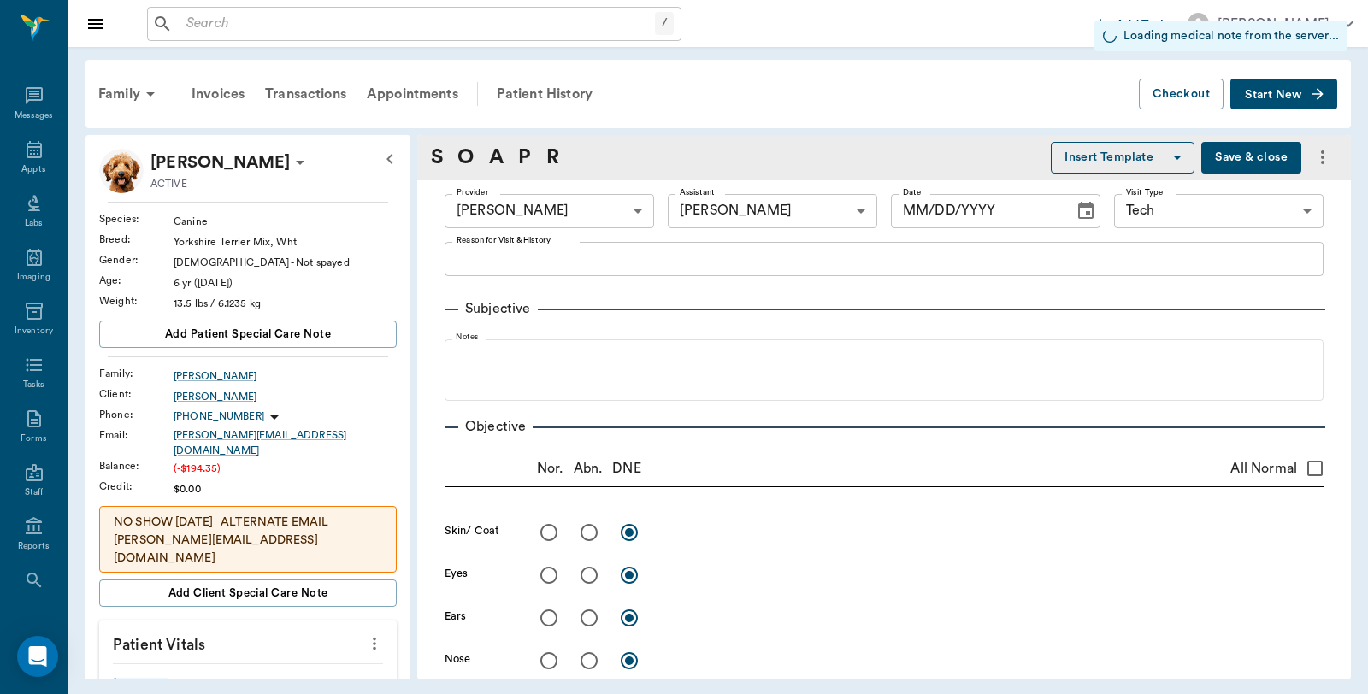
type input "63ec2f075fda476ae8351a4d"
type input "6740bf97de10e07744acf1eb"
type input "65d2be4f46e3a538d89b8c1a"
type input "10/14/2025"
type textarea "Basic adult Caryn"
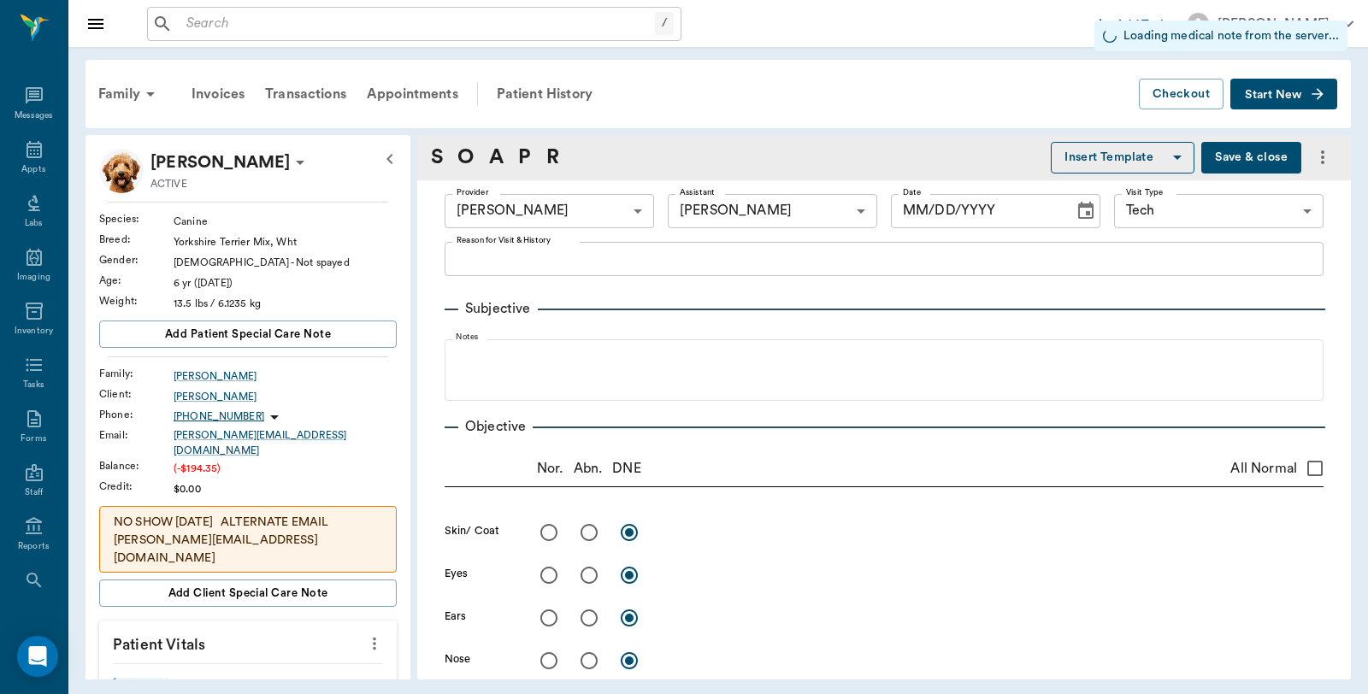
type input "1.00"
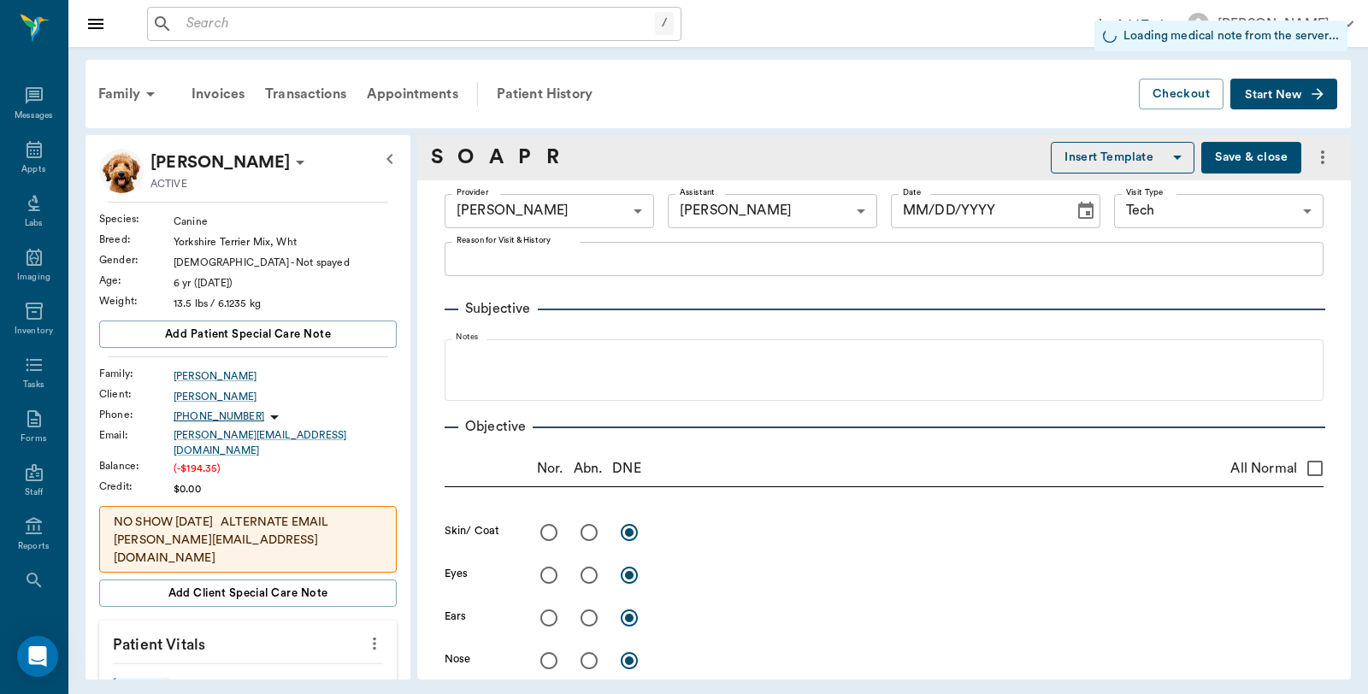
type input "1.00"
type input "0.40"
type input "0"
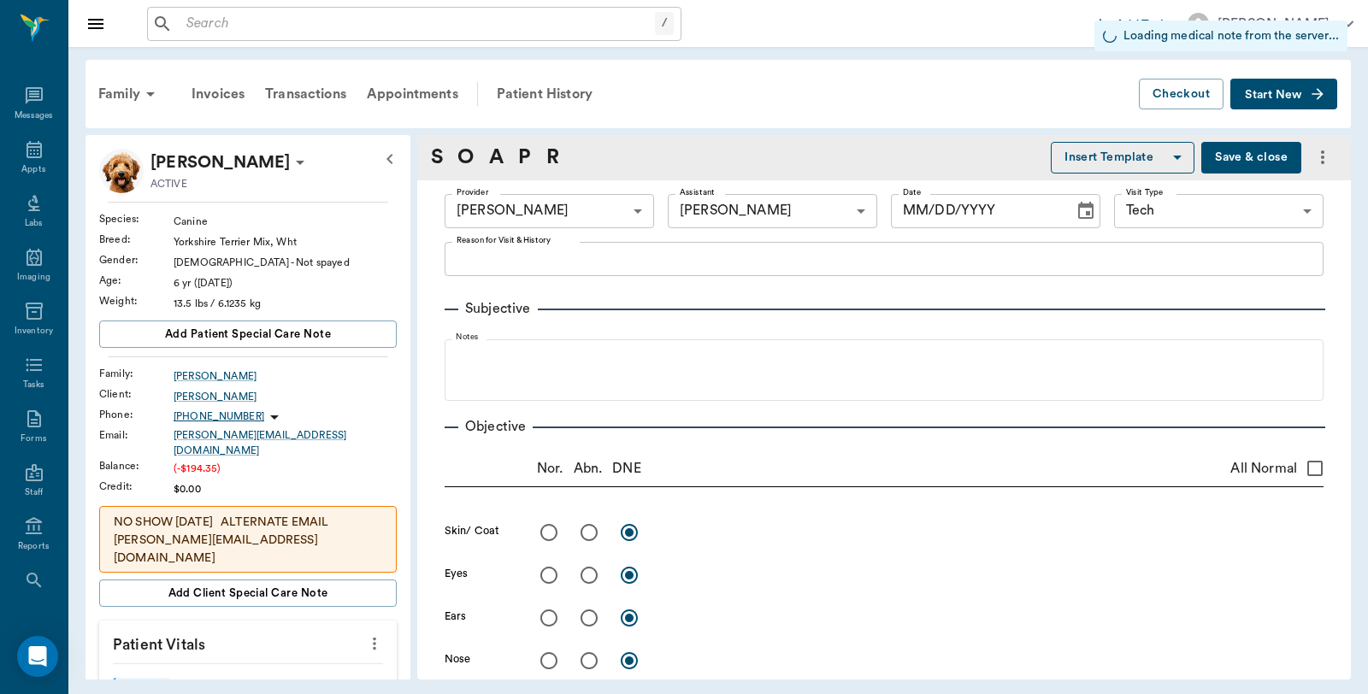
type input "1.00"
type input "0"
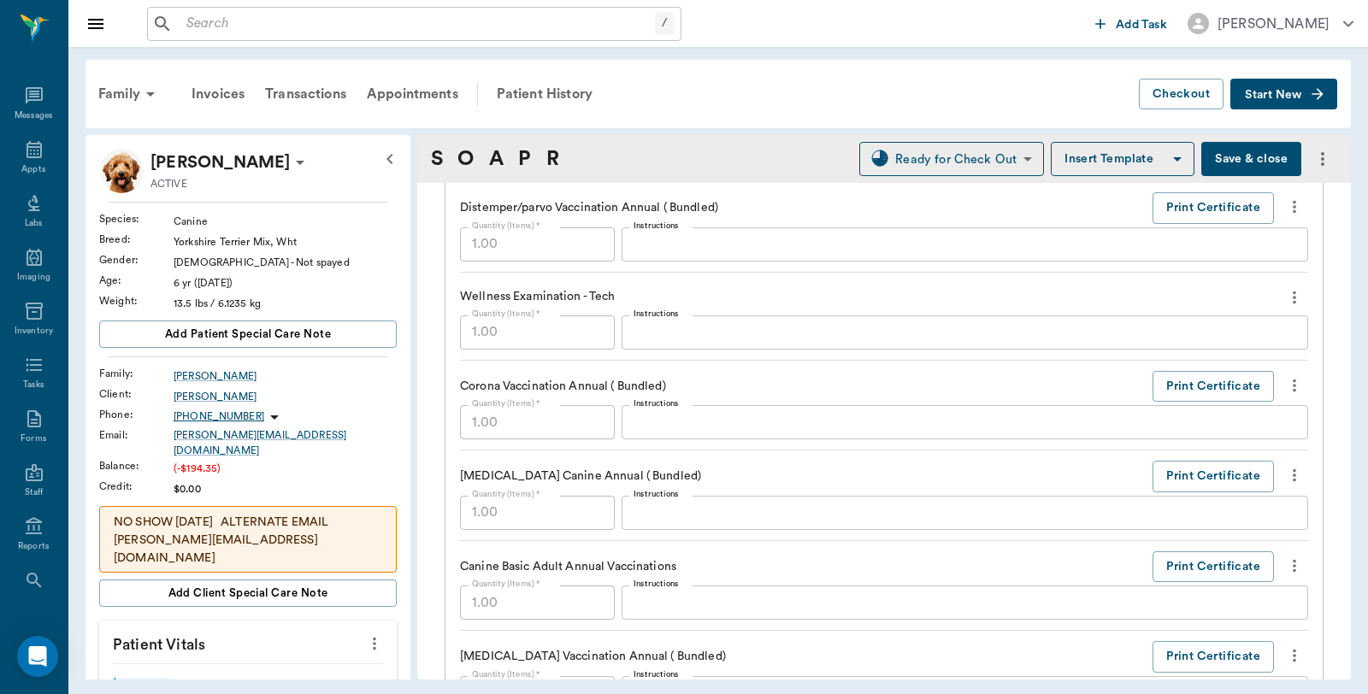
scroll to position [1329, 0]
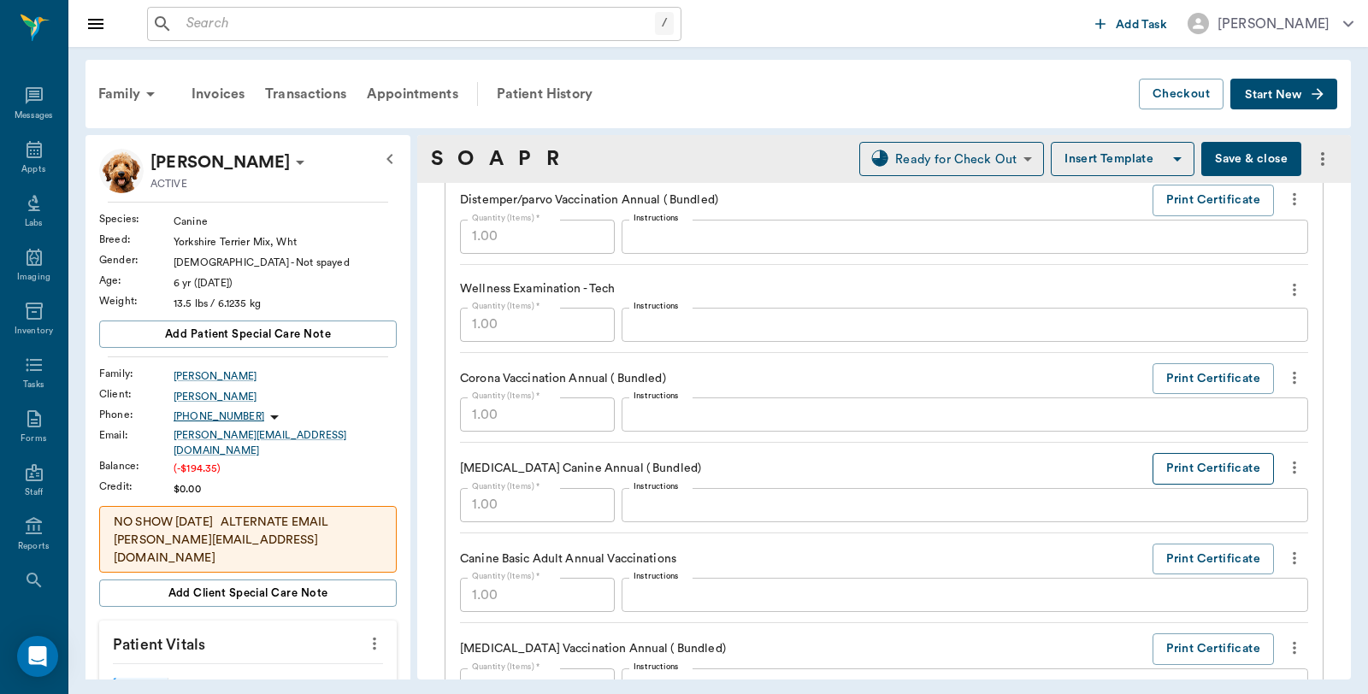
click at [1165, 467] on button "Print Certificate" at bounding box center [1212, 469] width 121 height 32
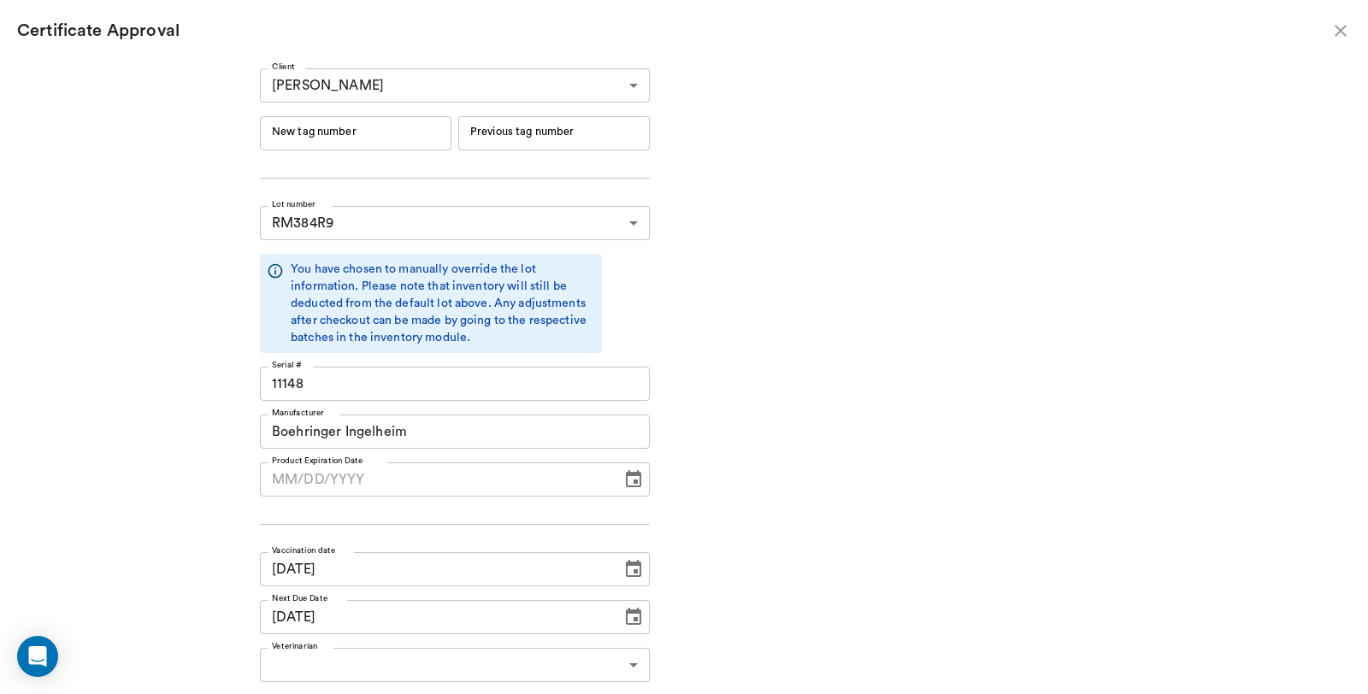
type input "06/19/2026"
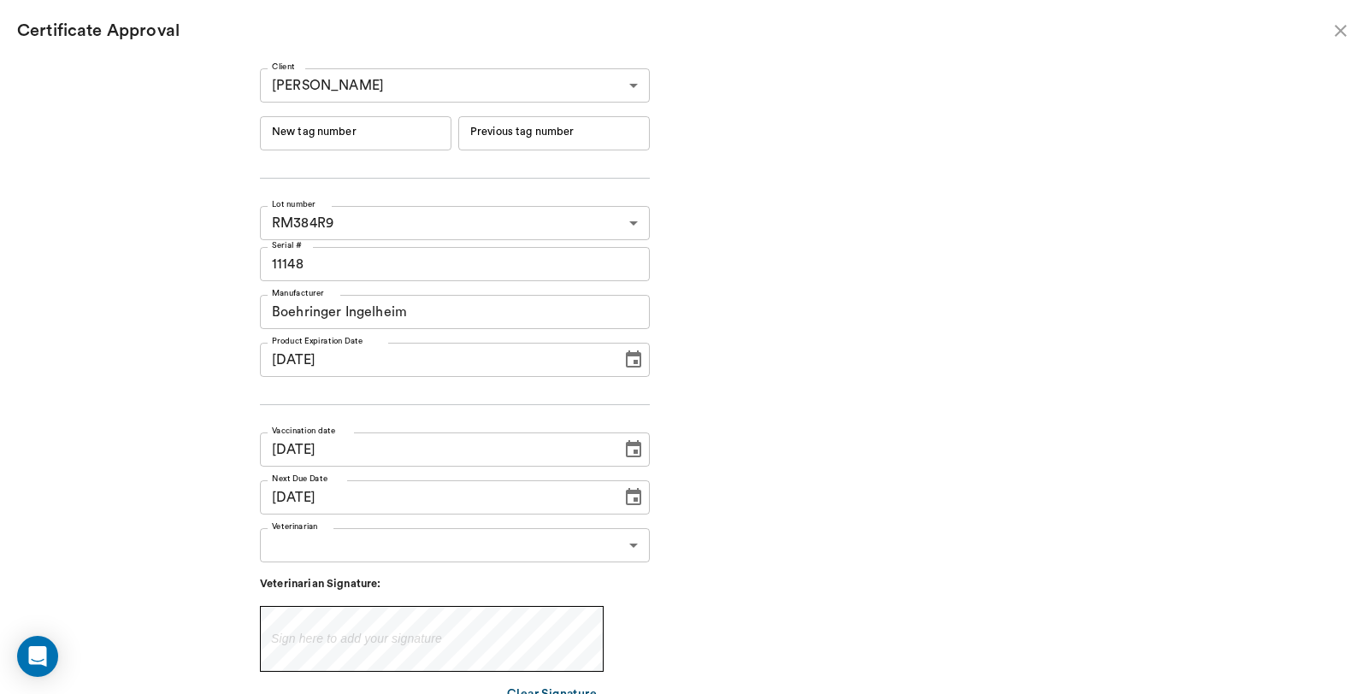
type input "10/13/2026"
click at [369, 142] on input "New tag number" at bounding box center [356, 133] width 192 height 34
type input "254593"
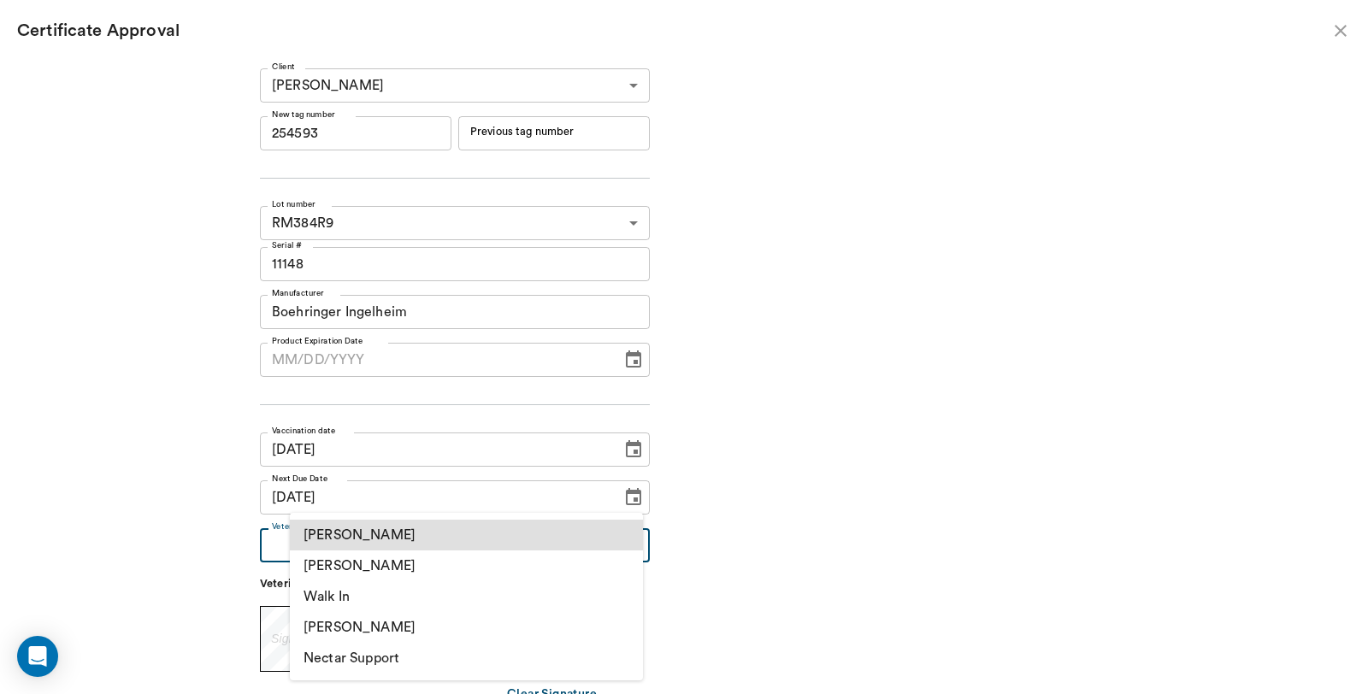
click at [347, 553] on body "/ ​ Add Task Dr. Bert Ellsworth Nectar Messages Appts Labs Imaging Inventory Ta…" at bounding box center [684, 347] width 1368 height 694
click at [353, 566] on li "[PERSON_NAME]" at bounding box center [466, 566] width 353 height 31
type input "63ec2f075fda476ae8351a4d"
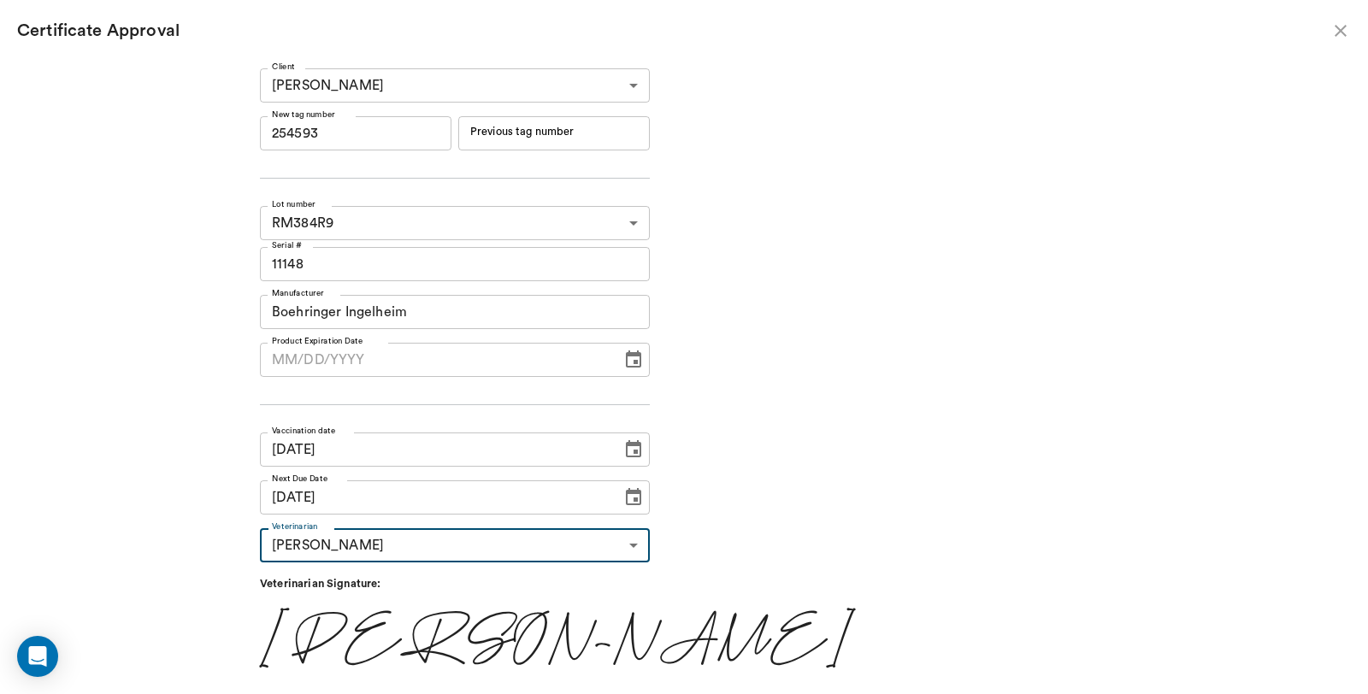
scroll to position [36, 0]
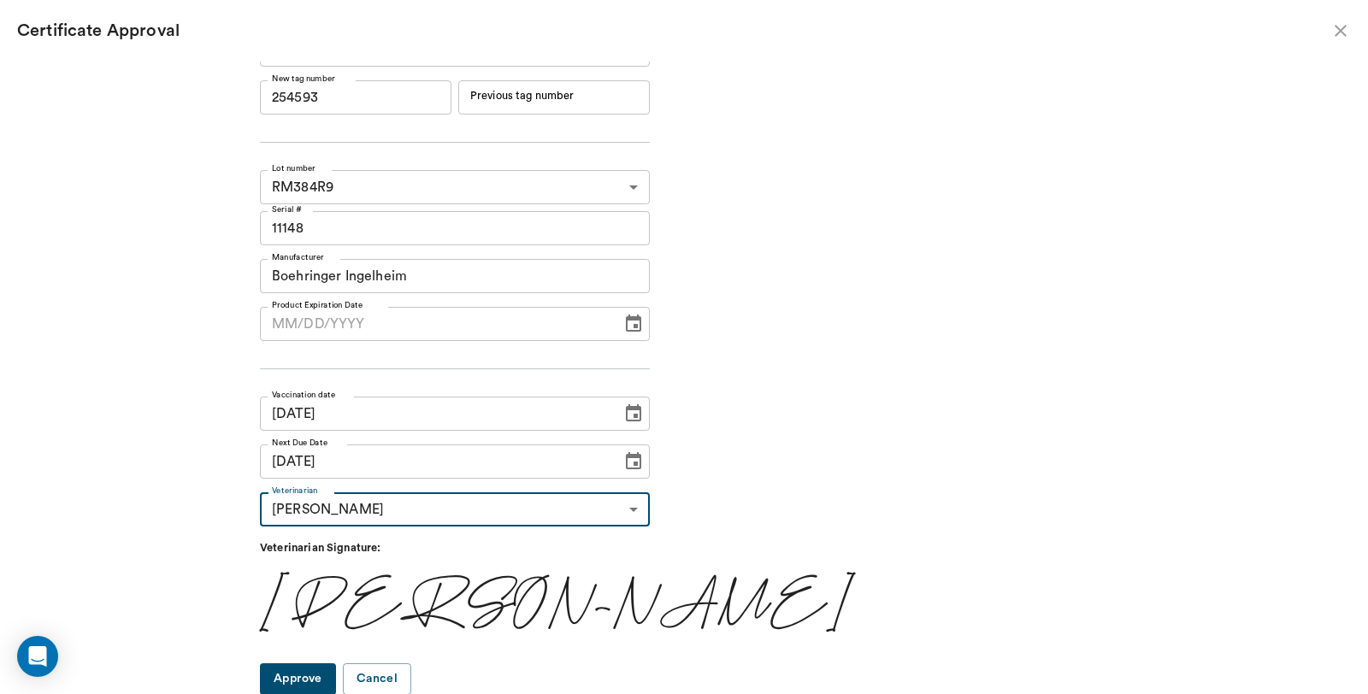
click at [336, 681] on button "Approve" at bounding box center [298, 679] width 76 height 32
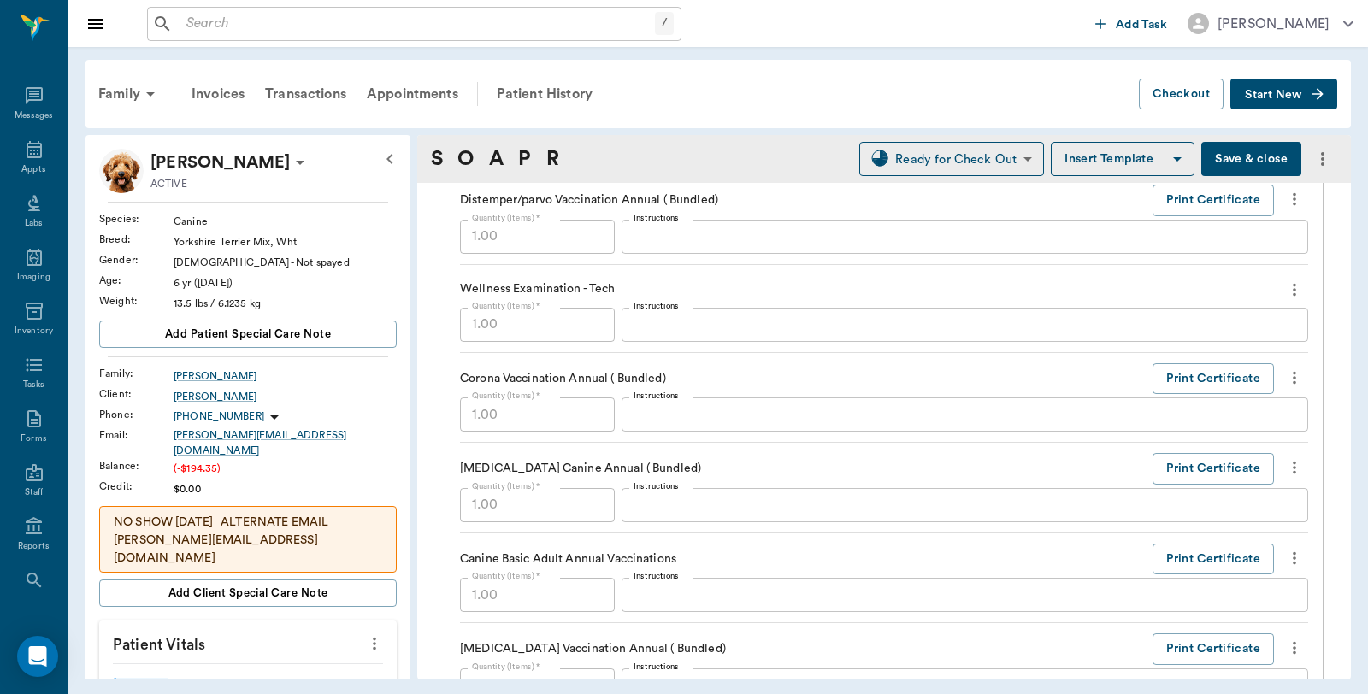
click at [1216, 154] on button "Save & close" at bounding box center [1251, 159] width 100 height 34
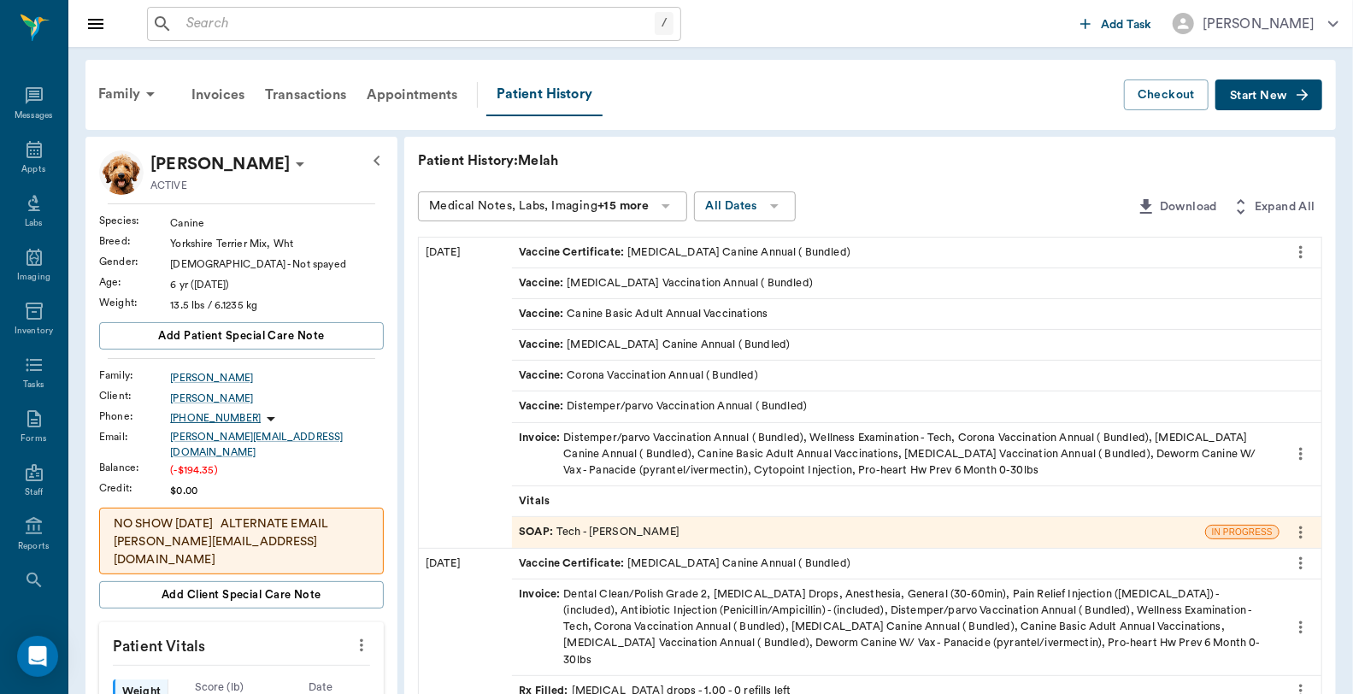
click at [722, 445] on div "Invoice : Distemper/parvo Vaccination Annual ( Bundled), Wellness Examination -…" at bounding box center [896, 455] width 754 height 50
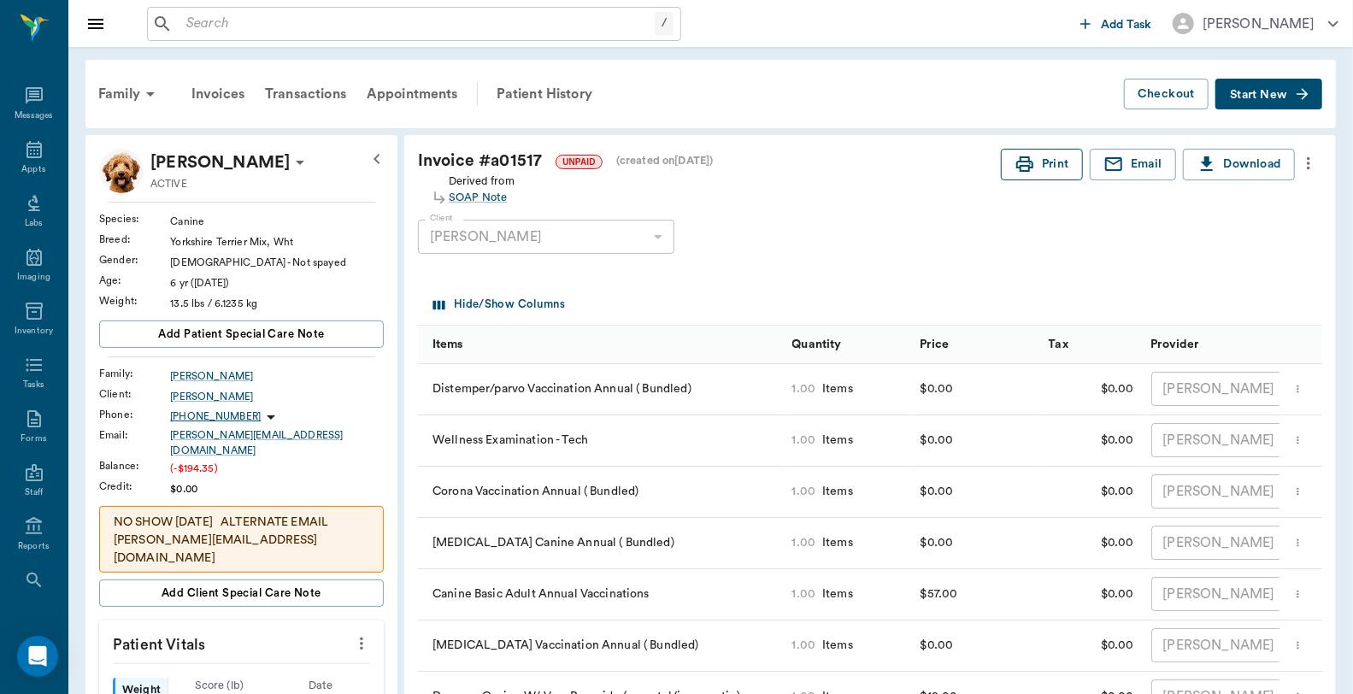
click at [1023, 165] on icon "button" at bounding box center [1025, 163] width 17 height 15
click at [121, 90] on div "Family" at bounding box center [129, 94] width 83 height 41
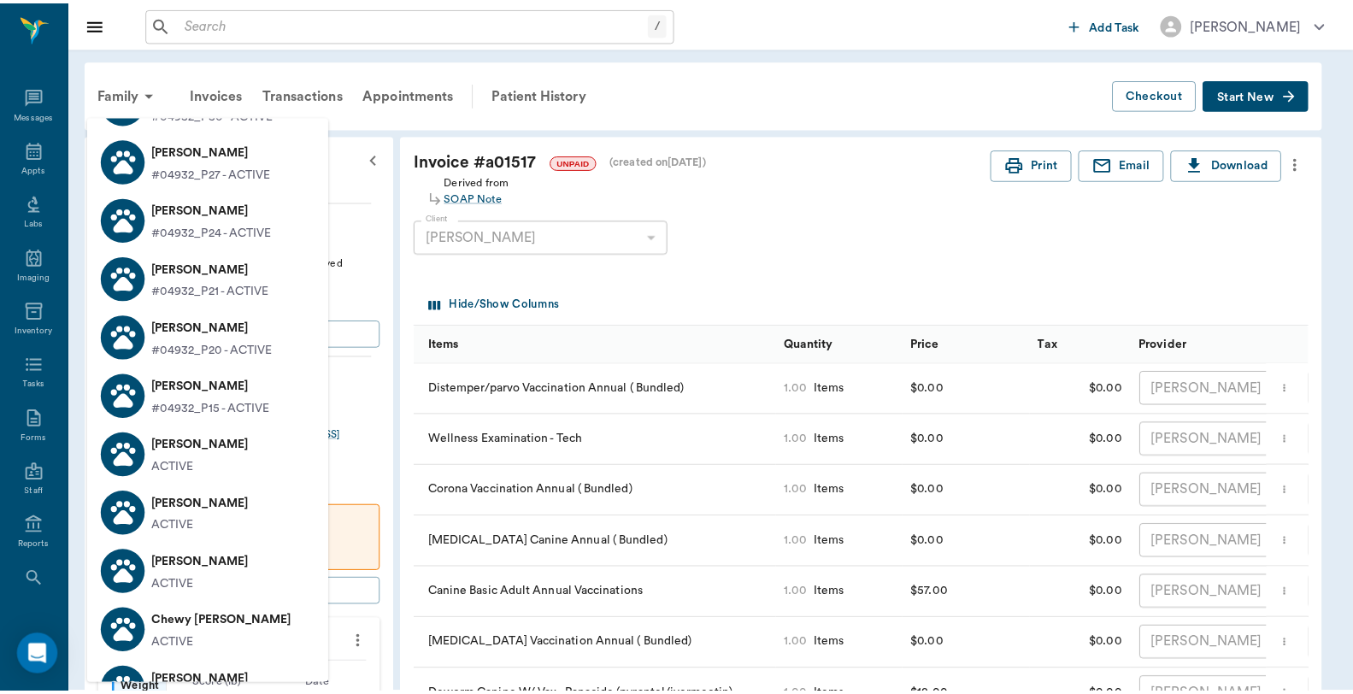
scroll to position [285, 0]
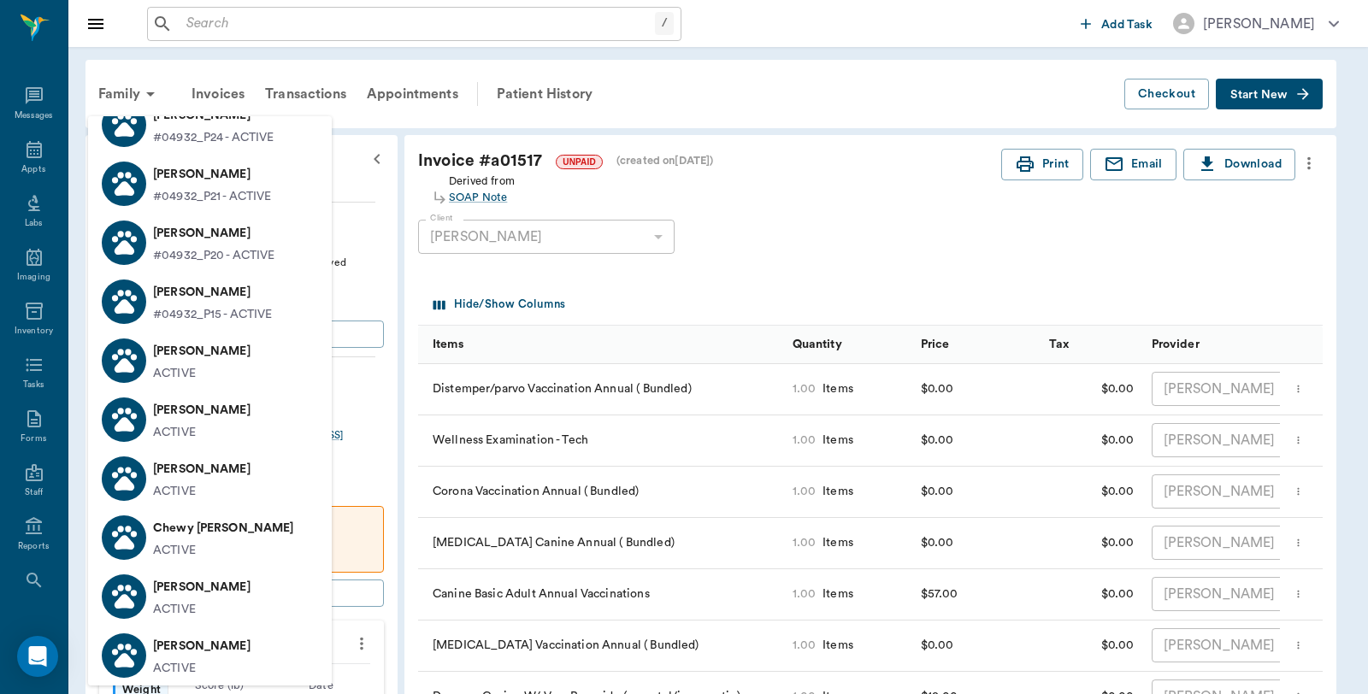
click at [129, 524] on icon at bounding box center [124, 537] width 30 height 30
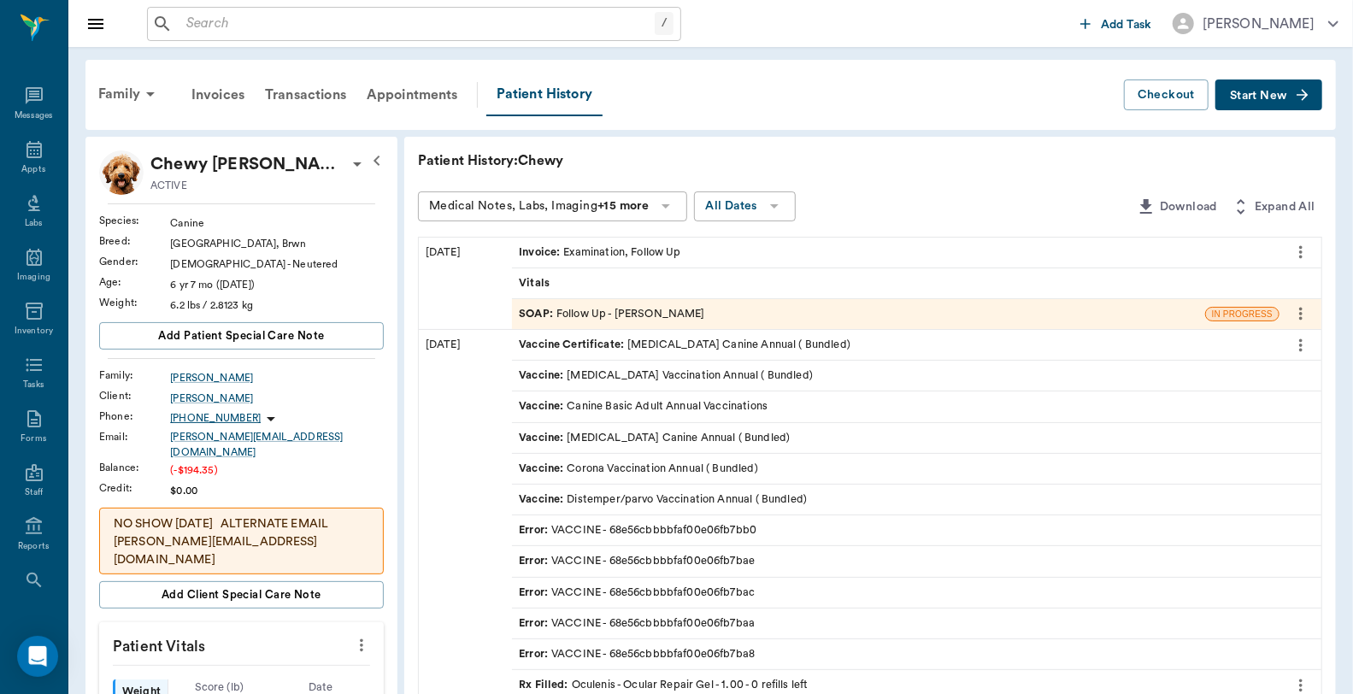
click at [687, 256] on div "Invoice : Examination, Follow Up" at bounding box center [896, 253] width 768 height 30
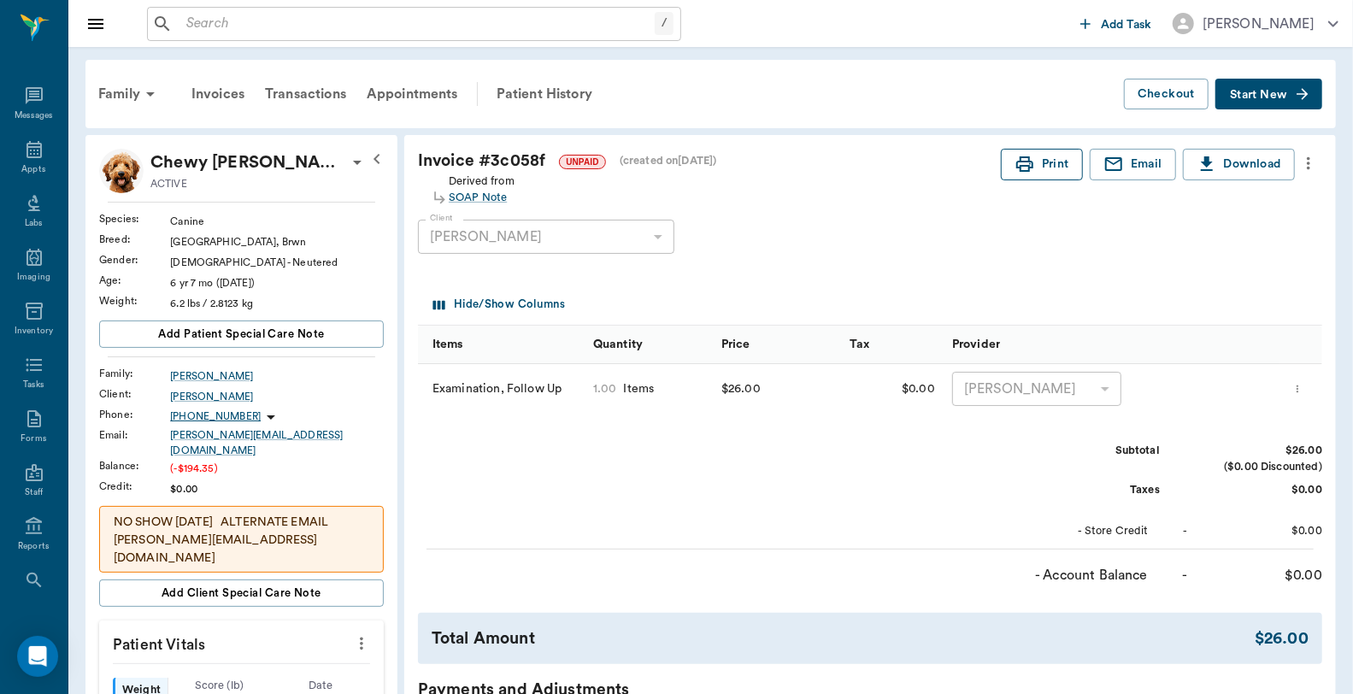
click at [1062, 177] on button "Print" at bounding box center [1042, 165] width 82 height 32
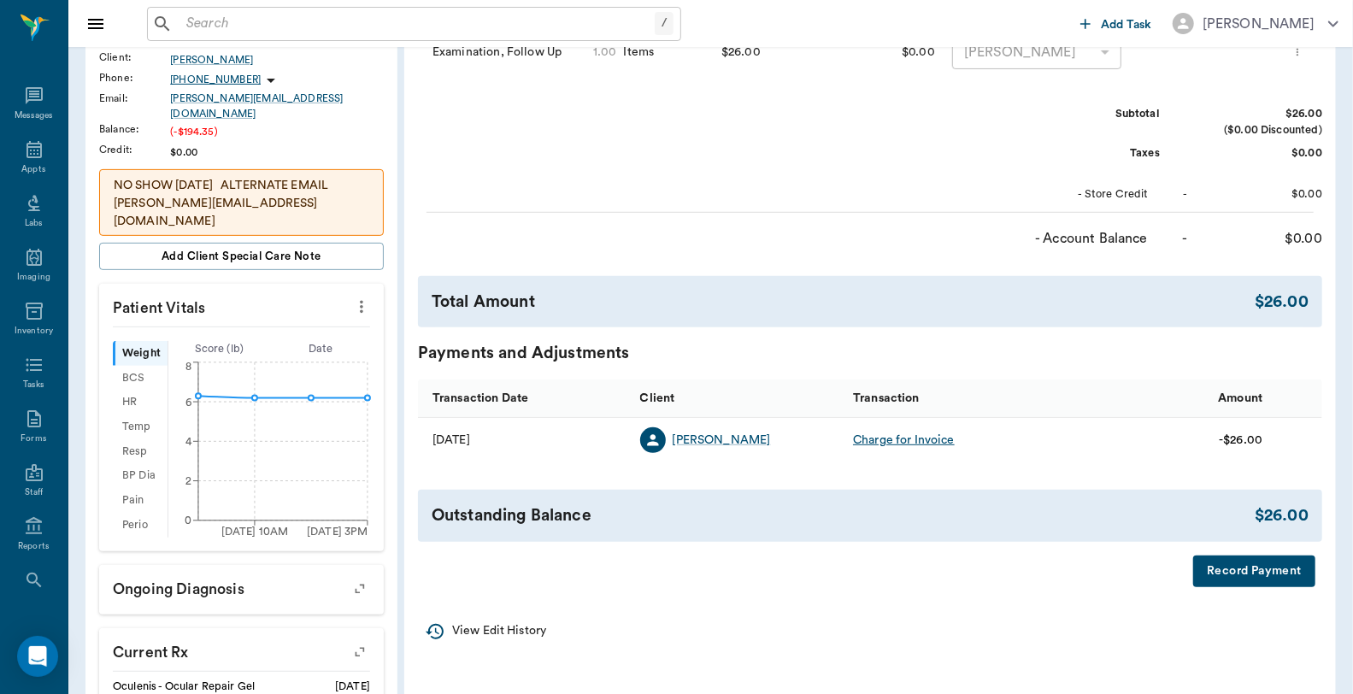
scroll to position [475, 0]
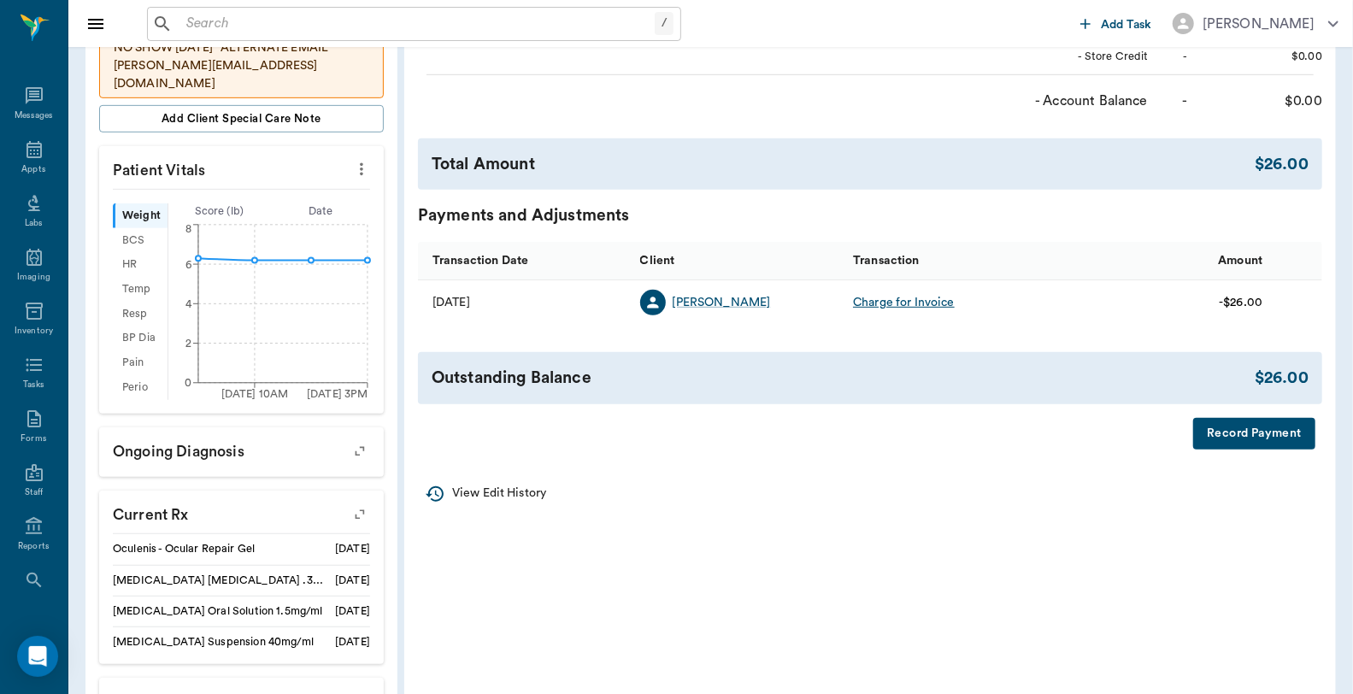
click at [1250, 430] on button "Record Payment" at bounding box center [1255, 434] width 122 height 32
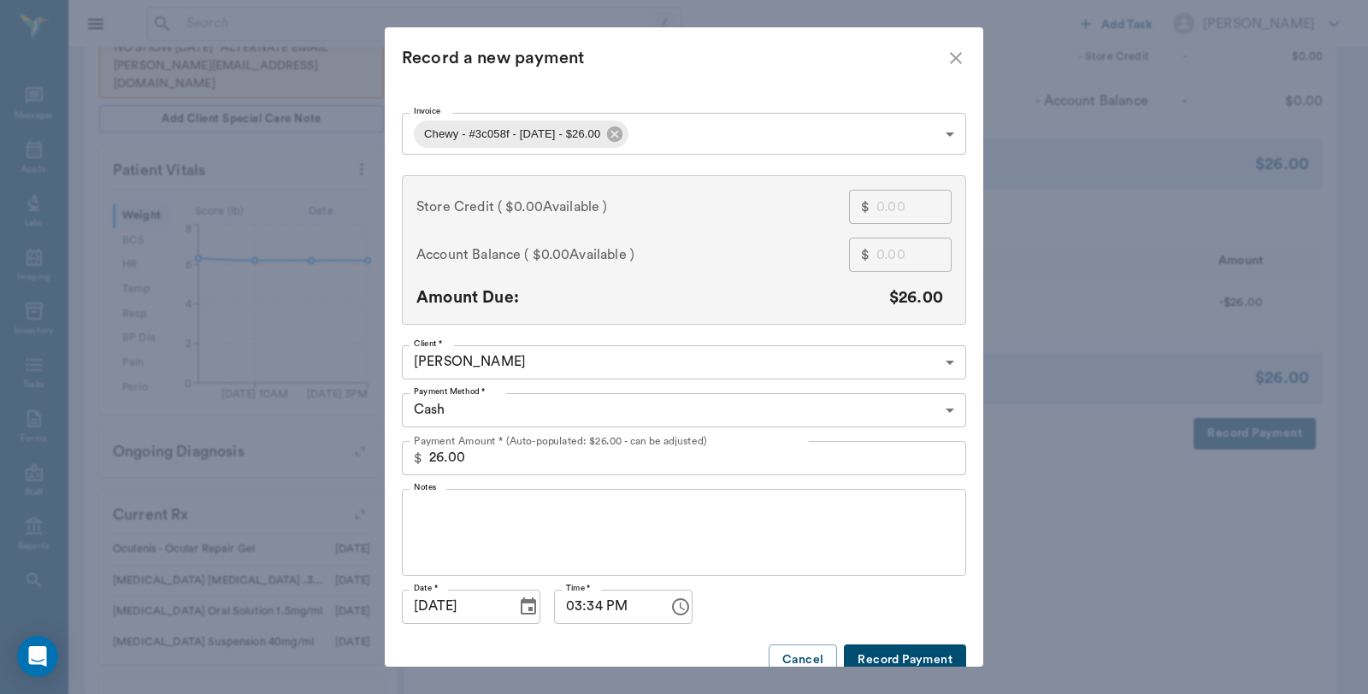
click at [640, 133] on body "/ ​ Add Task Dr. Bert Ellsworth Nectar Messages Appts Labs Imaging Inventory Ta…" at bounding box center [684, 266] width 1368 height 1482
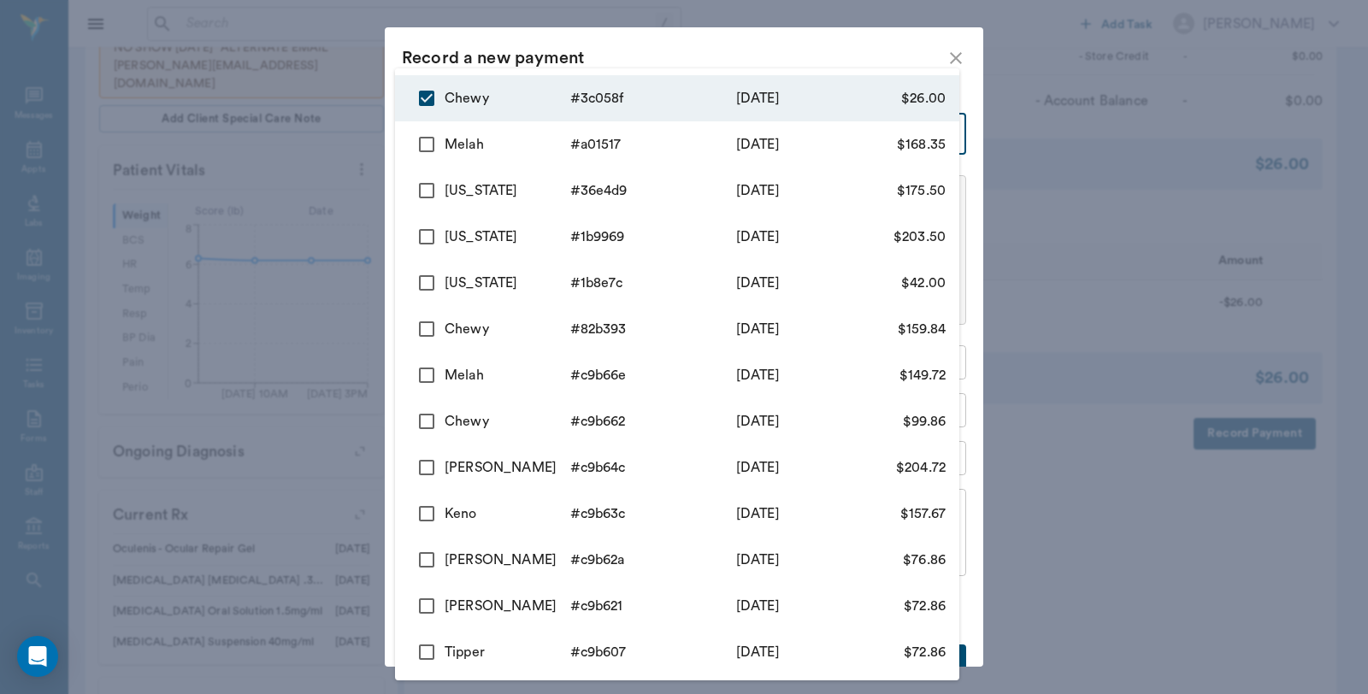
click at [431, 141] on input "checkbox" at bounding box center [427, 145] width 36 height 36
checkbox input "true"
type input "68eeb3505ae7581bb03c058f,68eeb20fc3e8f06f0aa01517"
type input "194.35"
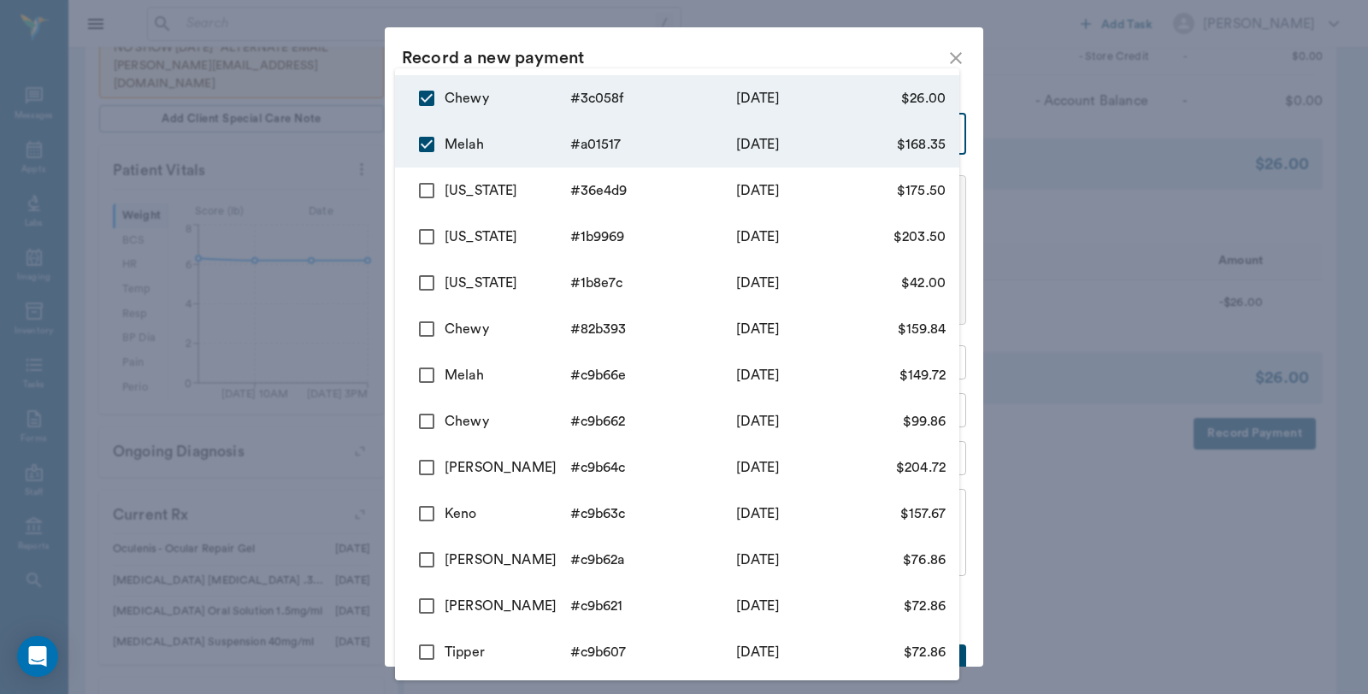
click at [643, 32] on div at bounding box center [684, 347] width 1368 height 694
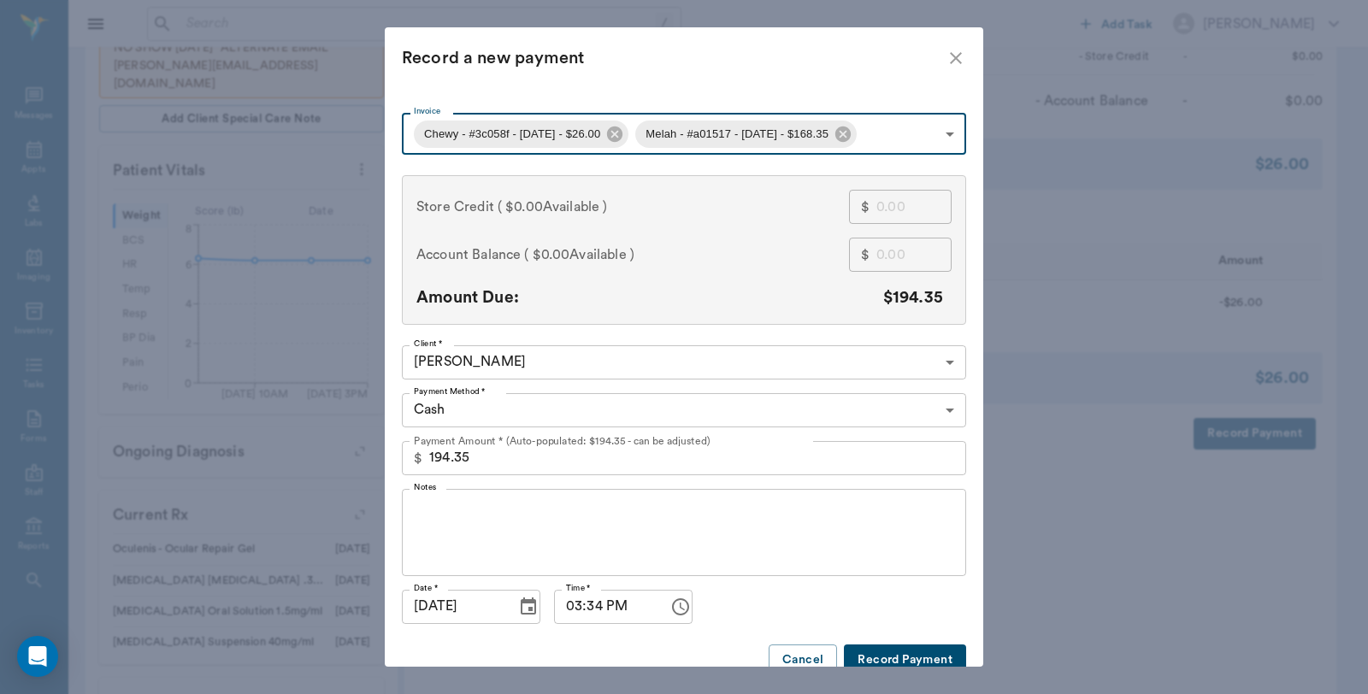
click at [946, 61] on icon "close" at bounding box center [956, 58] width 21 height 21
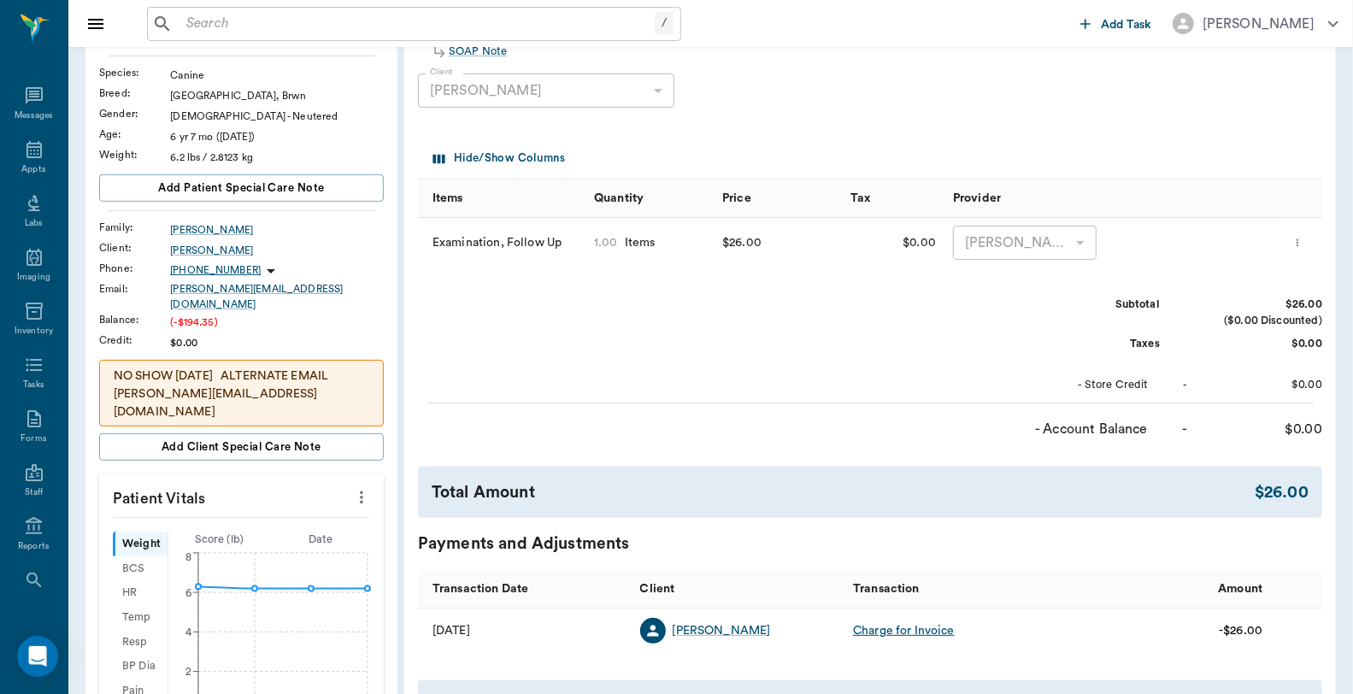
scroll to position [380, 0]
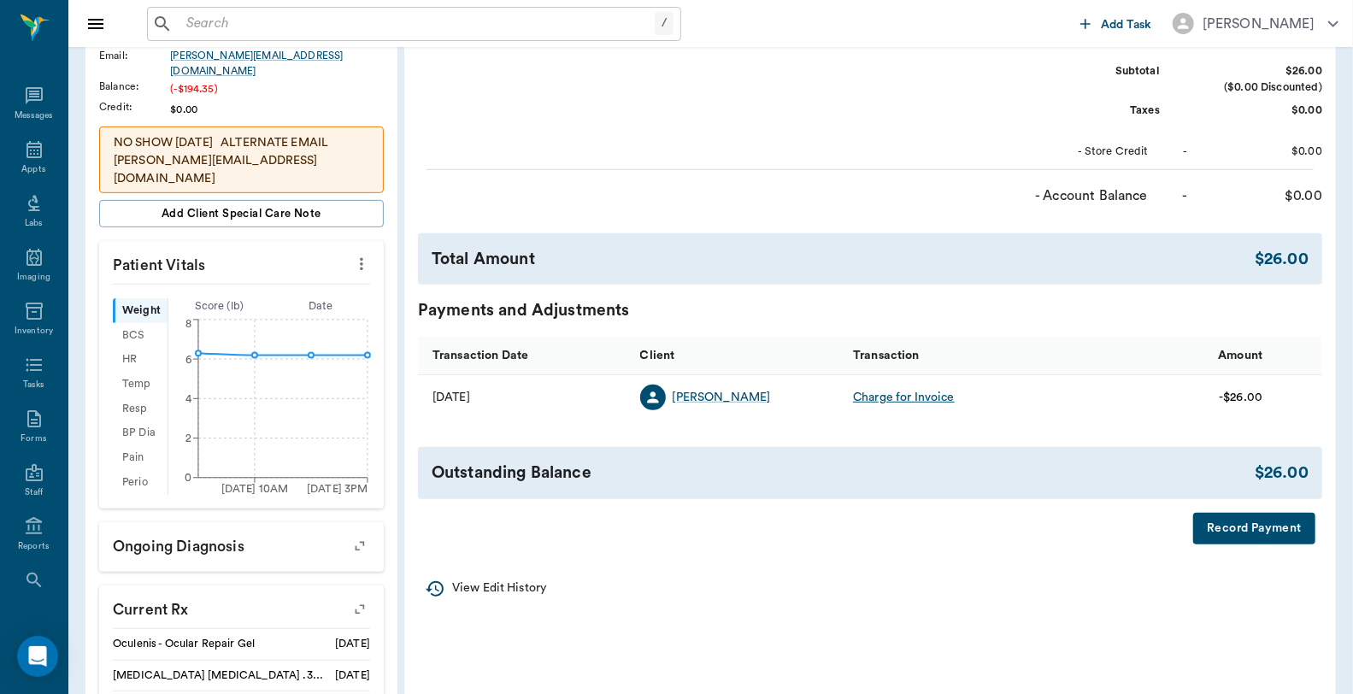
click at [1280, 534] on button "Record Payment" at bounding box center [1255, 529] width 122 height 32
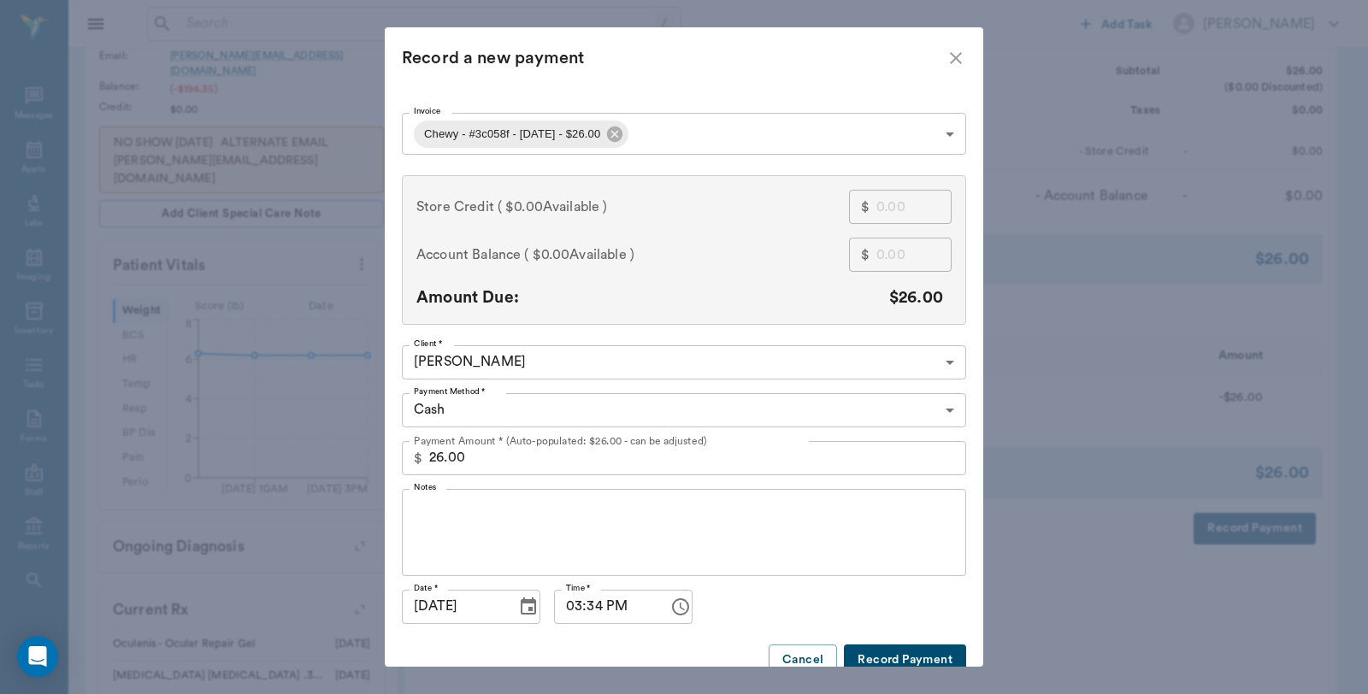
click at [699, 133] on body "/ ​ Add Task Dr. Bert Ellsworth Nectar Messages Appts Labs Imaging Inventory Ta…" at bounding box center [684, 361] width 1368 height 1482
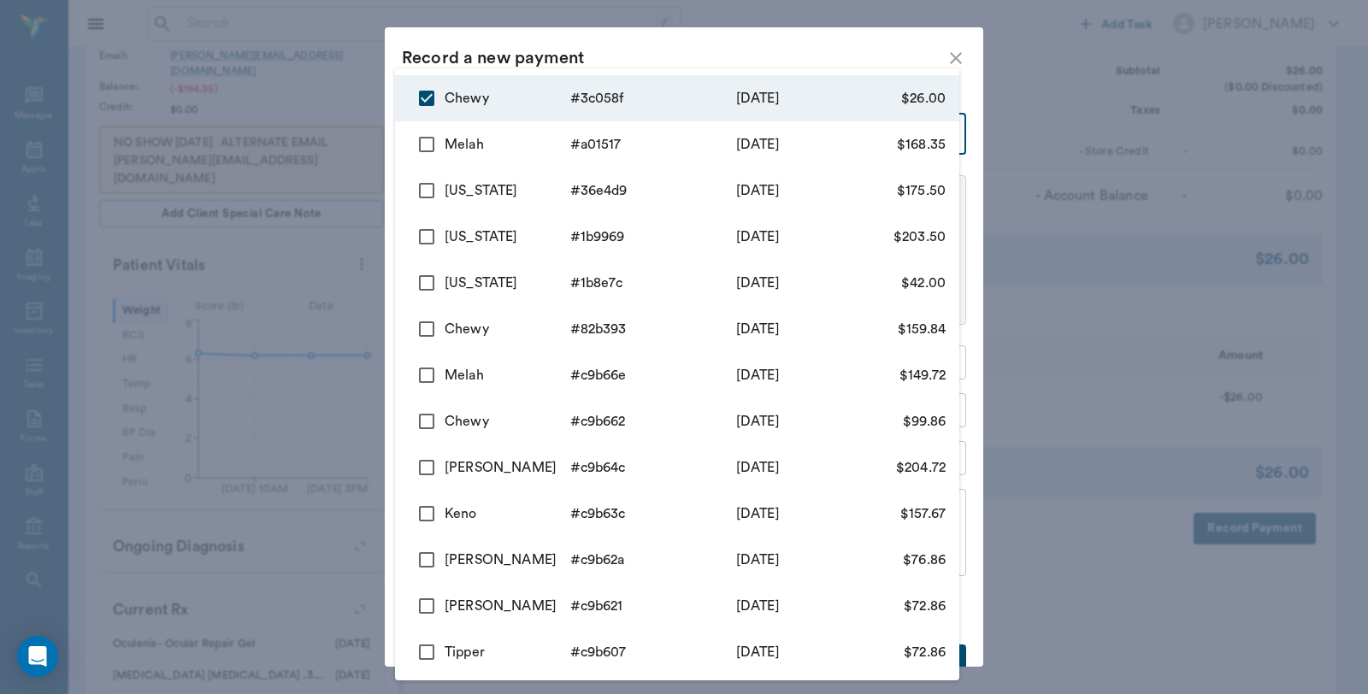
click at [421, 139] on input "checkbox" at bounding box center [427, 145] width 36 height 36
checkbox input "true"
type input "68eeb3505ae7581bb03c058f,68eeb20fc3e8f06f0aa01517"
type input "194.35"
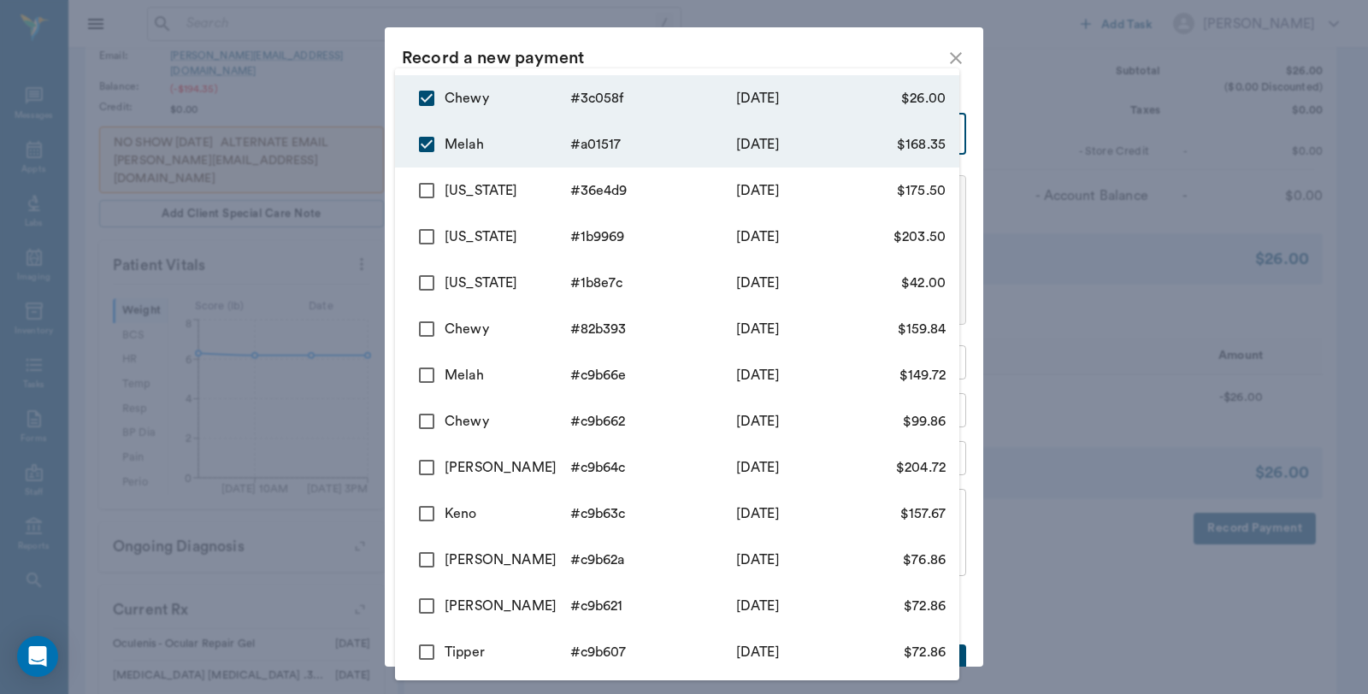
click at [681, 38] on div at bounding box center [684, 347] width 1368 height 694
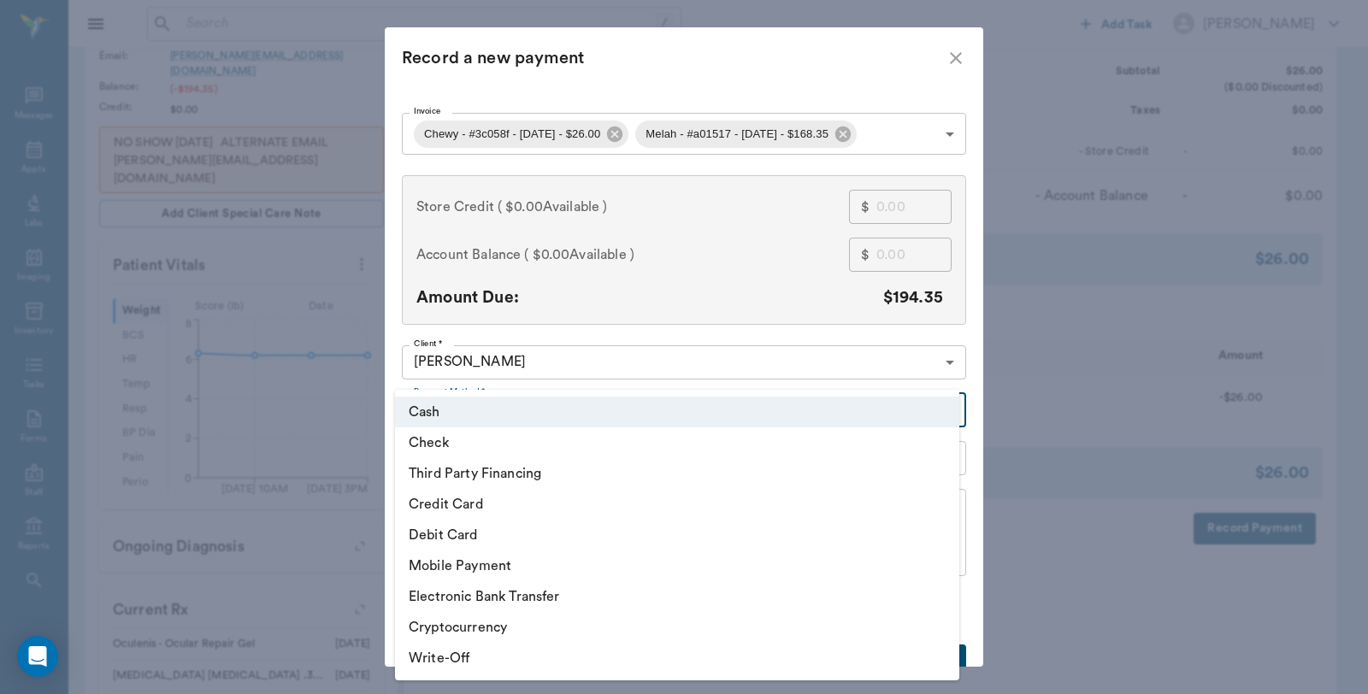
click at [530, 404] on body "/ ​ Add Task Dr. Bert Ellsworth Nectar Messages Appts Labs Imaging Inventory Ta…" at bounding box center [684, 361] width 1368 height 1482
click at [497, 532] on li "Debit Card" at bounding box center [677, 535] width 564 height 31
type input "DEBIT_CARD"
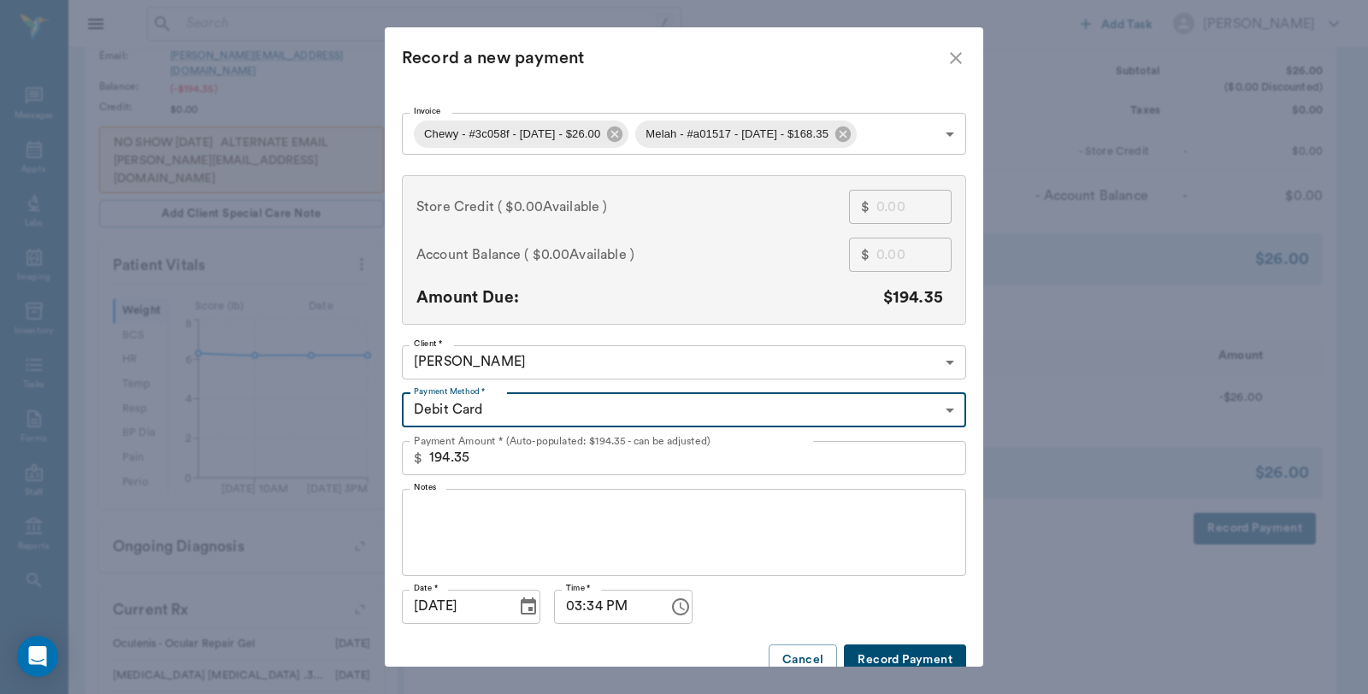
click at [908, 650] on button "Record Payment" at bounding box center [905, 661] width 122 height 32
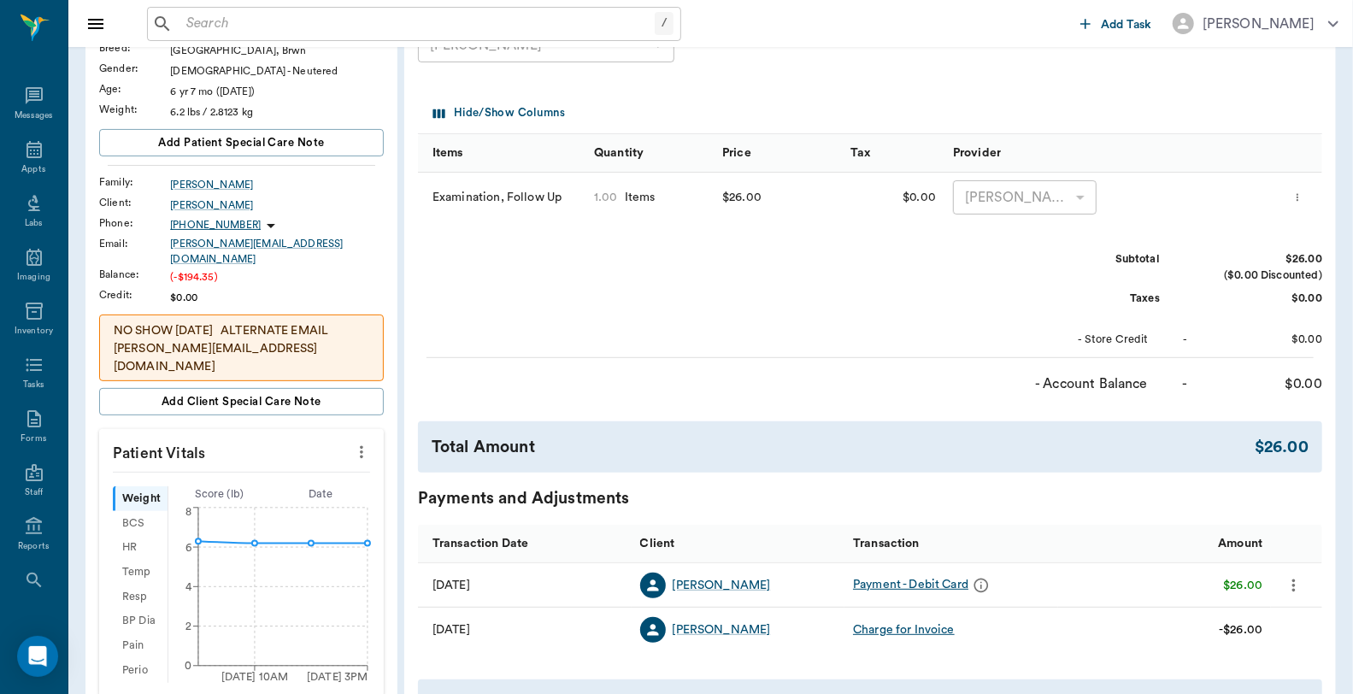
scroll to position [190, 0]
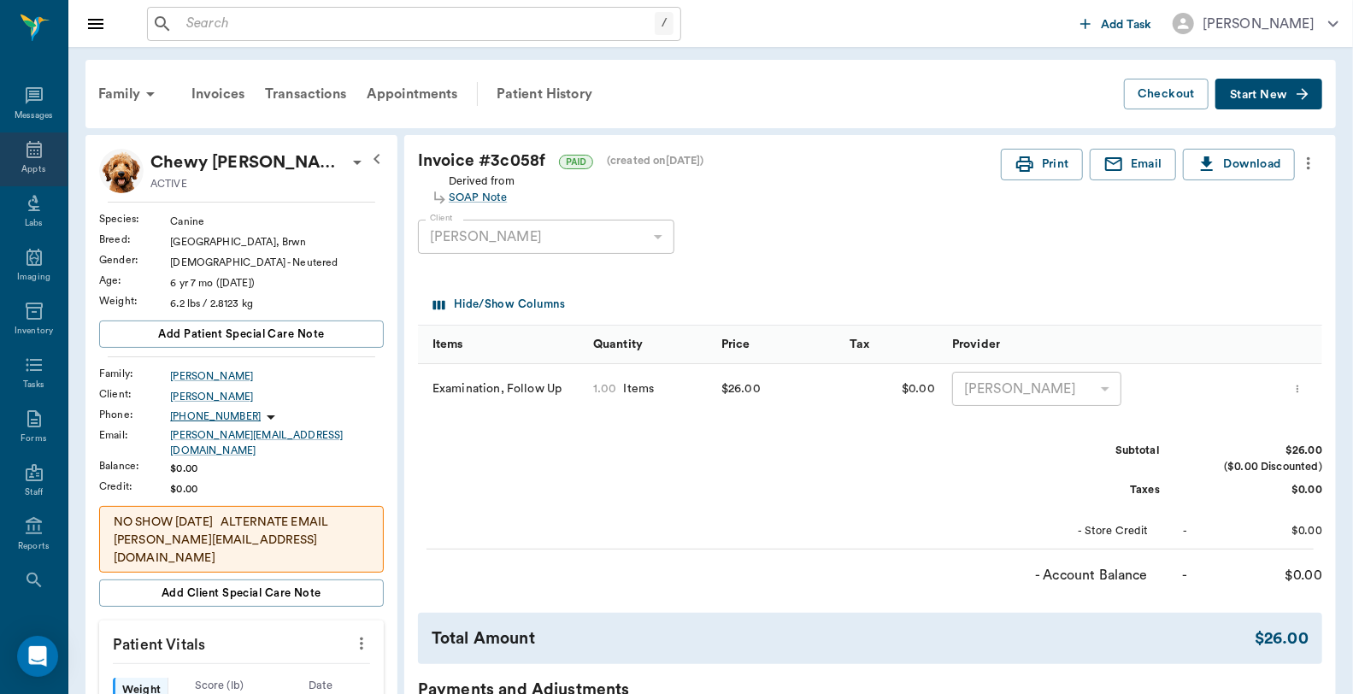
click at [24, 152] on icon at bounding box center [34, 149] width 21 height 21
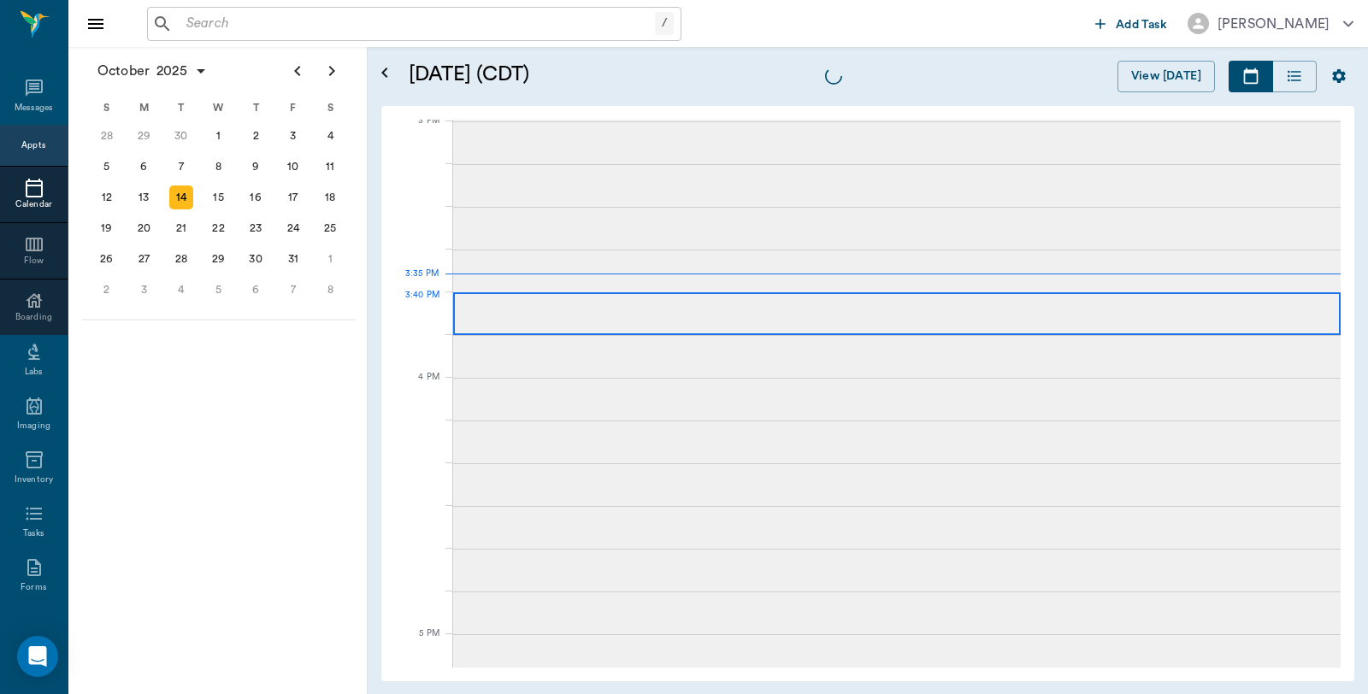
scroll to position [1799, 0]
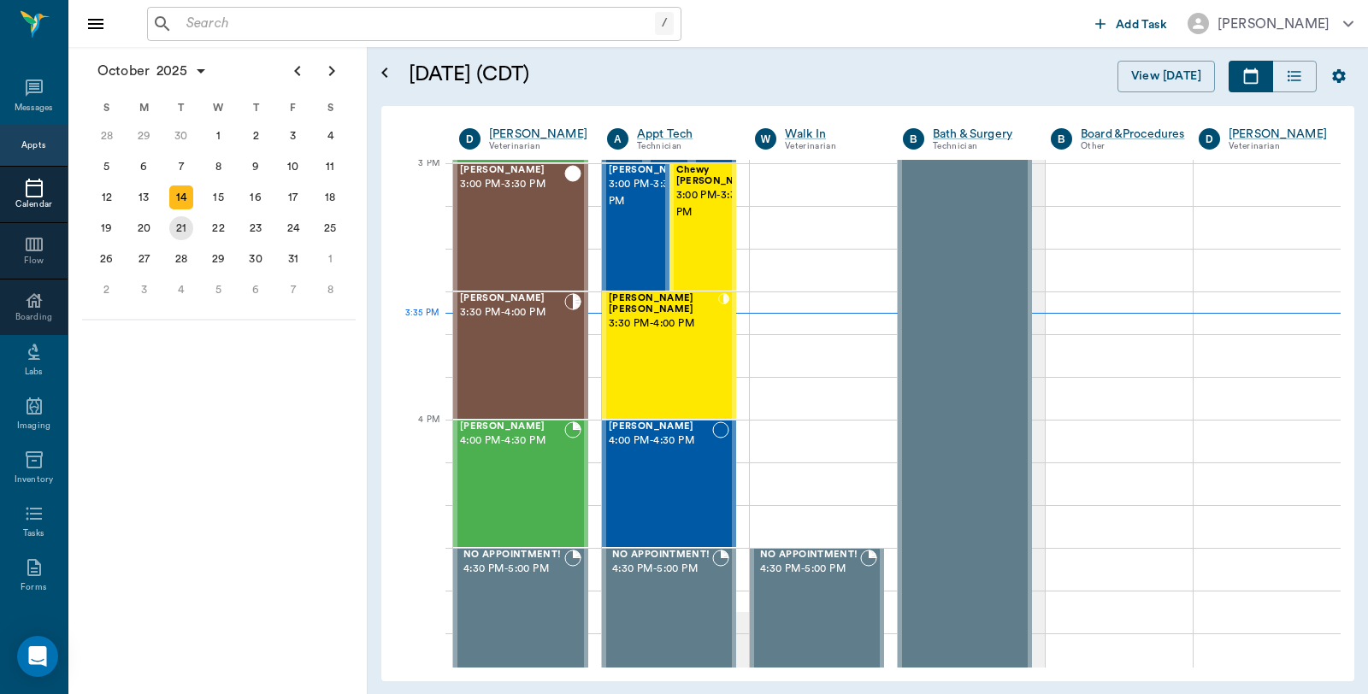
click at [183, 224] on div "21" at bounding box center [181, 228] width 24 height 24
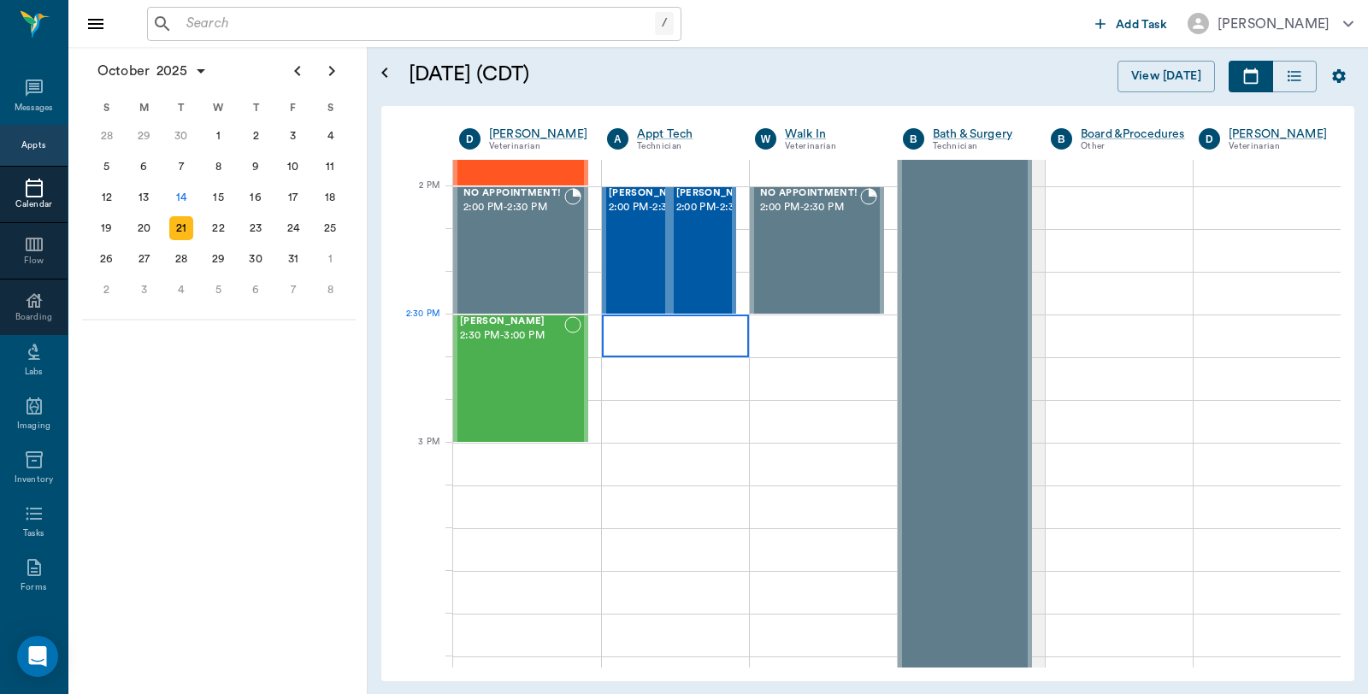
scroll to position [1710, 0]
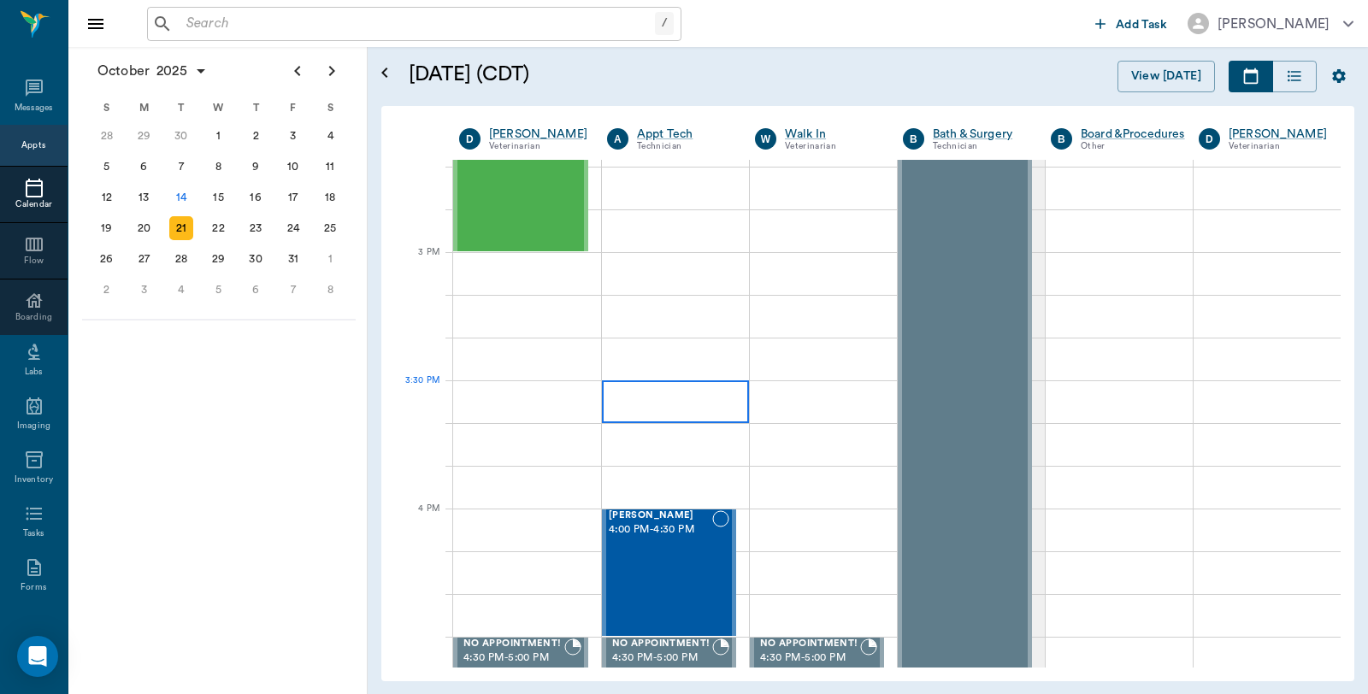
click at [646, 419] on div at bounding box center [675, 401] width 147 height 43
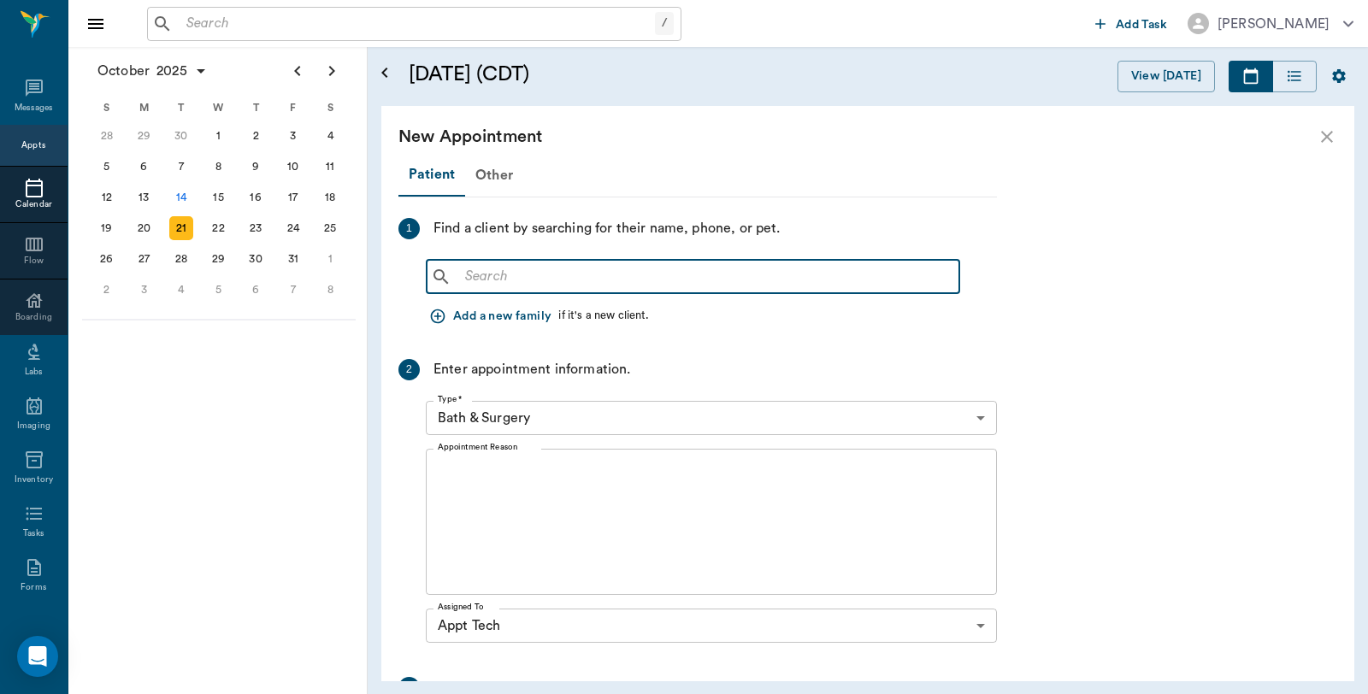
click at [543, 282] on input "text" at bounding box center [705, 277] width 494 height 24
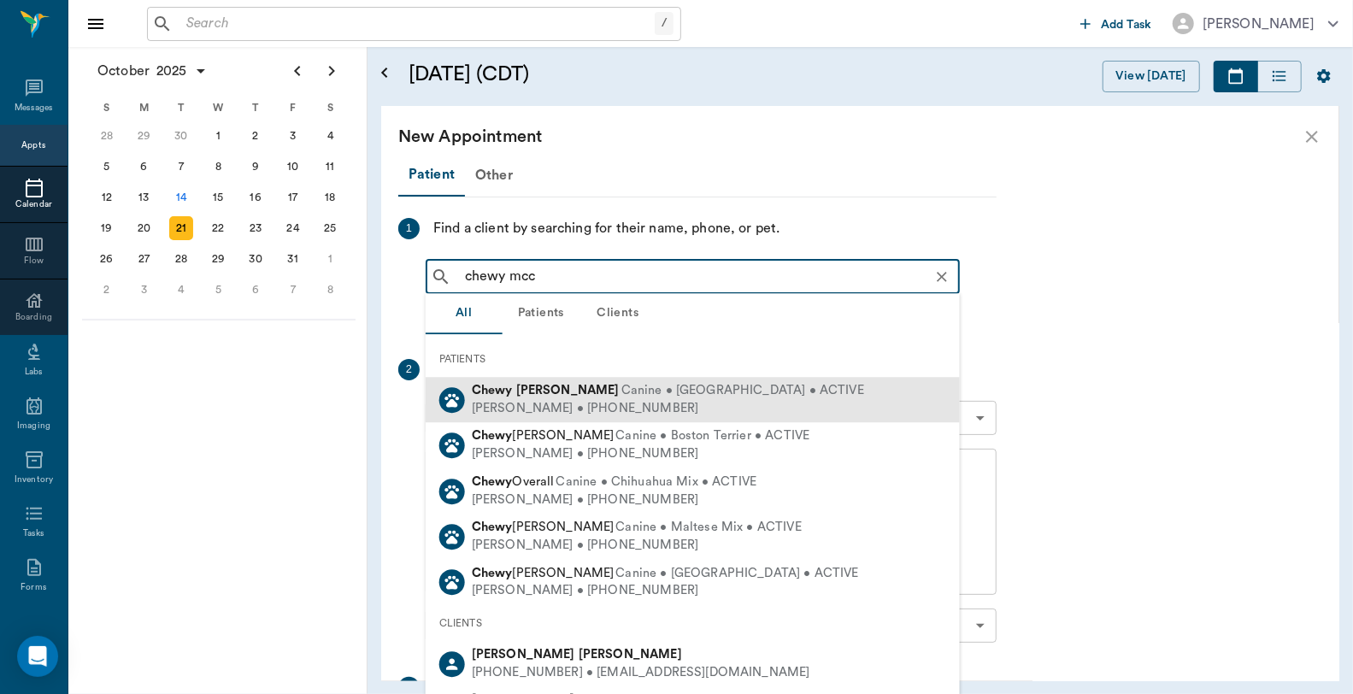
click at [547, 409] on div "[PERSON_NAME] • [PHONE_NUMBER]" at bounding box center [668, 409] width 392 height 18
type input "chewy mcc"
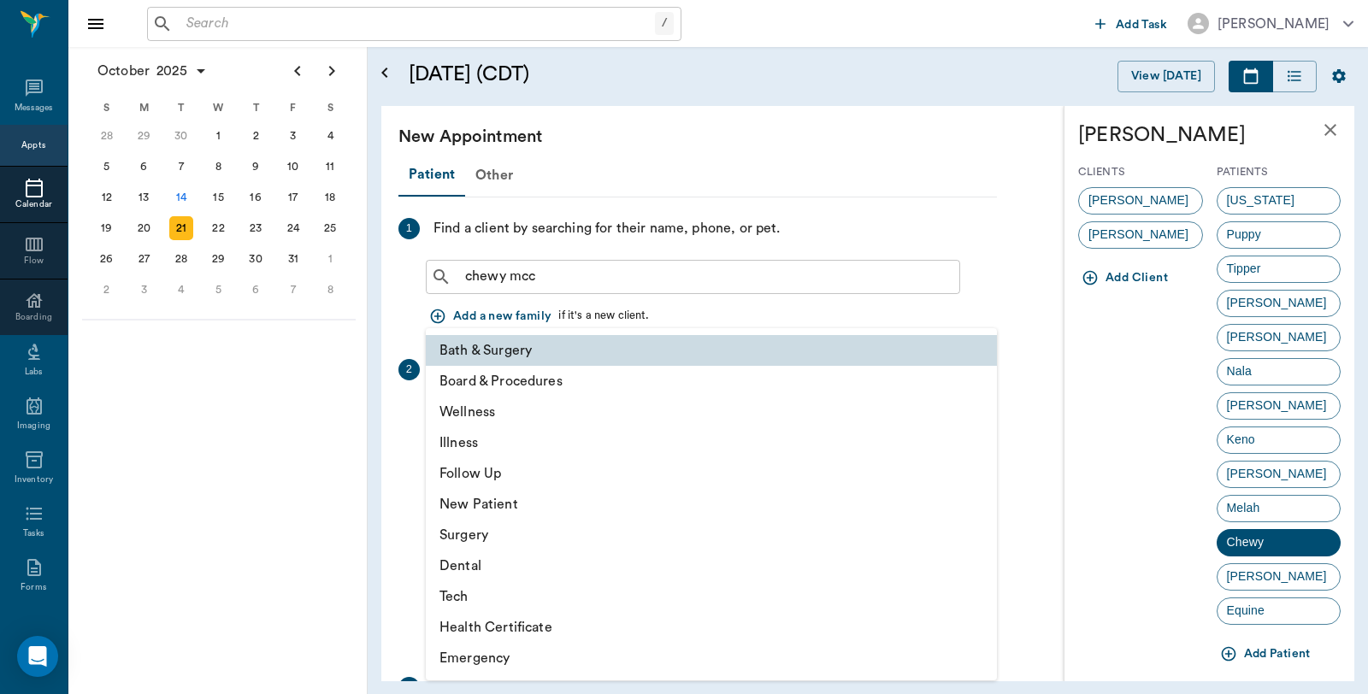
click at [549, 422] on body "/ ​ Add Task [PERSON_NAME] Nectar Messages Appts Calendar Flow Boarding Labs Im…" at bounding box center [684, 347] width 1368 height 694
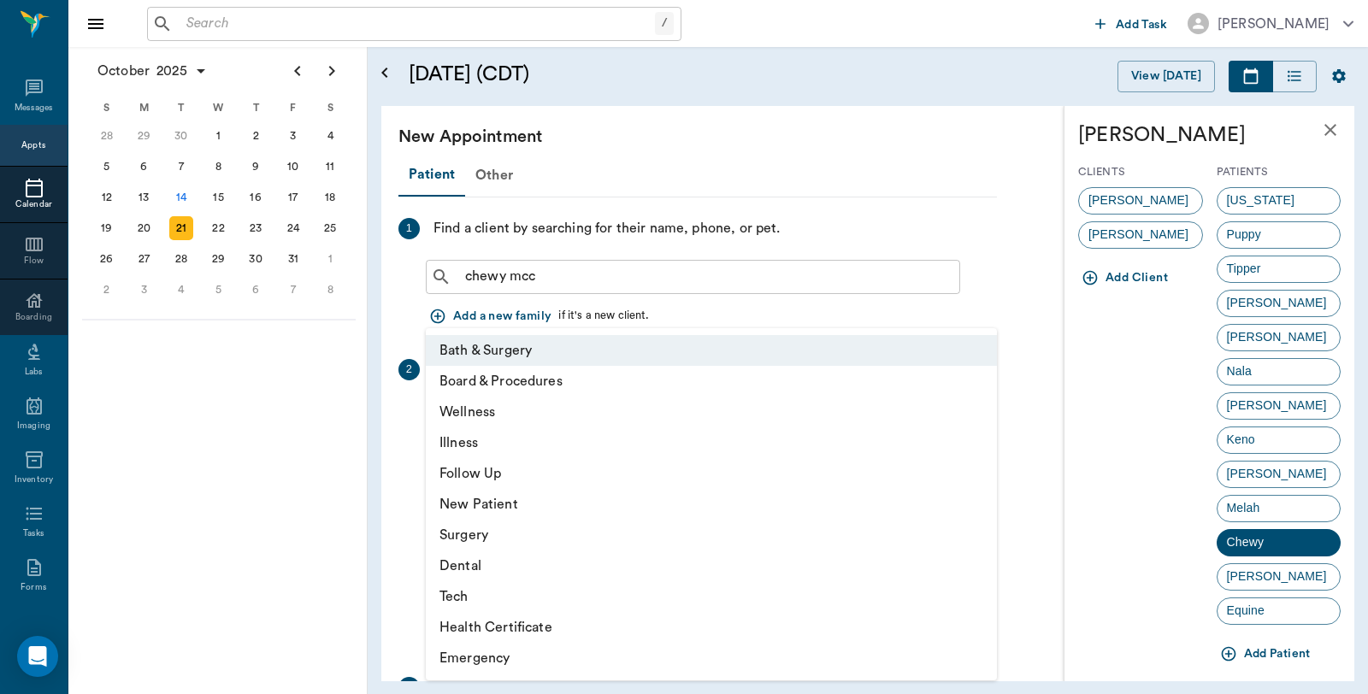
click at [519, 473] on li "Follow Up" at bounding box center [711, 473] width 571 height 31
type input "65d2be4f46e3a538d89b8c16"
type input "04:00 PM"
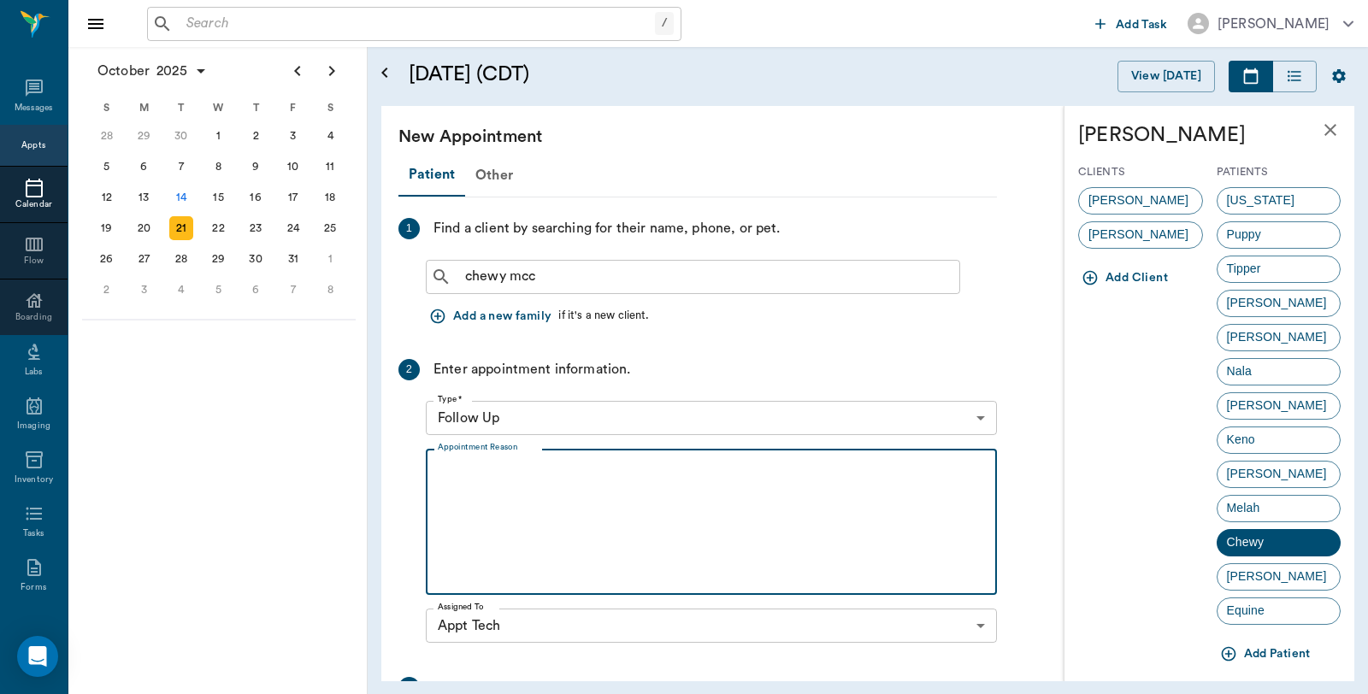
click at [539, 514] on textarea "Appointment Reason" at bounding box center [711, 522] width 547 height 118
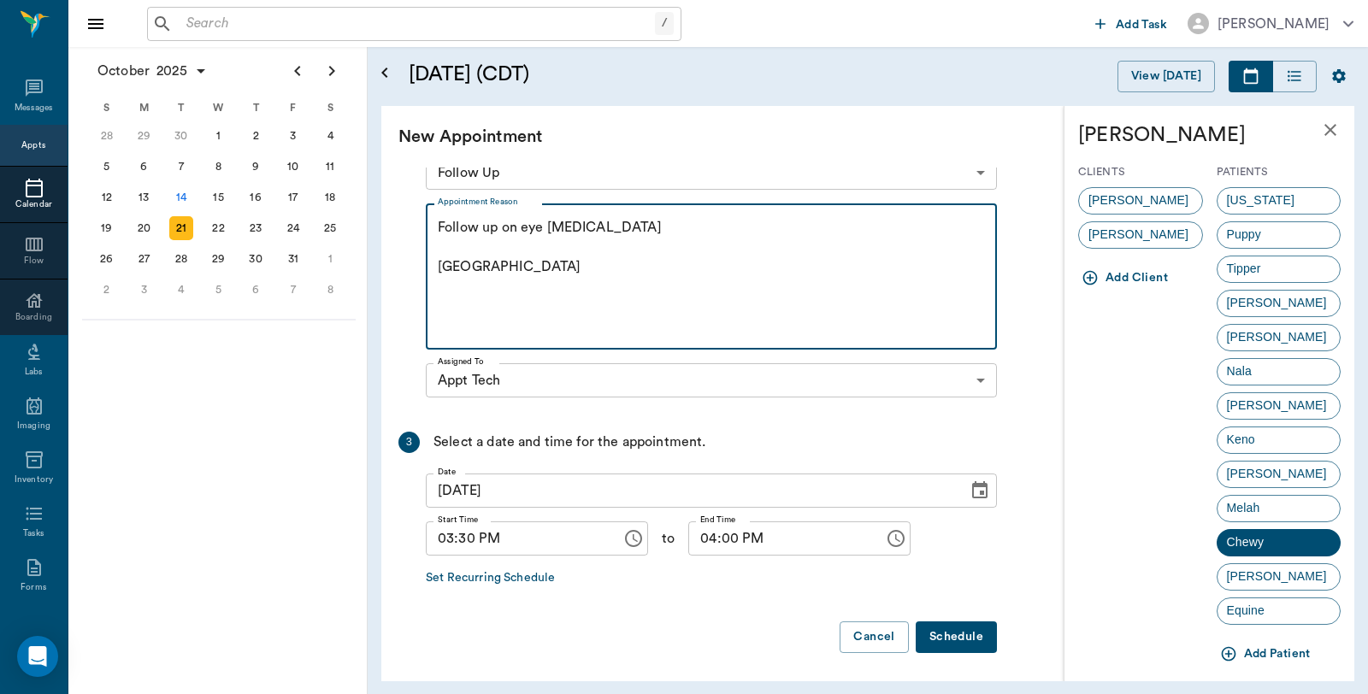
scroll to position [246, 0]
type textarea "Follow up on eye [MEDICAL_DATA] [GEOGRAPHIC_DATA]"
click at [964, 635] on button "Schedule" at bounding box center [956, 637] width 81 height 32
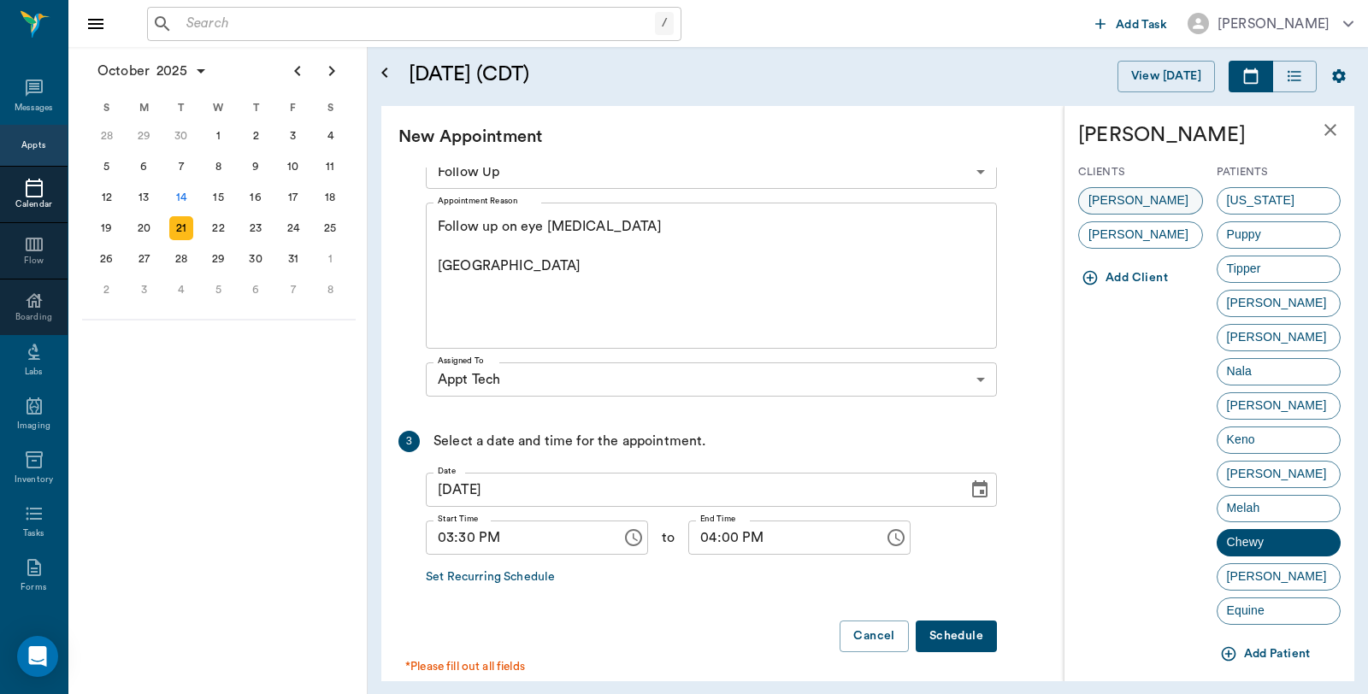
click at [1152, 197] on span "[PERSON_NAME]" at bounding box center [1138, 201] width 119 height 18
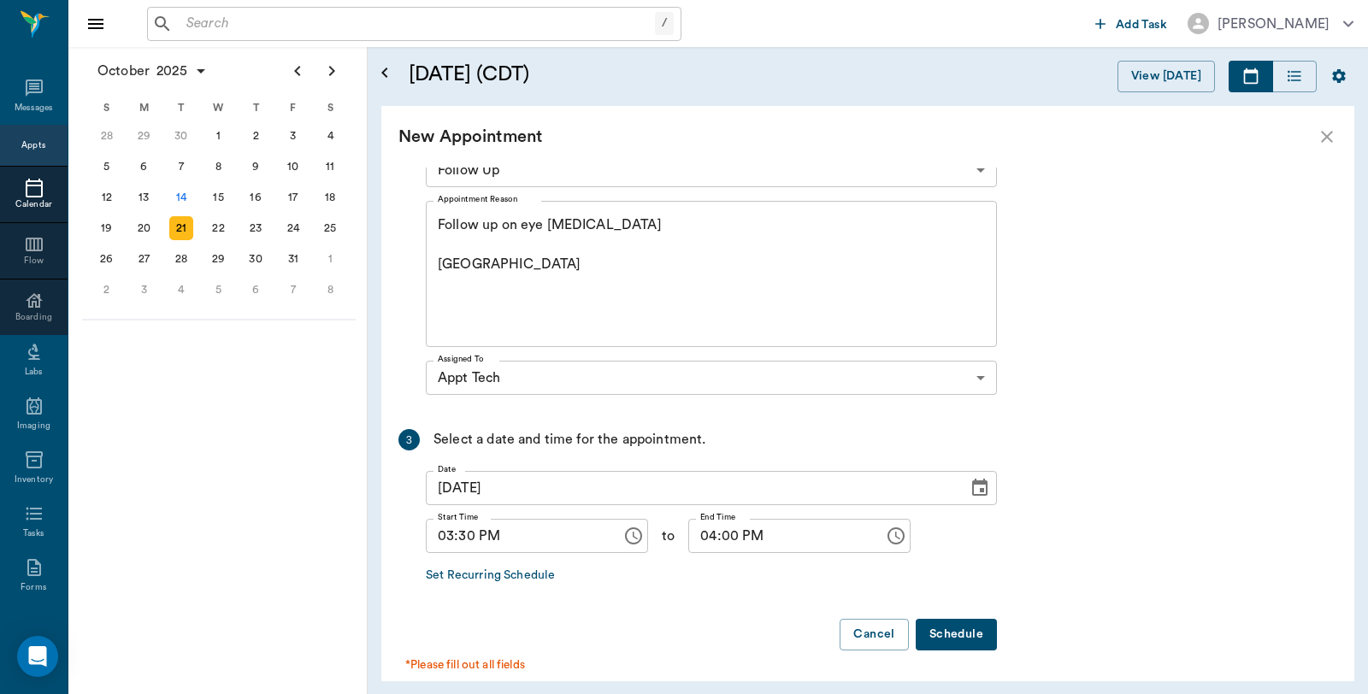
click at [963, 637] on button "Schedule" at bounding box center [956, 635] width 81 height 32
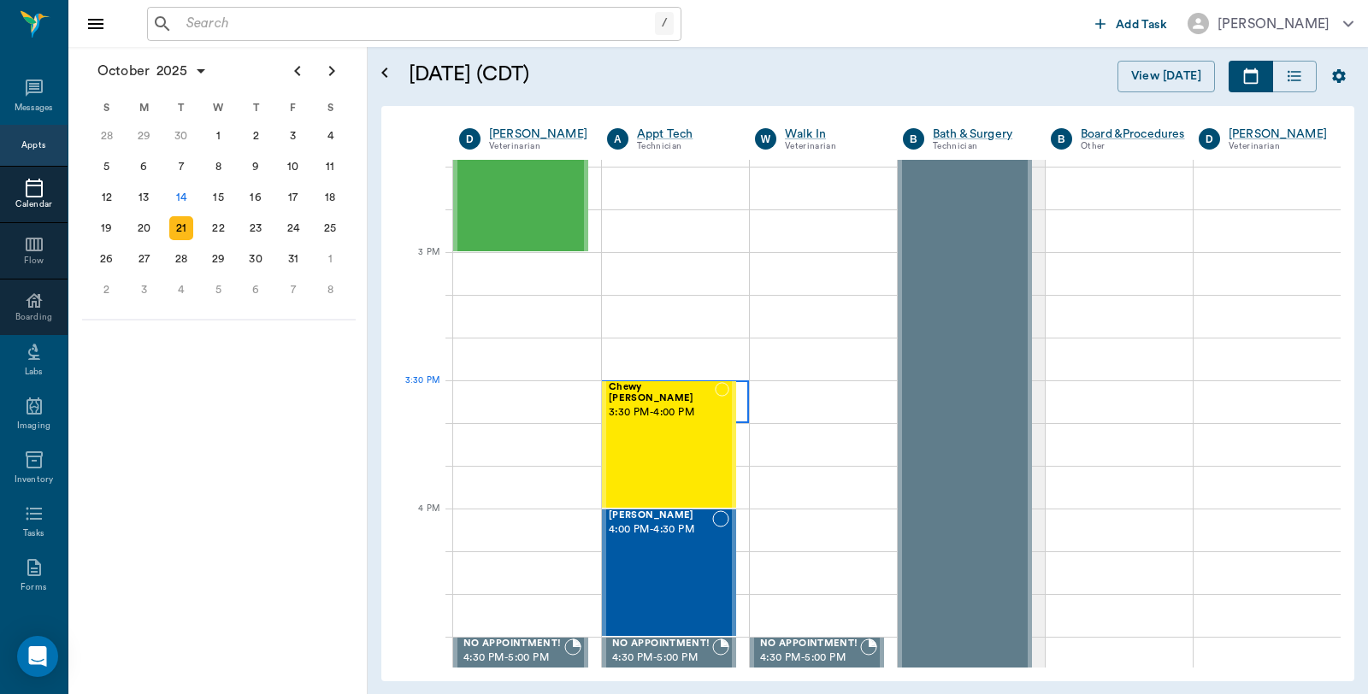
click at [739, 406] on div at bounding box center [675, 401] width 147 height 43
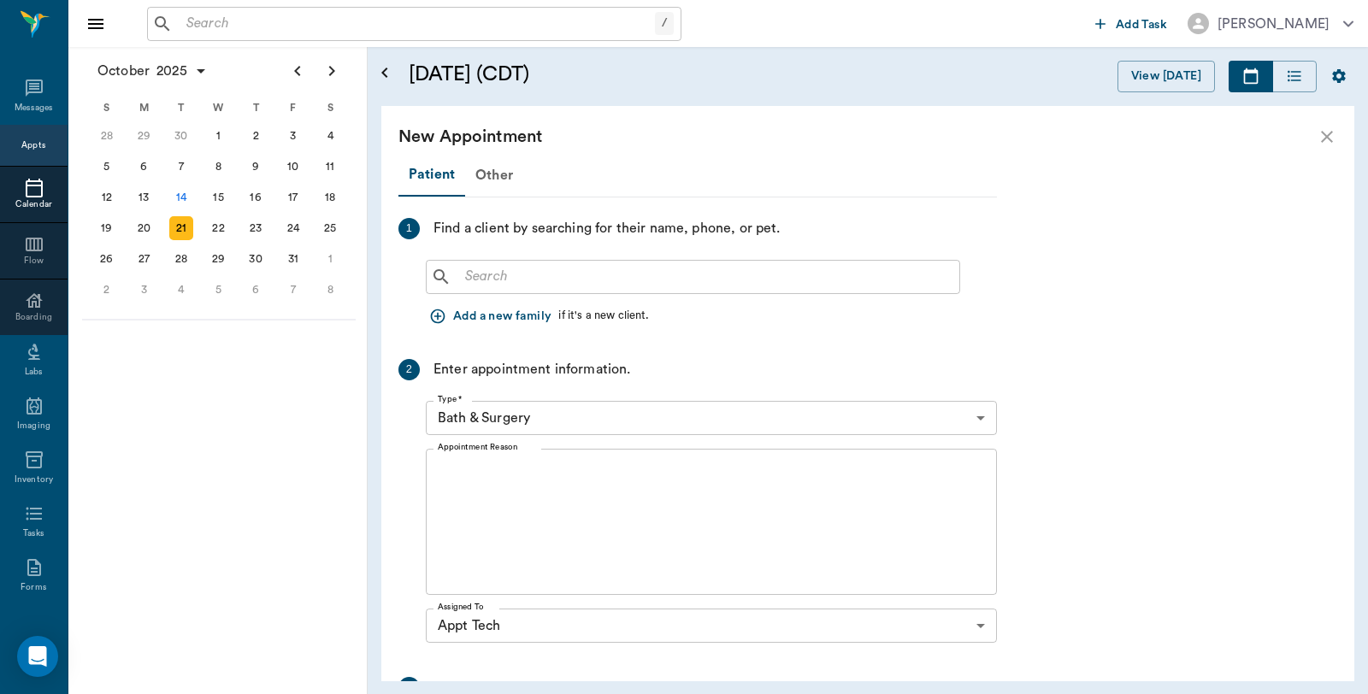
click at [539, 280] on input "text" at bounding box center [705, 277] width 494 height 24
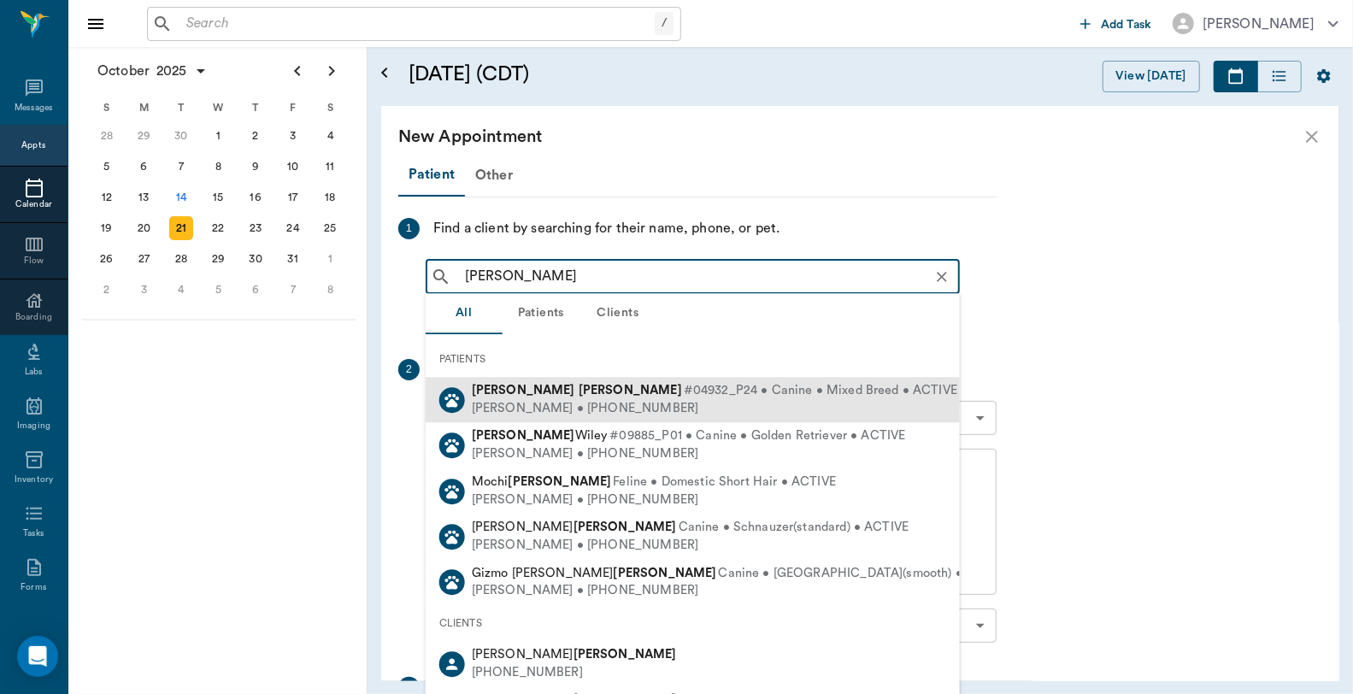
click at [579, 386] on b "[PERSON_NAME]" at bounding box center [630, 390] width 103 height 13
type input "[PERSON_NAME]"
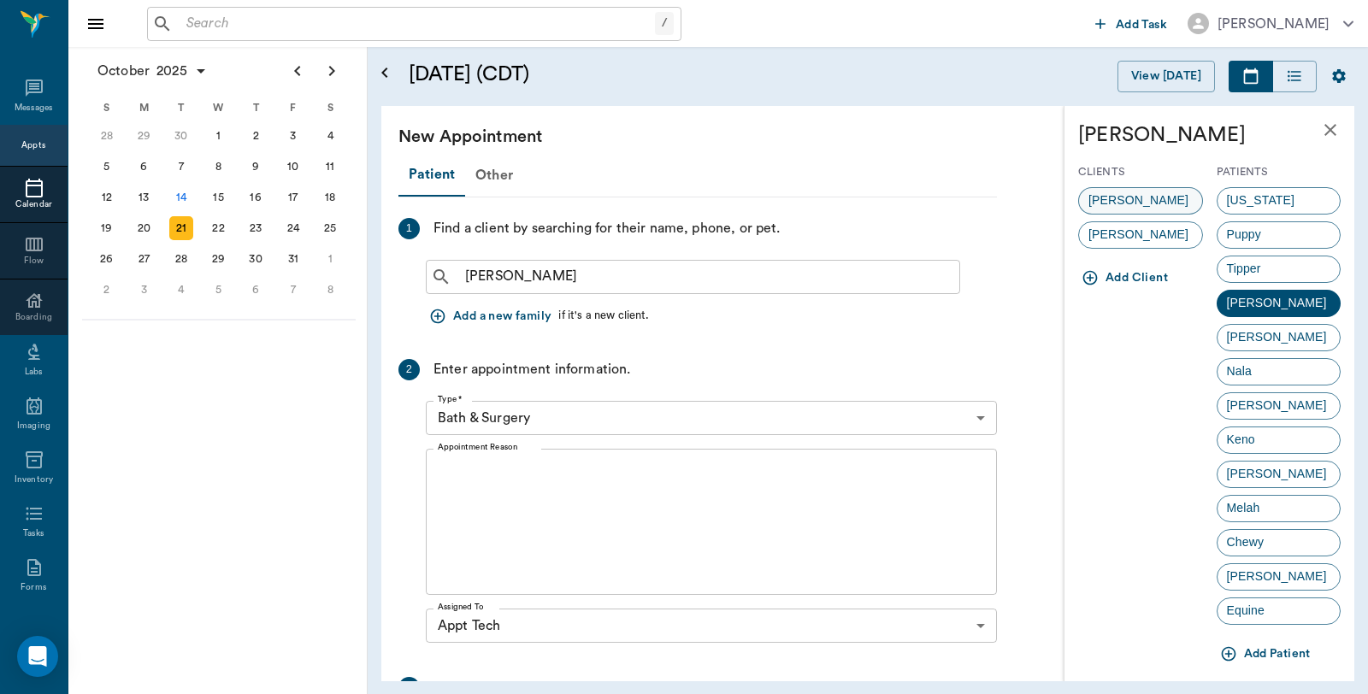
click at [1154, 197] on span "[PERSON_NAME]" at bounding box center [1138, 201] width 119 height 18
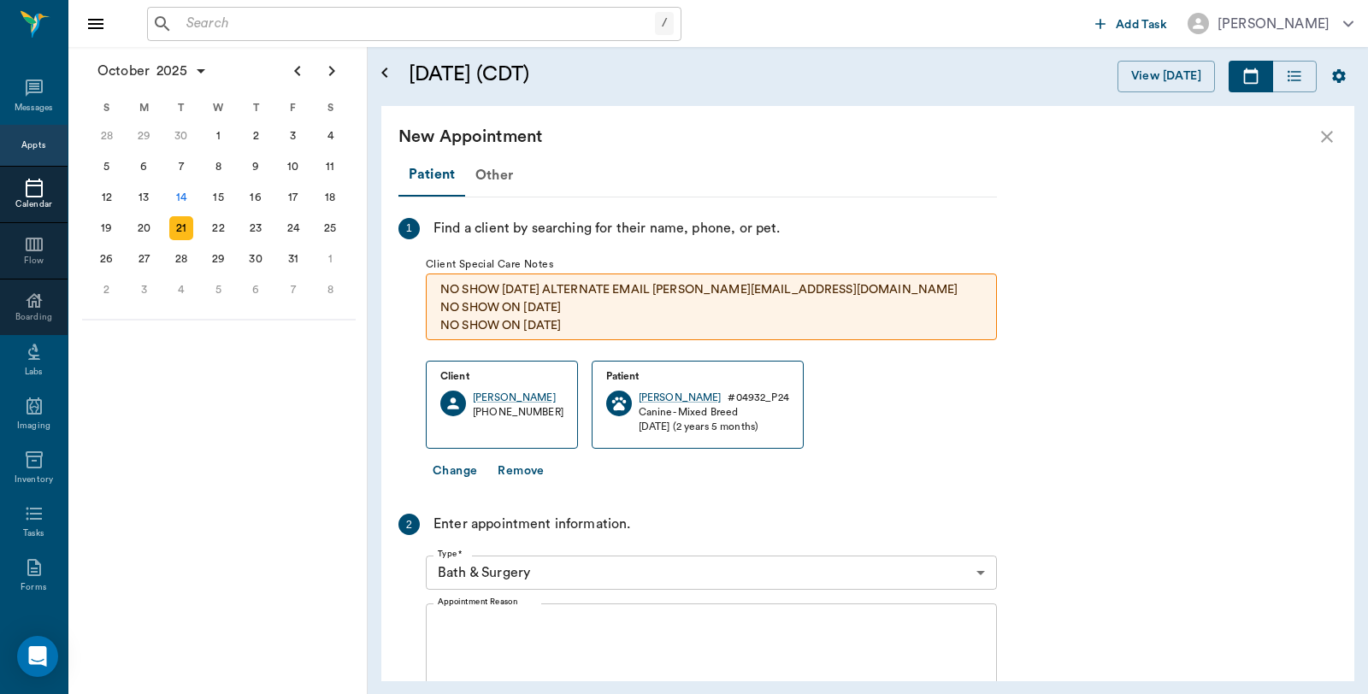
scroll to position [285, 0]
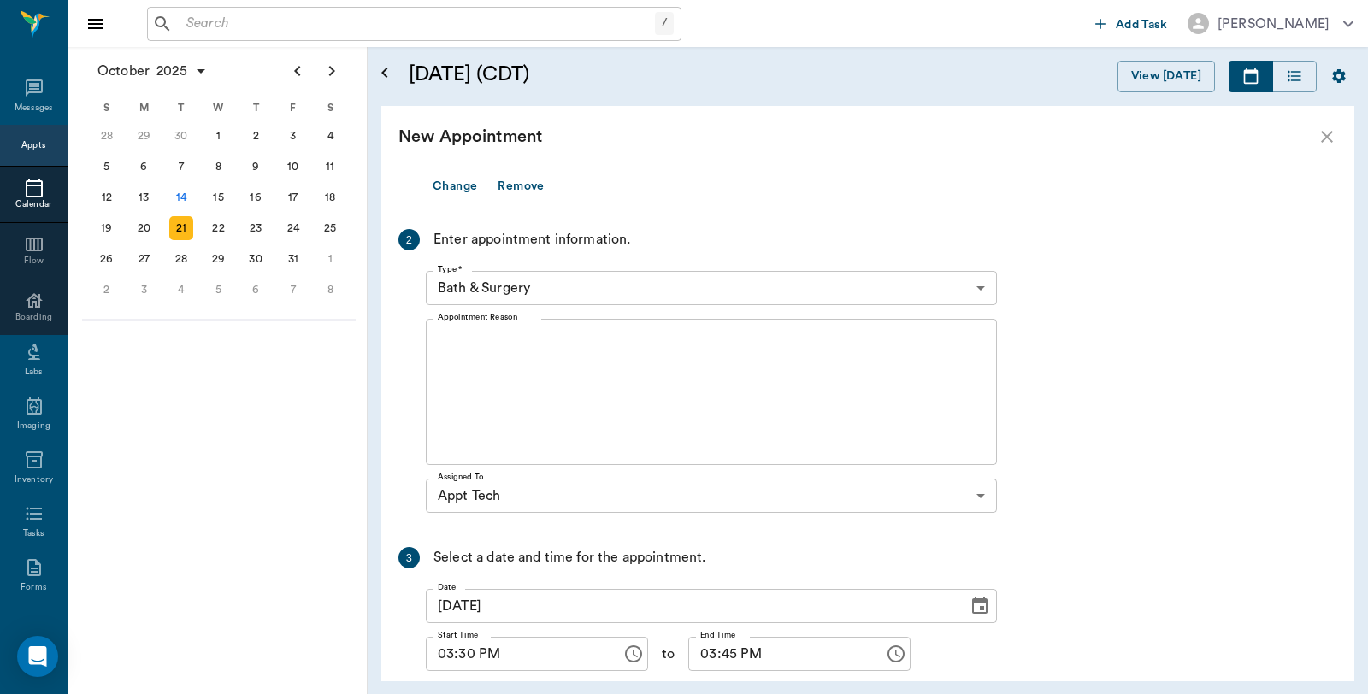
click at [558, 283] on body "/ ​ Add Task [PERSON_NAME] Nectar Messages Appts Calendar Flow Boarding Labs Im…" at bounding box center [684, 347] width 1368 height 694
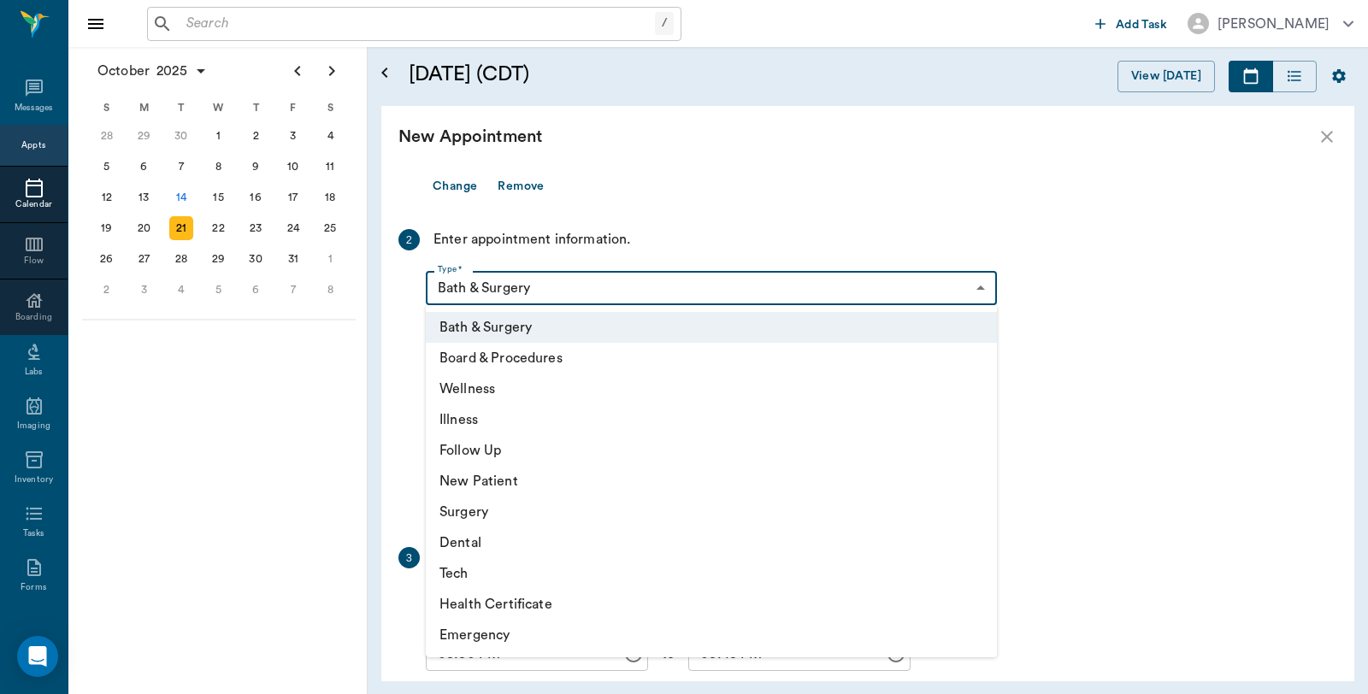
click at [465, 576] on li "Tech" at bounding box center [711, 573] width 571 height 31
type input "65d2be4f46e3a538d89b8c1a"
type input "04:00 PM"
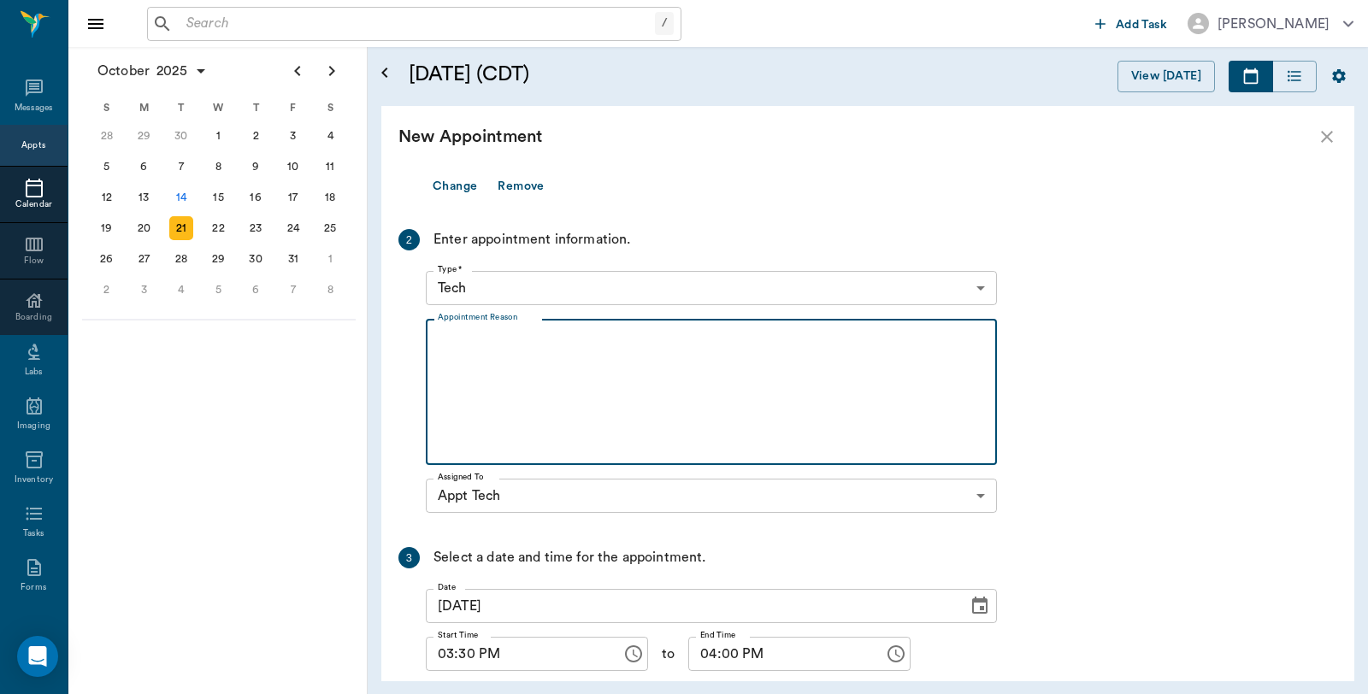
click at [535, 343] on textarea "Appointment Reason" at bounding box center [711, 392] width 547 height 118
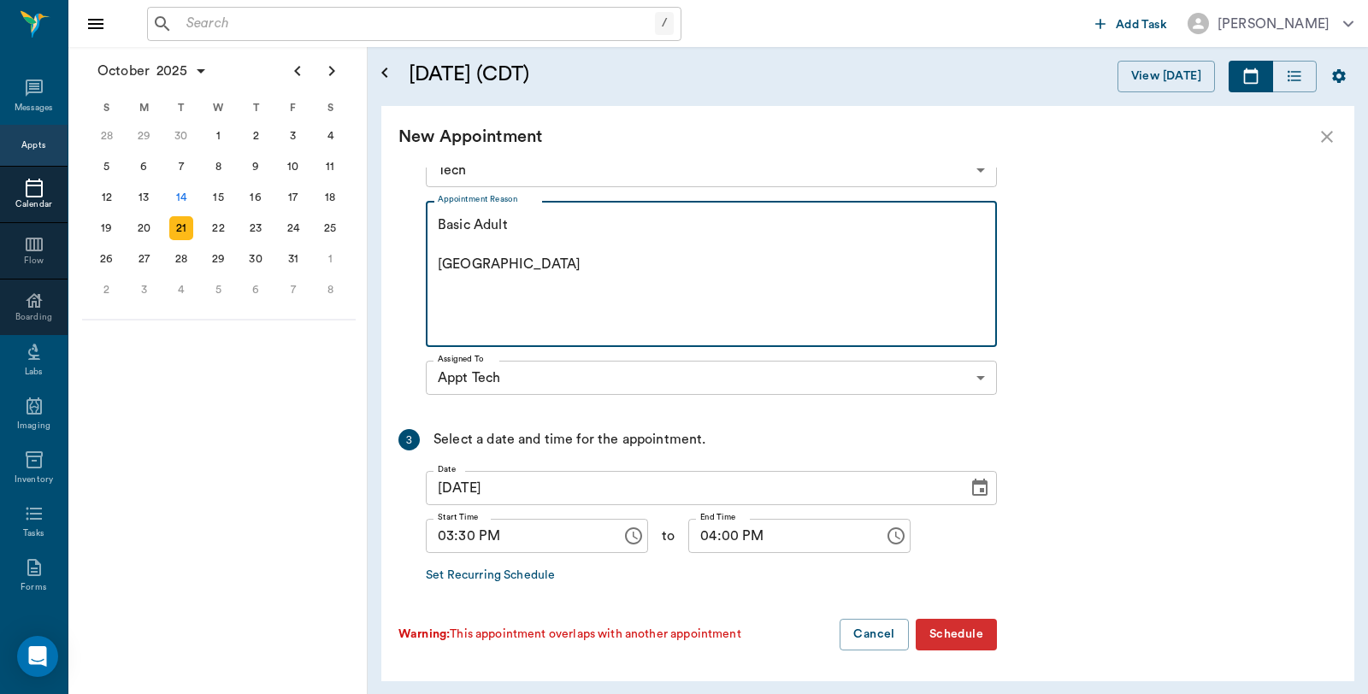
type textarea "Basic Adult Caryn"
click at [963, 634] on button "Schedule" at bounding box center [956, 635] width 81 height 32
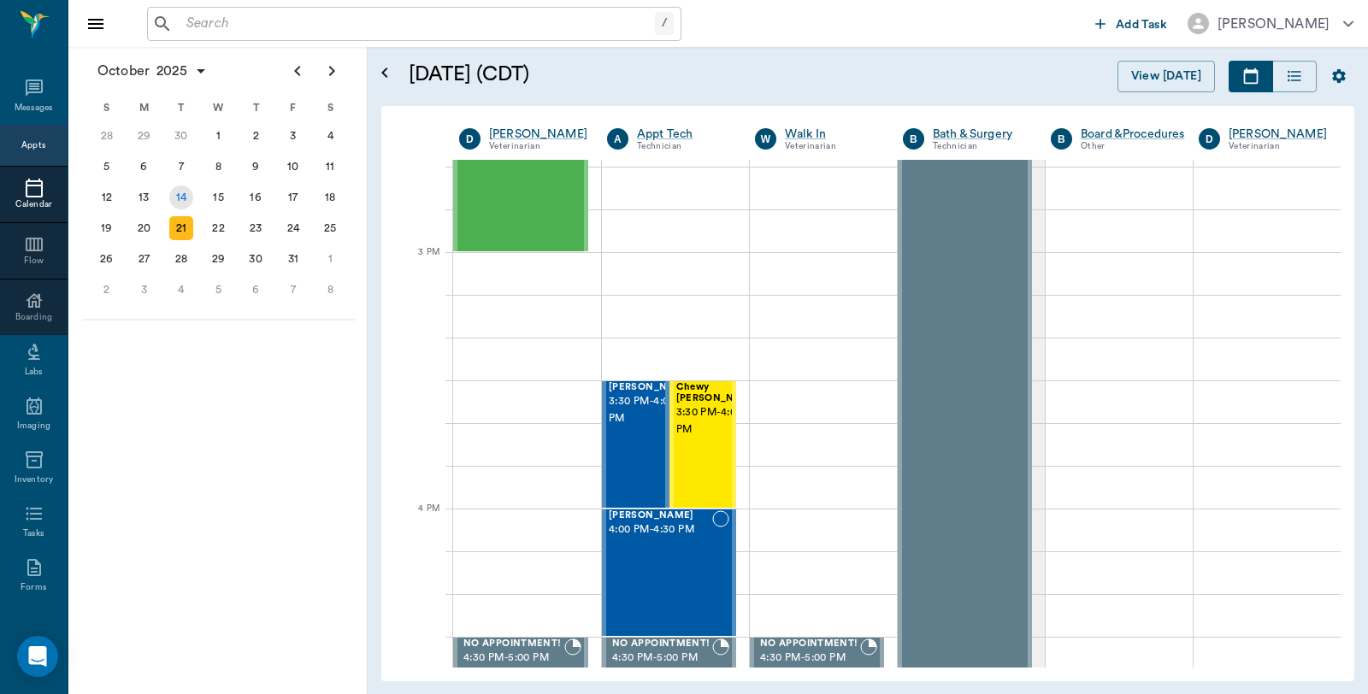
click at [176, 189] on div "14" at bounding box center [181, 198] width 24 height 24
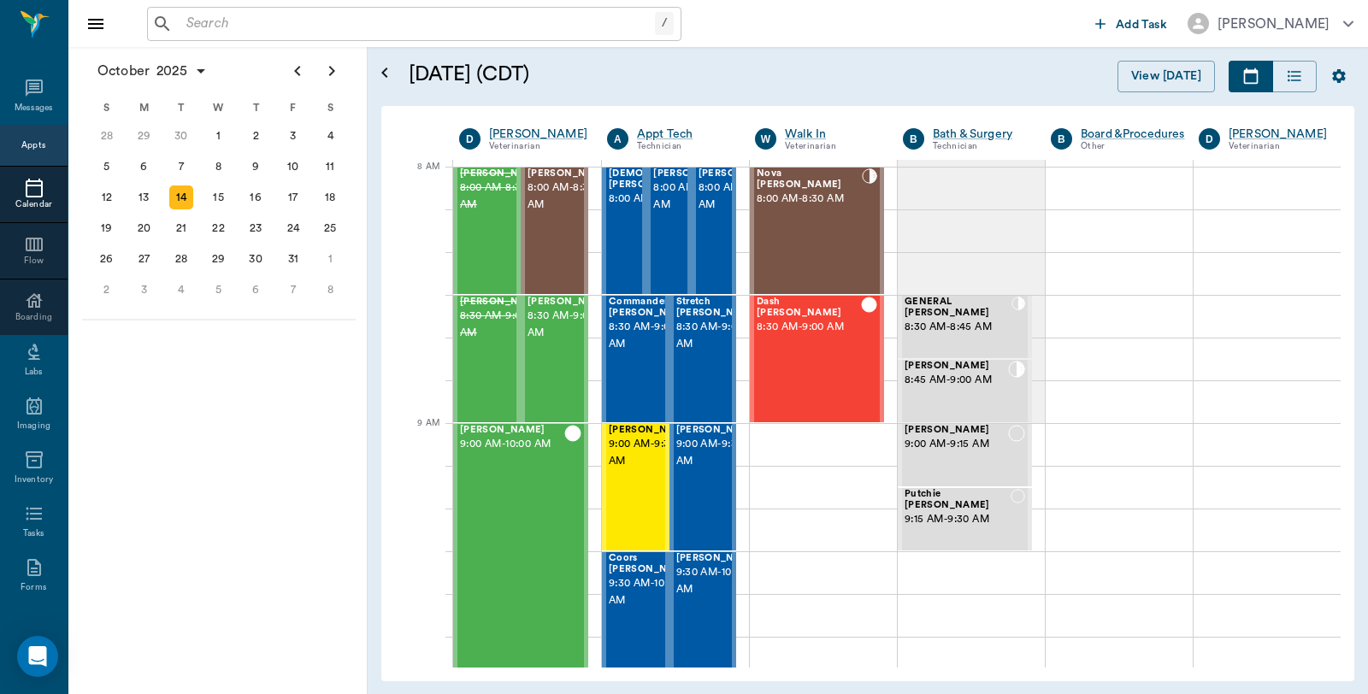
click at [382, 31] on input "text" at bounding box center [417, 24] width 475 height 24
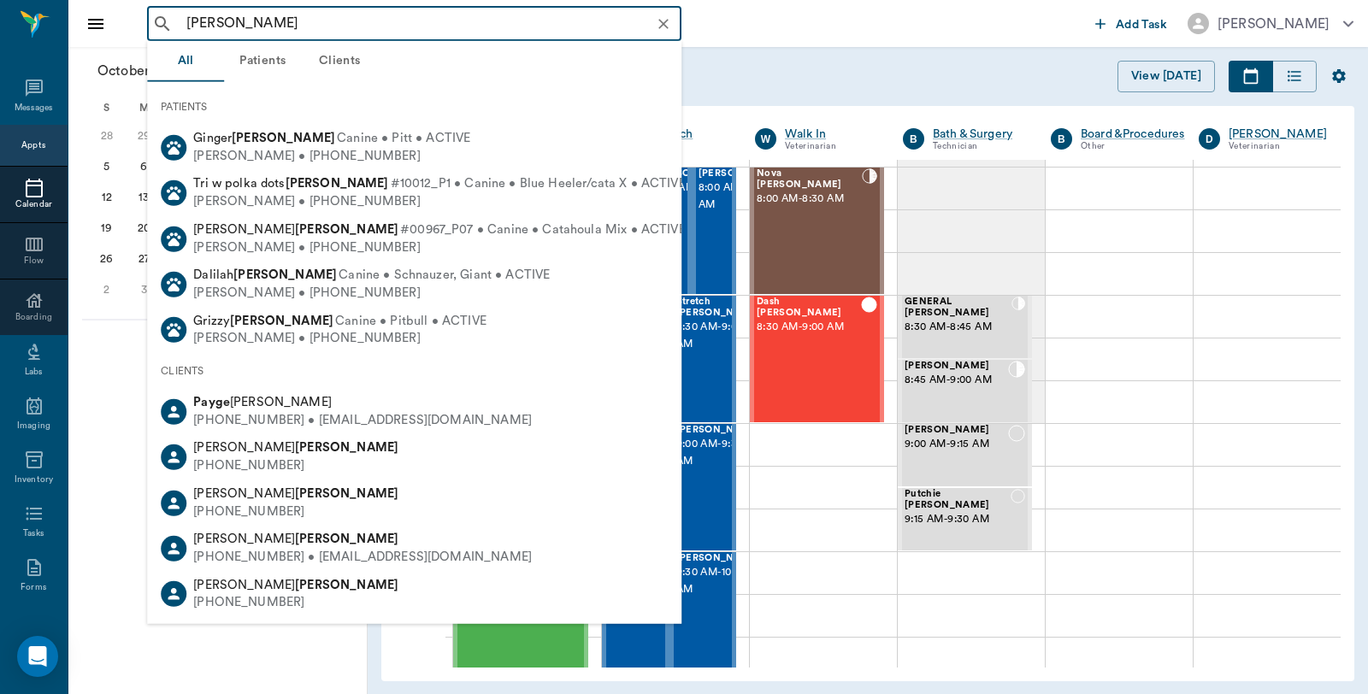
drag, startPoint x: 283, startPoint y: 21, endPoint x: 237, endPoint y: 20, distance: 46.2
click at [237, 20] on input "Payge Bickham" at bounding box center [428, 24] width 497 height 24
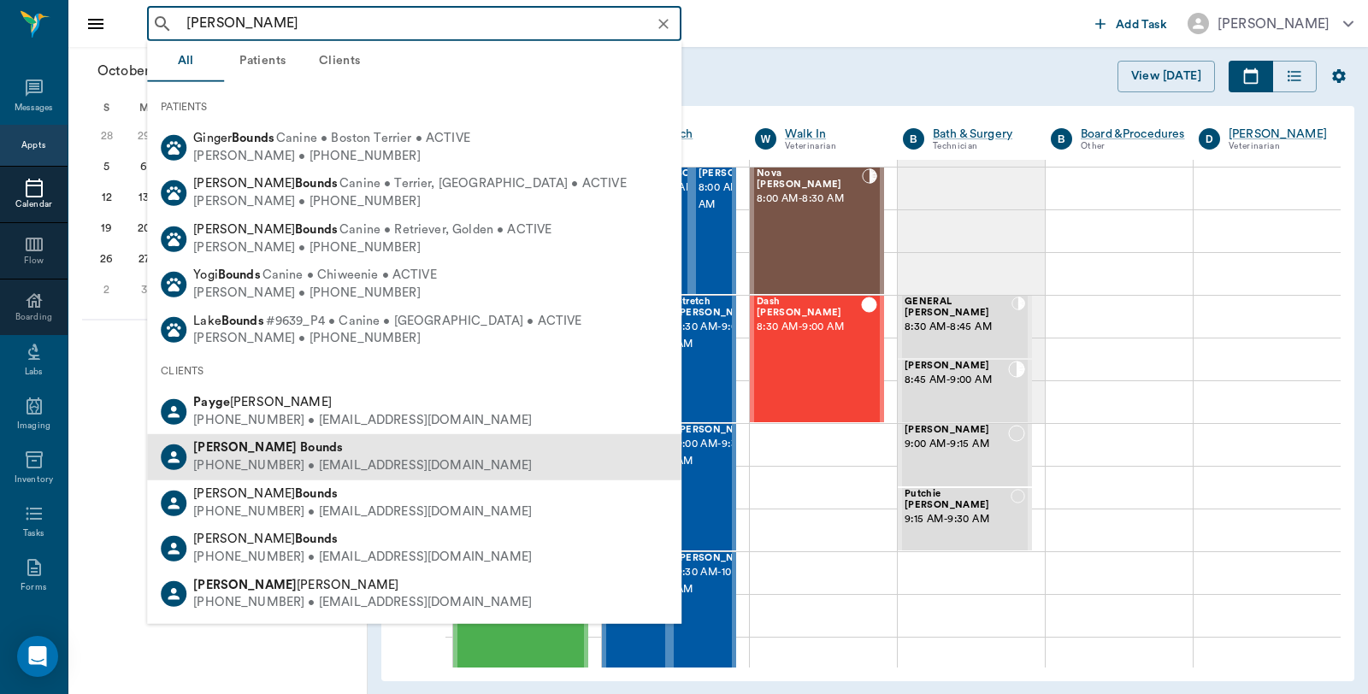
click at [262, 464] on div "(318) 540-5788 • paigebickham@gmail.com" at bounding box center [362, 466] width 339 height 18
type input "Payge Bounds"
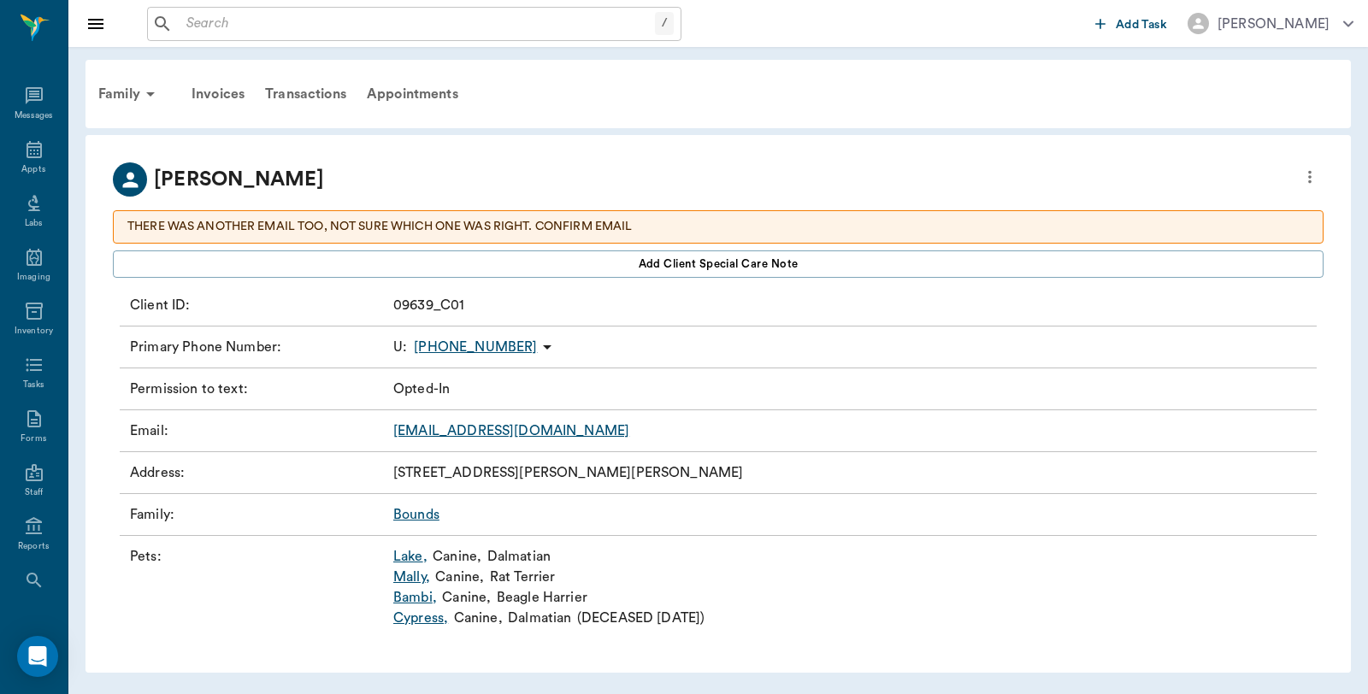
click at [414, 575] on link "Mally ," at bounding box center [411, 577] width 37 height 21
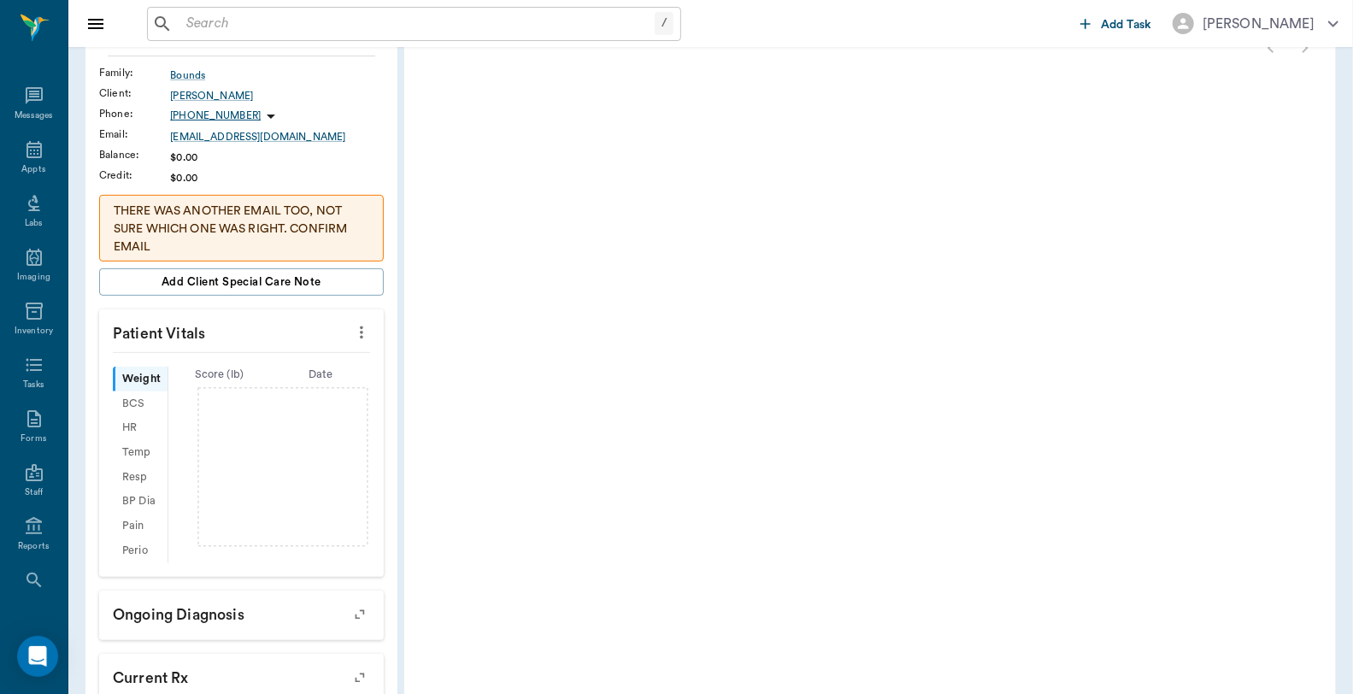
scroll to position [15, 0]
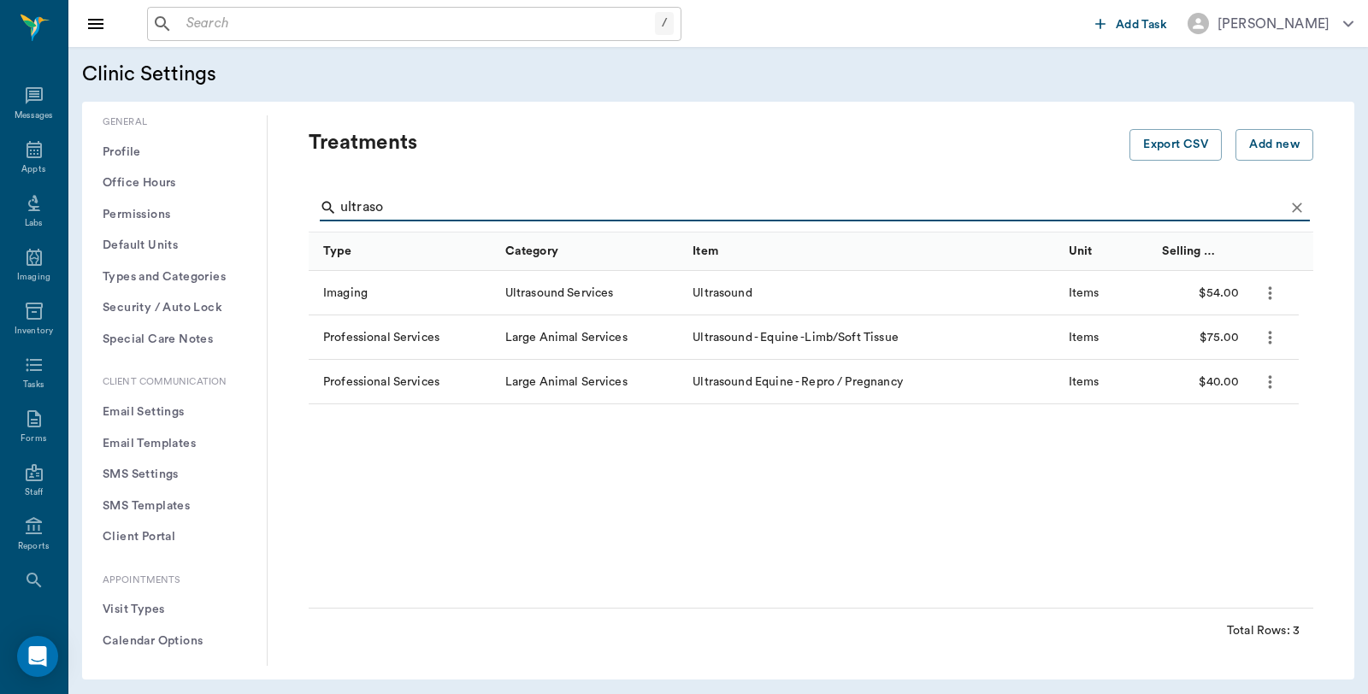
scroll to position [285, 0]
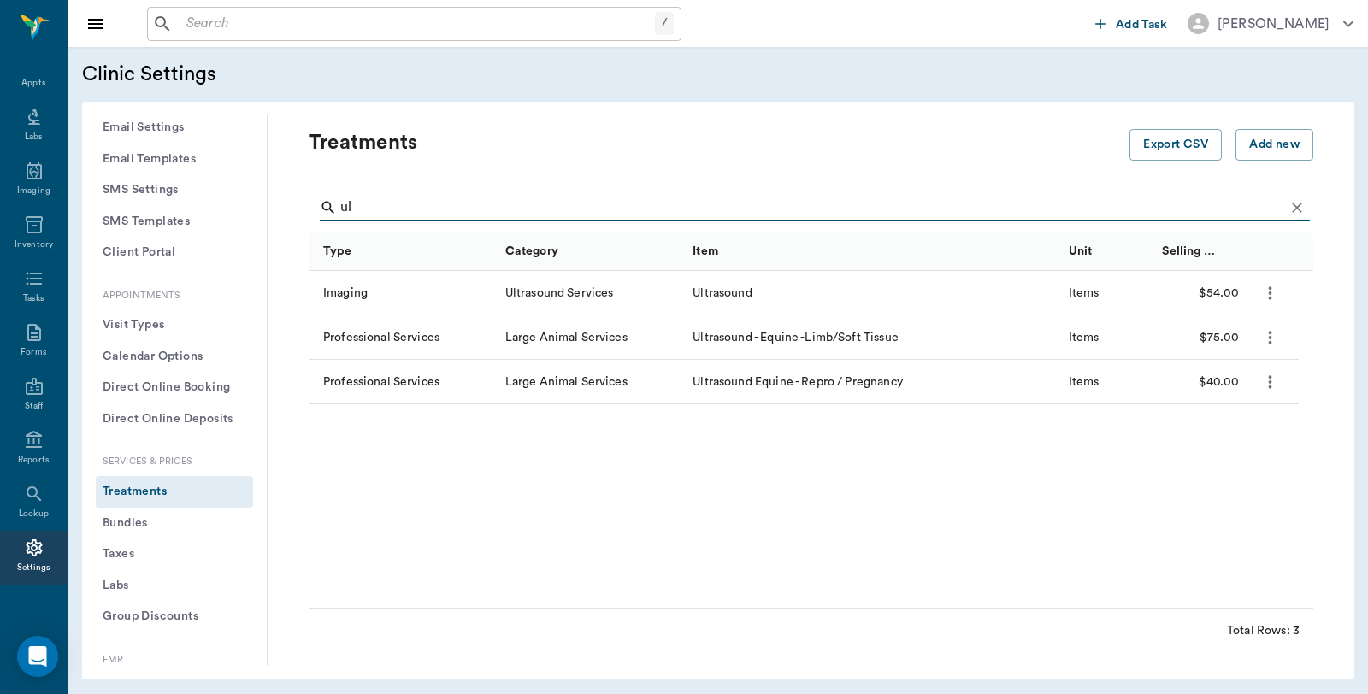
type input "u"
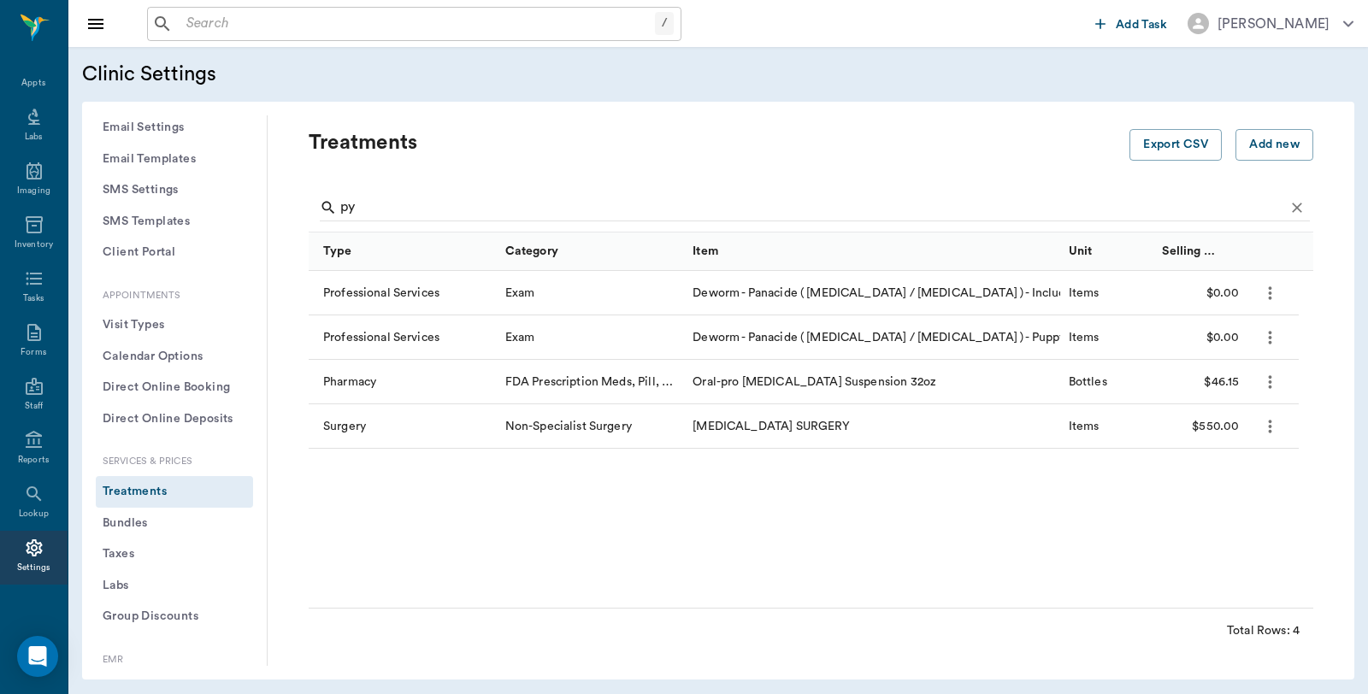
click at [731, 433] on div "[MEDICAL_DATA] SURGERY" at bounding box center [871, 426] width 375 height 44
click at [380, 202] on input "py" at bounding box center [812, 207] width 944 height 27
type input "p"
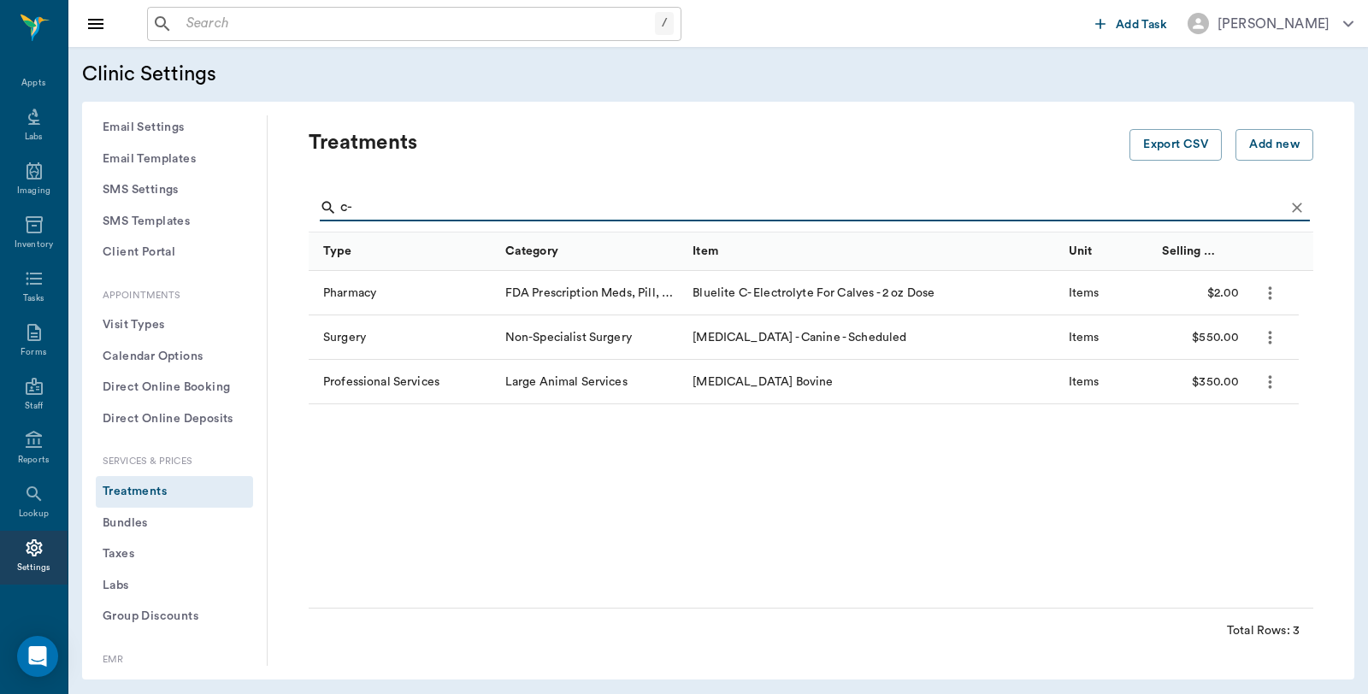
type input "c-"
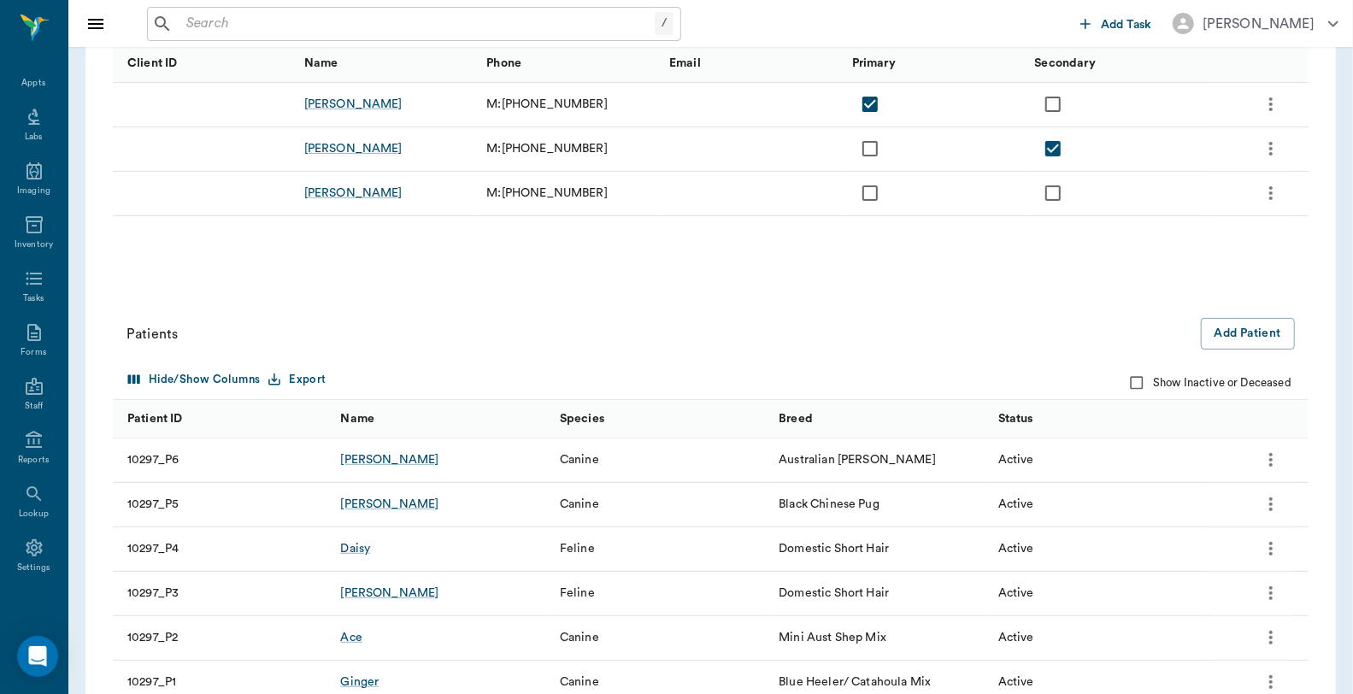
scroll to position [328, 0]
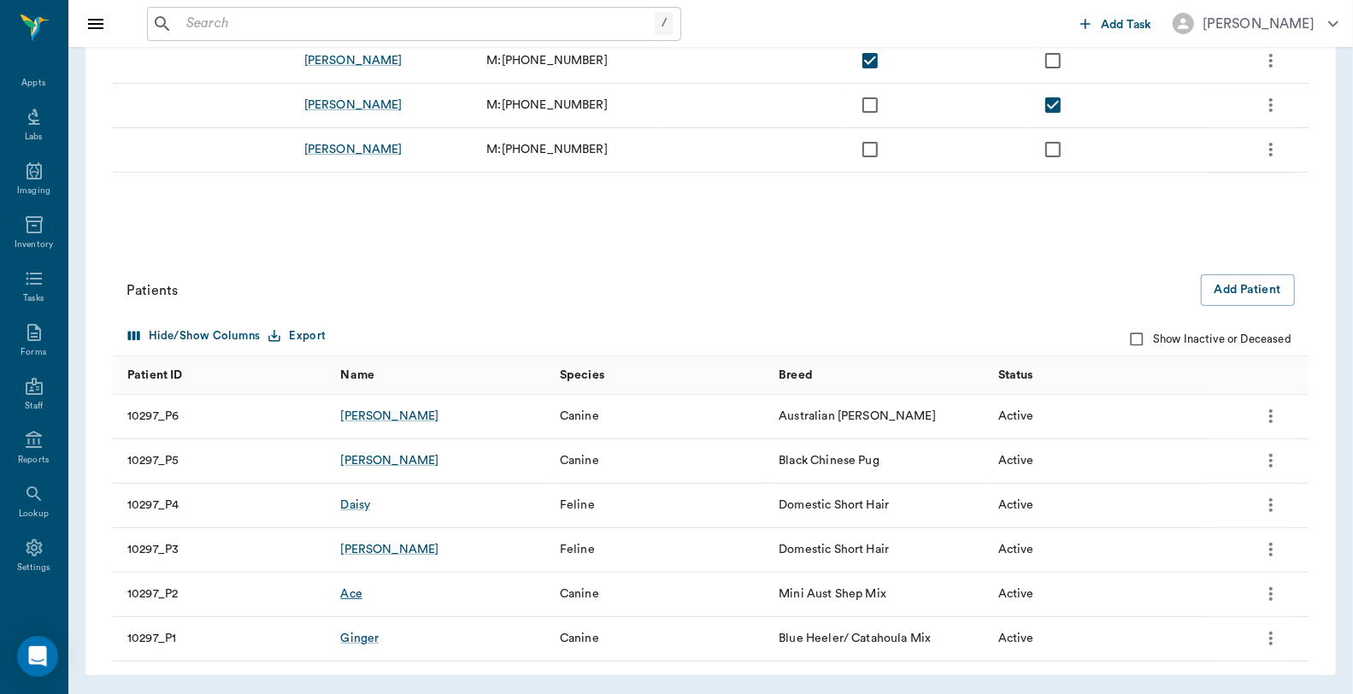
click at [351, 597] on div "Ace" at bounding box center [350, 594] width 21 height 17
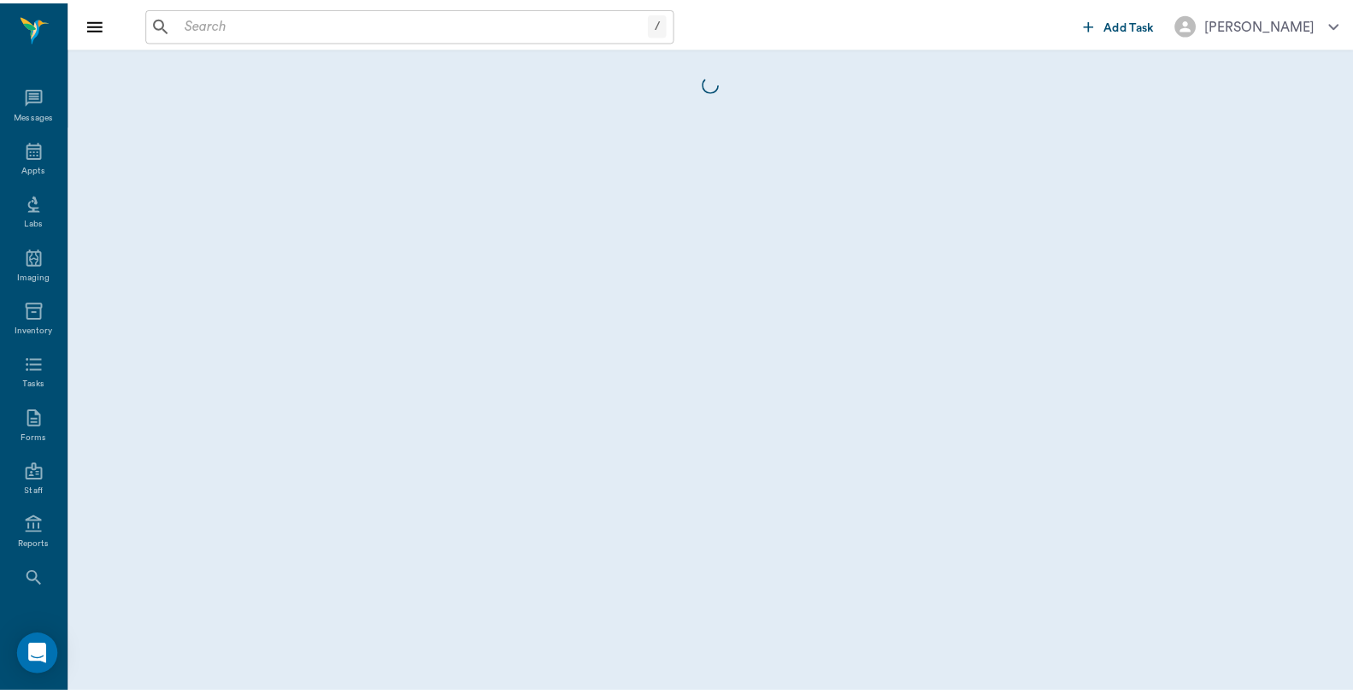
scroll to position [86, 0]
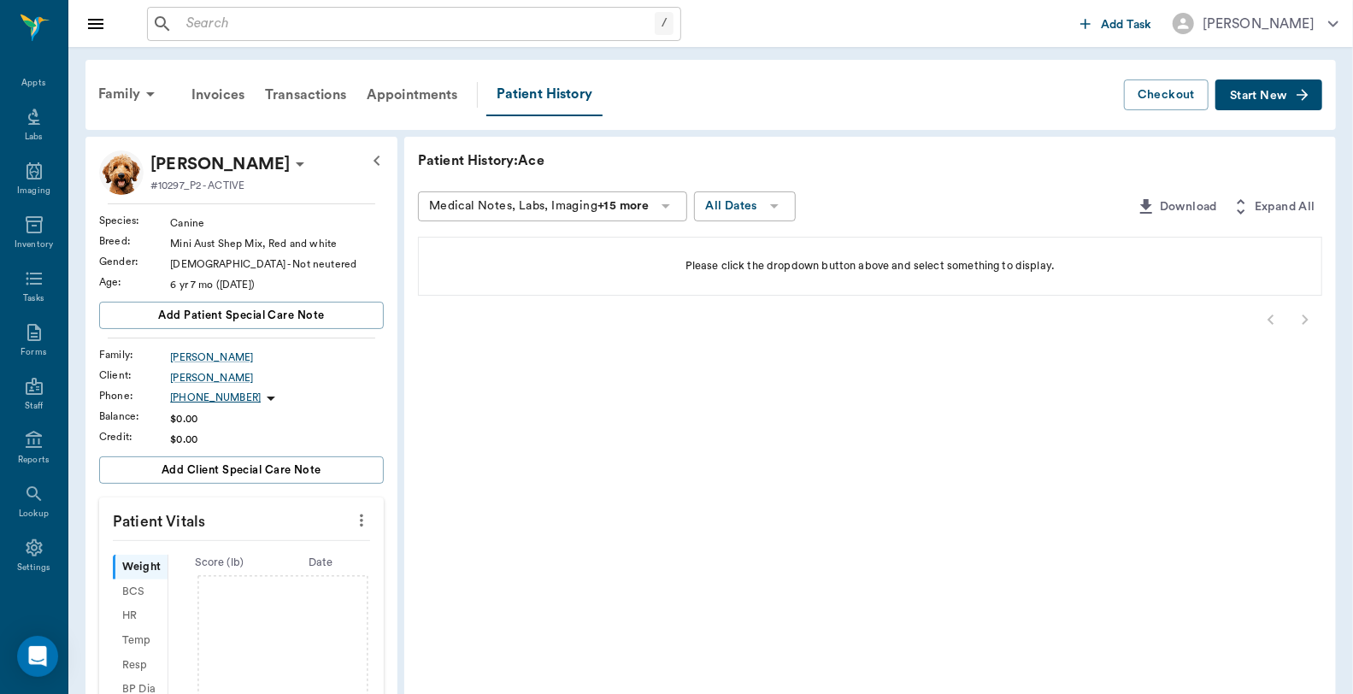
click at [201, 168] on p "[PERSON_NAME]" at bounding box center [219, 163] width 139 height 27
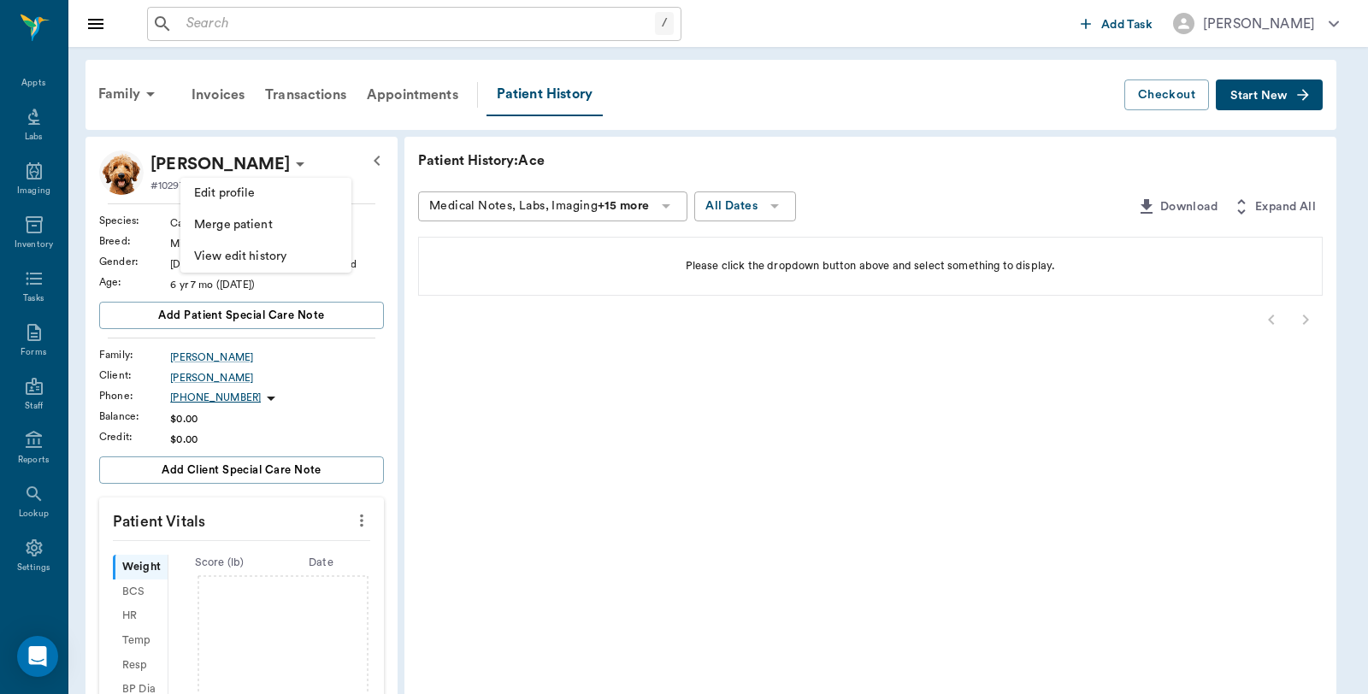
click at [236, 195] on span "Edit profile" at bounding box center [266, 194] width 144 height 18
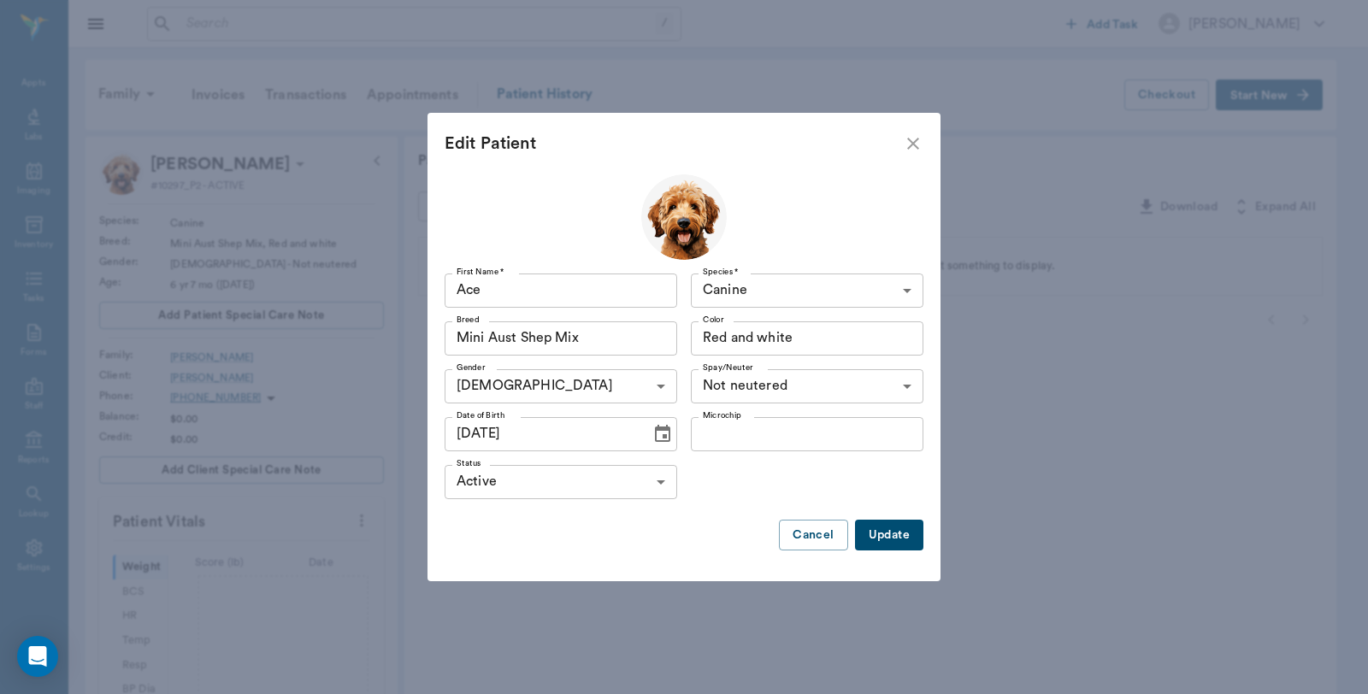
click at [635, 338] on div "Mini Aust Shep Mix Breed" at bounding box center [561, 338] width 233 height 34
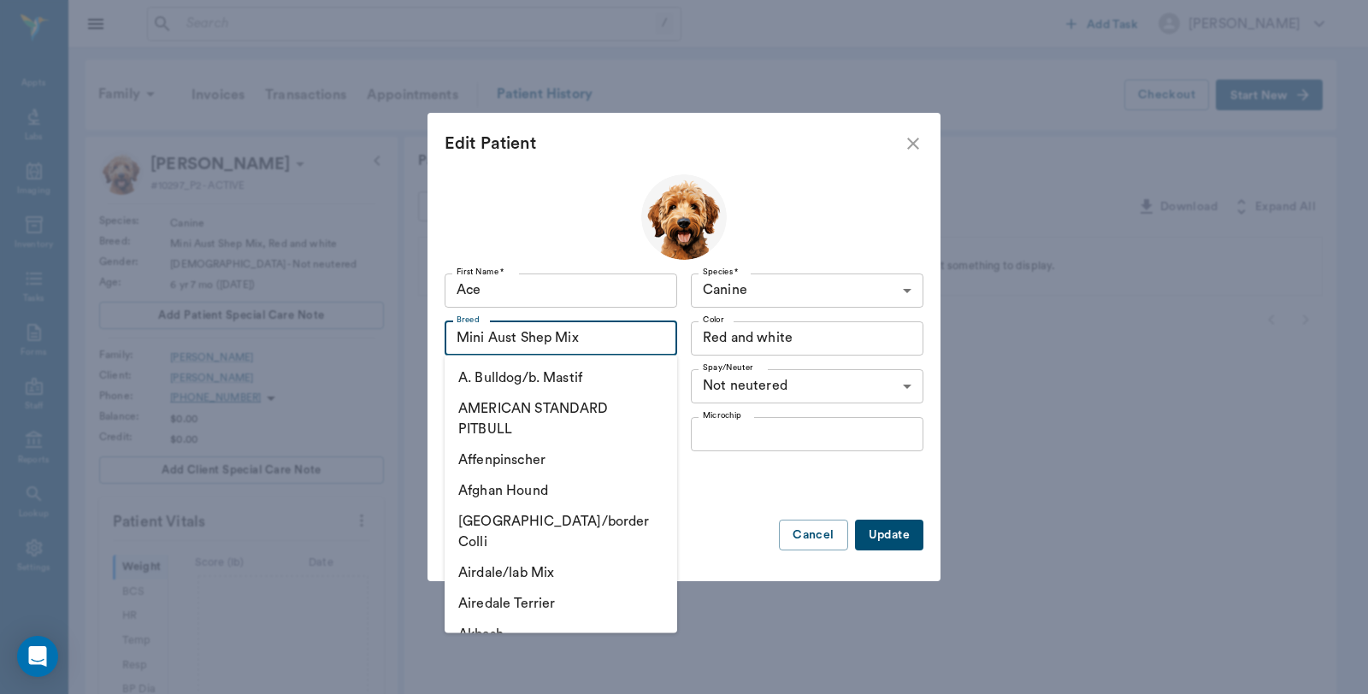
click at [609, 334] on input "Mini Aust Shep Mix" at bounding box center [536, 339] width 172 height 24
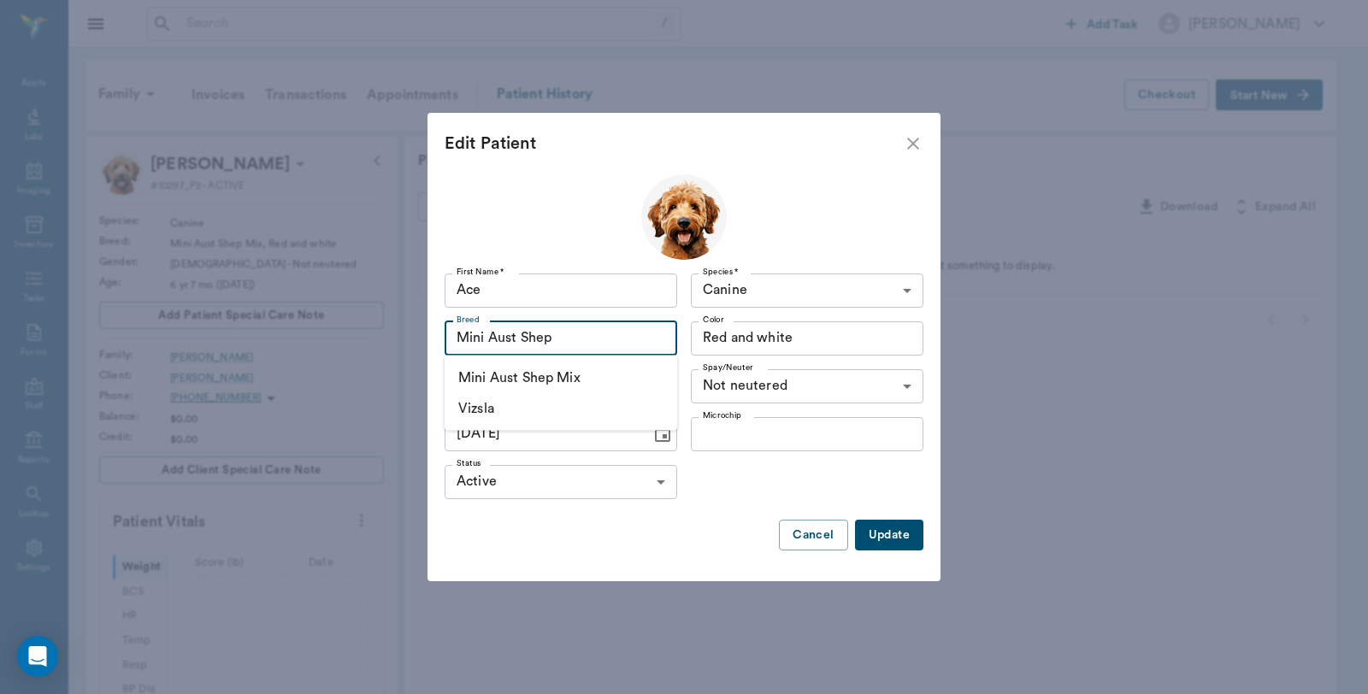
click at [516, 330] on input "Mini Aust Shep" at bounding box center [536, 339] width 172 height 24
click at [893, 537] on button "Update" at bounding box center [889, 536] width 68 height 32
type input "Mini Aust Shep Mix"
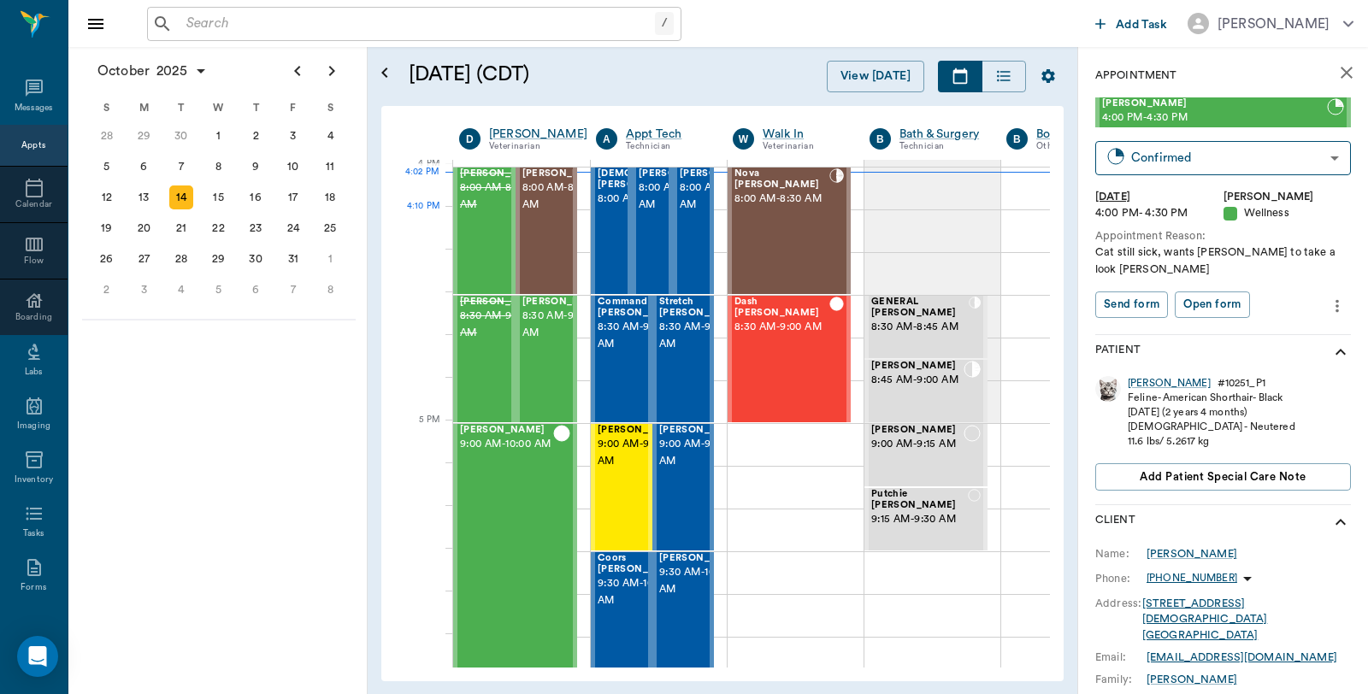
scroll to position [2055, 0]
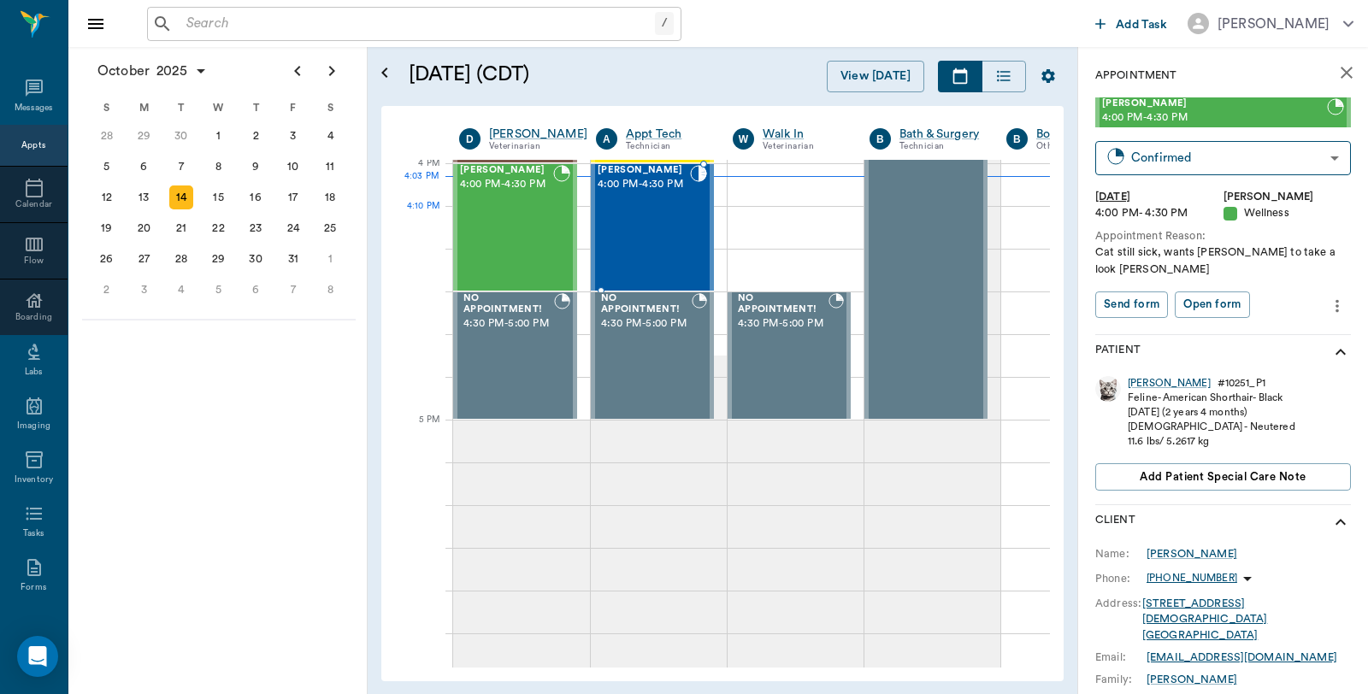
click at [674, 210] on div "[PERSON_NAME] 4:00 PM - 4:30 PM" at bounding box center [644, 227] width 92 height 125
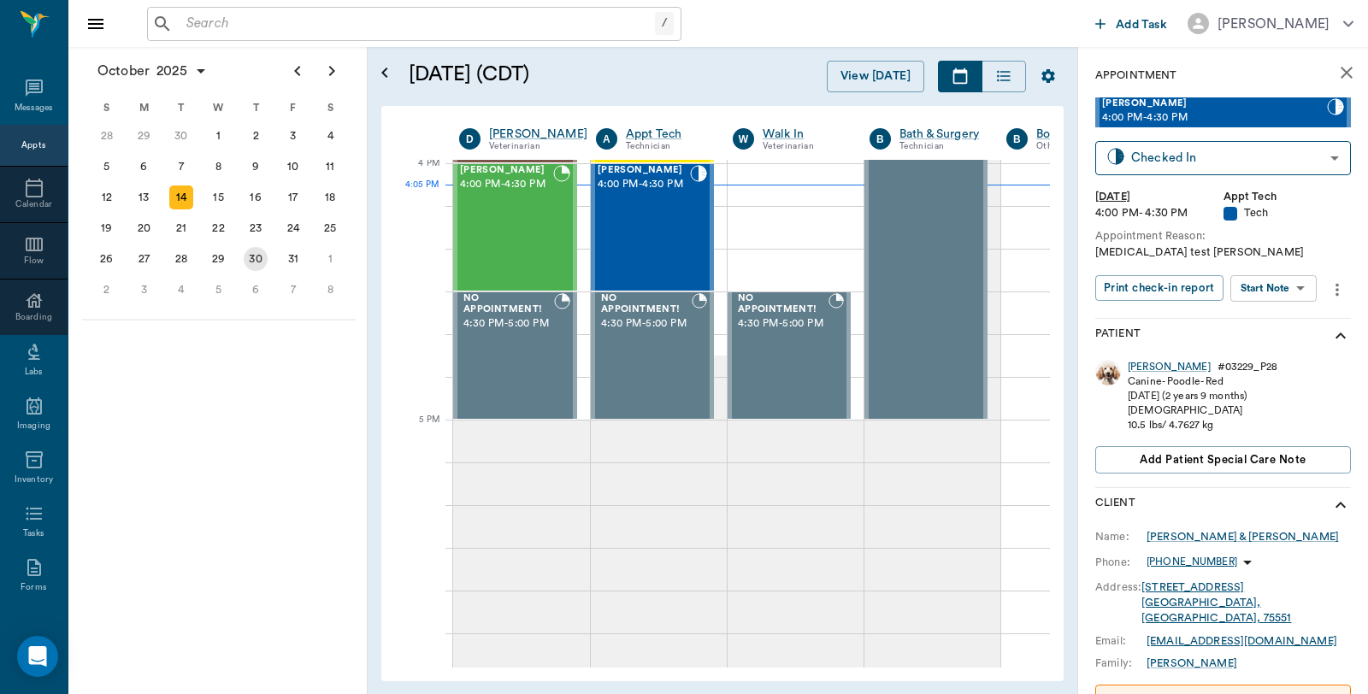
click at [255, 247] on div "30" at bounding box center [256, 259] width 24 height 24
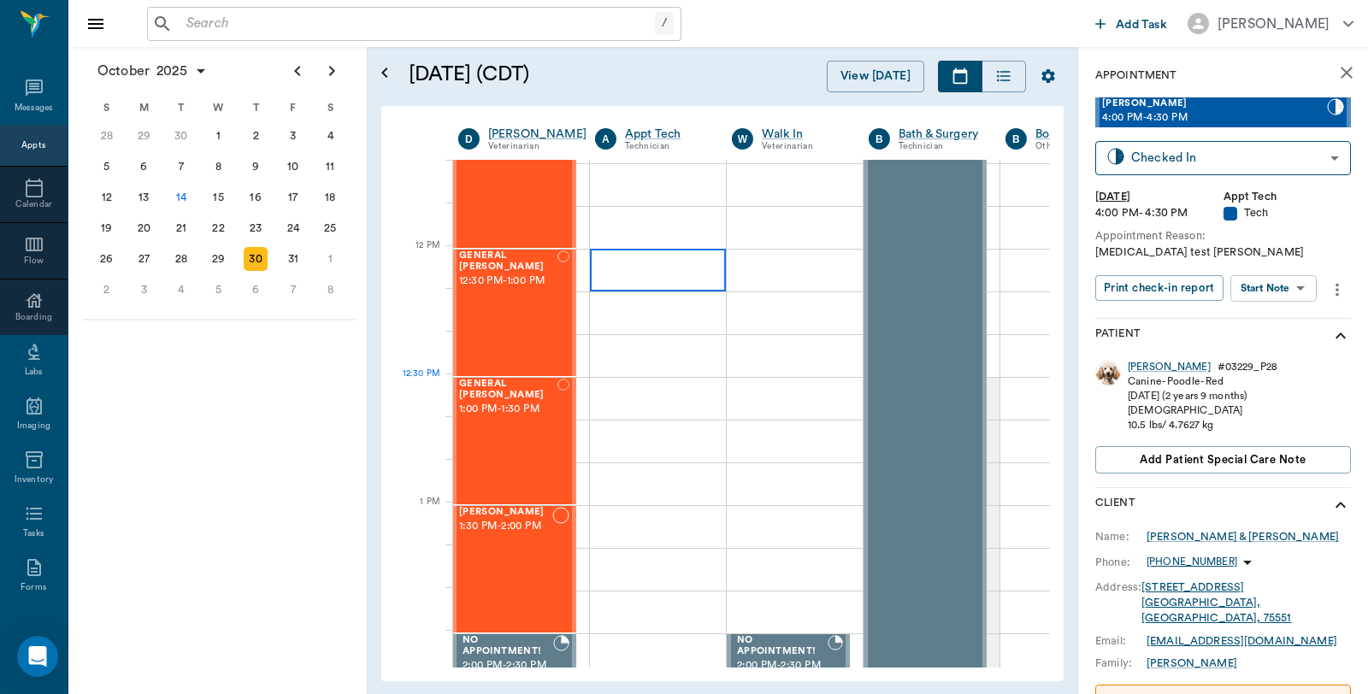
scroll to position [1235, 1]
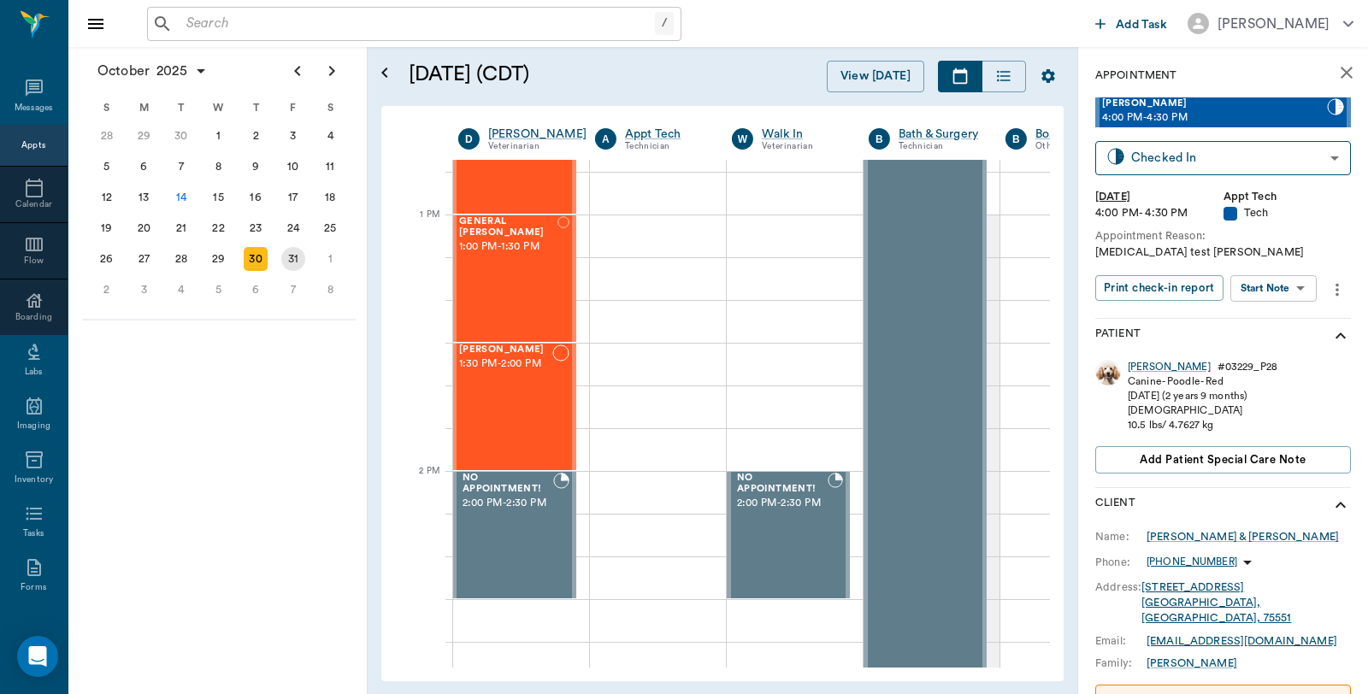
click at [302, 253] on div "31" at bounding box center [293, 259] width 24 height 24
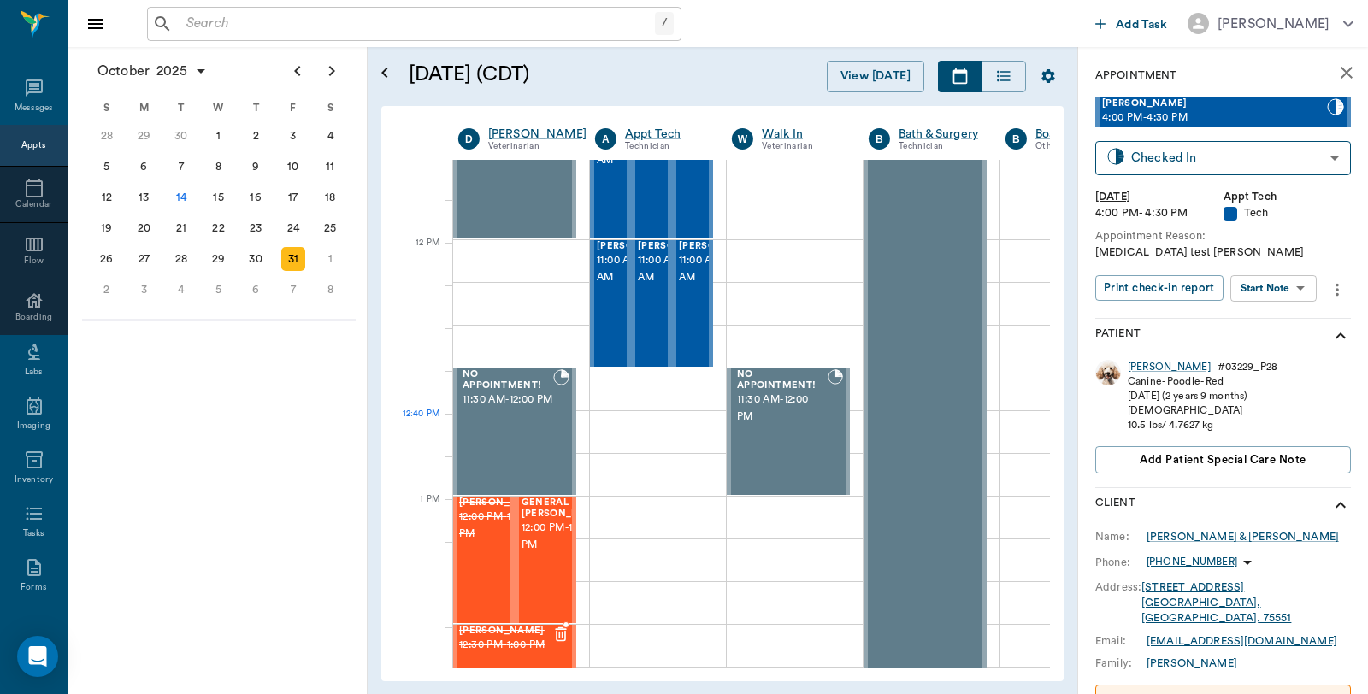
scroll to position [950, 1]
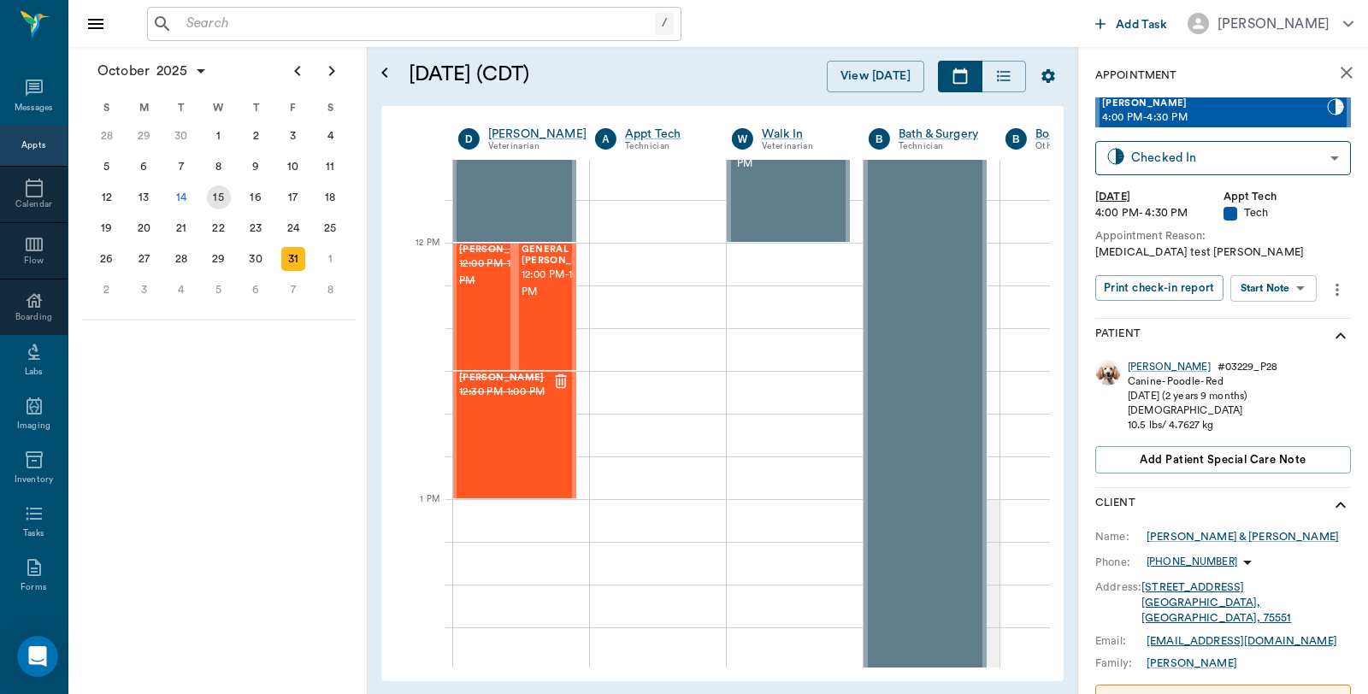
click at [216, 193] on div "15" at bounding box center [219, 198] width 24 height 24
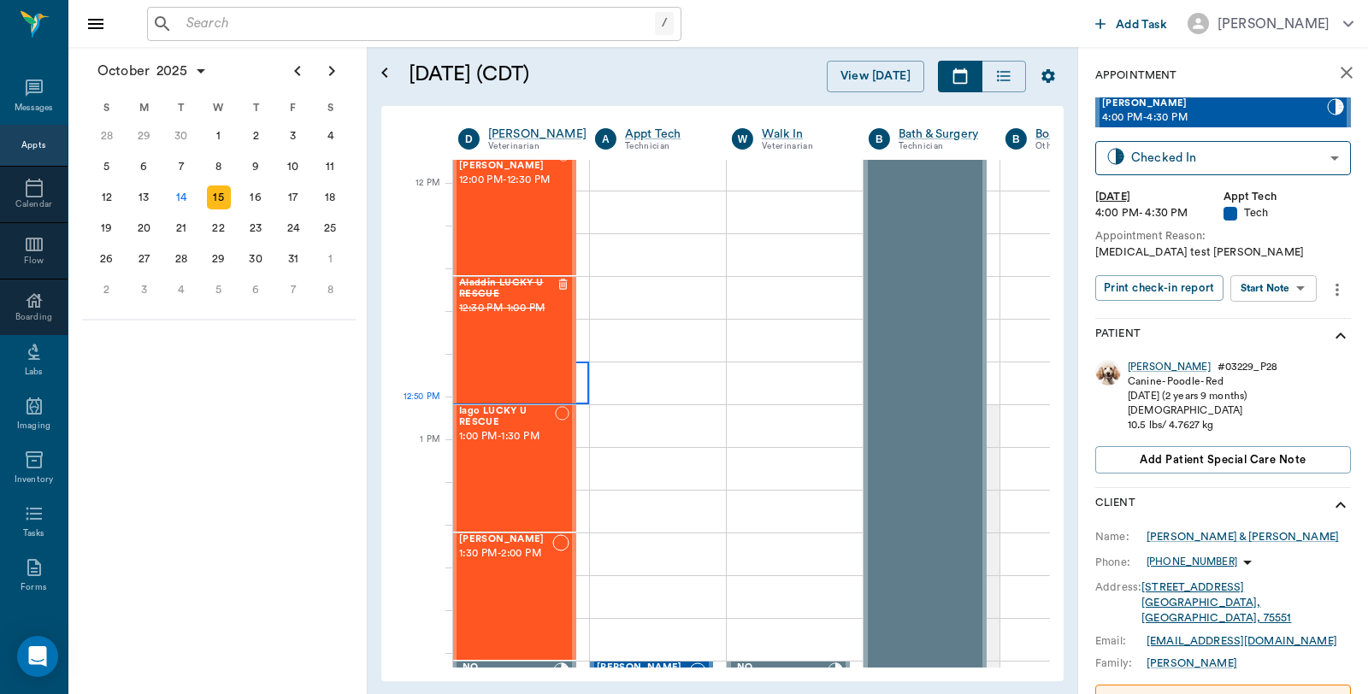
scroll to position [950, 1]
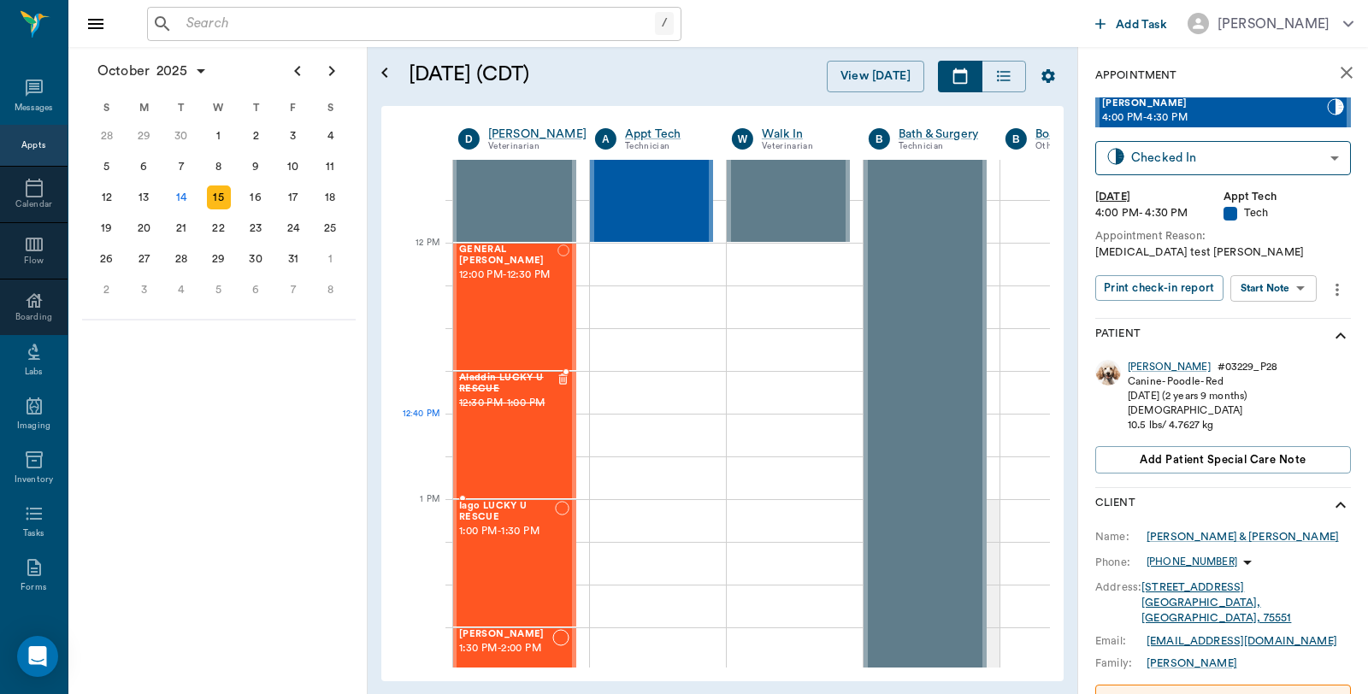
click at [523, 433] on div "Aladdin LUCKY U RESCUE 12:30 PM - 1:00 PM" at bounding box center [507, 435] width 97 height 125
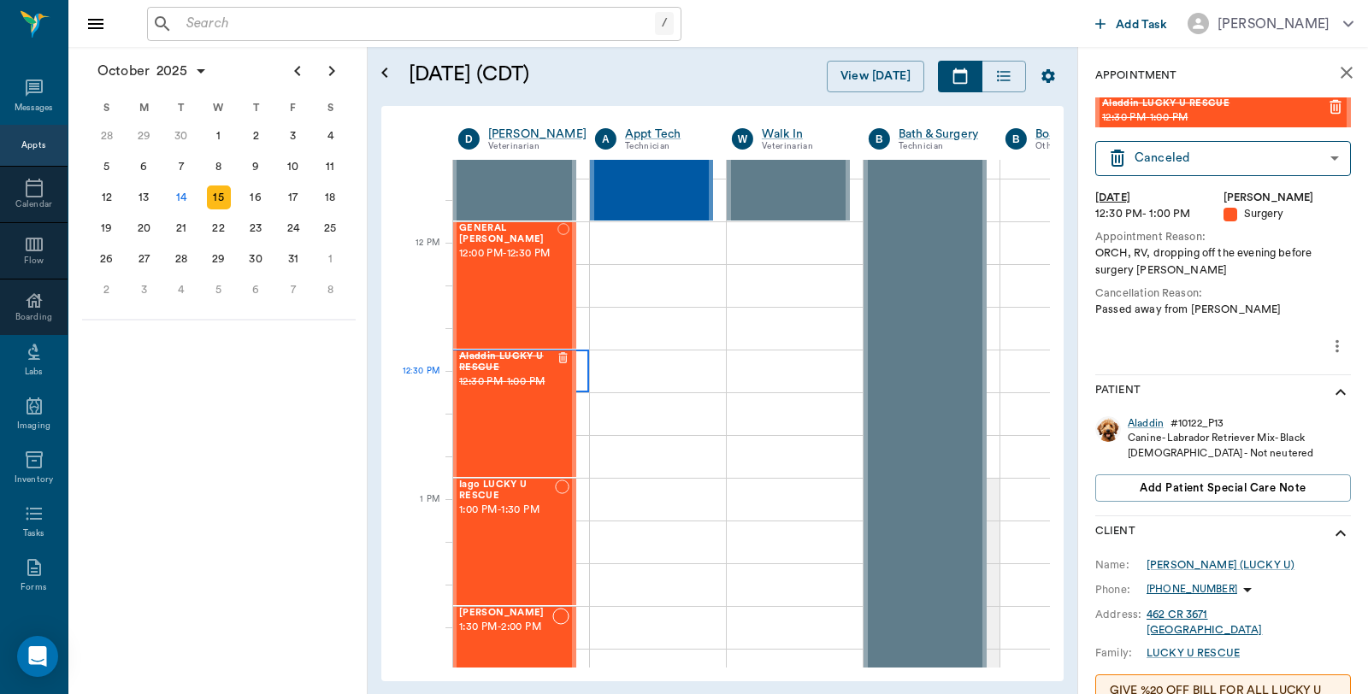
scroll to position [950, 1]
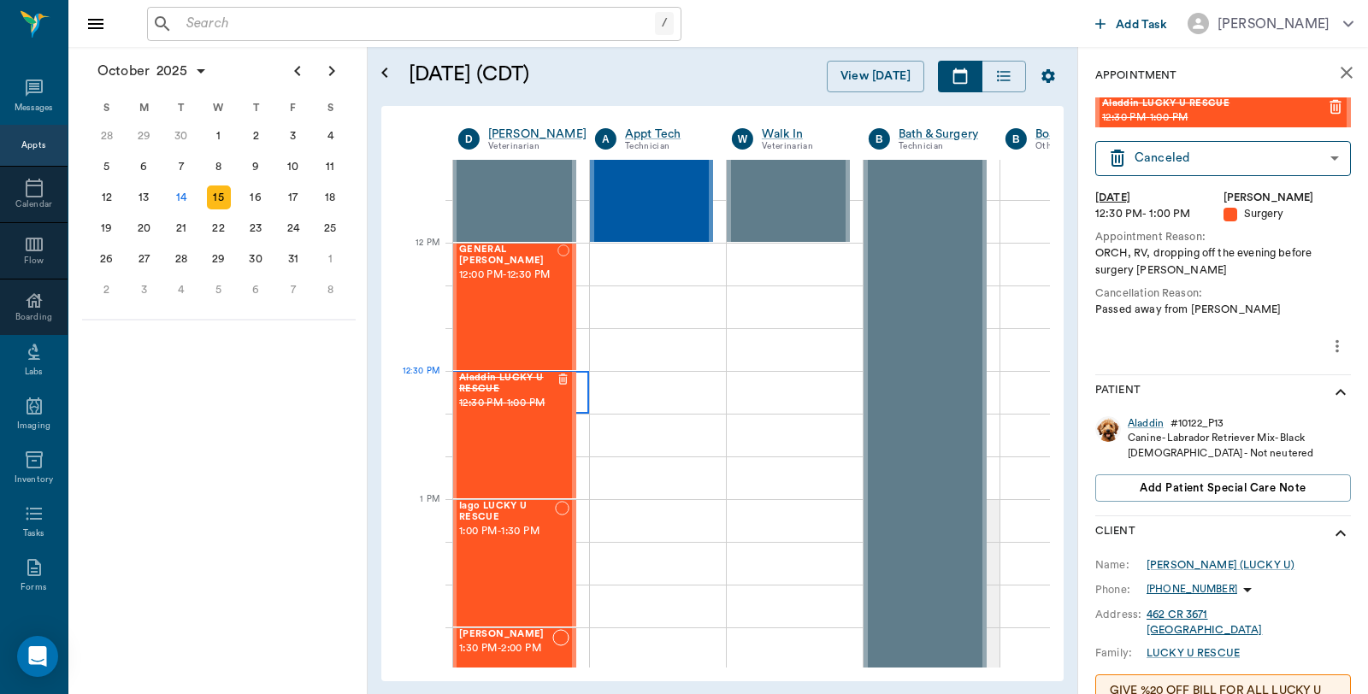
click at [586, 398] on div at bounding box center [520, 392] width 137 height 43
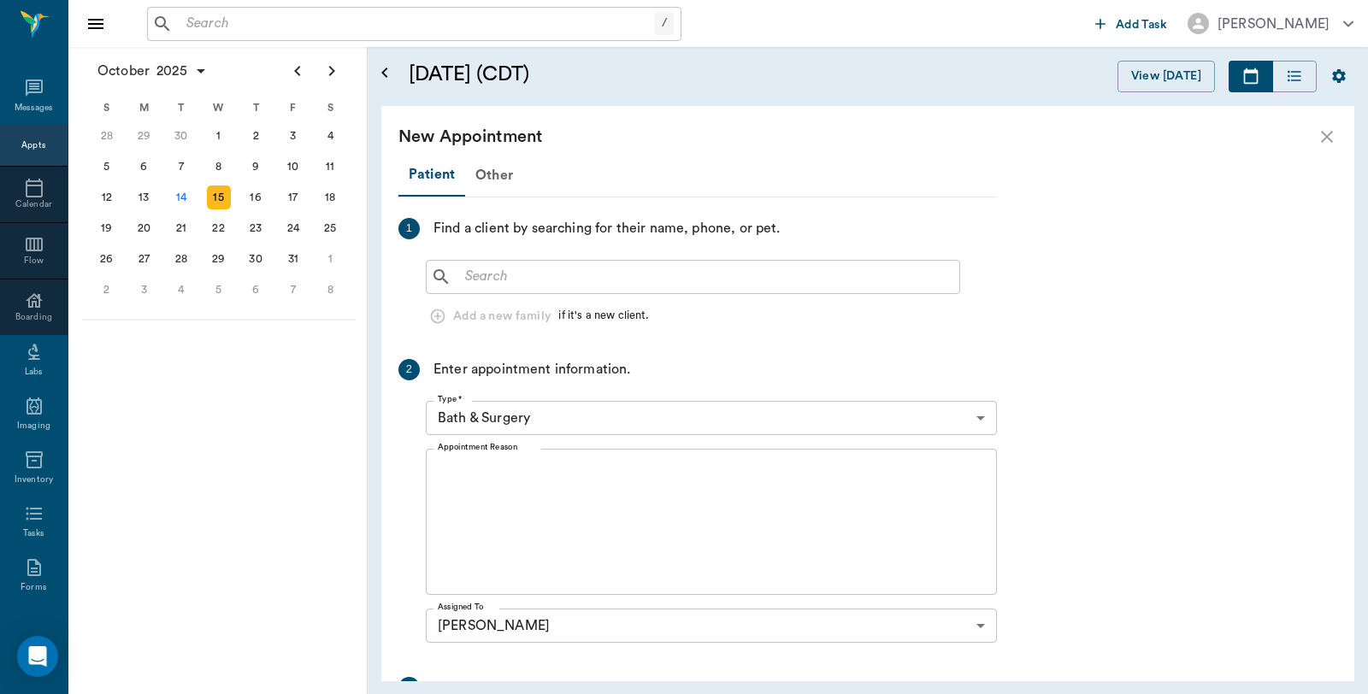
scroll to position [938, 0]
click at [612, 272] on input "text" at bounding box center [705, 277] width 494 height 24
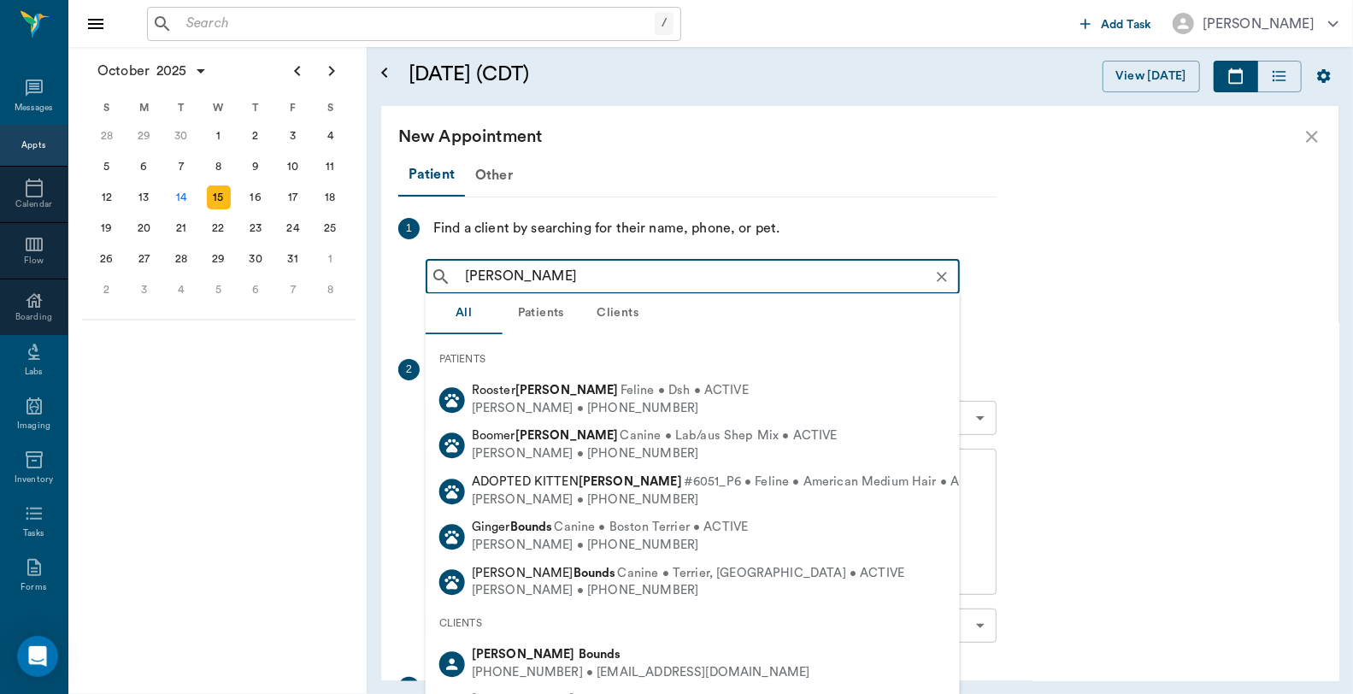
click at [556, 646] on div "[PERSON_NAME]" at bounding box center [641, 655] width 339 height 18
type input "[PERSON_NAME]"
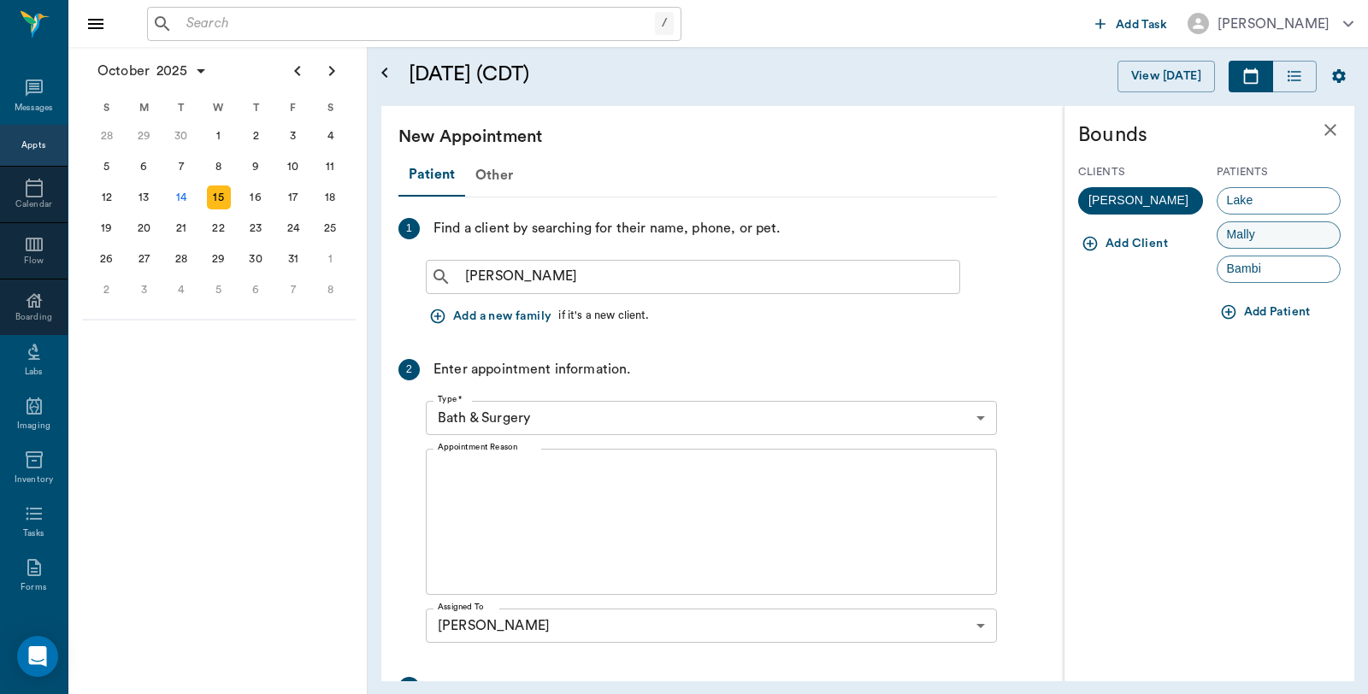
click at [1250, 233] on span "Mally" at bounding box center [1240, 235] width 47 height 18
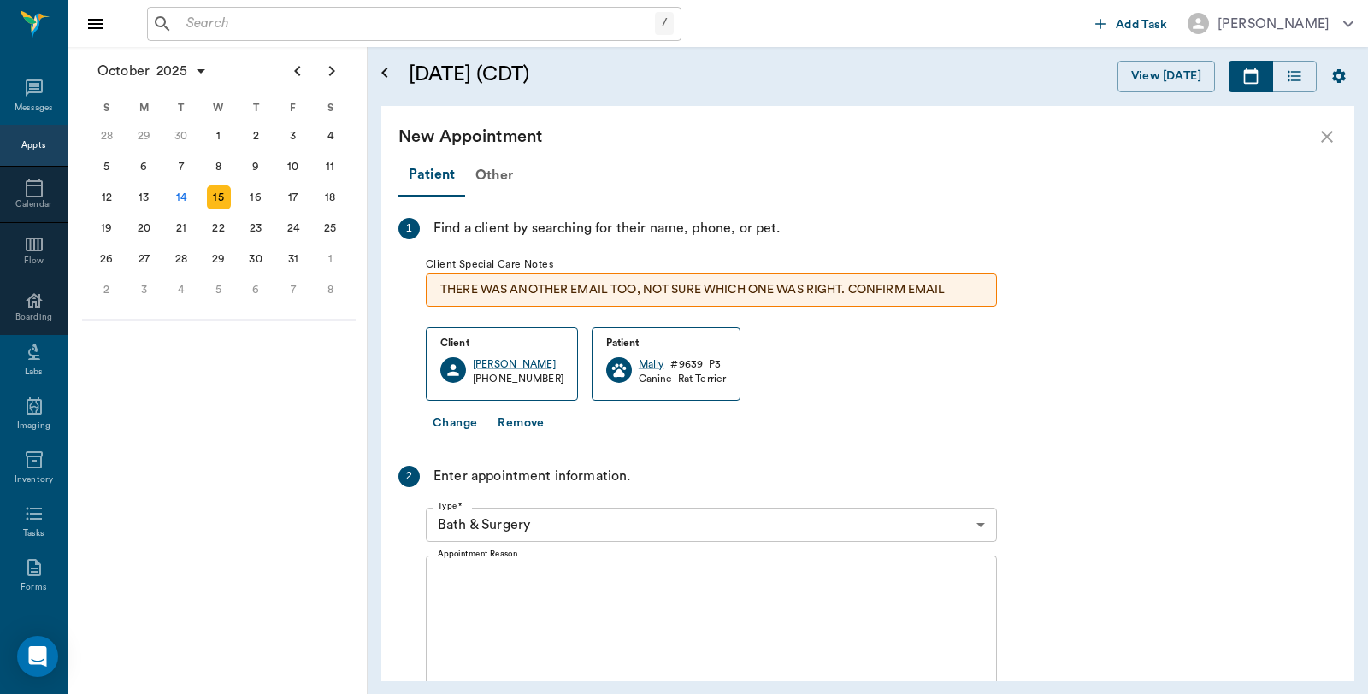
click at [528, 524] on body "/ ​ Add Task Dr. Bert Ellsworth Nectar Messages Appts Calendar Flow Boarding La…" at bounding box center [684, 347] width 1368 height 694
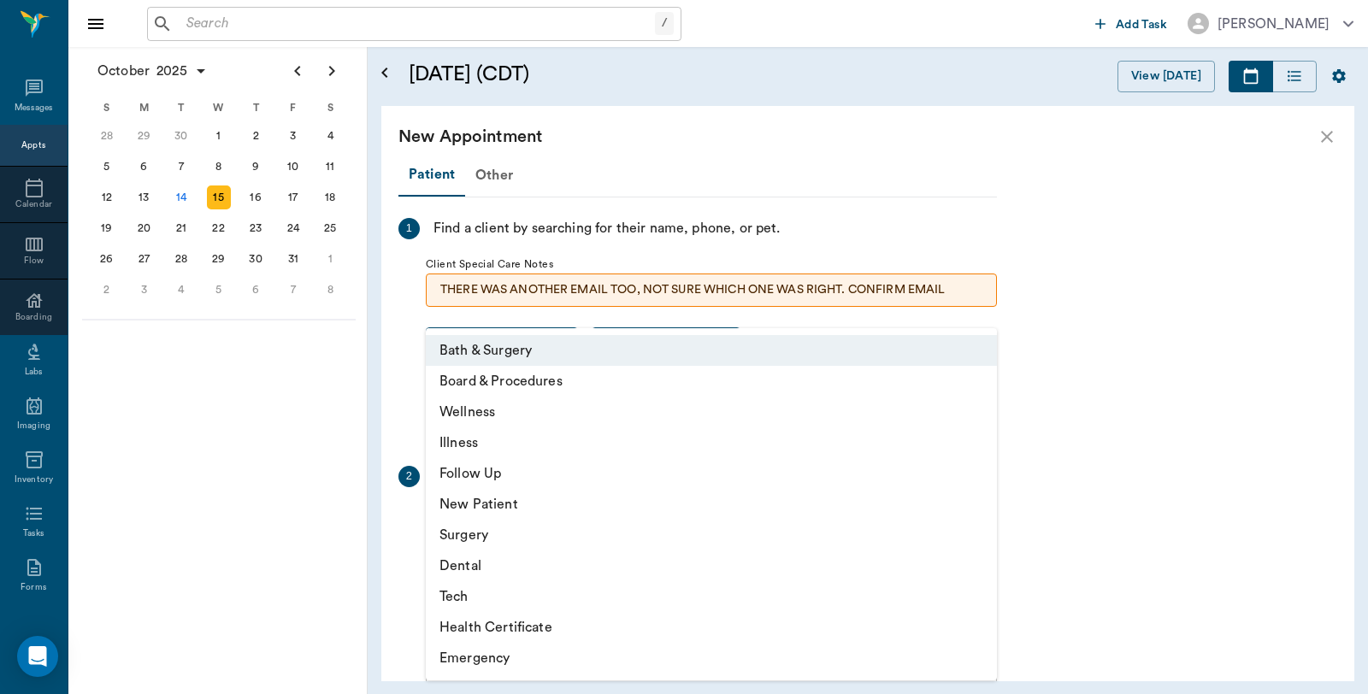
click at [480, 533] on li "Surgery" at bounding box center [711, 535] width 571 height 31
type input "65d2be4f46e3a538d89b8c18"
type input "01:00 PM"
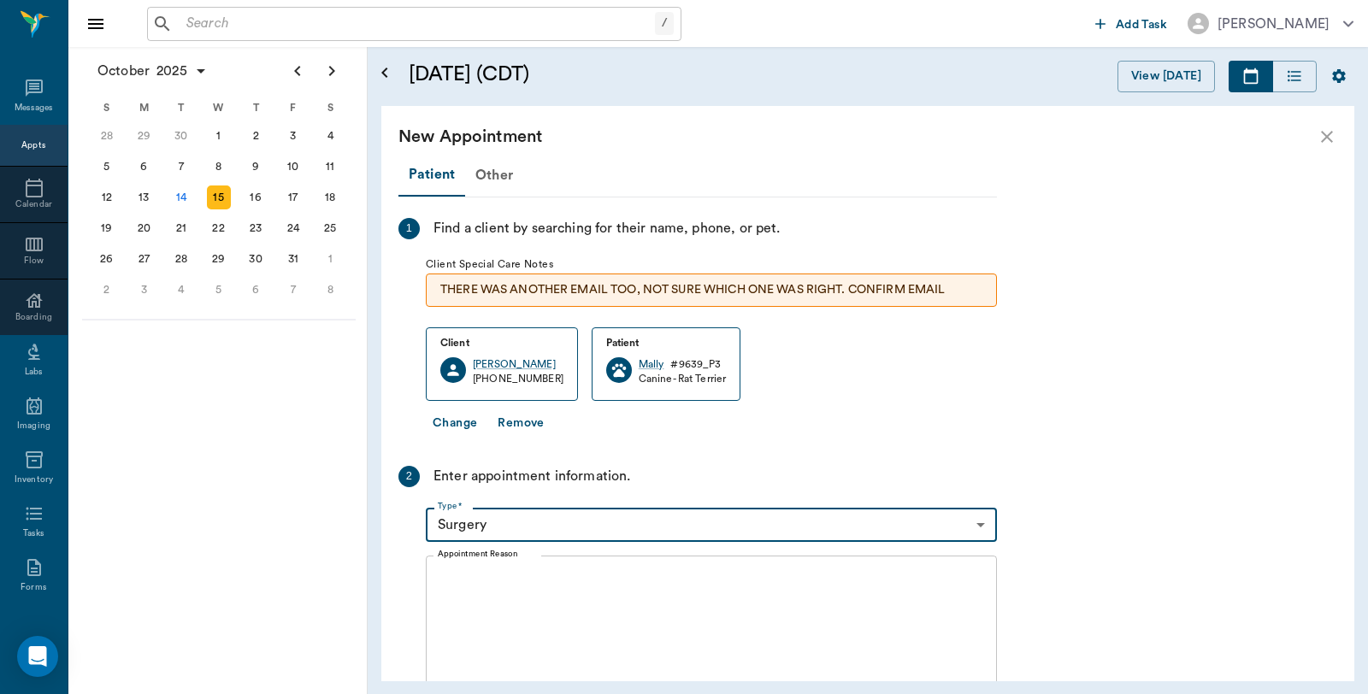
click at [509, 601] on textarea "Appointment Reason" at bounding box center [711, 629] width 547 height 118
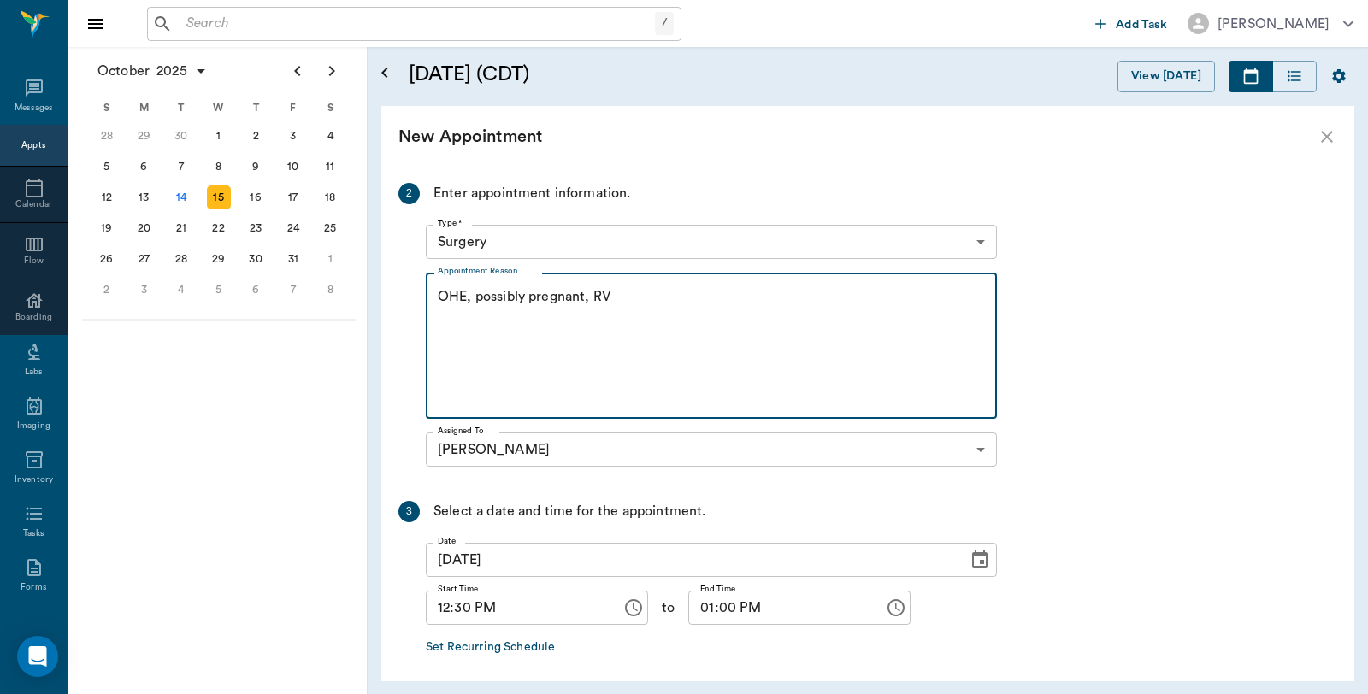
scroll to position [285, 0]
click at [622, 295] on textarea "OHE, possibly pregnant, RV Caryn" at bounding box center [711, 345] width 547 height 118
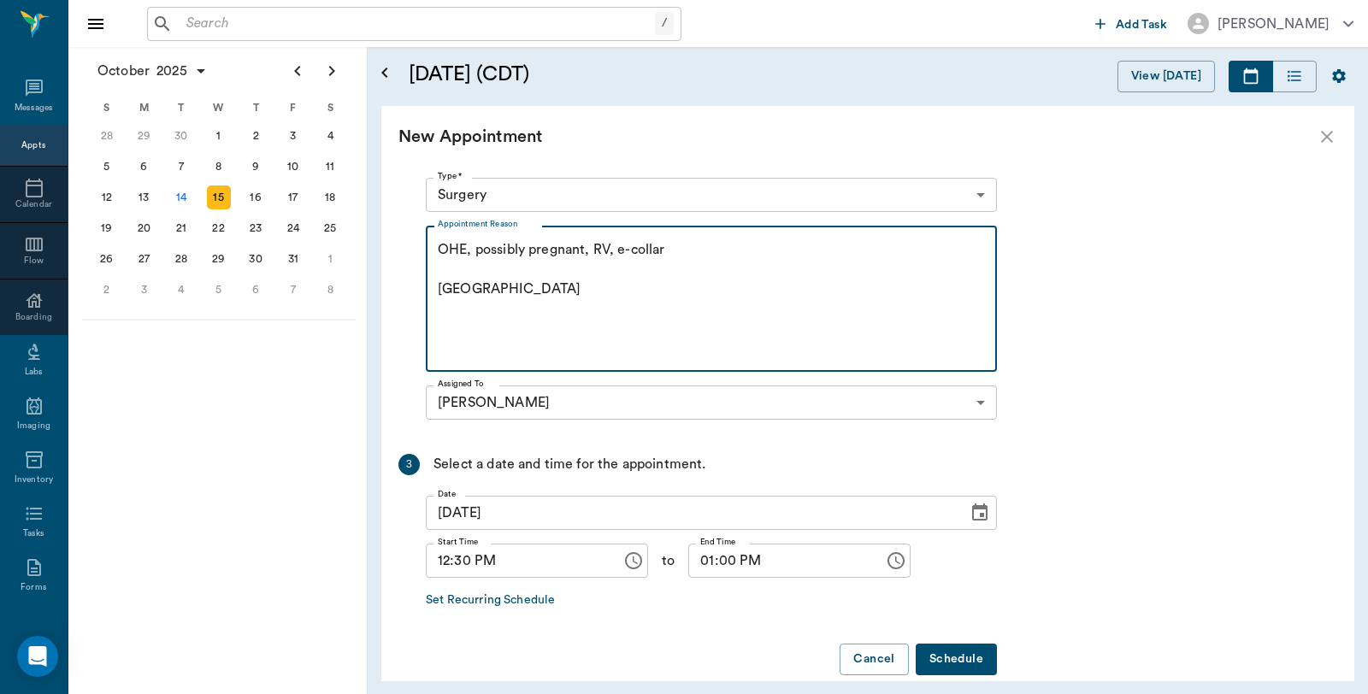
scroll to position [354, 0]
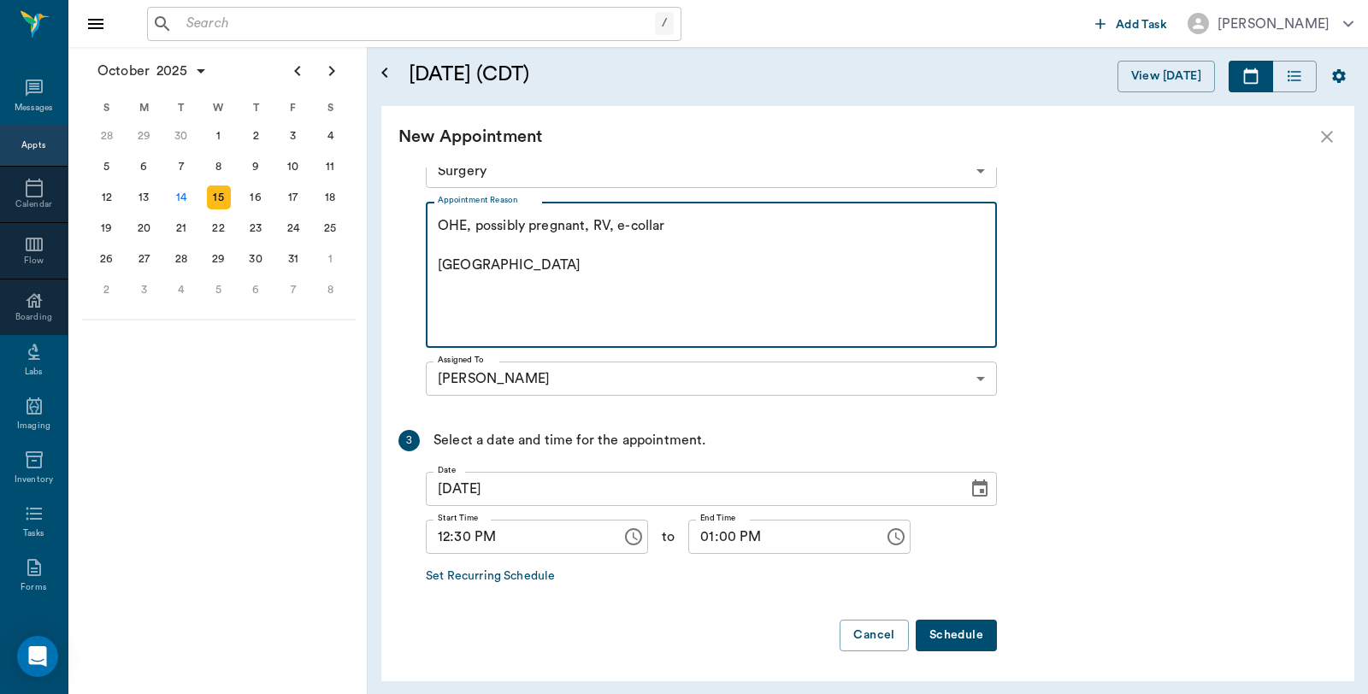
type textarea "OHE, possibly pregnant, RV, e-collar Caryn"
click at [934, 631] on button "Schedule" at bounding box center [956, 636] width 81 height 32
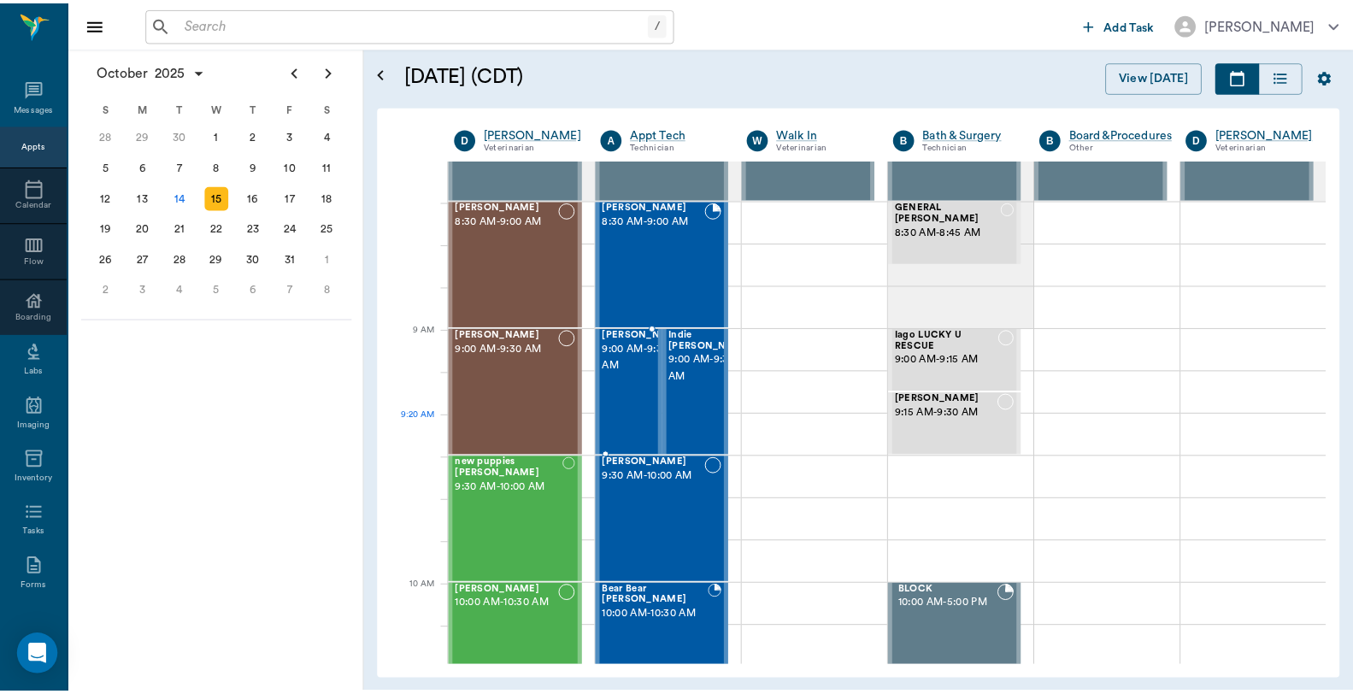
scroll to position [0, 0]
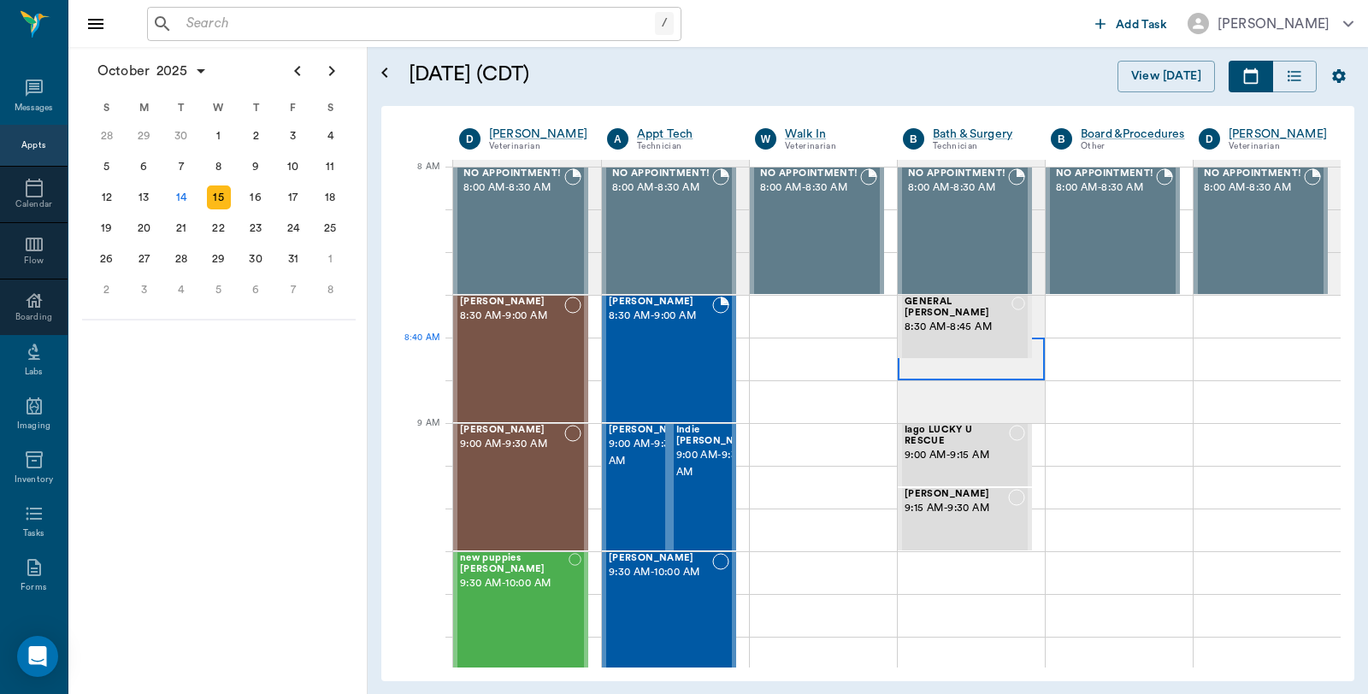
click at [949, 379] on div at bounding box center [971, 359] width 147 height 43
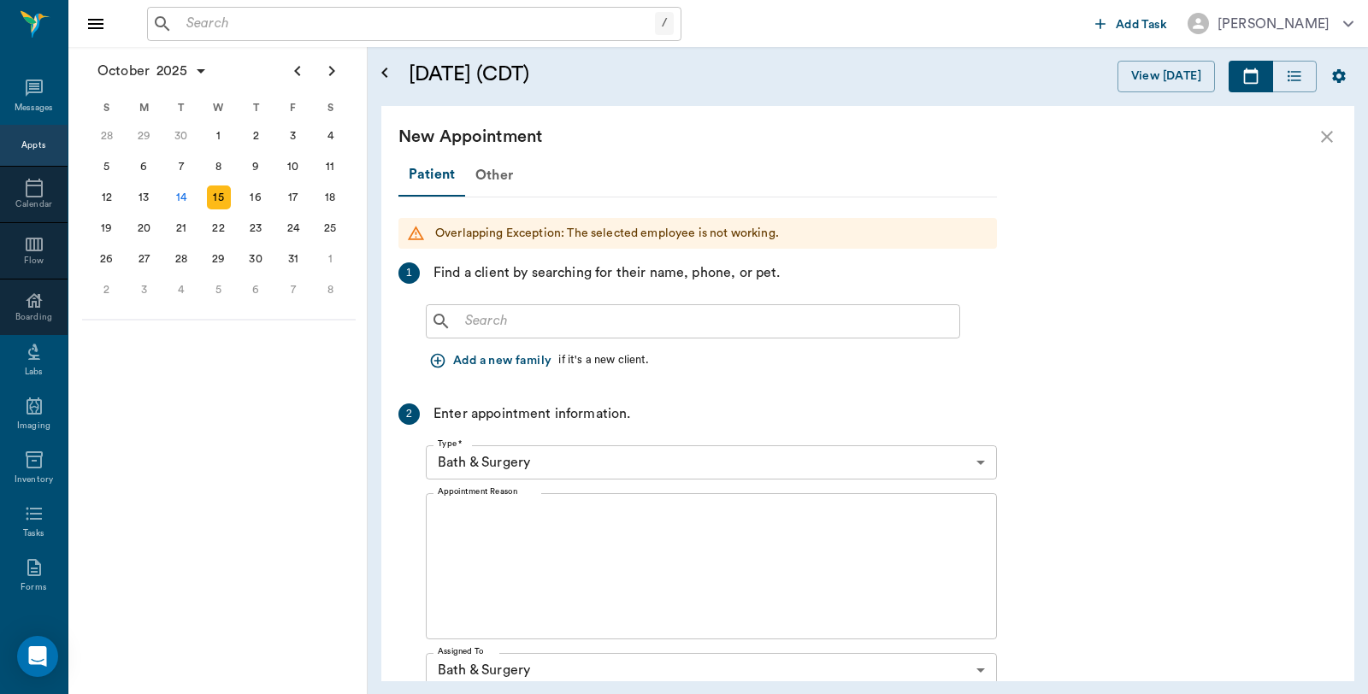
click at [551, 314] on input "text" at bounding box center [705, 321] width 494 height 24
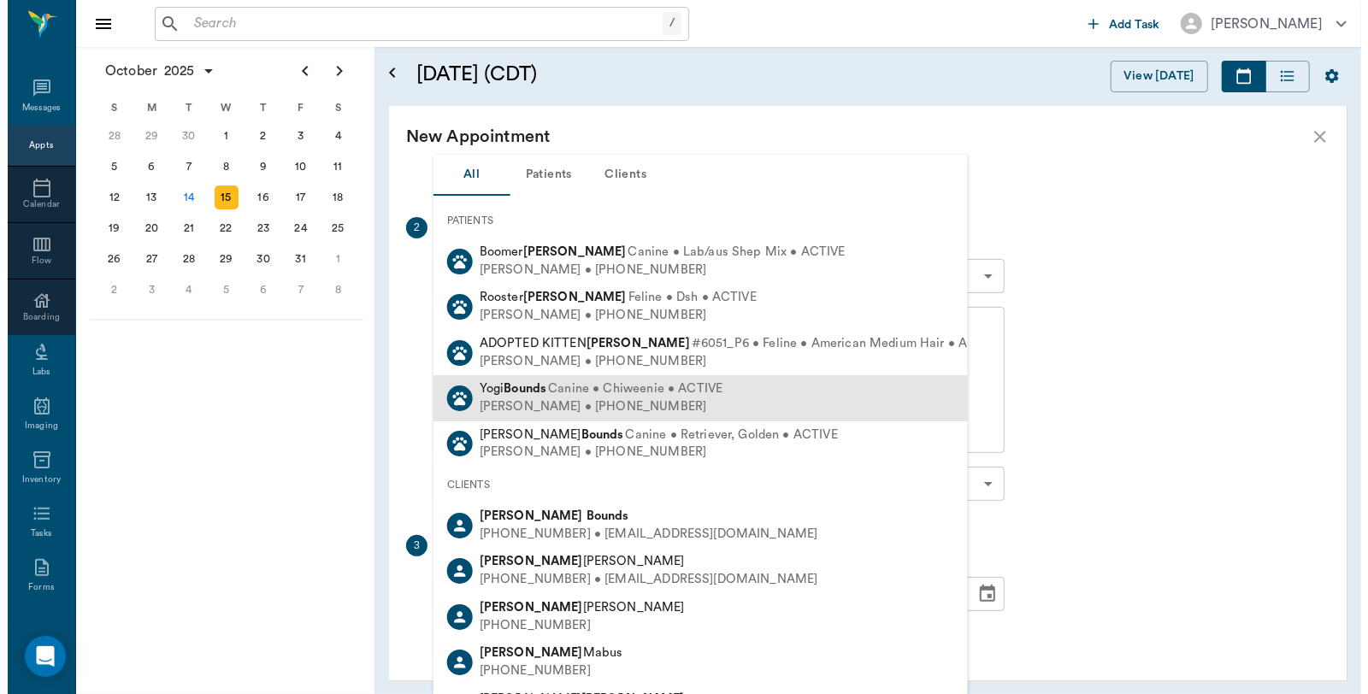
scroll to position [190, 0]
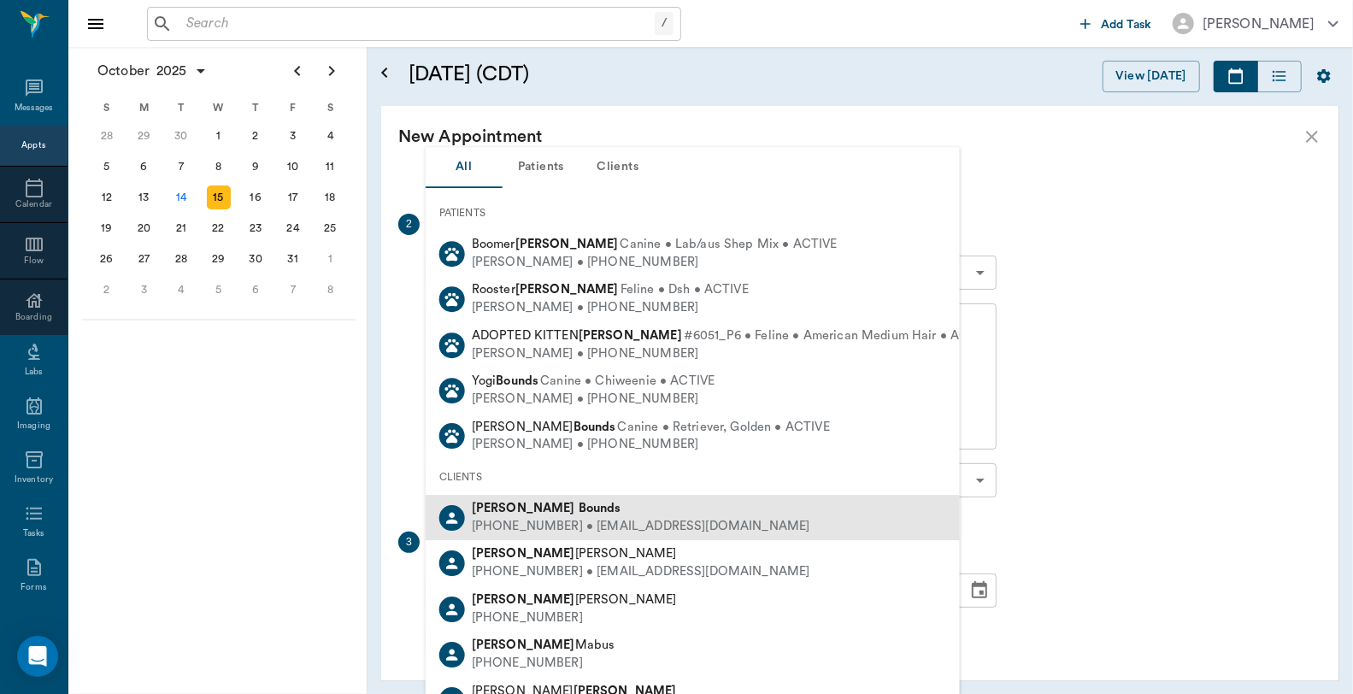
click at [574, 526] on div "(318) 540-5788 • paigebickham@gmail.com" at bounding box center [641, 527] width 339 height 18
type input "Paige Bounds"
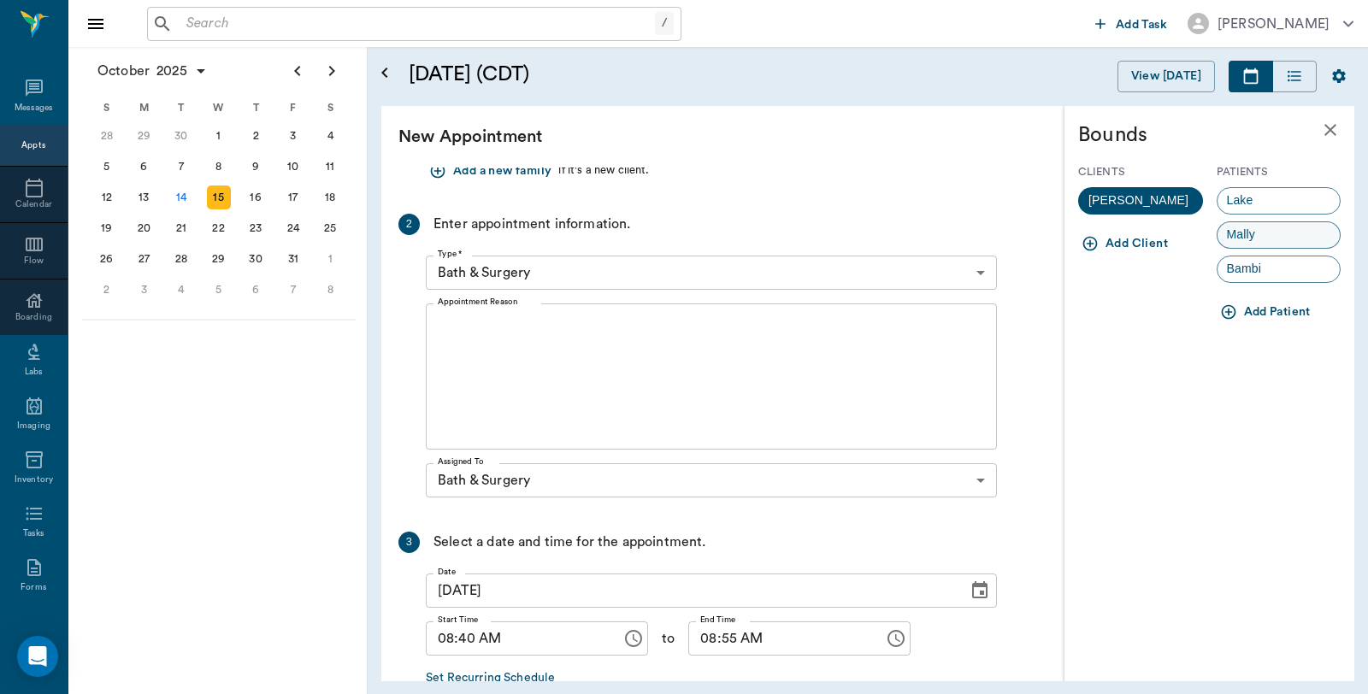
click at [1294, 239] on div "Mally" at bounding box center [1279, 234] width 125 height 27
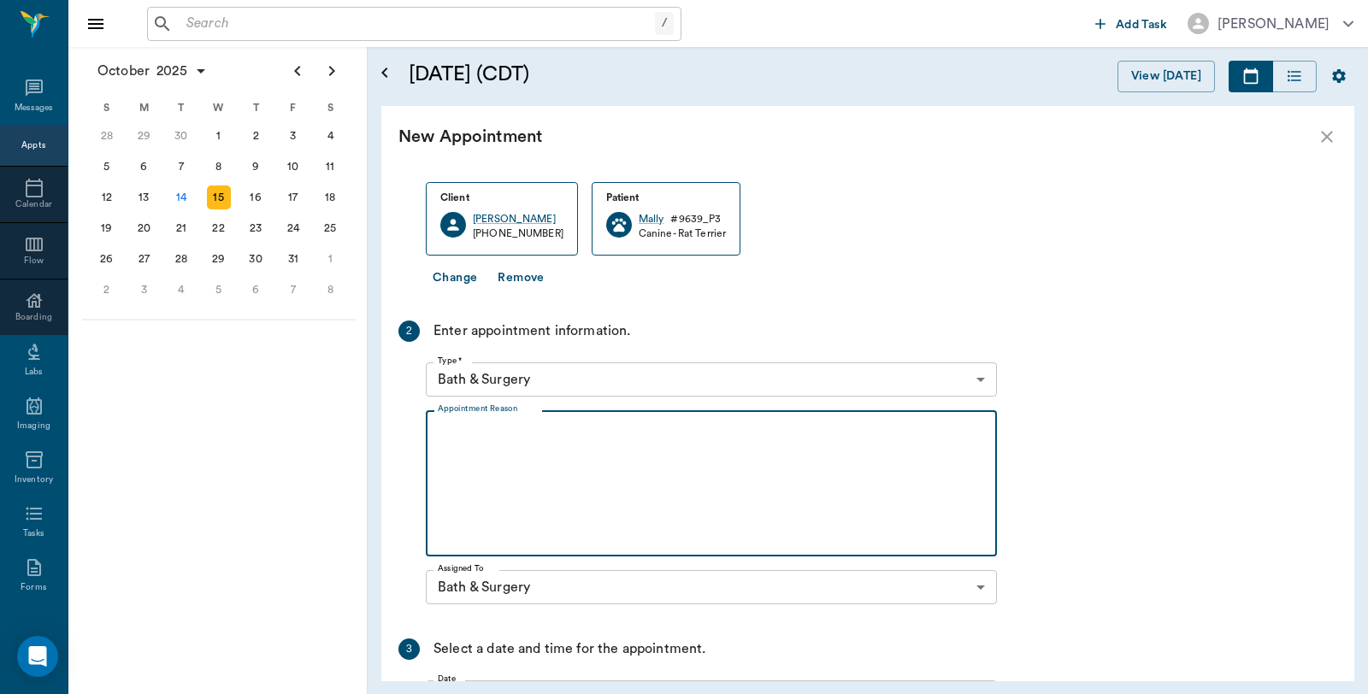
click at [597, 442] on textarea "Appointment Reason" at bounding box center [711, 484] width 547 height 118
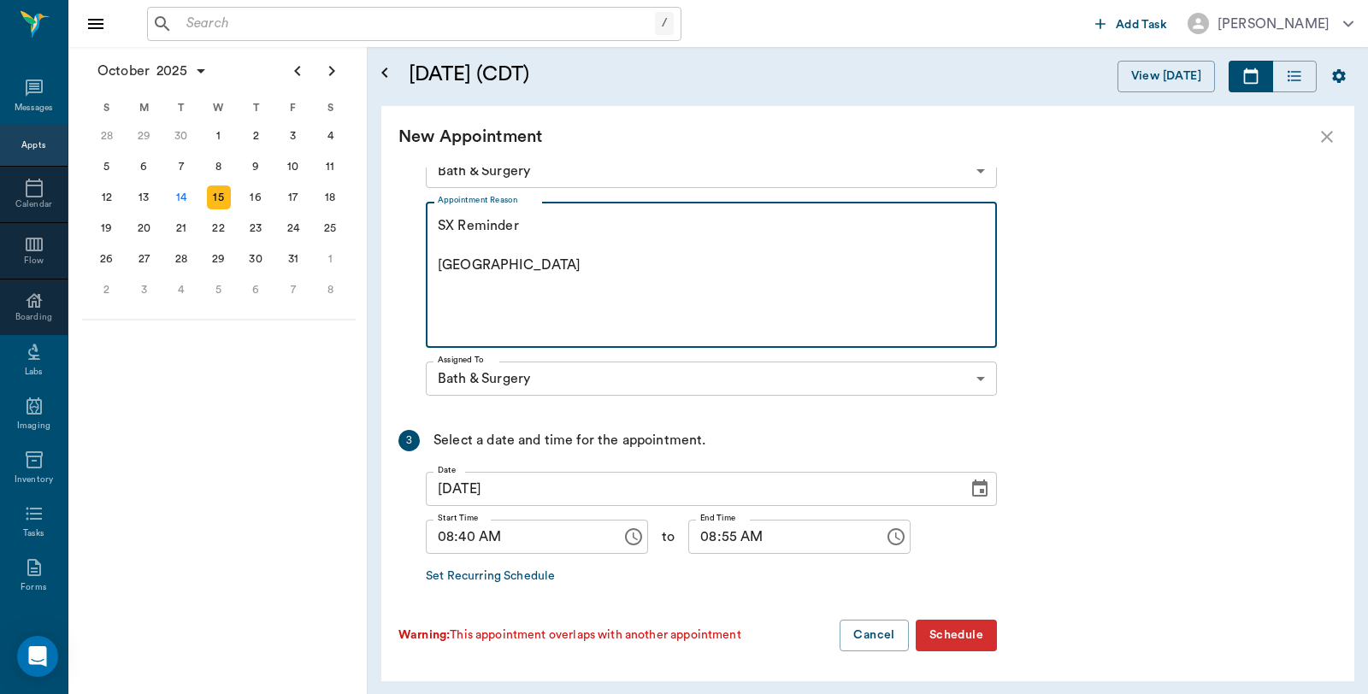
type textarea "SX Reminder Caryn"
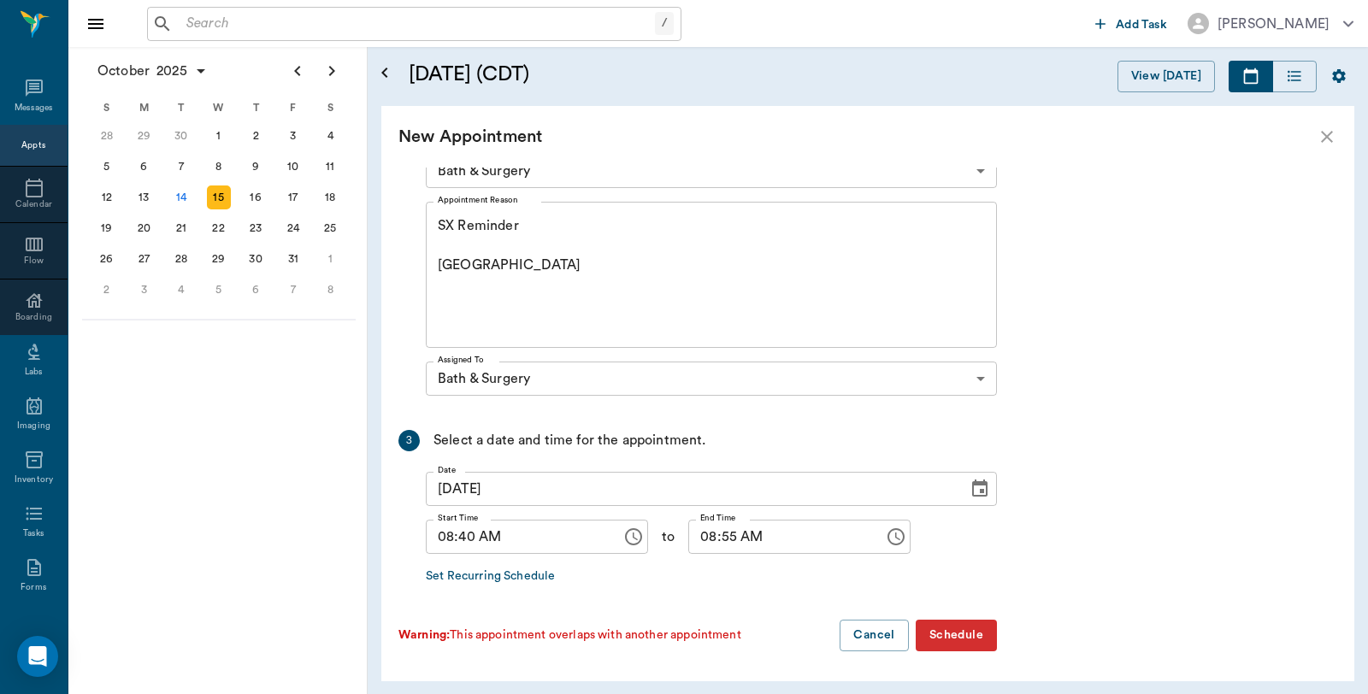
click at [969, 637] on button "Schedule" at bounding box center [956, 636] width 81 height 32
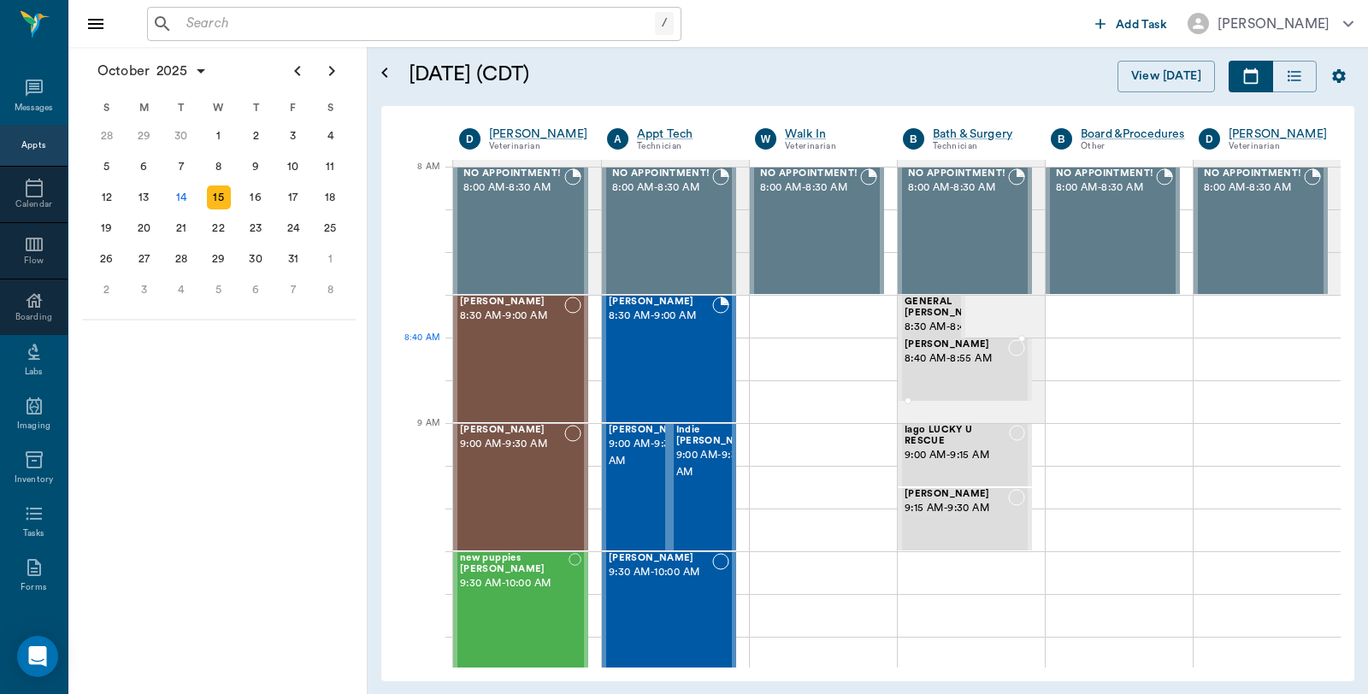
drag, startPoint x: 985, startPoint y: 356, endPoint x: 978, endPoint y: 362, distance: 9.1
drag, startPoint x: 978, startPoint y: 361, endPoint x: 976, endPoint y: 377, distance: 16.4
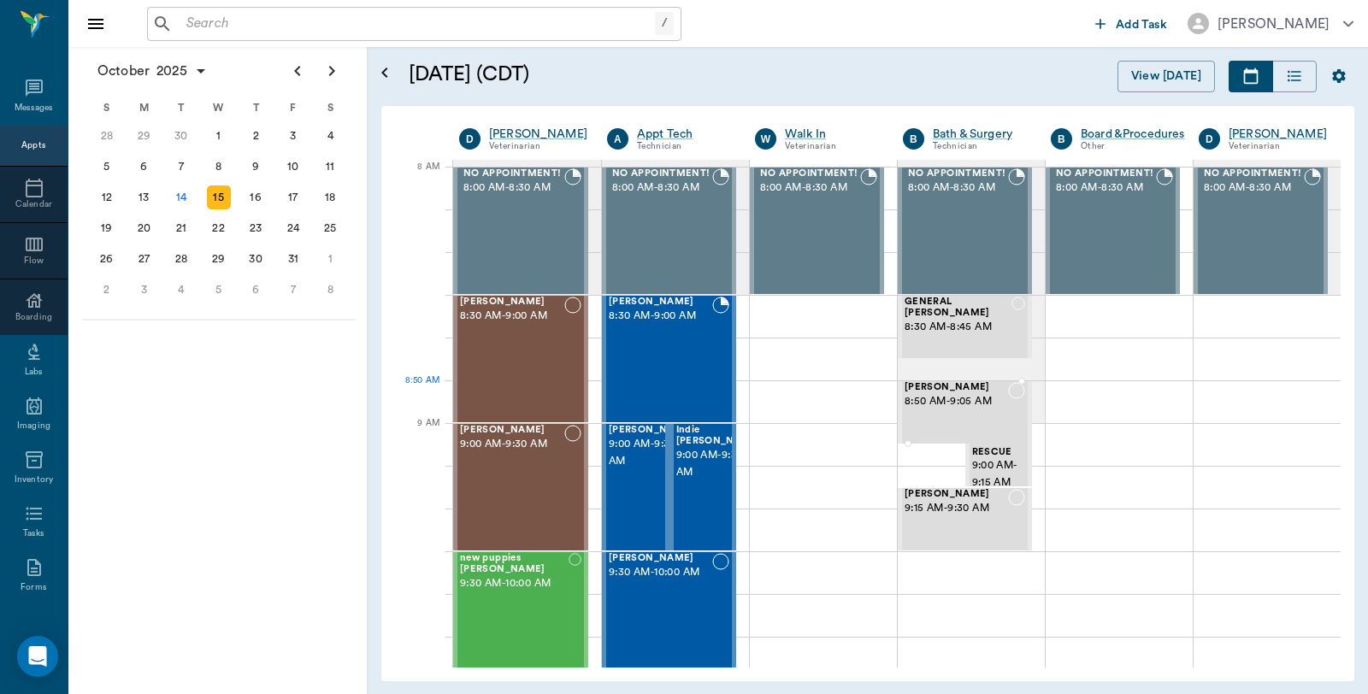
drag, startPoint x: 907, startPoint y: 398, endPoint x: 917, endPoint y: 390, distance: 13.4
click at [939, 393] on span "Mally Bounds" at bounding box center [947, 387] width 85 height 11
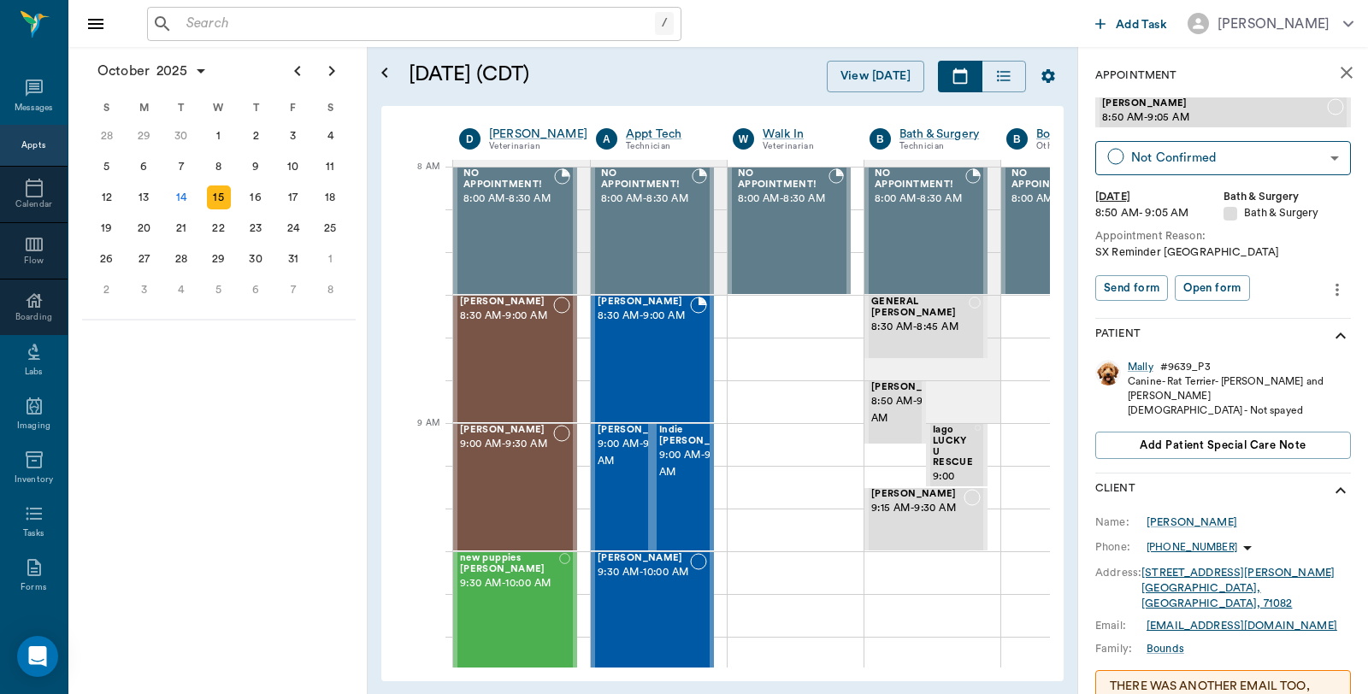
click at [1328, 292] on icon "more" at bounding box center [1337, 290] width 19 height 21
click at [1240, 316] on span "Edit appointment" at bounding box center [1251, 318] width 144 height 18
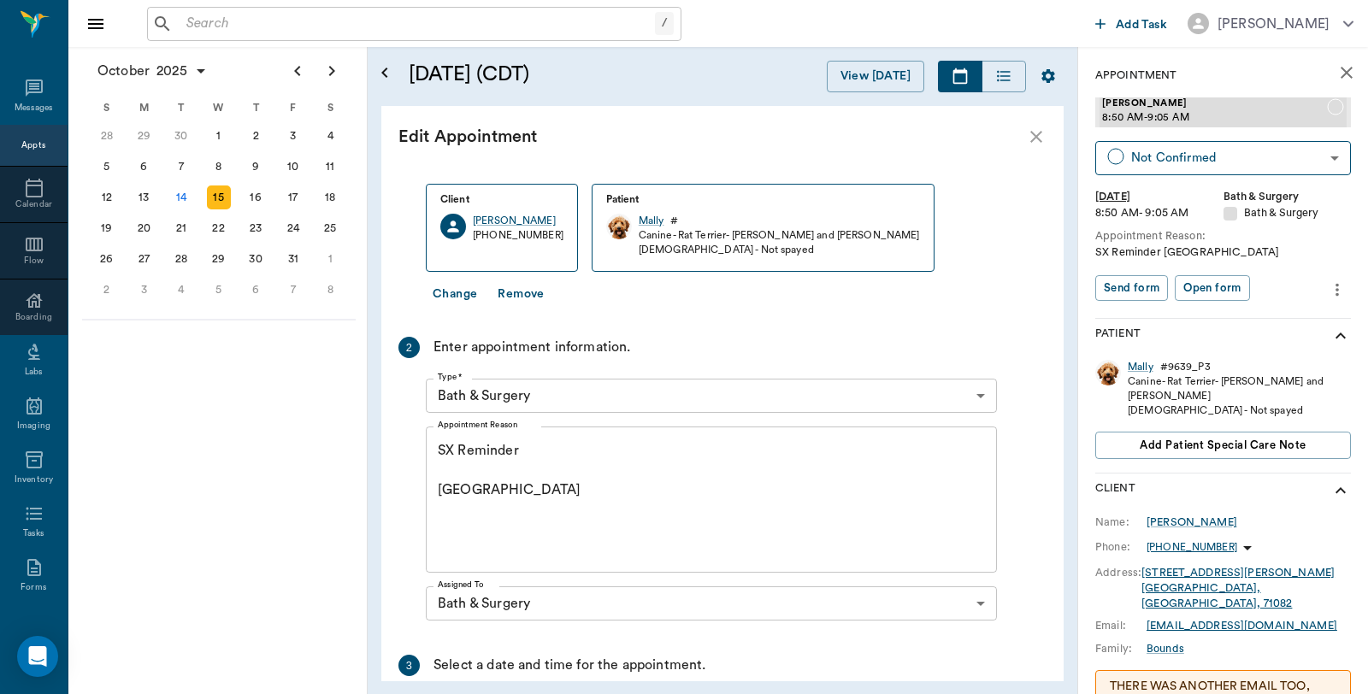
scroll to position [332, 0]
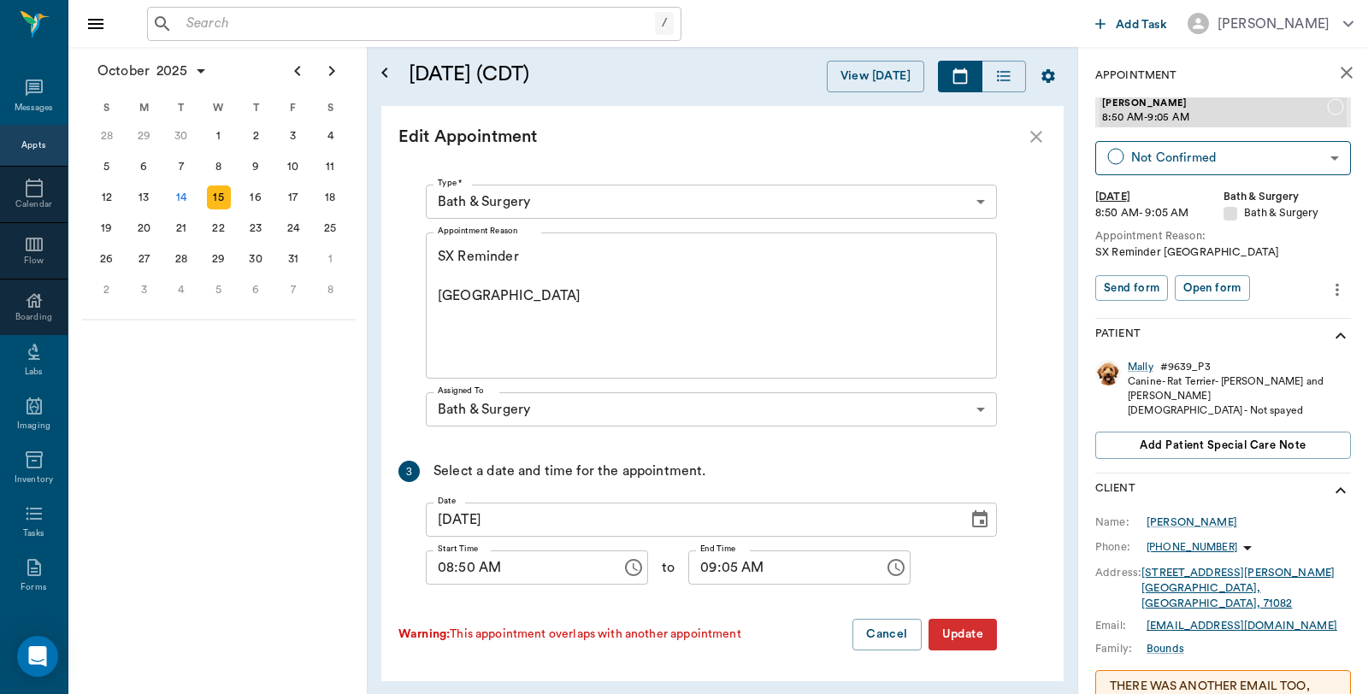
click at [472, 565] on input "08:50 AM" at bounding box center [518, 568] width 184 height 34
type input "08:45 AM"
click at [721, 566] on input "09:05 AM" at bounding box center [780, 568] width 184 height 34
click at [716, 568] on input "09:05 AM" at bounding box center [780, 568] width 184 height 34
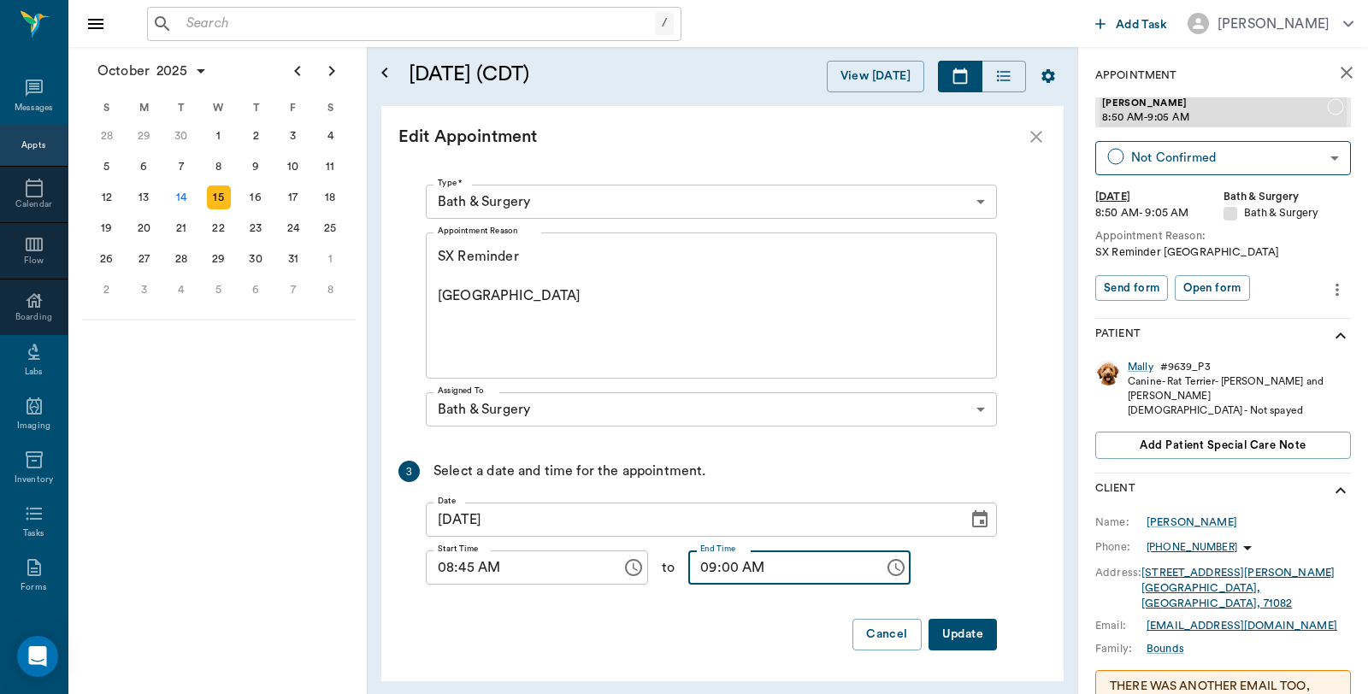
type input "09:00 AM"
click at [979, 640] on button "Update" at bounding box center [962, 635] width 68 height 32
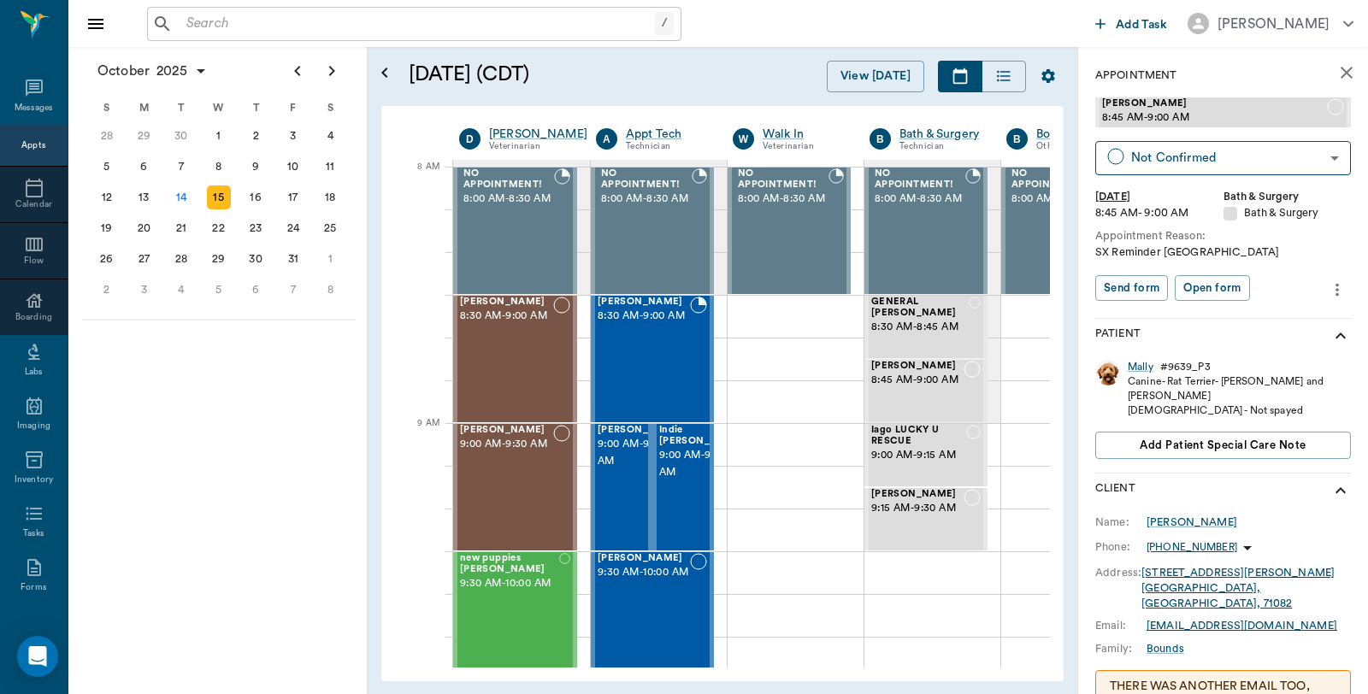
click at [1336, 67] on icon "close" at bounding box center [1346, 72] width 21 height 21
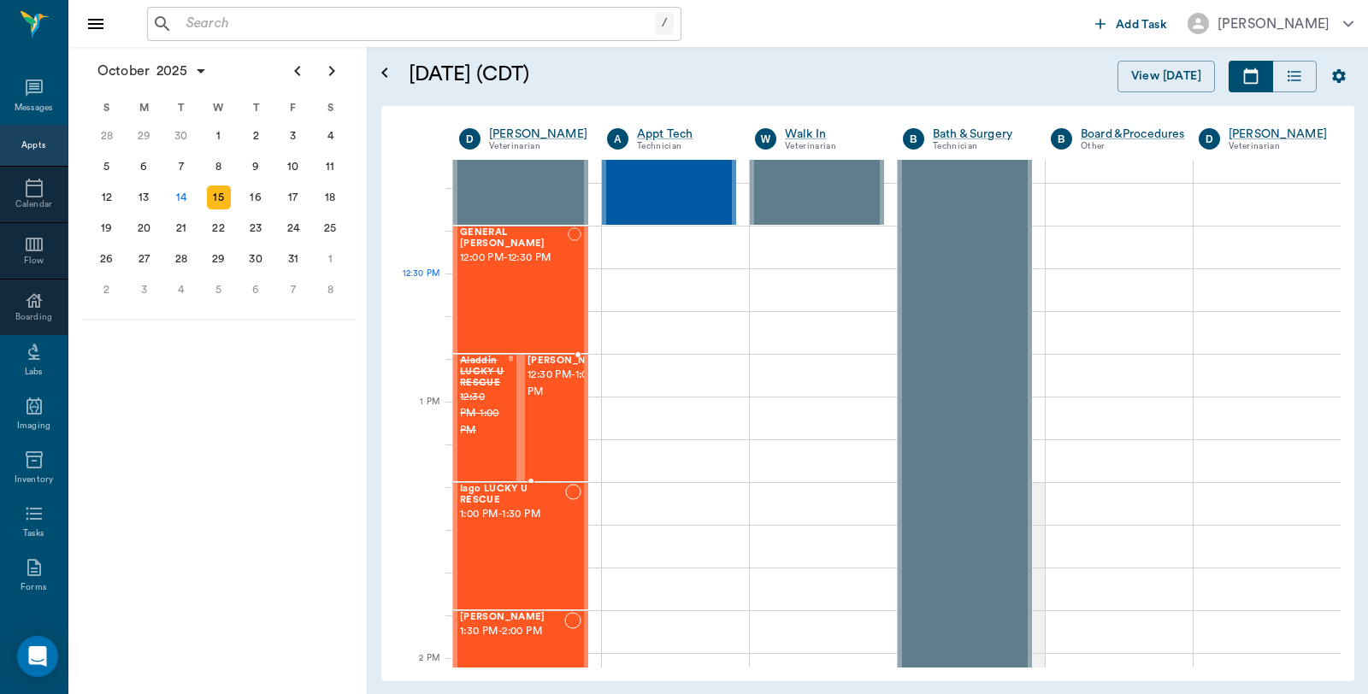
scroll to position [950, 0]
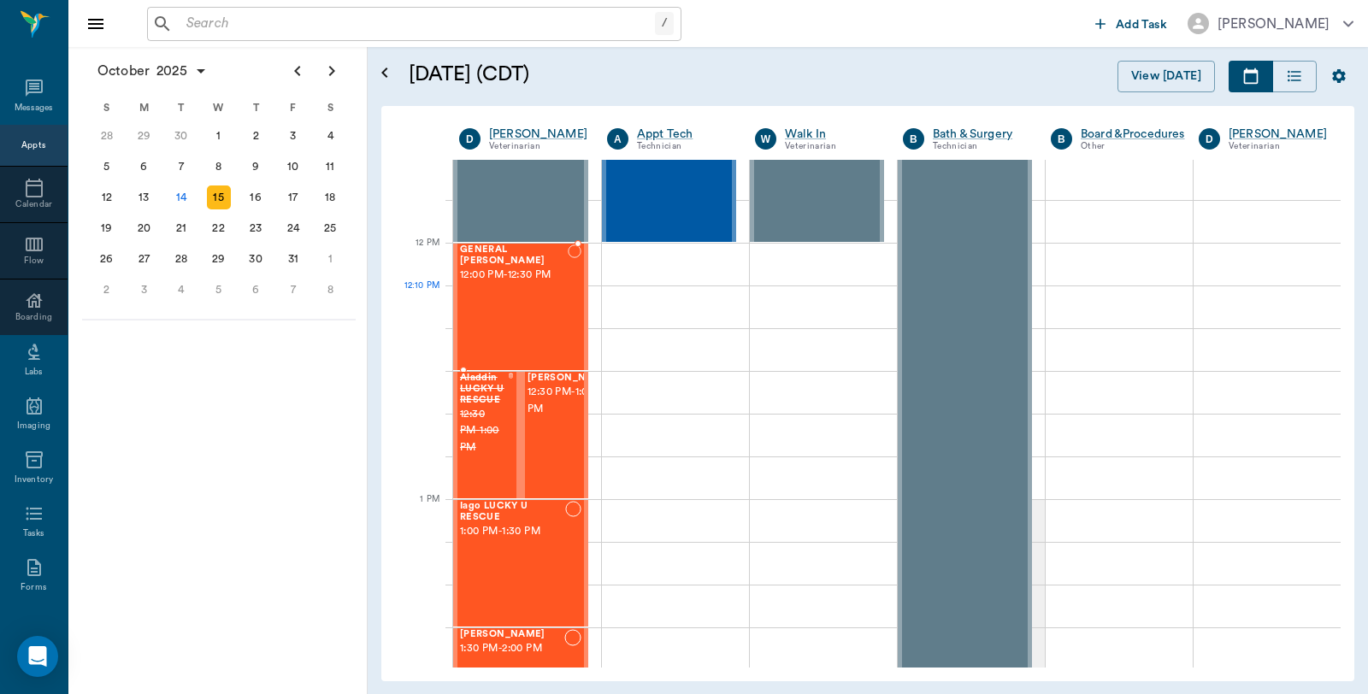
click at [528, 320] on div "GENERAL Spay 12:00 PM - 12:30 PM" at bounding box center [514, 307] width 108 height 125
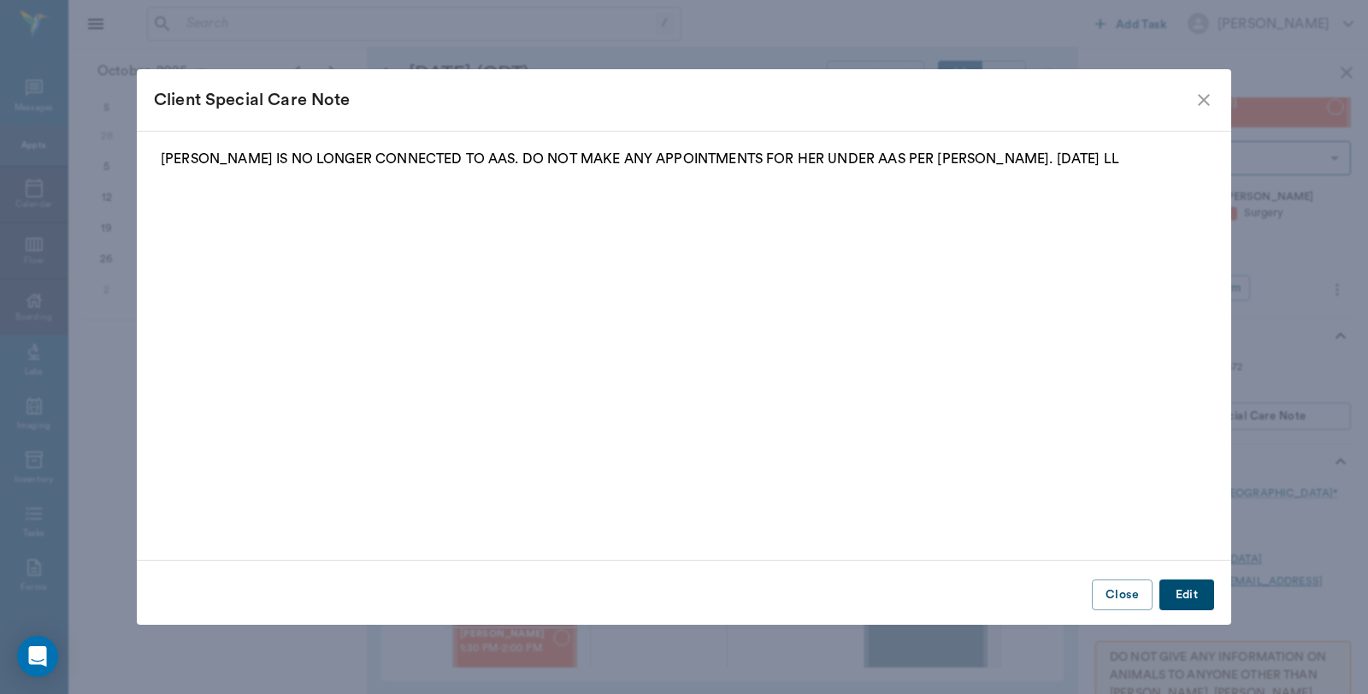
click at [1201, 100] on icon "close" at bounding box center [1204, 100] width 21 height 21
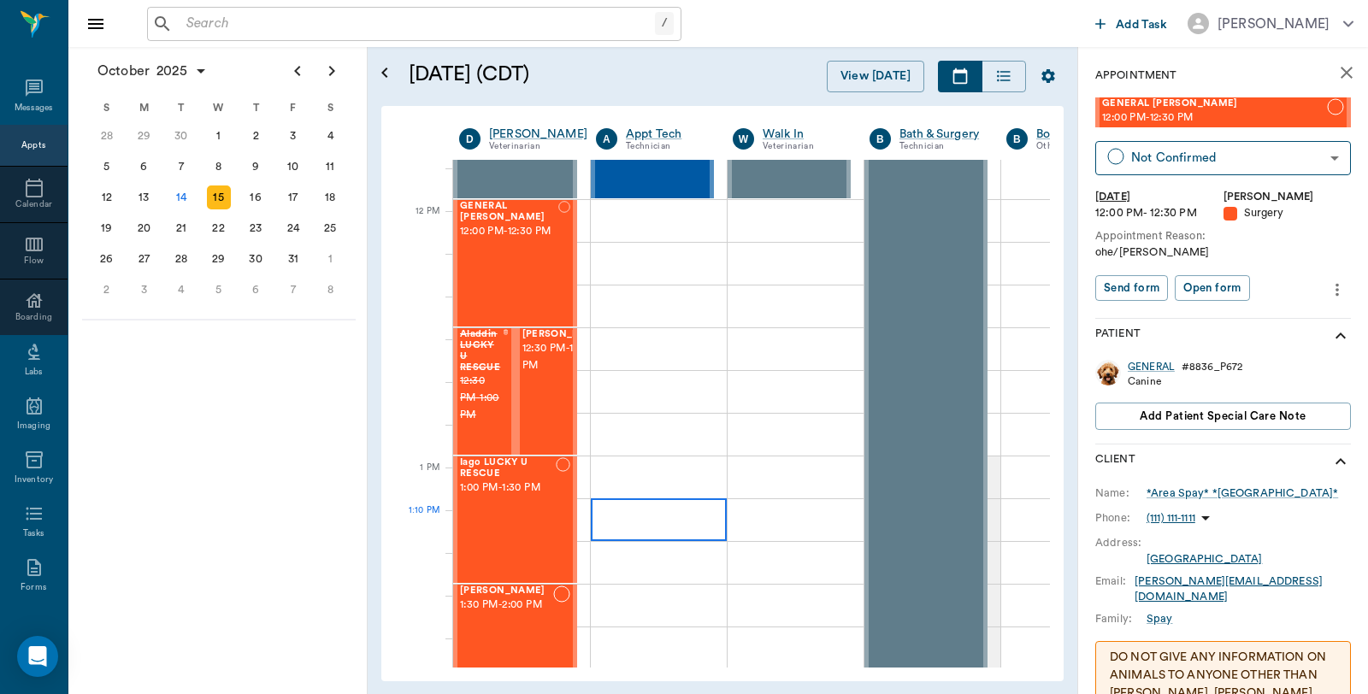
scroll to position [950, 0]
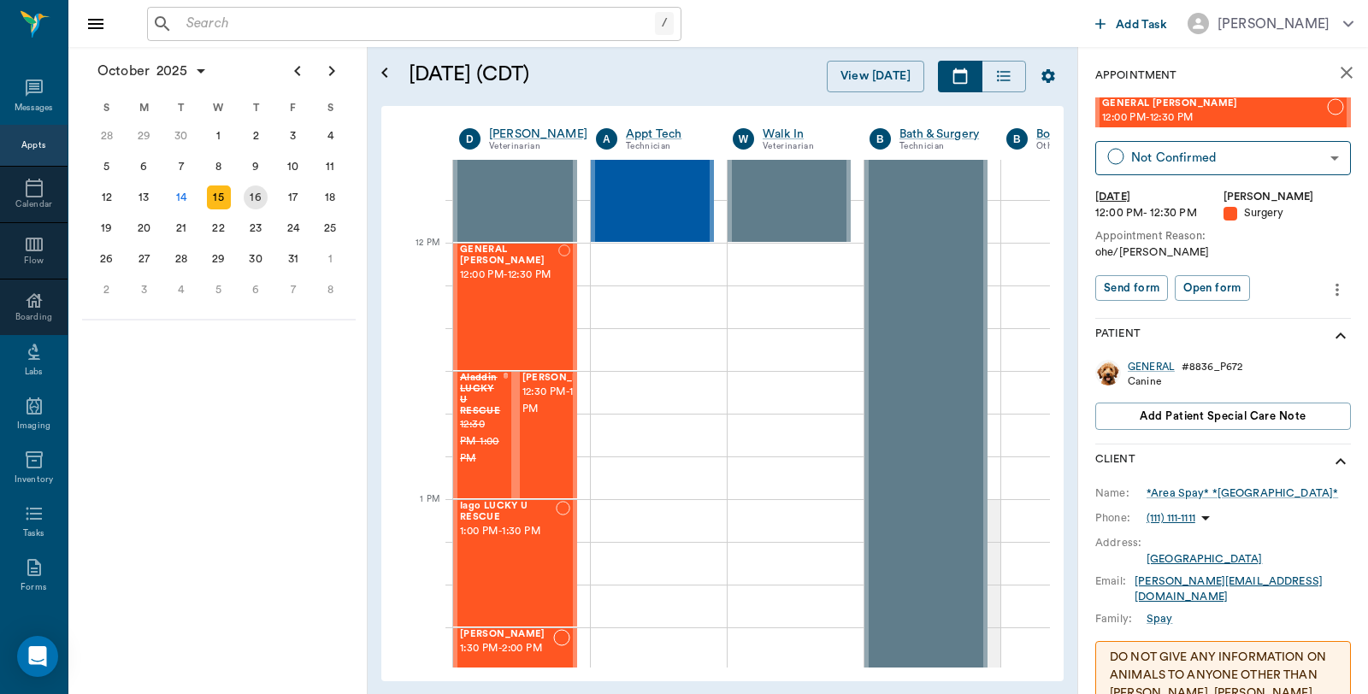
click at [250, 197] on div "16" at bounding box center [256, 198] width 24 height 24
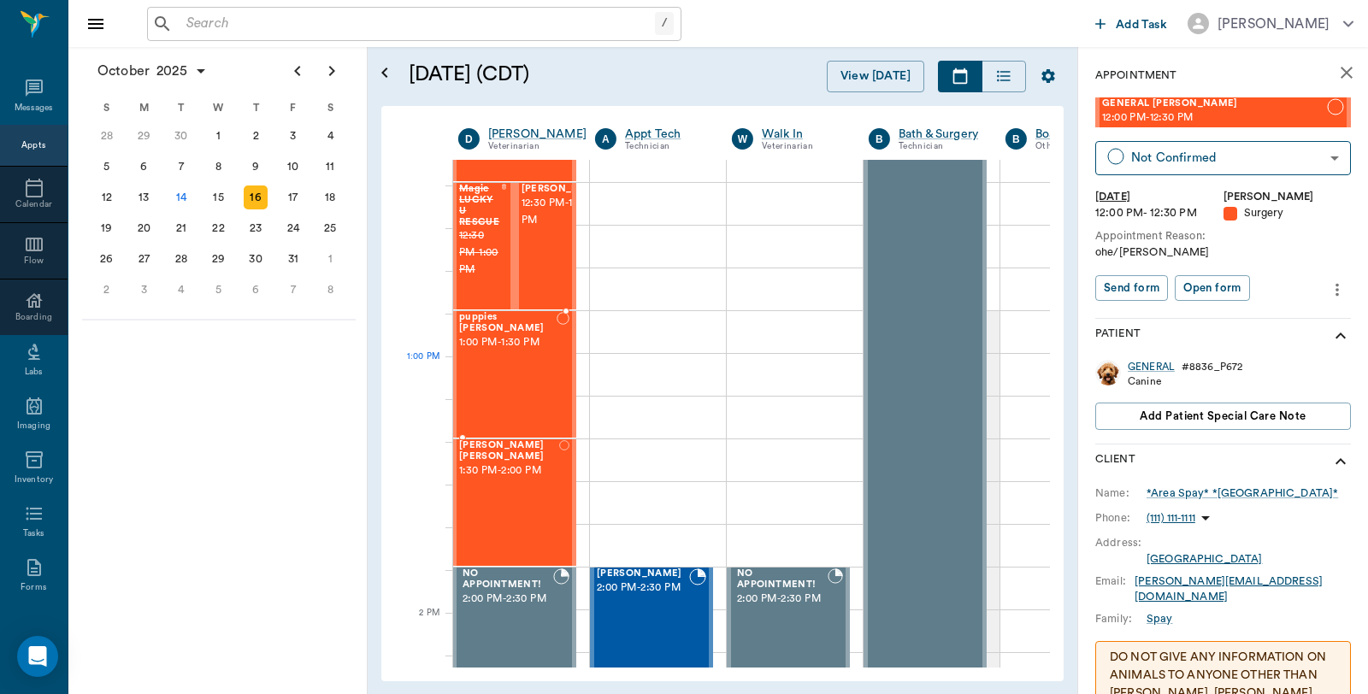
scroll to position [1140, 1]
click at [466, 245] on span "12:30 PM - 1:00 PM" at bounding box center [480, 252] width 42 height 51
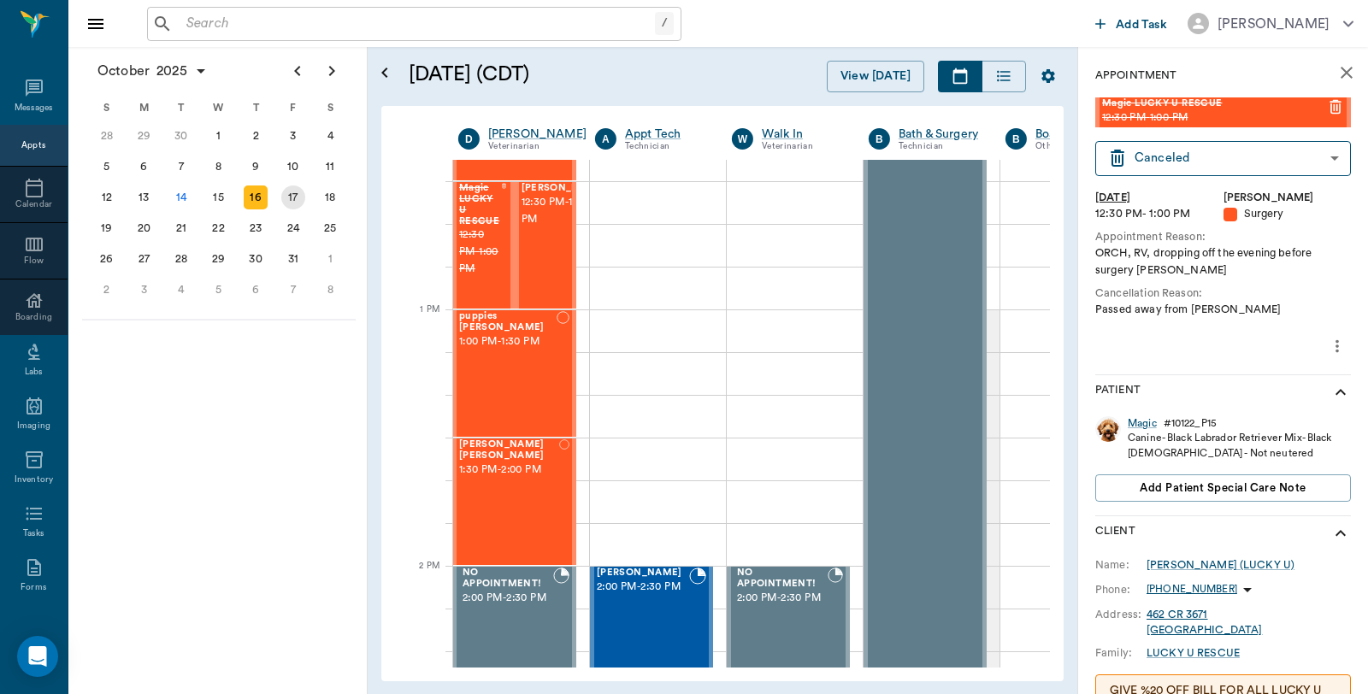
click at [304, 197] on div "17" at bounding box center [293, 197] width 38 height 31
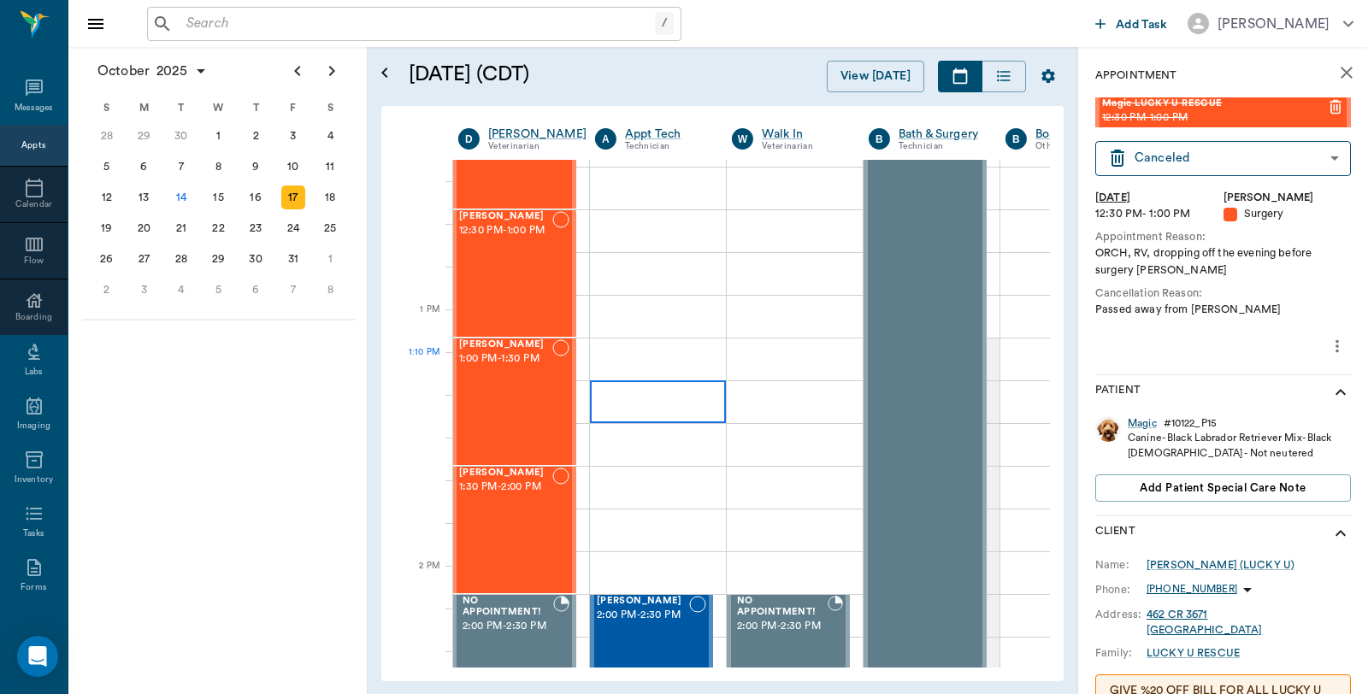
scroll to position [1140, 1]
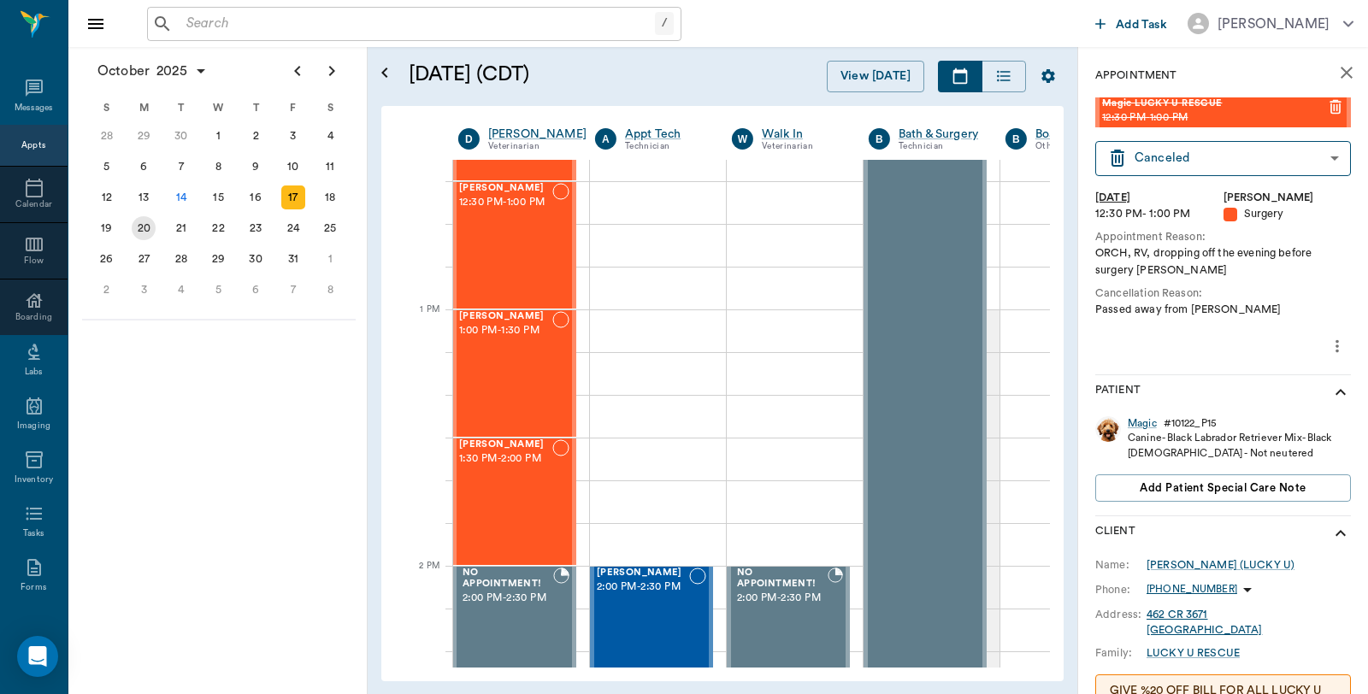
click at [145, 219] on div "20" at bounding box center [144, 228] width 24 height 24
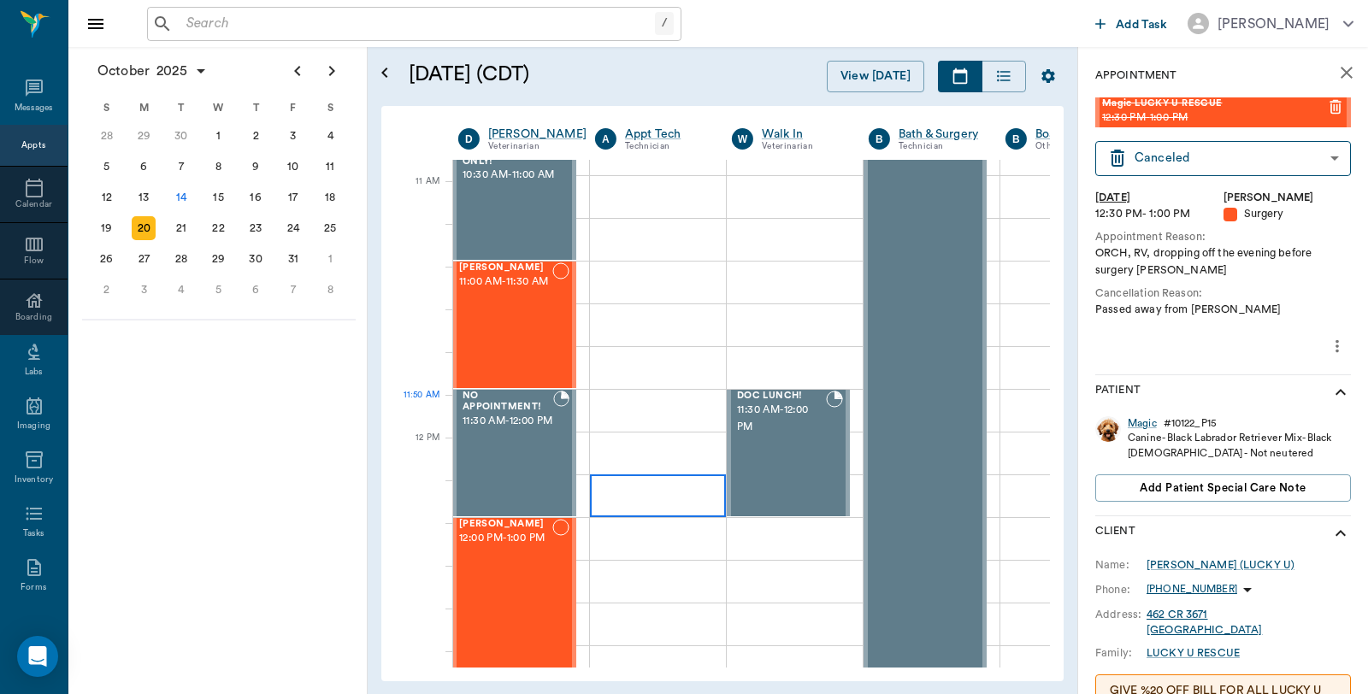
scroll to position [664, 1]
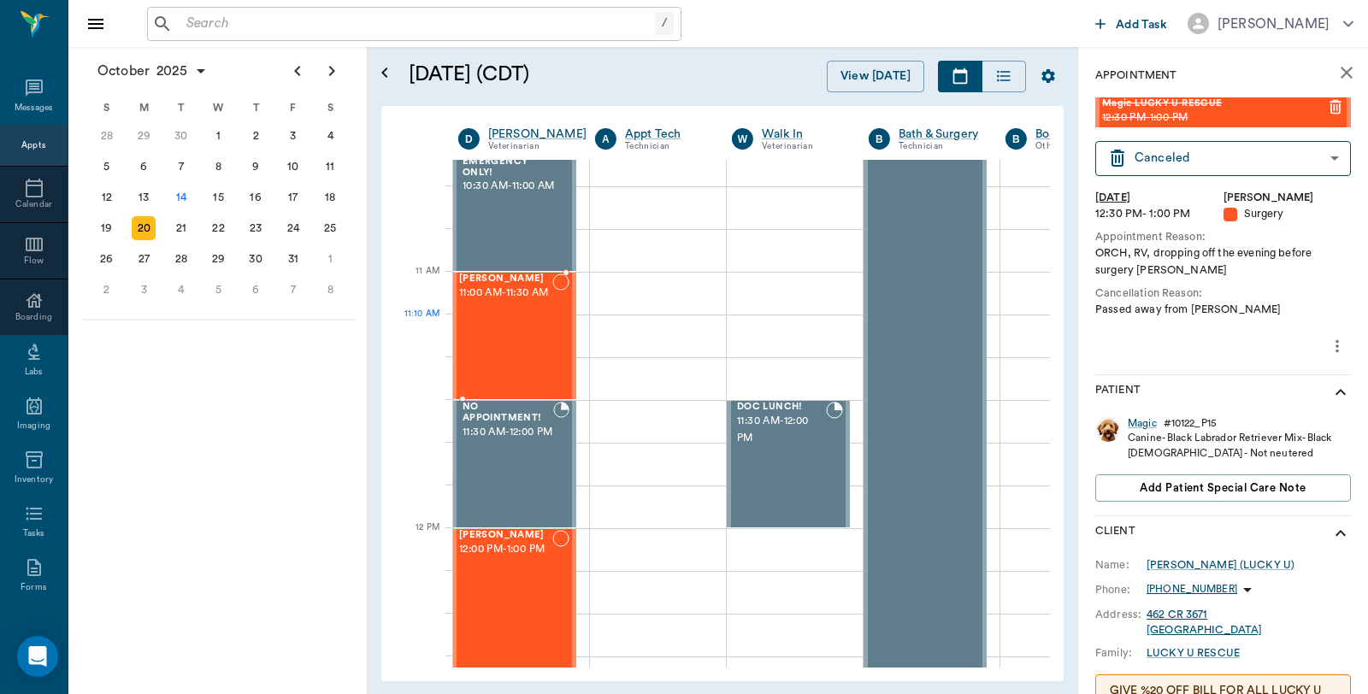
click at [540, 342] on div "Bebe Watson 11:00 AM - 11:30 AM" at bounding box center [505, 336] width 93 height 125
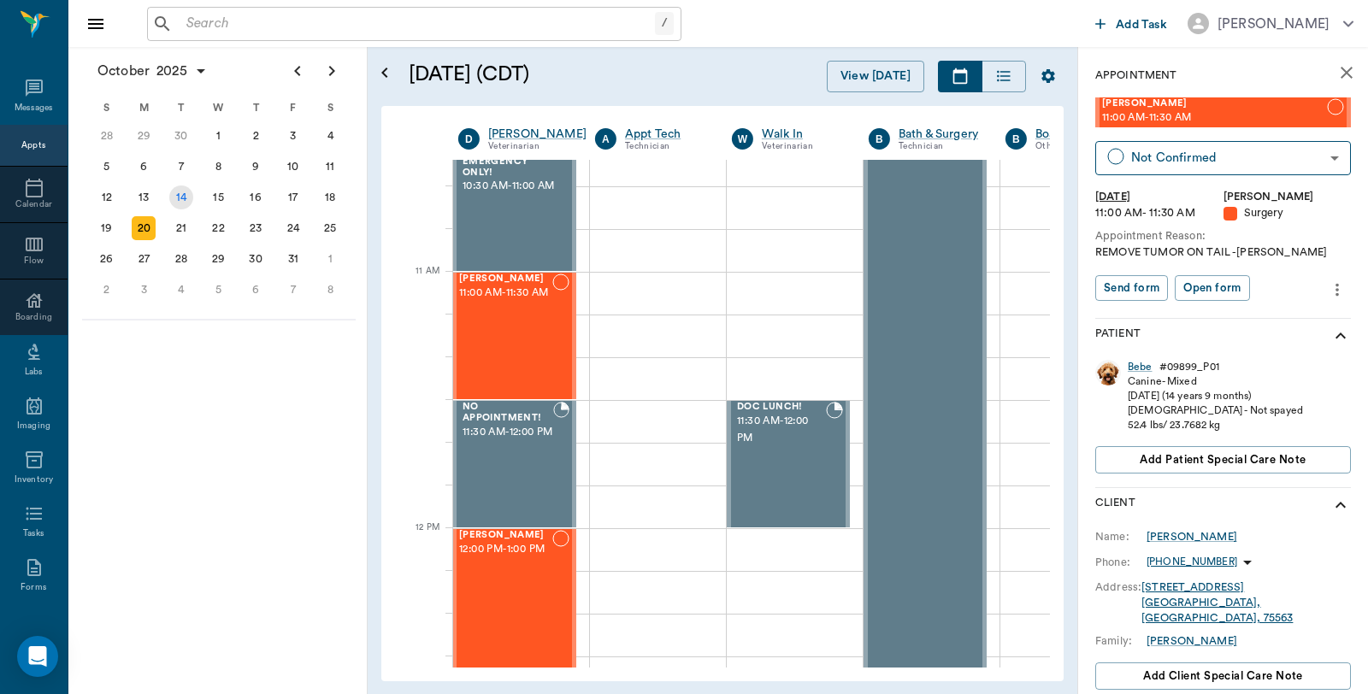
click at [172, 197] on div "14" at bounding box center [181, 198] width 24 height 24
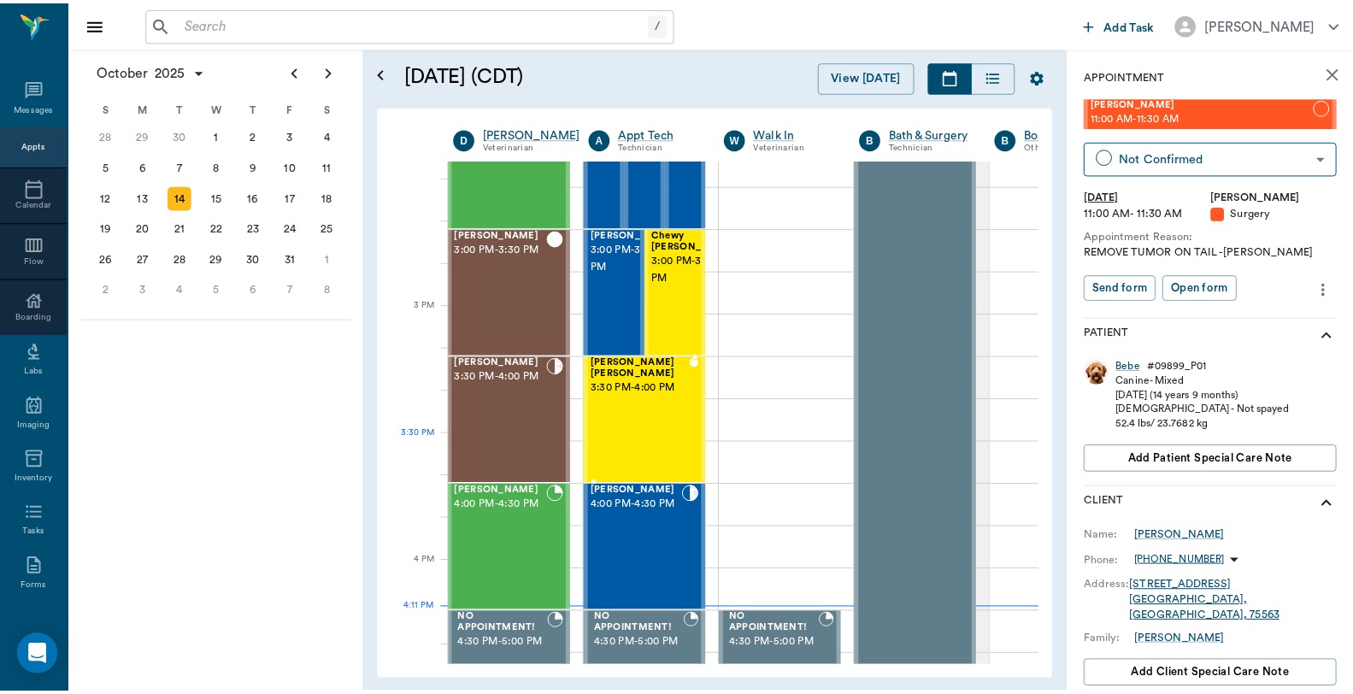
scroll to position [1805, 1]
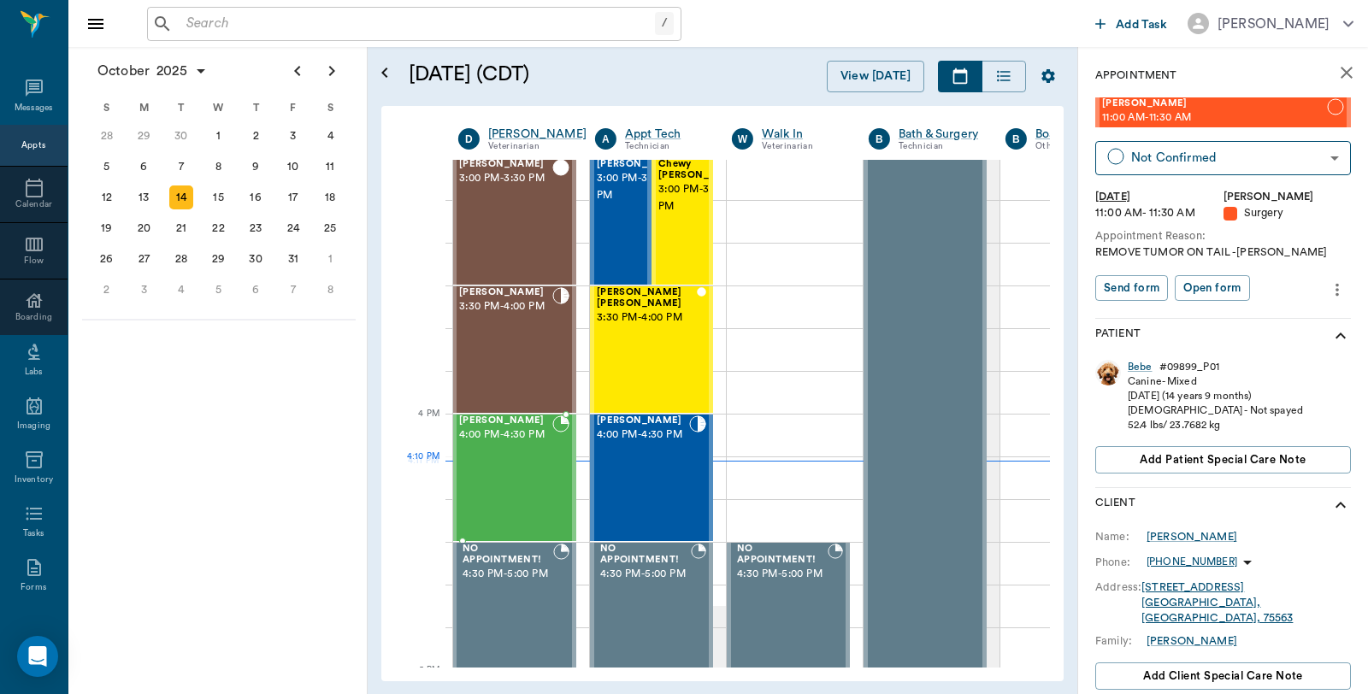
click at [532, 470] on div "Winston Leverett 4:00 PM - 4:30 PM" at bounding box center [505, 478] width 93 height 125
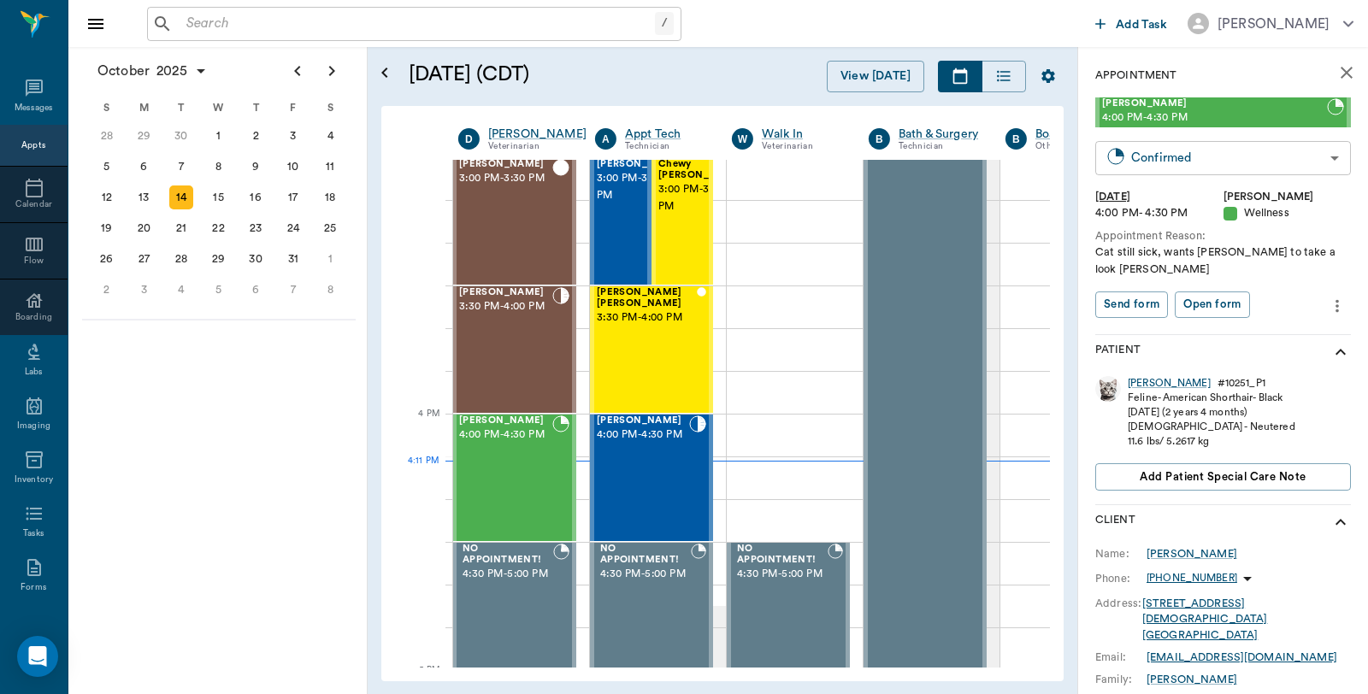
click at [1187, 151] on body "/ ​ Add Task Dr. Bert Ellsworth Nectar Messages Appts Calendar Flow Boarding La…" at bounding box center [684, 347] width 1368 height 694
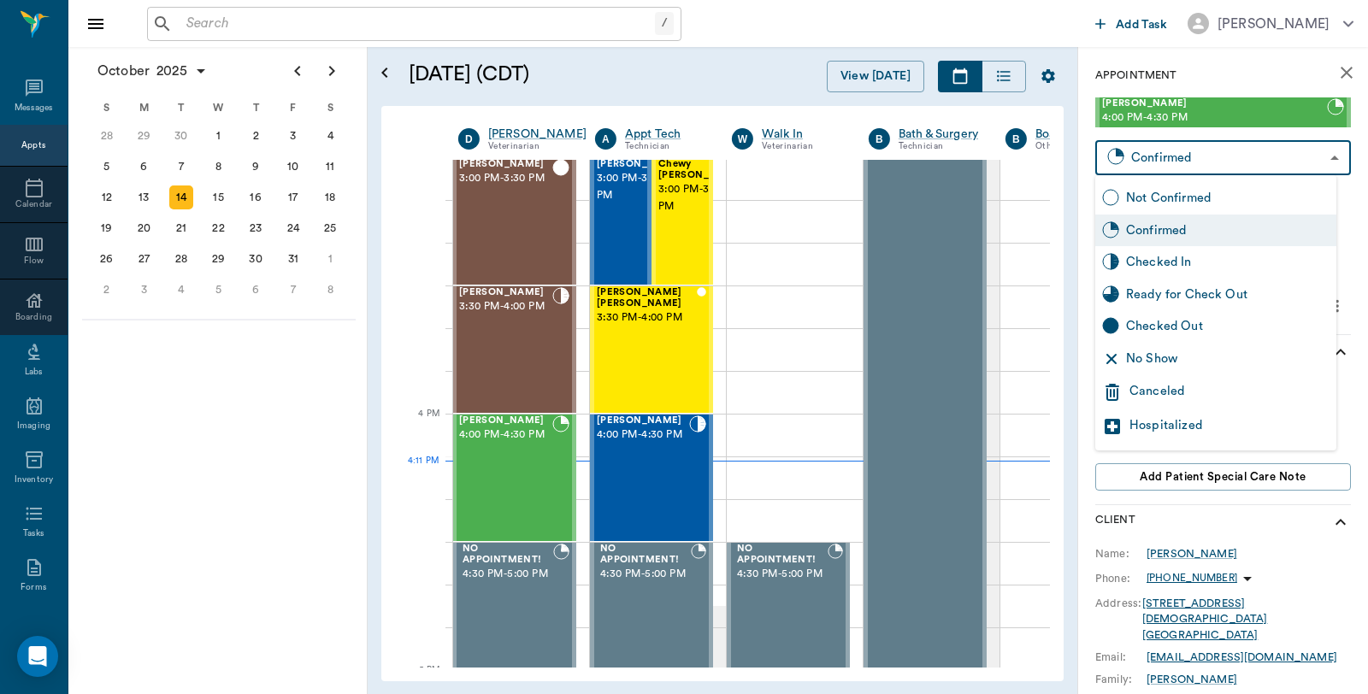
click at [1137, 262] on div "Checked In" at bounding box center [1227, 262] width 203 height 19
type input "CHECKED_IN"
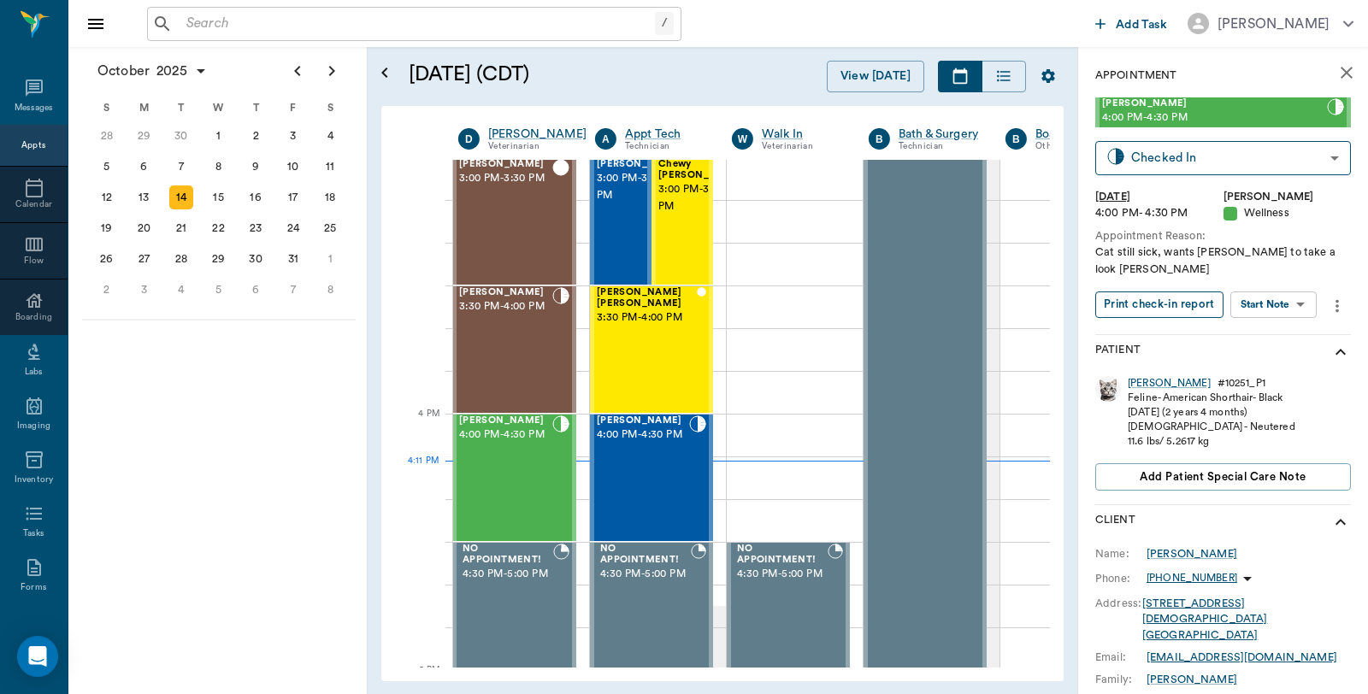
click at [1155, 292] on button "Print check-in report" at bounding box center [1159, 305] width 128 height 27
click at [323, 22] on input "text" at bounding box center [417, 24] width 475 height 24
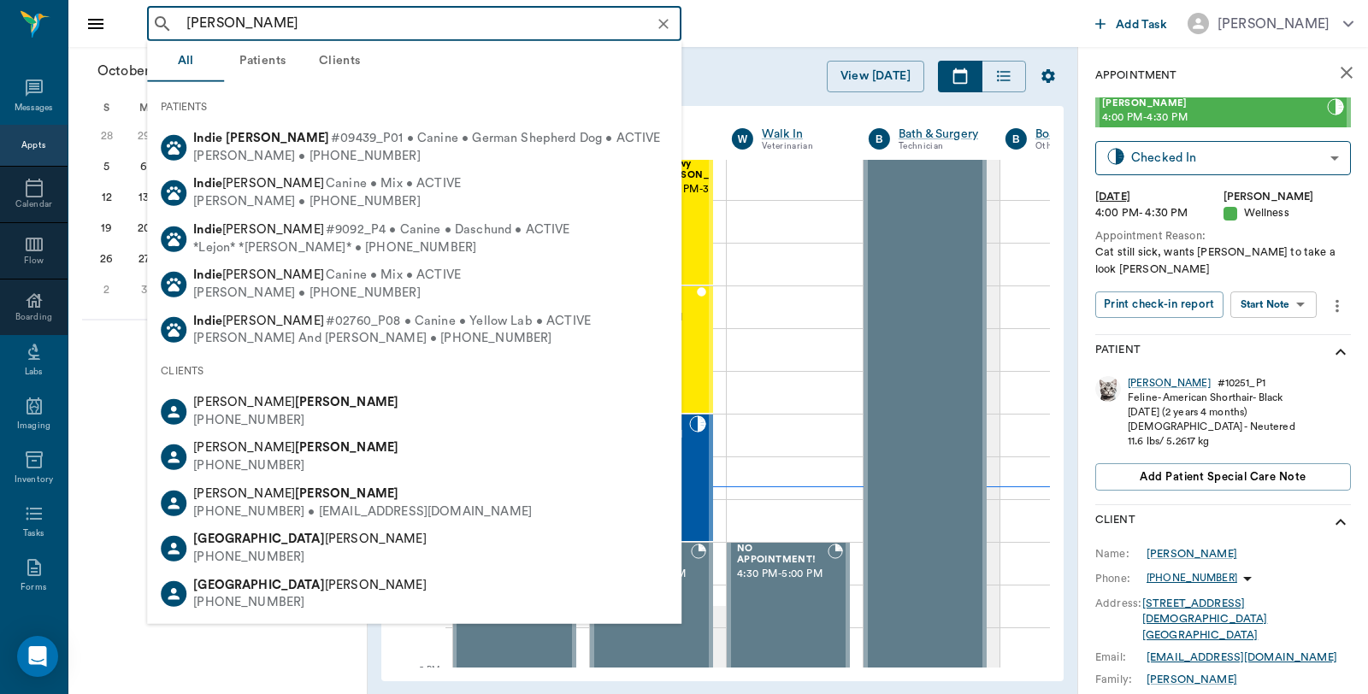
drag, startPoint x: 219, startPoint y: 24, endPoint x: 161, endPoint y: 32, distance: 58.8
click at [161, 32] on div "Indie Perez ​" at bounding box center [414, 24] width 534 height 34
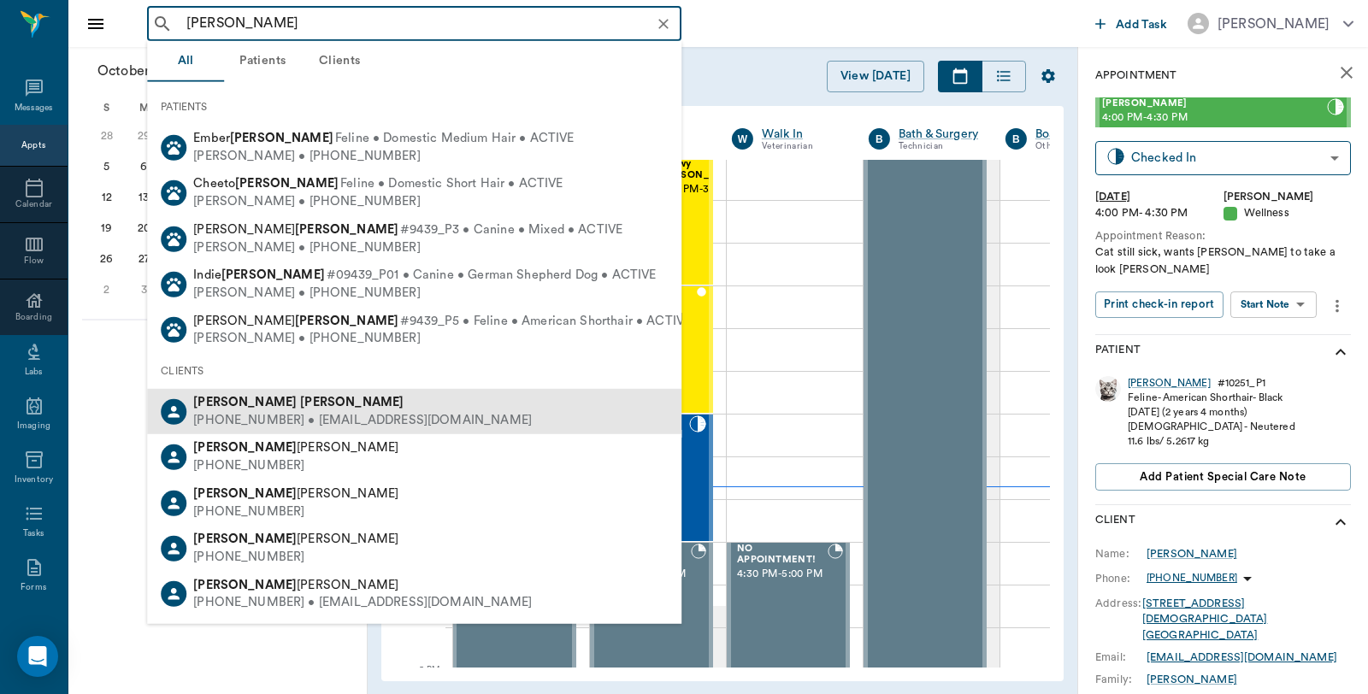
click at [255, 420] on div "(714) 880-5313 • snlvngrl@yahoo.com" at bounding box center [362, 421] width 339 height 18
type input "[PERSON_NAME]"
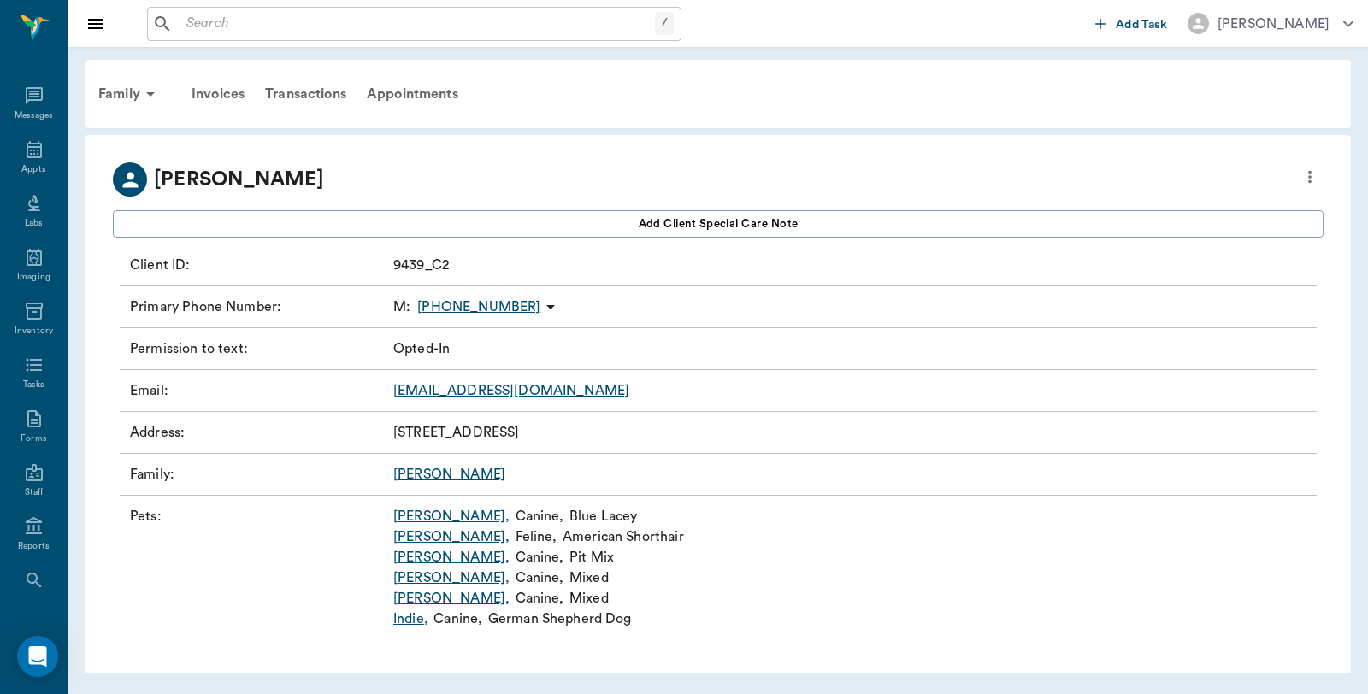
click at [421, 618] on link "Indie ," at bounding box center [410, 619] width 35 height 21
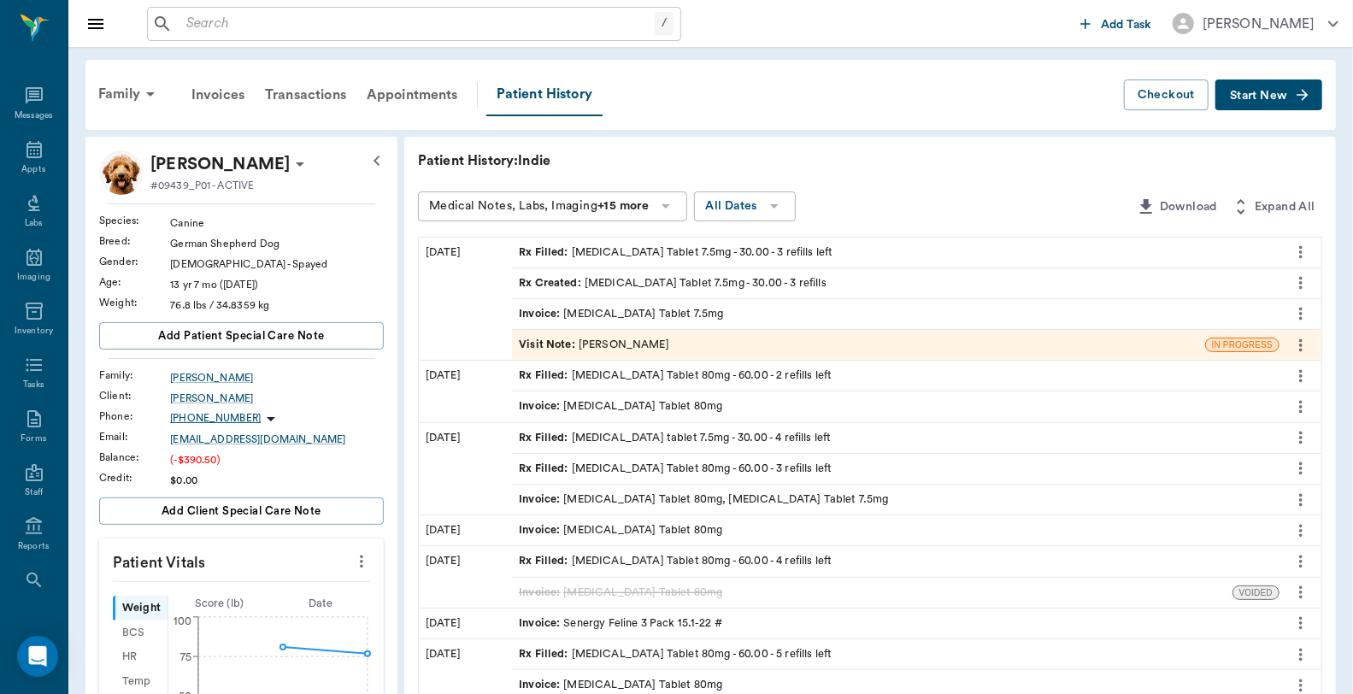
click at [668, 308] on div "Invoice : [MEDICAL_DATA] Tablet 7.5mg" at bounding box center [621, 314] width 204 height 16
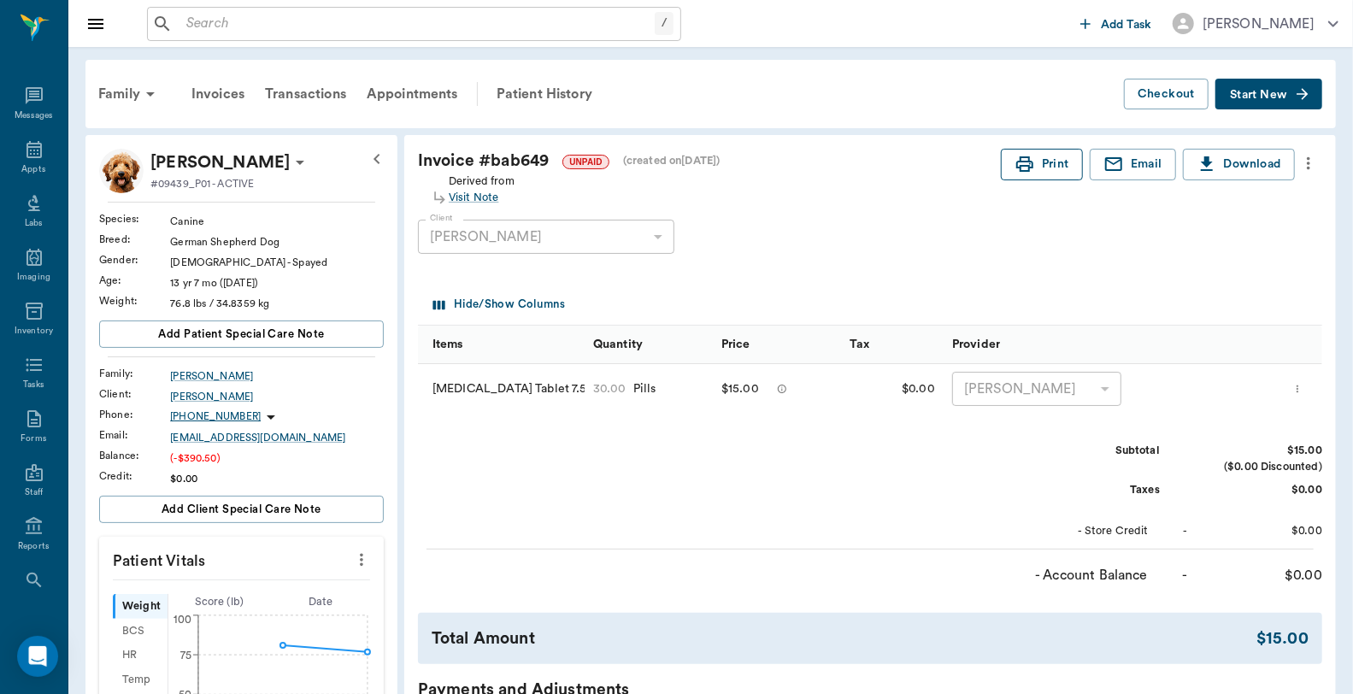
click at [1060, 163] on button "Print" at bounding box center [1042, 165] width 82 height 32
click at [319, 96] on div "Transactions" at bounding box center [306, 94] width 102 height 41
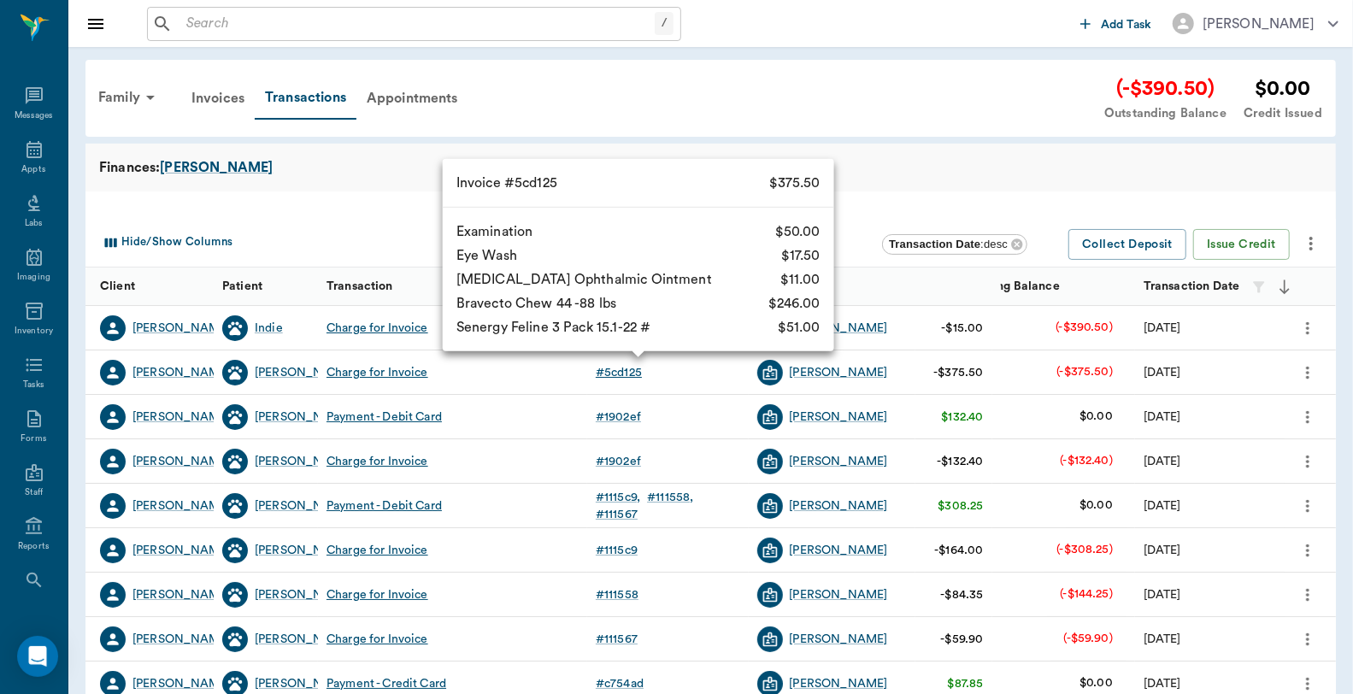
click at [633, 374] on div "# 5cd125" at bounding box center [619, 372] width 46 height 17
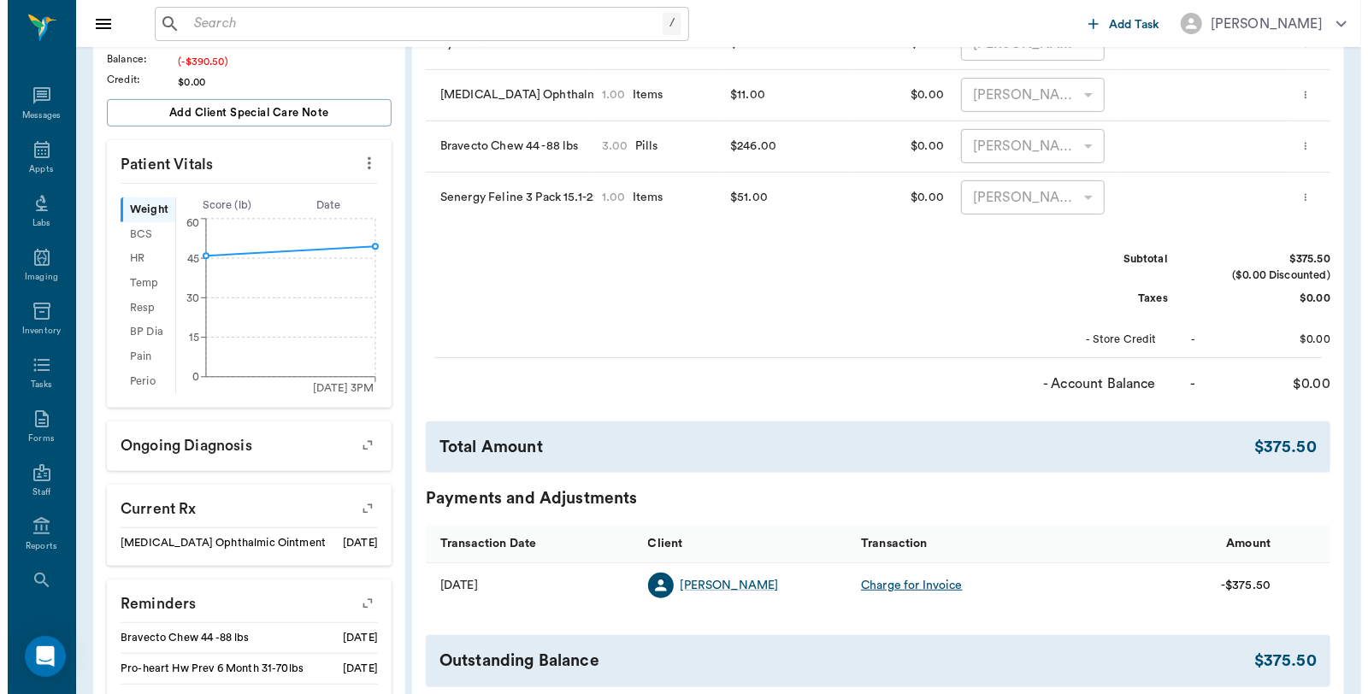
scroll to position [475, 0]
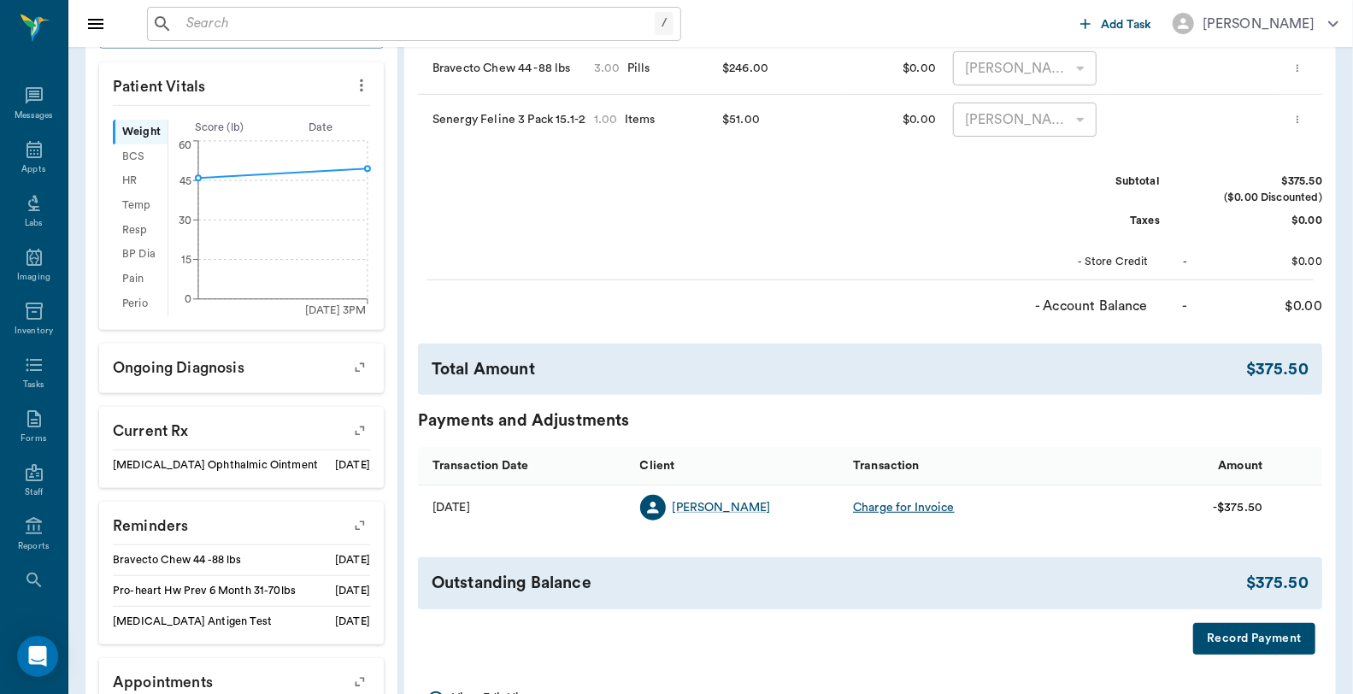
click at [1229, 636] on button "Record Payment" at bounding box center [1255, 639] width 122 height 32
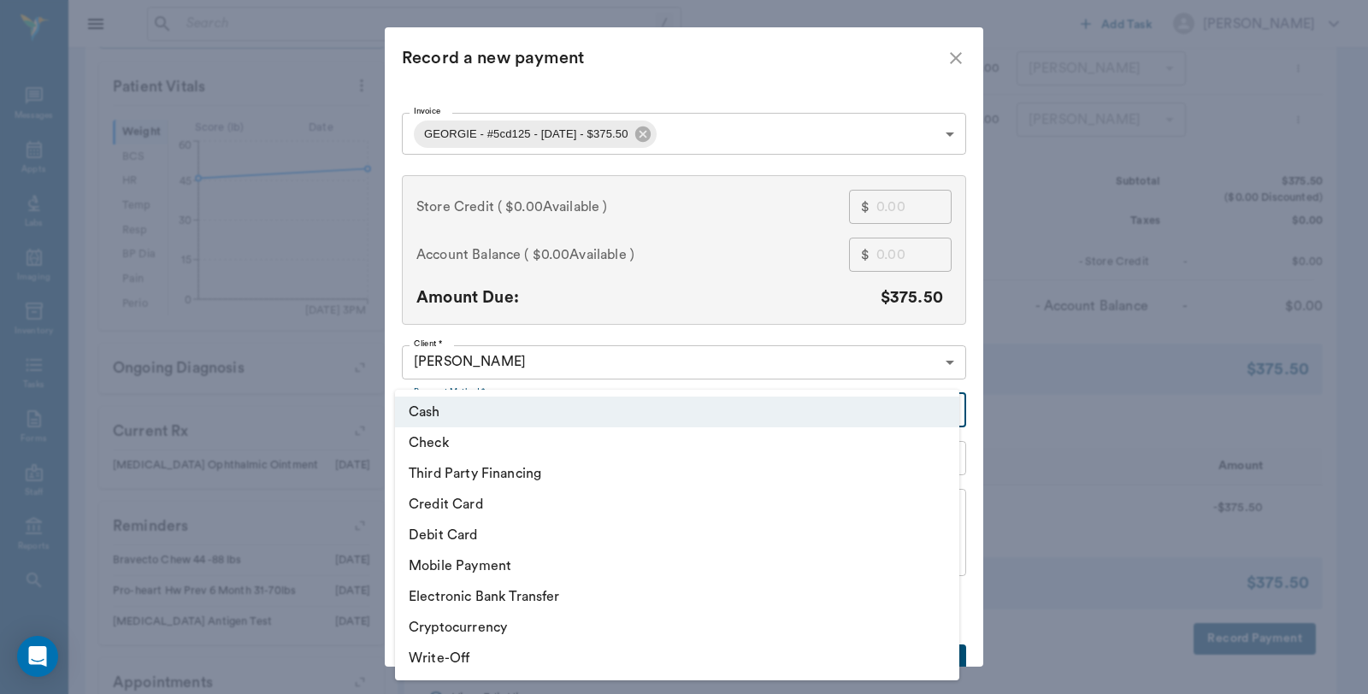
click at [619, 410] on body "/ ​ Add Task Dr. Bert Ellsworth Nectar Messages Appts Labs Imaging Inventory Ta…" at bounding box center [684, 178] width 1368 height 1306
click at [480, 499] on li "Credit Card" at bounding box center [677, 504] width 564 height 31
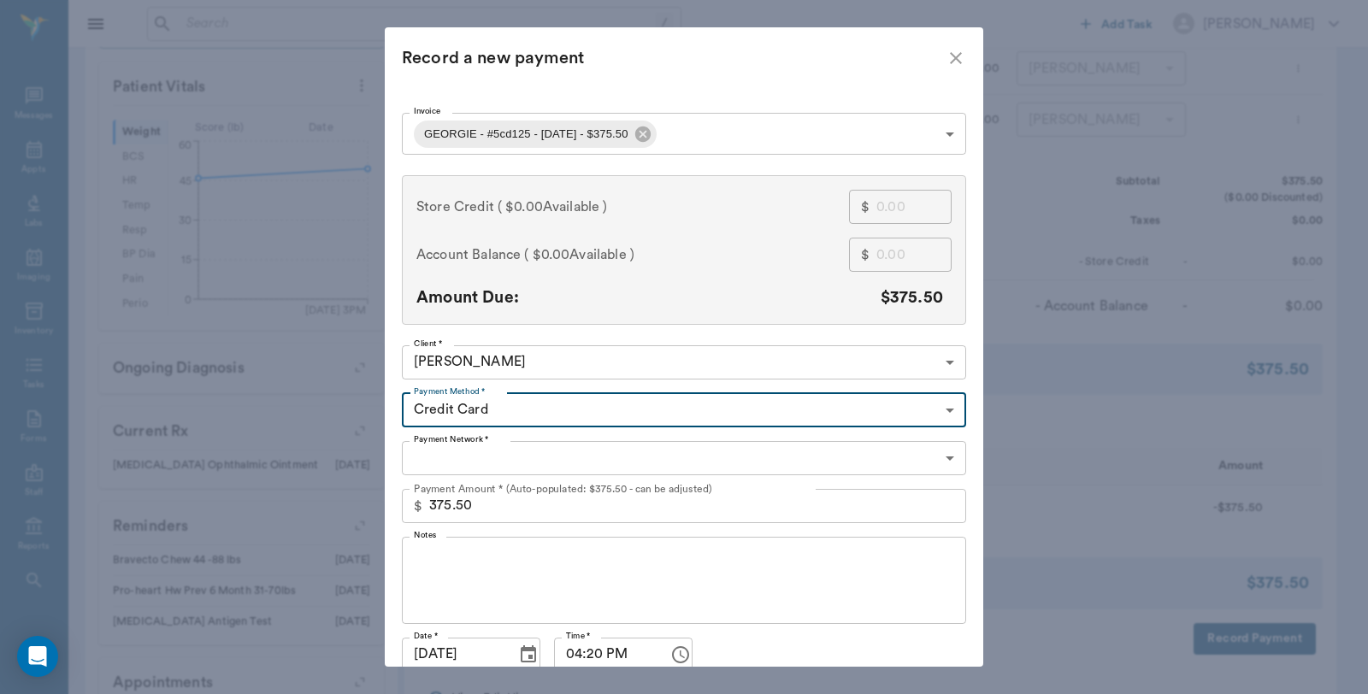
click at [626, 400] on body "/ ​ Add Task Dr. Bert Ellsworth Nectar Messages Appts Labs Imaging Inventory Ta…" at bounding box center [684, 178] width 1368 height 1306
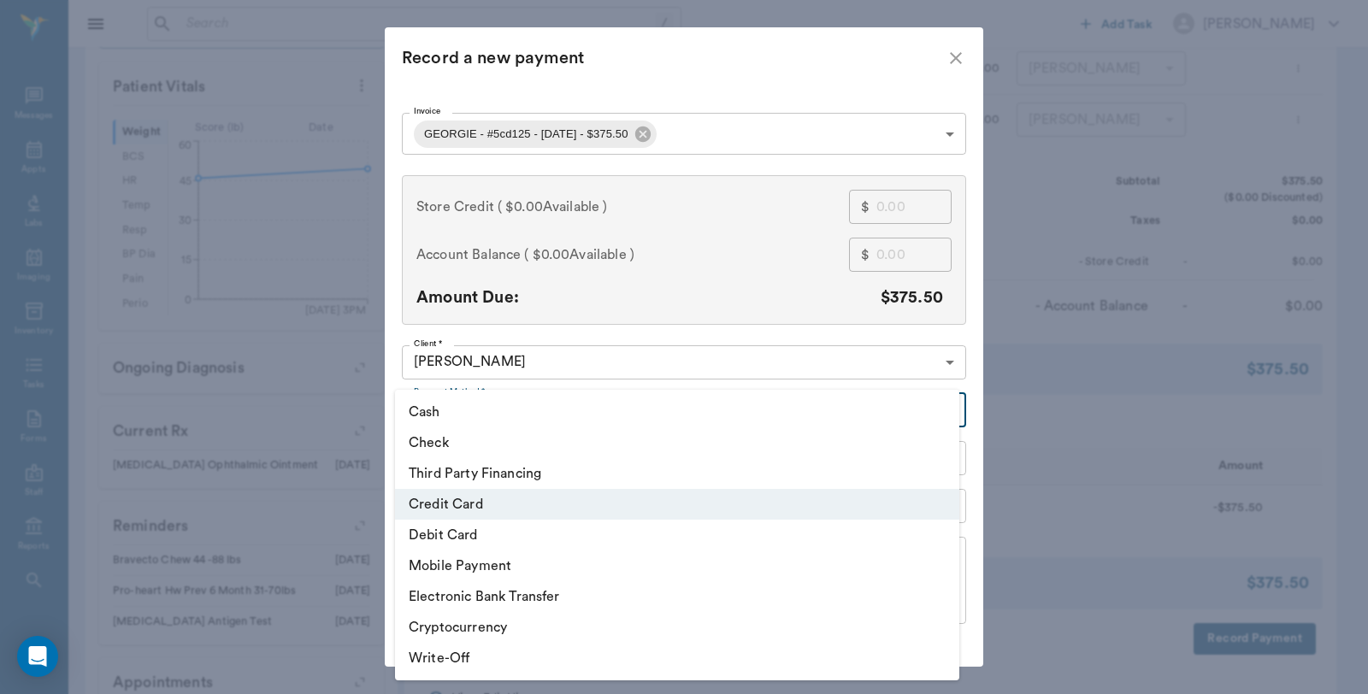
click at [443, 472] on li "Third Party Financing" at bounding box center [677, 473] width 564 height 31
type input "CREDIT"
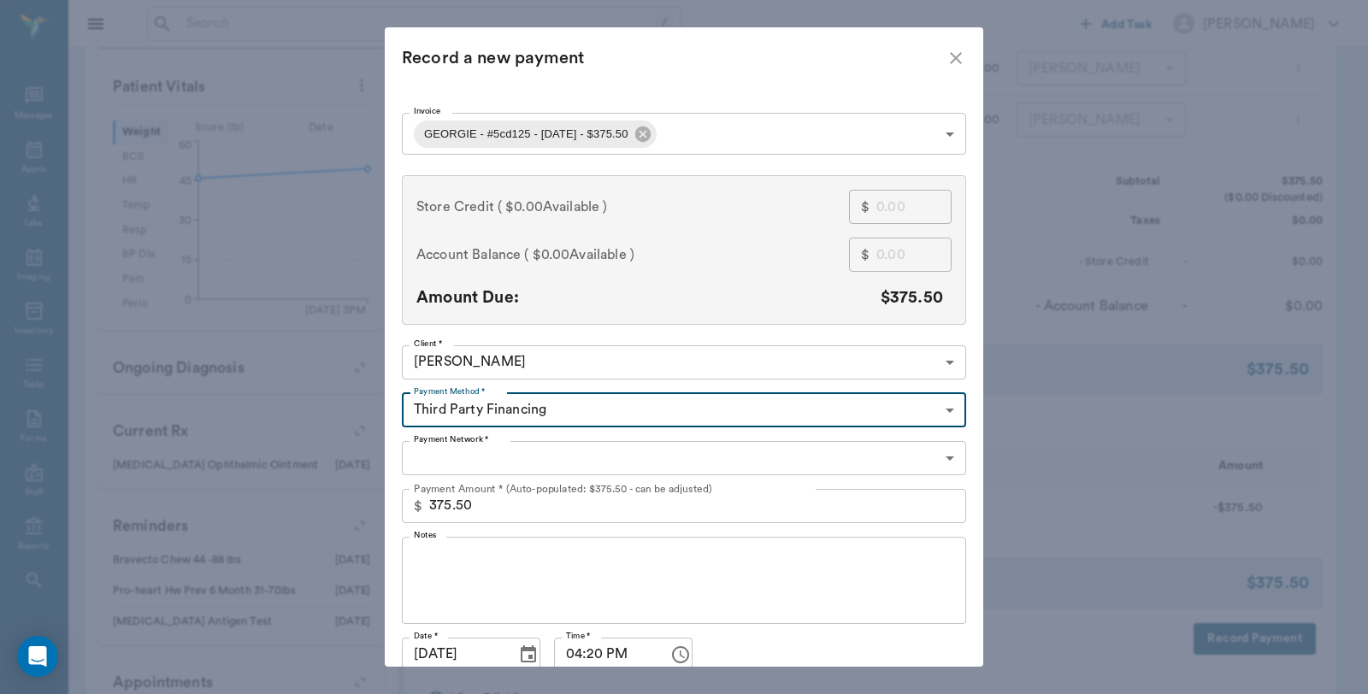
click at [518, 462] on body "/ ​ Add Task Dr. Bert Ellsworth Nectar Messages Appts Labs Imaging Inventory Ta…" at bounding box center [684, 178] width 1368 height 1306
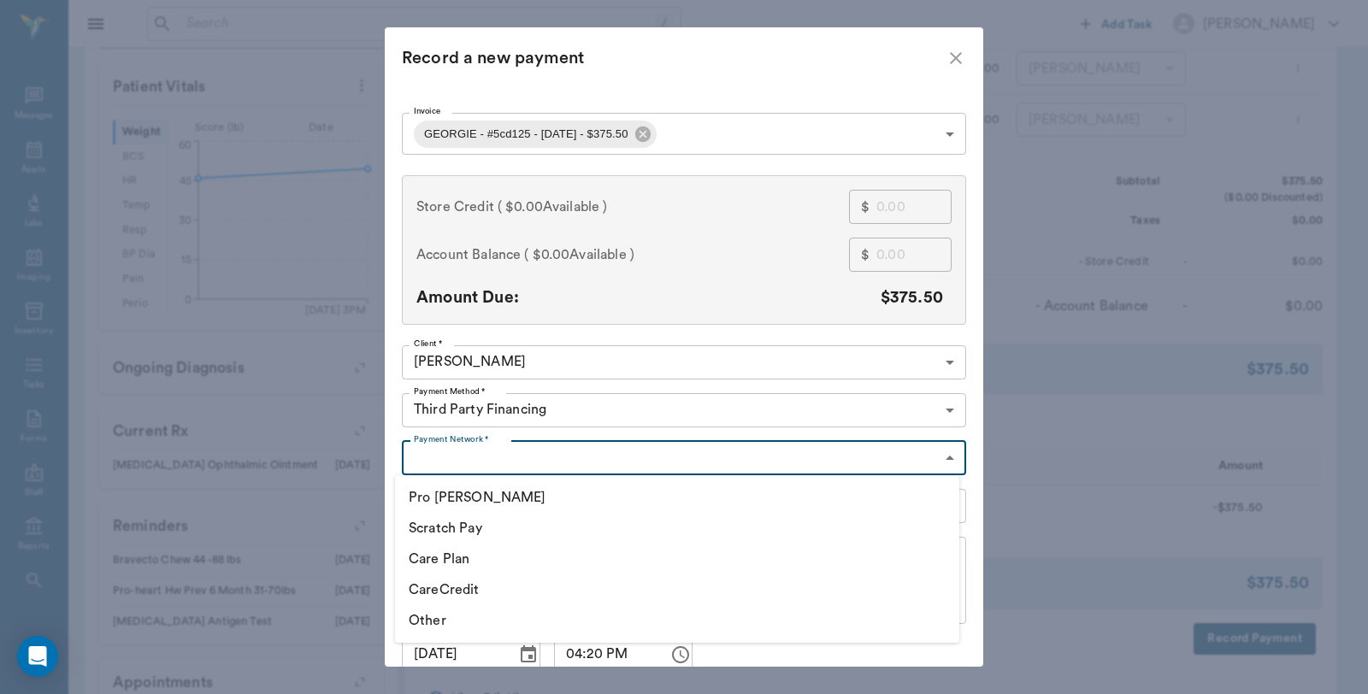
click at [464, 586] on li "CareCredit" at bounding box center [677, 590] width 564 height 31
type input "CARE_CREDIT"
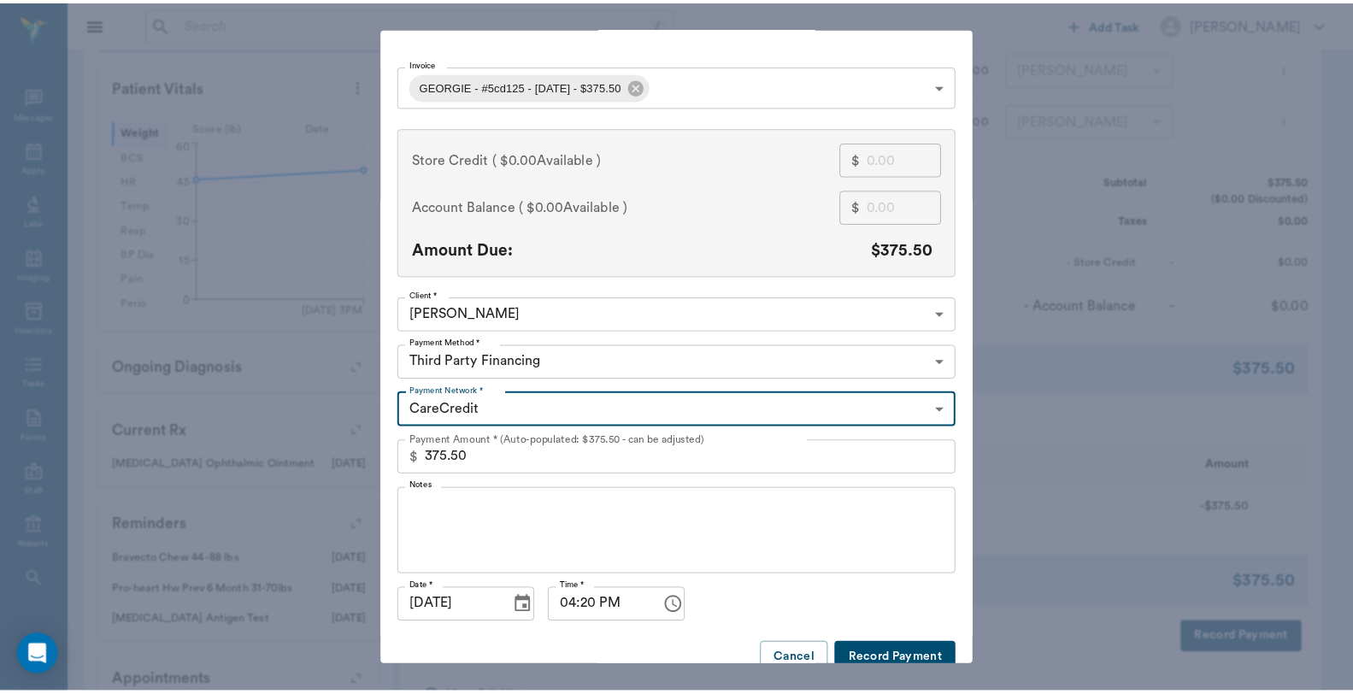
scroll to position [74, 0]
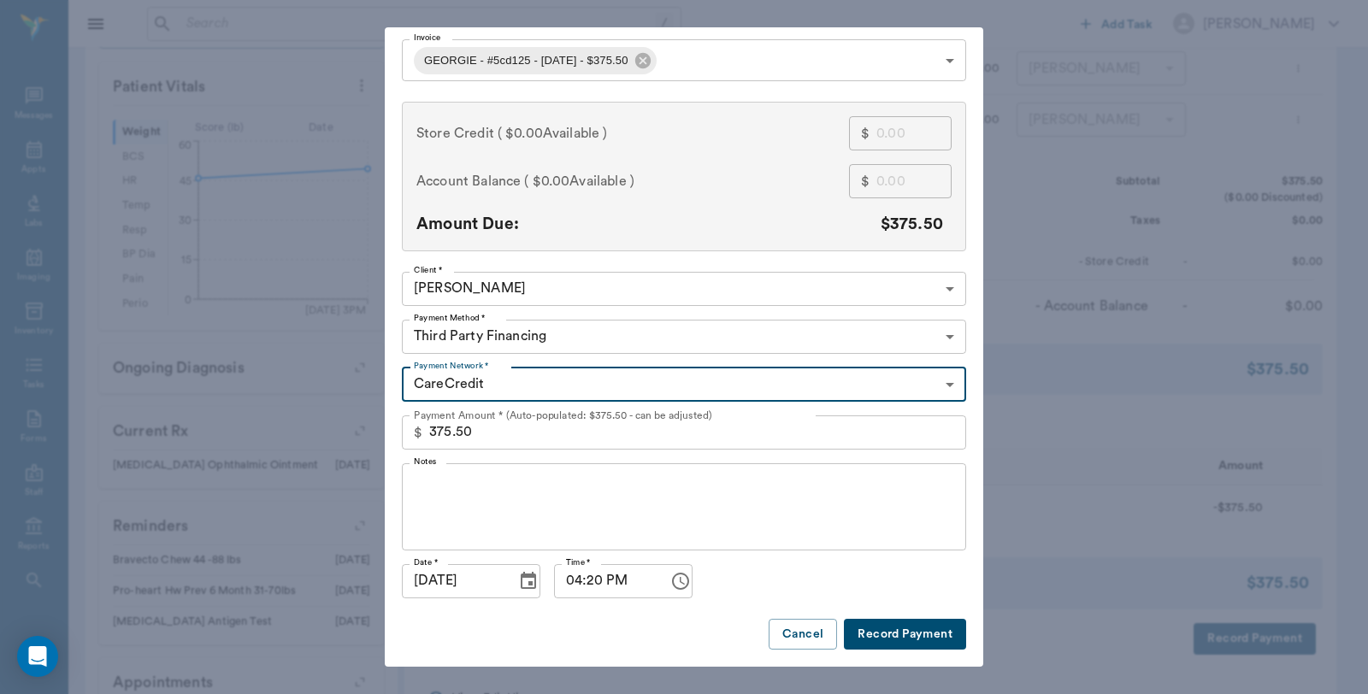
click at [881, 631] on button "Record Payment" at bounding box center [905, 635] width 122 height 32
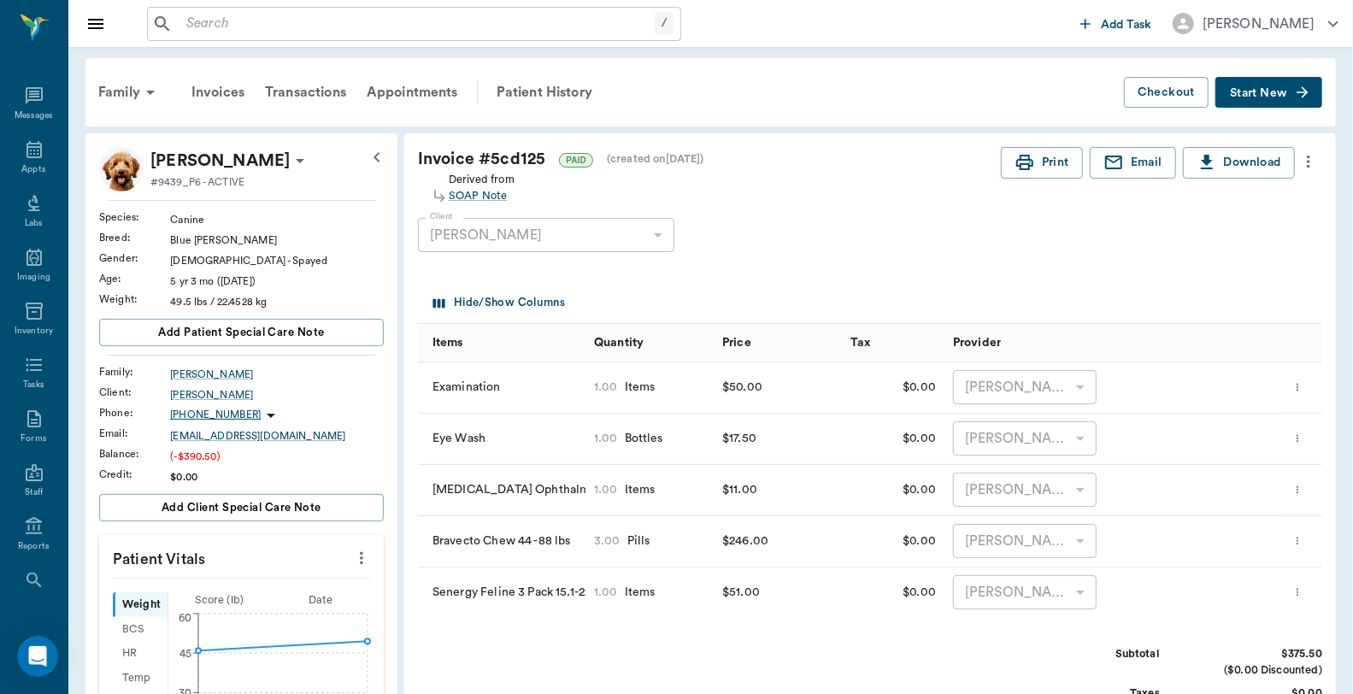
scroll to position [0, 0]
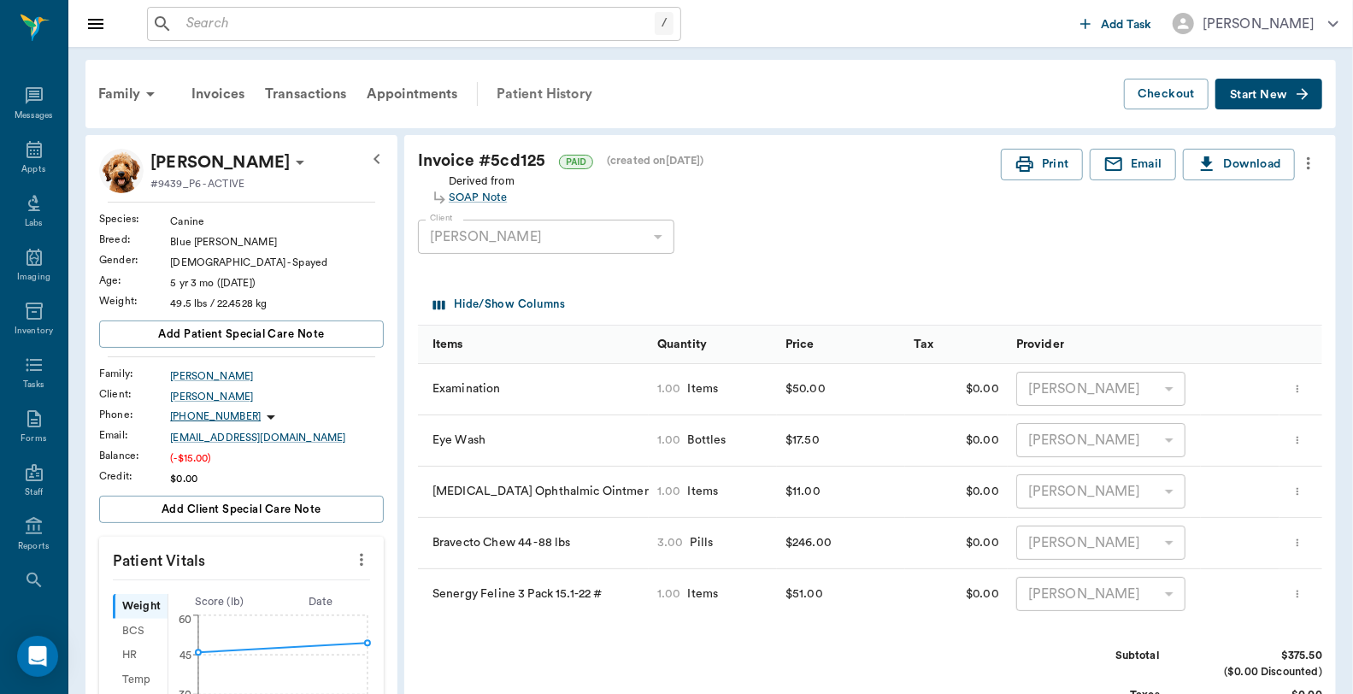
click at [564, 81] on div "Patient History" at bounding box center [544, 94] width 116 height 41
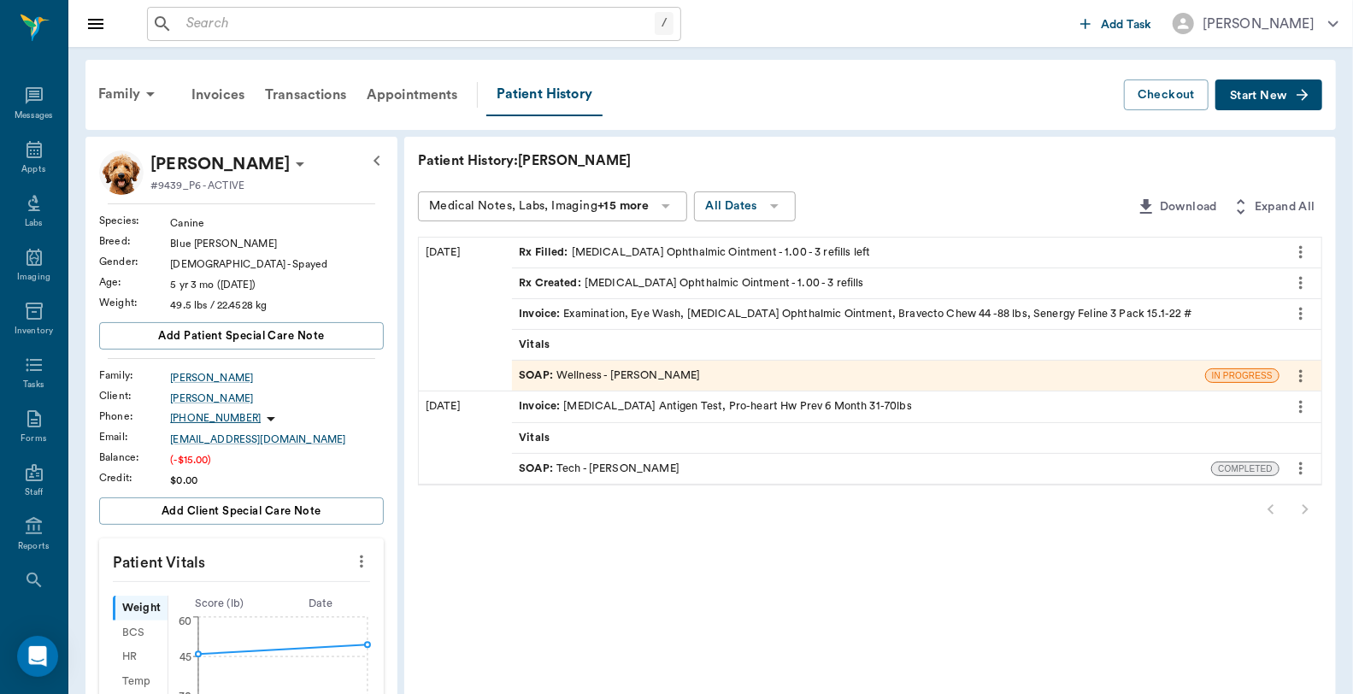
click at [653, 311] on div "Invoice : Examination, Eye Wash, [MEDICAL_DATA] Ophthalmic Ointment, Bravecto C…" at bounding box center [856, 314] width 674 height 16
click at [325, 90] on div "Transactions" at bounding box center [306, 94] width 102 height 41
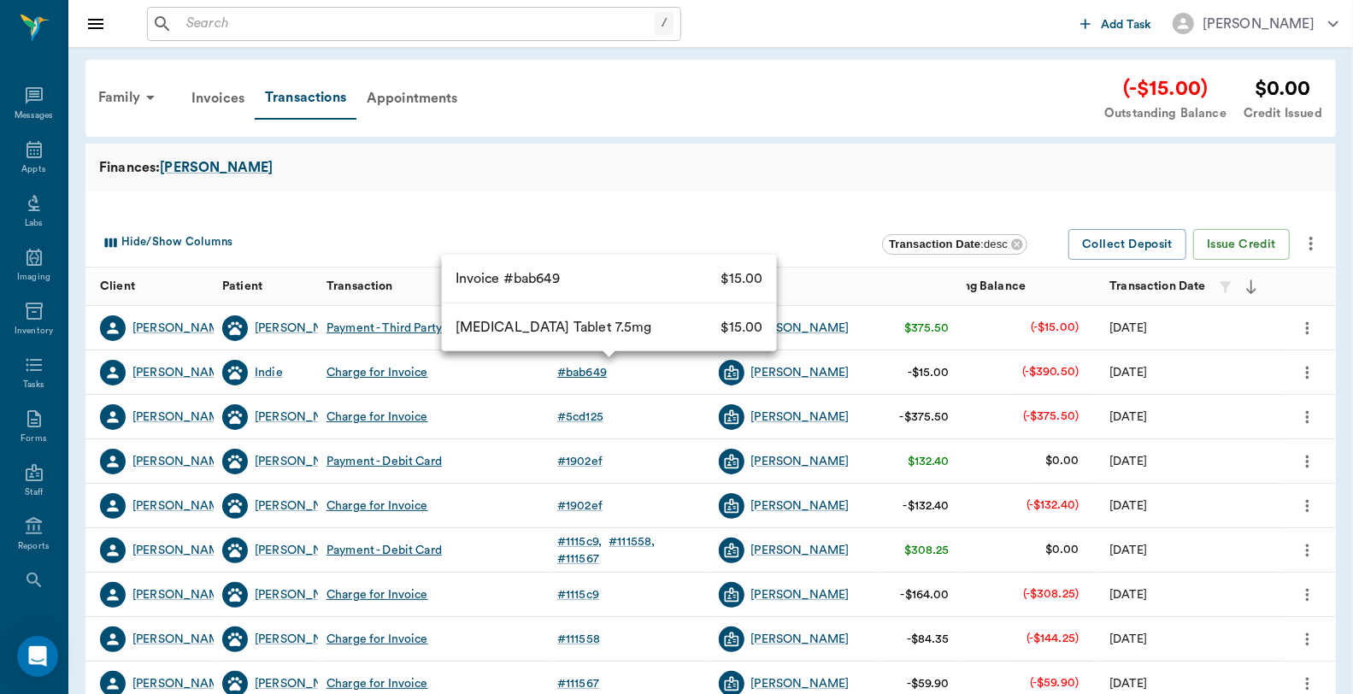
click at [600, 377] on div "# bab649" at bounding box center [582, 372] width 50 height 17
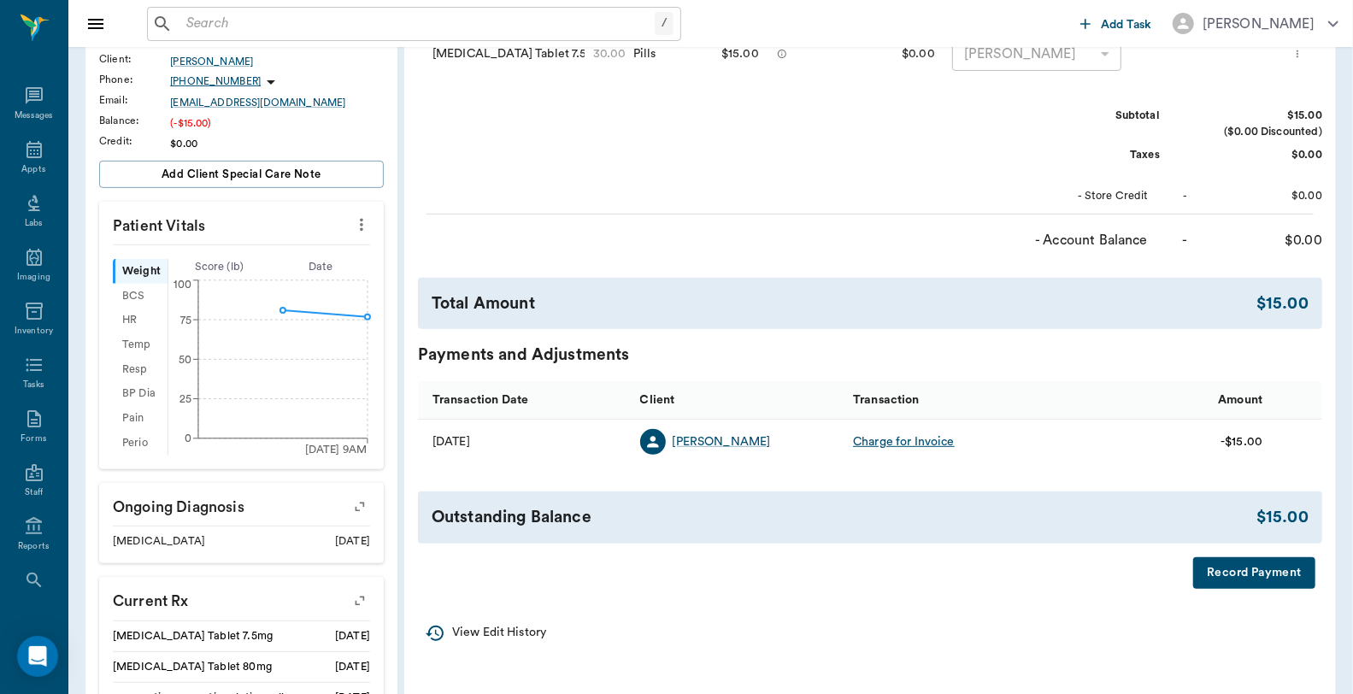
scroll to position [380, 0]
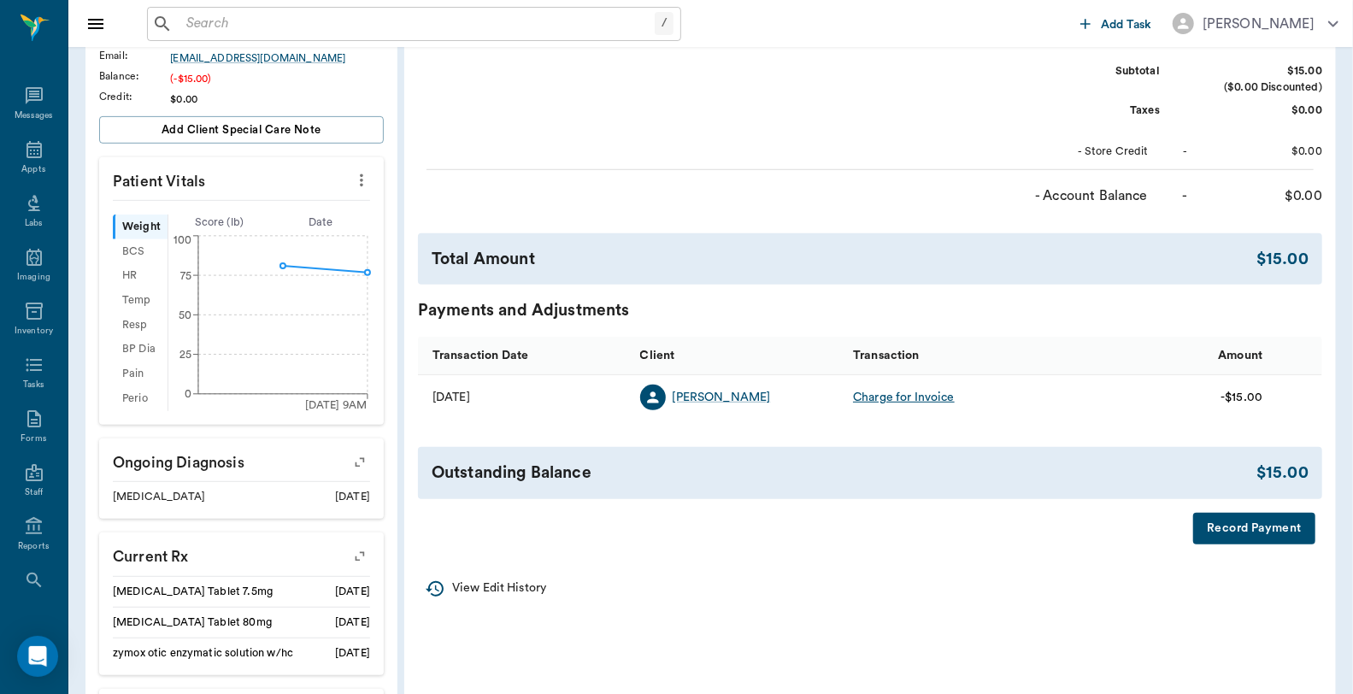
click at [1221, 530] on button "Record Payment" at bounding box center [1255, 529] width 122 height 32
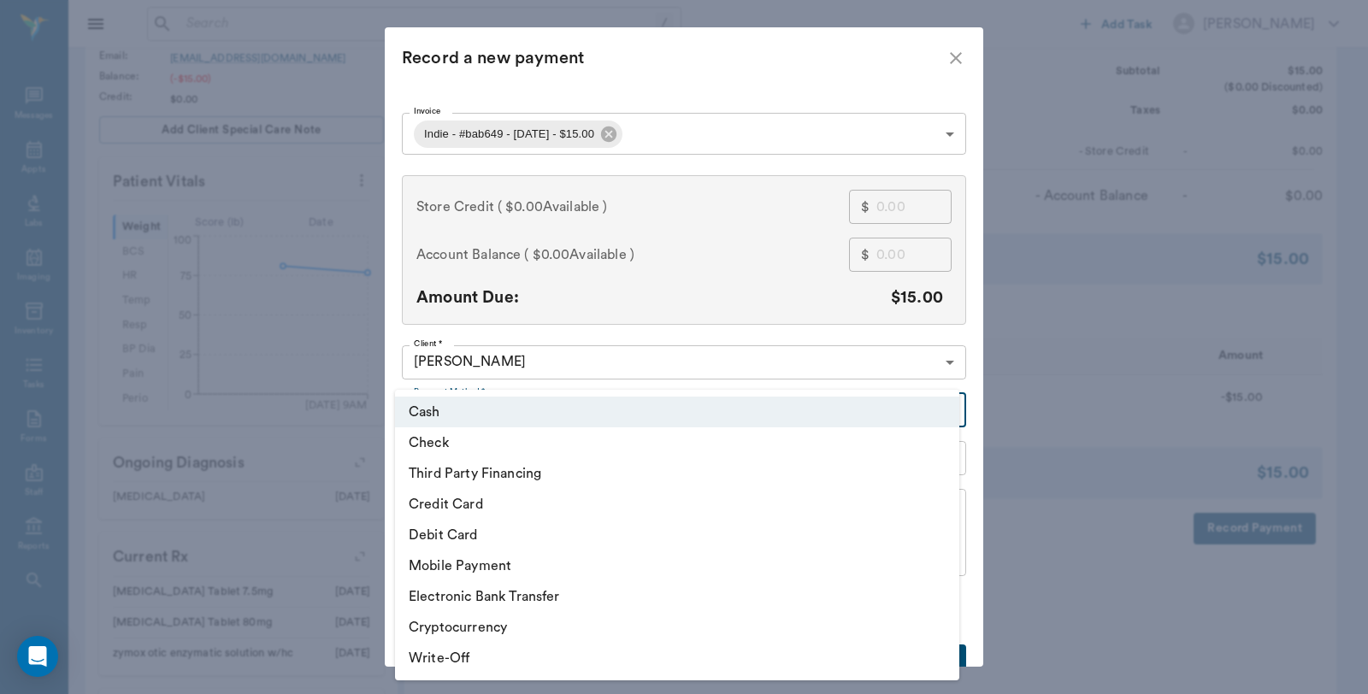
click at [553, 413] on body "/ ​ Add Task [PERSON_NAME] Nectar Messages Appts Labs Imaging Inventory Tasks F…" at bounding box center [684, 288] width 1368 height 1337
click at [498, 541] on li "Debit Card" at bounding box center [677, 535] width 564 height 31
type input "DEBIT_CARD"
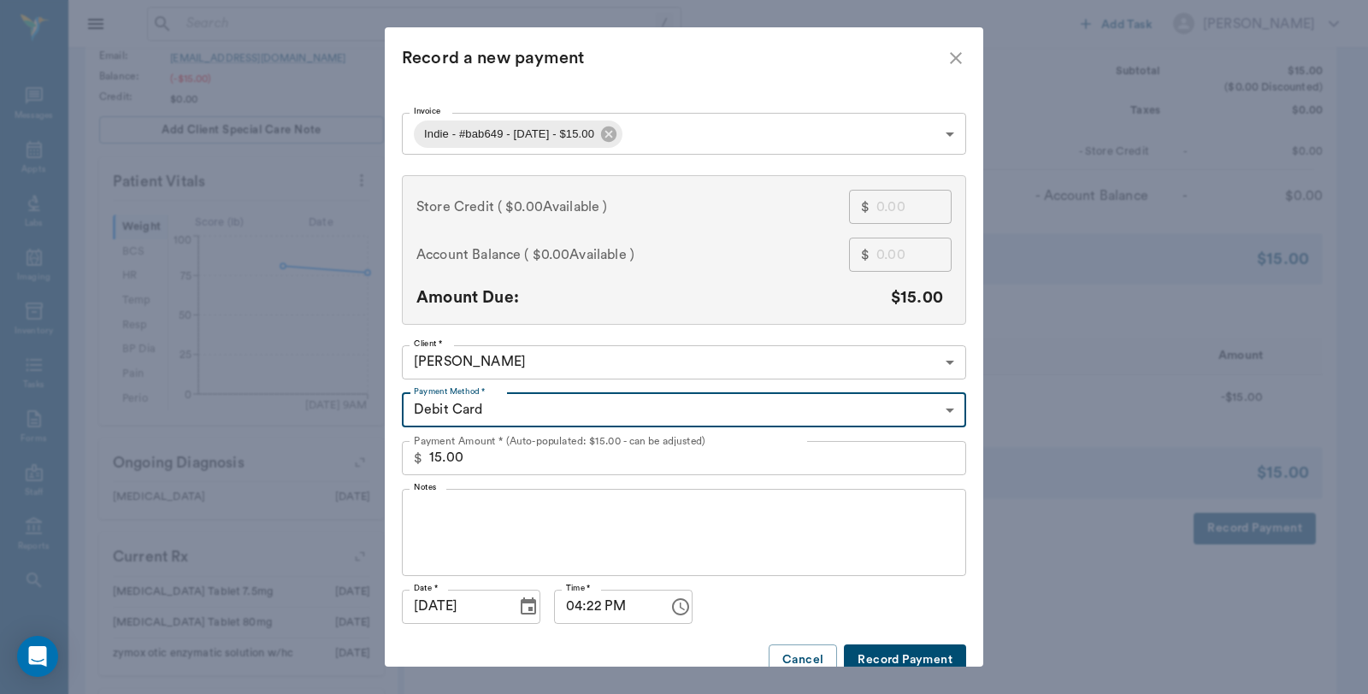
click at [908, 657] on button "Record Payment" at bounding box center [905, 661] width 122 height 32
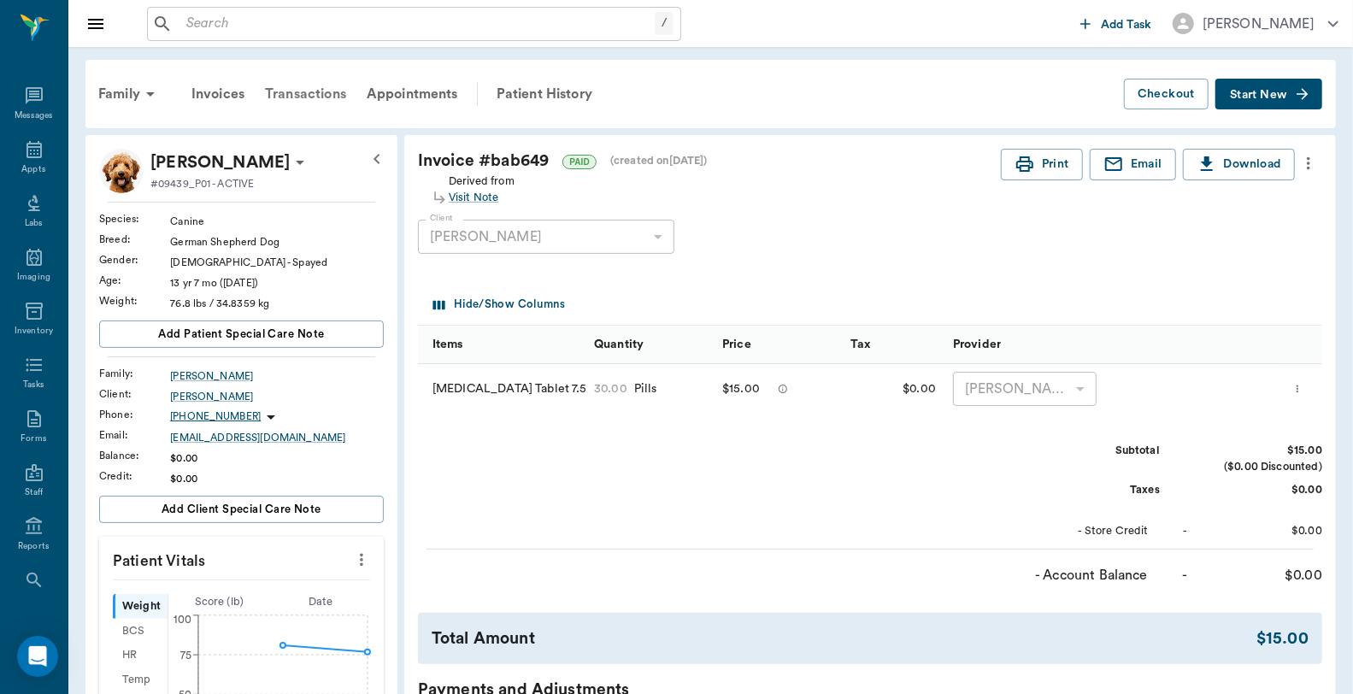
click at [327, 88] on div "Transactions" at bounding box center [306, 94] width 102 height 41
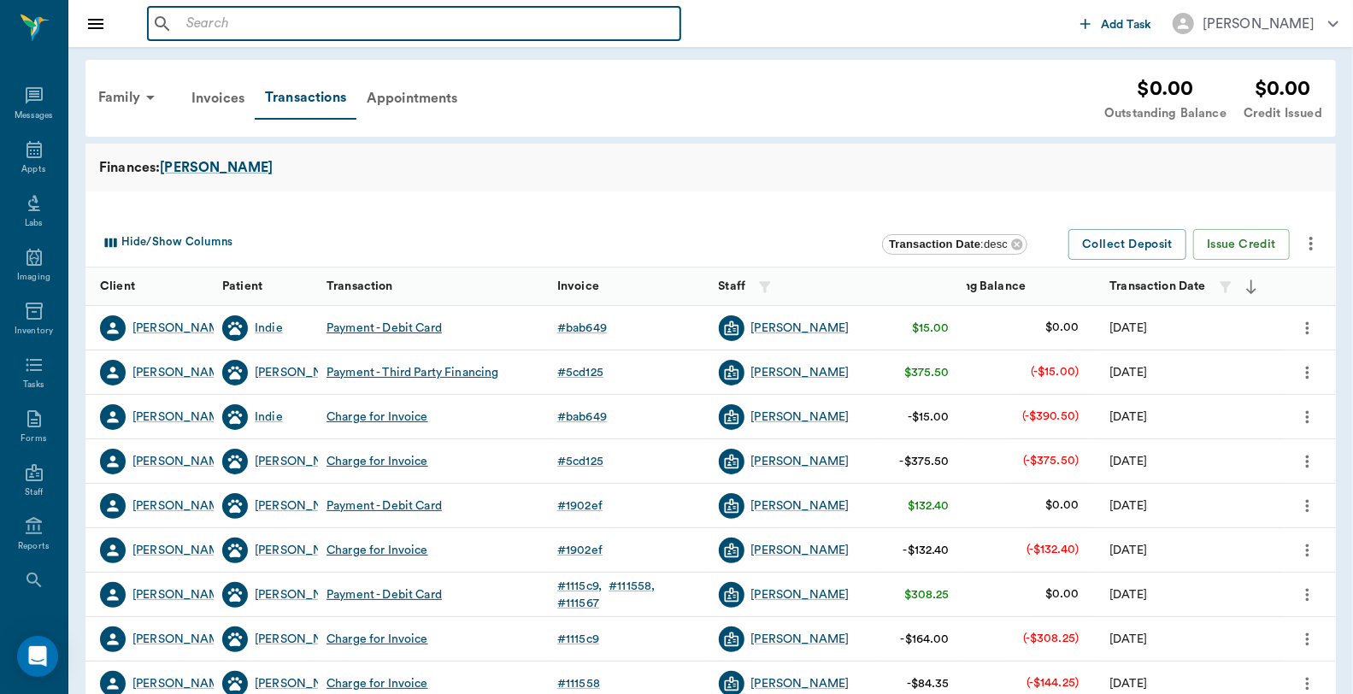
click at [258, 12] on input "text" at bounding box center [427, 24] width 494 height 24
click at [263, 21] on input "text" at bounding box center [427, 24] width 494 height 24
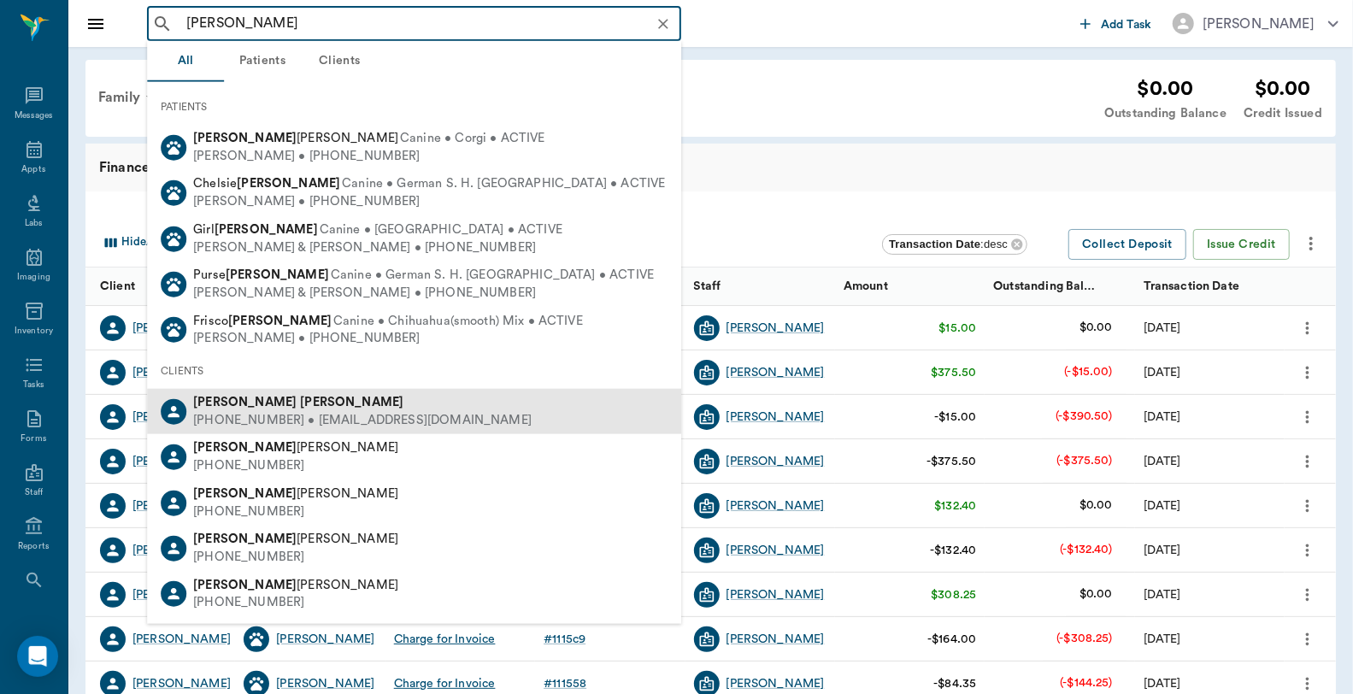
click at [300, 398] on b "[PERSON_NAME]" at bounding box center [351, 402] width 103 height 13
type input "[PERSON_NAME]"
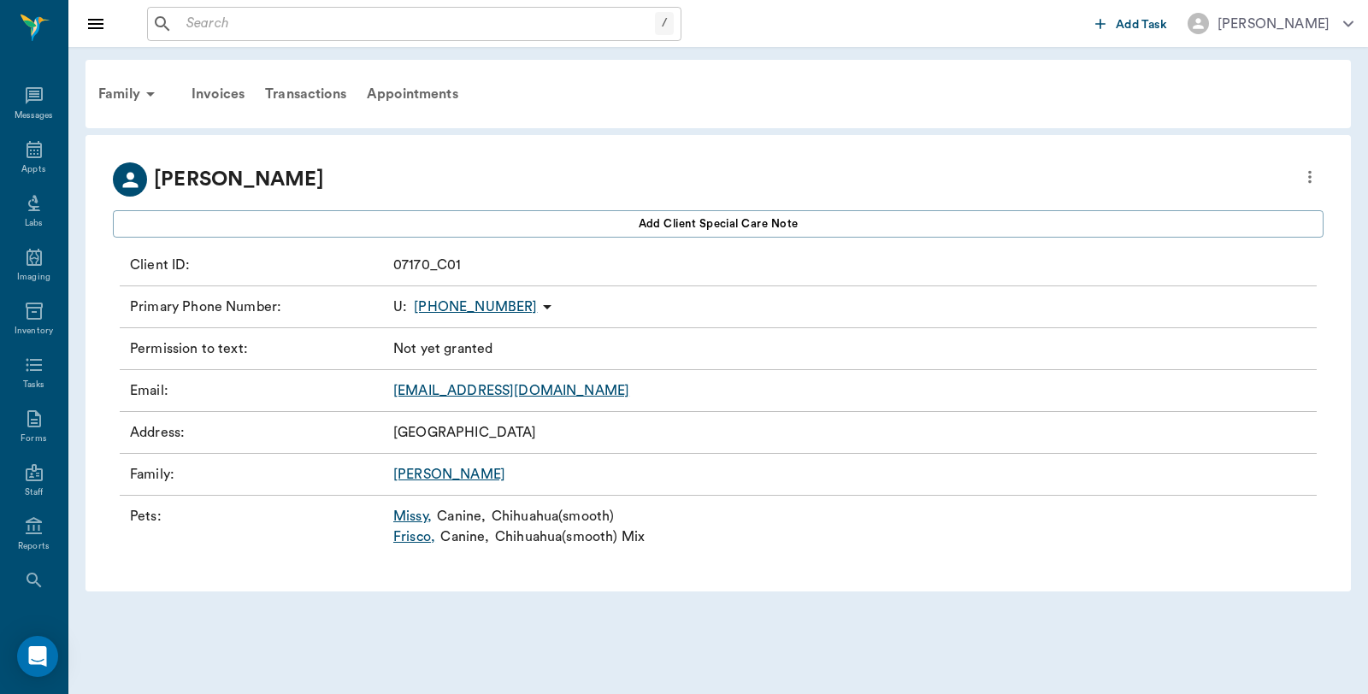
click at [417, 516] on link "Missy ," at bounding box center [412, 516] width 38 height 21
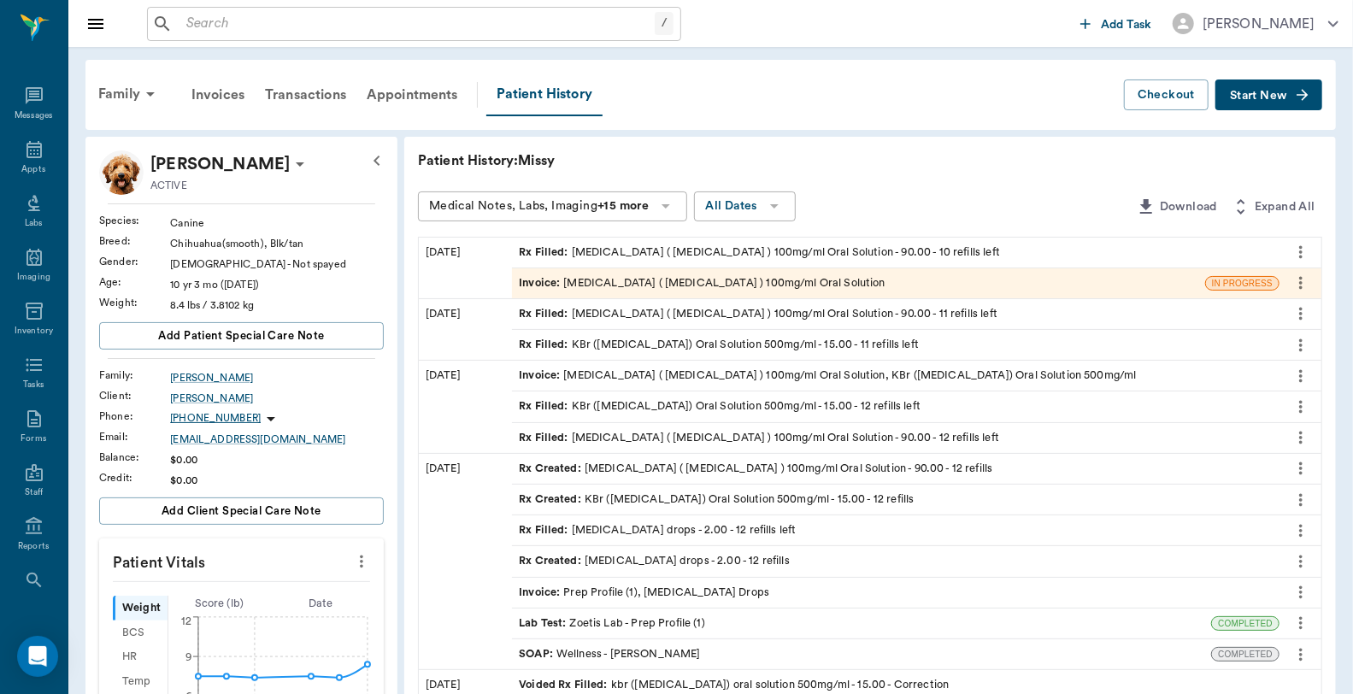
click at [600, 280] on div "Invoice : Levetiracetam ( Keppra ) 100mg/ml Oral Solution" at bounding box center [702, 283] width 367 height 16
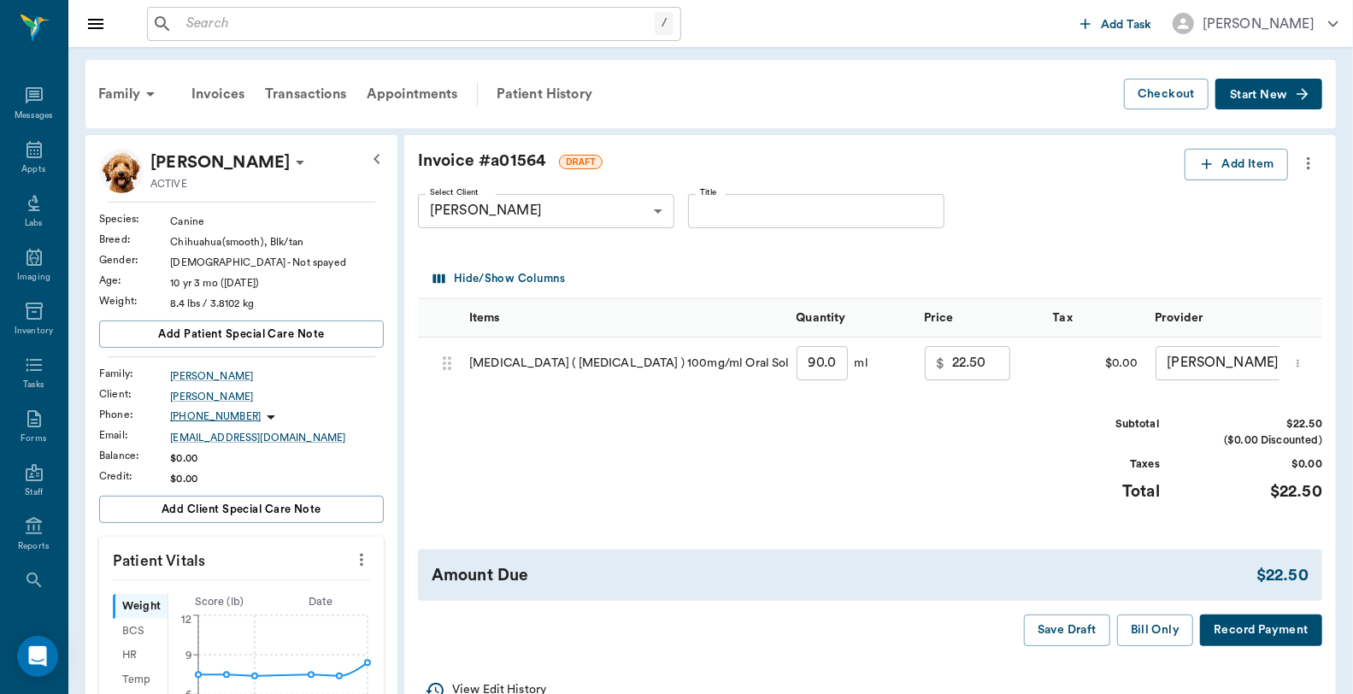
click at [1166, 637] on button "Bill Only" at bounding box center [1155, 631] width 77 height 32
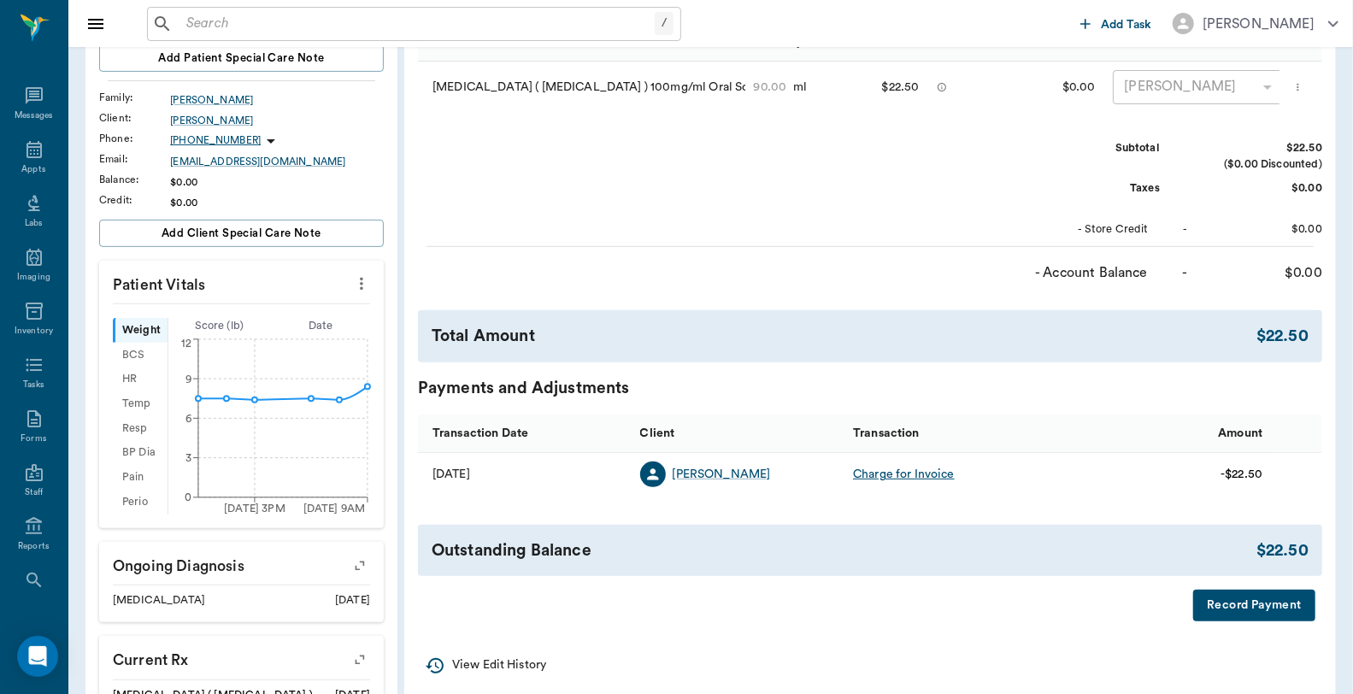
scroll to position [285, 0]
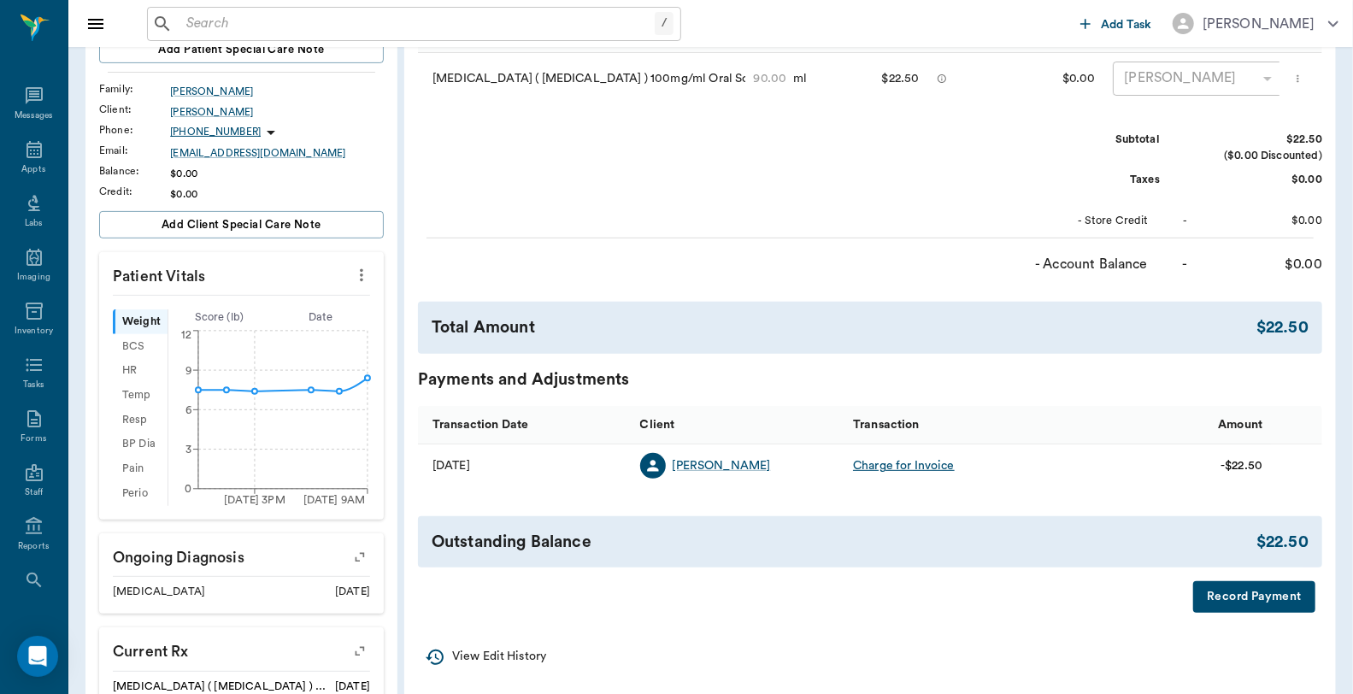
click at [1236, 605] on button "Record Payment" at bounding box center [1255, 597] width 122 height 32
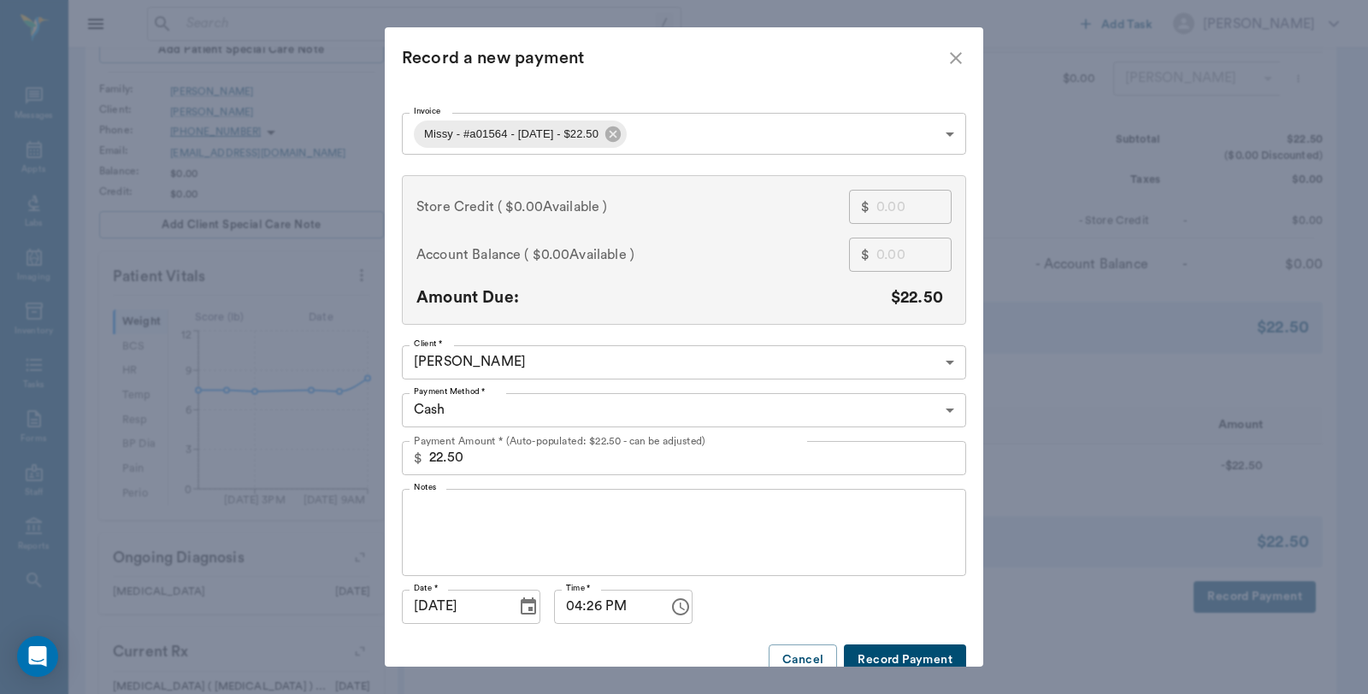
click at [587, 412] on body "/ ​ Add Task Dr. Bert Ellsworth Nectar Messages Appts Labs Imaging Inventory Ta…" at bounding box center [684, 414] width 1368 height 1399
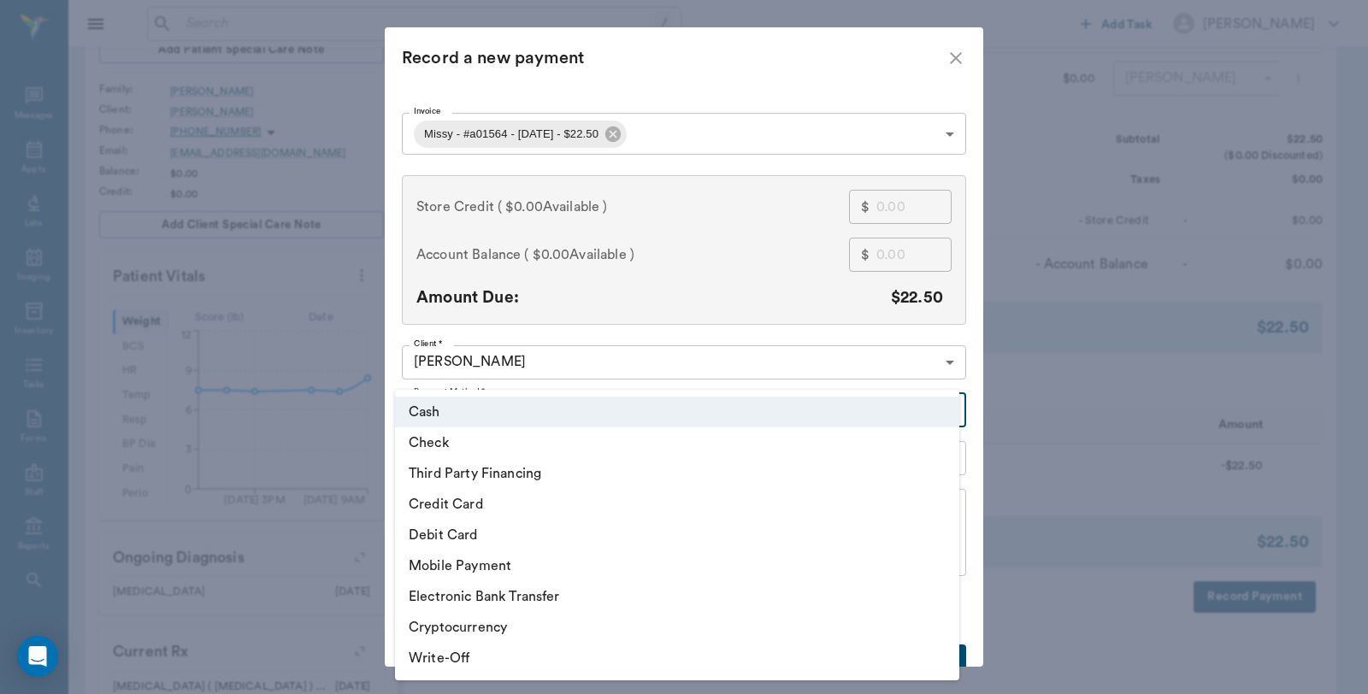
click at [490, 540] on li "Debit Card" at bounding box center [677, 535] width 564 height 31
type input "DEBIT_CARD"
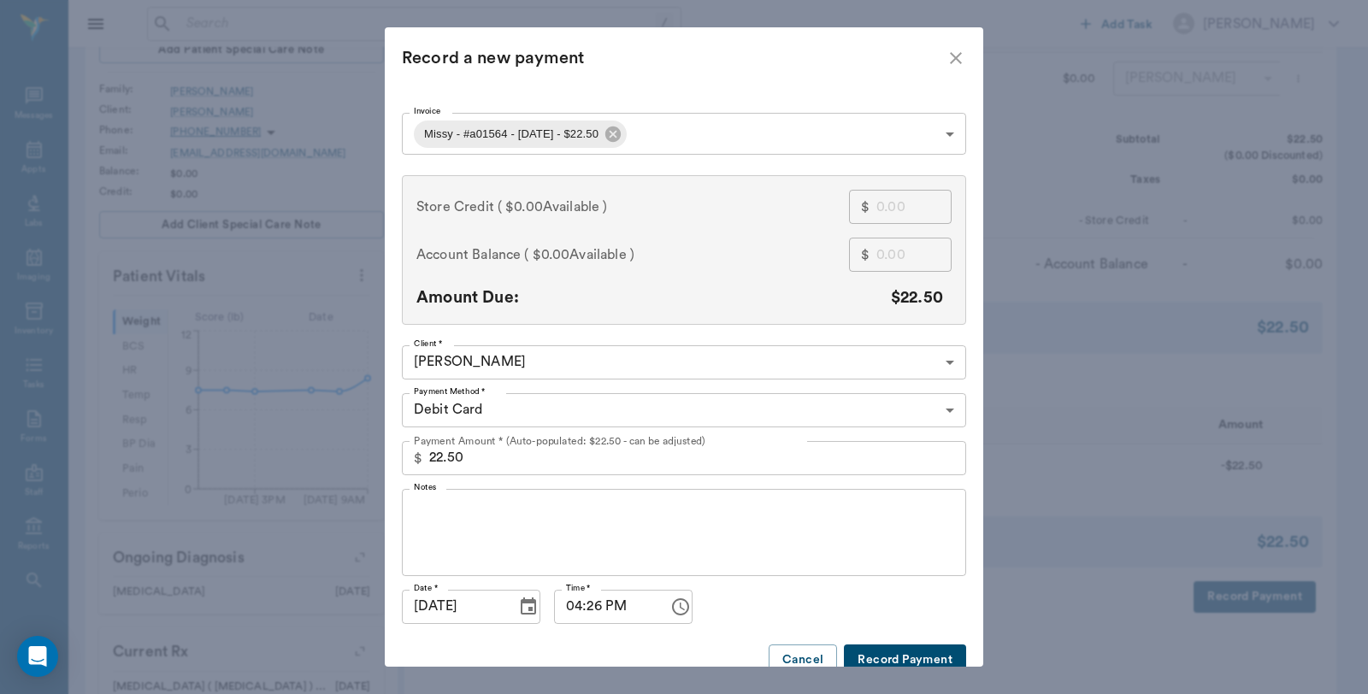
click at [896, 652] on button "Record Payment" at bounding box center [905, 661] width 122 height 32
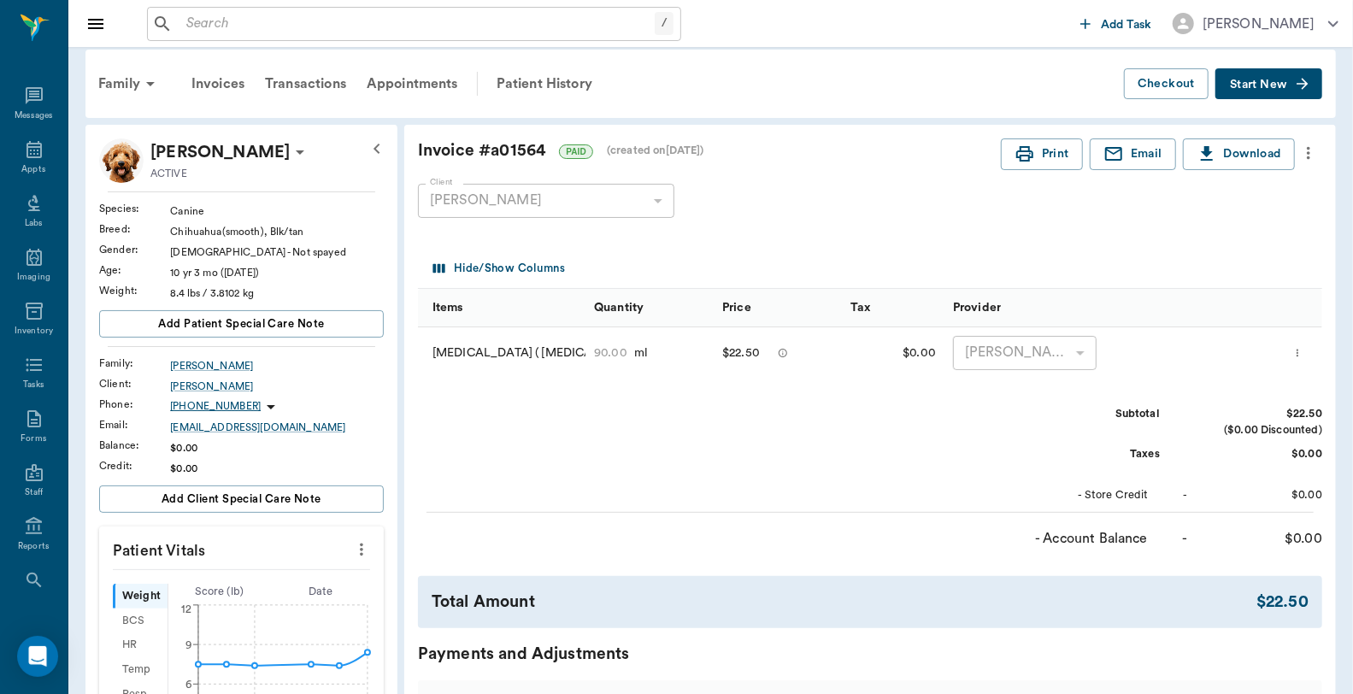
scroll to position [0, 0]
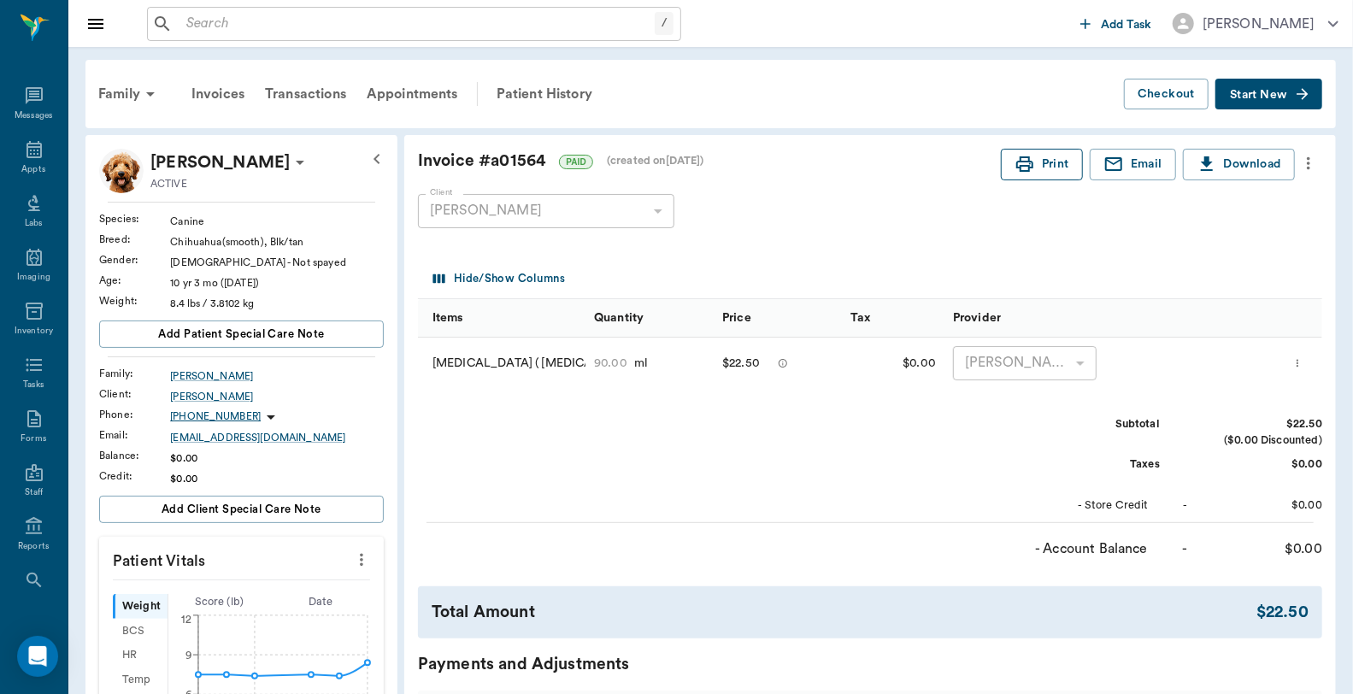
click at [1006, 167] on button "Print" at bounding box center [1042, 165] width 82 height 32
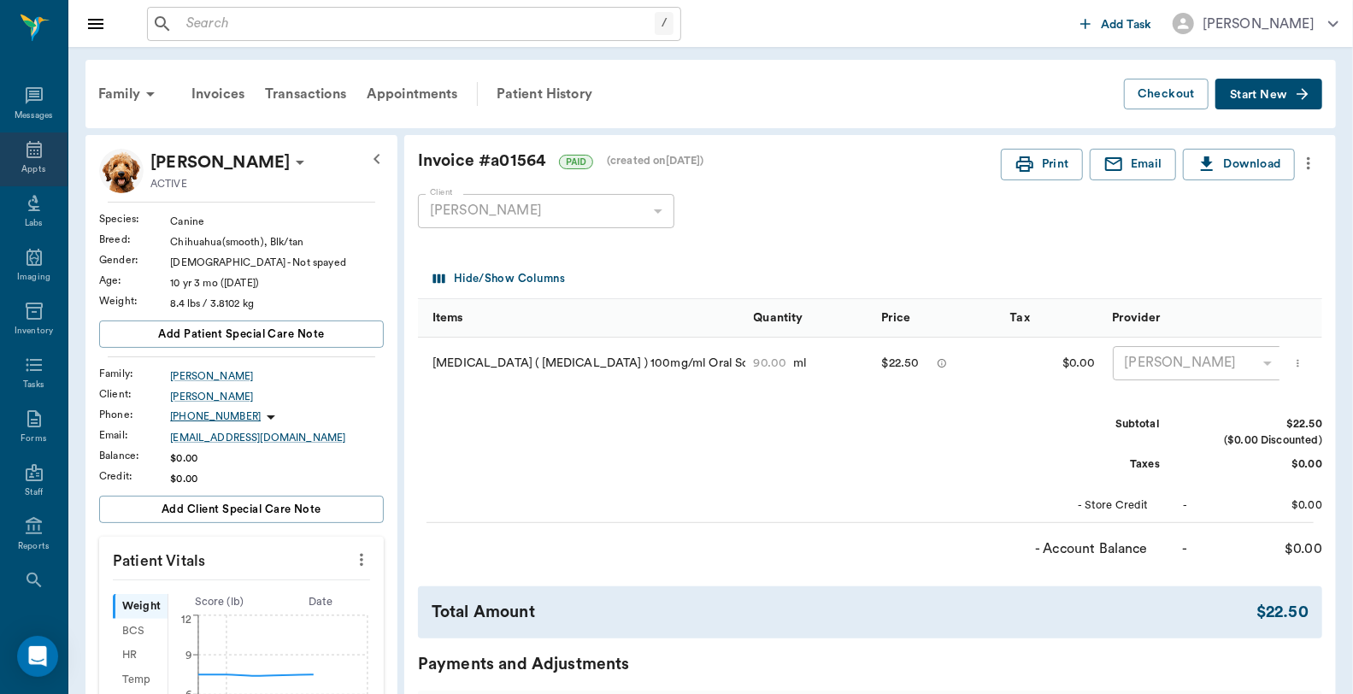
click at [29, 156] on icon at bounding box center [34, 149] width 15 height 17
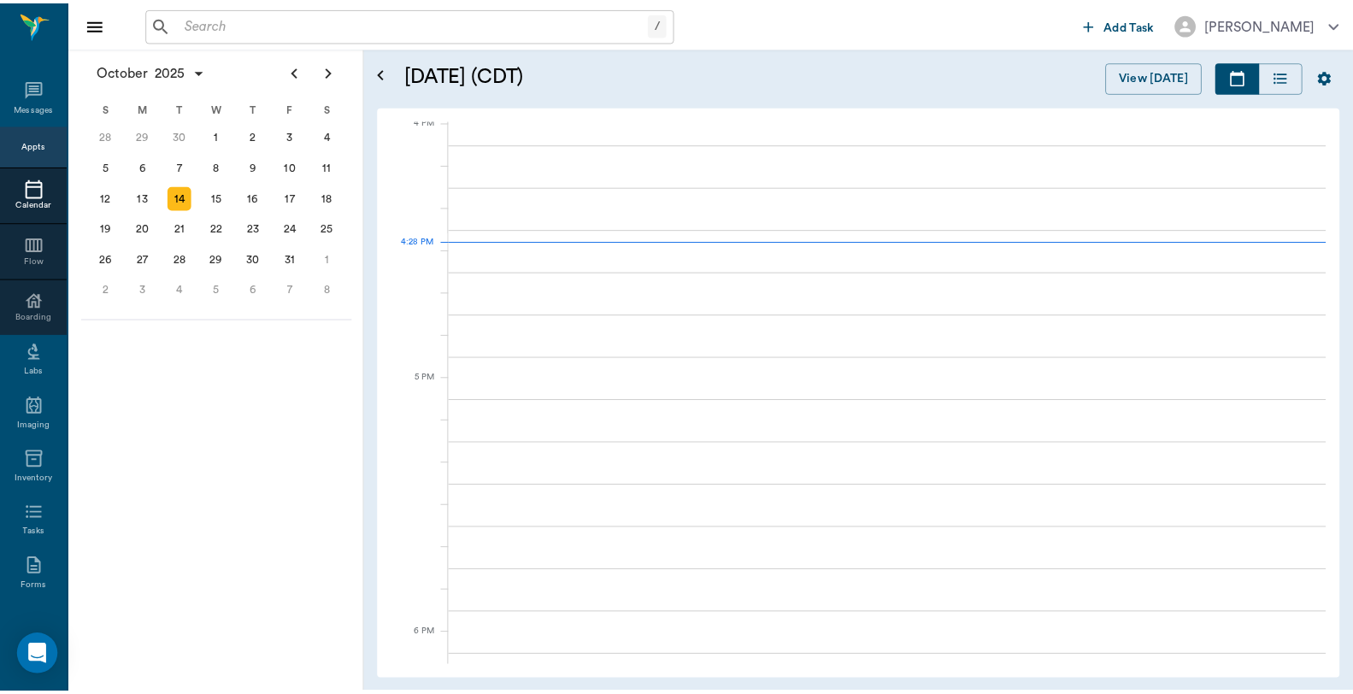
scroll to position [2056, 0]
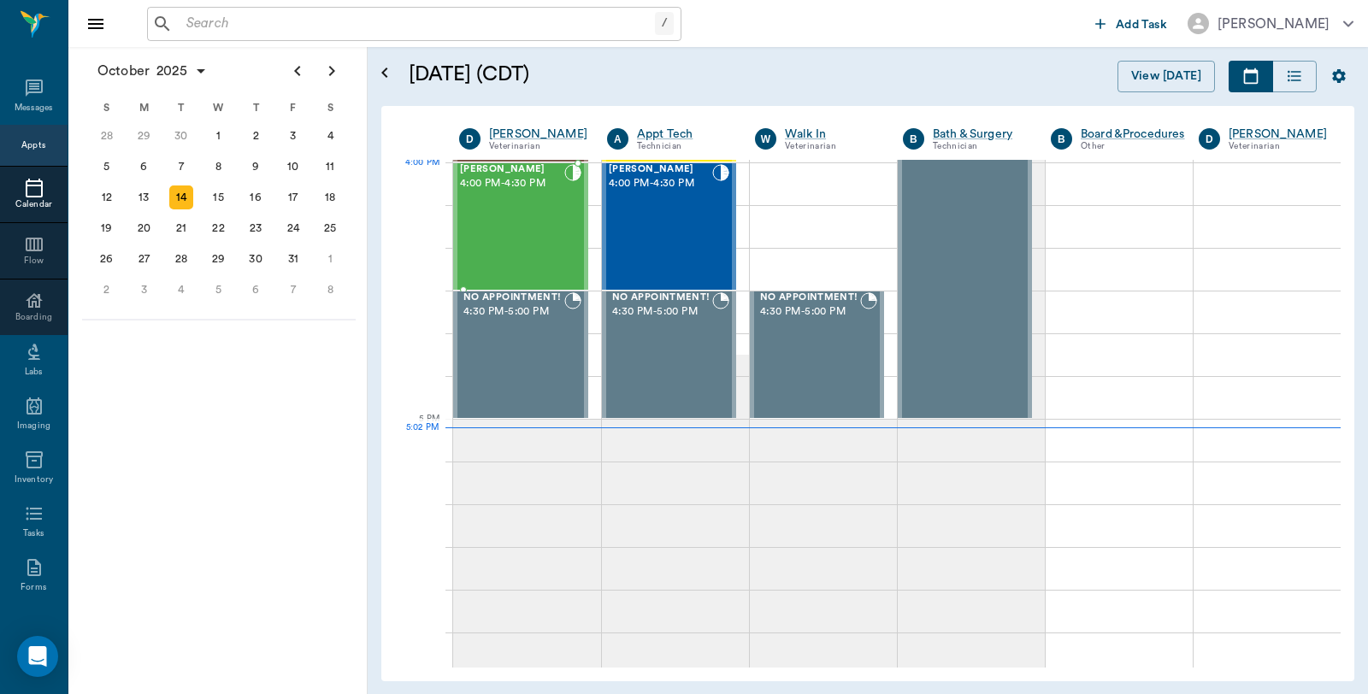
click at [516, 186] on span "4:00 PM - 4:30 PM" at bounding box center [512, 183] width 104 height 17
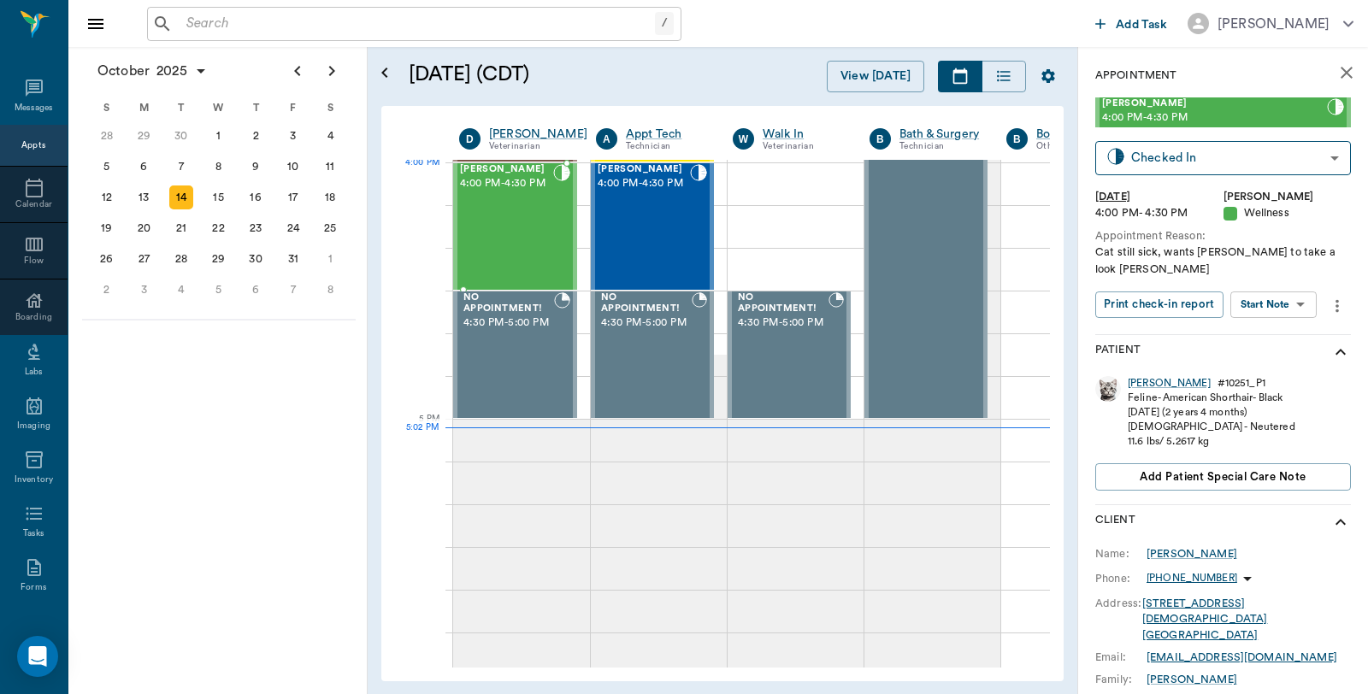
click at [511, 192] on div "[PERSON_NAME] 4:00 PM - 4:30 PM" at bounding box center [506, 226] width 93 height 125
click at [1138, 376] on div "[PERSON_NAME]" at bounding box center [1169, 383] width 83 height 15
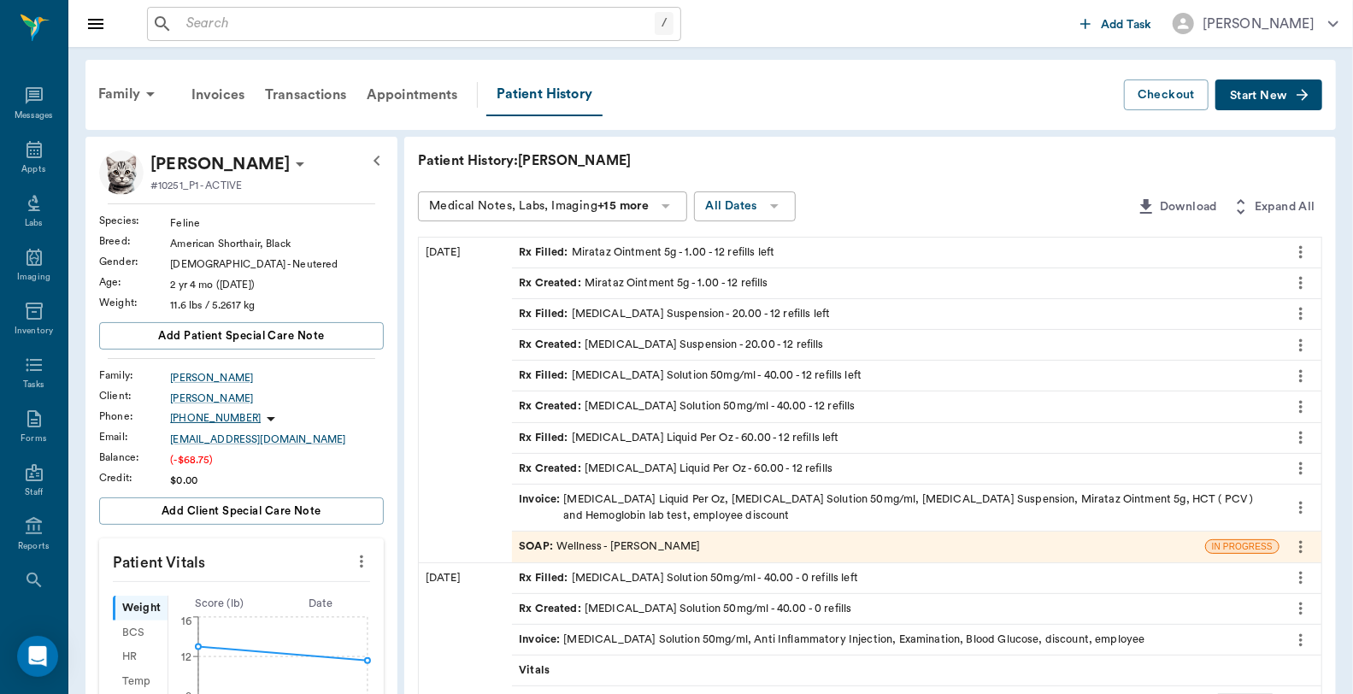
click at [635, 524] on div "Invoice : Hematocrit Liquid Per Oz, Doxycycline Solution 50mg/ml, Prednisolone …" at bounding box center [896, 508] width 768 height 46
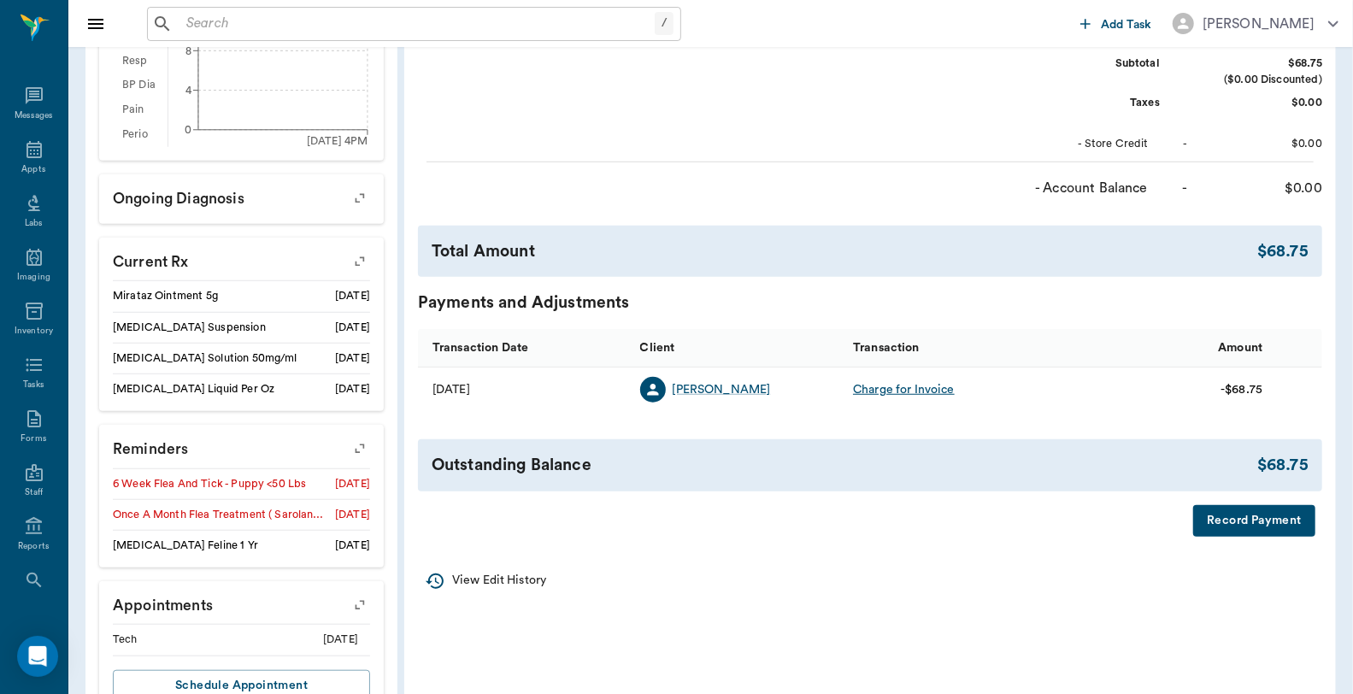
scroll to position [664, 0]
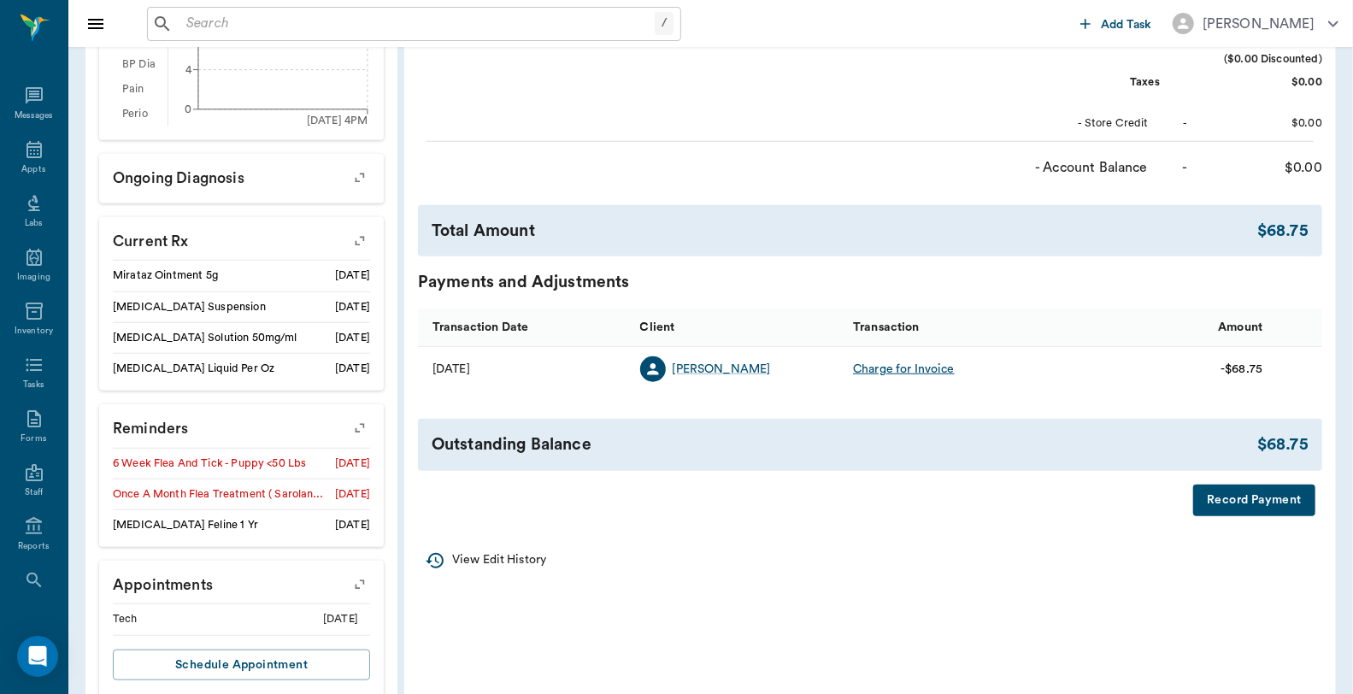
click at [1223, 503] on button "Record Payment" at bounding box center [1255, 501] width 122 height 32
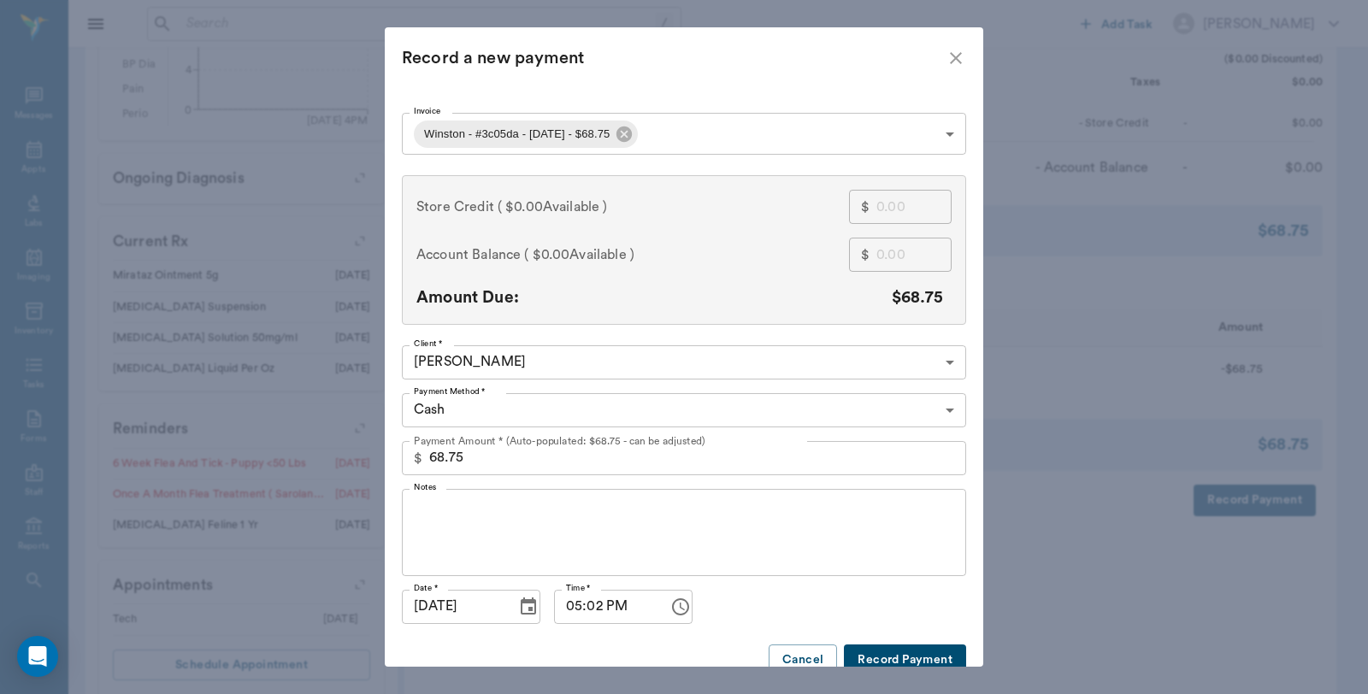
click at [558, 410] on body "/ ​ Add Task Dr. Bert Ellsworth Nectar Messages Appts Labs Imaging Inventory Ta…" at bounding box center [684, 35] width 1368 height 1399
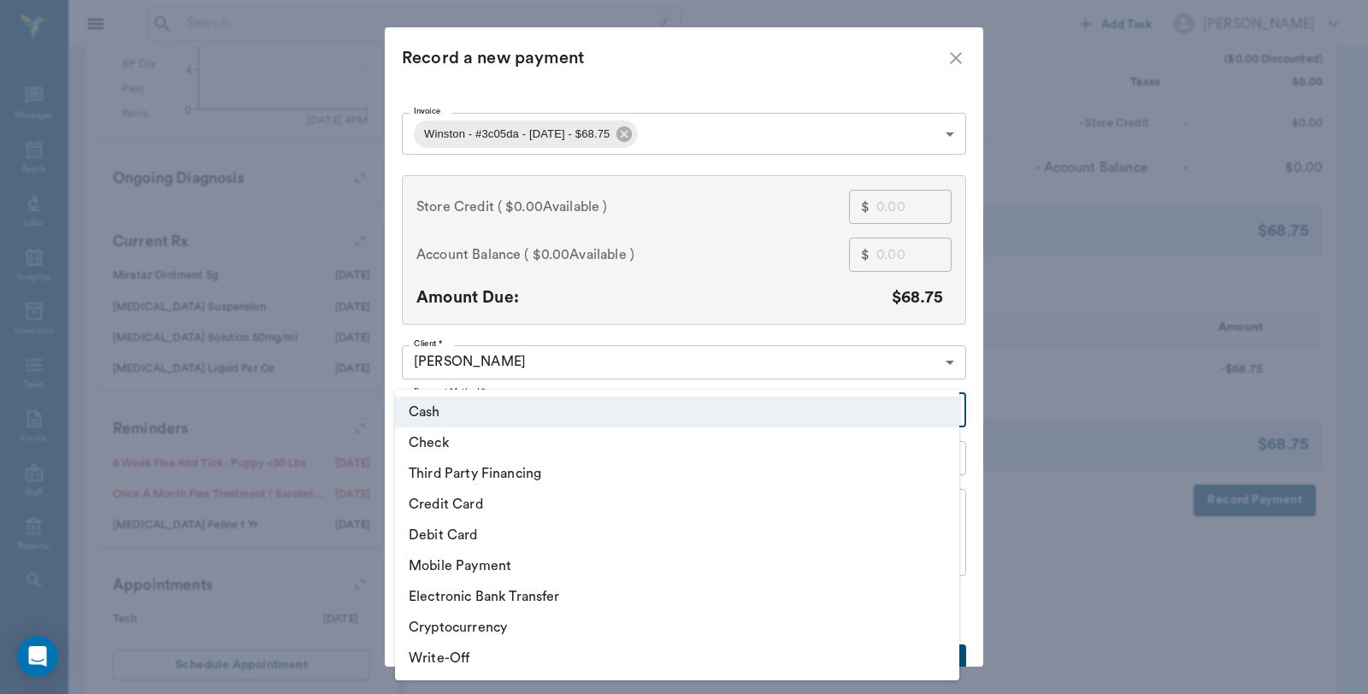
click at [505, 543] on li "Debit Card" at bounding box center [677, 535] width 564 height 31
type input "DEBIT_CARD"
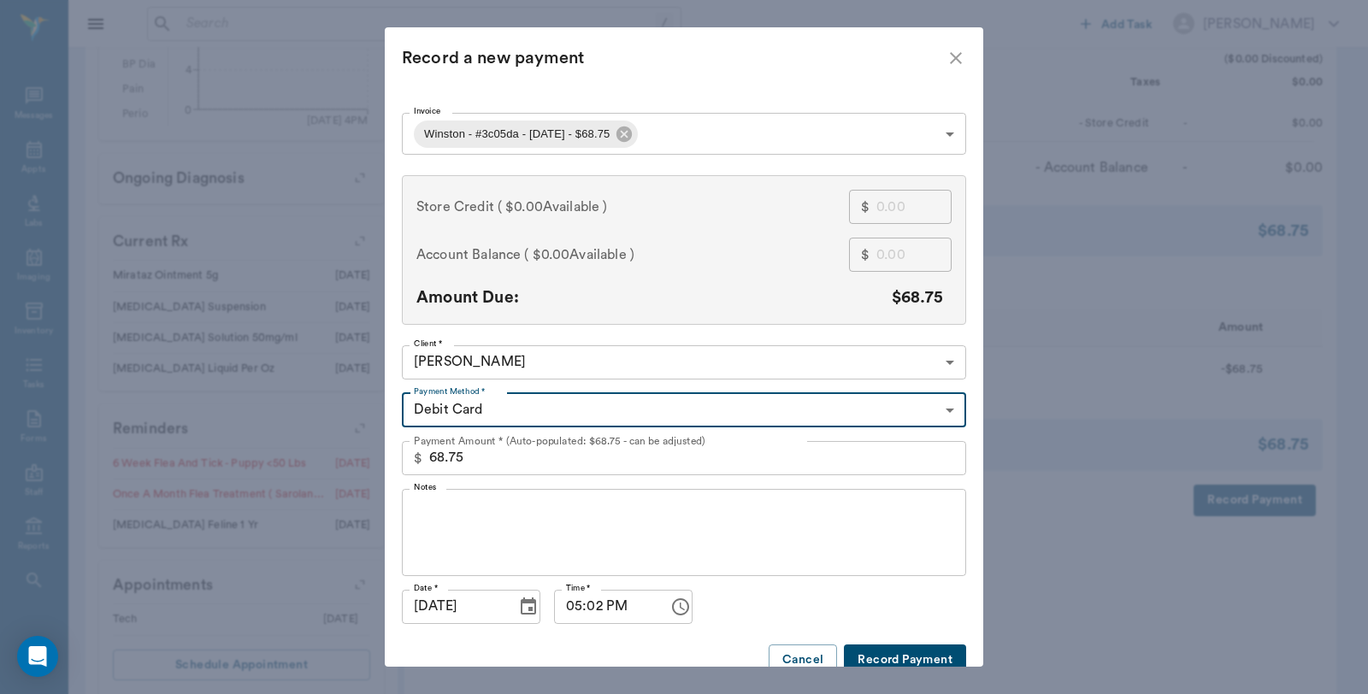
click at [908, 658] on button "Record Payment" at bounding box center [905, 661] width 122 height 32
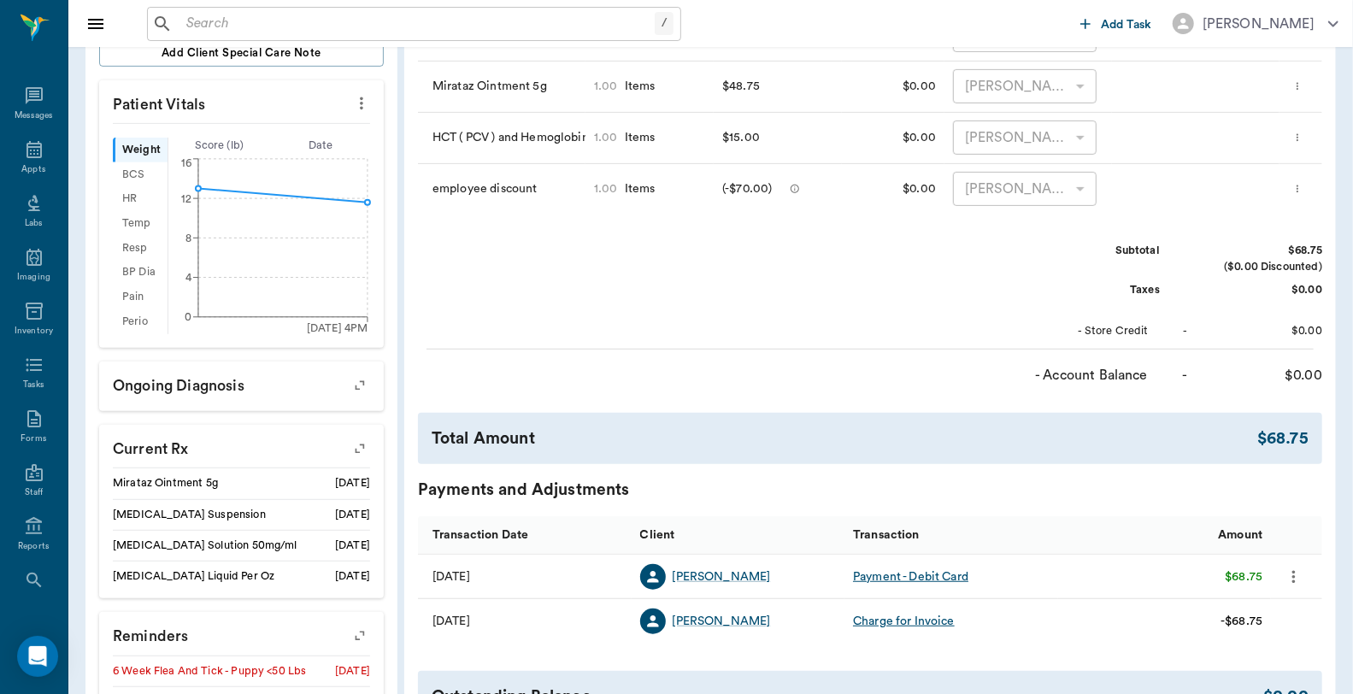
scroll to position [95, 0]
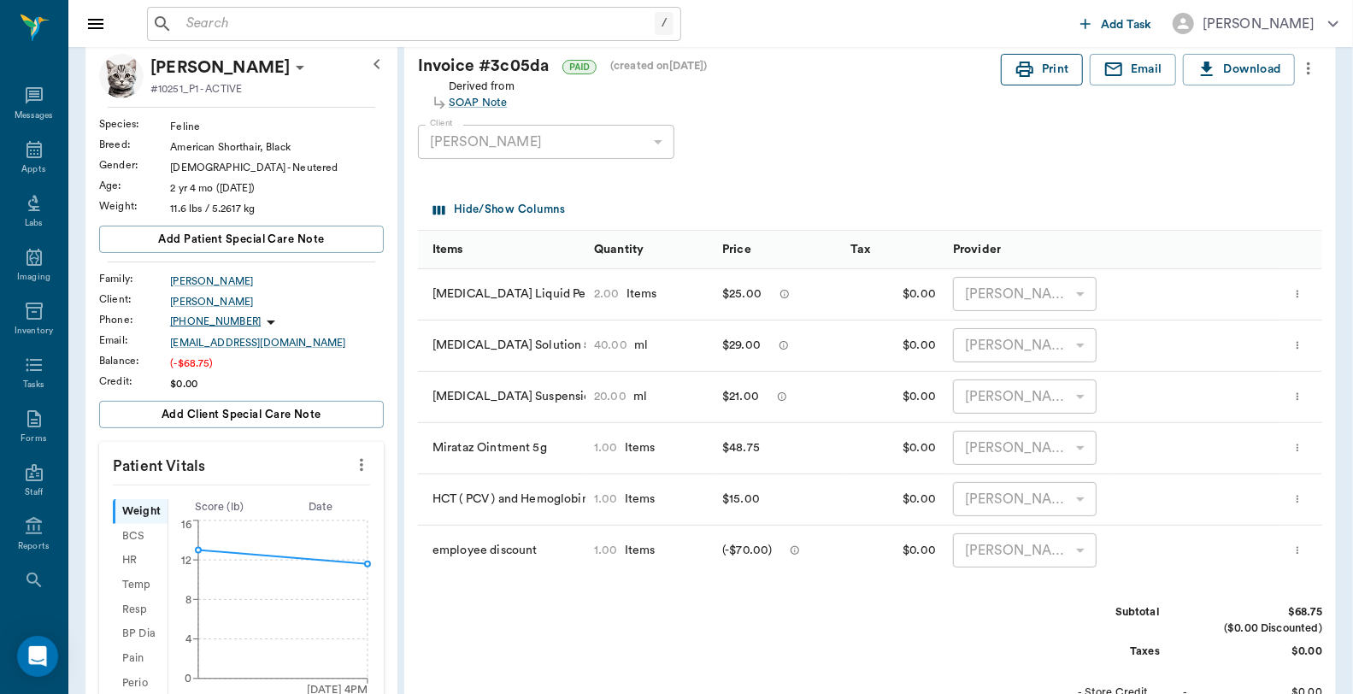
click at [1036, 75] on button "Print" at bounding box center [1042, 70] width 82 height 32
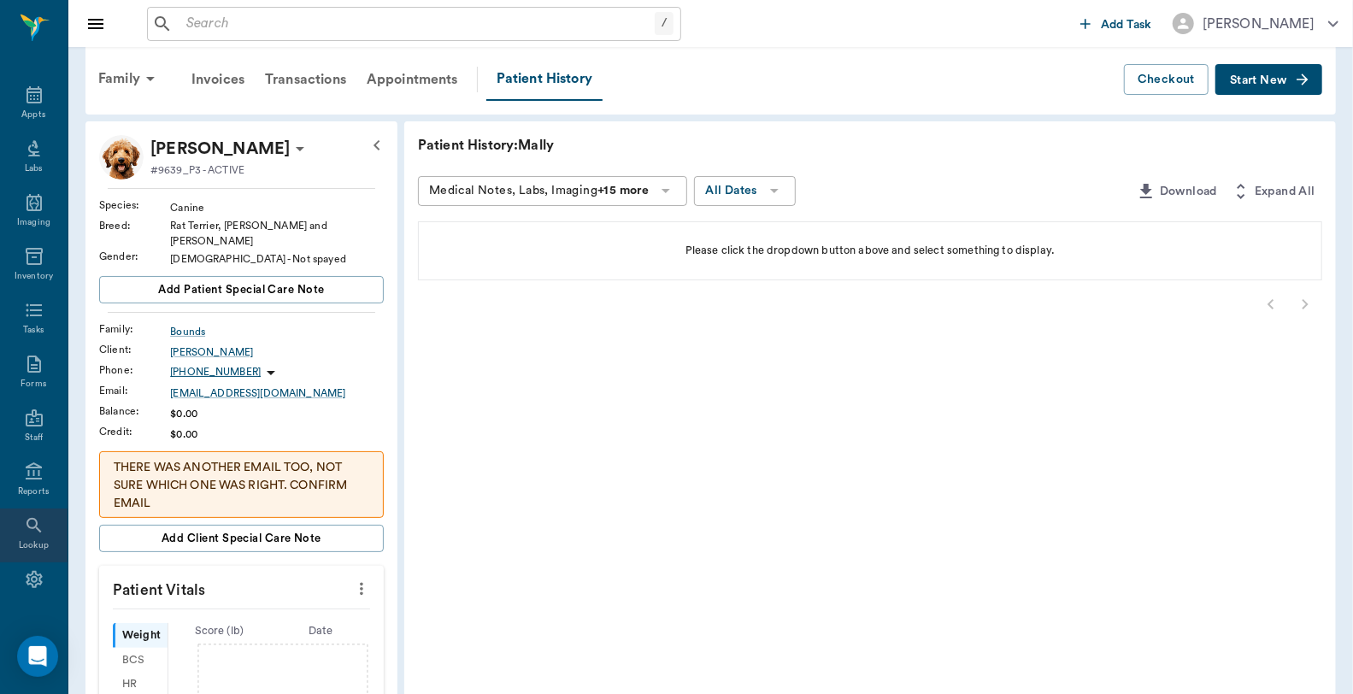
scroll to position [85, 0]
click at [26, 545] on icon at bounding box center [34, 548] width 16 height 17
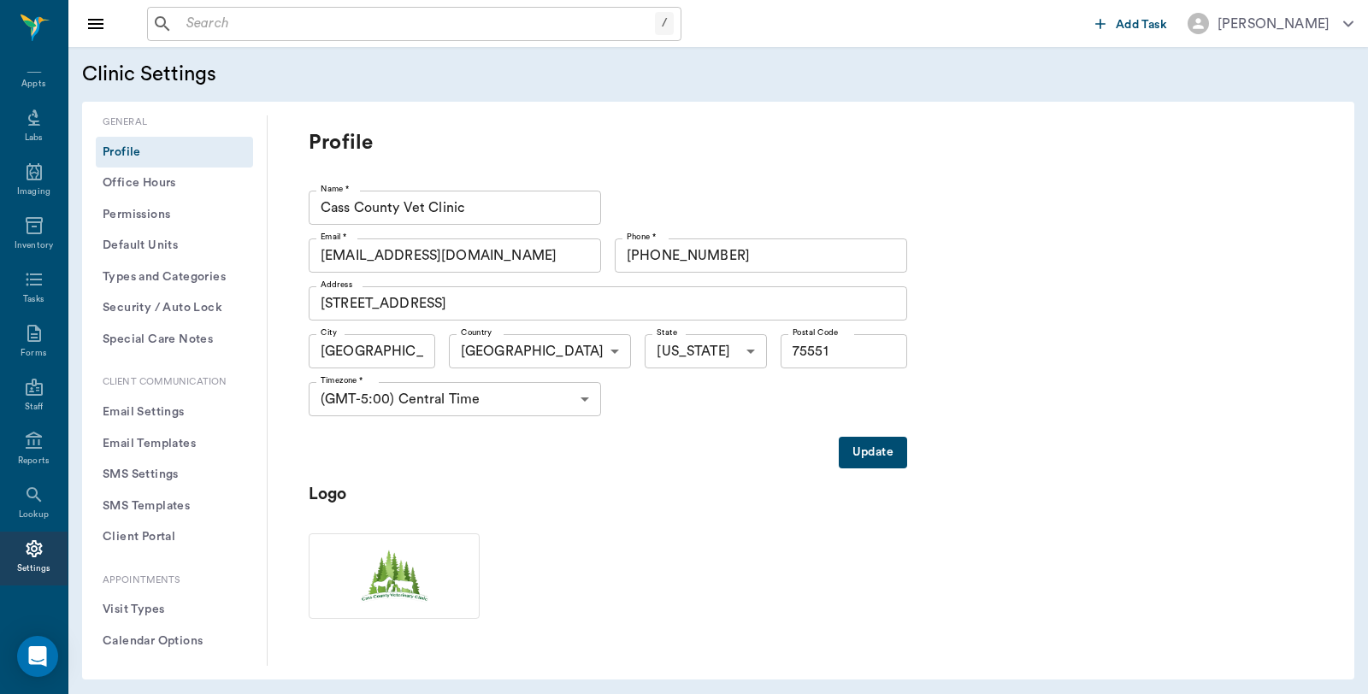
scroll to position [95, 0]
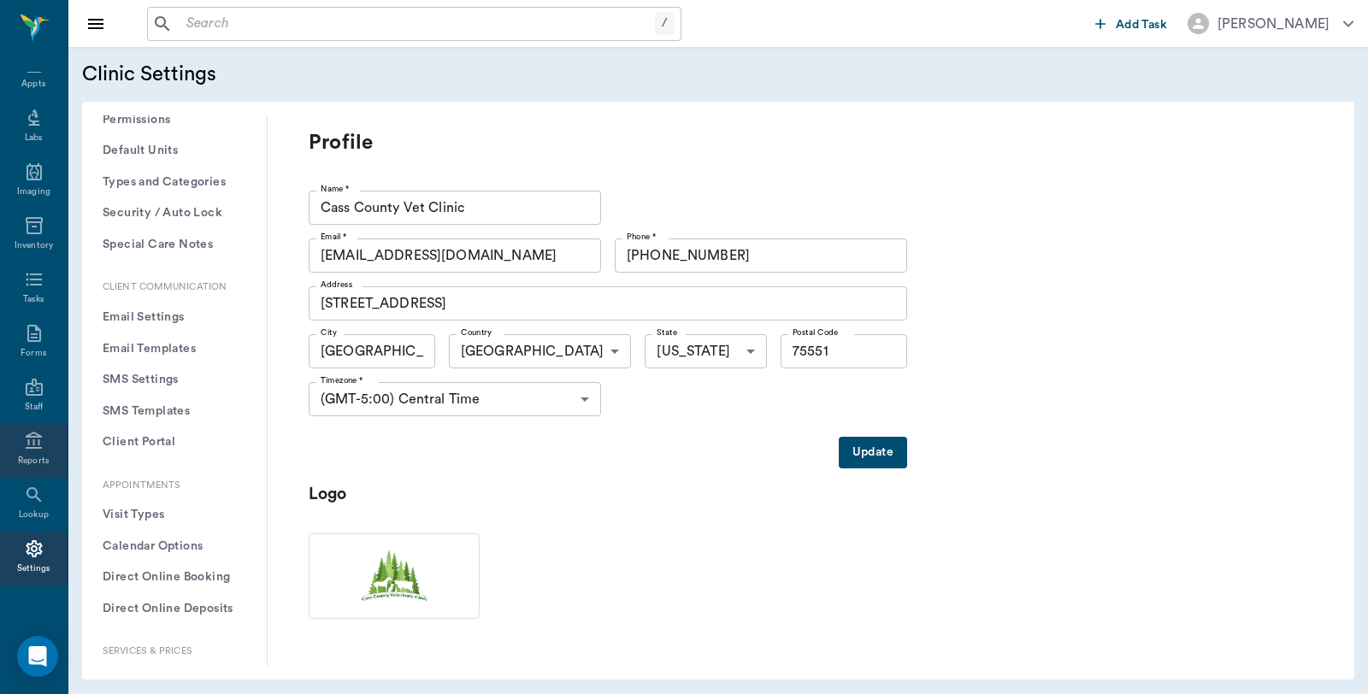
click at [12, 446] on div "Reports" at bounding box center [34, 451] width 68 height 54
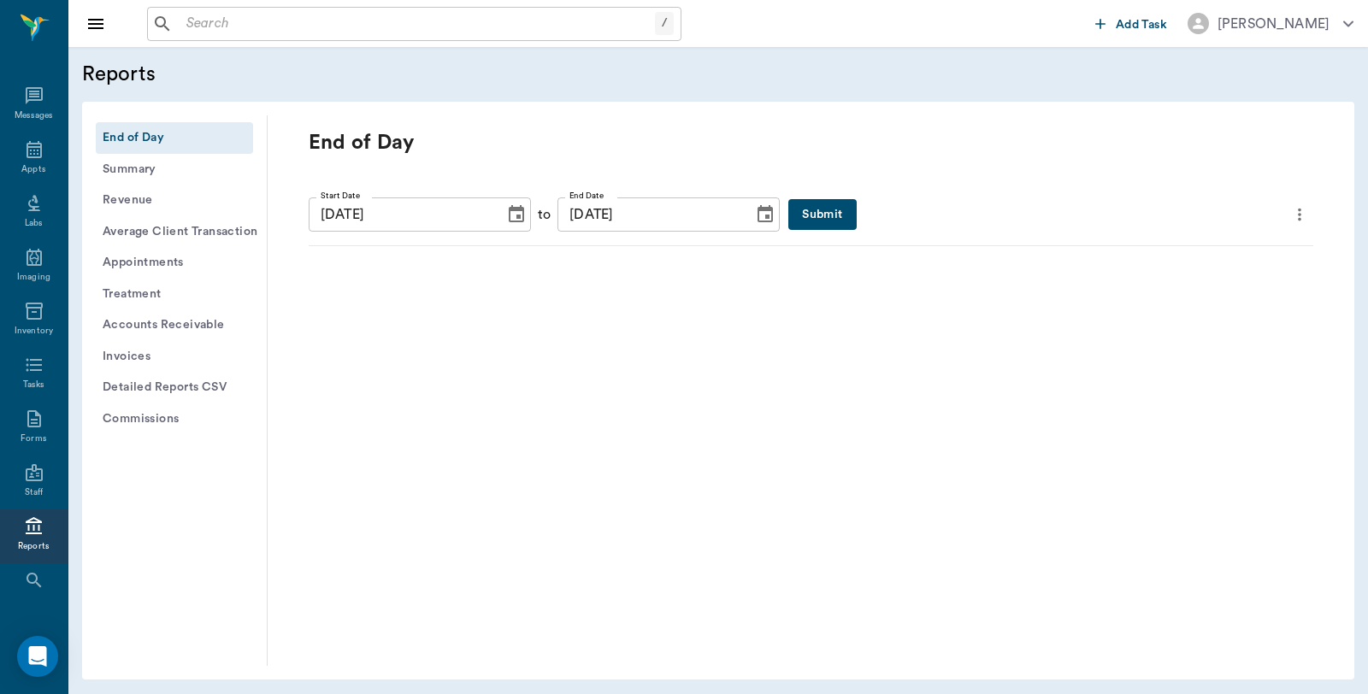
scroll to position [85, 0]
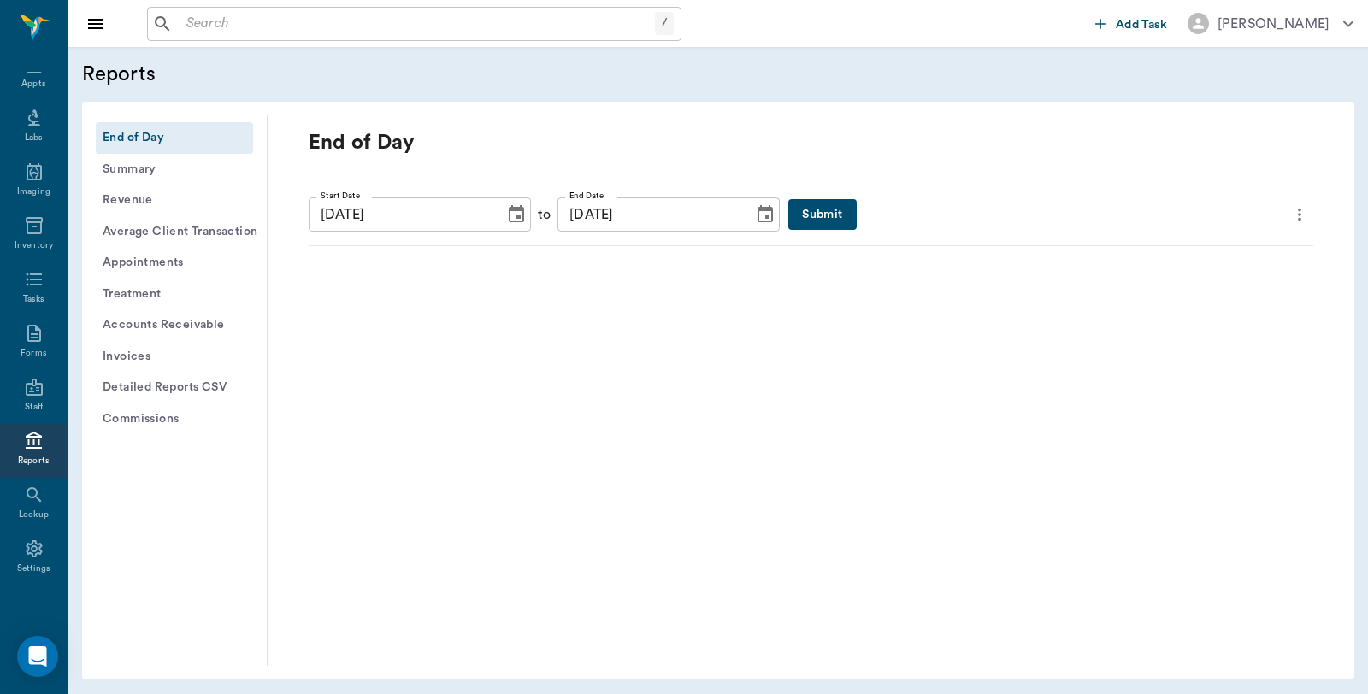
click at [801, 218] on button "Submit" at bounding box center [822, 215] width 68 height 32
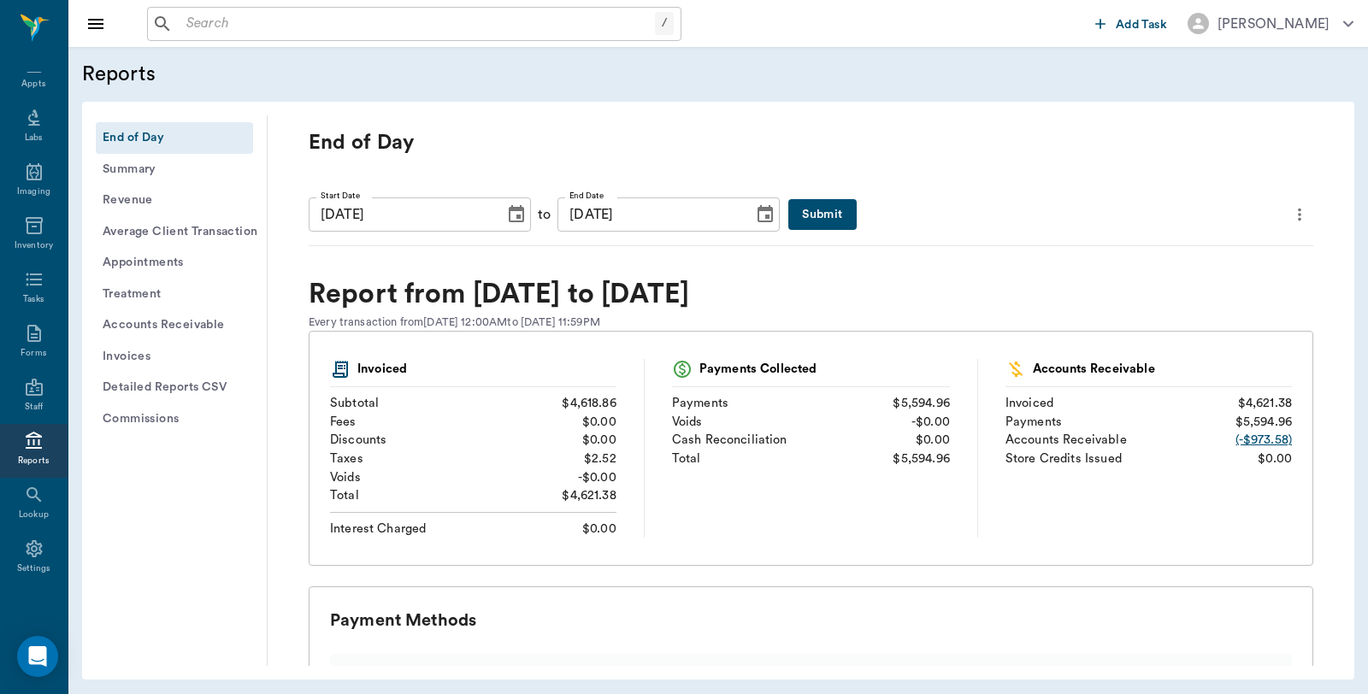
scroll to position [380, 0]
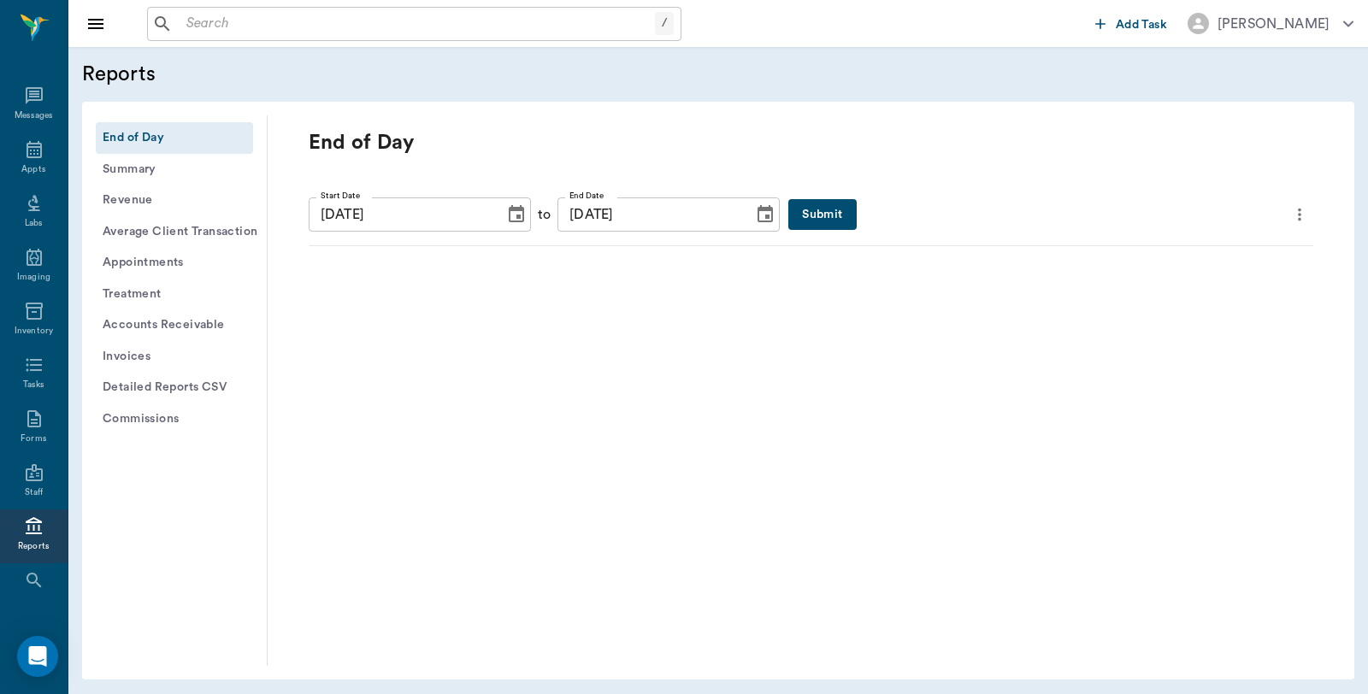
scroll to position [85, 0]
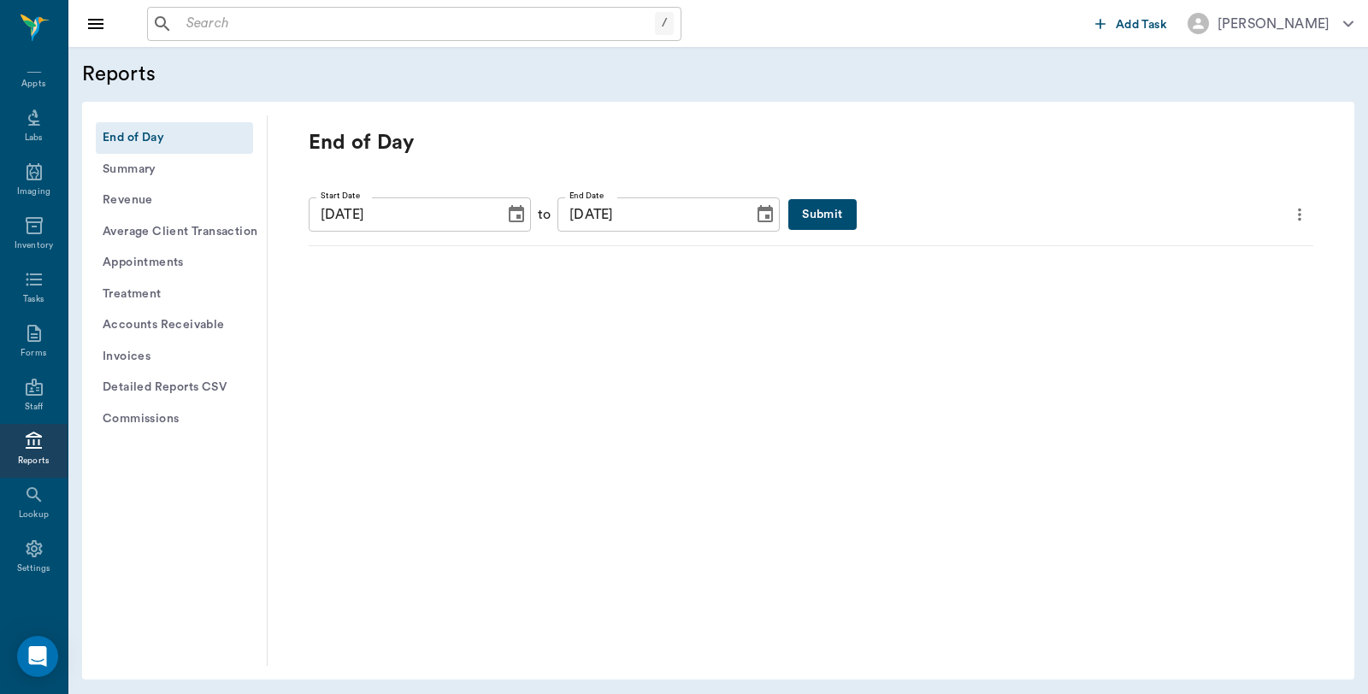
click at [795, 209] on button "Submit" at bounding box center [822, 215] width 68 height 32
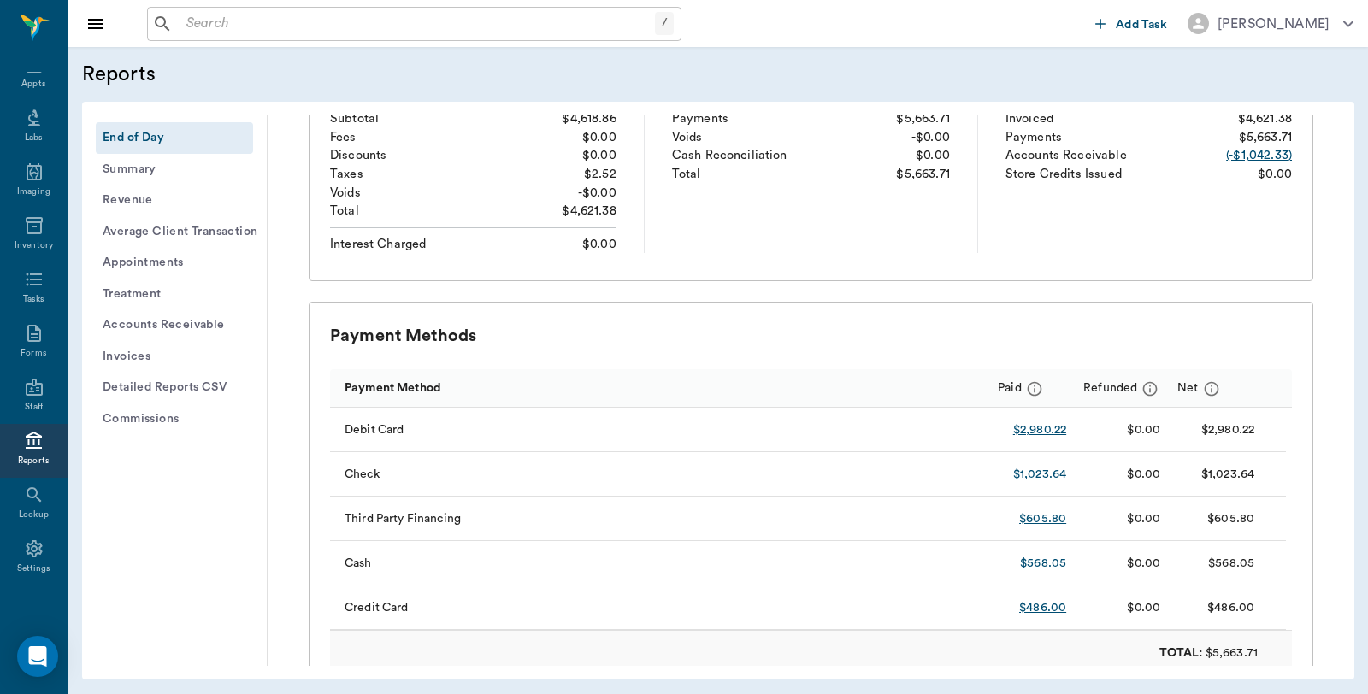
scroll to position [380, 0]
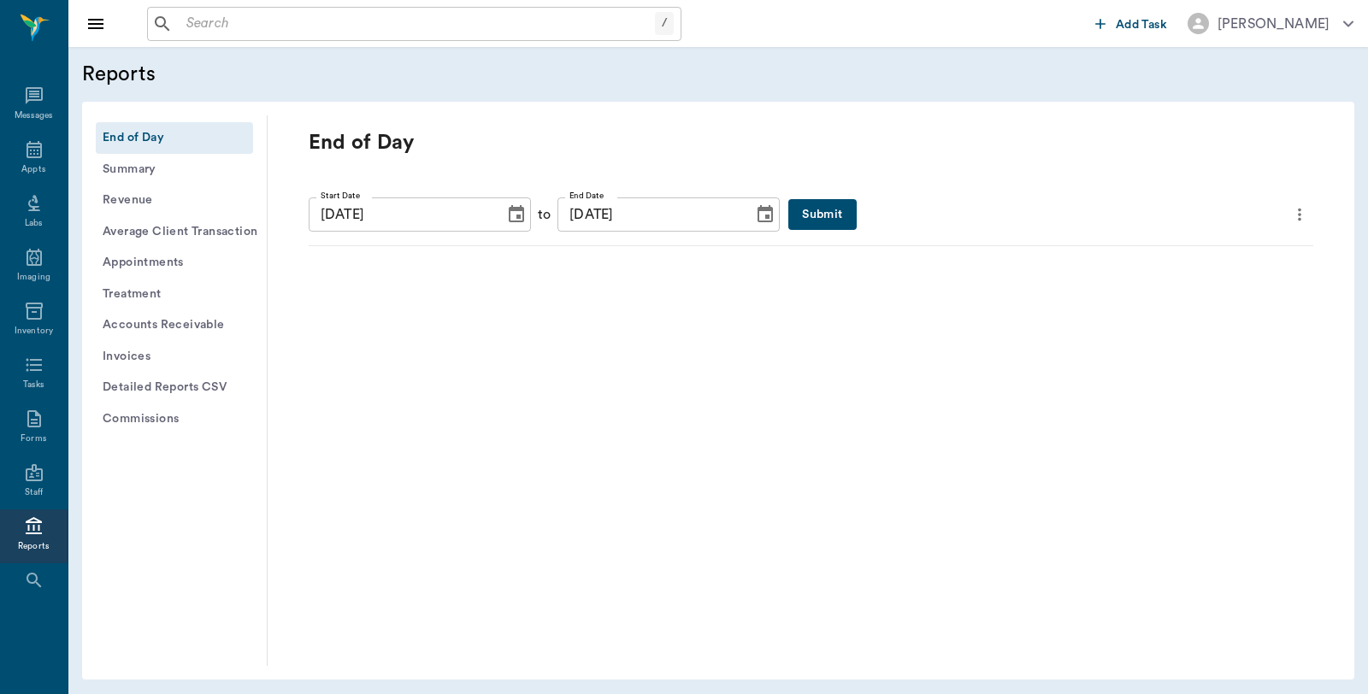
scroll to position [85, 0]
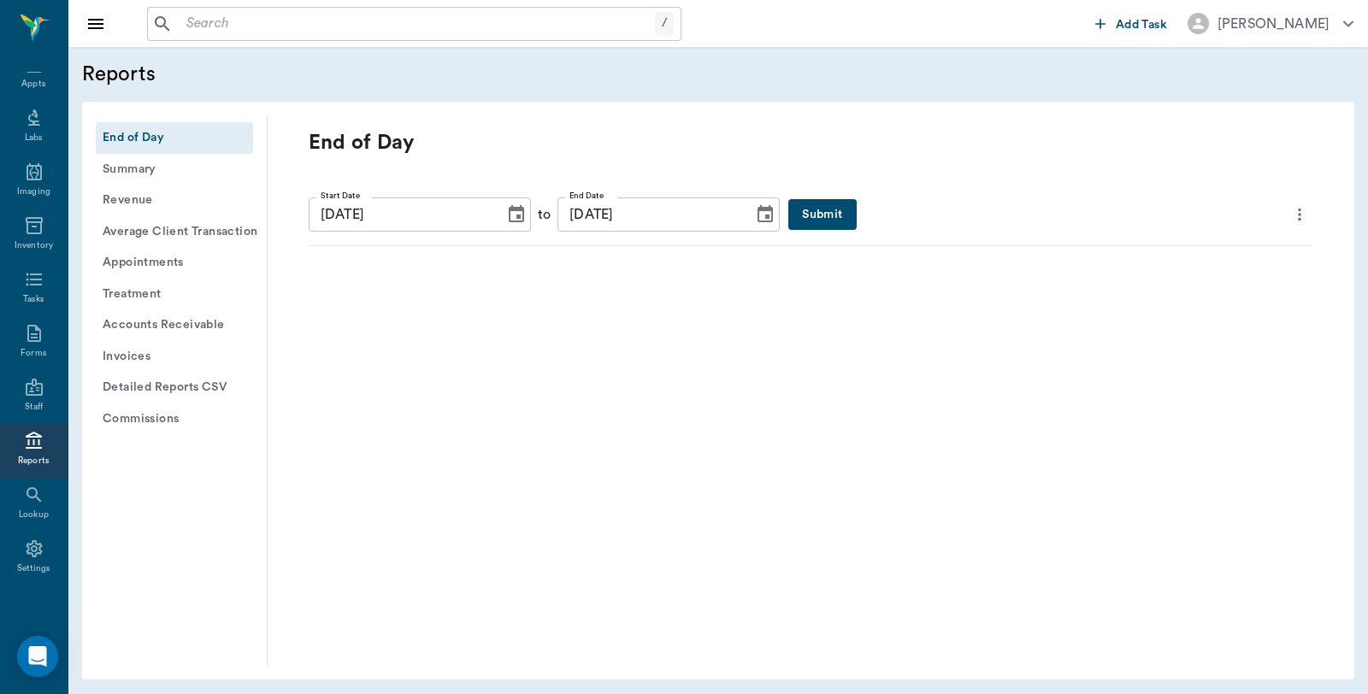
click at [788, 209] on button "Submit" at bounding box center [822, 215] width 68 height 32
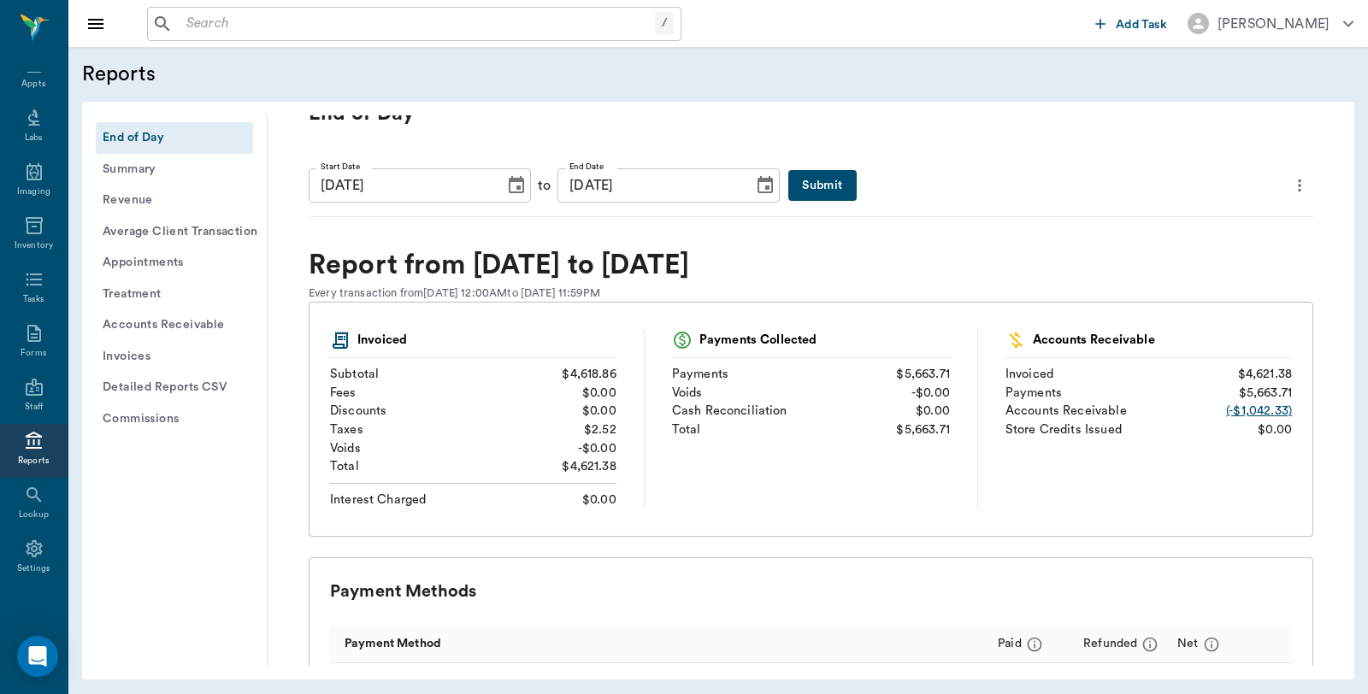
scroll to position [0, 0]
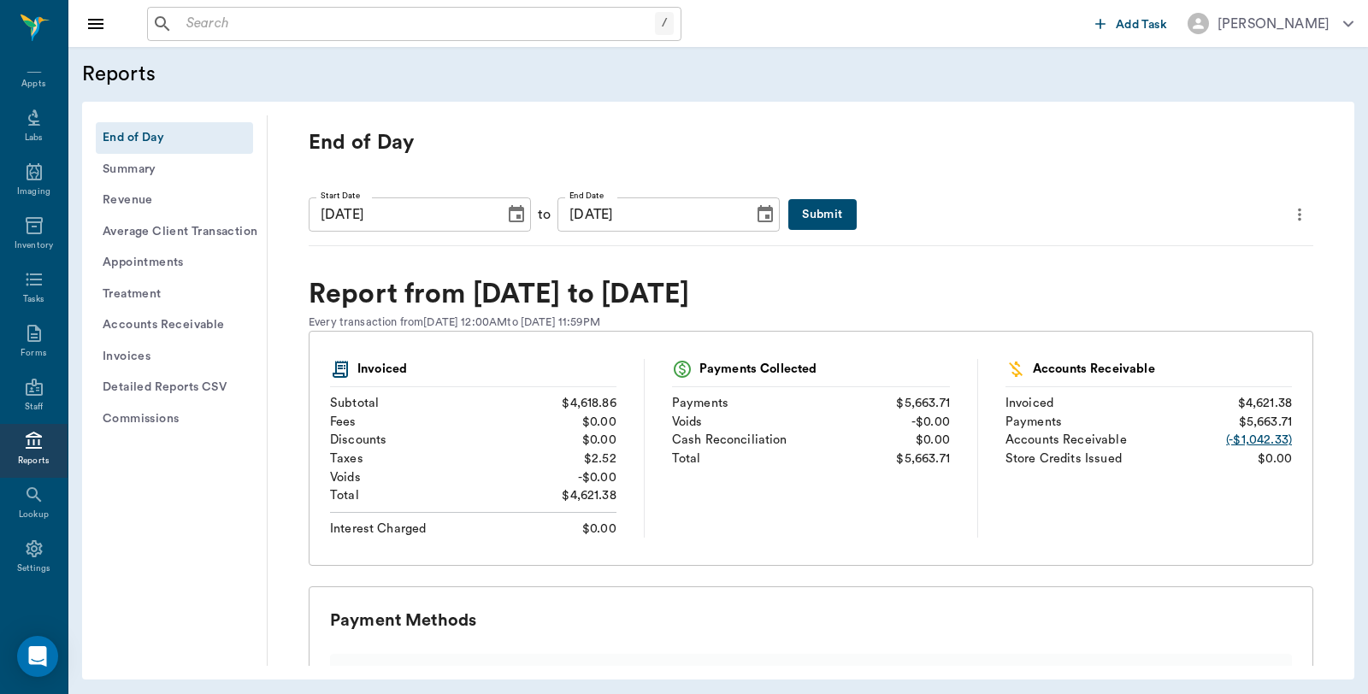
click at [1290, 209] on icon "more" at bounding box center [1299, 214] width 19 height 21
click at [1187, 305] on span "Print Report" at bounding box center [1203, 312] width 163 height 18
click at [192, 382] on button "Detailed Reports CSV" at bounding box center [174, 388] width 157 height 32
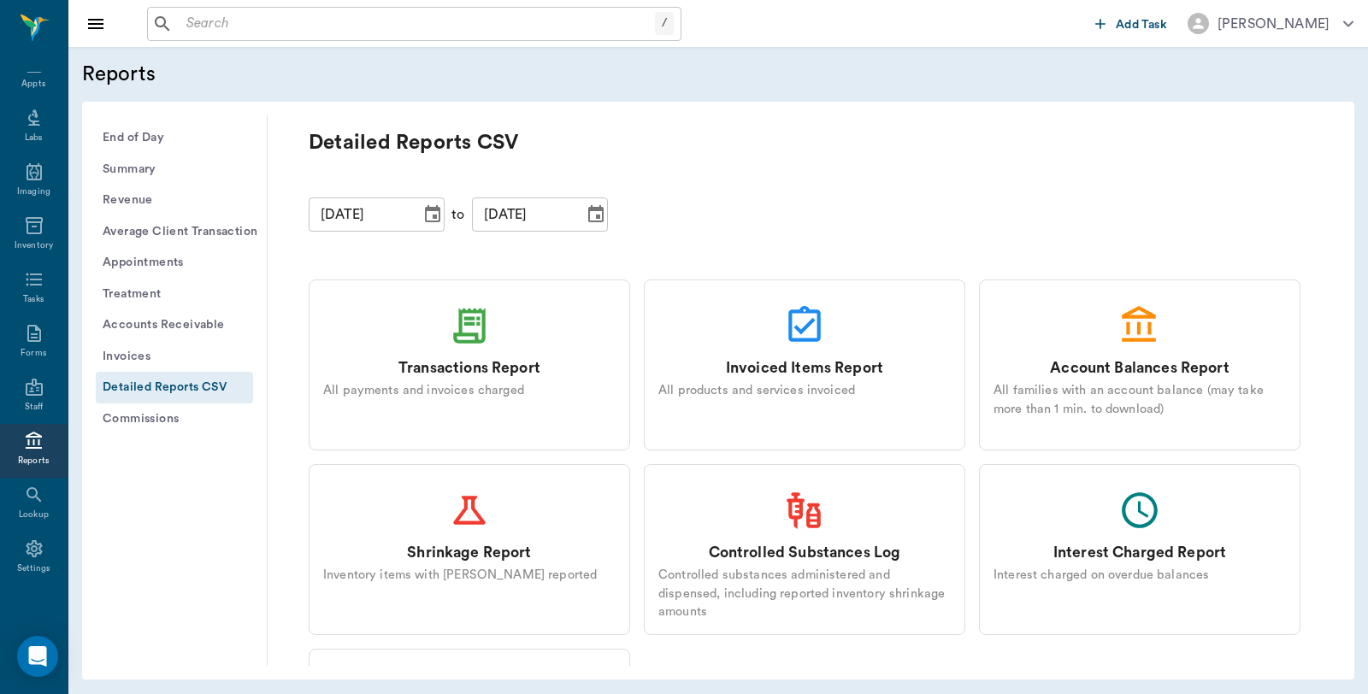
click at [448, 360] on div "Transactions Report" at bounding box center [469, 368] width 142 height 22
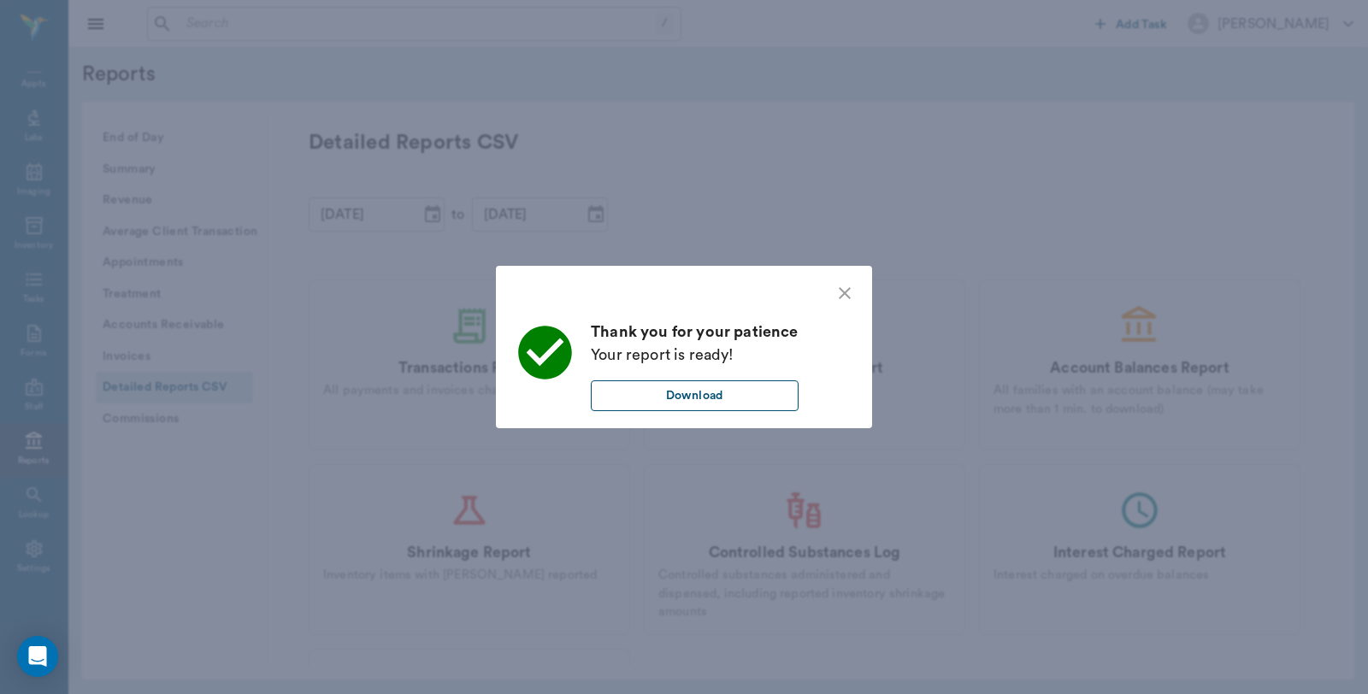
click at [727, 399] on button "Download" at bounding box center [695, 396] width 208 height 32
click at [842, 289] on icon "close" at bounding box center [844, 293] width 21 height 21
